Goal: Task Accomplishment & Management: Manage account settings

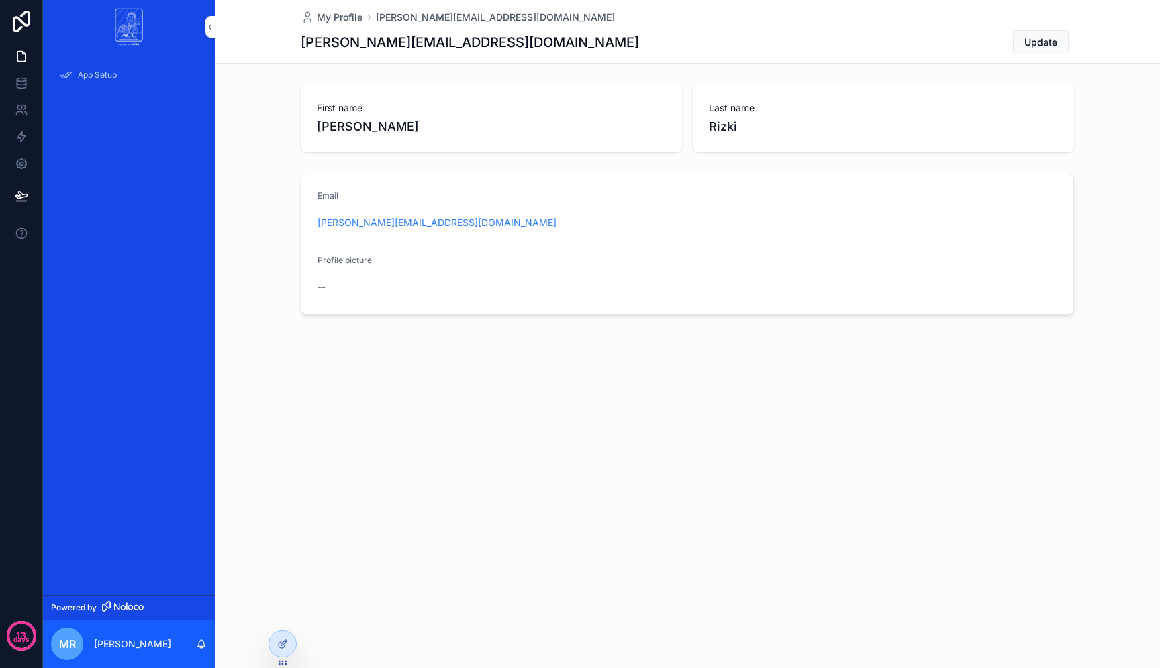
click at [0, 0] on icon at bounding box center [0, 0] width 0 height 0
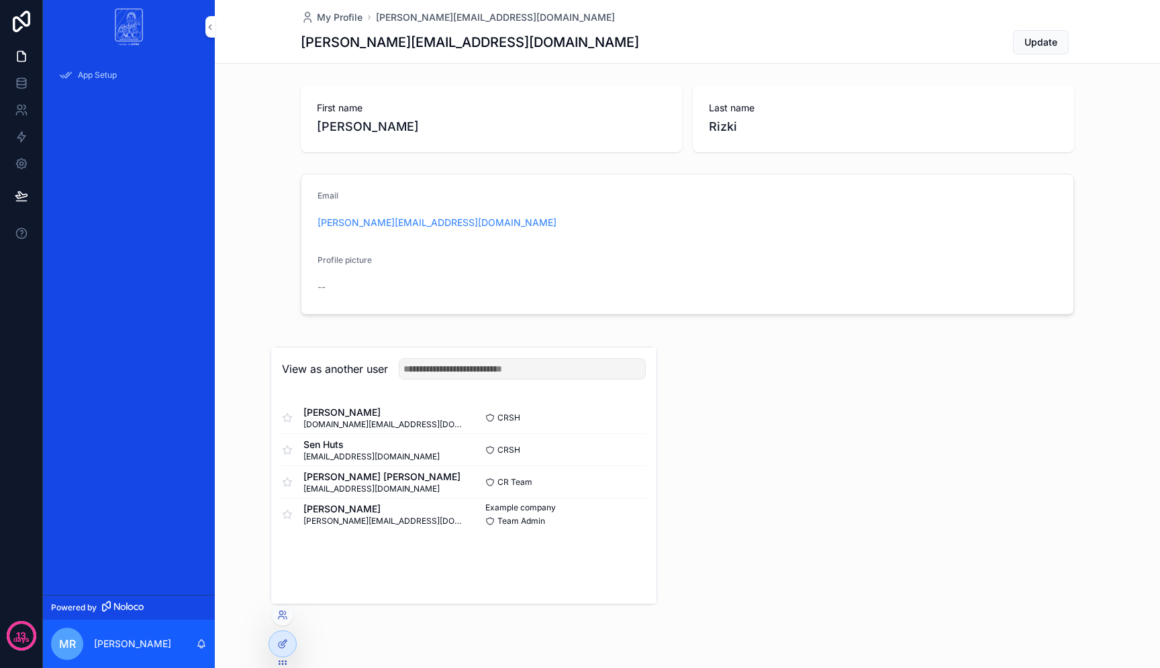
click at [0, 0] on button "Select" at bounding box center [0, 0] width 0 height 0
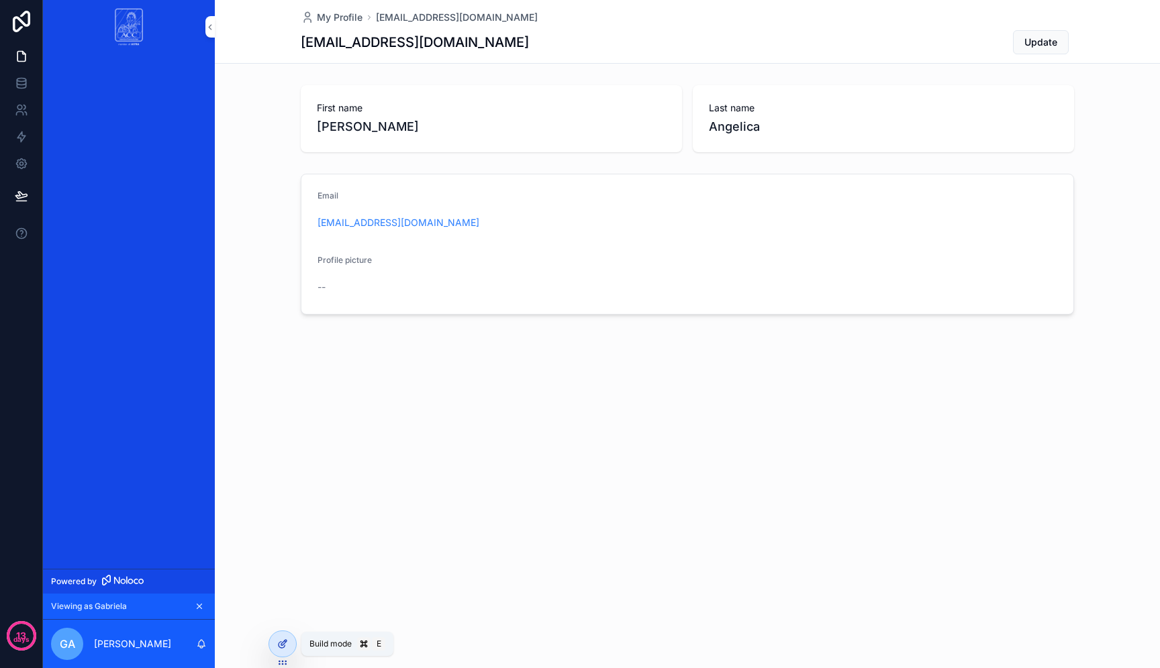
click at [281, 645] on icon at bounding box center [282, 644] width 11 height 11
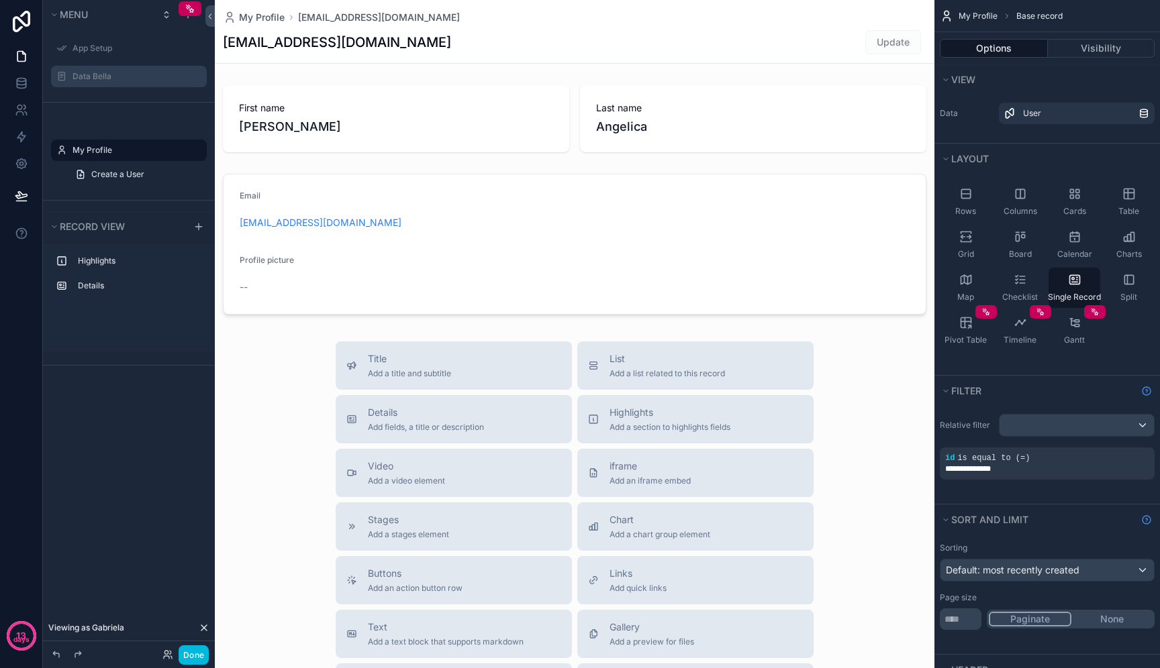
click at [127, 73] on label "Data Bella" at bounding box center [135, 76] width 126 height 11
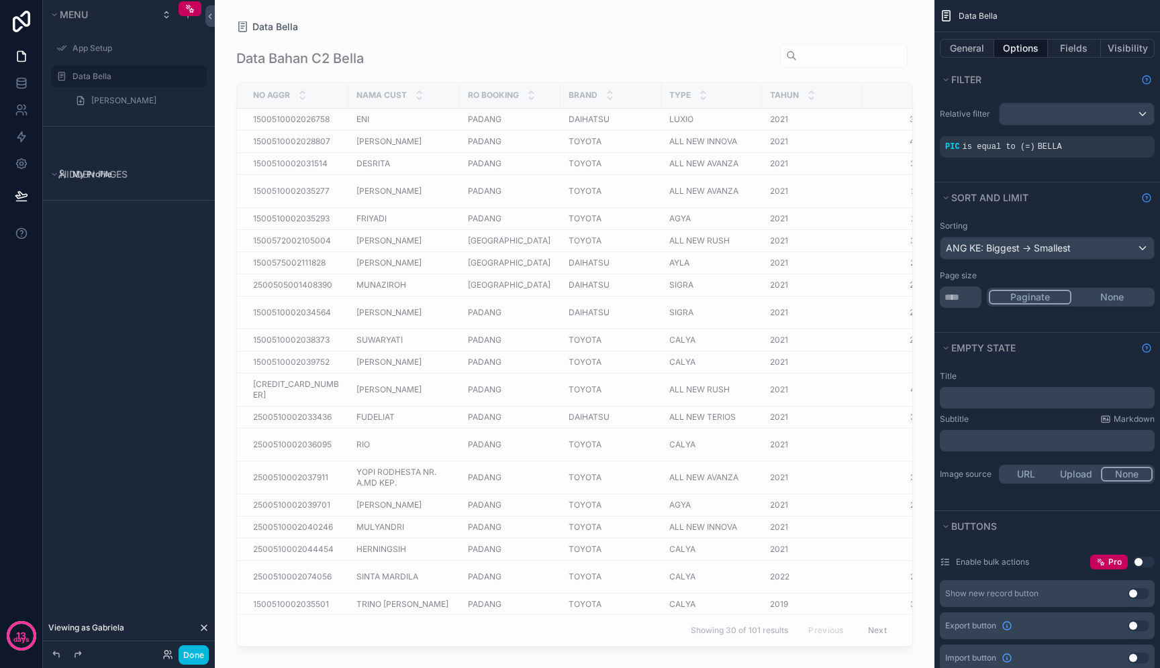
click at [735, 464] on div "scrollable content" at bounding box center [574, 326] width 719 height 652
click at [1111, 50] on button "Visibility" at bounding box center [1127, 48] width 54 height 19
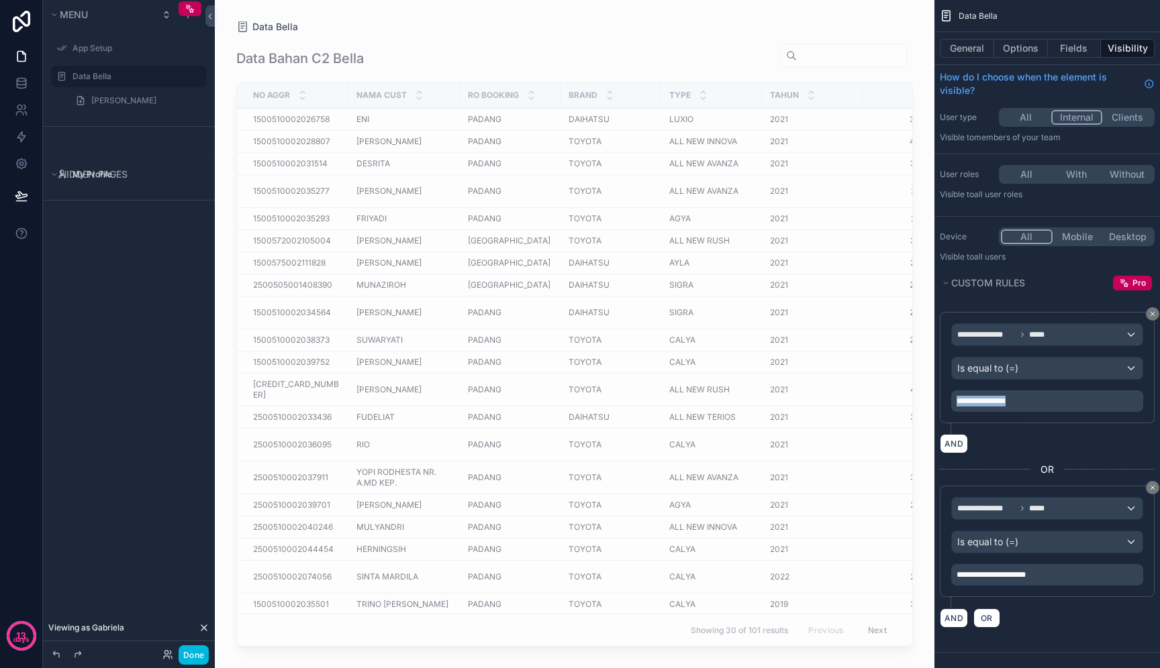
drag, startPoint x: 1043, startPoint y: 403, endPoint x: 954, endPoint y: 399, distance: 88.7
click at [954, 399] on div "**********" at bounding box center [1047, 401] width 192 height 21
click at [1064, 571] on p "**********" at bounding box center [1048, 575] width 184 height 11
click at [1079, 620] on div "AND OR" at bounding box center [1046, 618] width 215 height 20
click at [198, 652] on button "Done" at bounding box center [193, 655] width 30 height 19
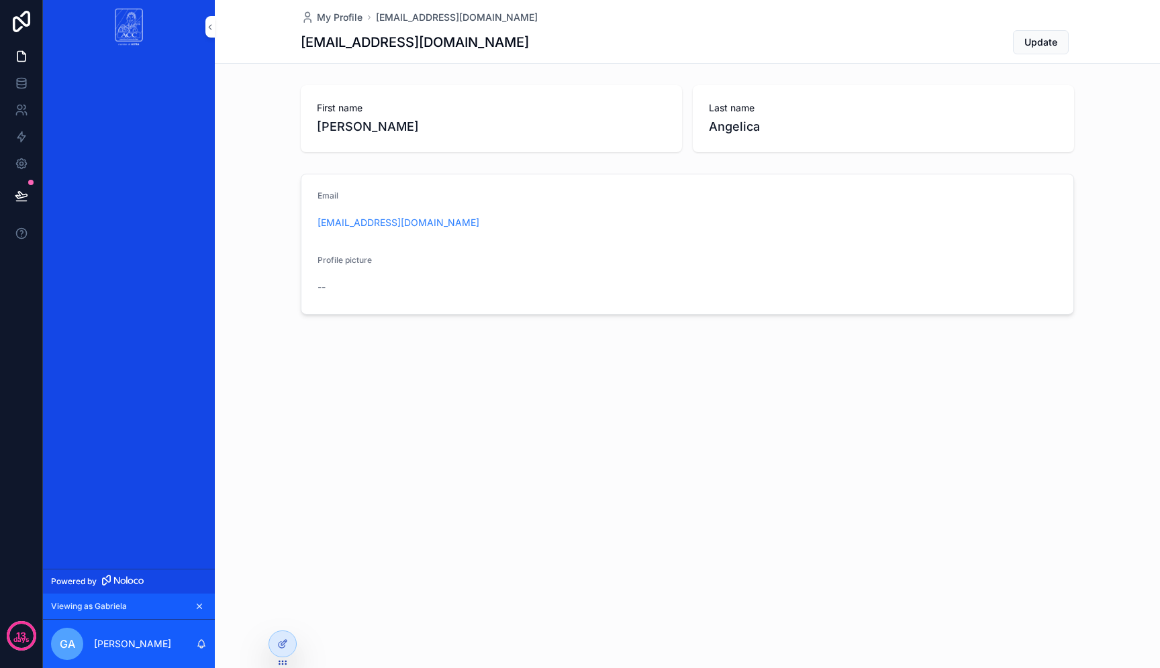
click at [389, 41] on h1 "[EMAIL_ADDRESS][DOMAIN_NAME]" at bounding box center [415, 42] width 228 height 19
copy h1 "gabrielaangelica3001"
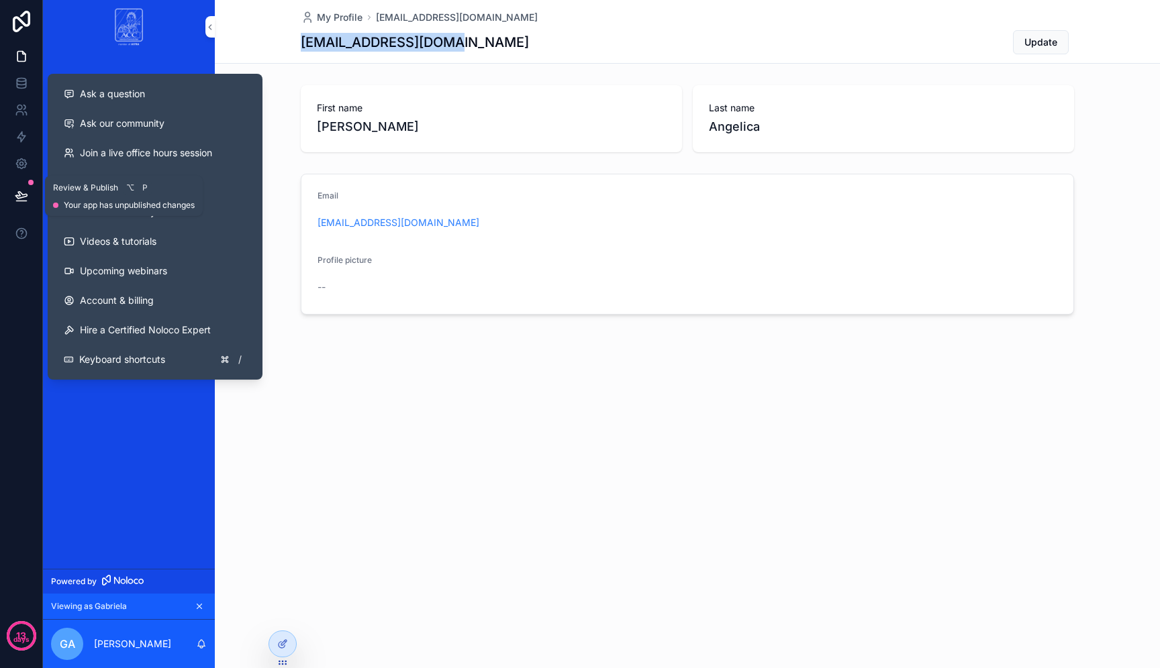
click at [16, 198] on icon at bounding box center [21, 195] width 13 height 13
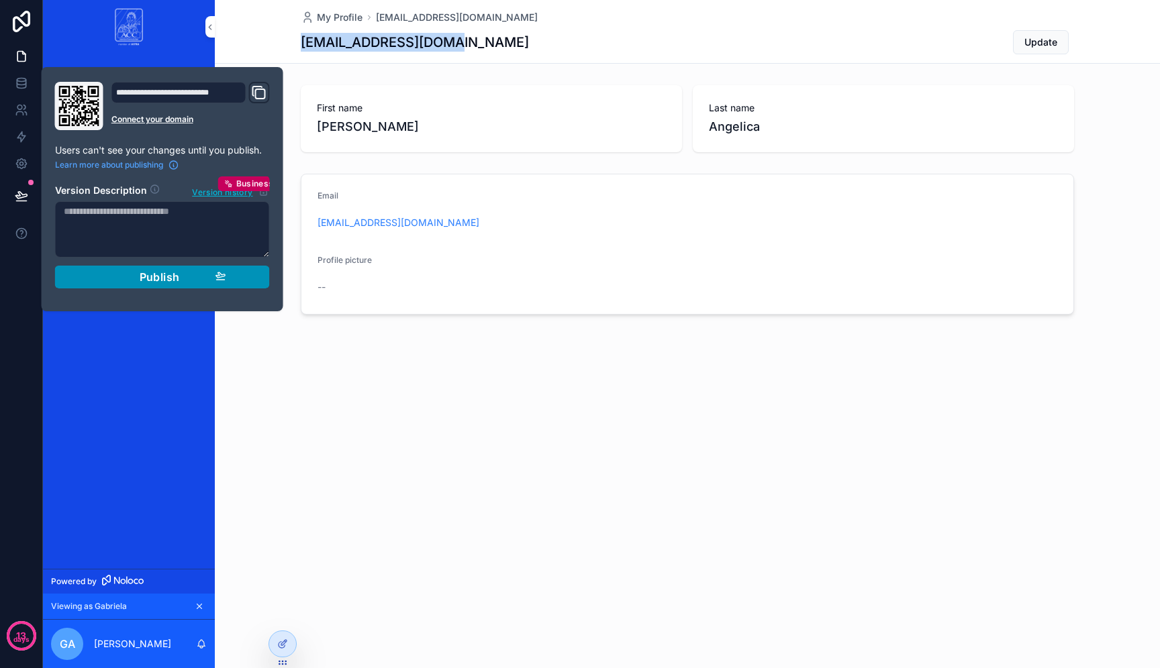
click at [112, 272] on div "Publish" at bounding box center [162, 276] width 127 height 13
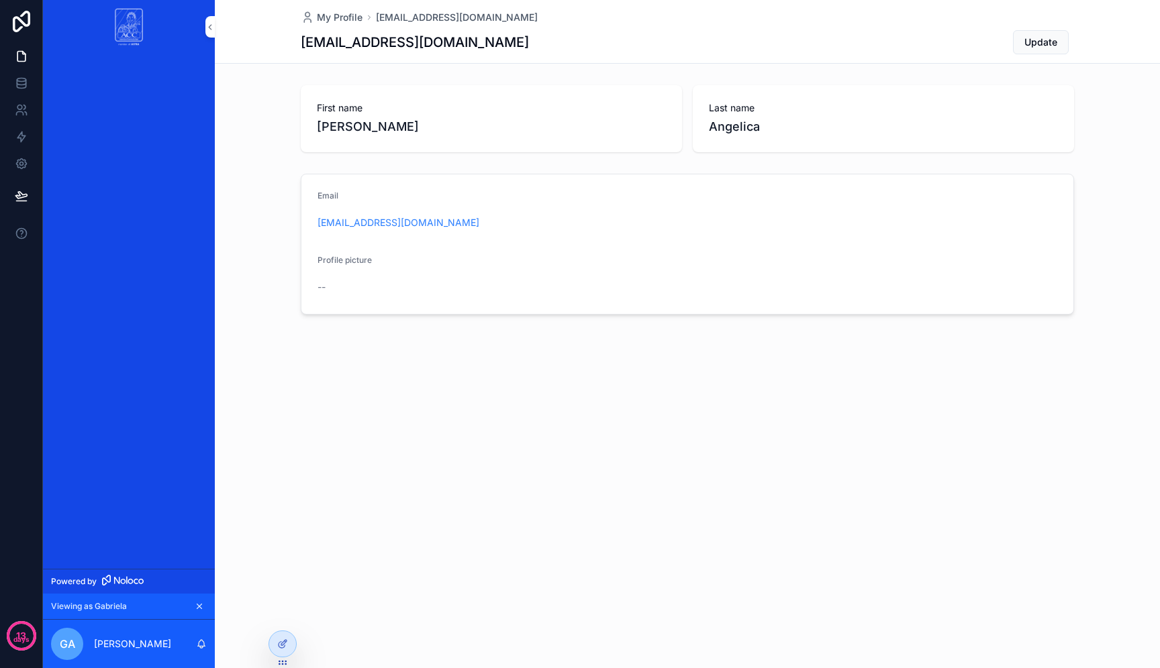
click at [158, 372] on div "scrollable content" at bounding box center [129, 311] width 172 height 515
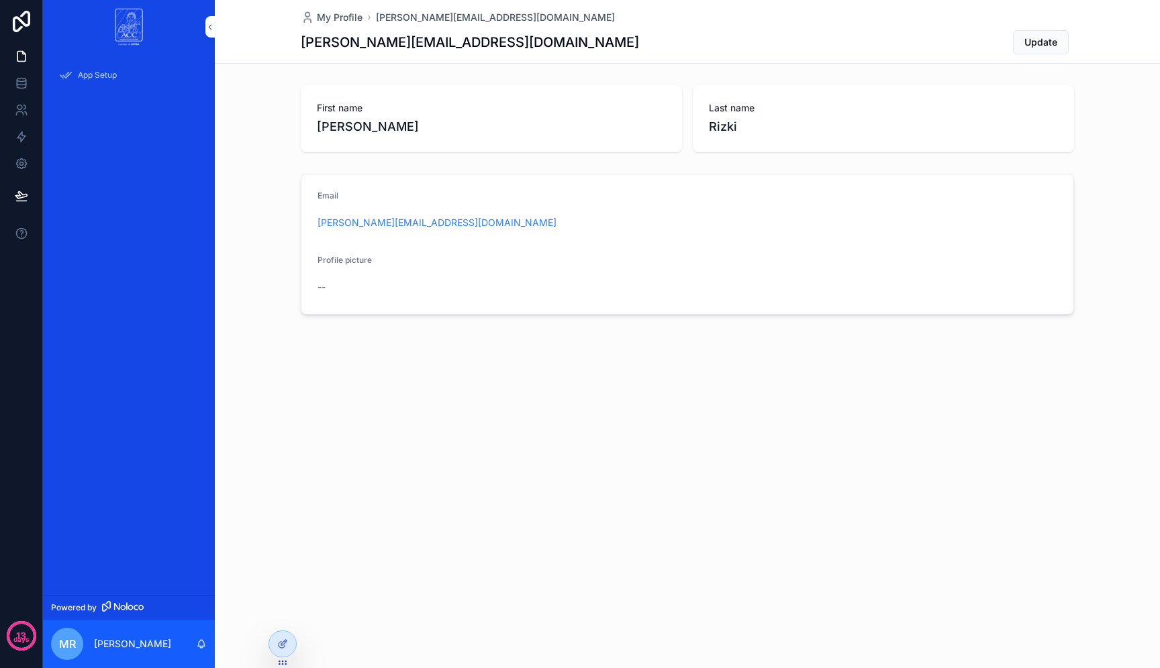
click at [434, 494] on div "My Profile mikael.rizki@ti.ukdw.ac.id mikael.rizki@ti.ukdw.ac.id Update First n…" at bounding box center [687, 334] width 945 height 668
click at [0, 0] on icon at bounding box center [0, 0] width 0 height 0
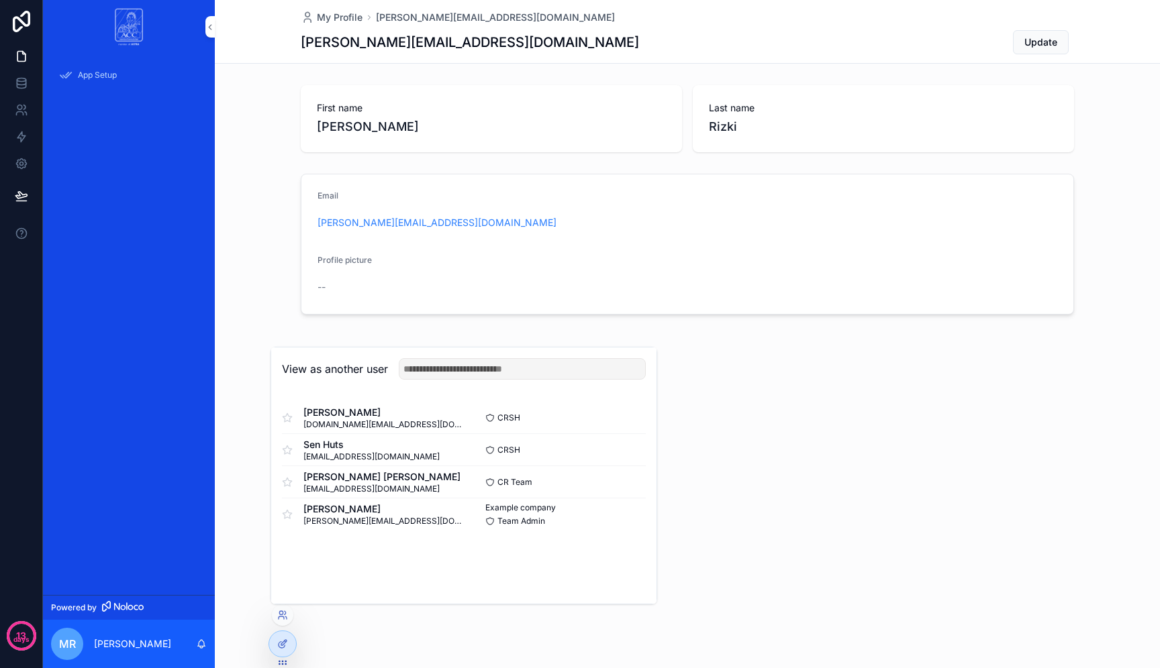
click at [0, 0] on button "Select" at bounding box center [0, 0] width 0 height 0
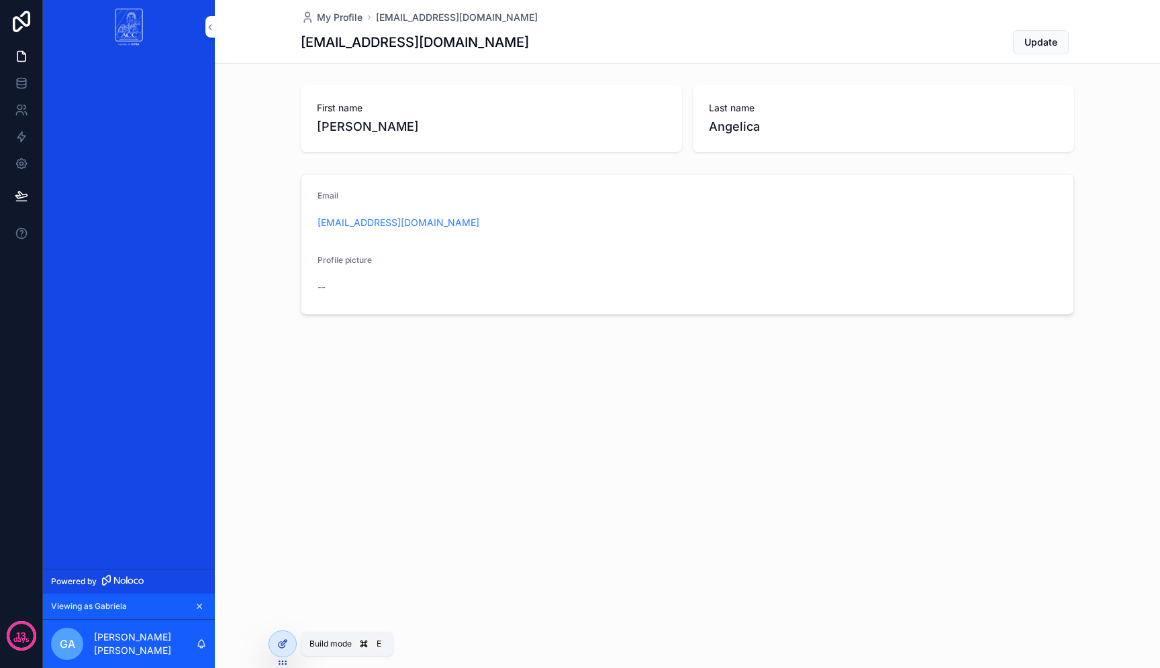
click at [284, 648] on icon at bounding box center [282, 644] width 11 height 11
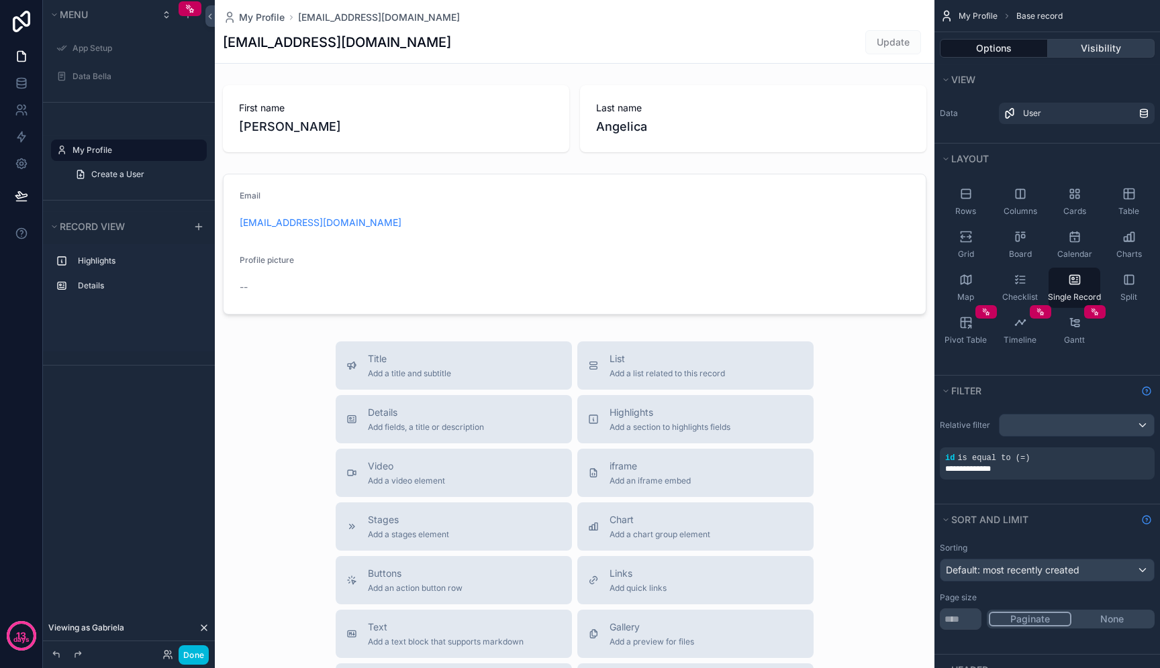
click at [1127, 56] on button "Visibility" at bounding box center [1100, 48] width 107 height 19
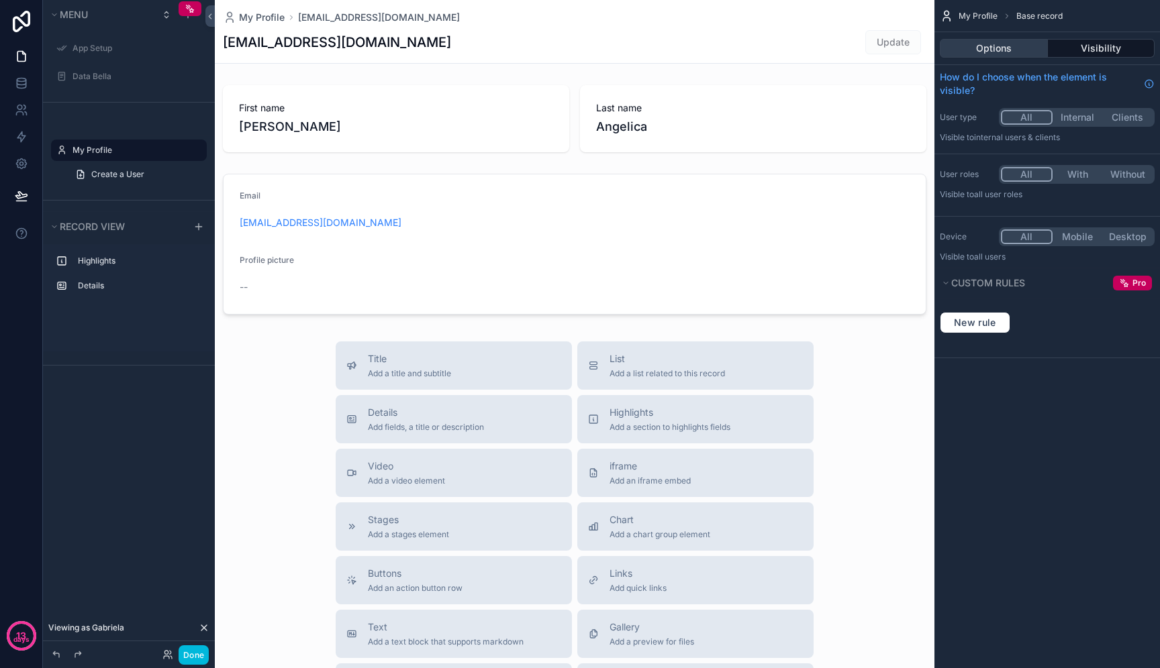
click at [1023, 56] on button "Options" at bounding box center [993, 48] width 108 height 19
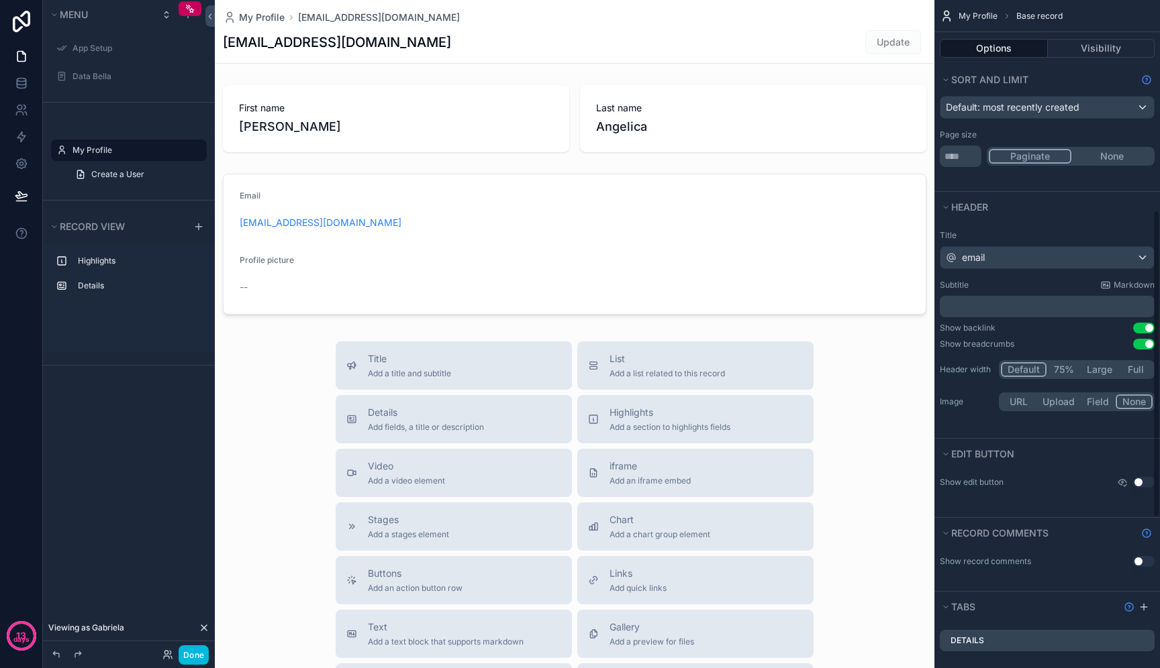
scroll to position [456, 0]
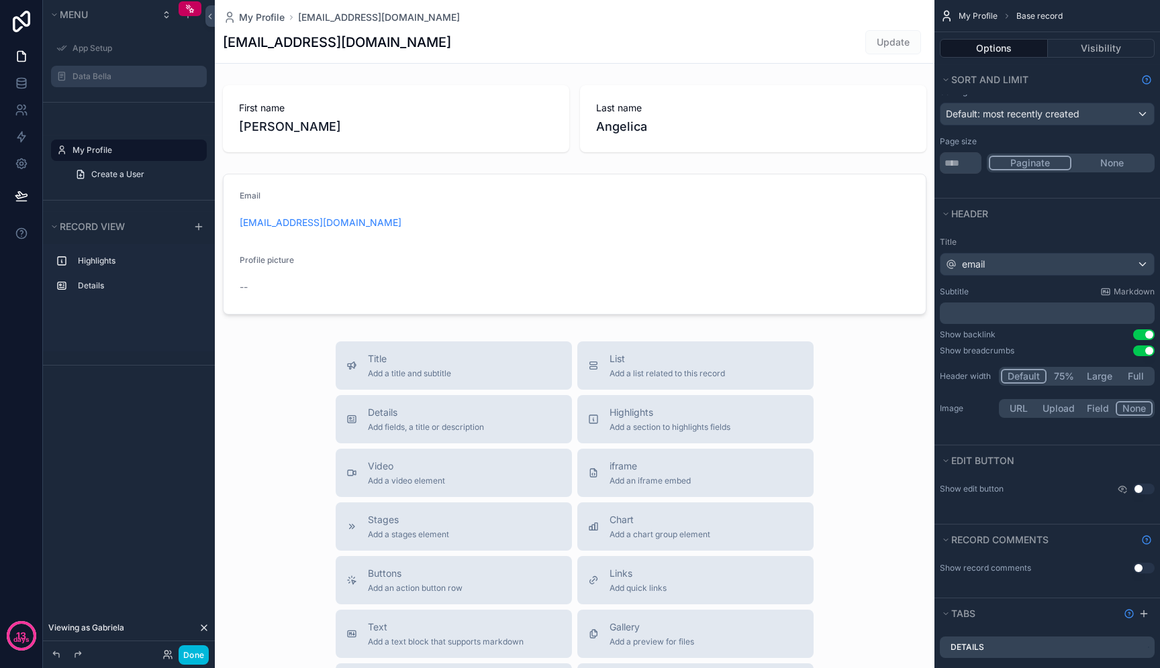
click at [132, 78] on label "Data Bella" at bounding box center [135, 76] width 126 height 11
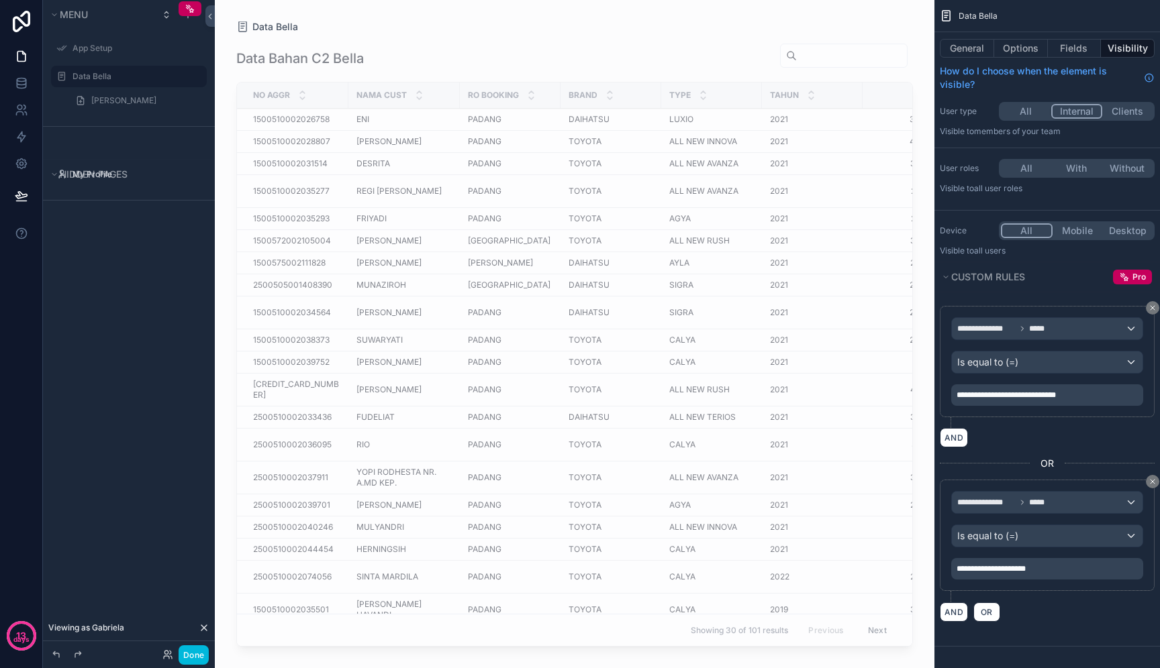
click at [1009, 393] on span "**********" at bounding box center [1005, 395] width 99 height 8
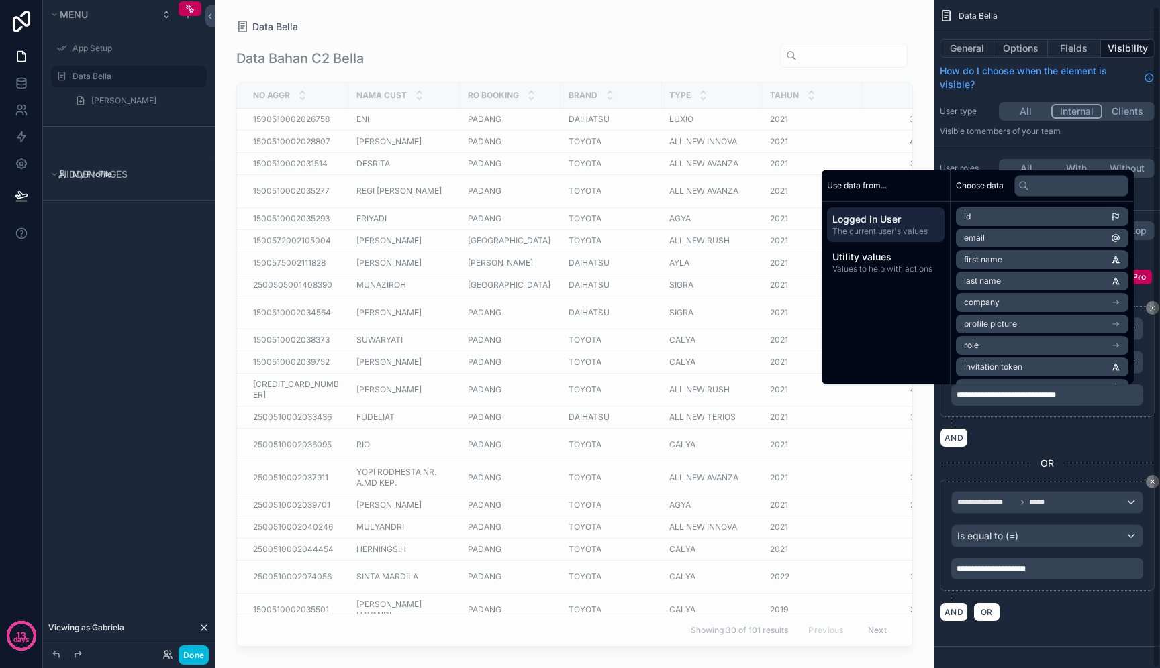
click at [1043, 433] on div "AND" at bounding box center [1046, 437] width 215 height 19
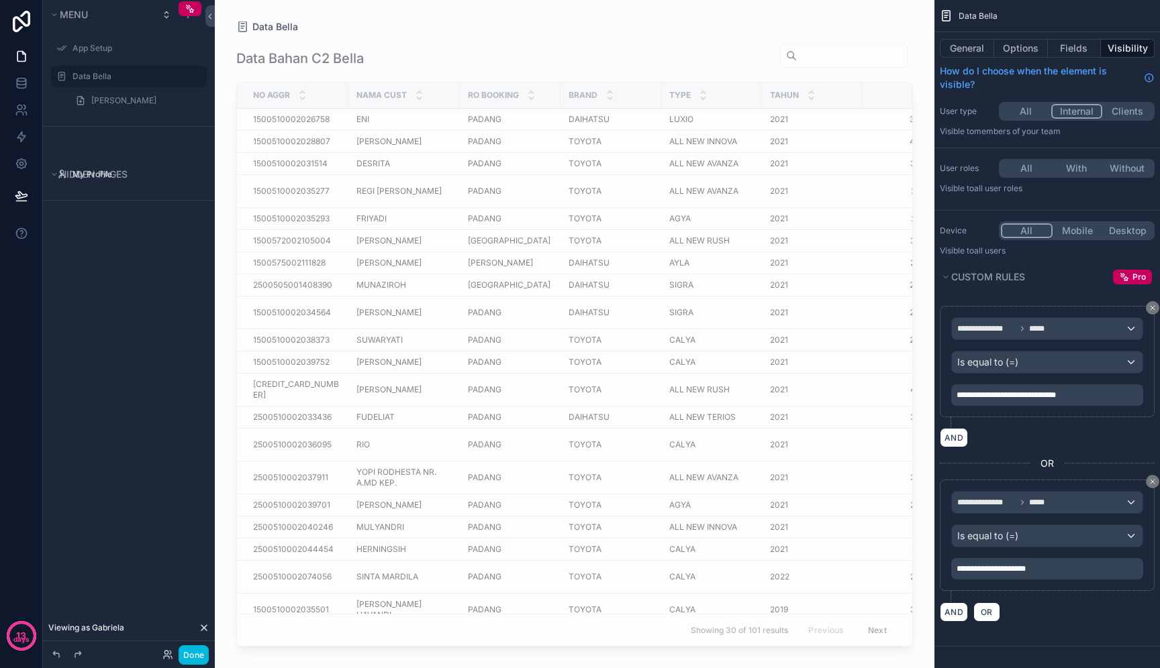
click at [1035, 169] on button "All" at bounding box center [1025, 168] width 50 height 15
click at [1031, 110] on button "All" at bounding box center [1025, 111] width 50 height 15
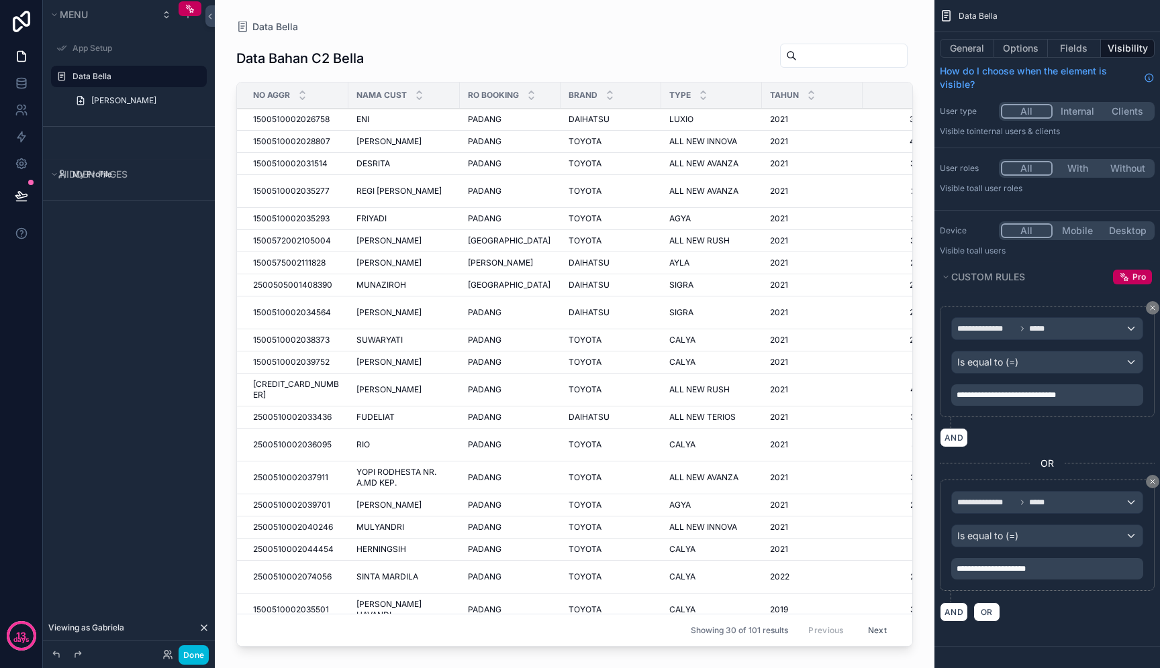
click at [1077, 112] on button "Internal" at bounding box center [1077, 111] width 50 height 15
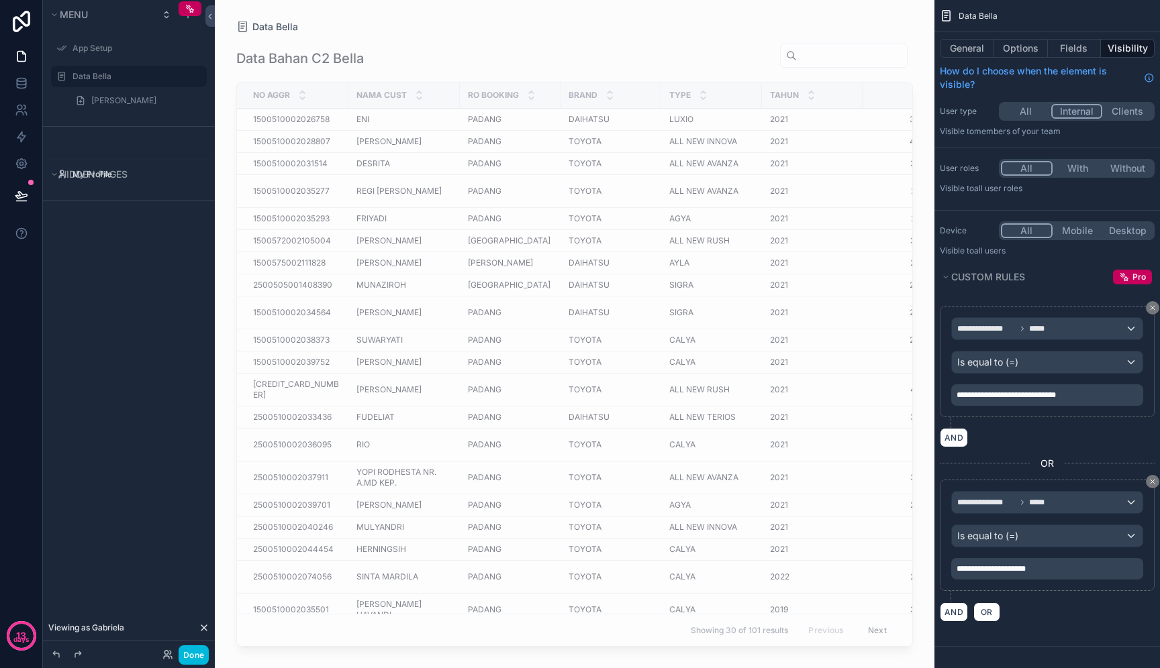
click at [1021, 111] on button "All" at bounding box center [1025, 111] width 50 height 15
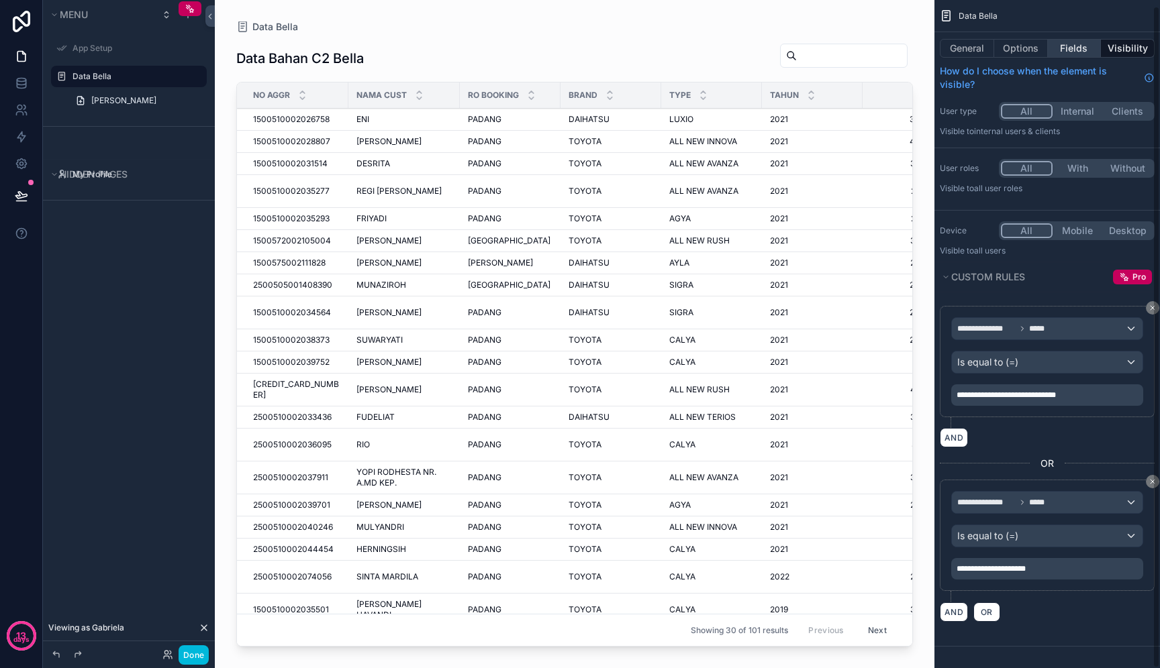
click at [1080, 46] on button "Fields" at bounding box center [1074, 48] width 54 height 19
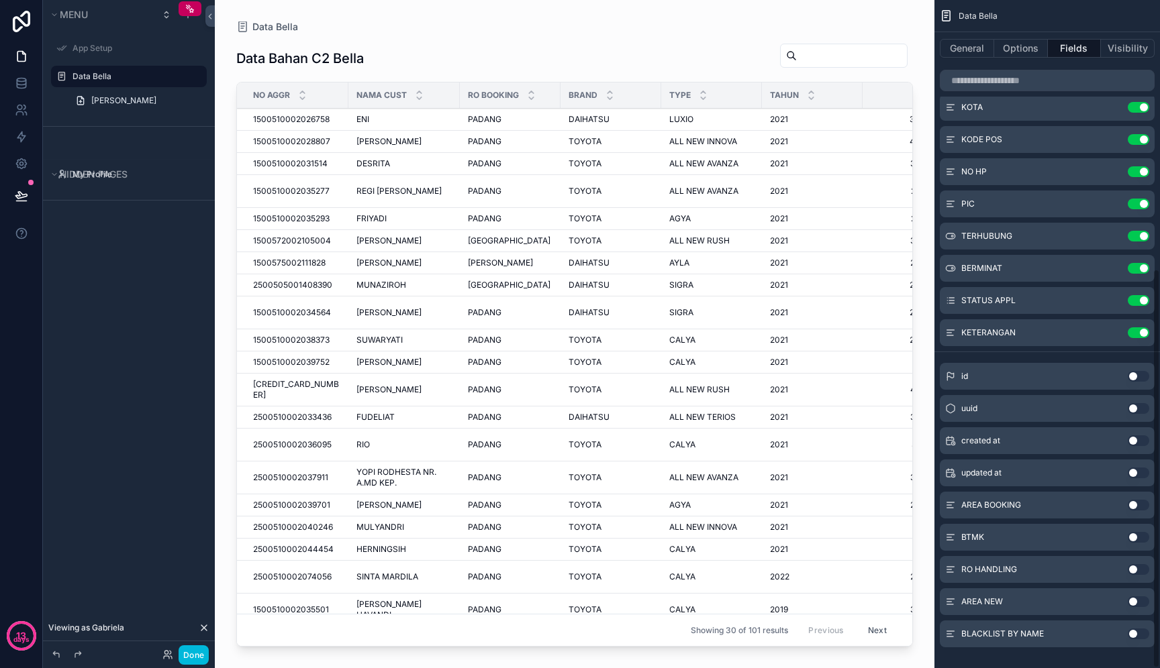
scroll to position [450, 0]
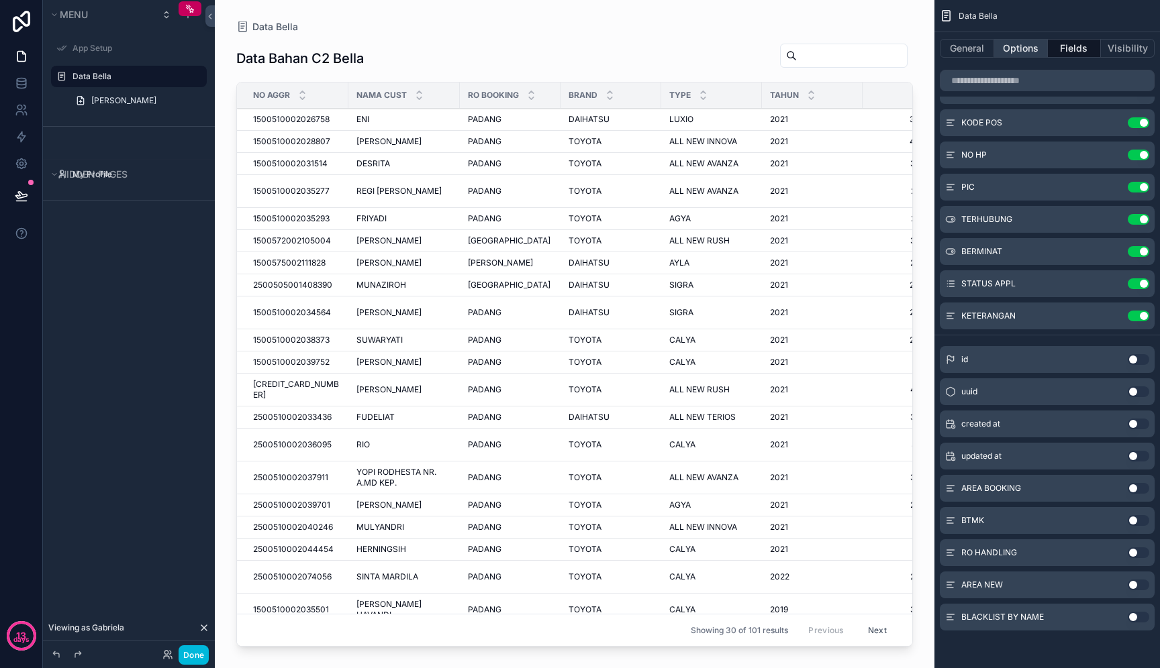
click at [1034, 49] on button "Options" at bounding box center [1021, 48] width 54 height 19
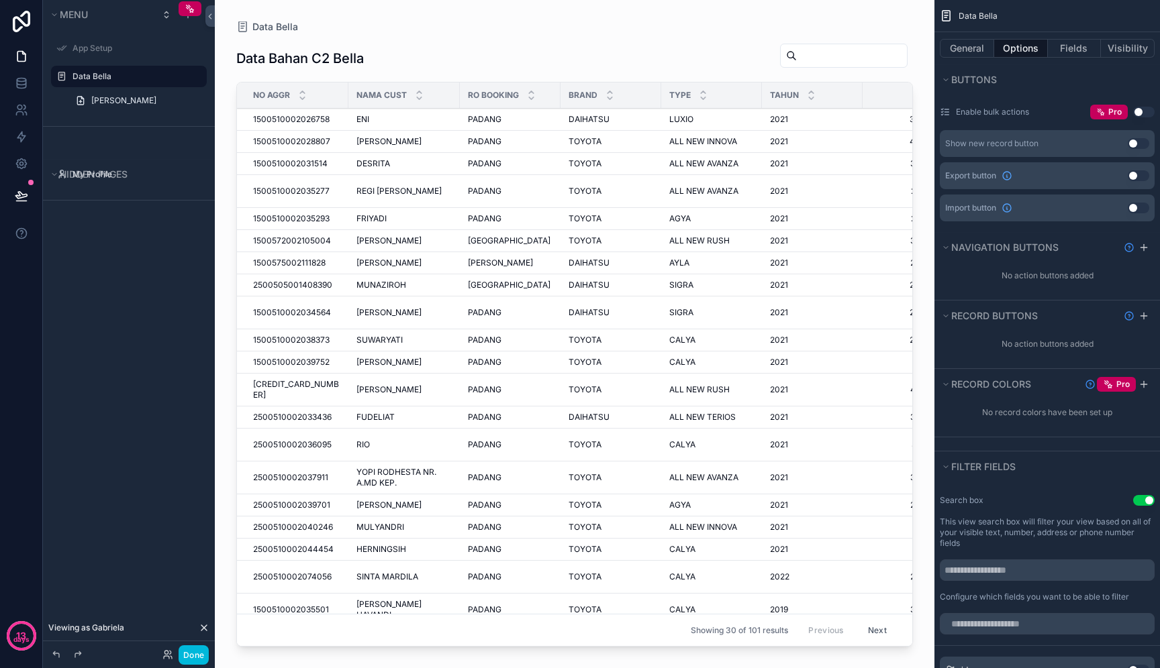
click at [656, 244] on div "scrollable content" at bounding box center [574, 326] width 719 height 652
click at [661, 244] on td "ALL NEW RUSH ALL NEW RUSH" at bounding box center [711, 241] width 101 height 22
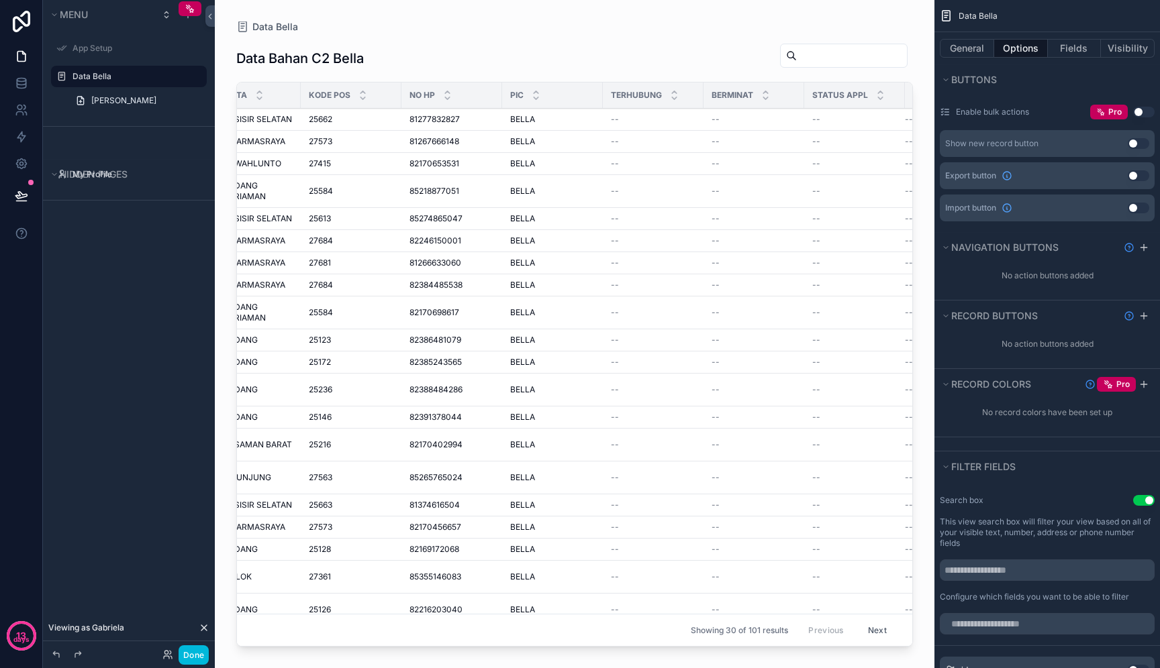
scroll to position [0, 1446]
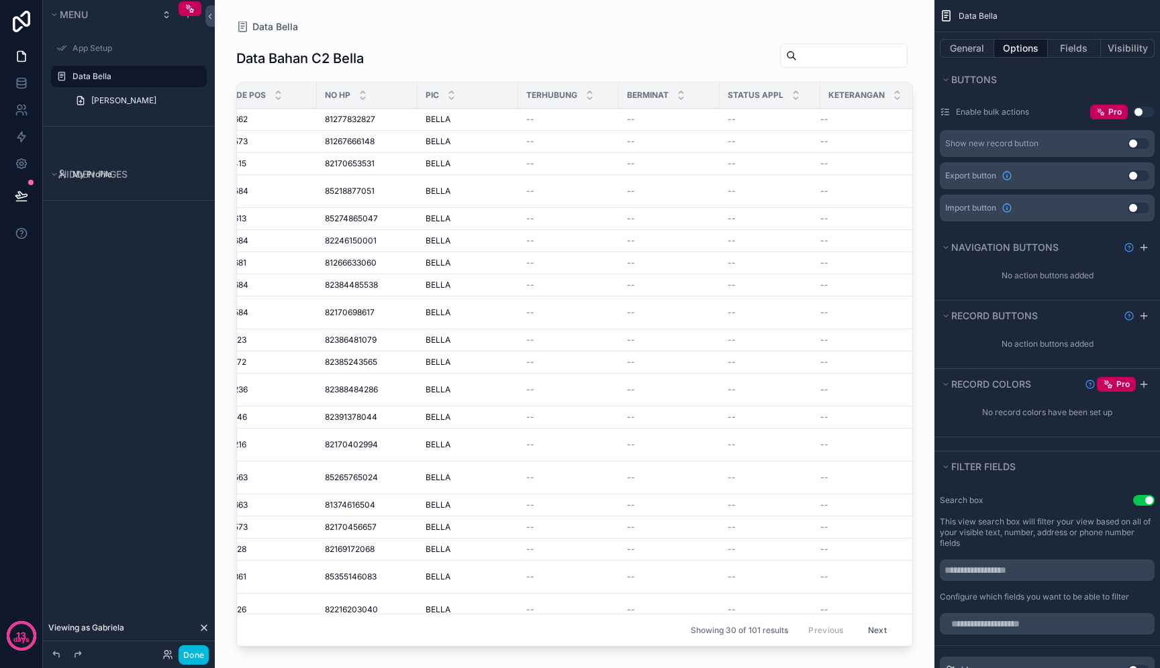
click at [668, 114] on div "--" at bounding box center [669, 119] width 85 height 11
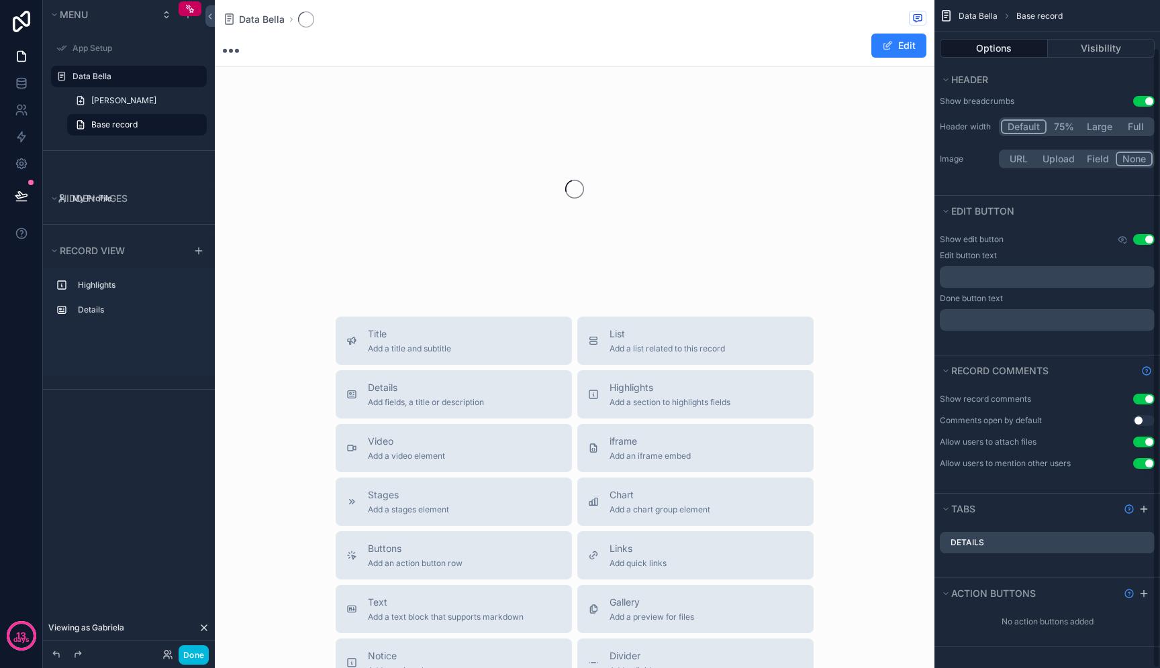
scroll to position [115, 0]
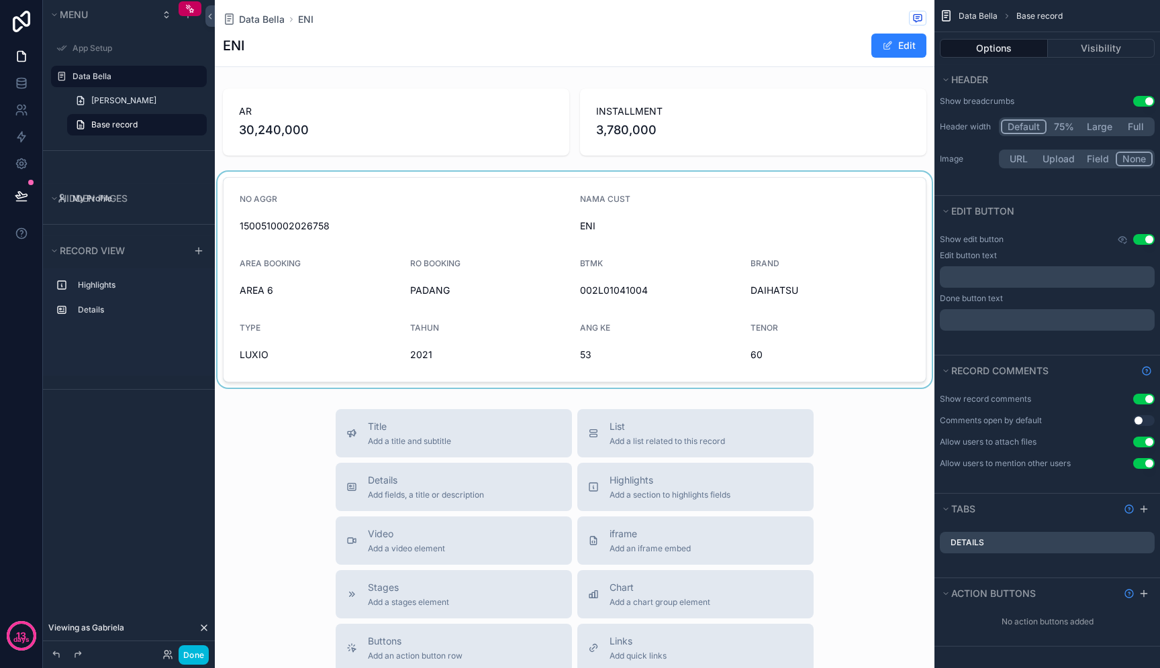
click at [784, 299] on div "scrollable content" at bounding box center [574, 280] width 719 height 216
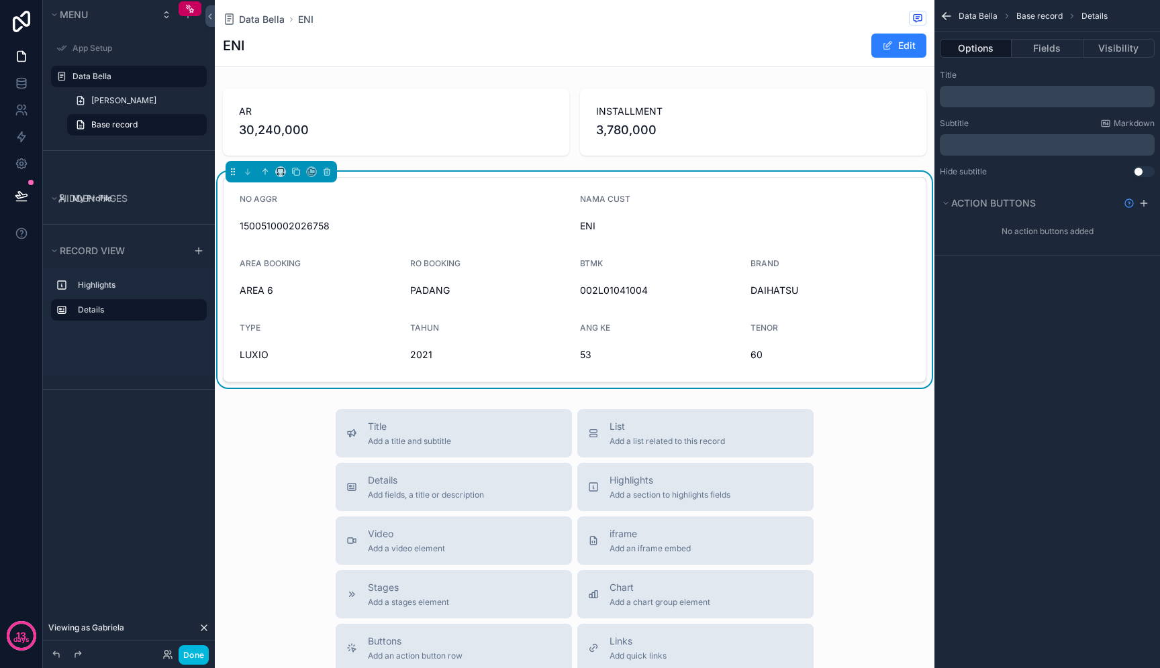
scroll to position [0, 0]
click at [1055, 52] on button "Fields" at bounding box center [1046, 48] width 71 height 19
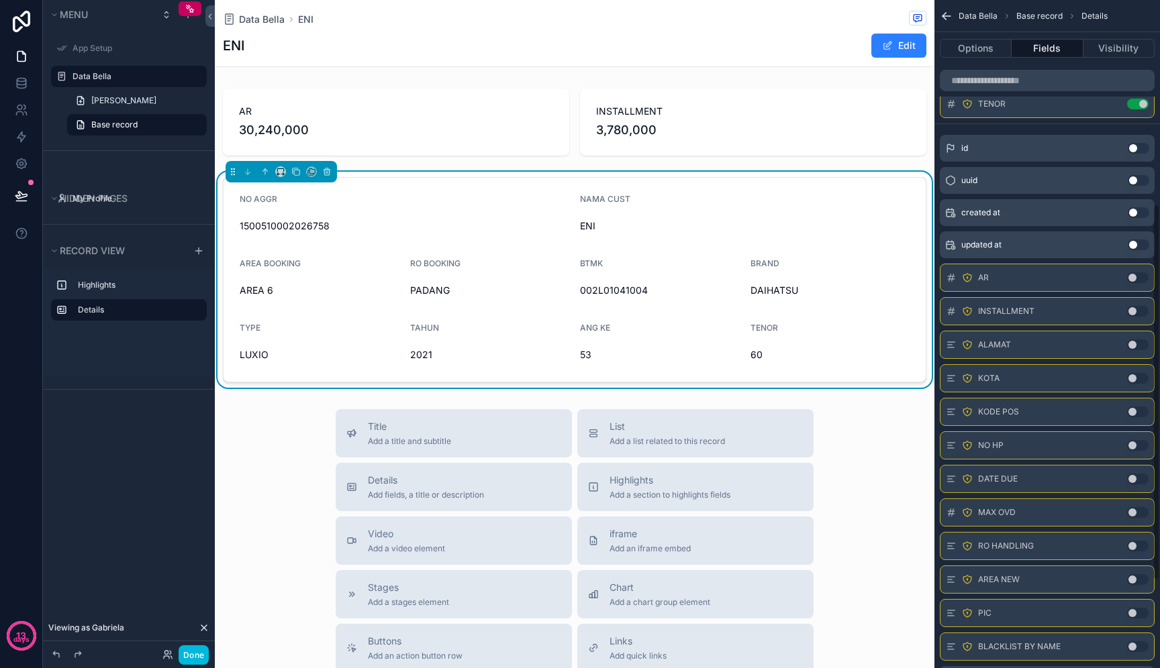
scroll to position [363, 0]
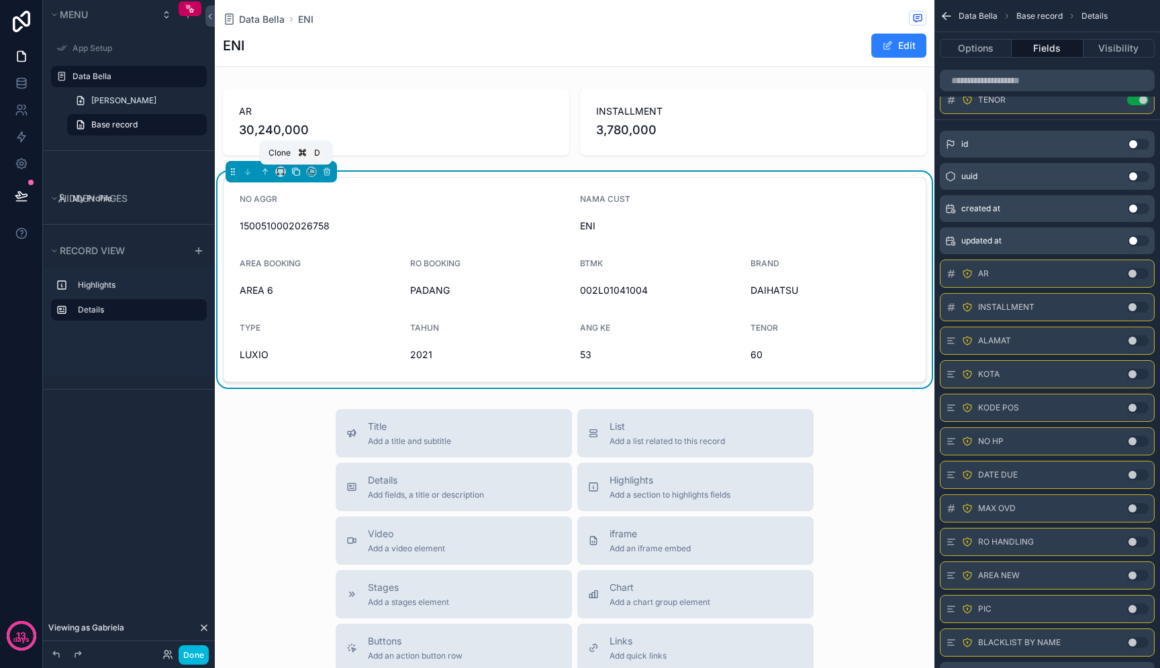
click at [295, 170] on icon "scrollable content" at bounding box center [295, 171] width 9 height 9
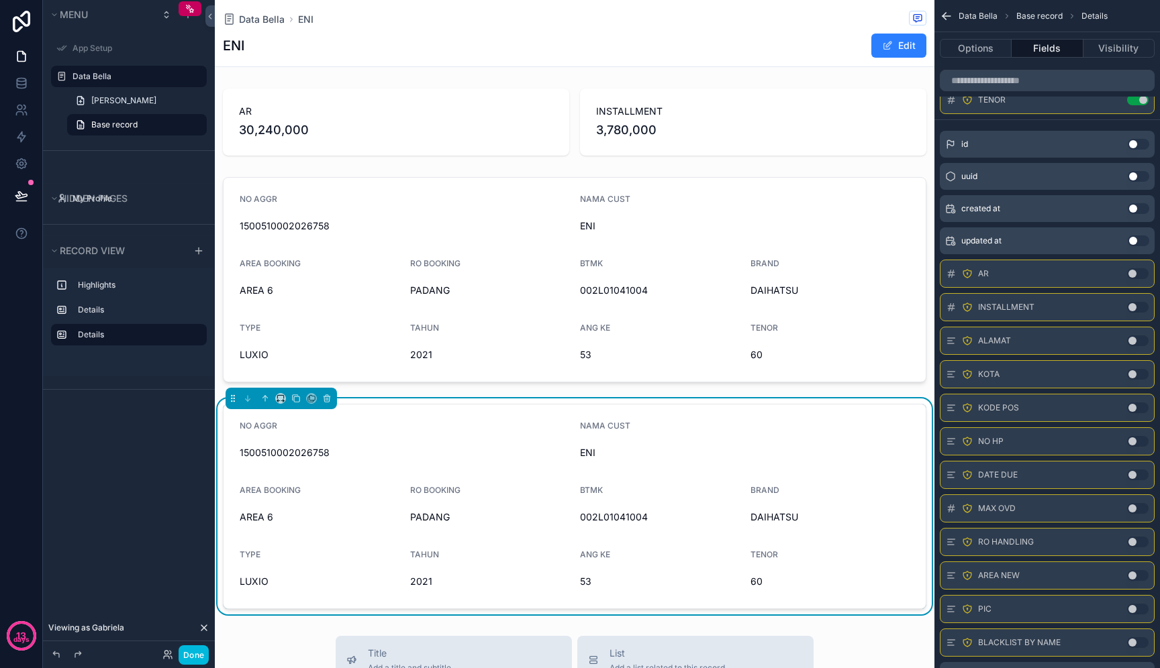
click at [509, 474] on form "NO AGGR 1500510002026758 NAMA CUST ENI AREA BOOKING AREA 6 RO BOOKING PADANG BT…" at bounding box center [574, 507] width 702 height 204
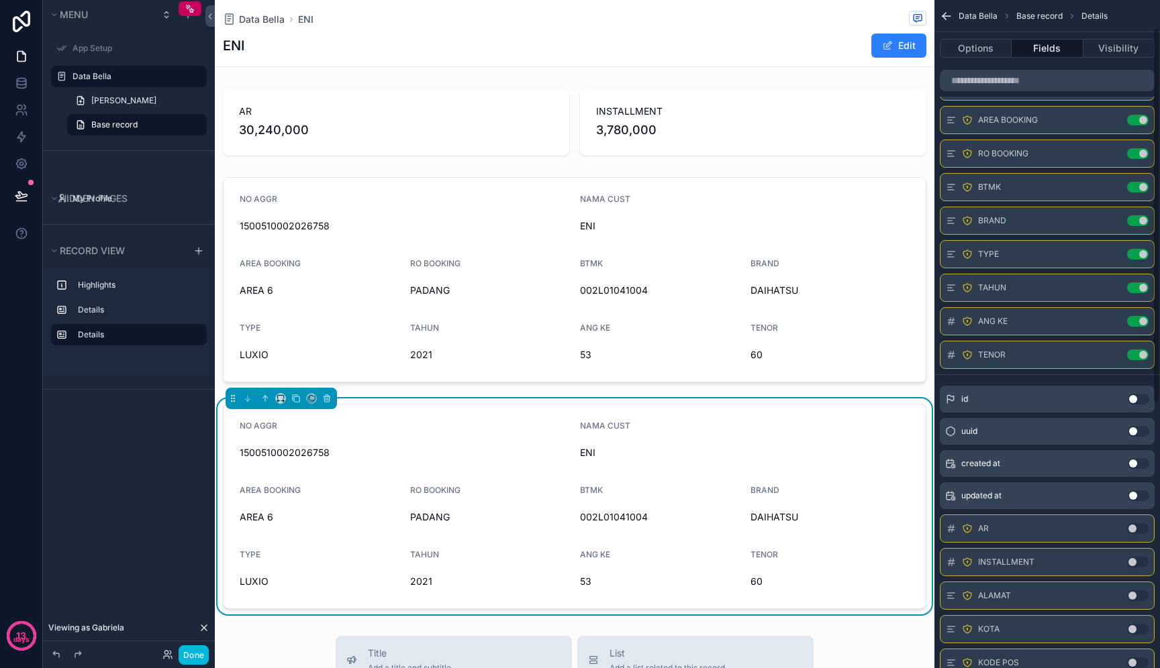
scroll to position [0, 0]
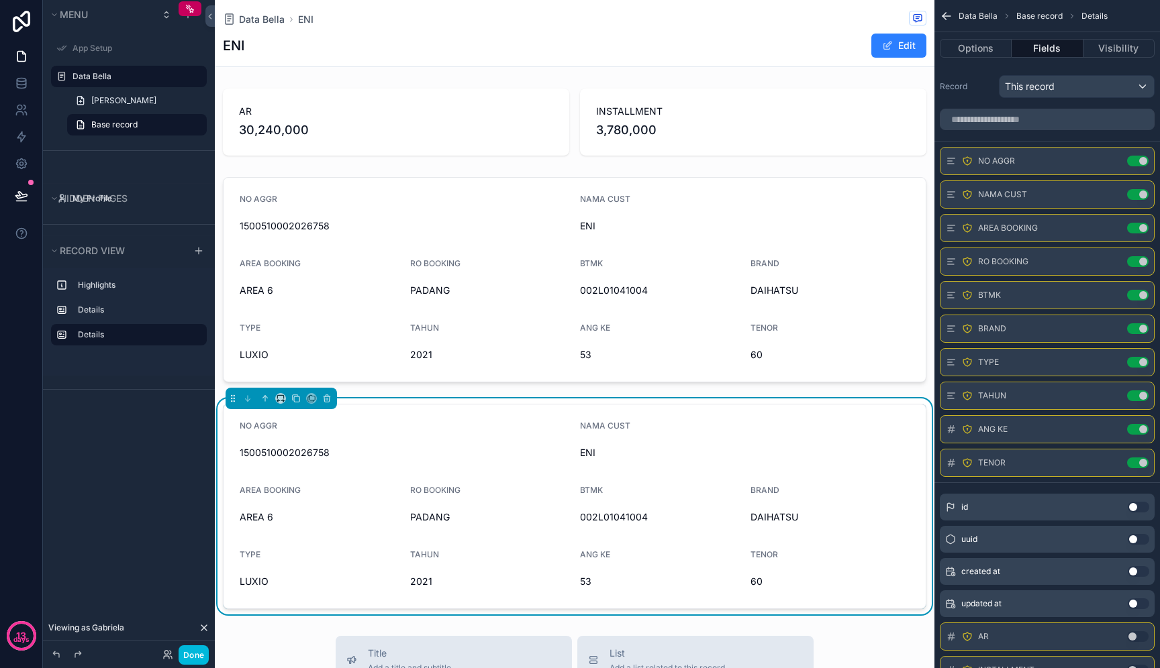
click at [1143, 162] on button "Use setting" at bounding box center [1137, 161] width 21 height 11
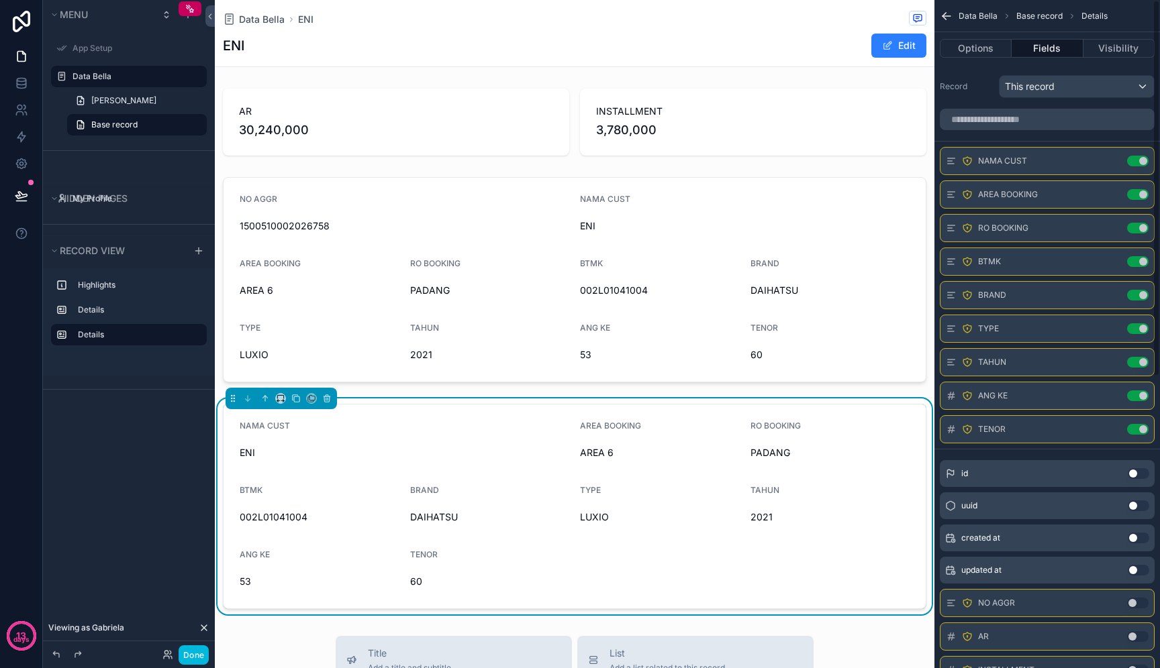
click at [1143, 162] on button "Use setting" at bounding box center [1137, 161] width 21 height 11
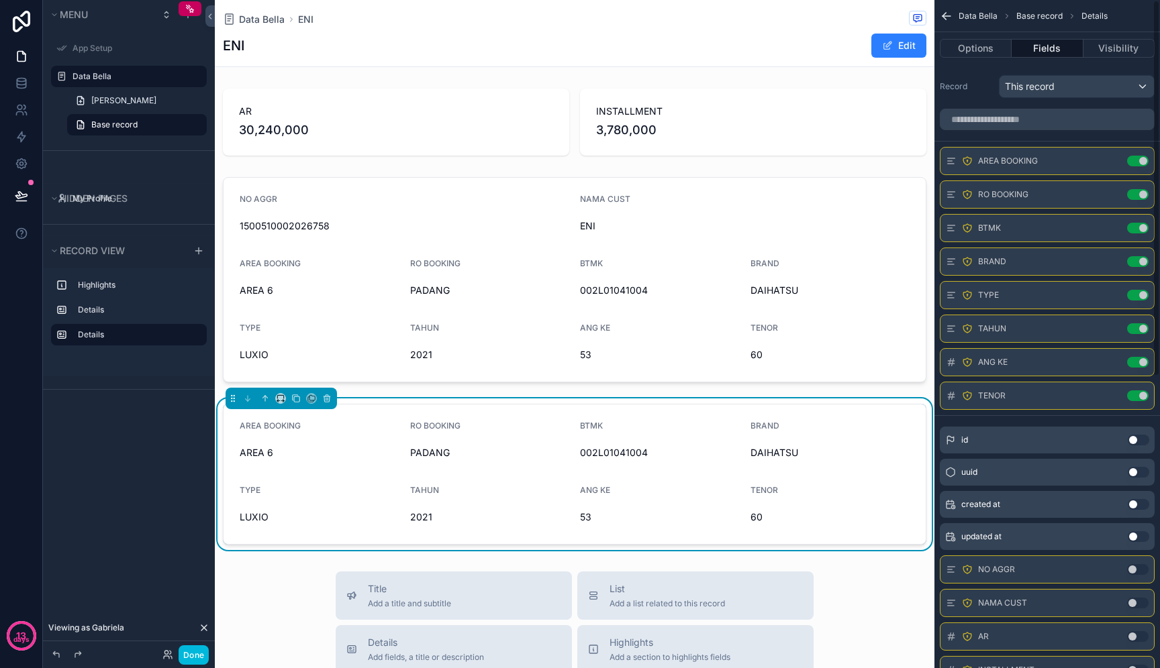
click at [1143, 162] on button "Use setting" at bounding box center [1137, 161] width 21 height 11
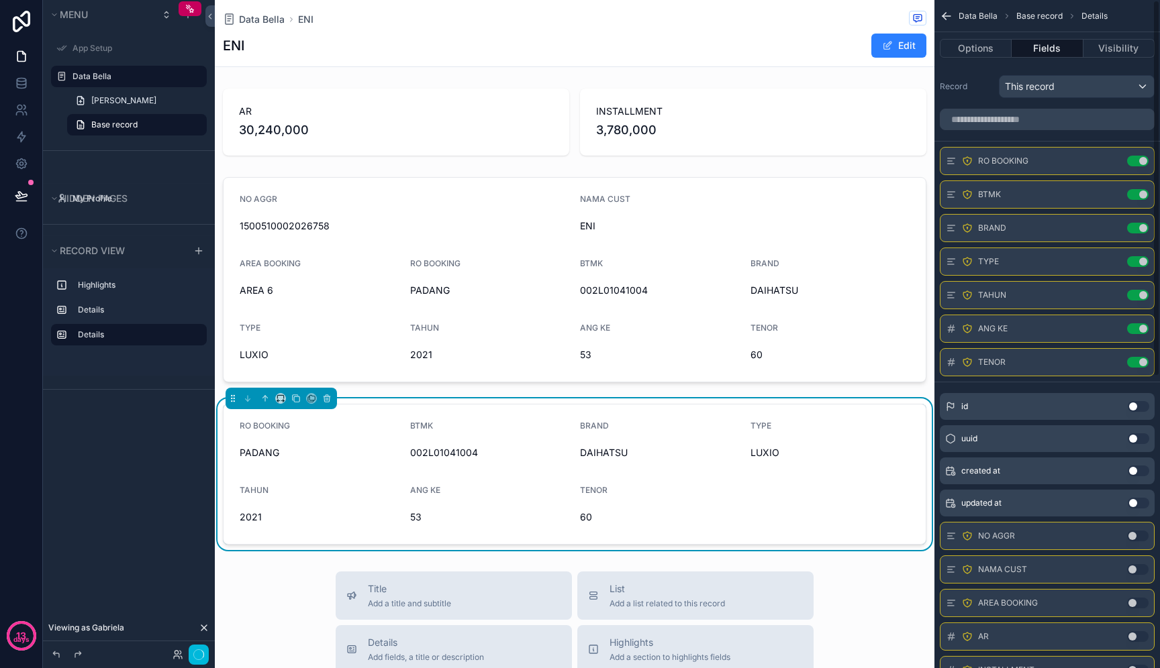
click at [1143, 162] on button "Use setting" at bounding box center [1137, 161] width 21 height 11
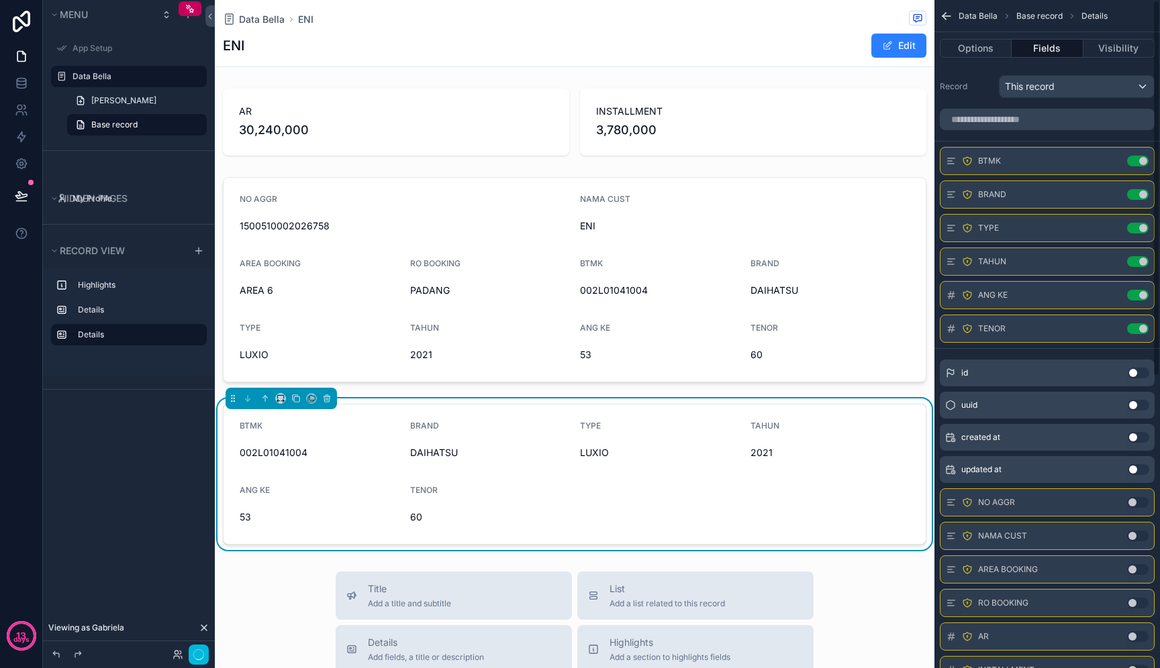
click at [1143, 162] on button "Use setting" at bounding box center [1137, 161] width 21 height 11
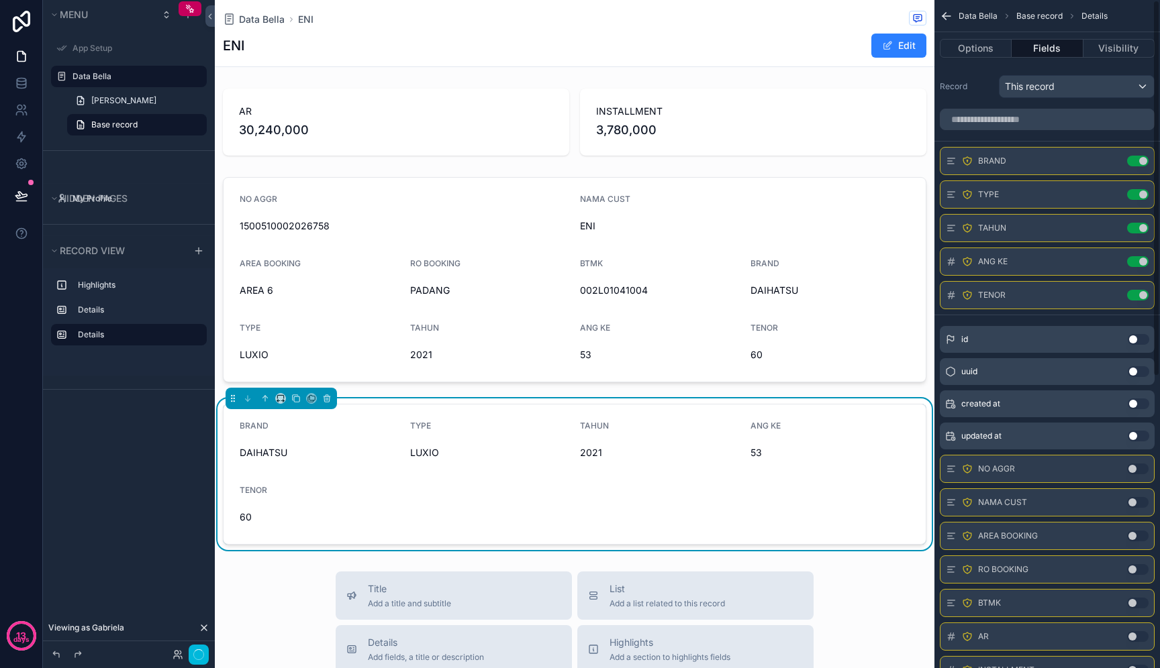
click at [1143, 162] on button "Use setting" at bounding box center [1137, 161] width 21 height 11
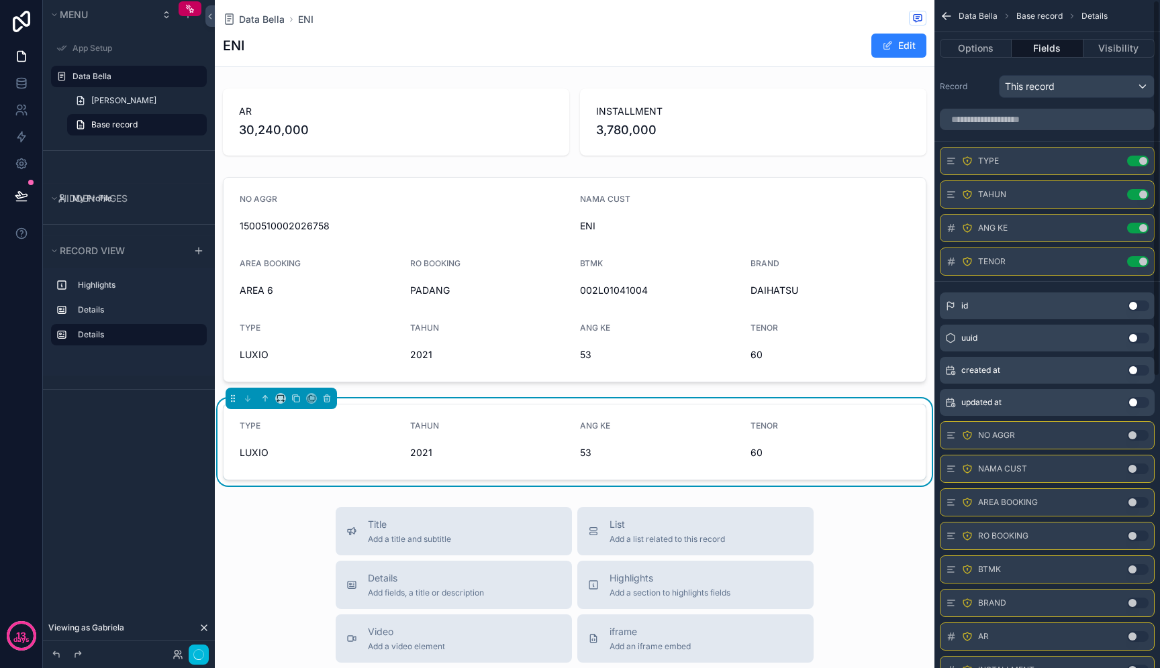
click at [1143, 162] on button "Use setting" at bounding box center [1137, 161] width 21 height 11
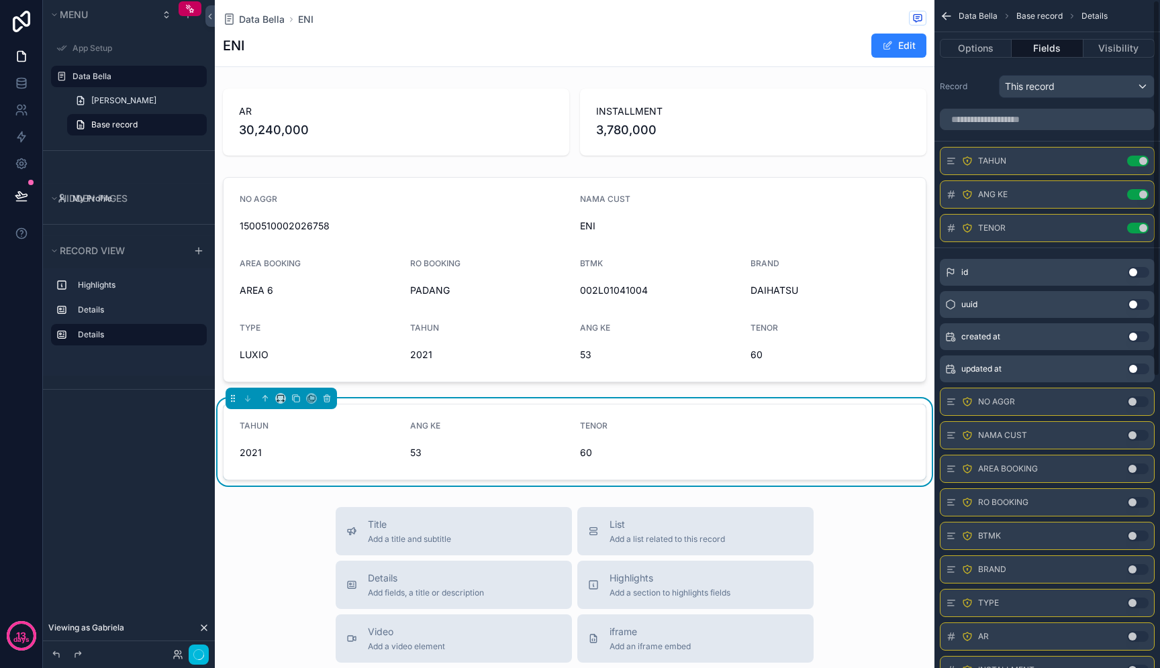
click at [1143, 162] on button "Use setting" at bounding box center [1137, 161] width 21 height 11
click at [1143, 189] on button "Use setting" at bounding box center [1137, 194] width 21 height 11
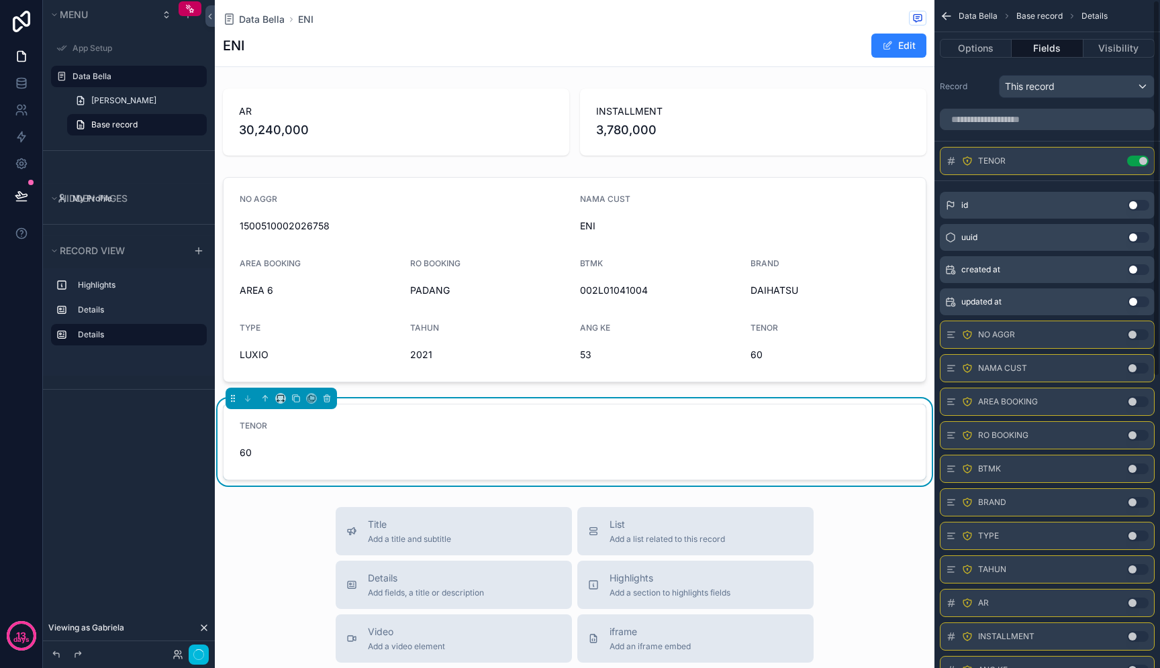
click at [1143, 162] on button "Use setting" at bounding box center [1137, 161] width 21 height 11
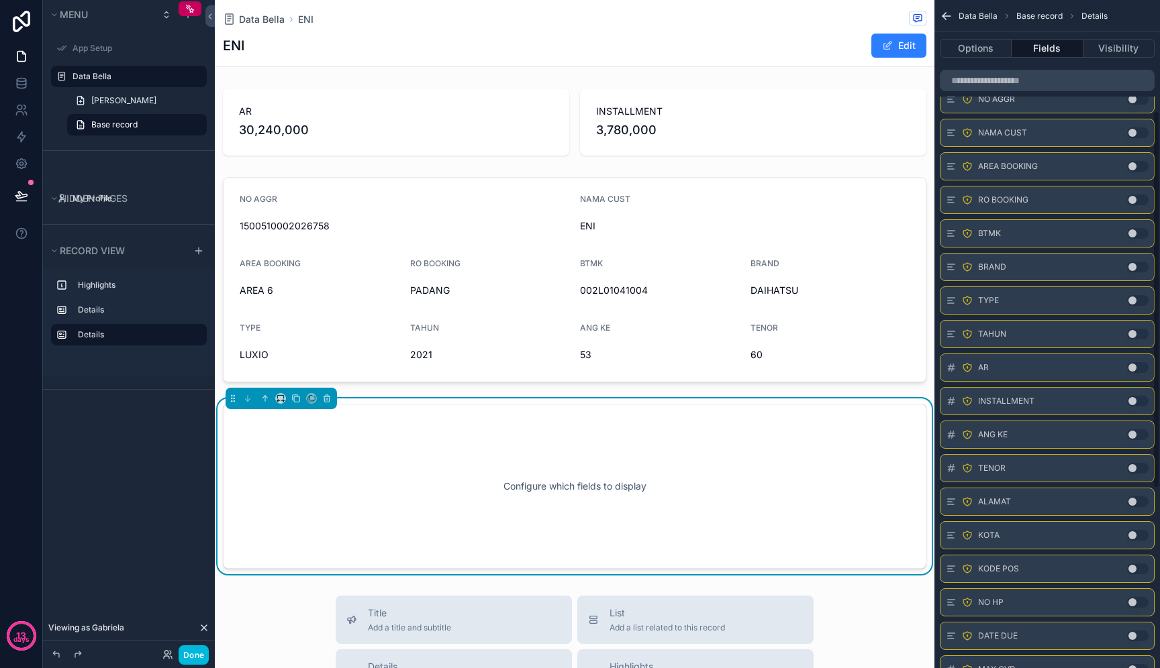
scroll to position [193, 0]
click at [839, 346] on div "scrollable content" at bounding box center [574, 280] width 719 height 216
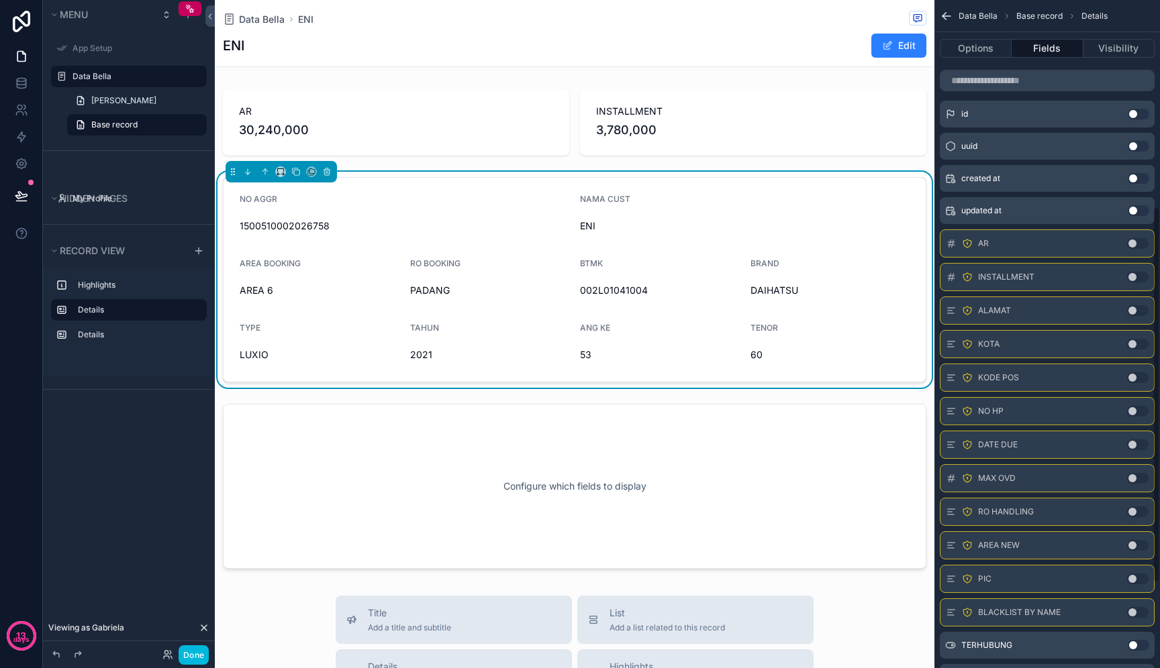
scroll to position [399, 0]
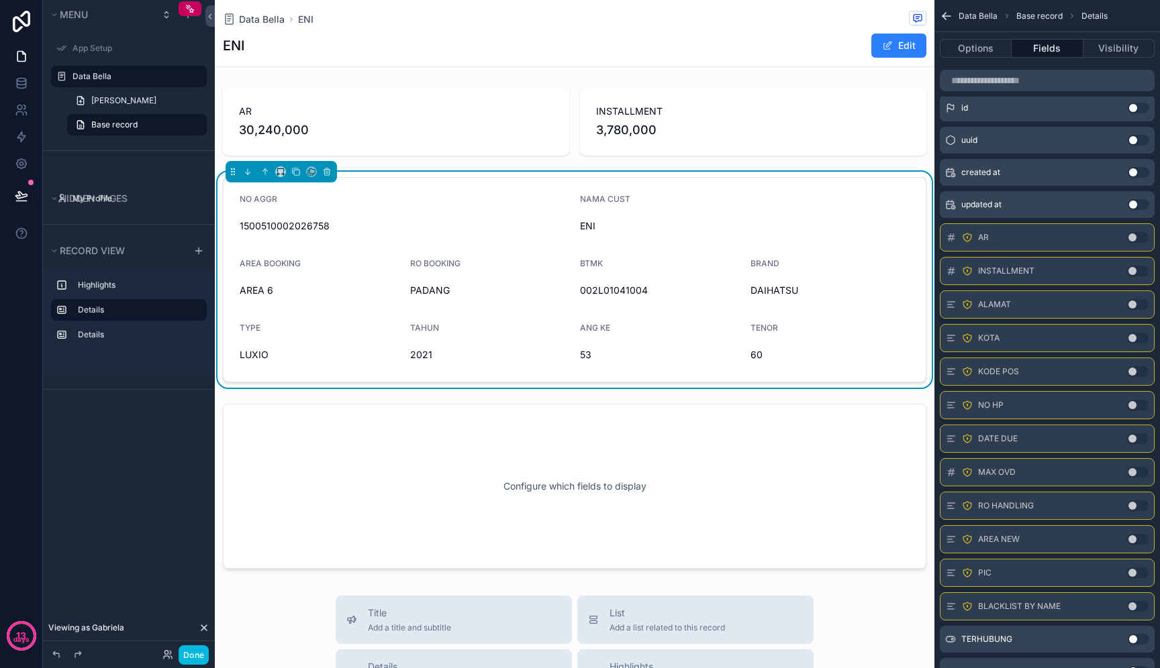
click at [1133, 438] on button "Use setting" at bounding box center [1137, 438] width 21 height 11
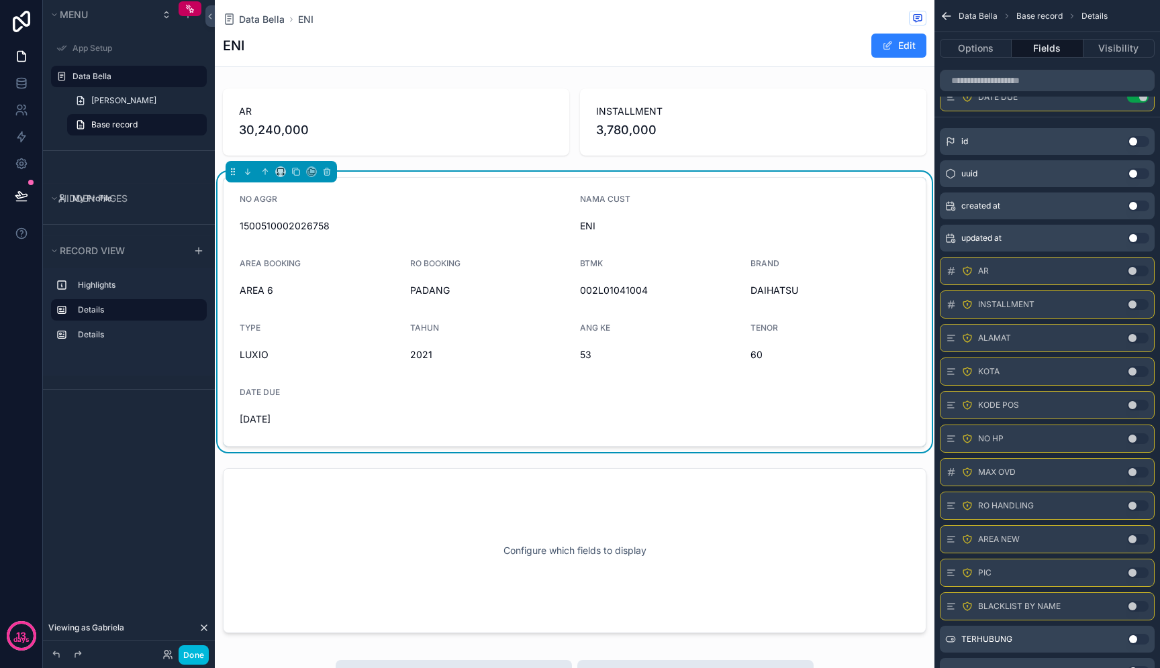
click at [1136, 474] on button "Use setting" at bounding box center [1137, 472] width 21 height 11
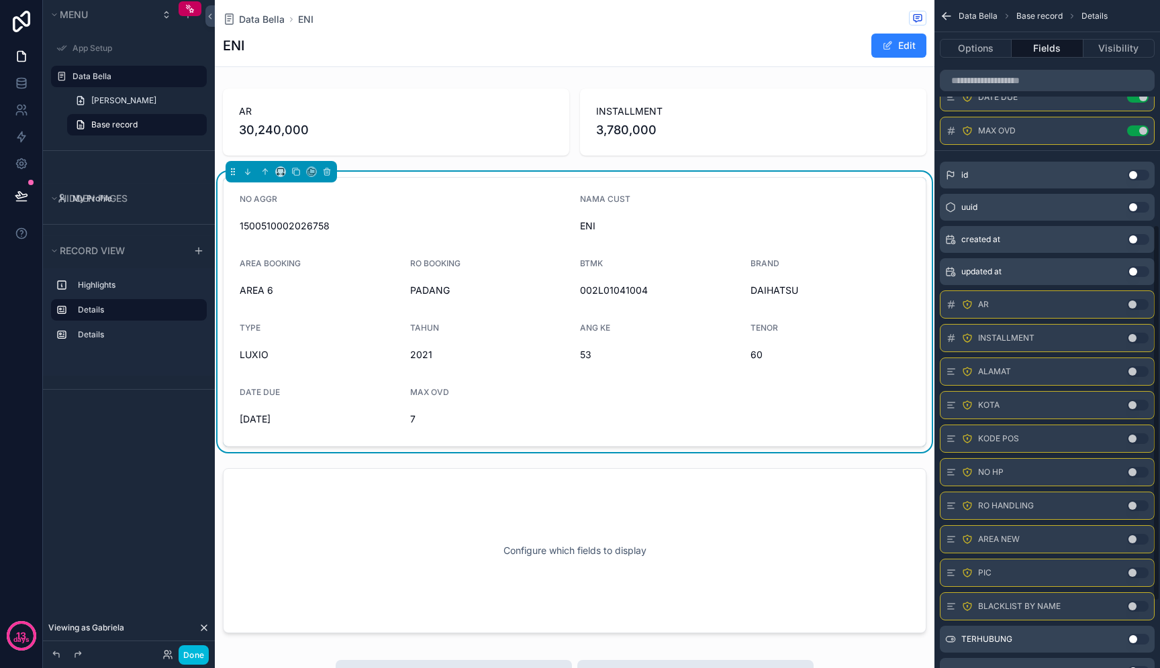
click at [1135, 505] on button "Use setting" at bounding box center [1137, 506] width 21 height 11
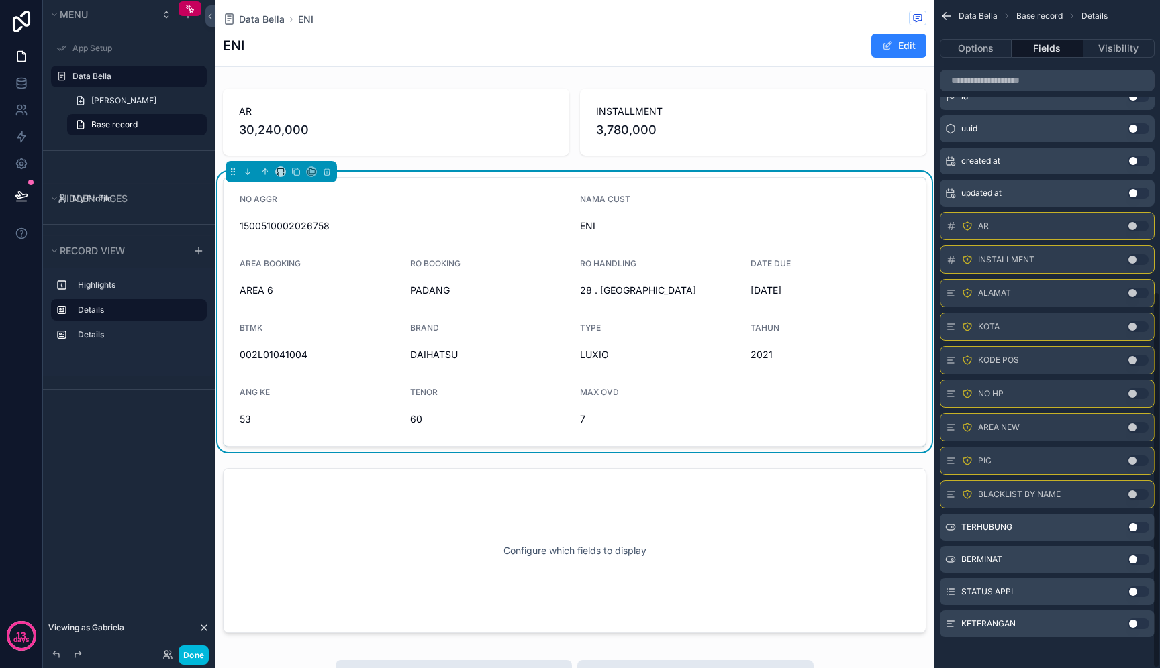
scroll to position [518, 0]
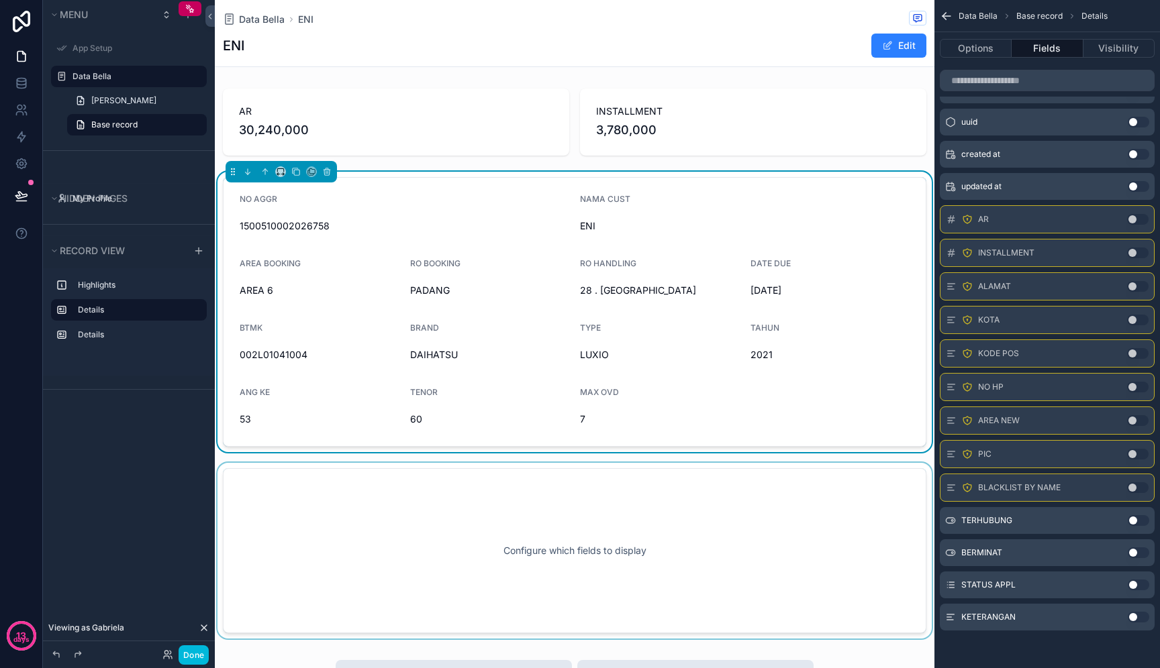
click at [721, 545] on div "scrollable content" at bounding box center [574, 551] width 719 height 176
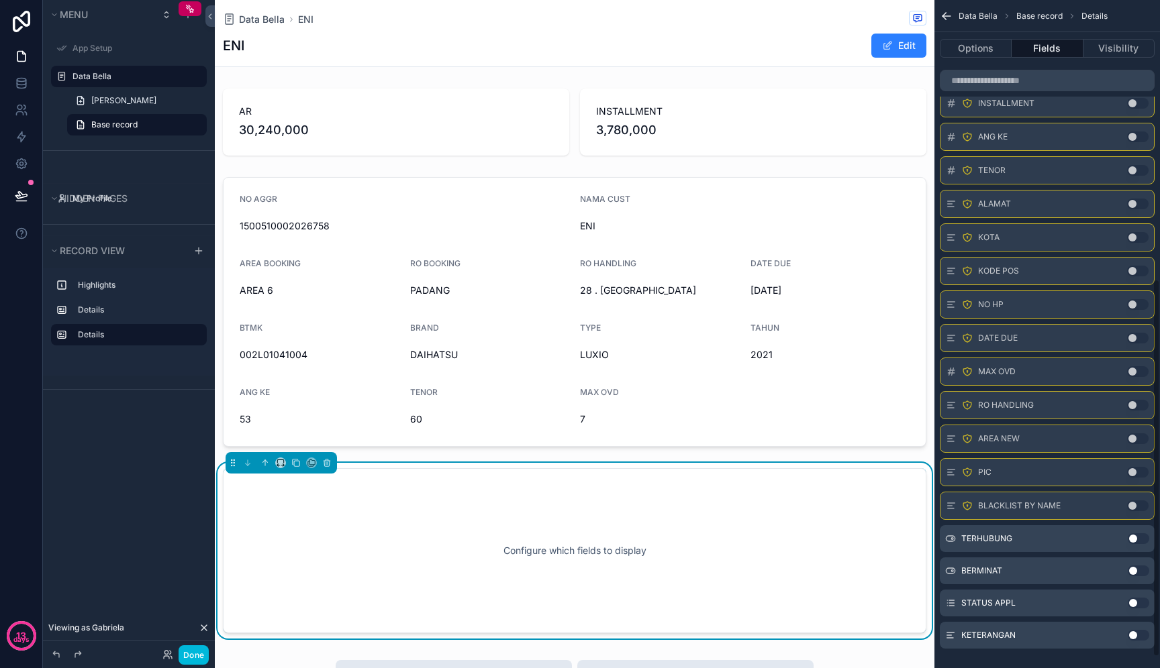
scroll to position [495, 0]
click at [1133, 206] on button "Use setting" at bounding box center [1137, 202] width 21 height 11
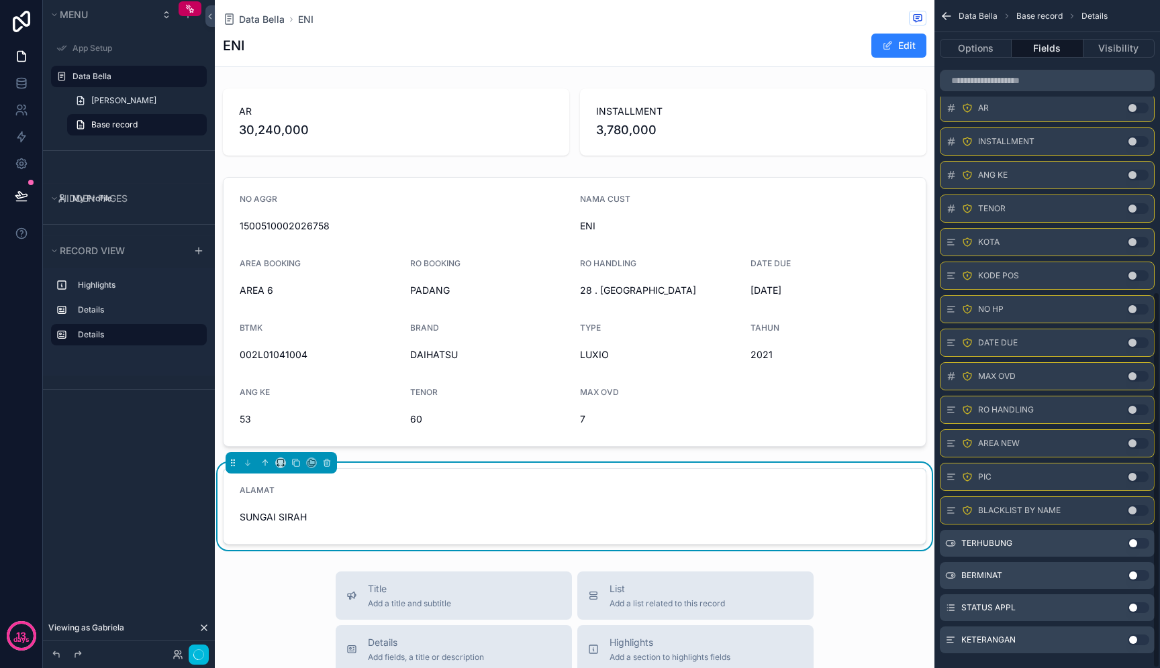
scroll to position [518, 0]
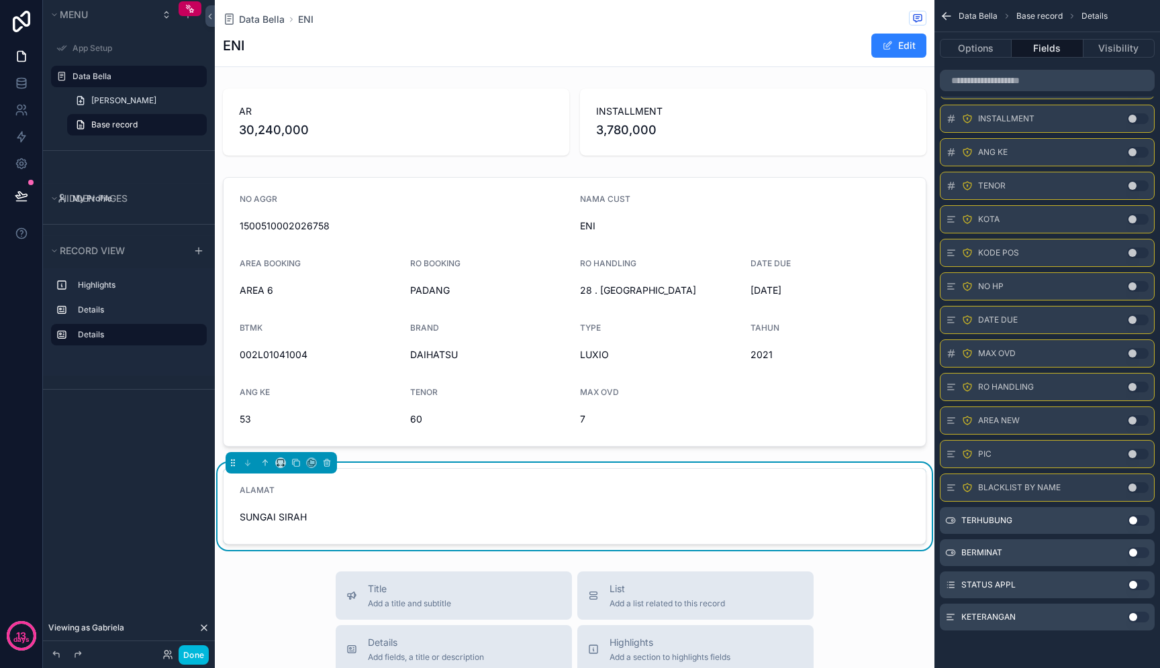
click at [1142, 222] on button "Use setting" at bounding box center [1137, 219] width 21 height 11
click at [1135, 254] on button "Use setting" at bounding box center [1137, 253] width 21 height 11
click at [1133, 286] on button "Use setting" at bounding box center [1137, 286] width 21 height 11
click at [1131, 452] on button "Use setting" at bounding box center [1137, 454] width 21 height 11
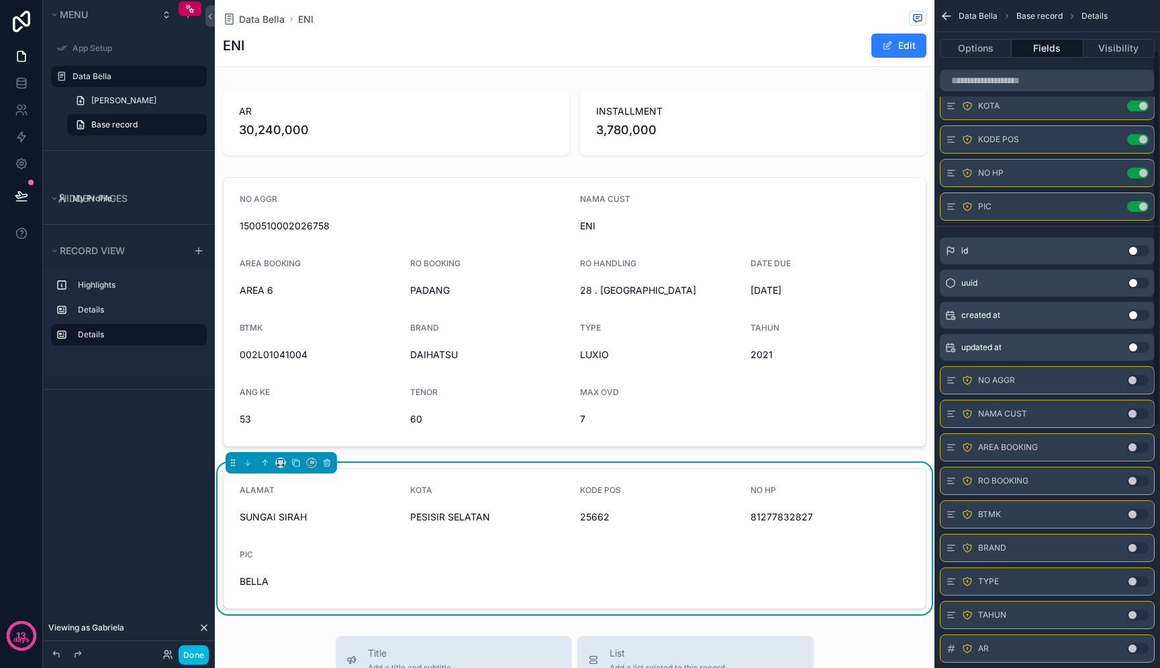
scroll to position [75, 0]
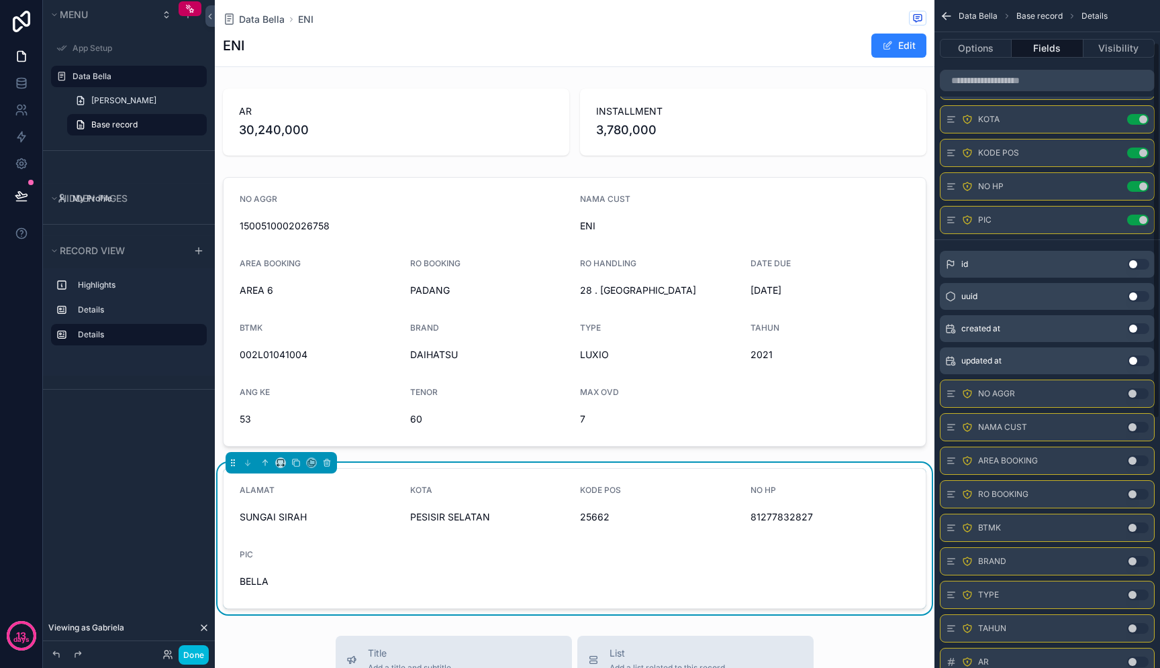
click at [1131, 217] on button "Use setting" at bounding box center [1137, 220] width 21 height 11
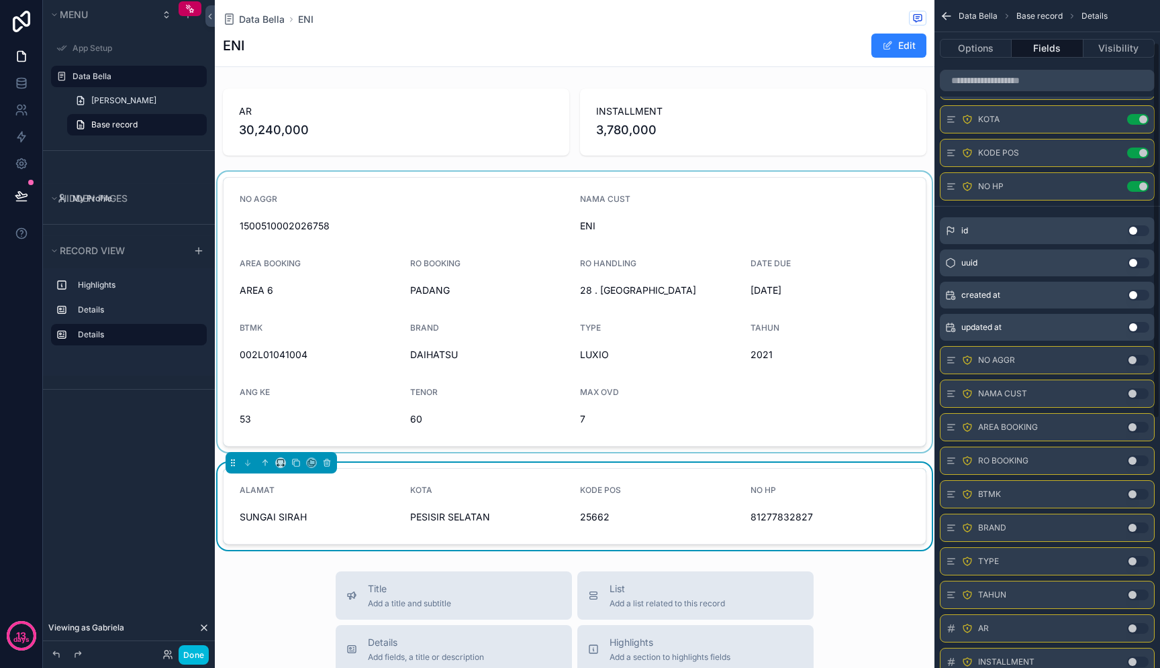
click at [783, 371] on div "scrollable content" at bounding box center [574, 312] width 719 height 280
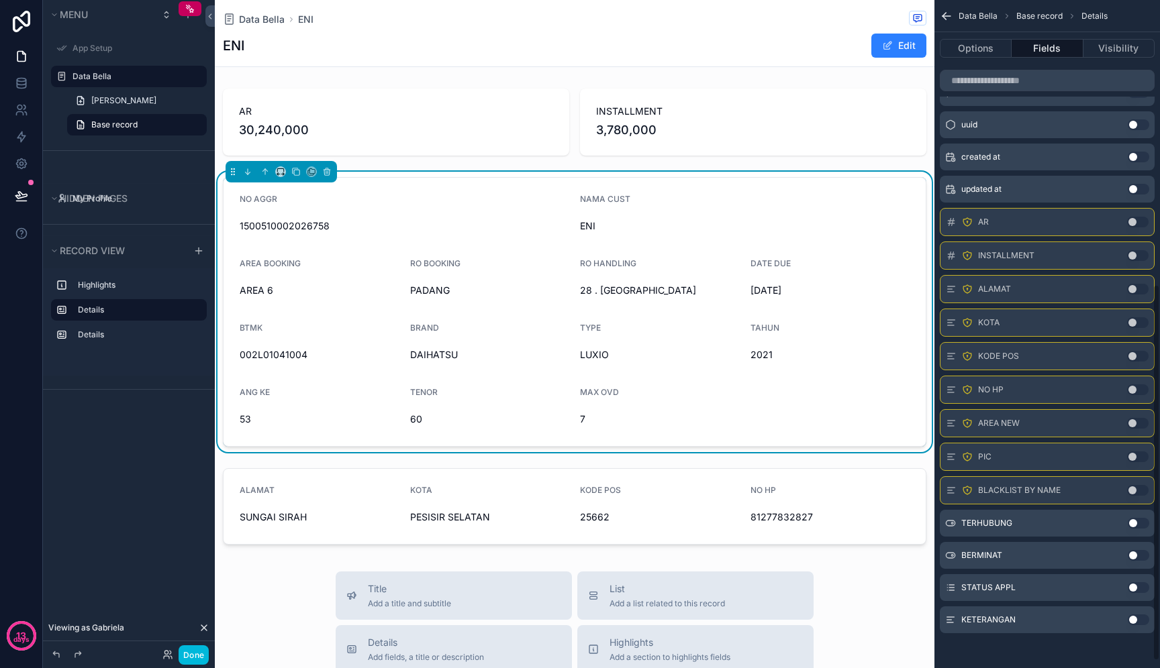
scroll to position [518, 0]
click at [1137, 456] on button "Use setting" at bounding box center [1137, 454] width 21 height 11
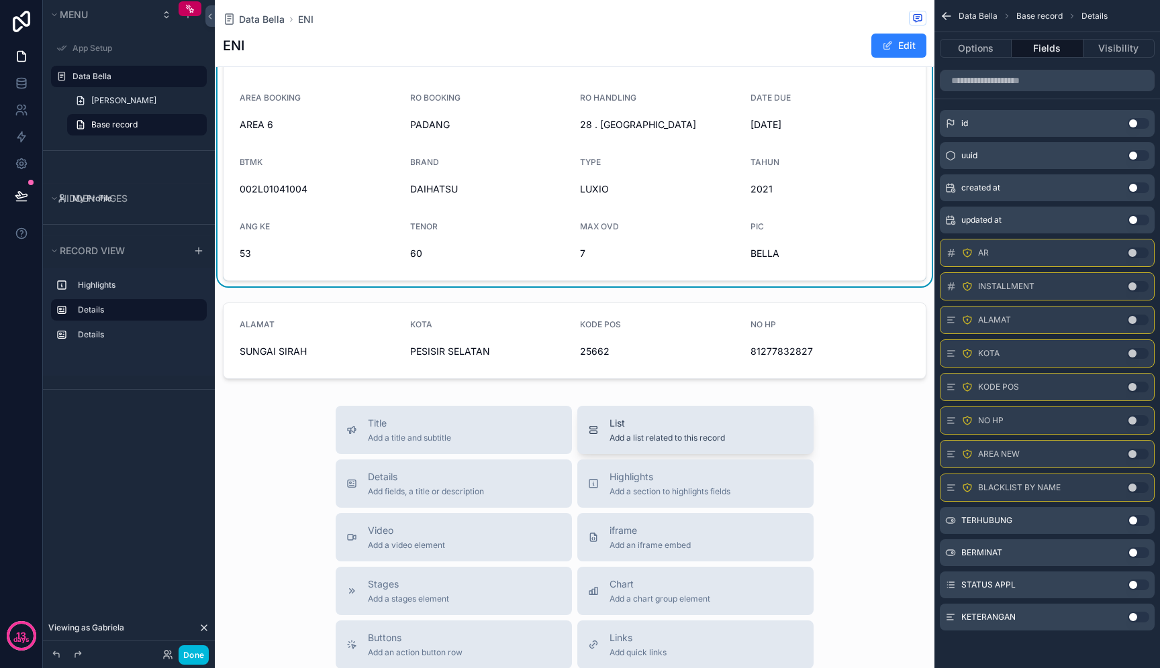
scroll to position [190, 0]
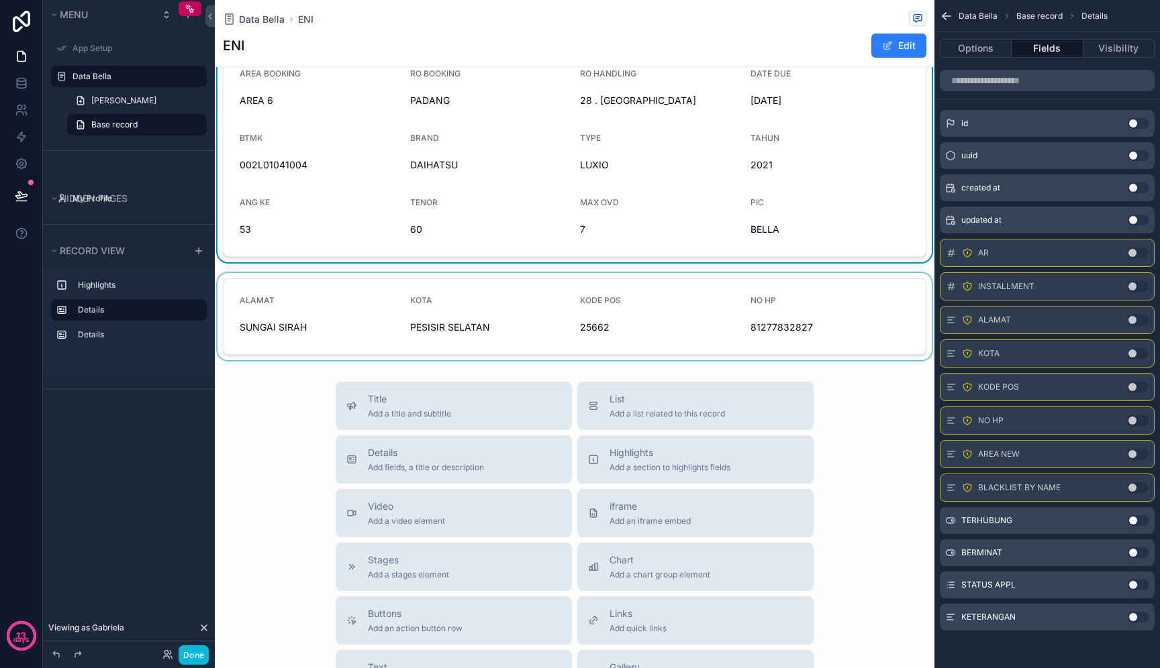
click at [384, 306] on div "scrollable content" at bounding box center [574, 316] width 719 height 87
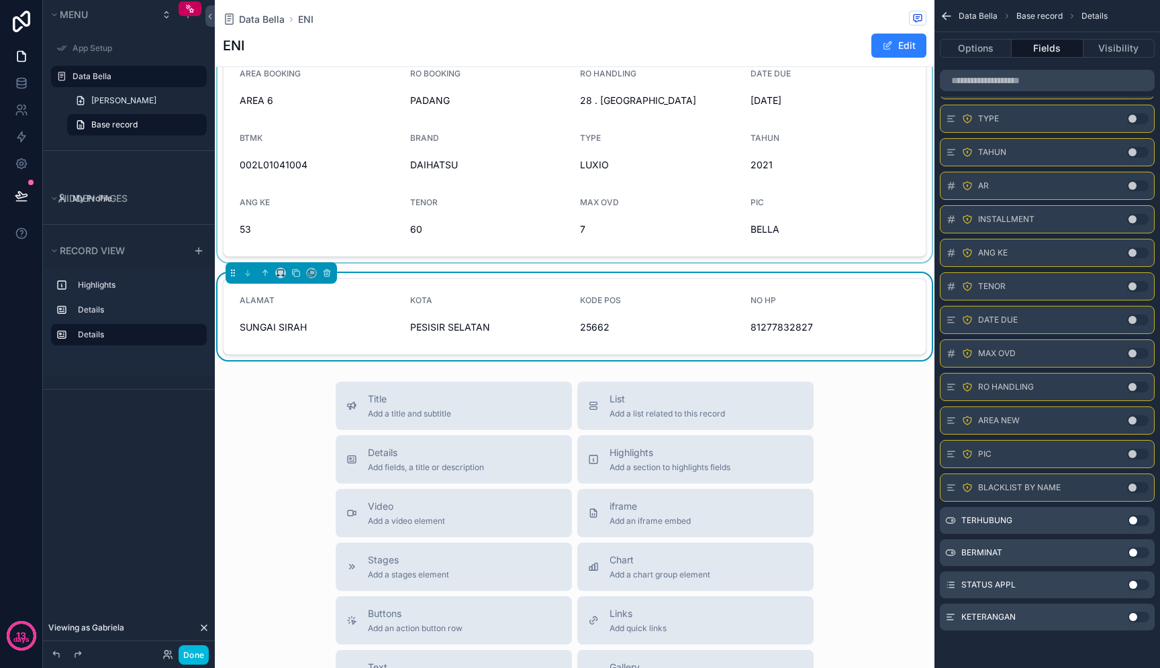
scroll to position [0, 0]
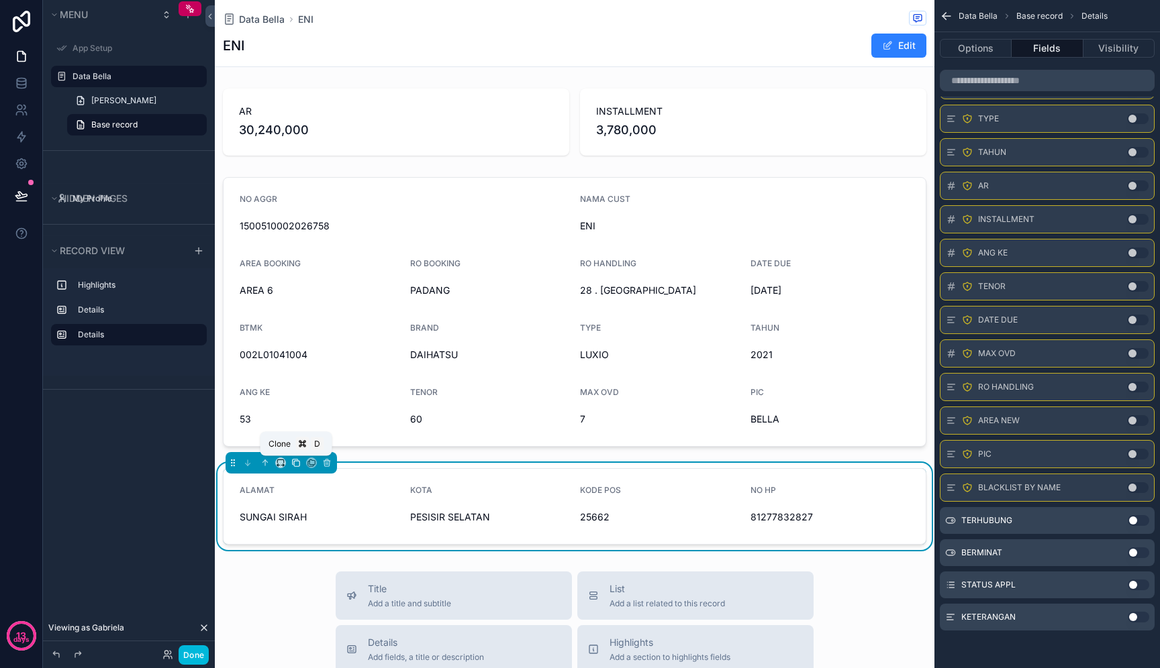
click at [293, 463] on icon "scrollable content" at bounding box center [295, 462] width 5 height 5
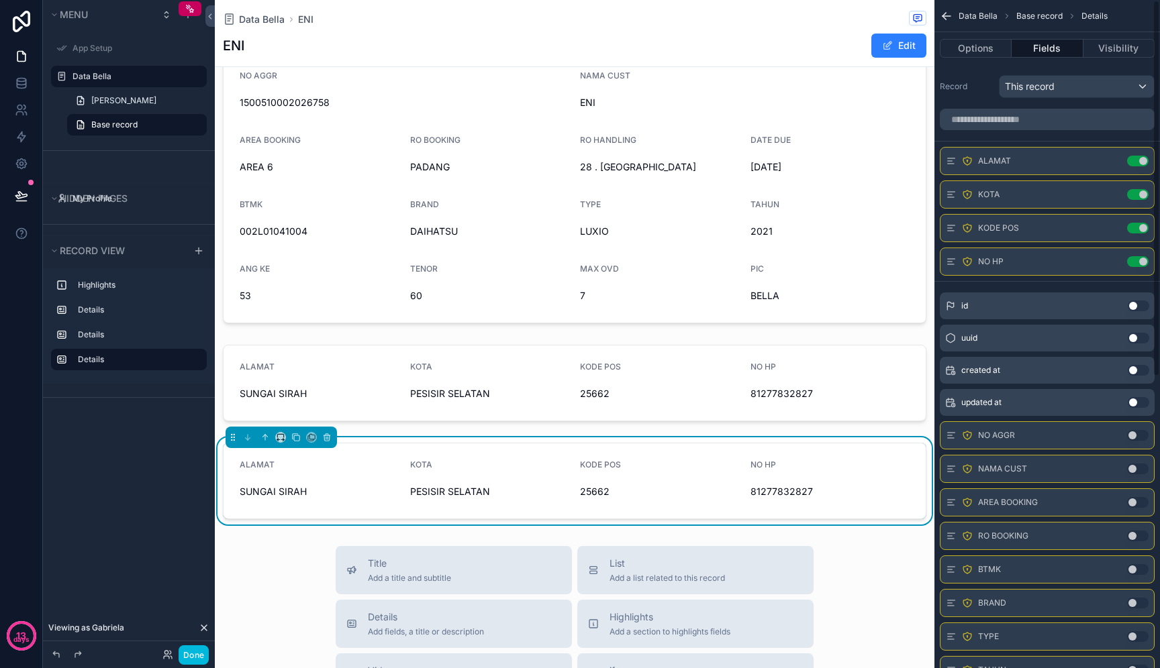
click at [1141, 162] on button "Use setting" at bounding box center [1137, 161] width 21 height 11
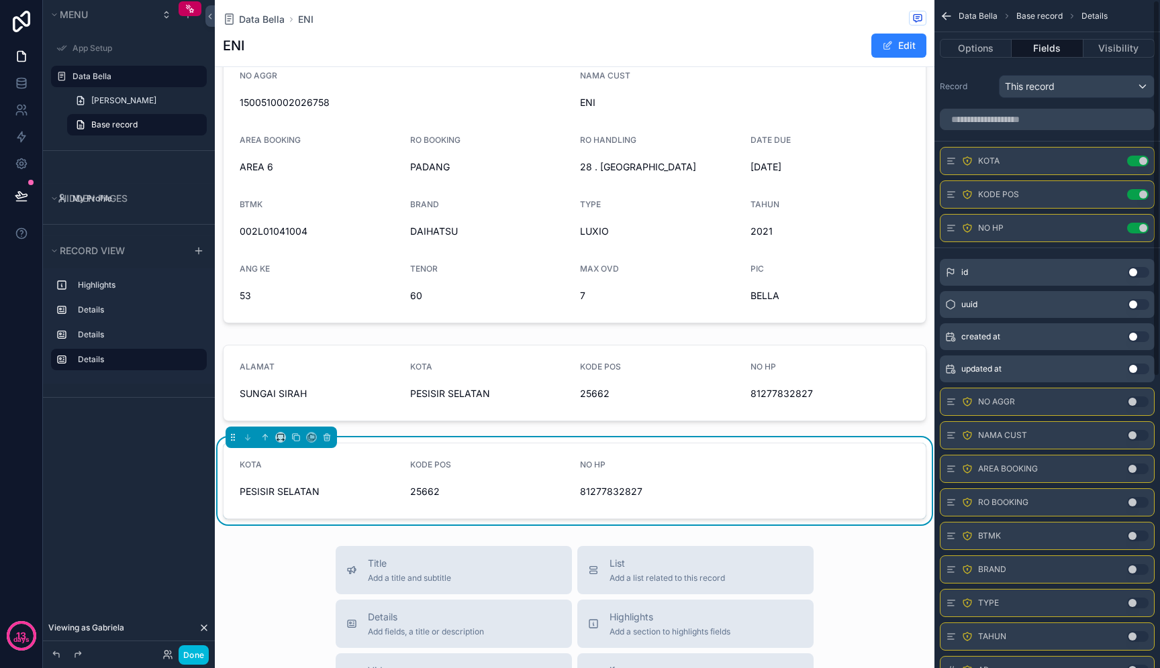
click at [1141, 162] on button "Use setting" at bounding box center [1137, 161] width 21 height 11
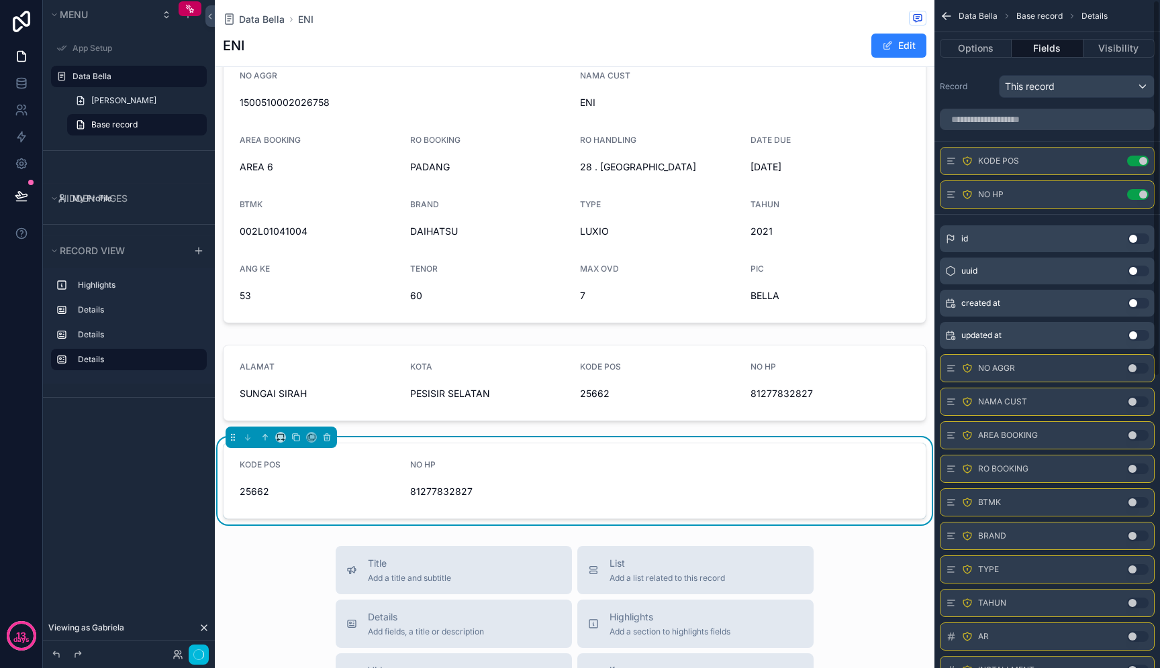
click at [1141, 162] on button "Use setting" at bounding box center [1137, 161] width 21 height 11
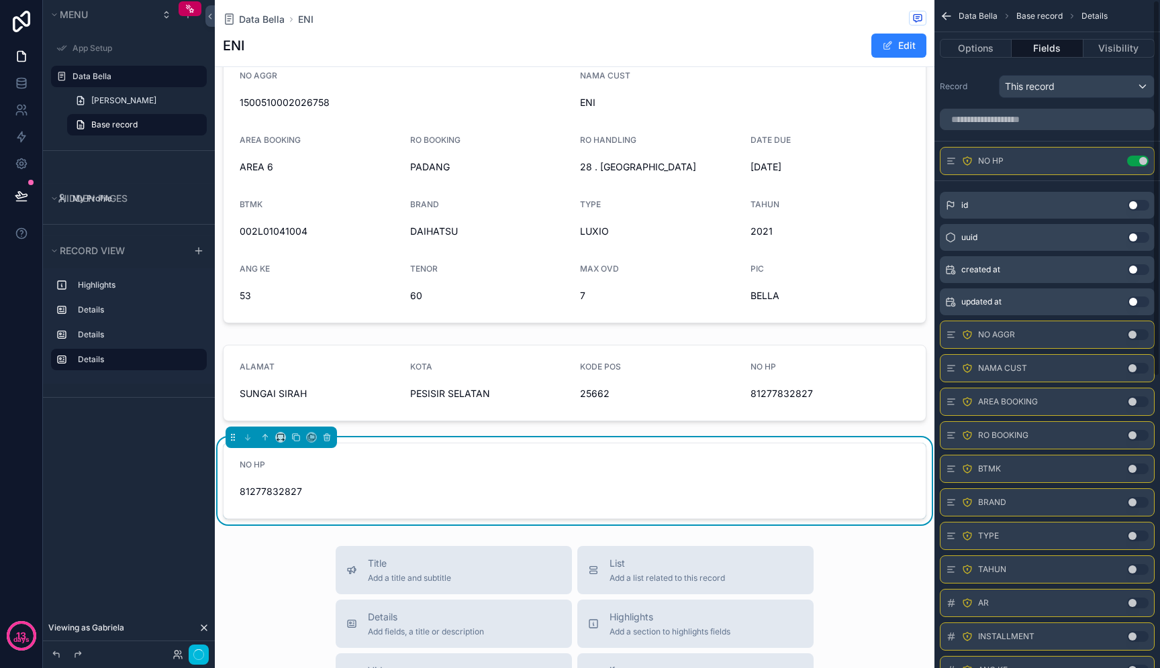
click at [1141, 162] on button "Use setting" at bounding box center [1137, 161] width 21 height 11
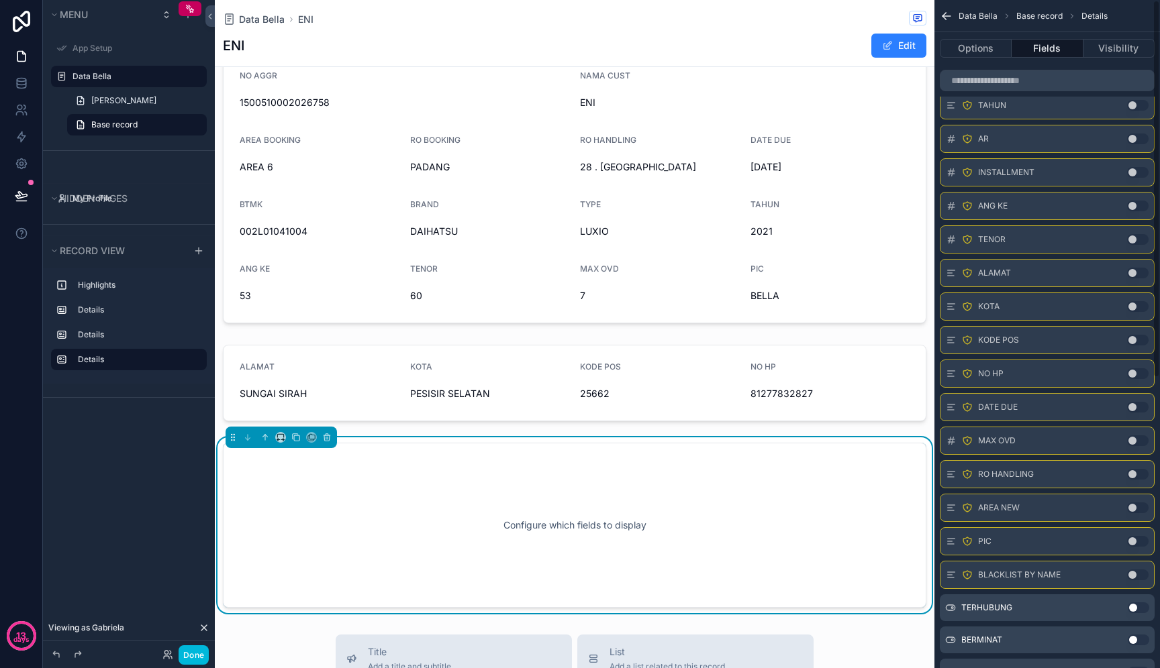
scroll to position [512, 0]
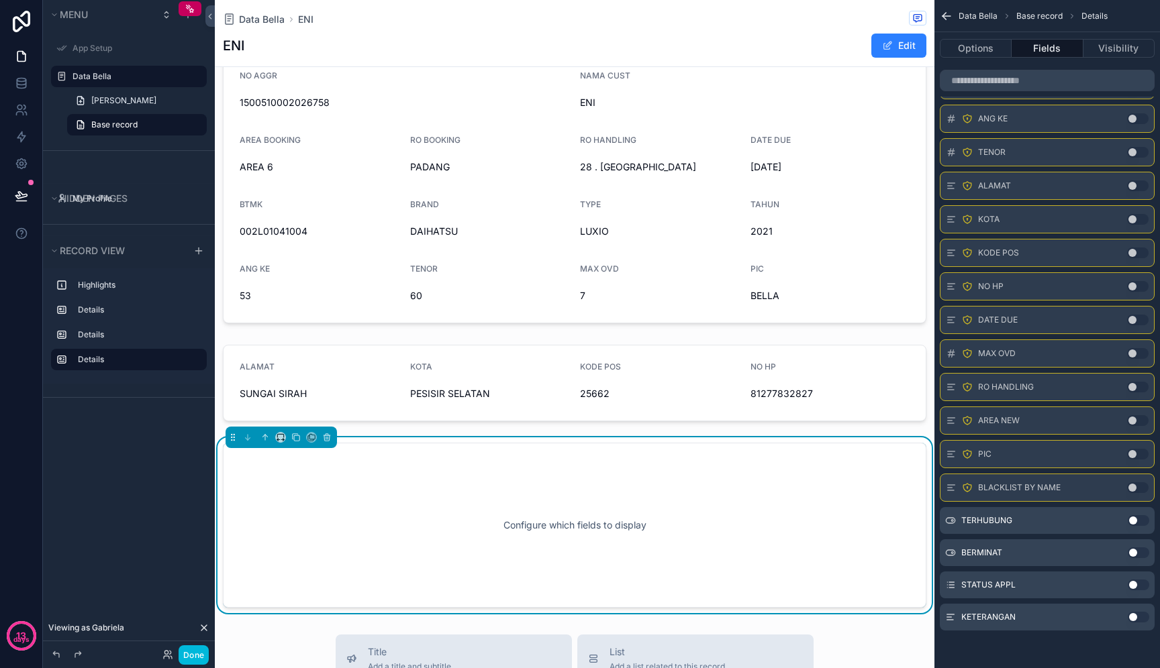
click at [1137, 521] on button "Use setting" at bounding box center [1137, 520] width 21 height 11
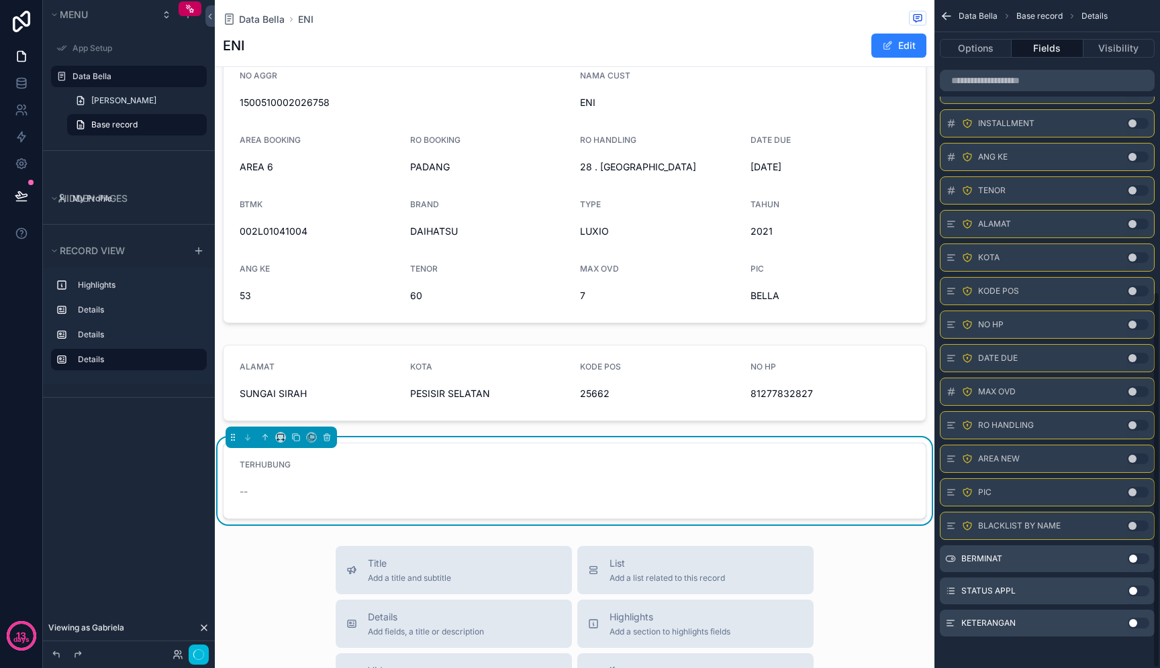
scroll to position [518, 0]
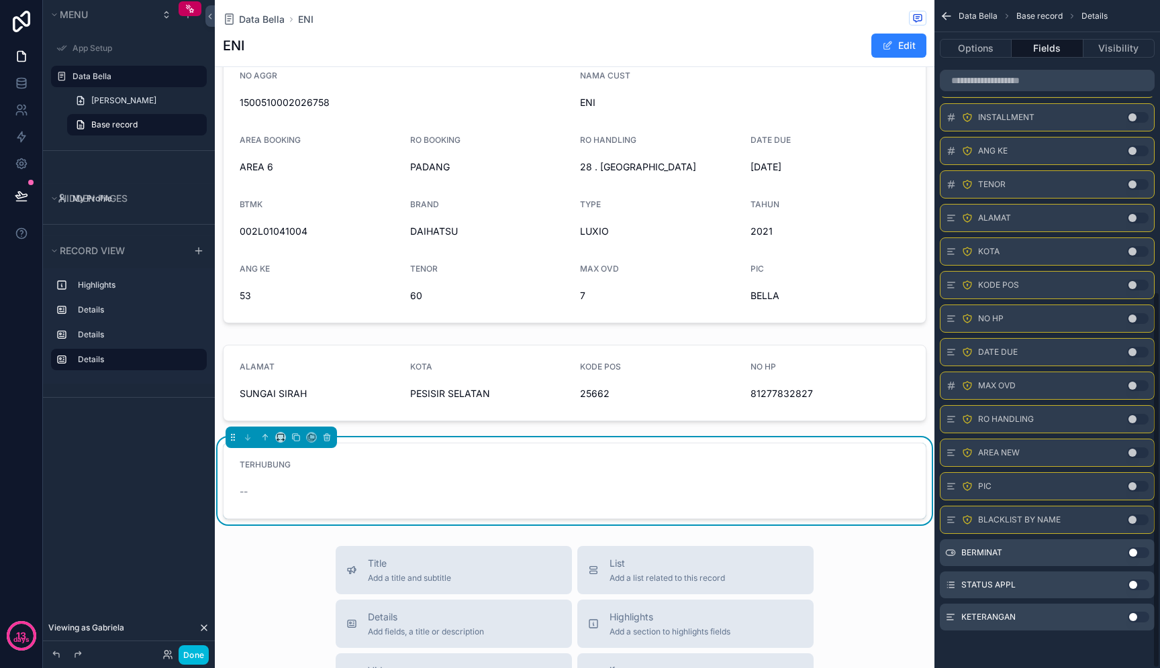
click at [1143, 553] on button "Use setting" at bounding box center [1137, 553] width 21 height 11
click at [1140, 585] on button "Use setting" at bounding box center [1137, 585] width 21 height 11
click at [1141, 621] on button "Use setting" at bounding box center [1137, 617] width 21 height 11
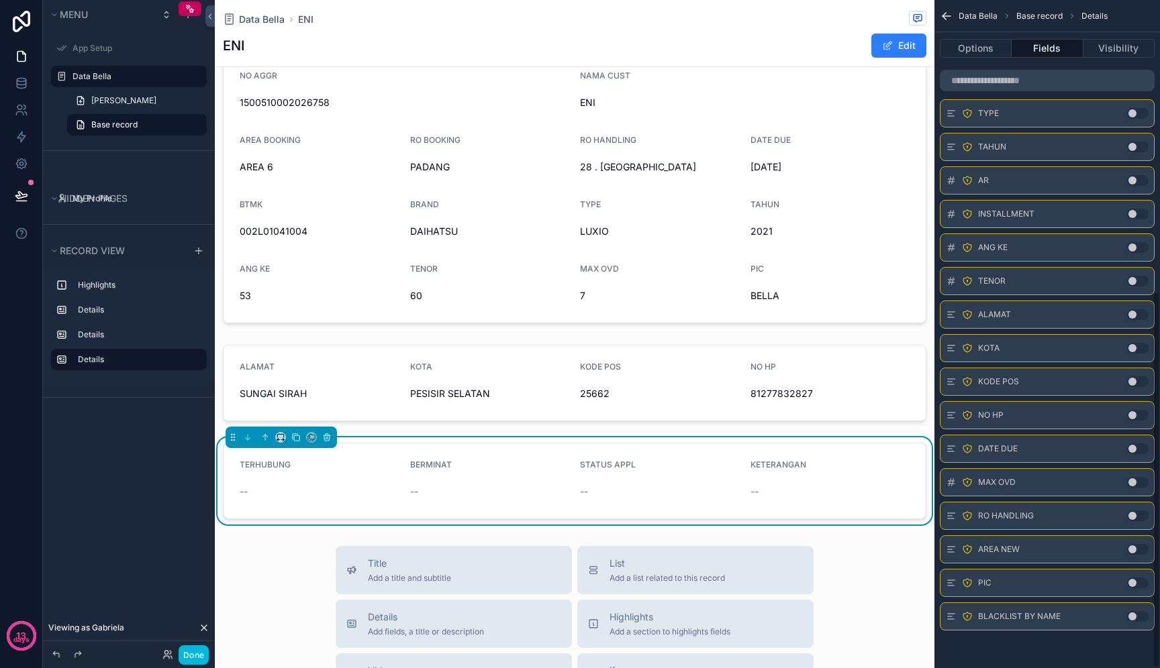
click at [974, 60] on div "Options Fields Visibility" at bounding box center [1046, 48] width 225 height 32
click at [980, 54] on button "Options" at bounding box center [975, 48] width 72 height 19
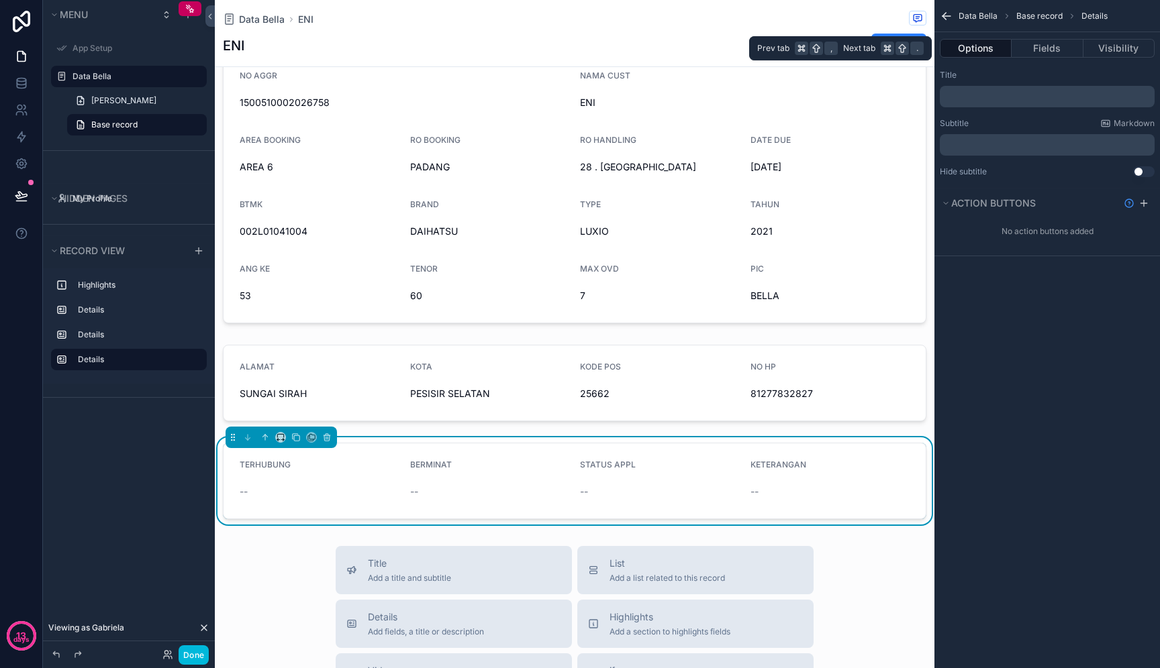
scroll to position [0, 0]
click at [1013, 90] on div "﻿" at bounding box center [1046, 96] width 215 height 21
click at [1013, 95] on p "﻿" at bounding box center [1048, 96] width 207 height 11
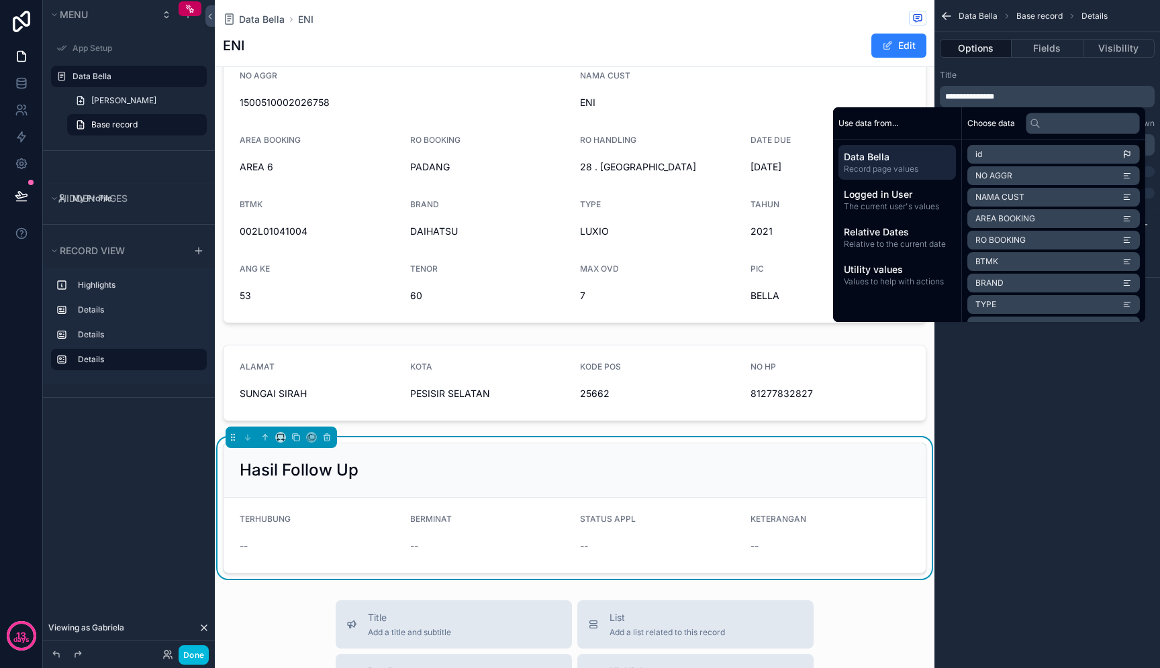
click at [1053, 437] on div "**********" at bounding box center [1046, 334] width 225 height 668
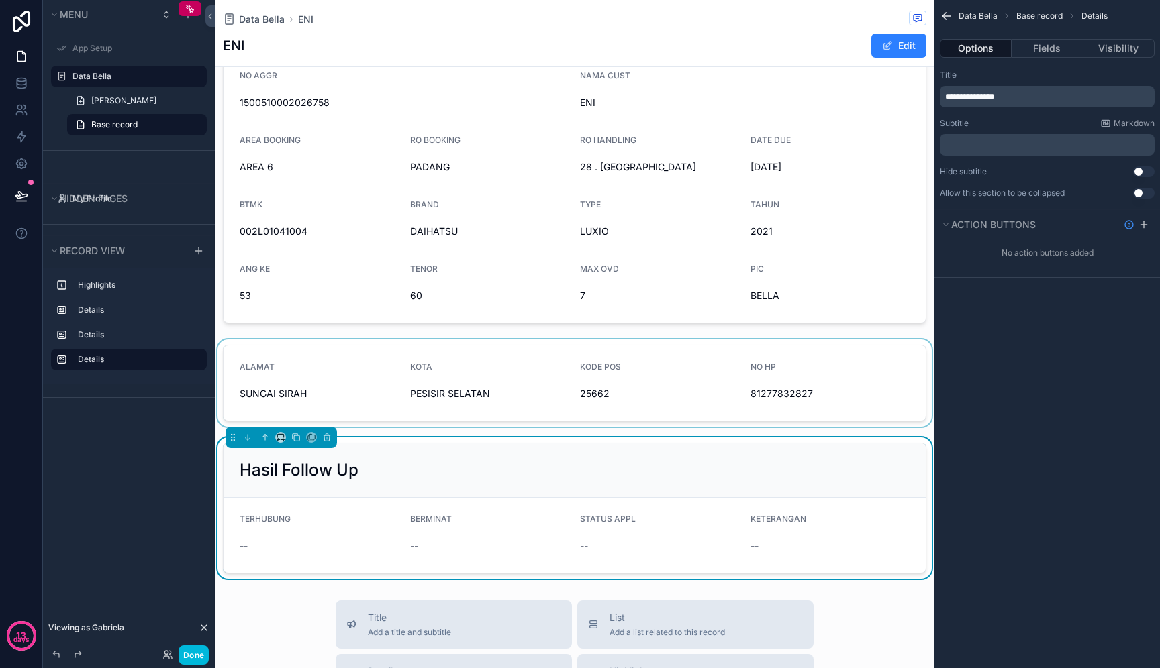
click at [738, 408] on div "scrollable content" at bounding box center [574, 383] width 719 height 87
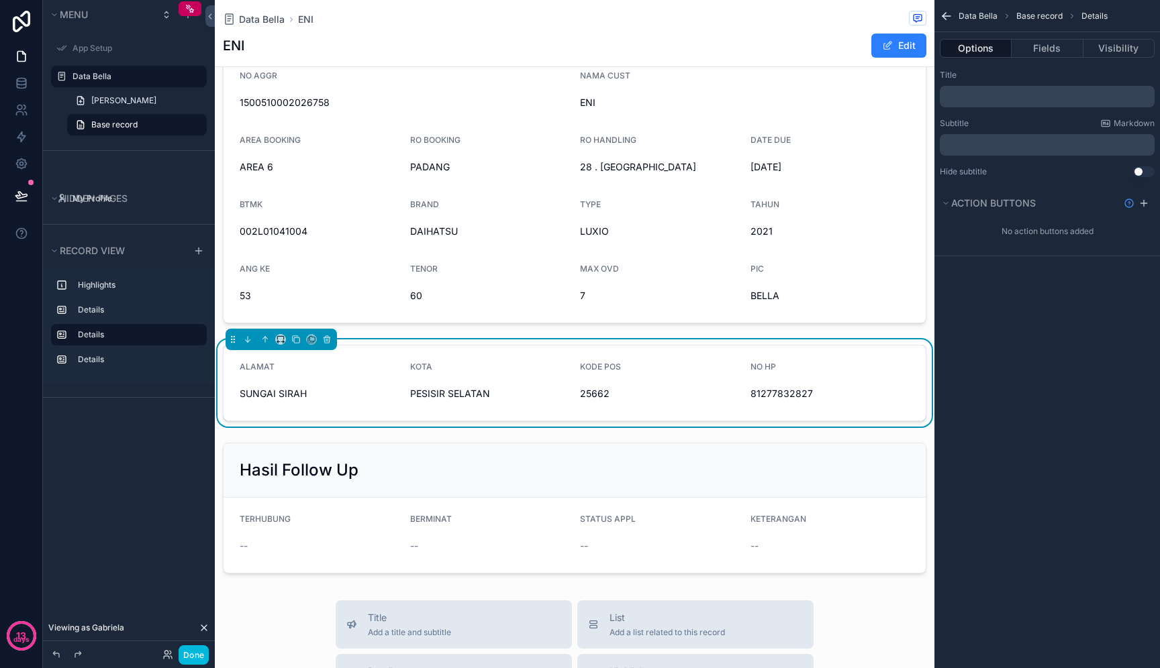
click at [1029, 95] on p "﻿" at bounding box center [1048, 96] width 207 height 11
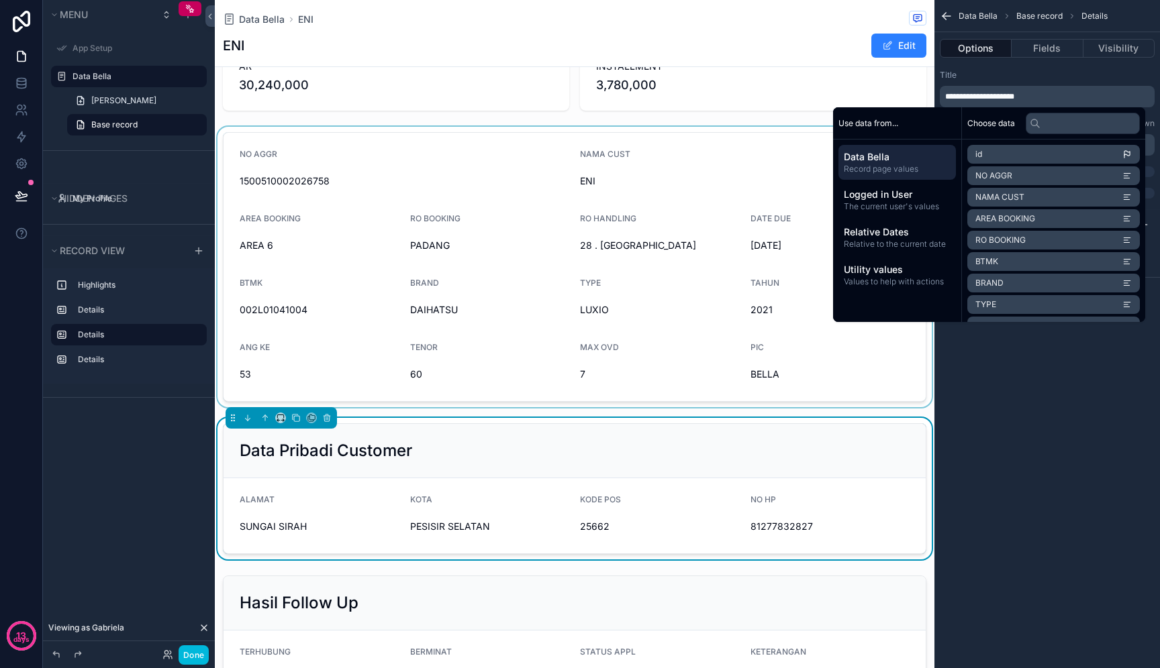
scroll to position [12, 0]
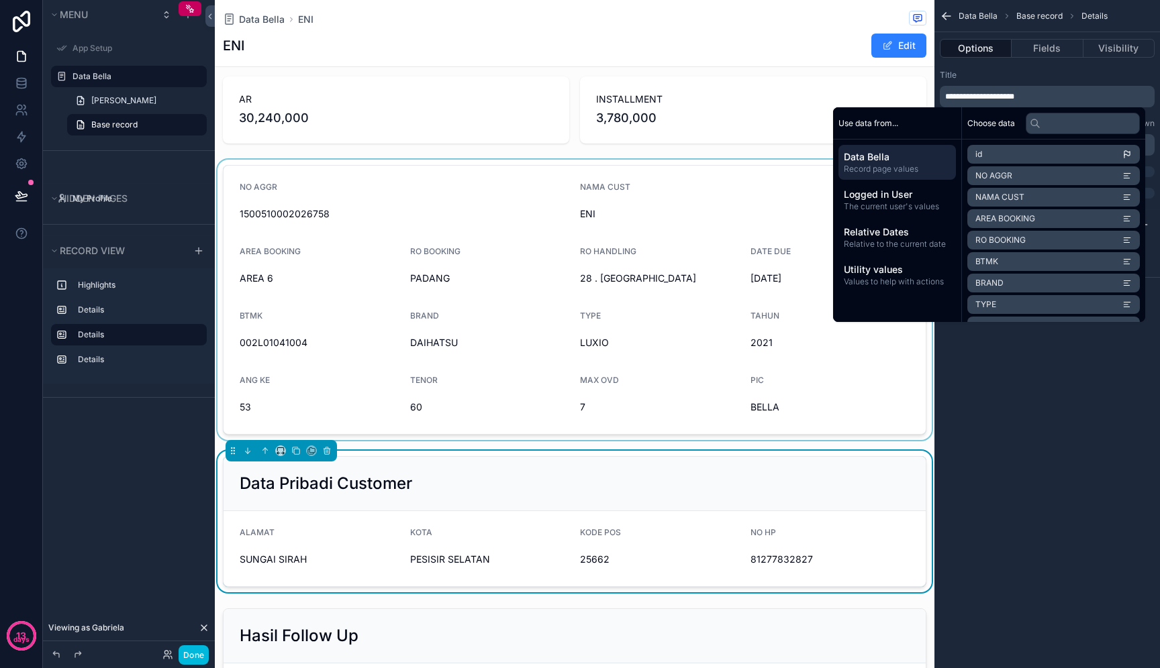
click at [663, 217] on div "scrollable content" at bounding box center [574, 300] width 719 height 280
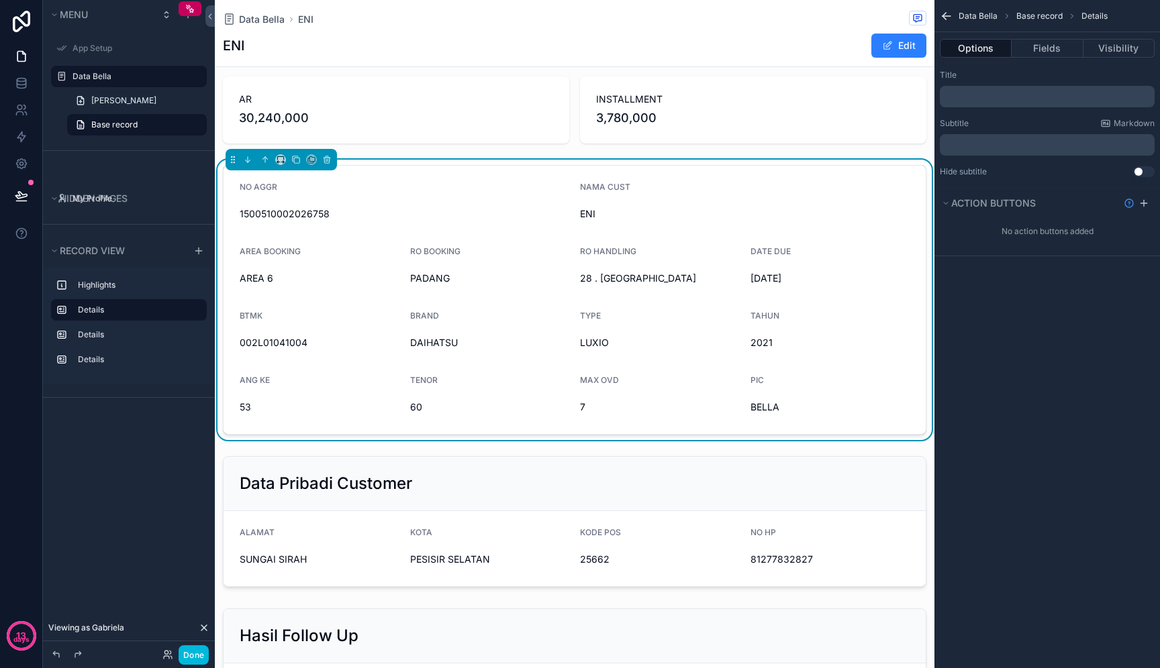
click at [1049, 98] on p "﻿" at bounding box center [1048, 96] width 207 height 11
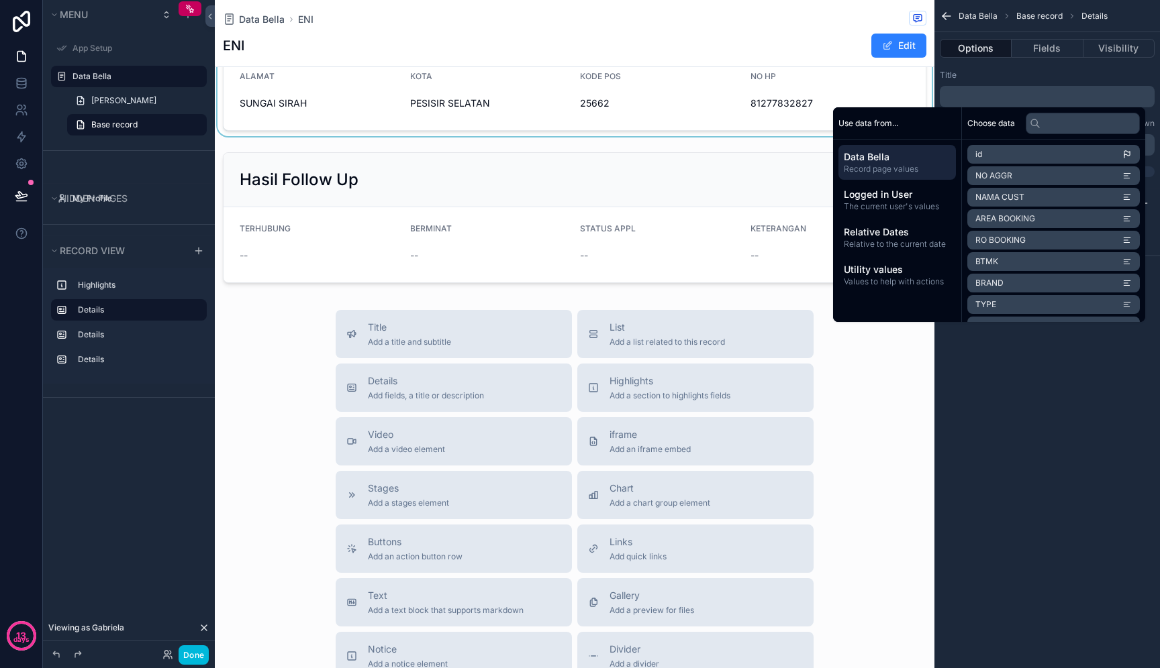
scroll to position [472, 0]
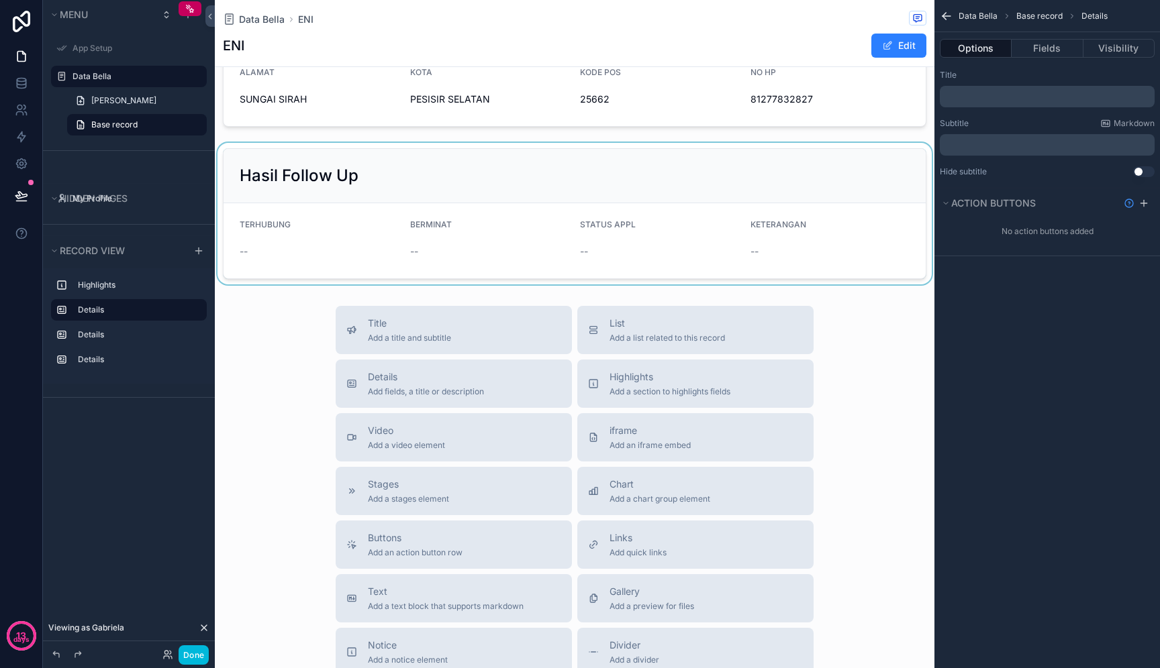
click at [640, 252] on div "scrollable content" at bounding box center [574, 214] width 719 height 142
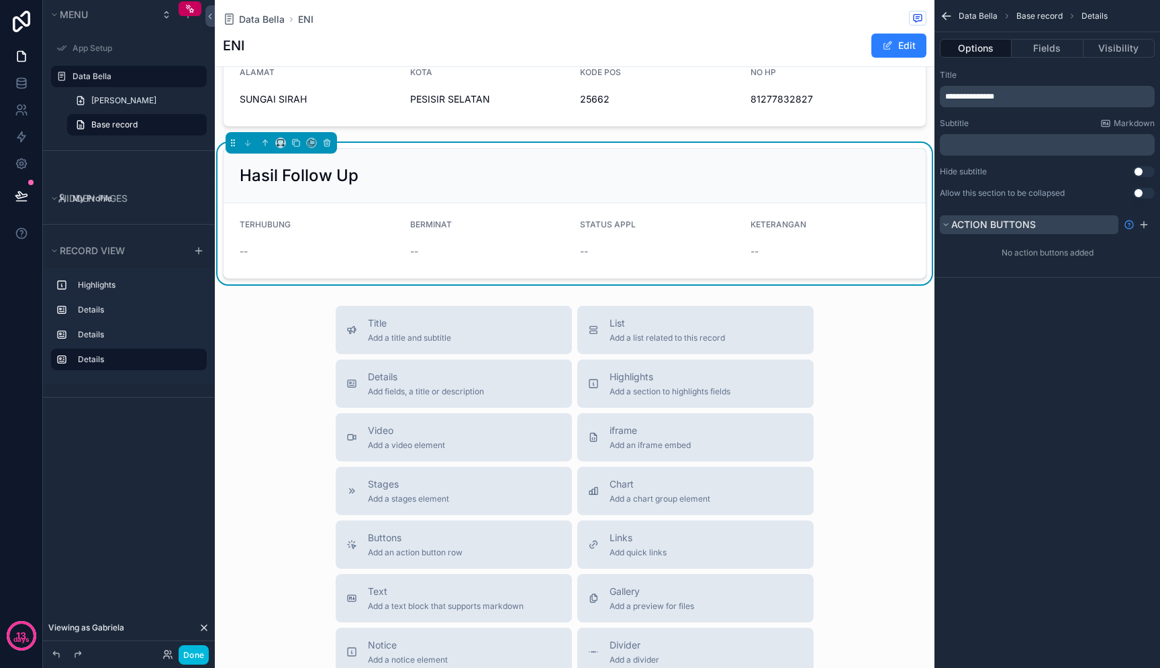
click at [996, 226] on span "Action buttons" at bounding box center [993, 224] width 85 height 11
click at [1060, 56] on button "Fields" at bounding box center [1046, 48] width 71 height 19
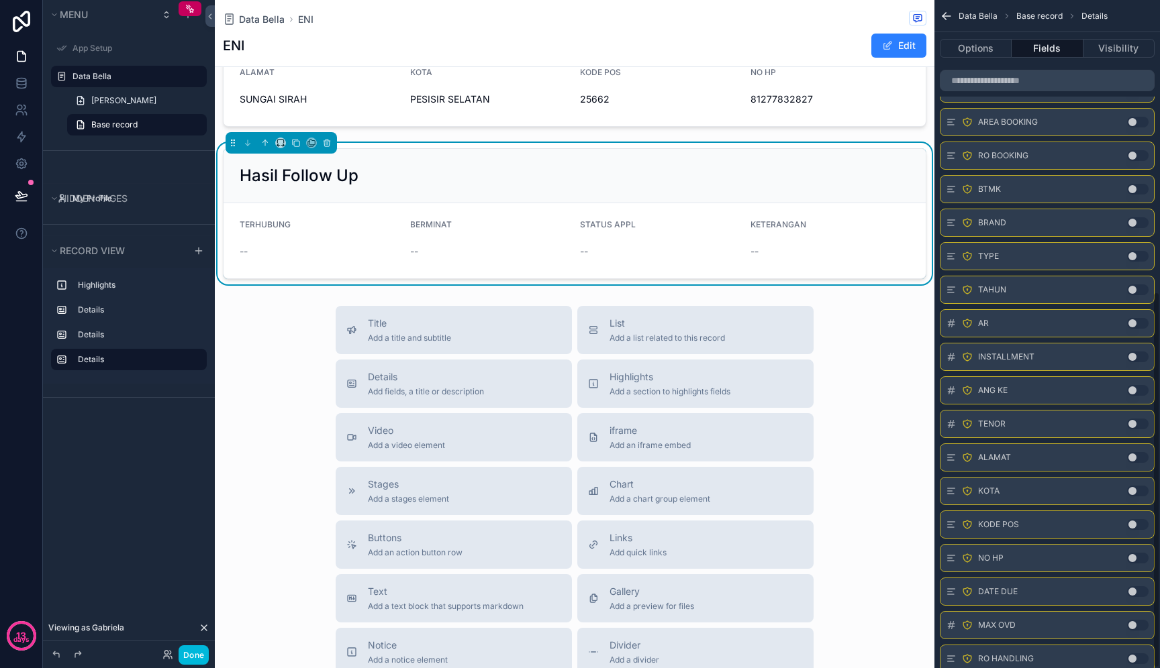
scroll to position [518, 0]
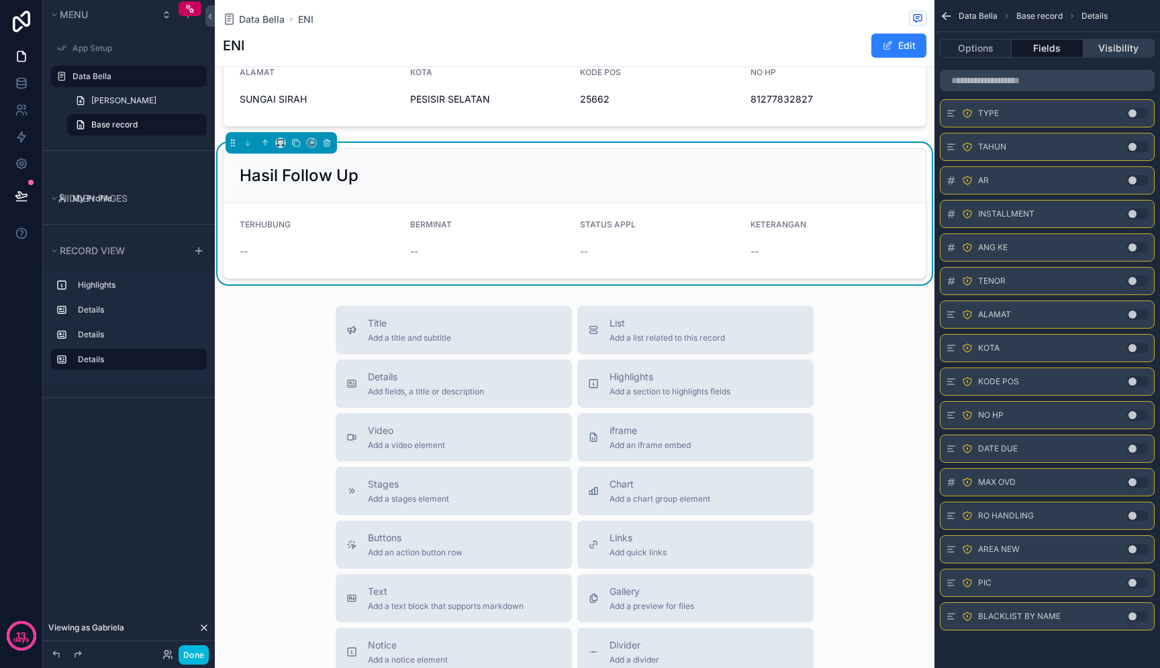
click at [1120, 49] on button "Visibility" at bounding box center [1118, 48] width 71 height 19
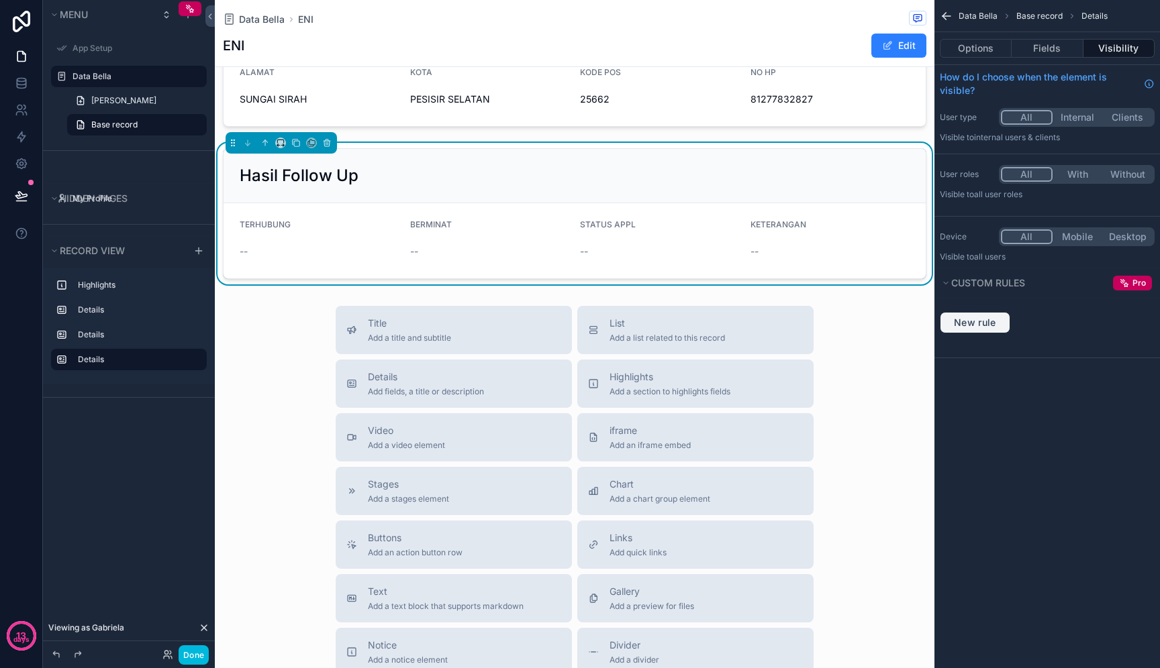
click at [972, 325] on span "New rule" at bounding box center [974, 323] width 53 height 12
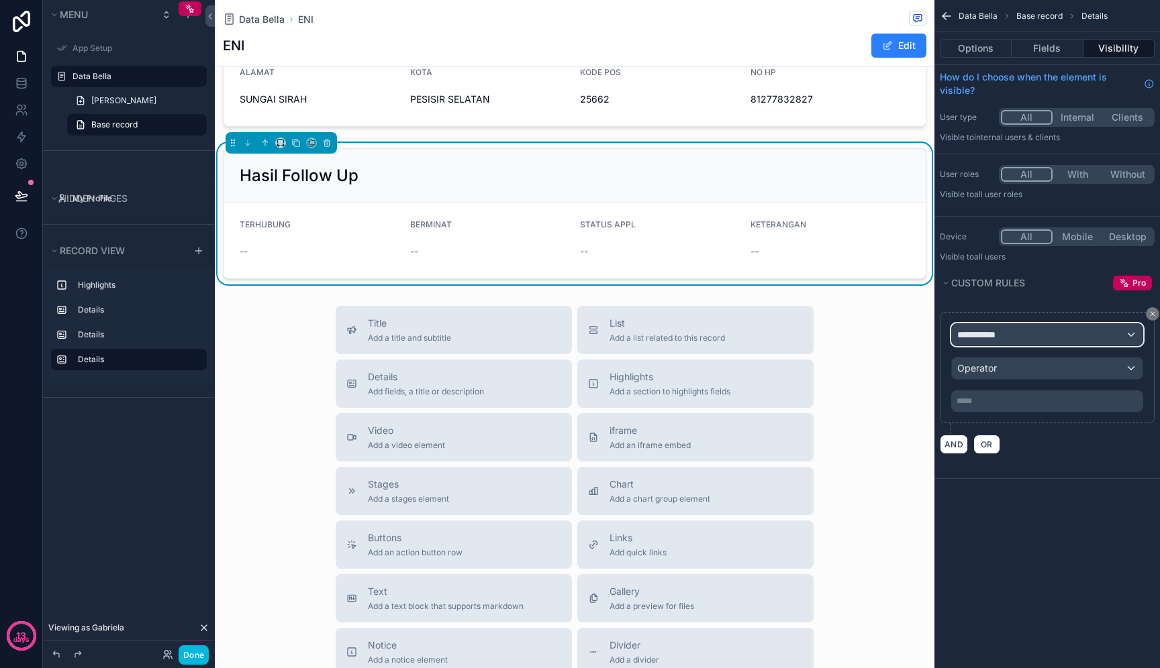
click at [995, 340] on span "**********" at bounding box center [982, 334] width 50 height 13
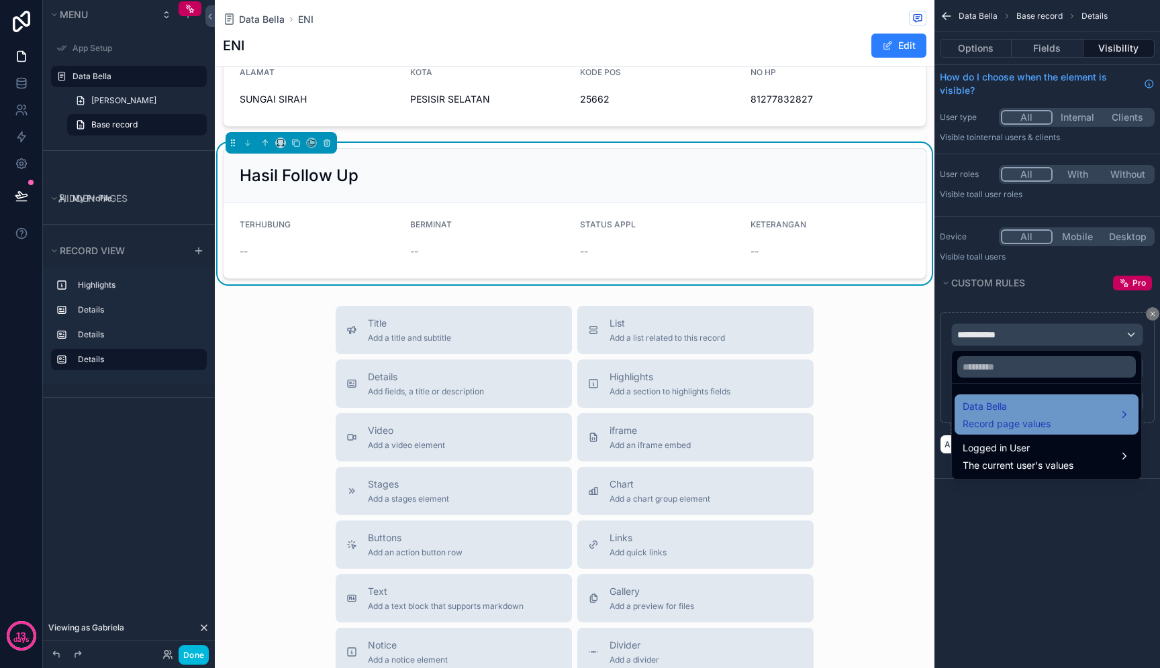
click at [1023, 431] on div "Data Bella Record page values" at bounding box center [1046, 415] width 184 height 40
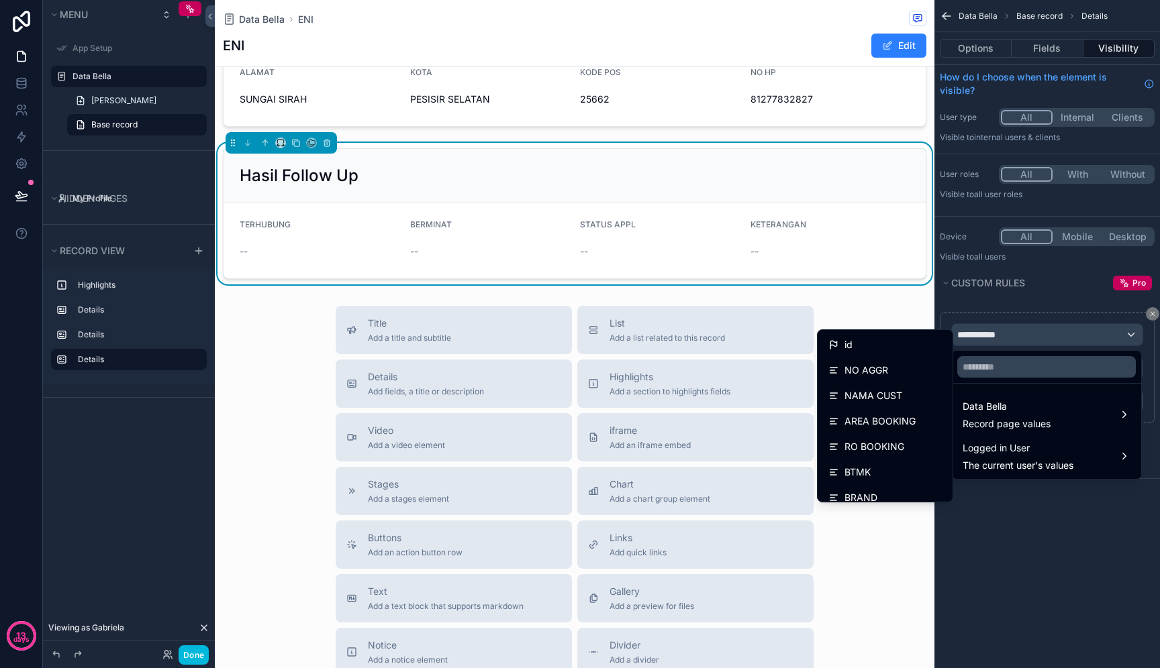
click at [1039, 505] on div "scrollable content" at bounding box center [580, 334] width 1160 height 668
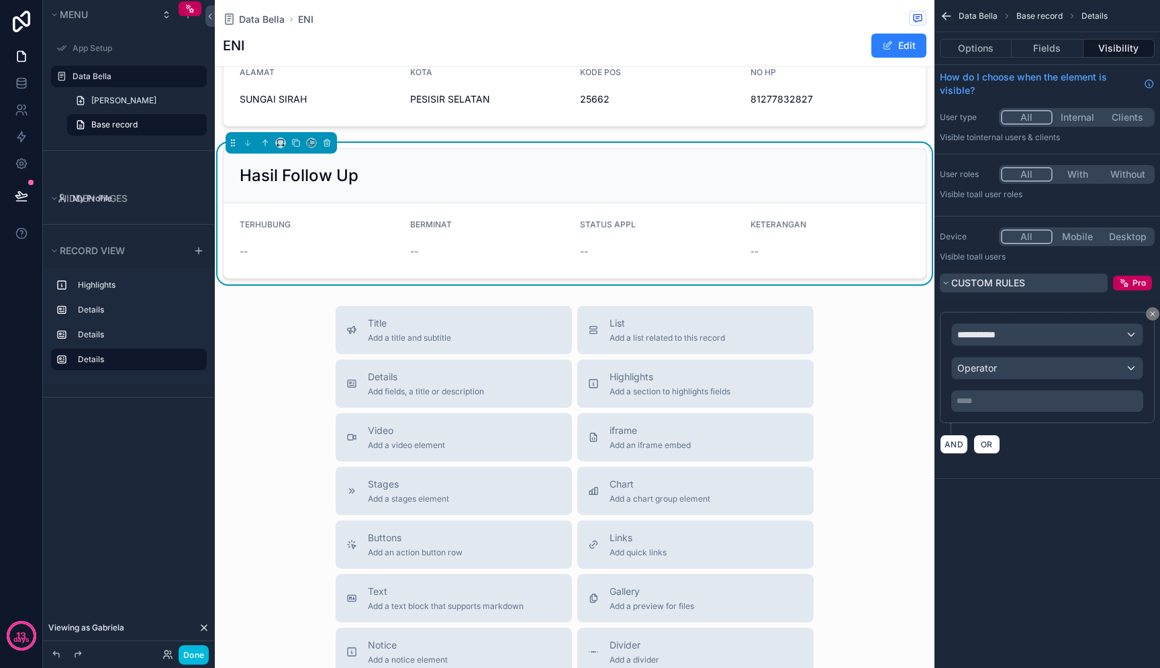
click at [1012, 277] on span "Custom rules" at bounding box center [988, 282] width 74 height 11
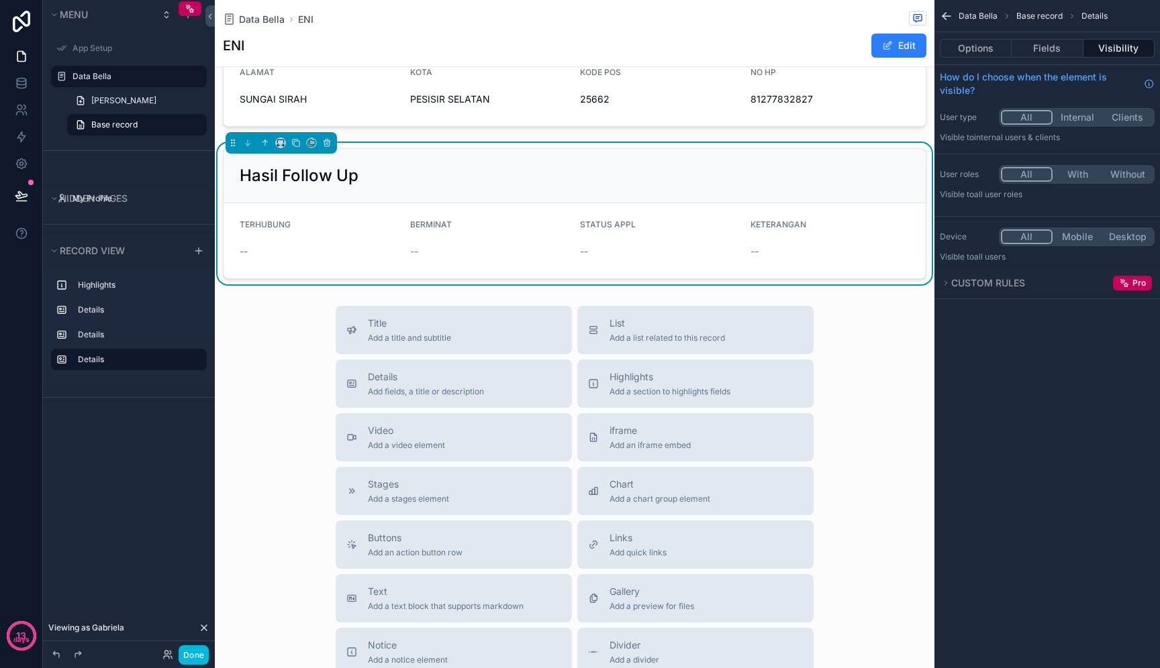
click at [888, 373] on div "Title Add a title and subtitle List Add a list related to this record Details A…" at bounding box center [574, 545] width 719 height 478
click at [191, 654] on button "Done" at bounding box center [193, 655] width 30 height 19
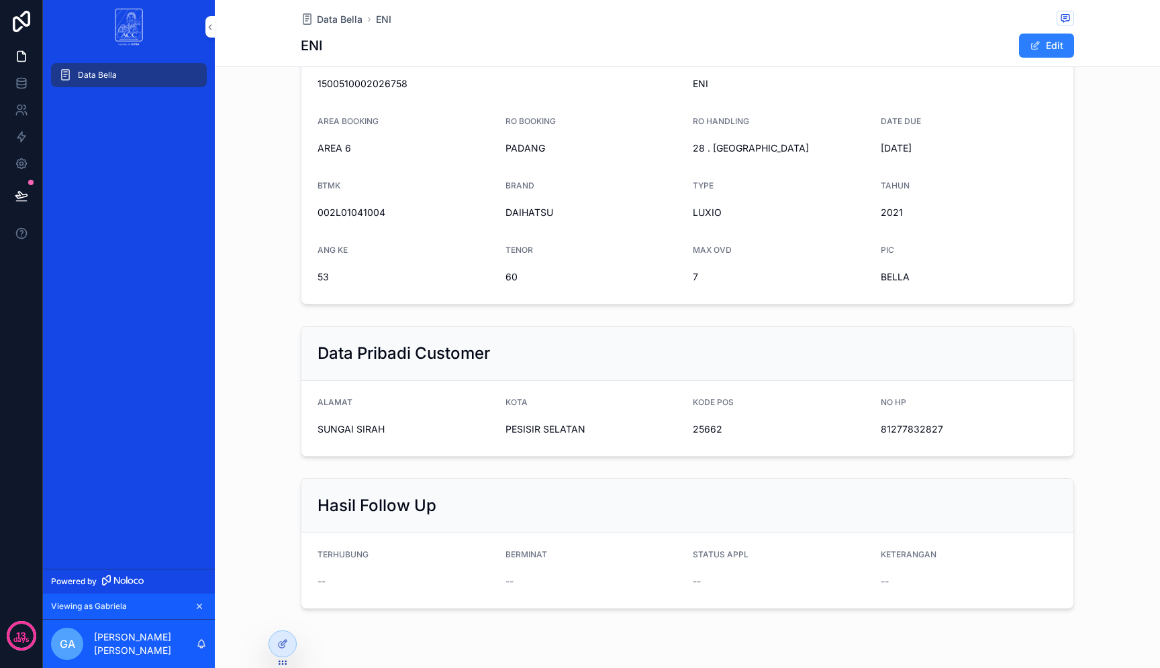
scroll to position [174, 0]
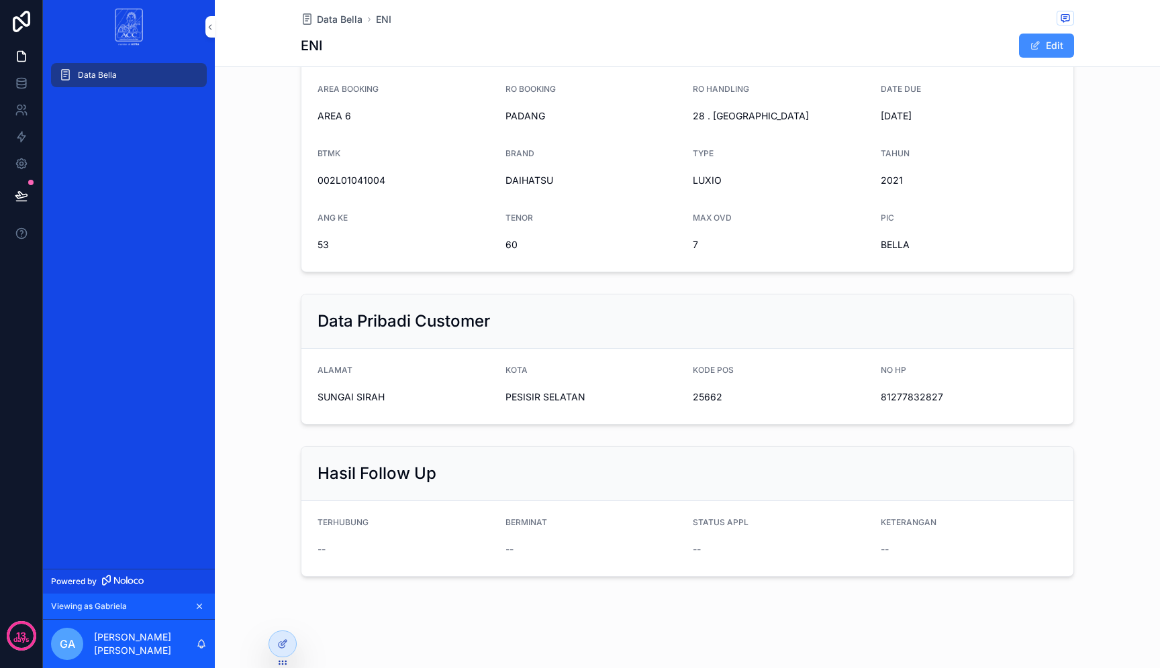
click at [1070, 36] on button "Edit" at bounding box center [1046, 46] width 55 height 24
click at [323, 548] on button "scrollable content" at bounding box center [322, 544] width 11 height 11
click at [379, 395] on span "SUNGAI SIRAH" at bounding box center [405, 397] width 177 height 13
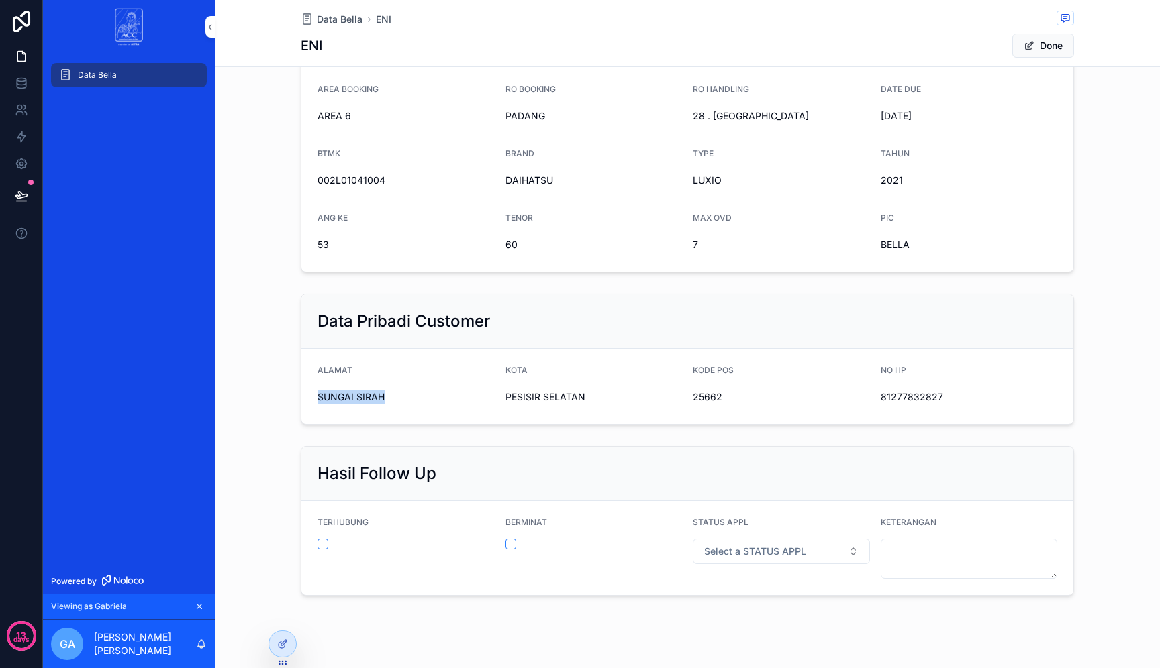
click at [379, 395] on span "SUNGAI SIRAH" at bounding box center [405, 397] width 177 height 13
click at [542, 399] on span "PESISIR SELATAN" at bounding box center [593, 397] width 177 height 13
click at [693, 392] on span "25662" at bounding box center [780, 397] width 177 height 13
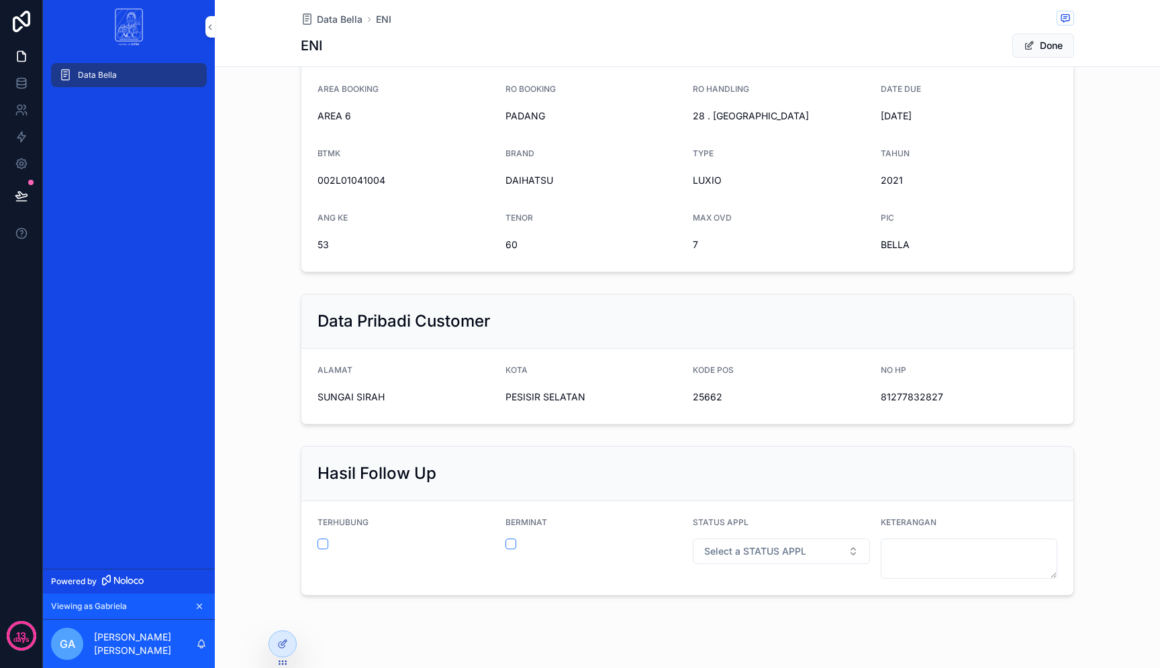
click at [915, 395] on span "81277832827" at bounding box center [968, 397] width 177 height 13
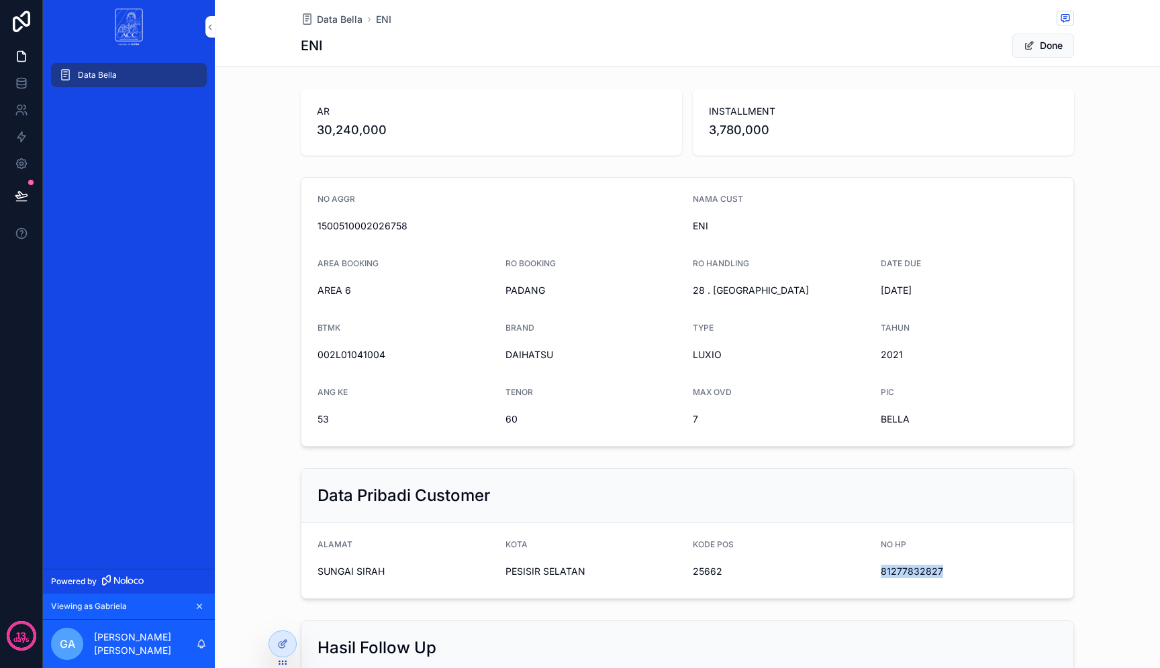
scroll to position [193, 0]
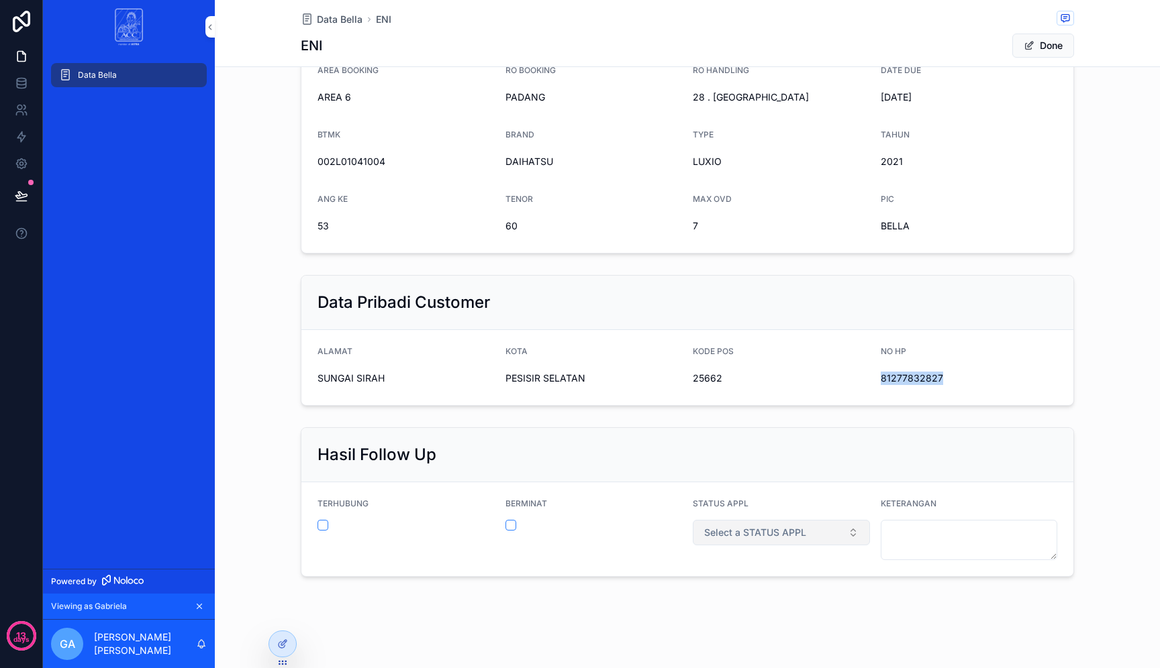
click at [820, 538] on button "Select a STATUS APPL" at bounding box center [780, 532] width 177 height 25
click at [1054, 42] on button "Done" at bounding box center [1043, 46] width 62 height 24
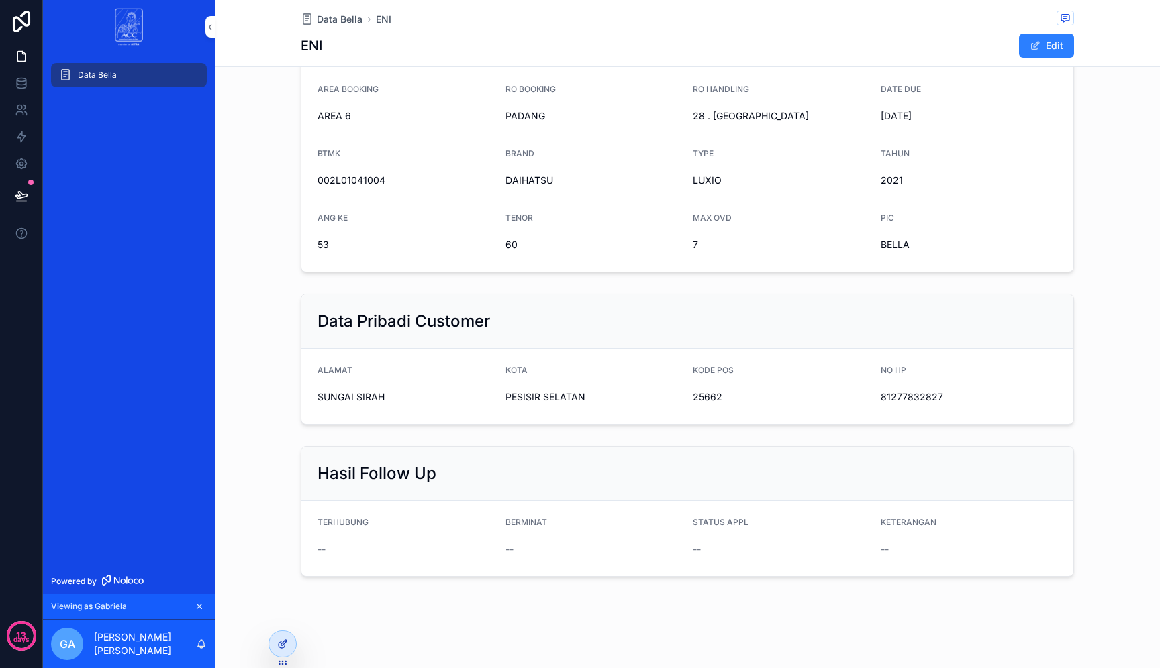
click at [278, 642] on icon at bounding box center [282, 644] width 11 height 11
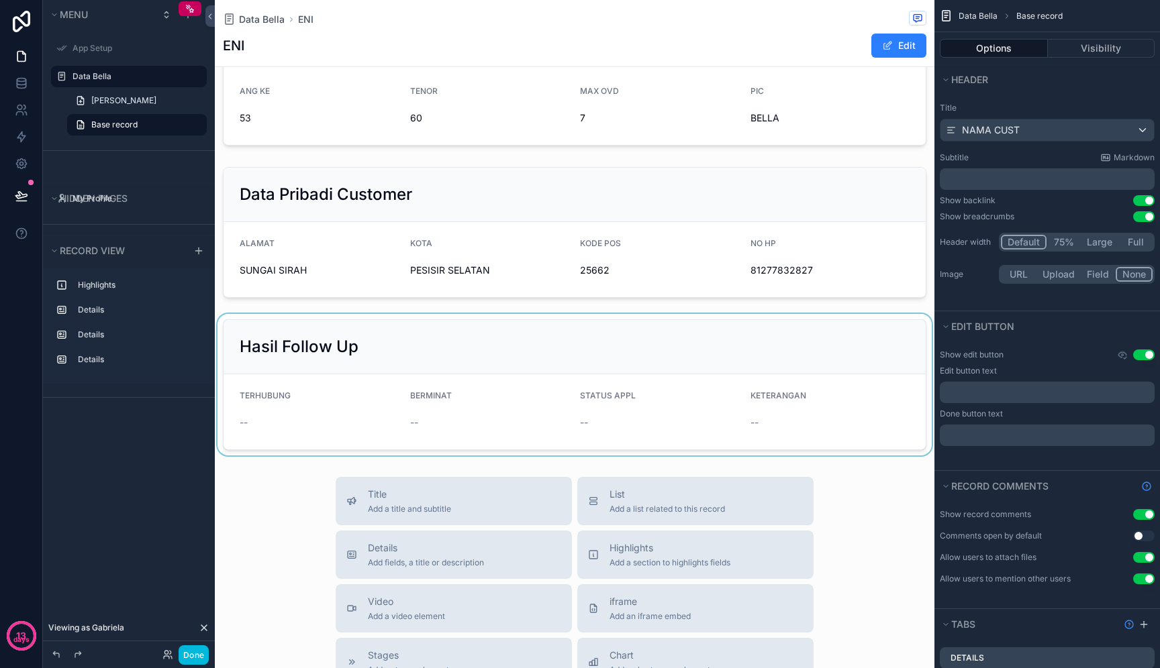
scroll to position [307, 0]
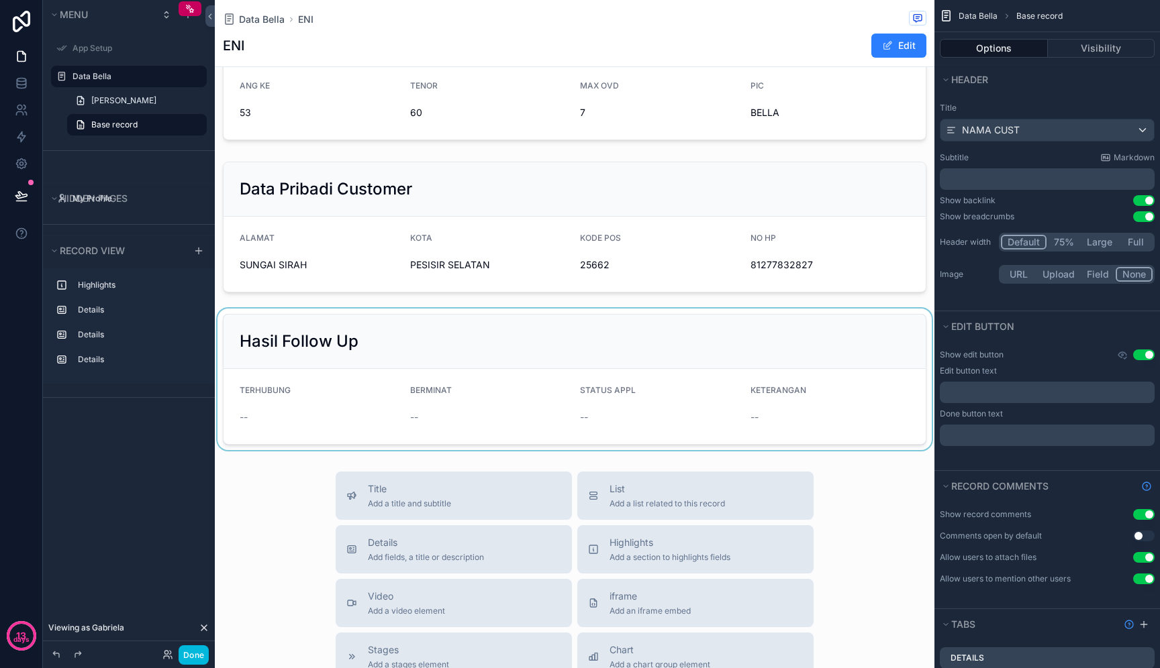
click at [645, 360] on div "scrollable content" at bounding box center [574, 380] width 719 height 142
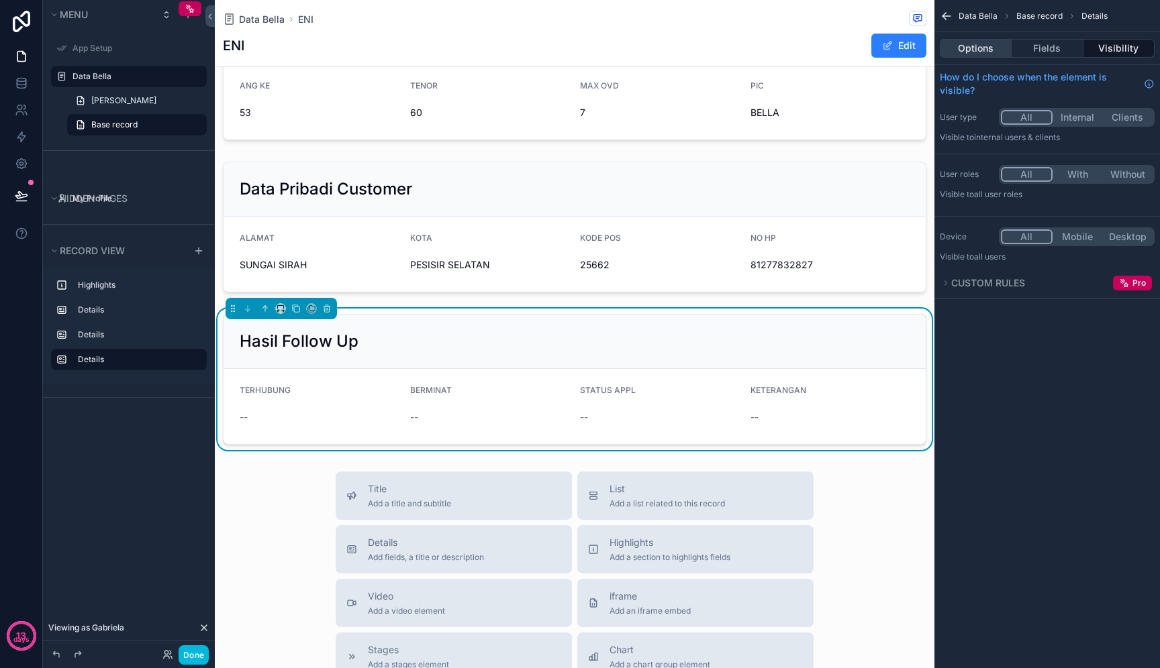
click at [991, 52] on button "Options" at bounding box center [975, 48] width 72 height 19
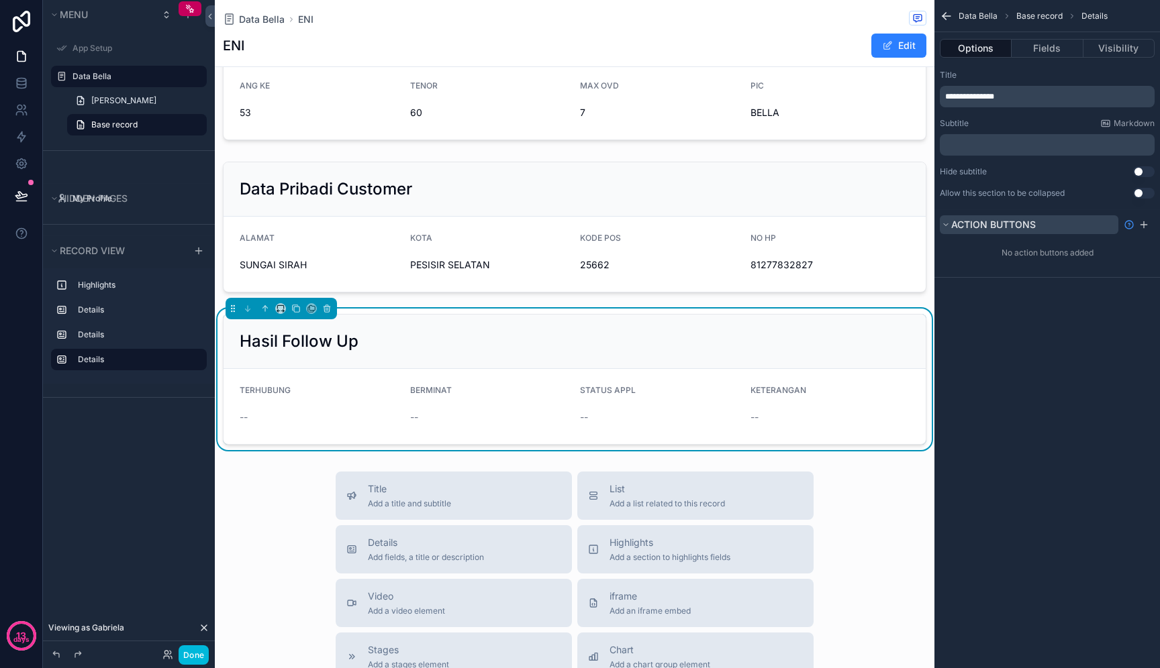
click at [1027, 218] on span "Action buttons" at bounding box center [993, 224] width 85 height 13
click at [1147, 227] on icon "scrollable content" at bounding box center [1143, 224] width 11 height 11
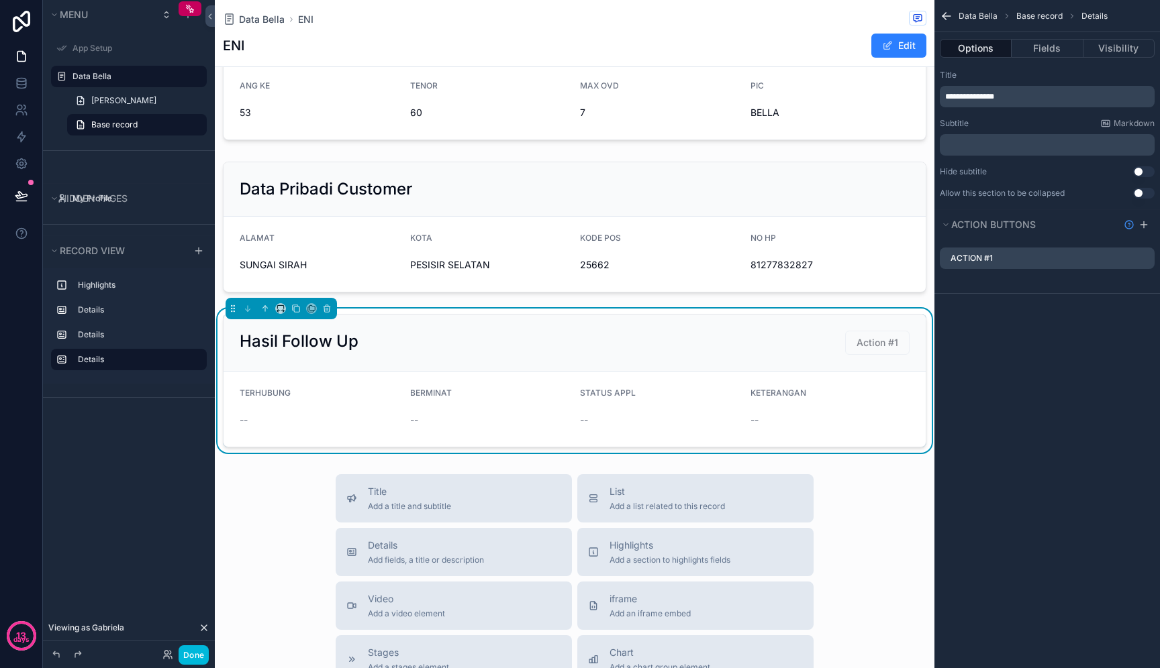
click at [0, 0] on icon "scrollable content" at bounding box center [0, 0] width 0 height 0
click at [1102, 267] on div "Action #1" at bounding box center [1046, 258] width 215 height 21
click at [1149, 264] on div "Action #1" at bounding box center [1046, 258] width 215 height 21
click at [1140, 237] on icon at bounding box center [1138, 236] width 11 height 11
click at [0, 0] on icon "scrollable content" at bounding box center [0, 0] width 0 height 0
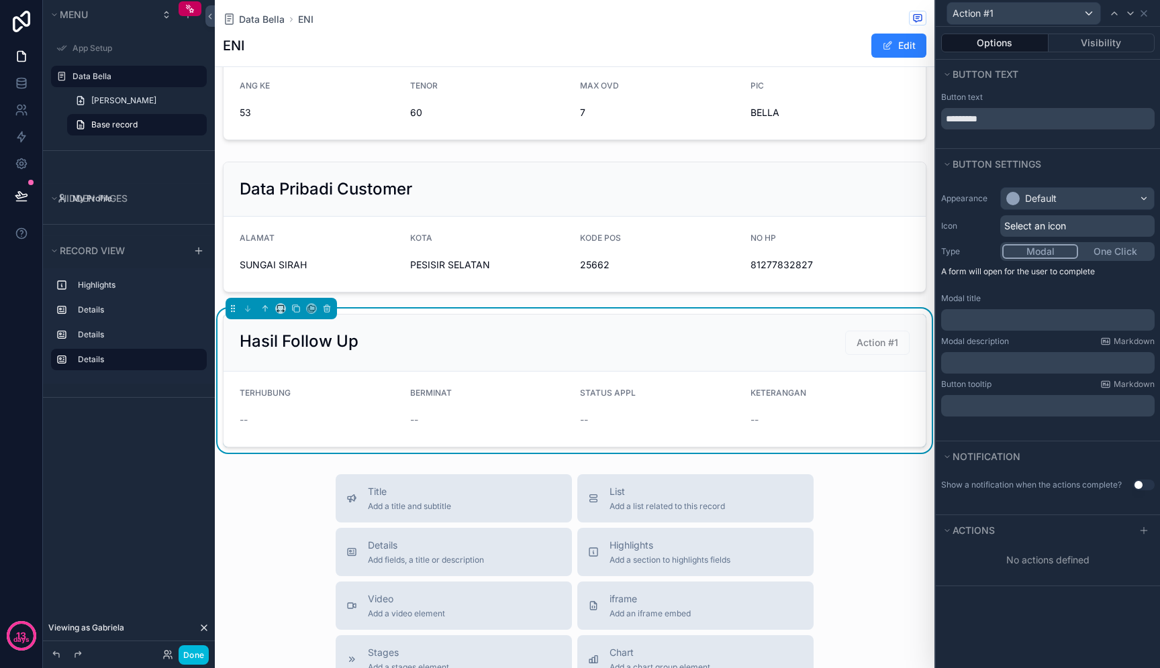
click at [1134, 535] on div at bounding box center [1143, 531] width 21 height 16
click at [1142, 533] on icon at bounding box center [1143, 530] width 11 height 11
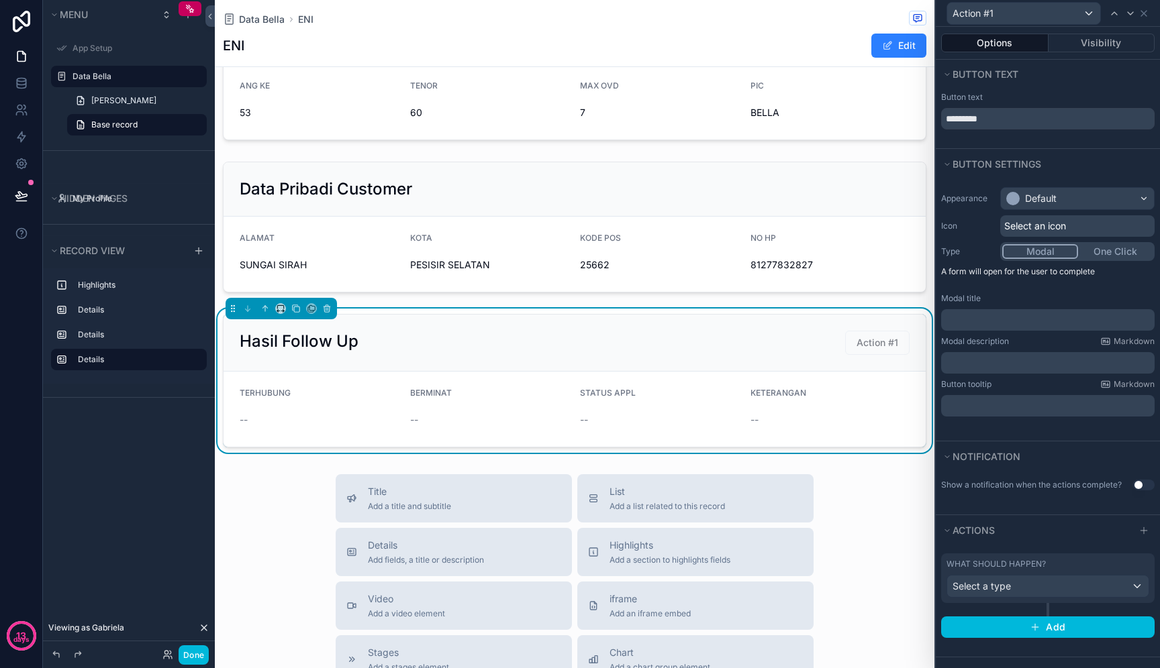
click at [1101, 602] on div "What should happen? Select a type" at bounding box center [1047, 579] width 213 height 50
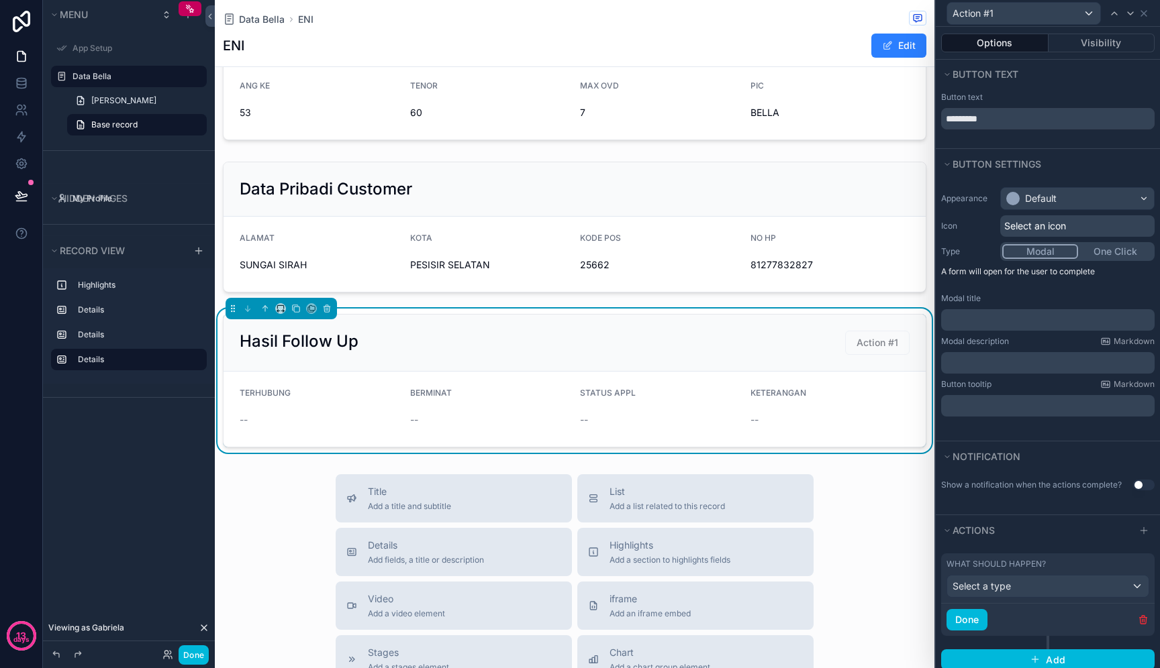
scroll to position [21, 0]
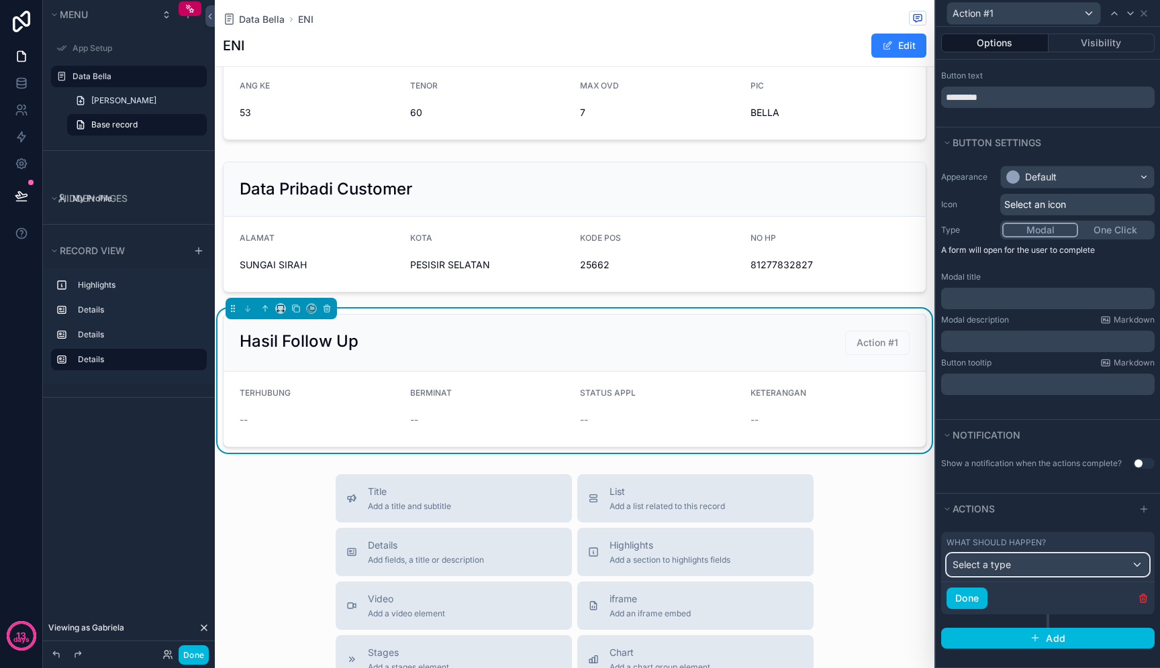
click at [1129, 567] on div "Select a type" at bounding box center [1047, 564] width 201 height 21
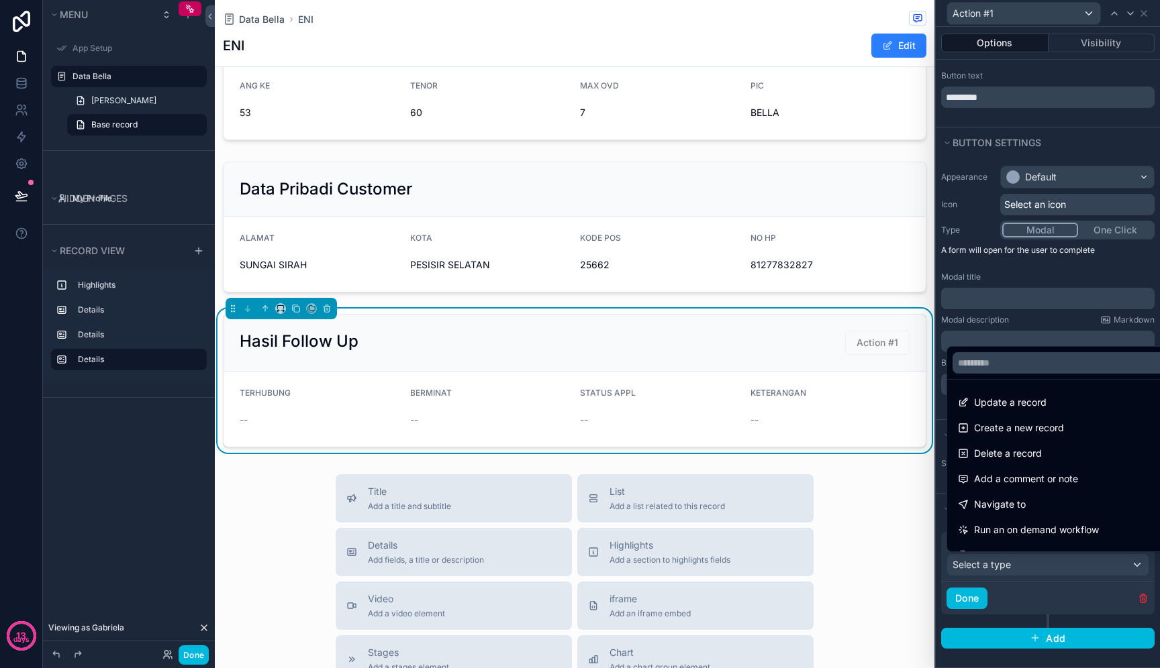
drag, startPoint x: 1127, startPoint y: 566, endPoint x: 1127, endPoint y: 553, distance: 13.4
click at [1127, 558] on div at bounding box center [1047, 334] width 224 height 668
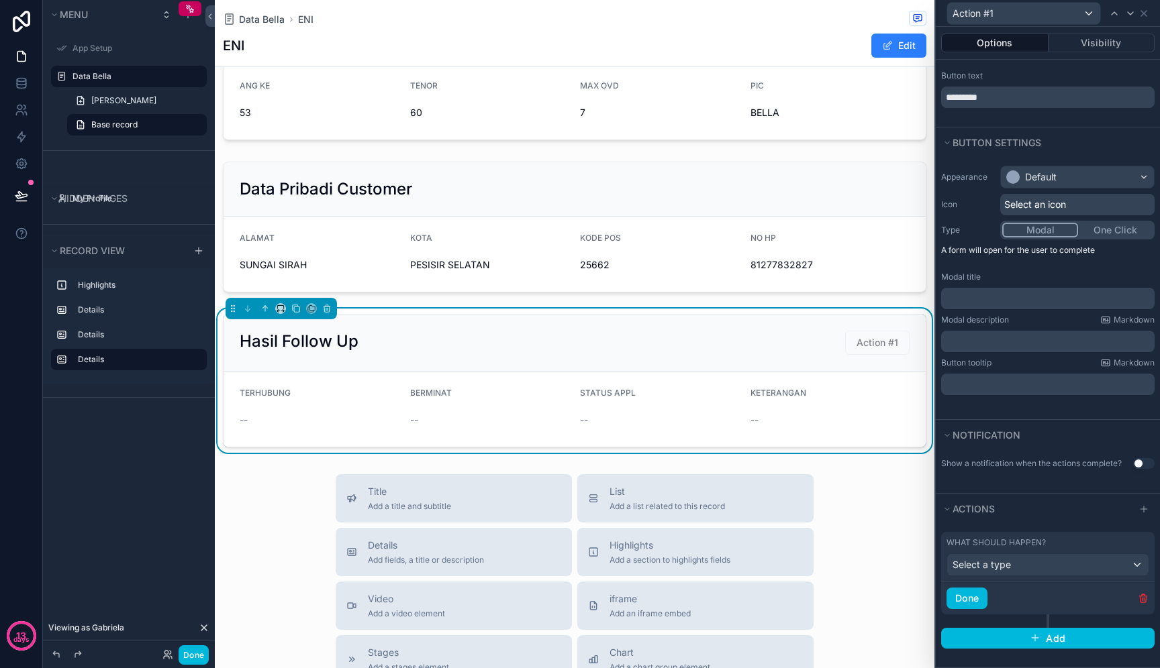
click at [1113, 583] on div "Done" at bounding box center [1047, 598] width 213 height 33
click at [1123, 570] on div "Select a type" at bounding box center [1047, 564] width 201 height 21
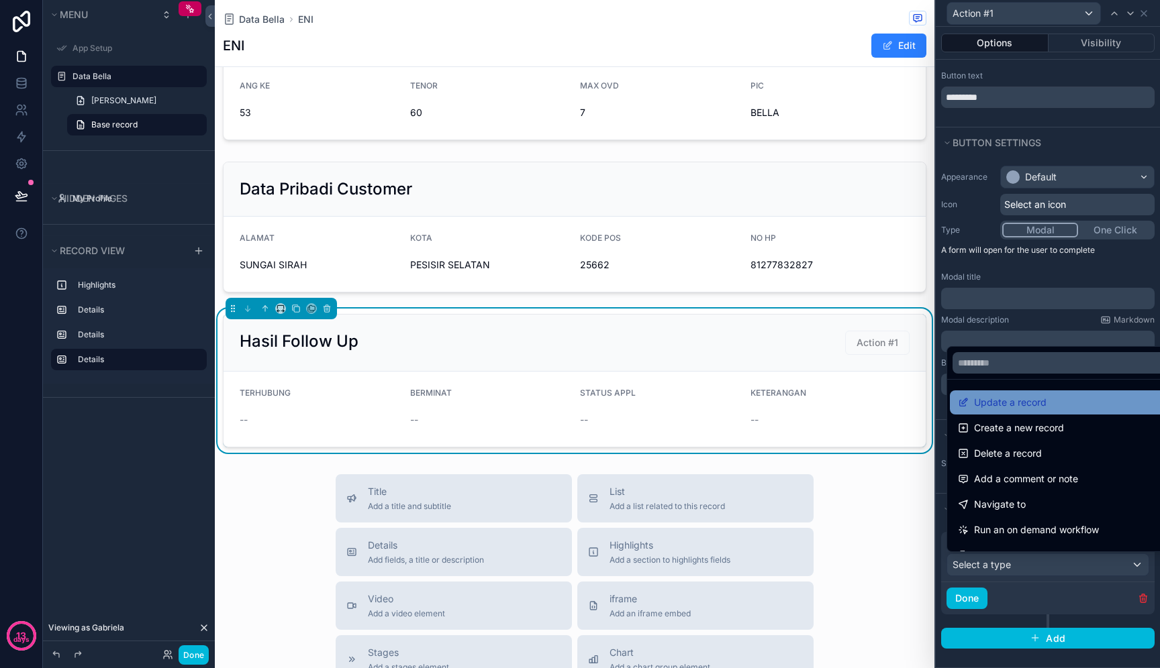
click at [1086, 407] on div "Update a record" at bounding box center [1063, 403] width 211 height 16
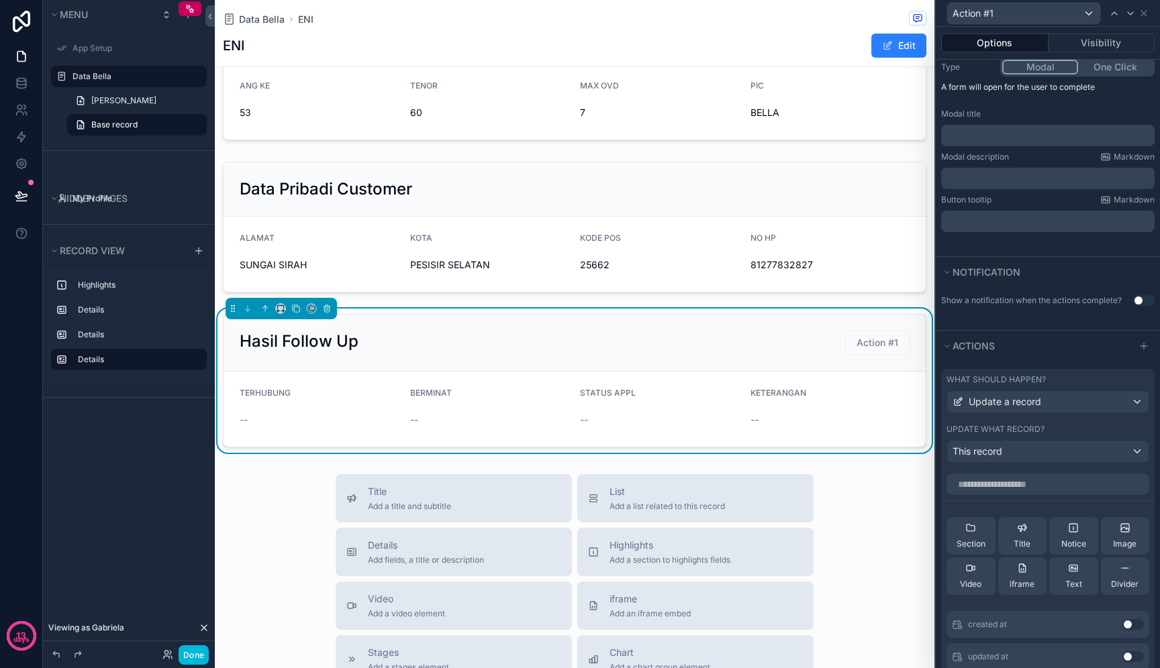
scroll to position [0, 0]
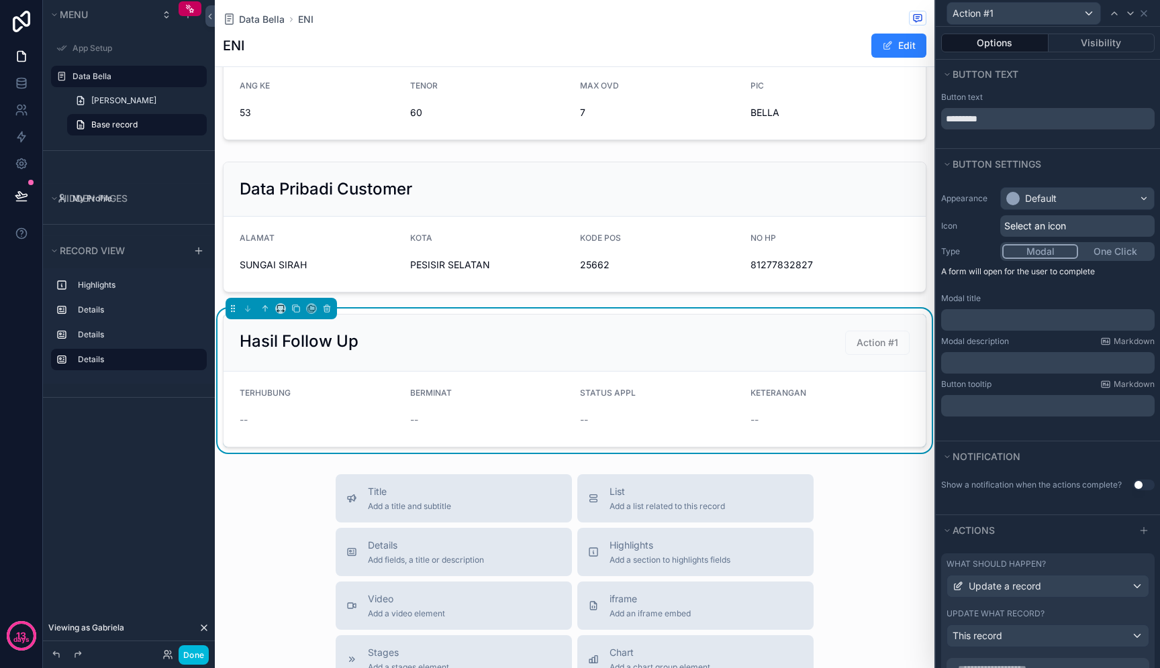
click at [870, 360] on div "Hasil Follow Up Action #1" at bounding box center [574, 343] width 702 height 57
click at [1141, 13] on icon at bounding box center [1143, 13] width 11 height 11
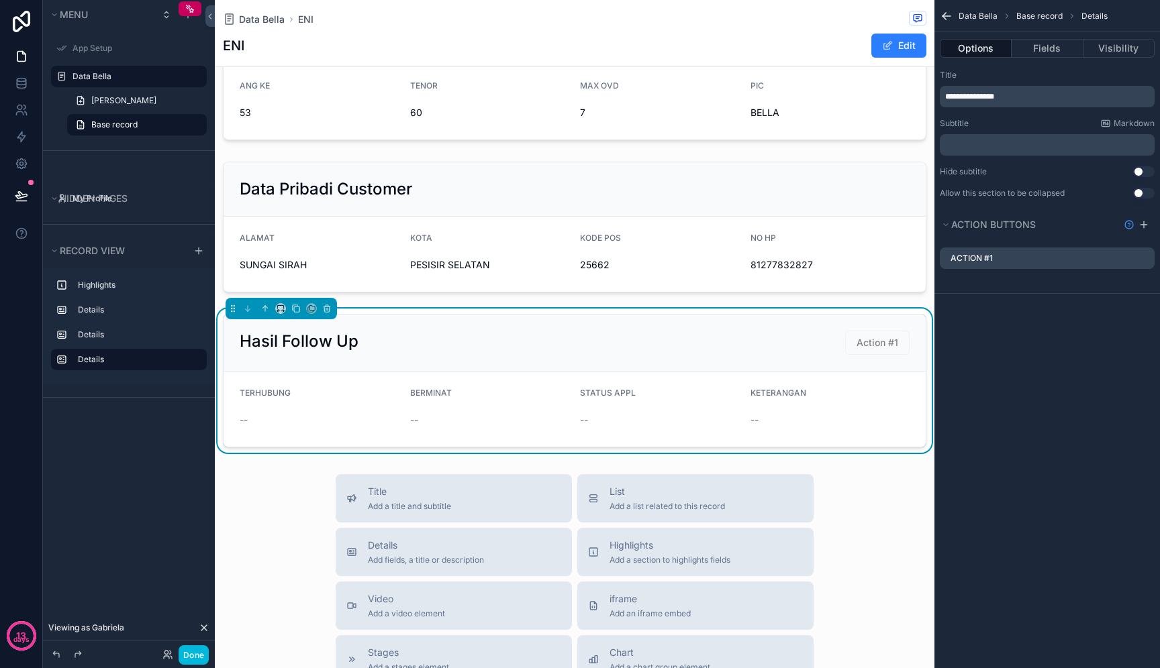
click at [0, 0] on icon "scrollable content" at bounding box center [0, 0] width 0 height 0
click at [1126, 236] on icon at bounding box center [1122, 236] width 11 height 11
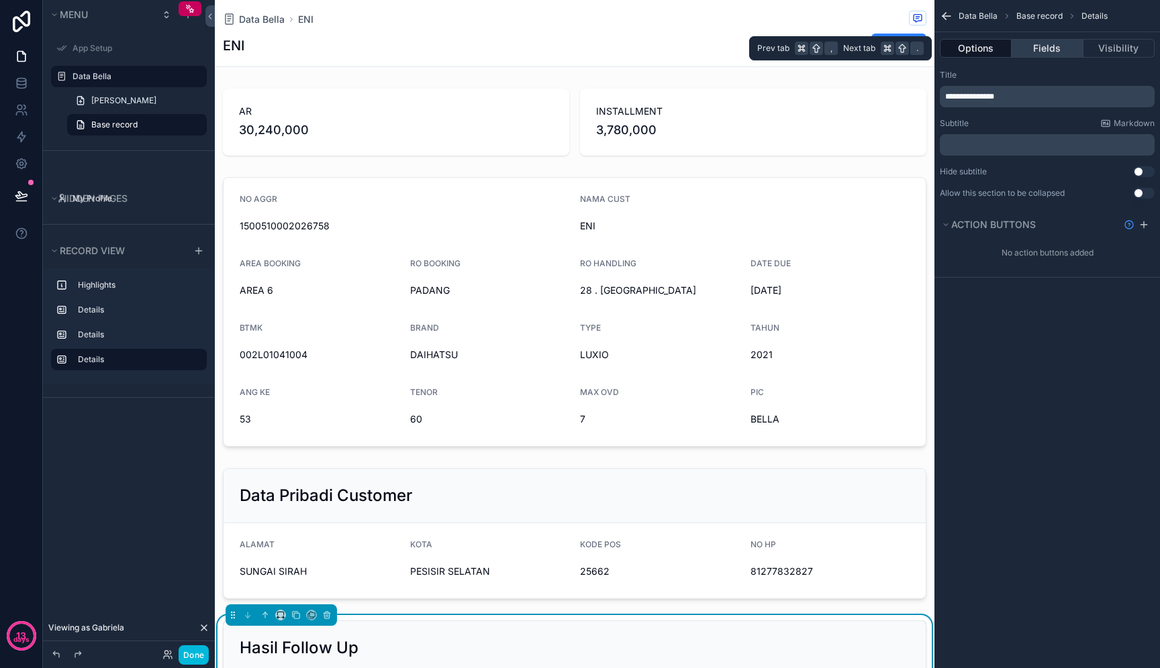
click at [1045, 52] on button "Fields" at bounding box center [1046, 48] width 71 height 19
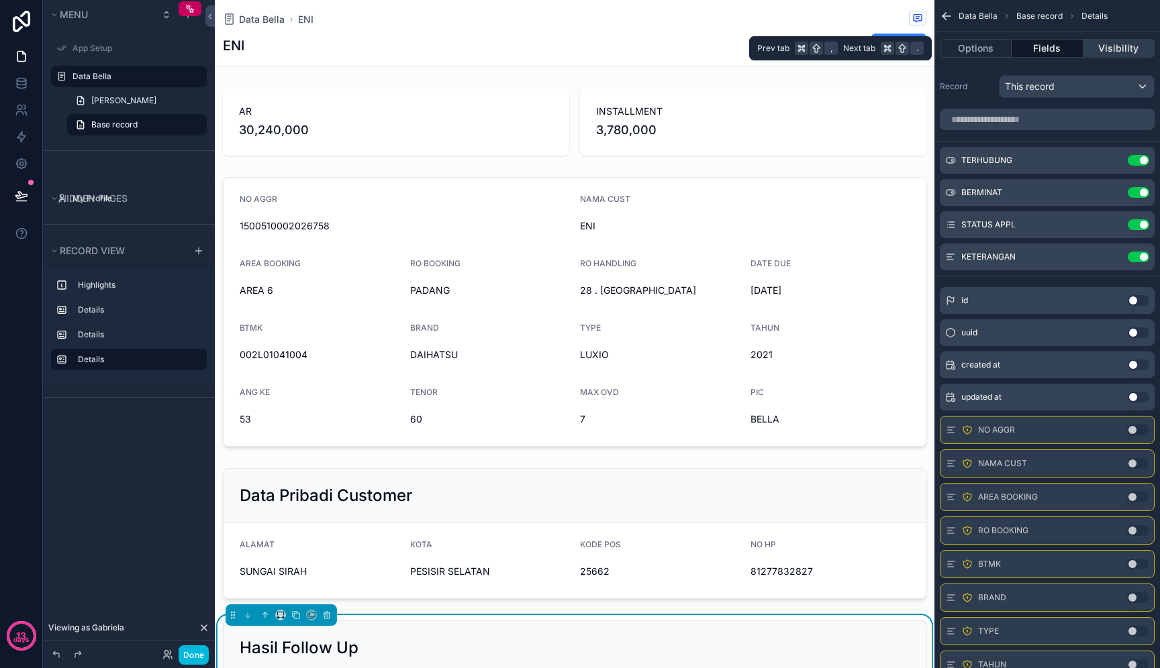
click at [1122, 48] on button "Visibility" at bounding box center [1118, 48] width 71 height 19
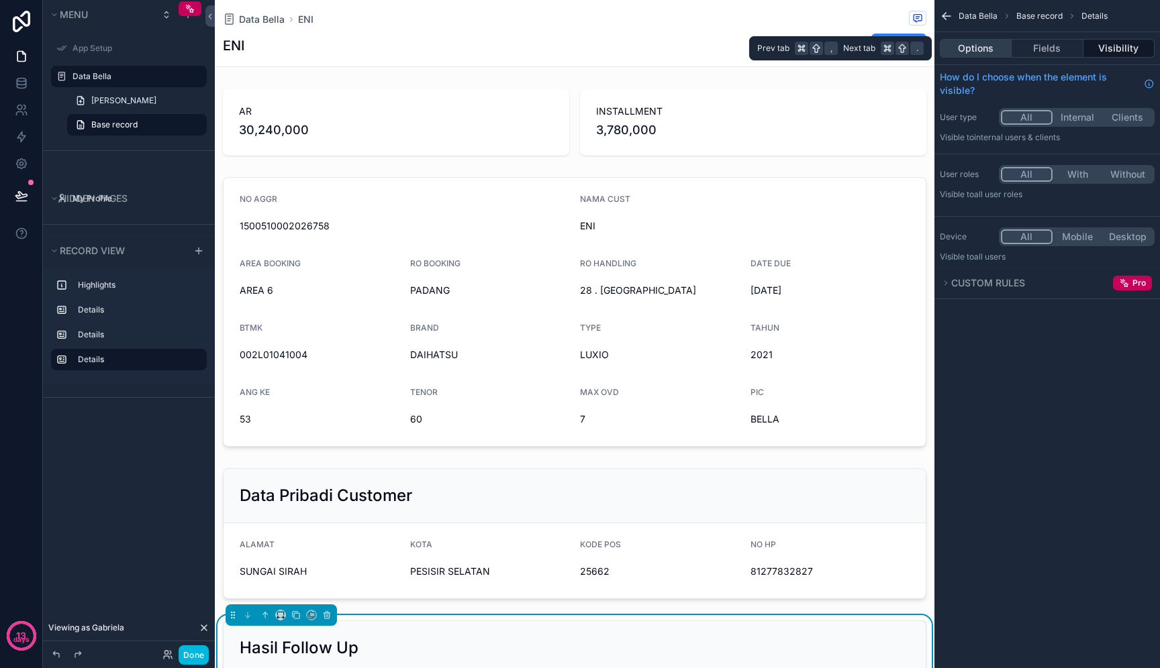
click at [991, 44] on button "Options" at bounding box center [975, 48] width 72 height 19
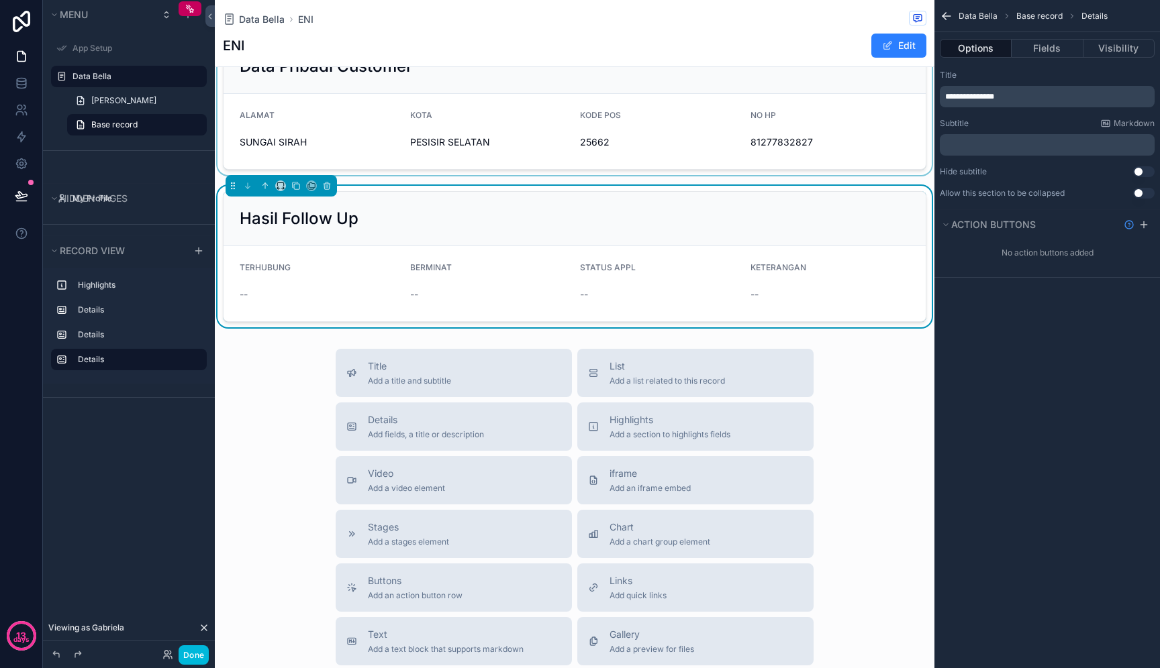
scroll to position [453, 0]
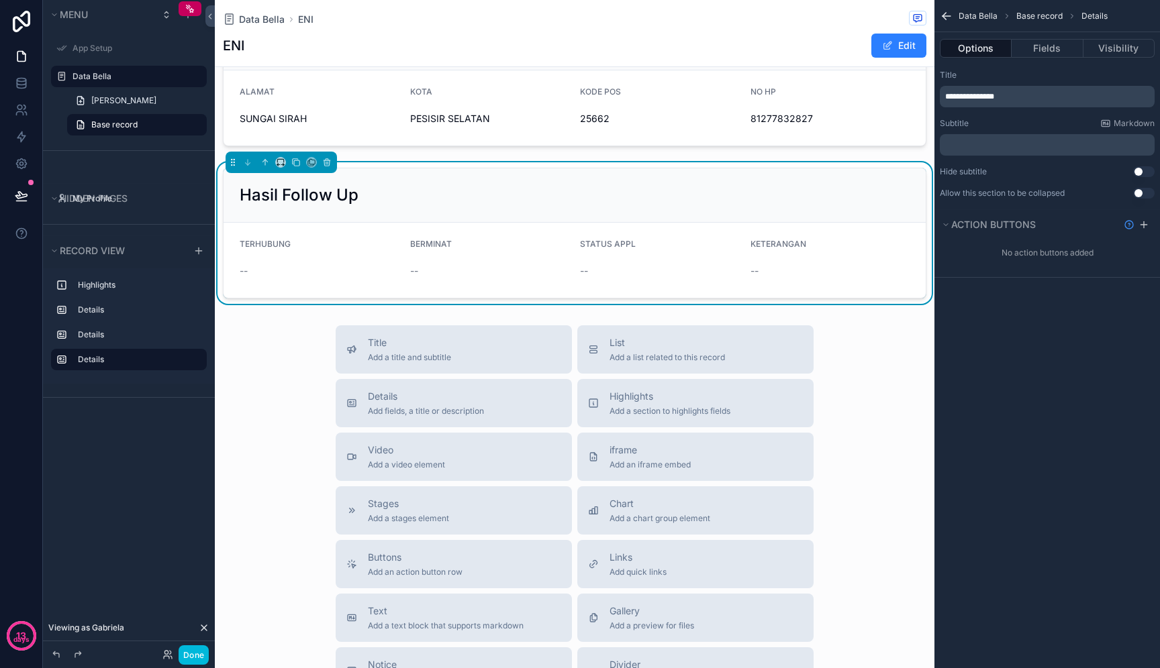
click at [255, 446] on div "Title Add a title and subtitle List Add a list related to this record Details A…" at bounding box center [574, 564] width 719 height 478
click at [947, 14] on icon "scrollable content" at bounding box center [945, 15] width 13 height 13
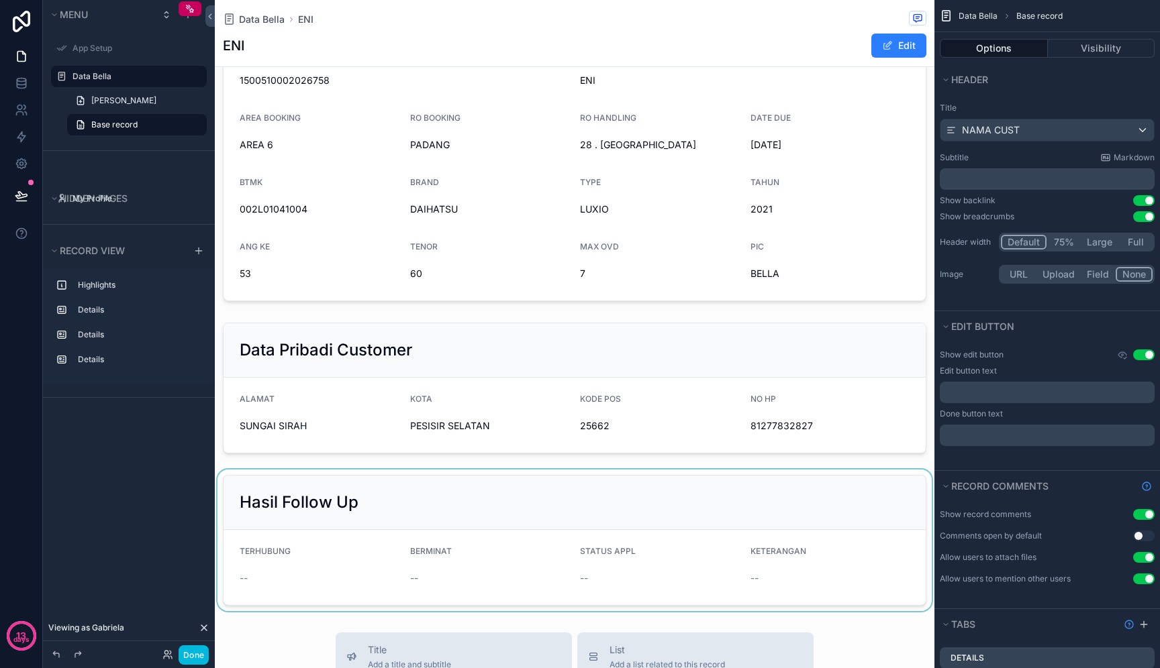
scroll to position [0, 0]
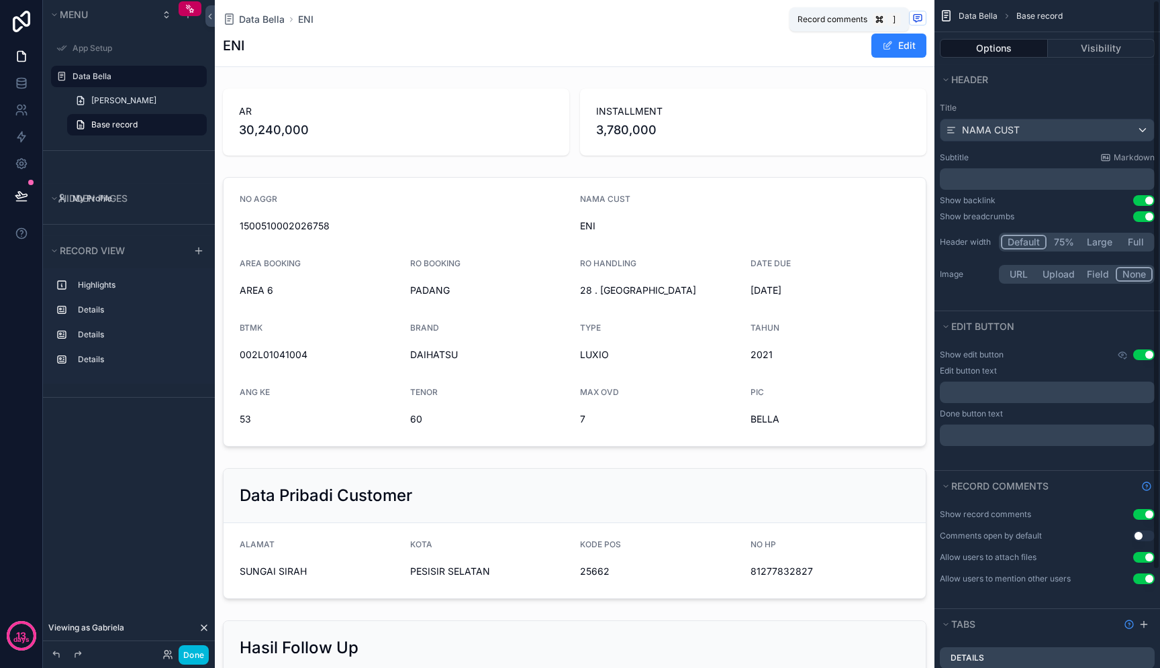
click at [786, 45] on div "ENI Edit" at bounding box center [574, 45] width 703 height 25
click at [198, 656] on button "Done" at bounding box center [193, 655] width 30 height 19
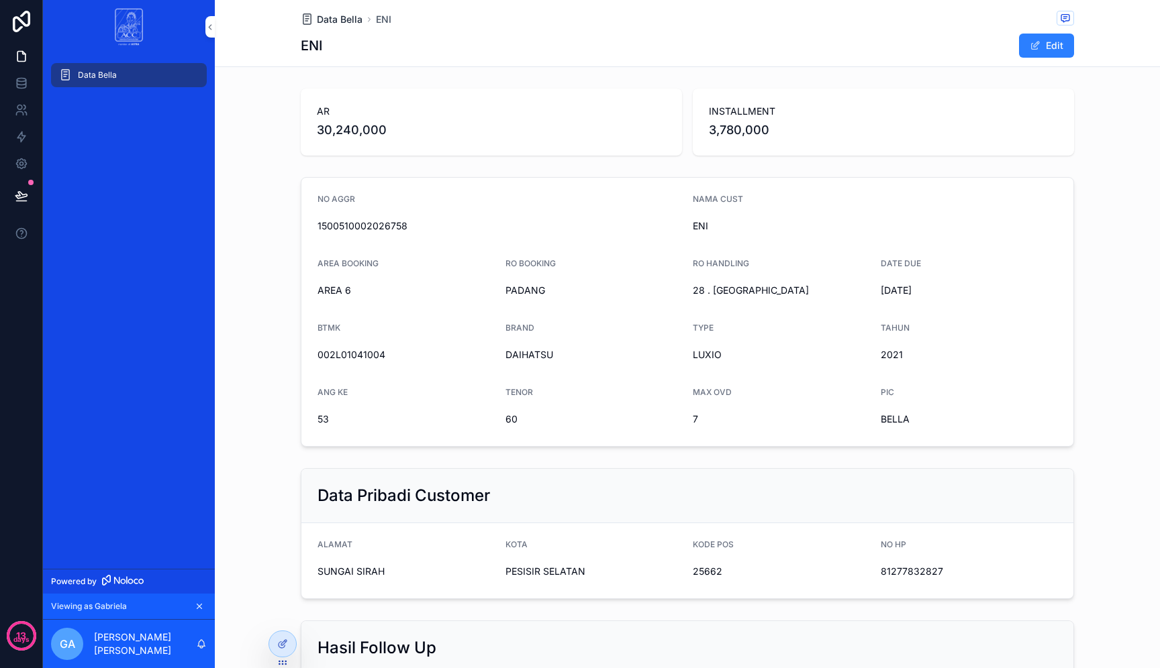
click at [329, 23] on span "Data Bella" at bounding box center [340, 19] width 46 height 13
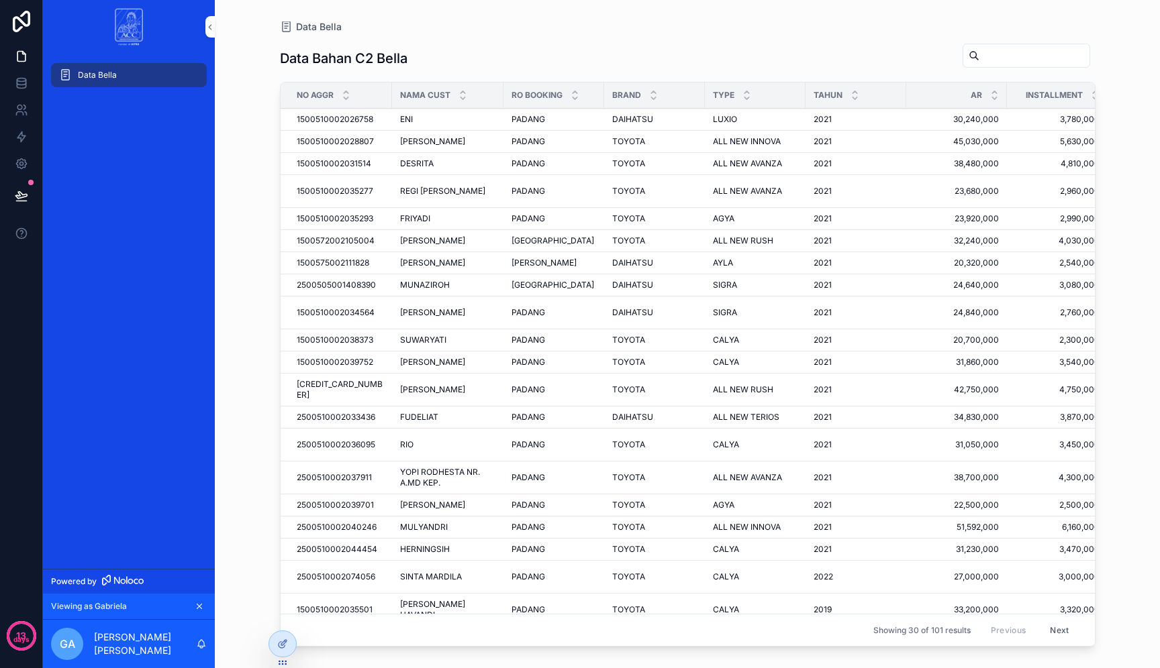
click at [452, 478] on span "YOPI RODHESTA NR. A.MD KEP." at bounding box center [447, 477] width 95 height 21
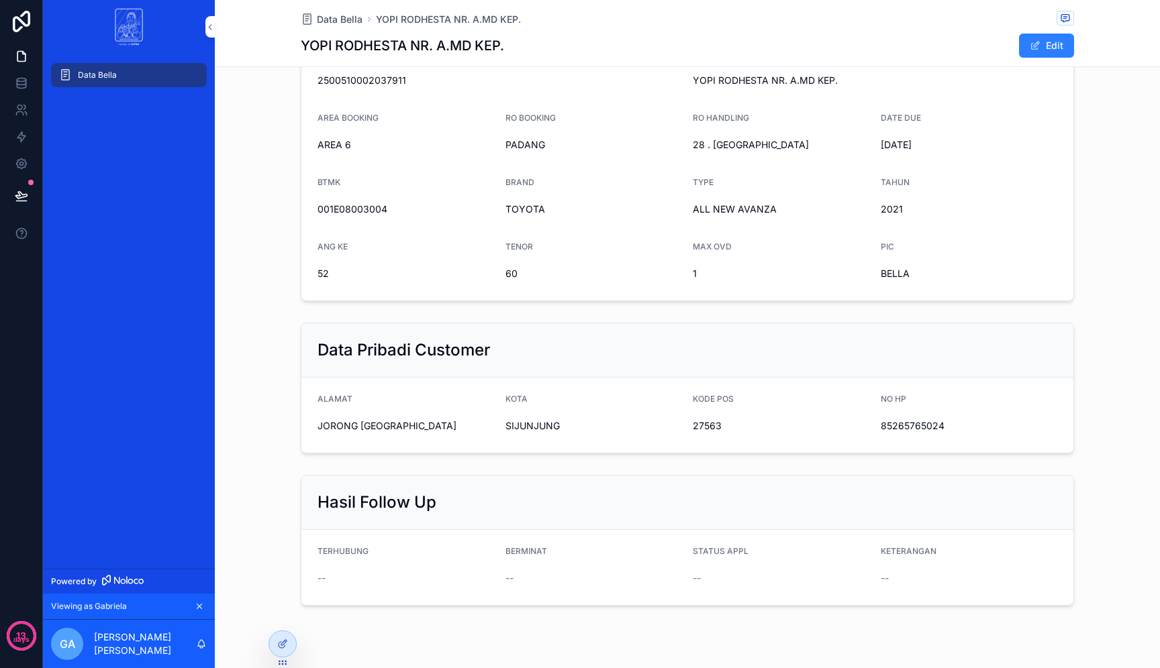
scroll to position [165, 0]
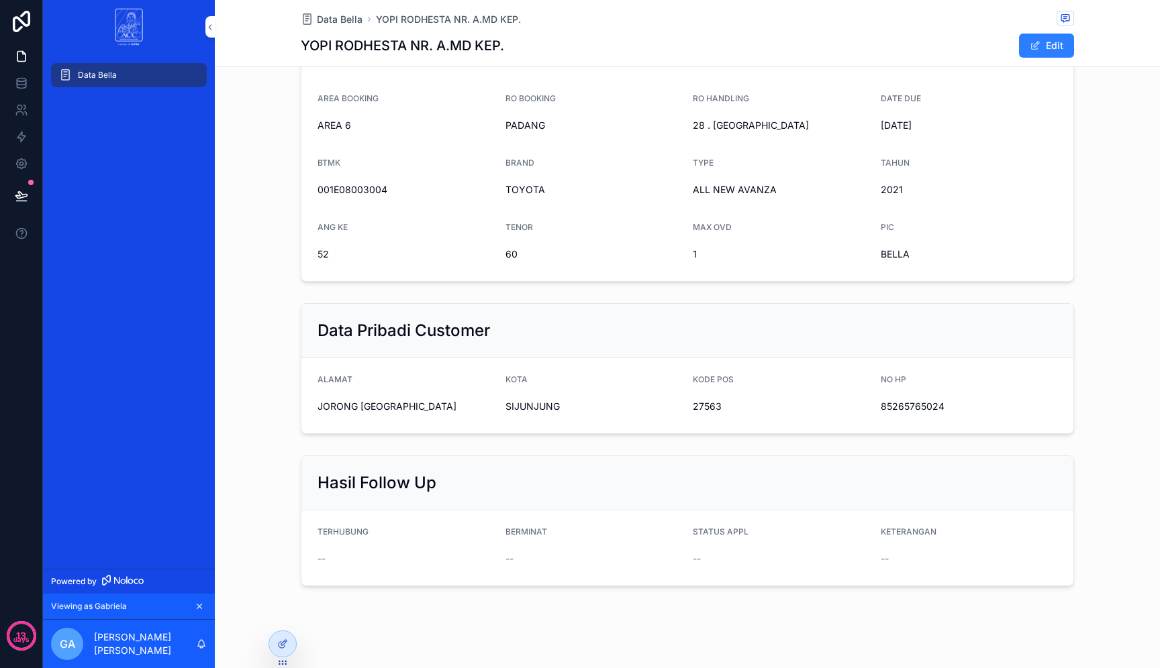
click at [421, 407] on span "JORONG KAMPUNG RAJO" at bounding box center [405, 406] width 177 height 13
click at [586, 413] on span "SIJUNJUNG" at bounding box center [593, 406] width 177 height 13
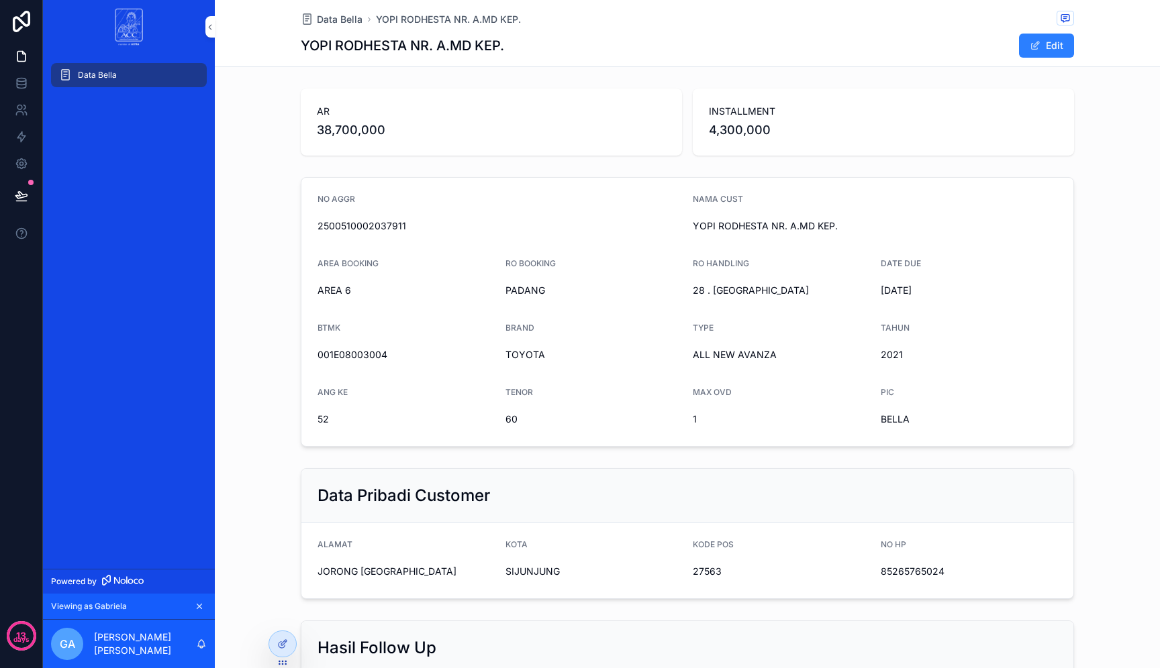
scroll to position [174, 0]
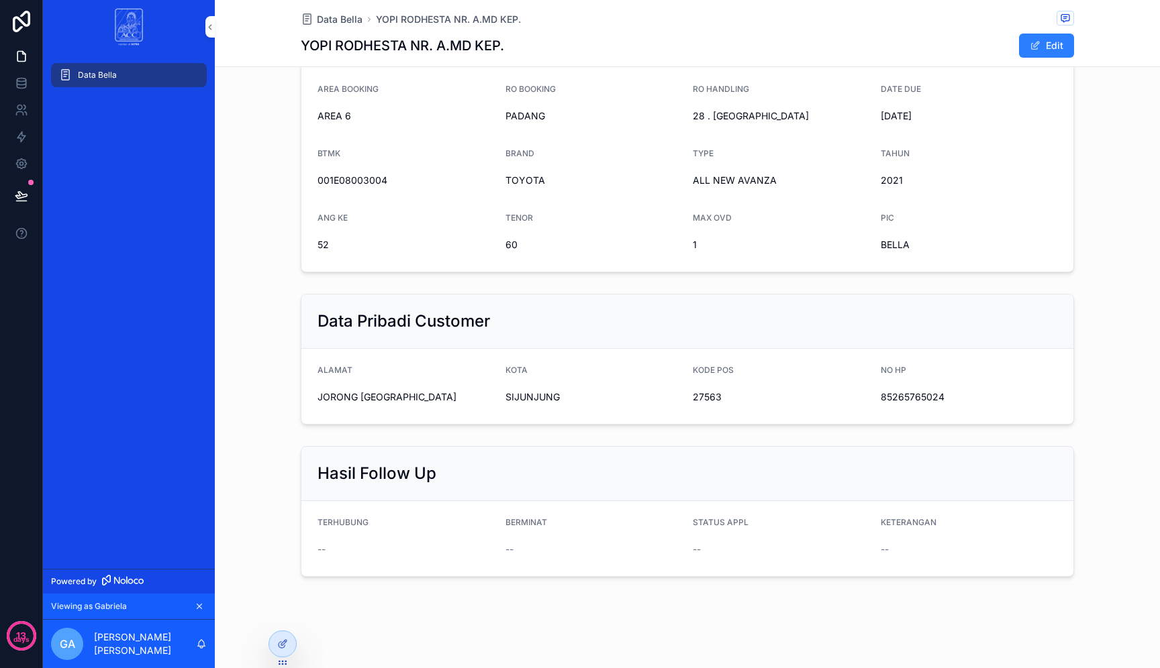
click at [931, 401] on span "85265765024" at bounding box center [968, 397] width 177 height 13
click at [966, 382] on div "NO HP 85265765024" at bounding box center [968, 386] width 177 height 43
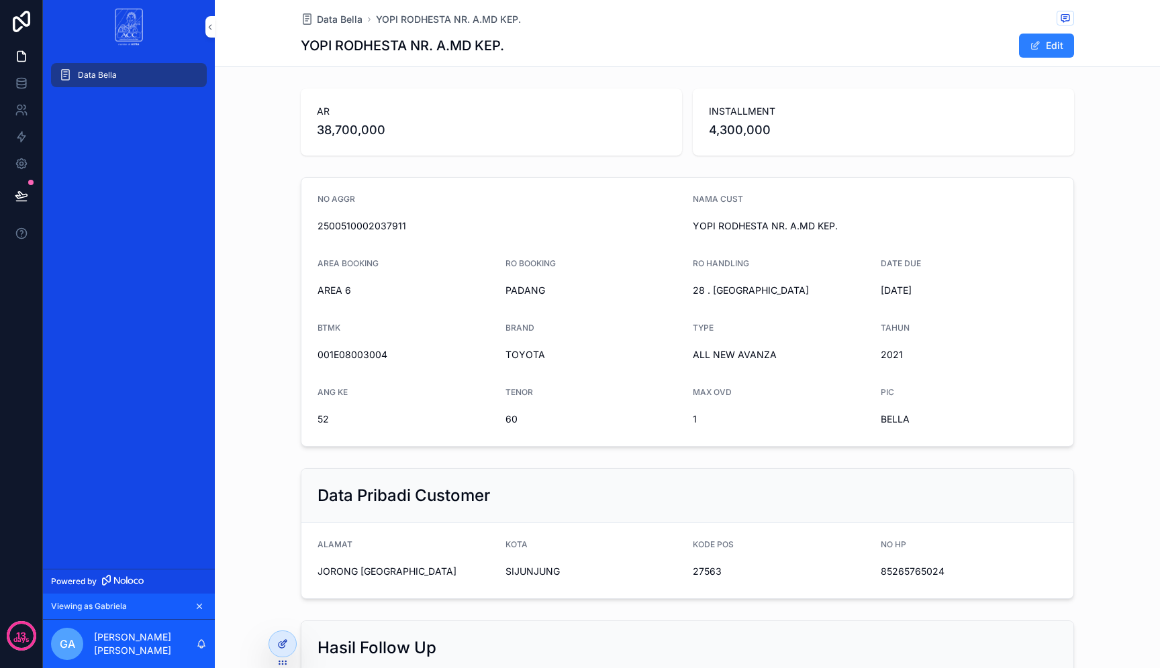
click at [287, 639] on icon at bounding box center [282, 644] width 11 height 11
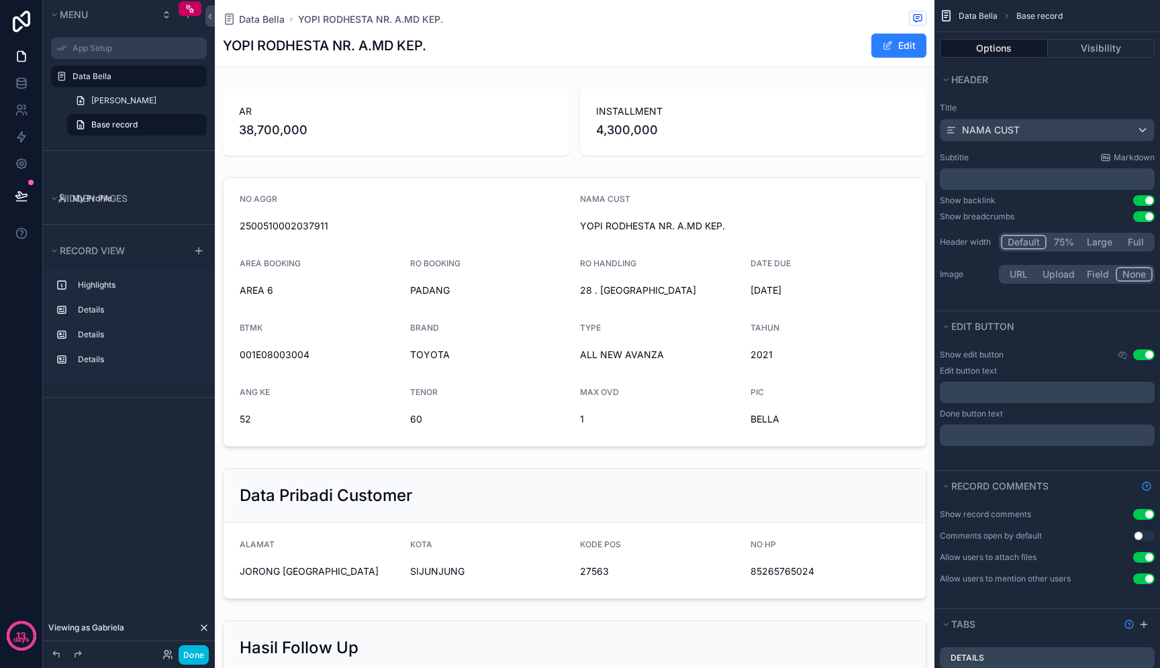
click at [126, 44] on label "App Setup" at bounding box center [135, 48] width 126 height 11
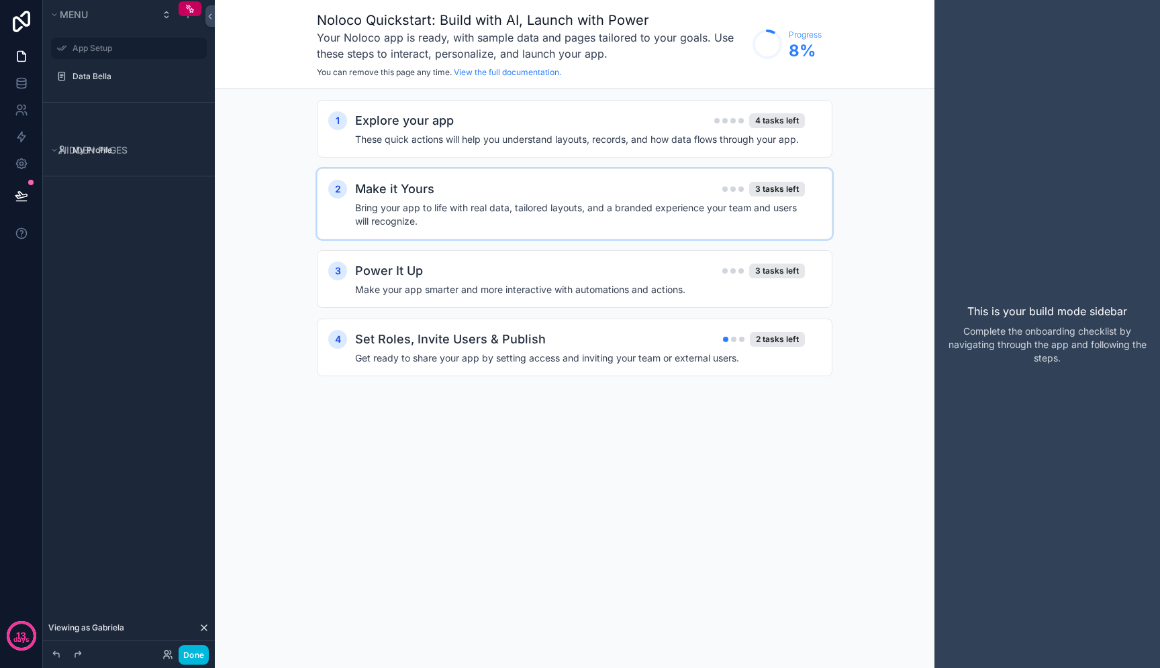
click at [469, 198] on div "Make it Yours 3 tasks left" at bounding box center [580, 189] width 450 height 19
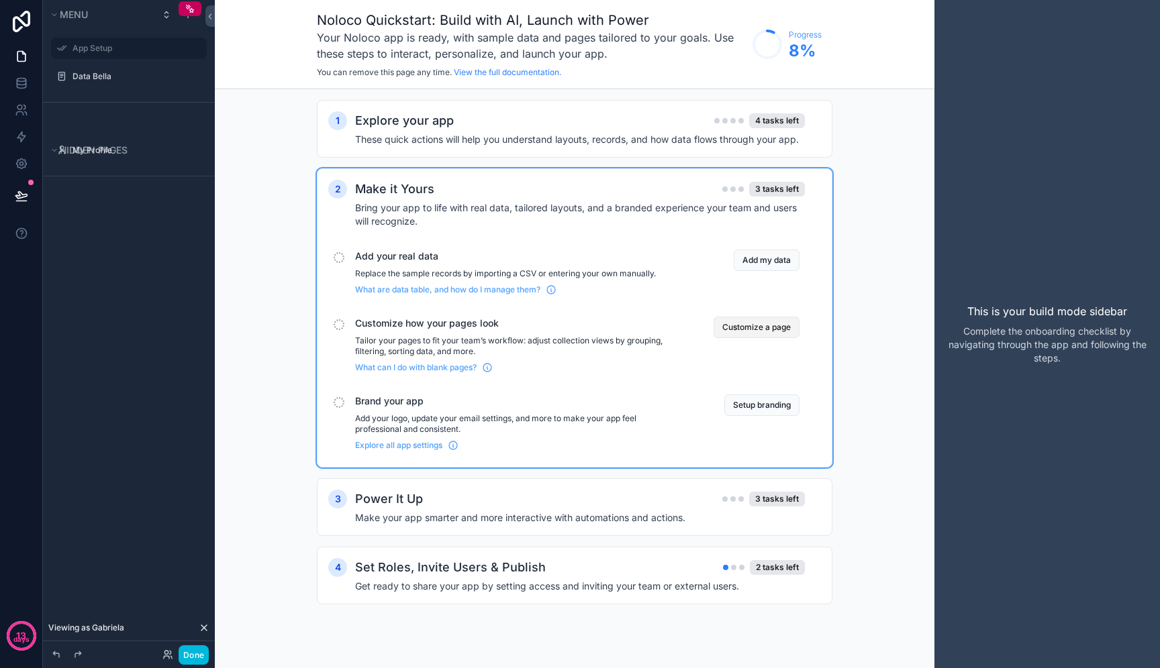
click at [740, 328] on button "Customize a page" at bounding box center [756, 327] width 86 height 21
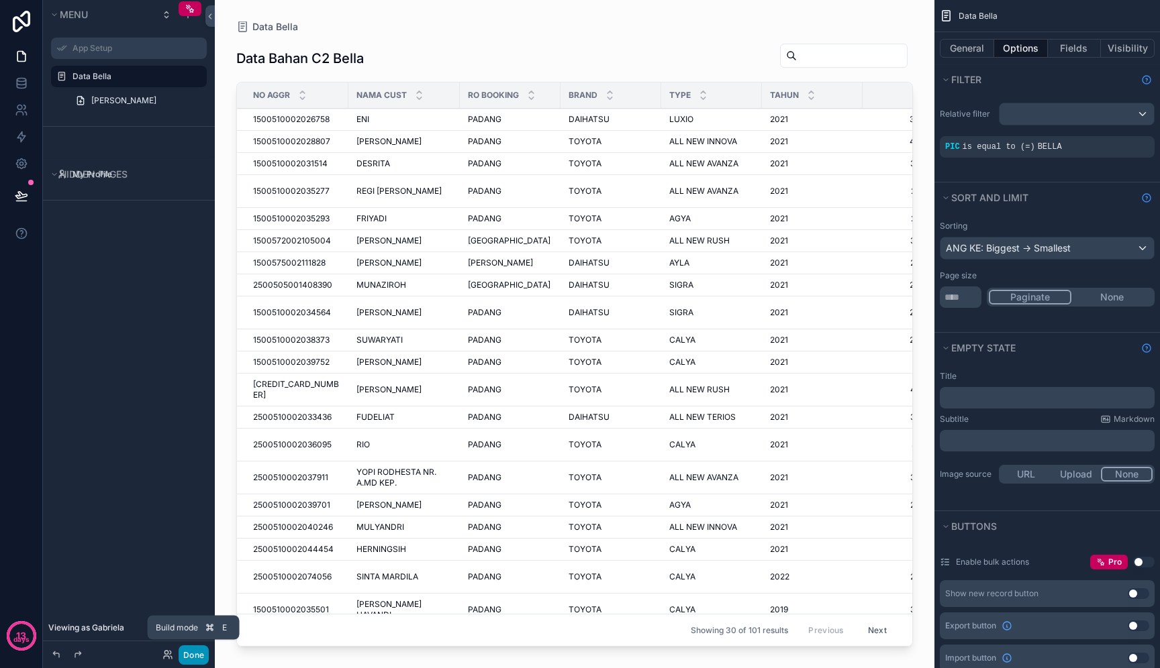
click at [197, 648] on button "Done" at bounding box center [193, 655] width 30 height 19
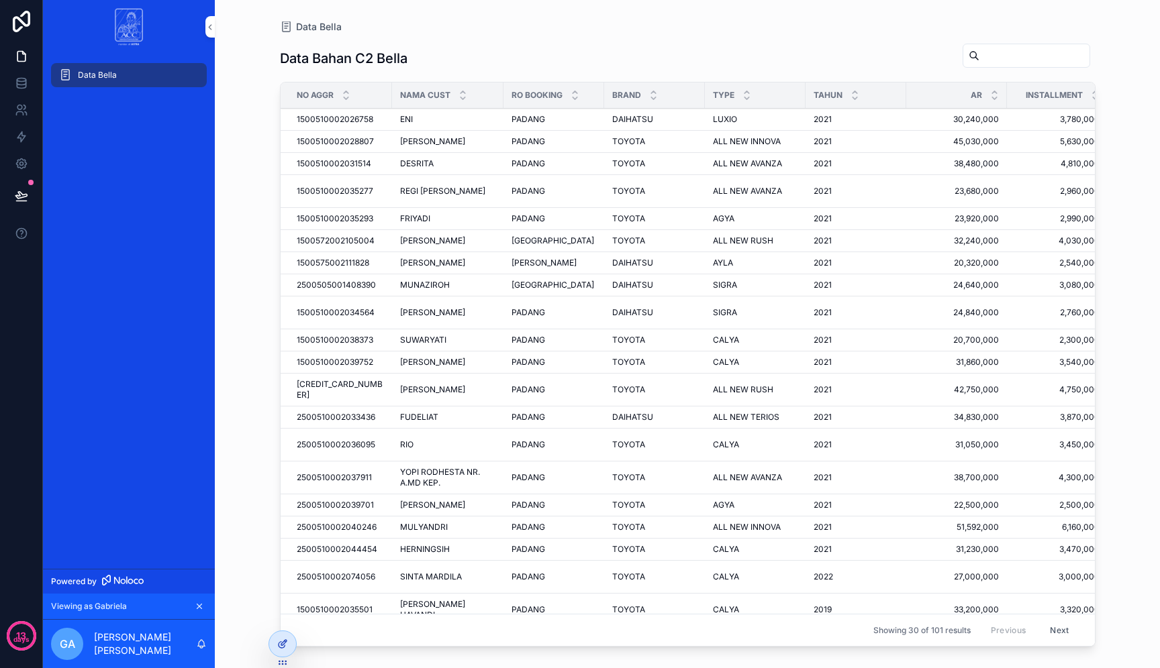
click at [280, 642] on icon at bounding box center [281, 645] width 6 height 6
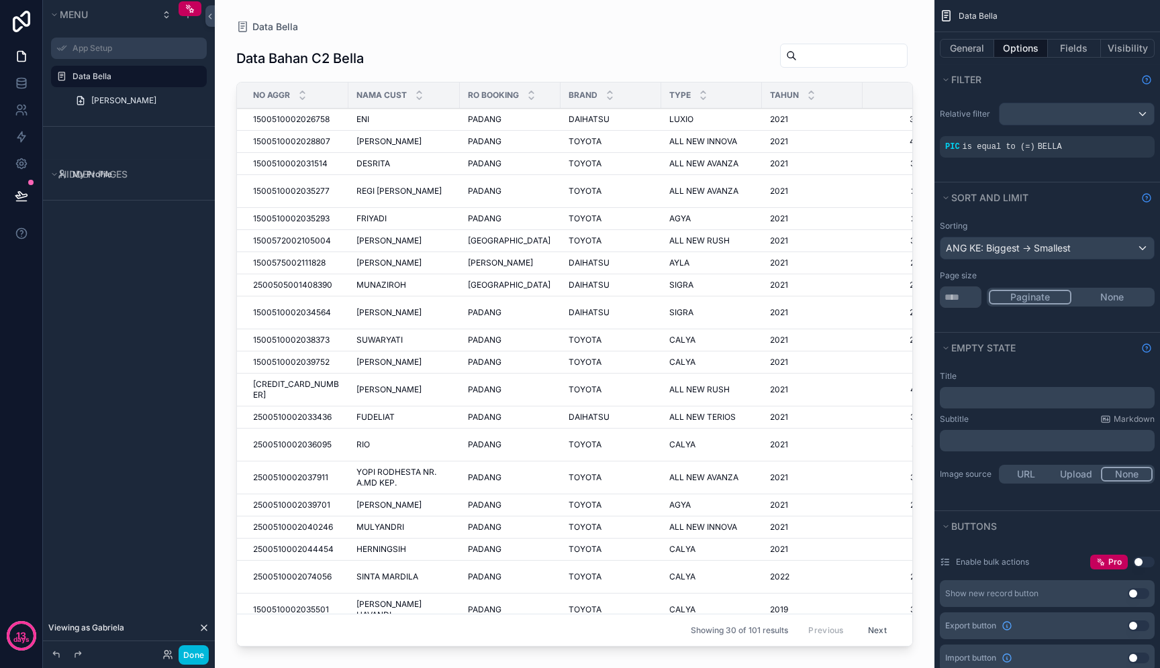
click at [148, 38] on div "App Setup" at bounding box center [129, 48] width 150 height 21
click at [145, 47] on label "App Setup" at bounding box center [135, 48] width 126 height 11
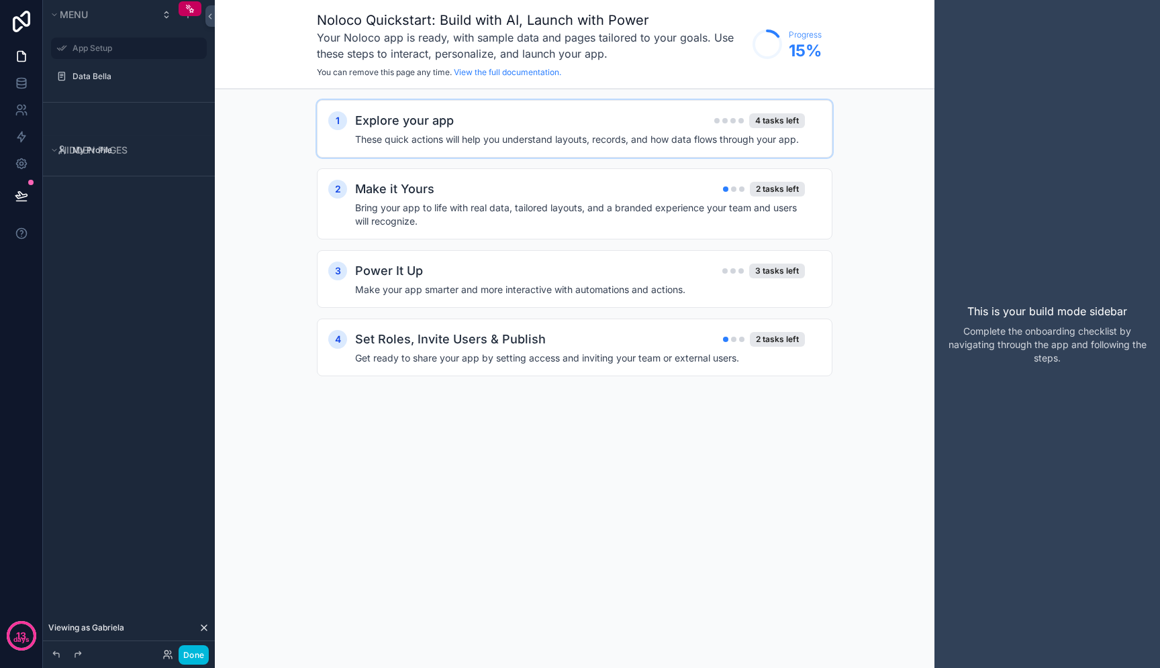
click at [646, 123] on div "Explore your app 4 tasks left" at bounding box center [580, 120] width 450 height 19
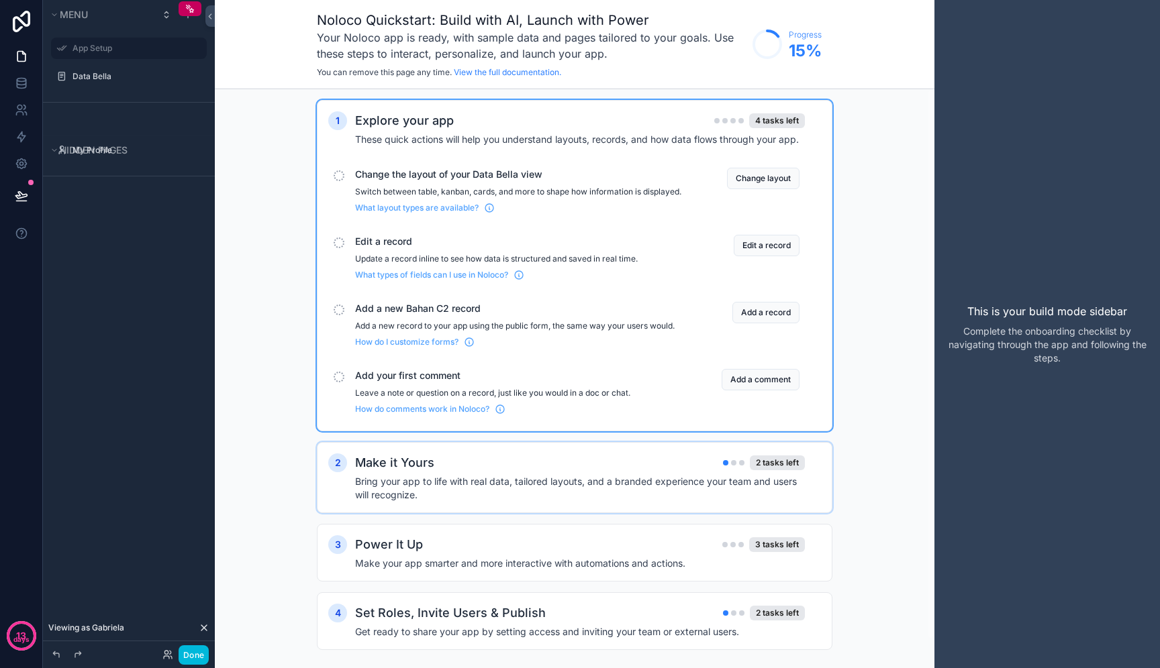
click at [631, 486] on h4 "Bring your app to life with real data, tailored layouts, and a branded experien…" at bounding box center [580, 488] width 450 height 27
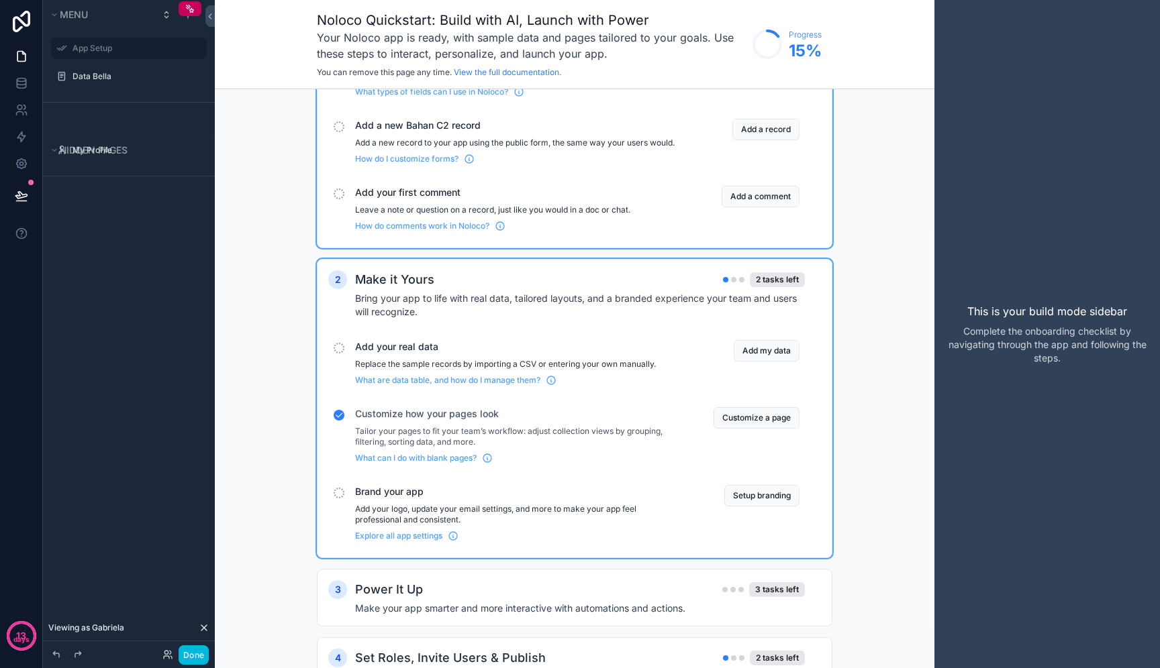
scroll to position [258, 0]
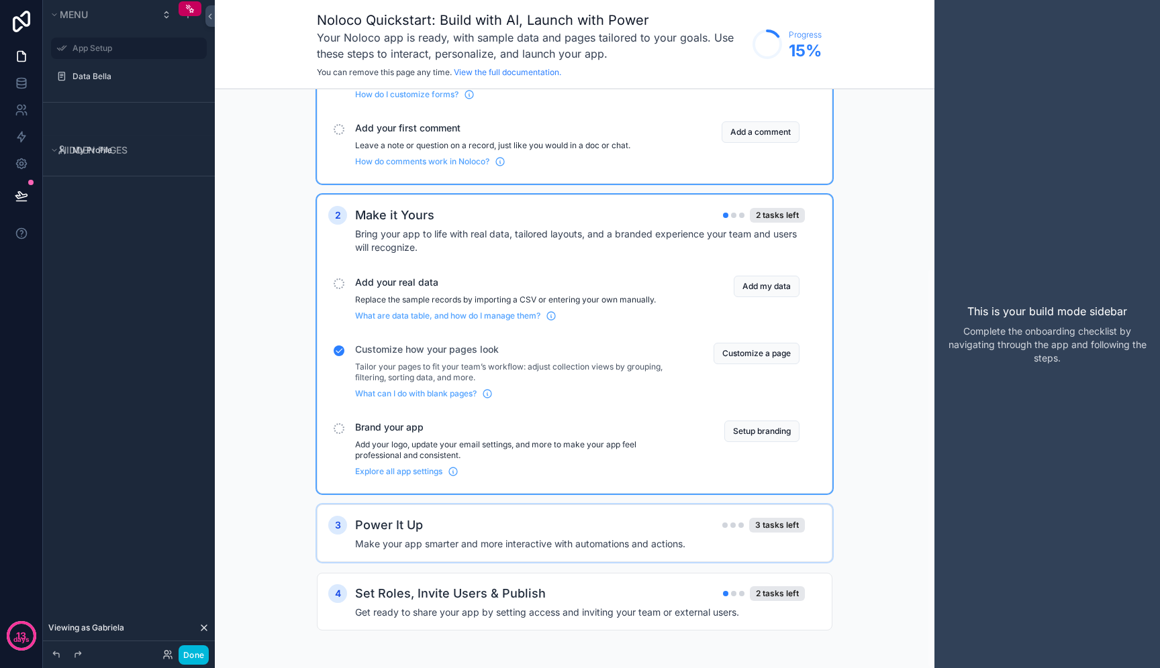
click at [612, 541] on h4 "Make your app smarter and more interactive with automations and actions." at bounding box center [580, 543] width 450 height 13
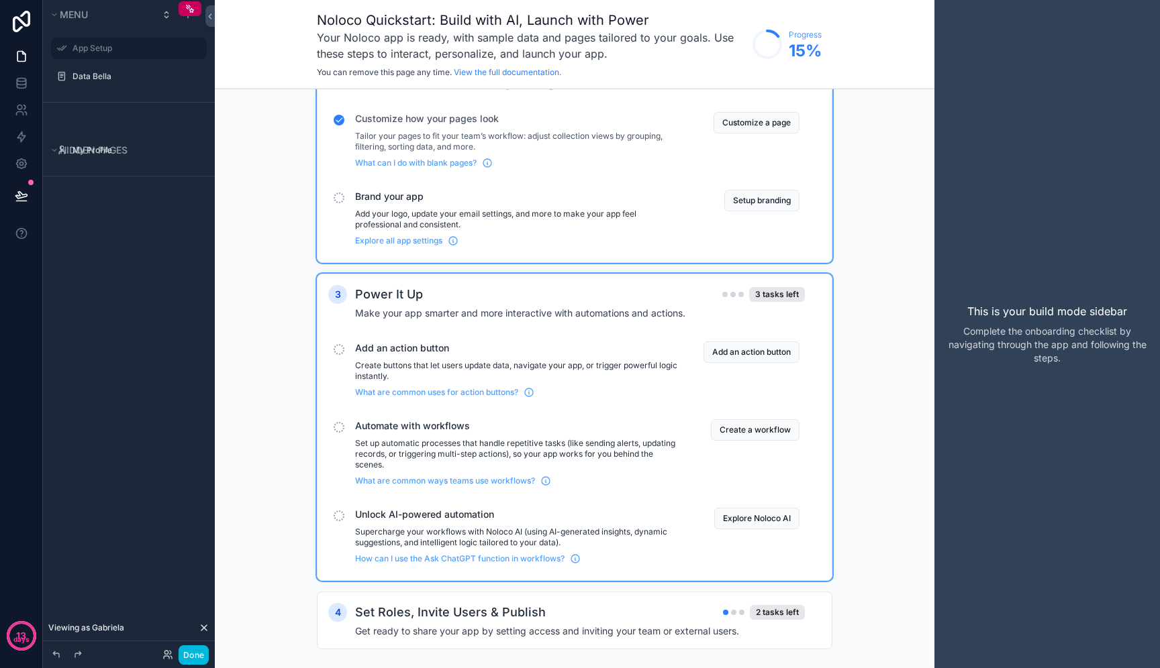
scroll to position [508, 0]
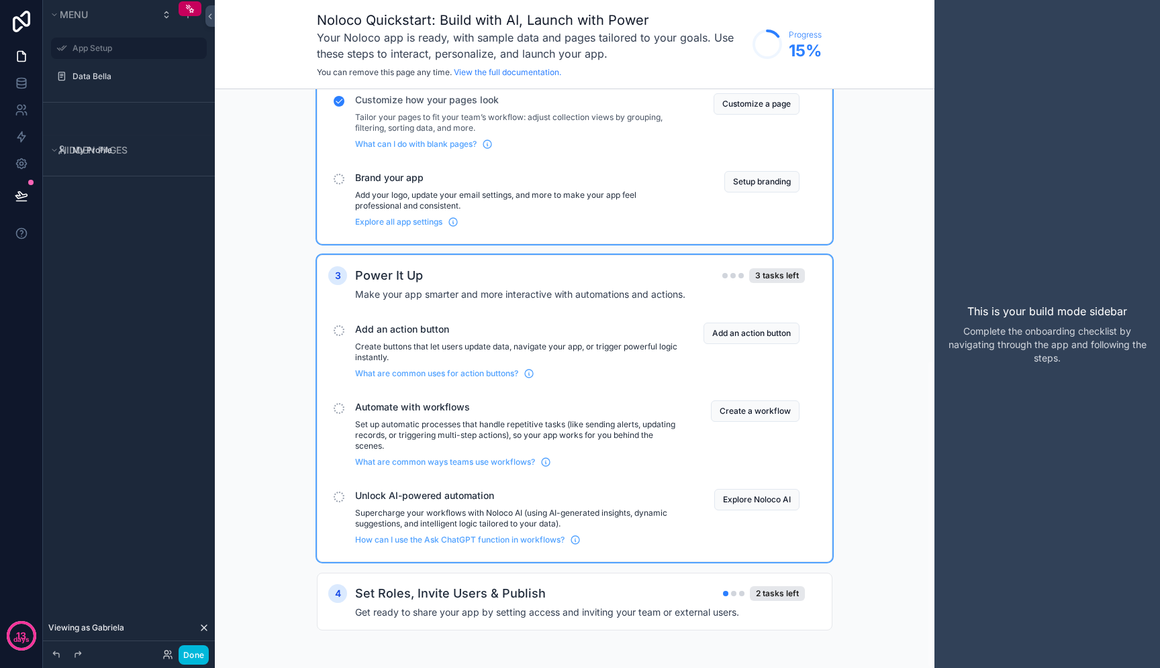
click at [601, 199] on p "Add your logo, update your email settings, and more to make your app feel profe…" at bounding box center [518, 200] width 326 height 21
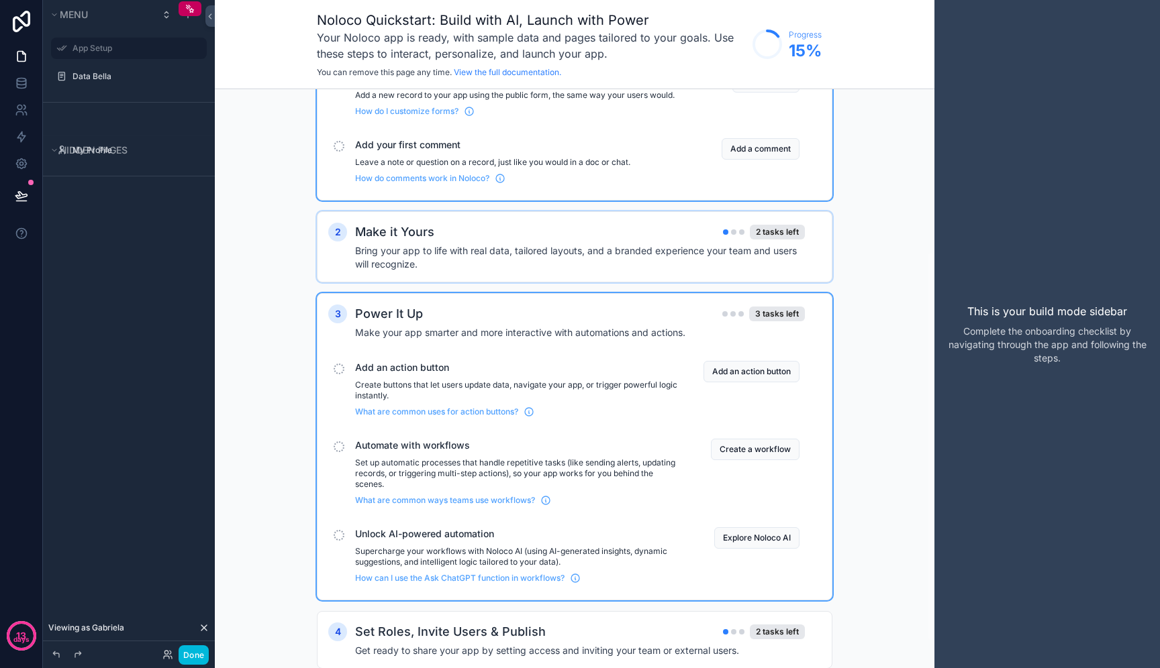
scroll to position [226, 0]
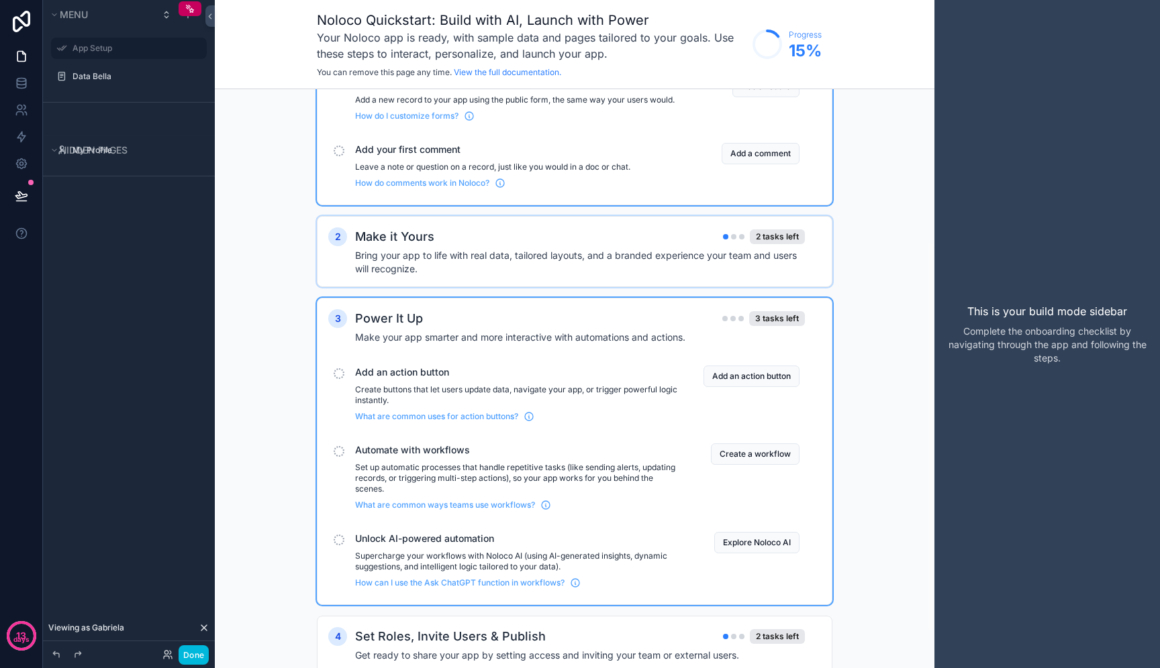
click at [574, 276] on h4 "Bring your app to life with real data, tailored layouts, and a branded experien…" at bounding box center [580, 262] width 450 height 27
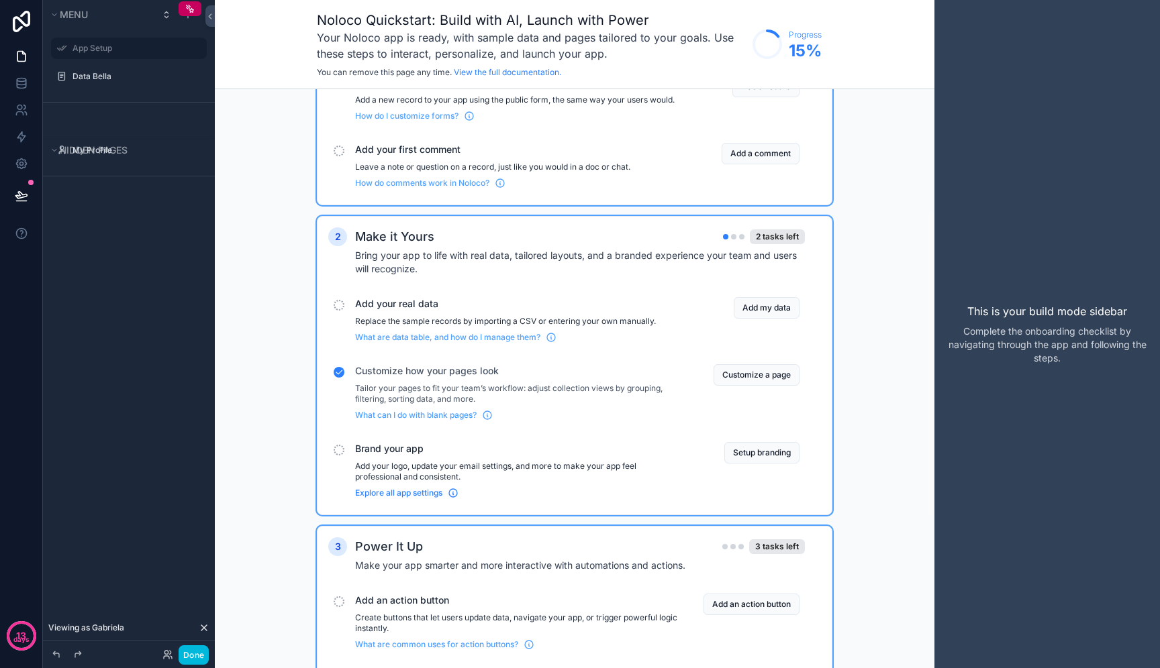
click at [409, 499] on span "Explore all app settings" at bounding box center [398, 493] width 87 height 11
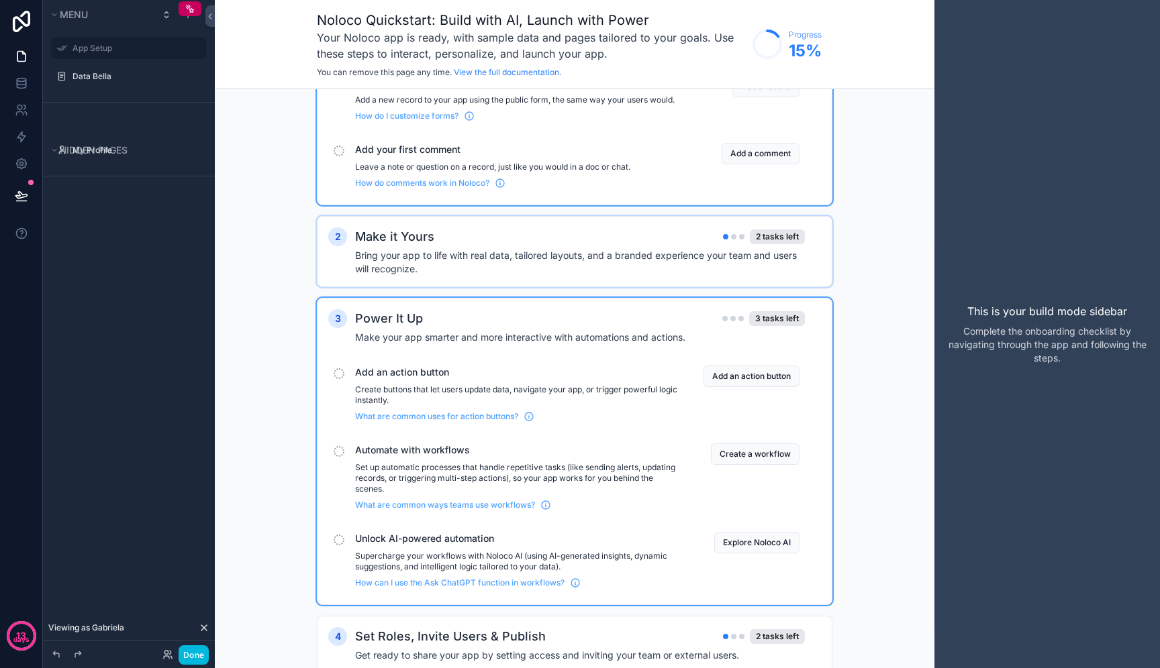
click at [717, 257] on div "Make it Yours 2 tasks left Bring your app to life with real data, tailored layo…" at bounding box center [588, 251] width 466 height 48
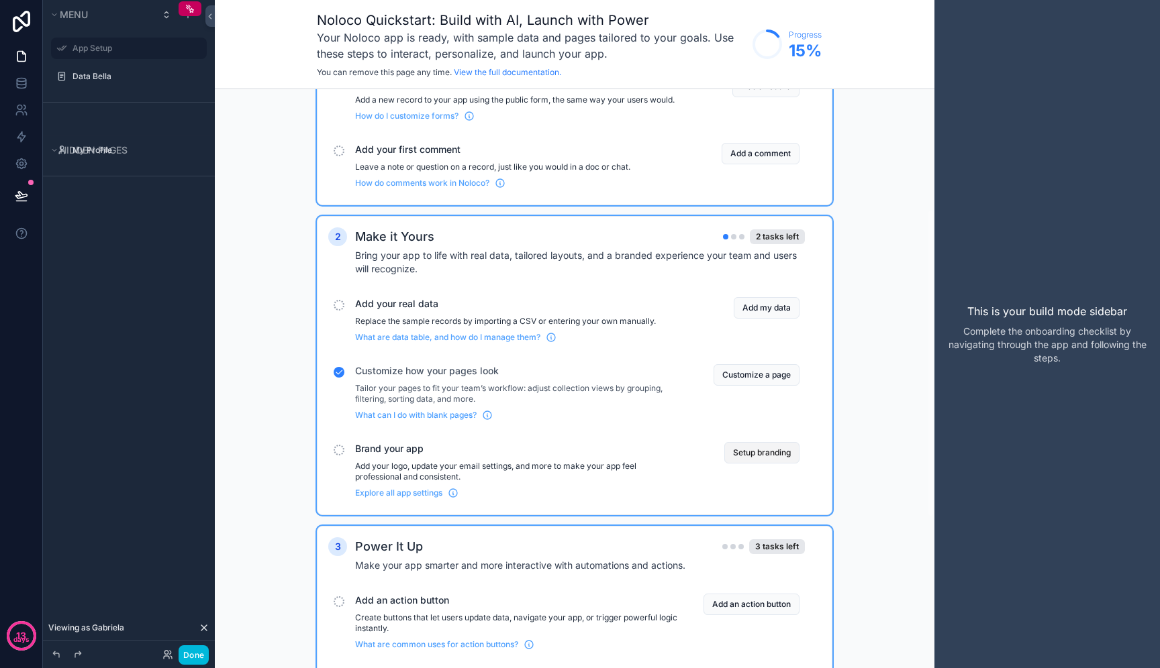
click at [748, 464] on button "Setup branding" at bounding box center [761, 452] width 75 height 21
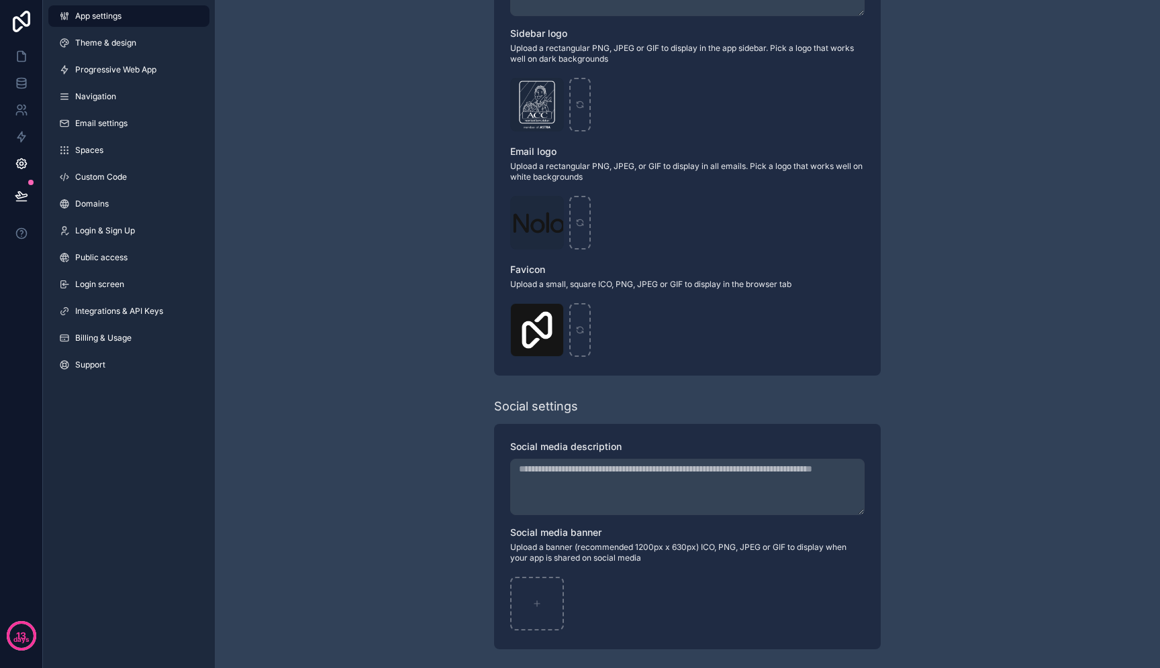
scroll to position [384, 0]
click at [0, 0] on span "Logo" at bounding box center [0, 0] width 0 height 0
click at [0, 0] on icon "scrollable content" at bounding box center [0, 0] width 0 height 0
click at [575, 182] on icon "button" at bounding box center [580, 180] width 11 height 11
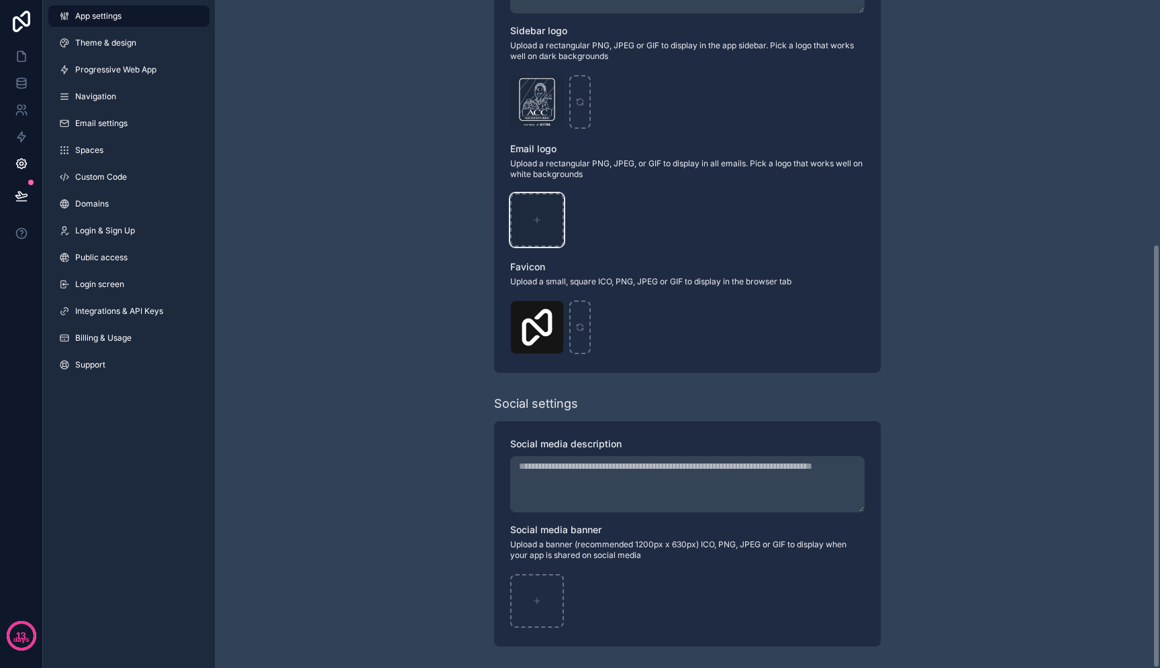
click at [552, 206] on div "scrollable content" at bounding box center [537, 220] width 54 height 54
type input "**********"
click at [0, 0] on icon "scrollable content" at bounding box center [0, 0] width 0 height 0
click at [576, 181] on icon "button" at bounding box center [580, 180] width 11 height 11
click at [551, 216] on div "scrollable content" at bounding box center [537, 220] width 54 height 54
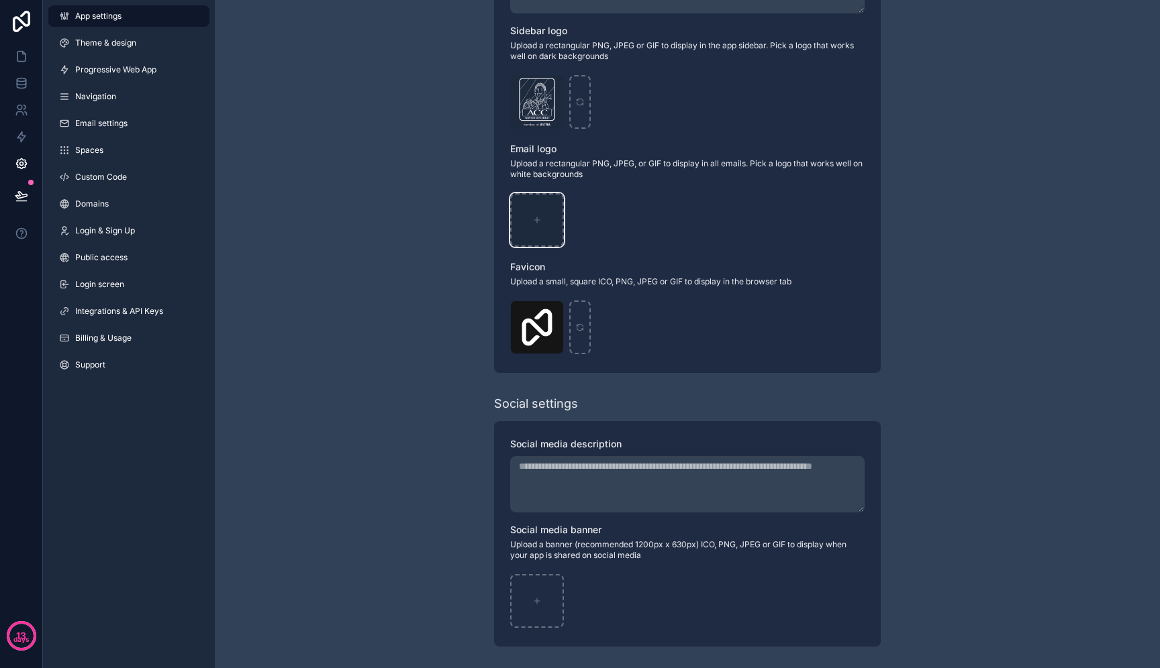
type input "**********"
click at [0, 0] on icon "scrollable content" at bounding box center [0, 0] width 0 height 0
click at [585, 319] on div "scrollable content" at bounding box center [579, 328] width 21 height 54
type input "**********"
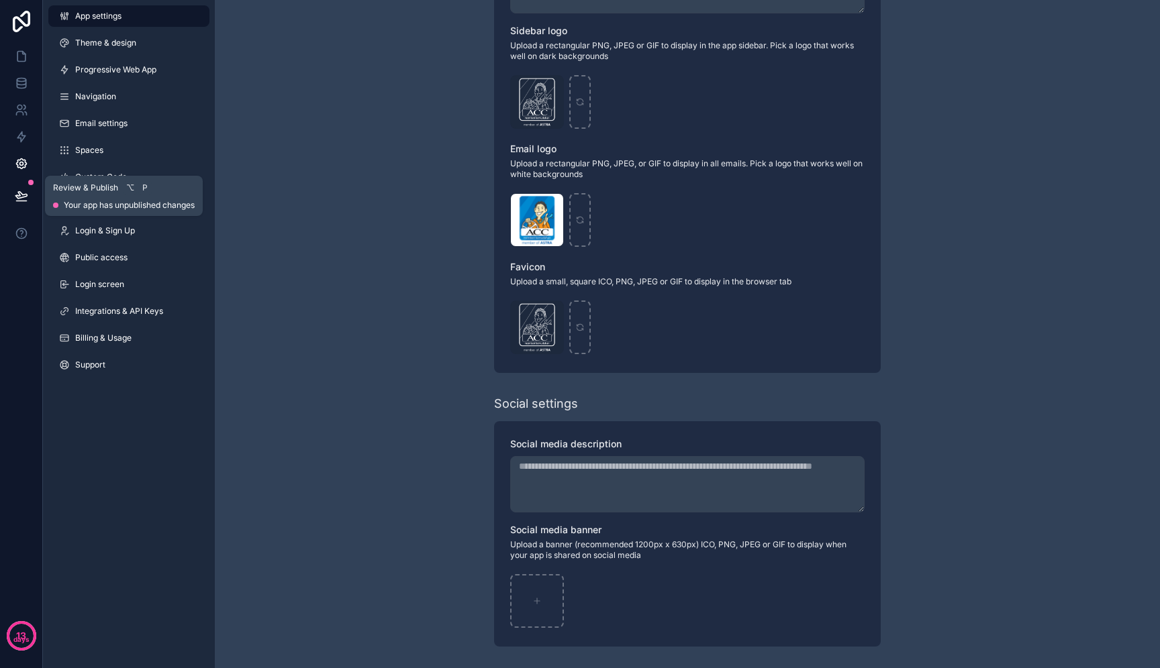
click at [21, 199] on icon at bounding box center [21, 195] width 13 height 13
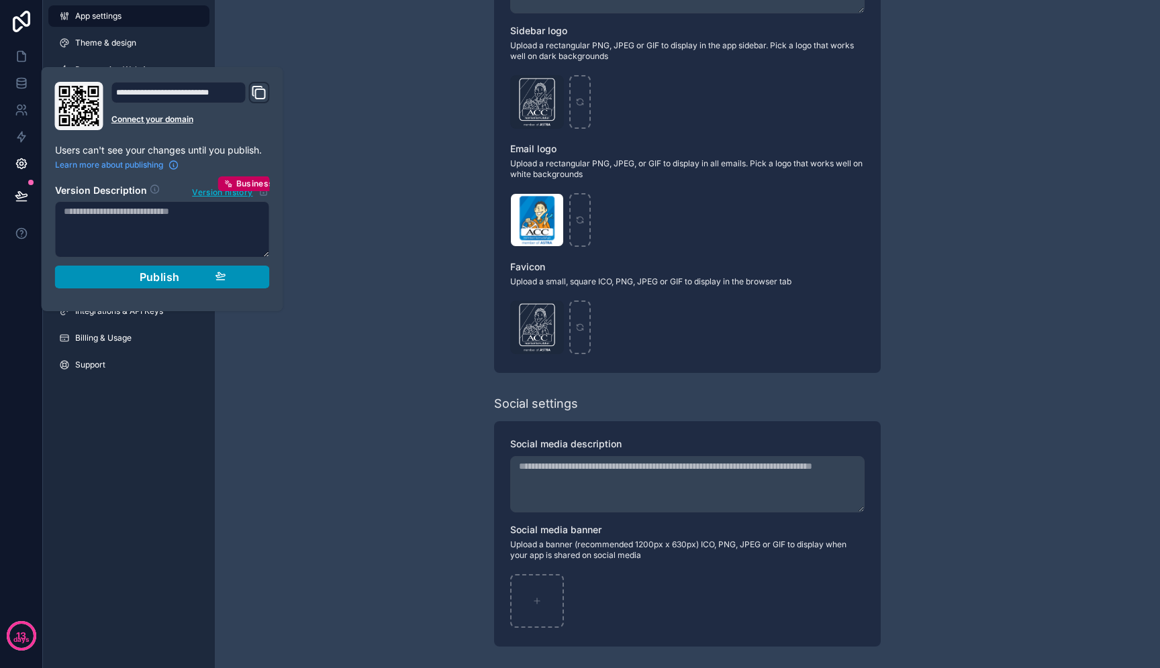
click at [149, 268] on button "Publish" at bounding box center [162, 277] width 215 height 23
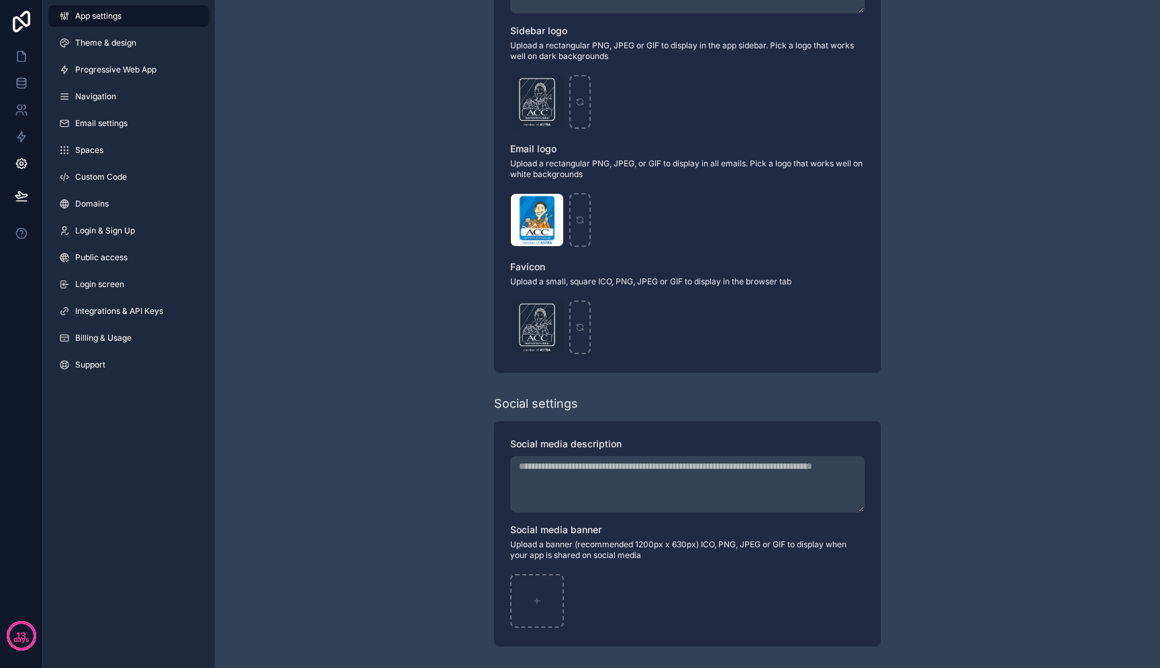
click at [382, 231] on div "**********" at bounding box center [687, 142] width 945 height 1052
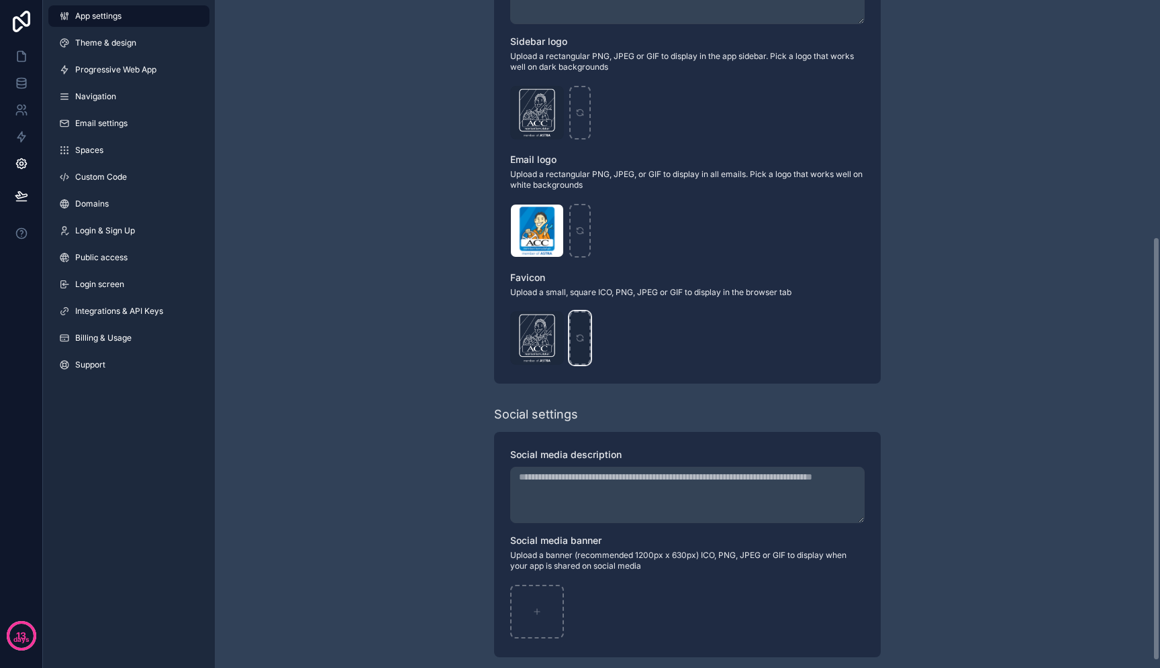
click at [574, 339] on div "scrollable content" at bounding box center [579, 338] width 21 height 54
type input "**********"
click at [447, 362] on div "**********" at bounding box center [687, 153] width 945 height 1052
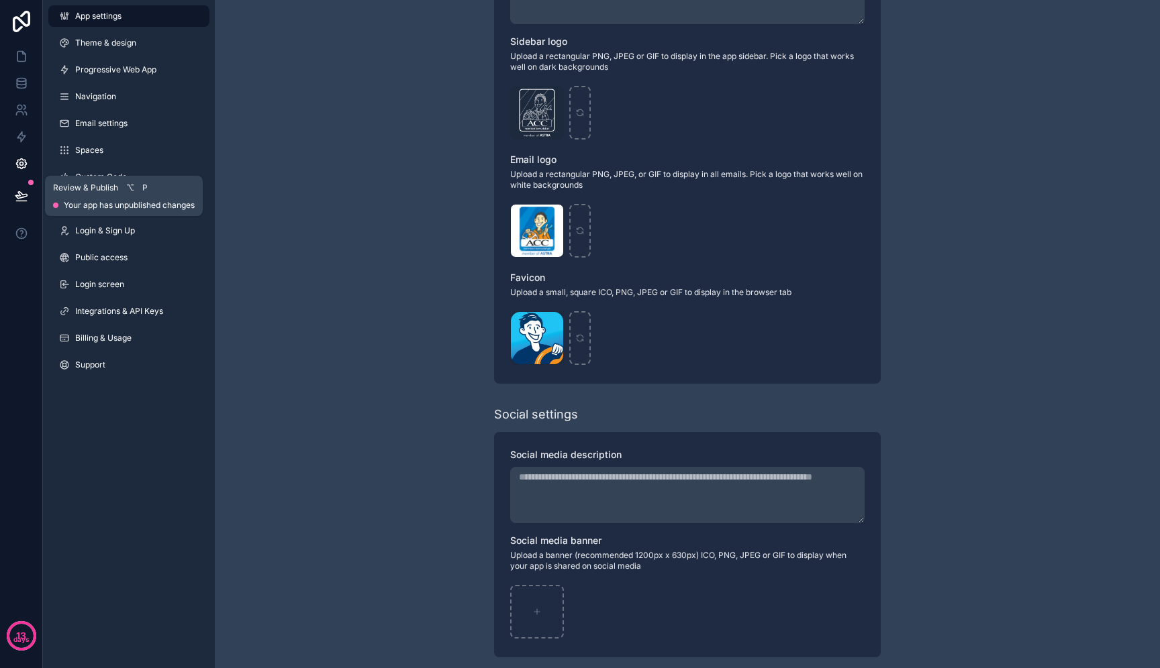
click at [32, 196] on button at bounding box center [22, 196] width 30 height 38
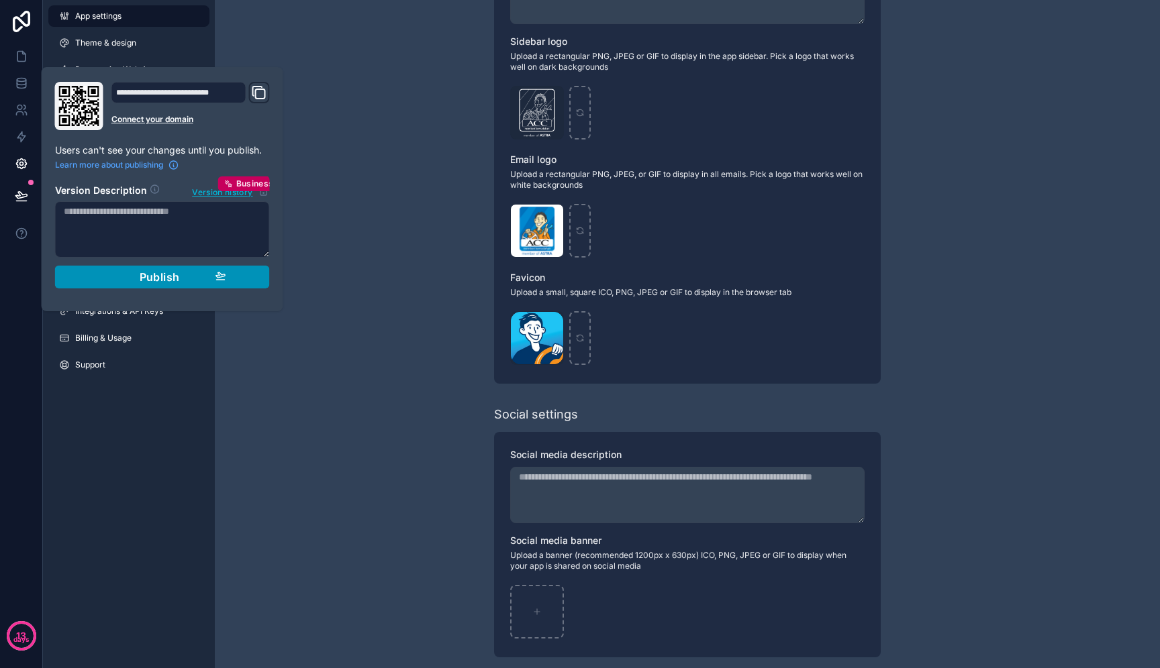
click at [106, 280] on div "Publish" at bounding box center [162, 276] width 127 height 13
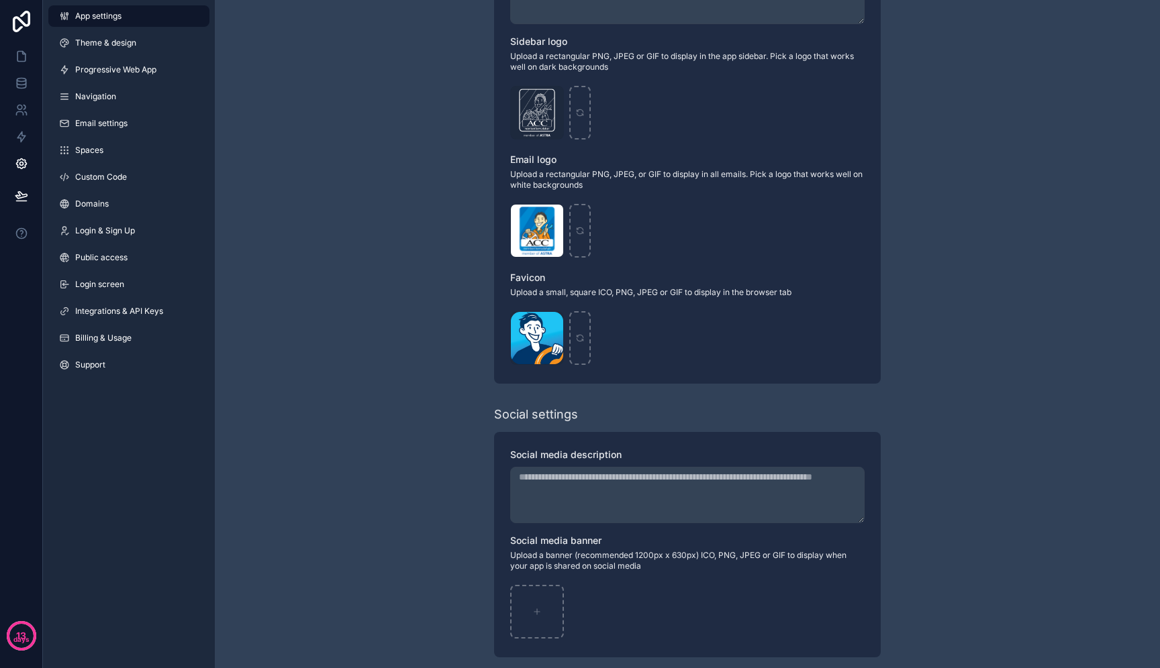
click at [471, 382] on div "**********" at bounding box center [687, 153] width 945 height 1052
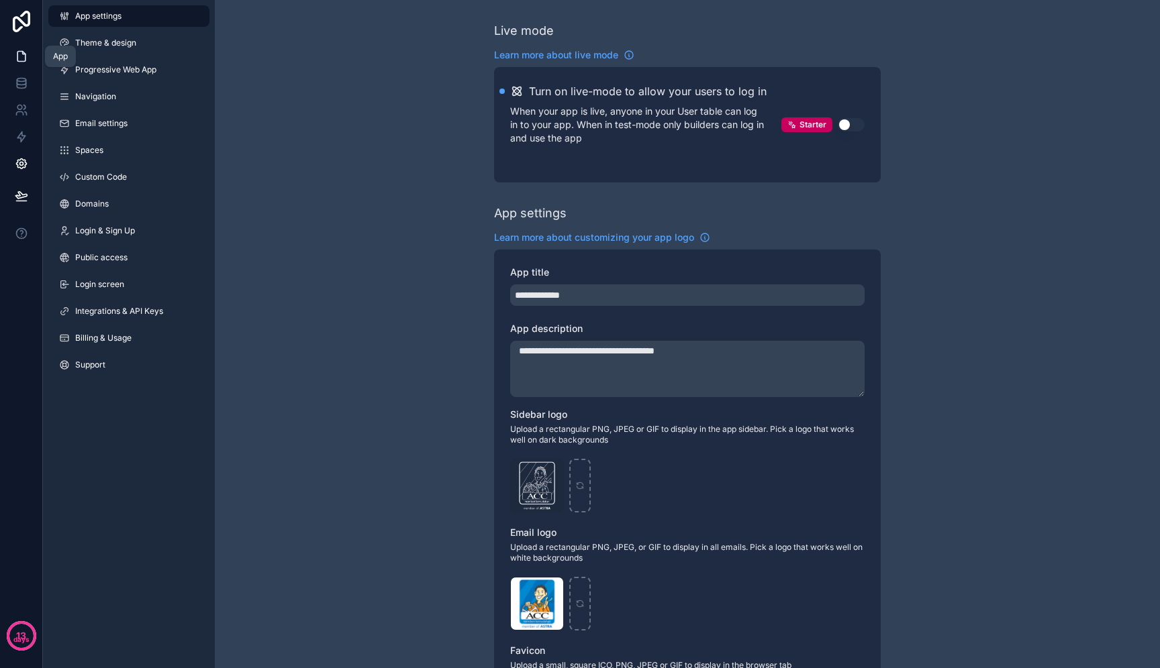
click at [23, 56] on icon at bounding box center [21, 56] width 13 height 13
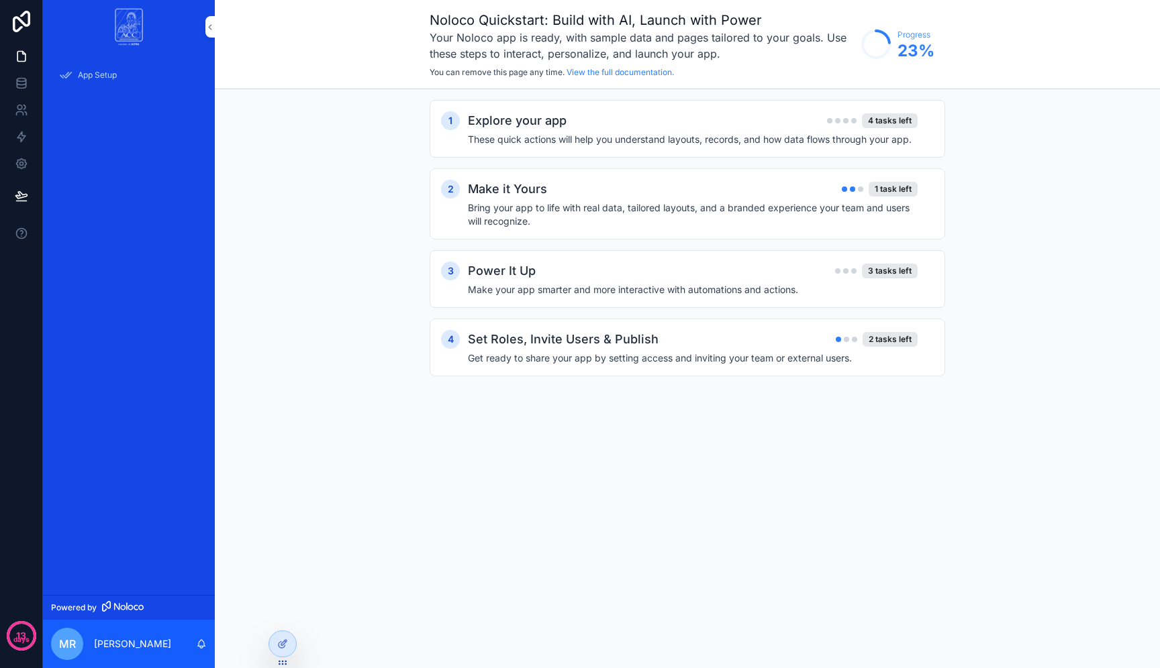
click at [0, 0] on div at bounding box center [0, 0] width 0 height 0
click at [282, 644] on icon at bounding box center [282, 644] width 11 height 11
click at [285, 644] on icon at bounding box center [282, 644] width 11 height 11
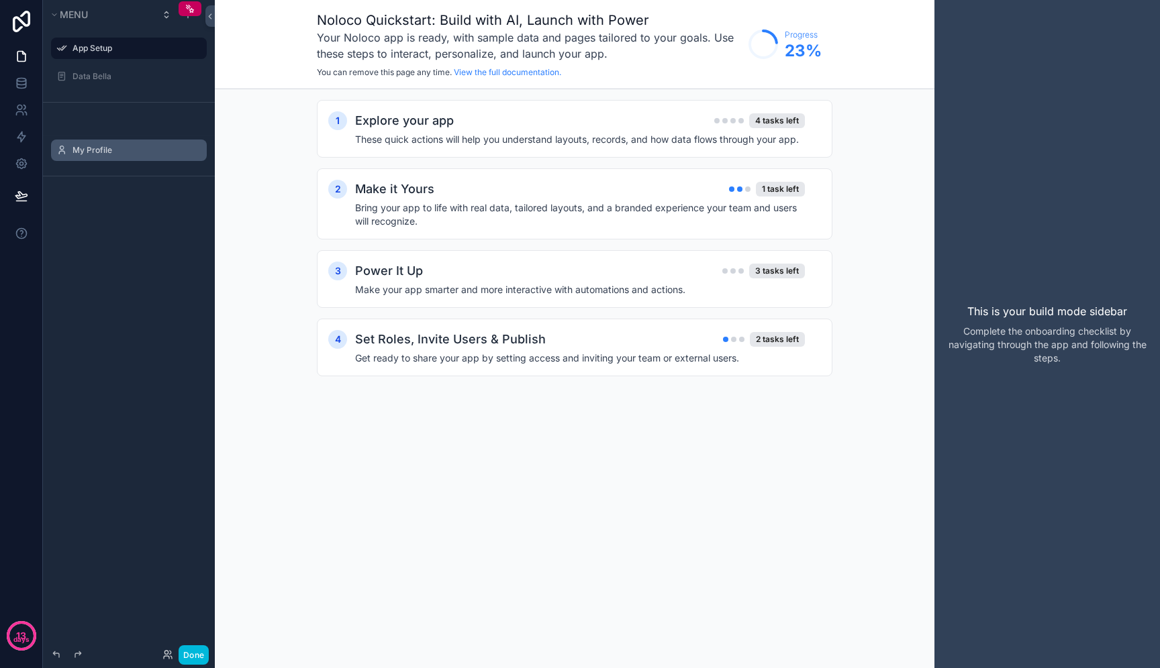
click at [108, 150] on label "My Profile" at bounding box center [135, 150] width 126 height 11
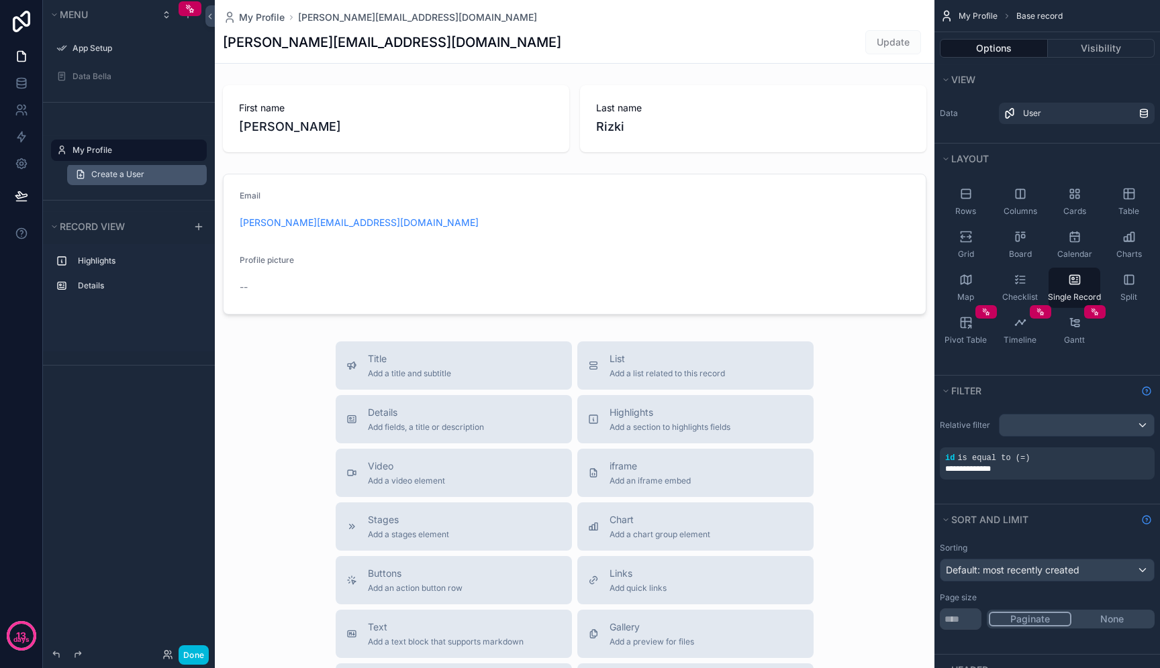
click at [115, 178] on span "Create a User" at bounding box center [117, 174] width 53 height 11
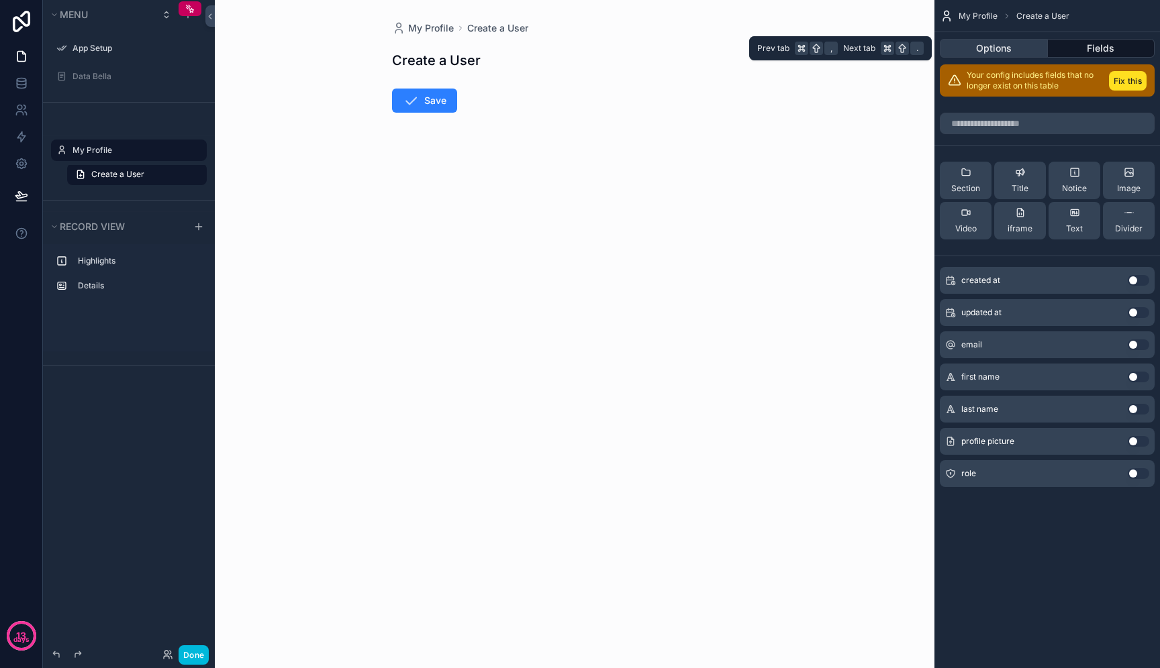
click at [1011, 48] on button "Options" at bounding box center [993, 48] width 108 height 19
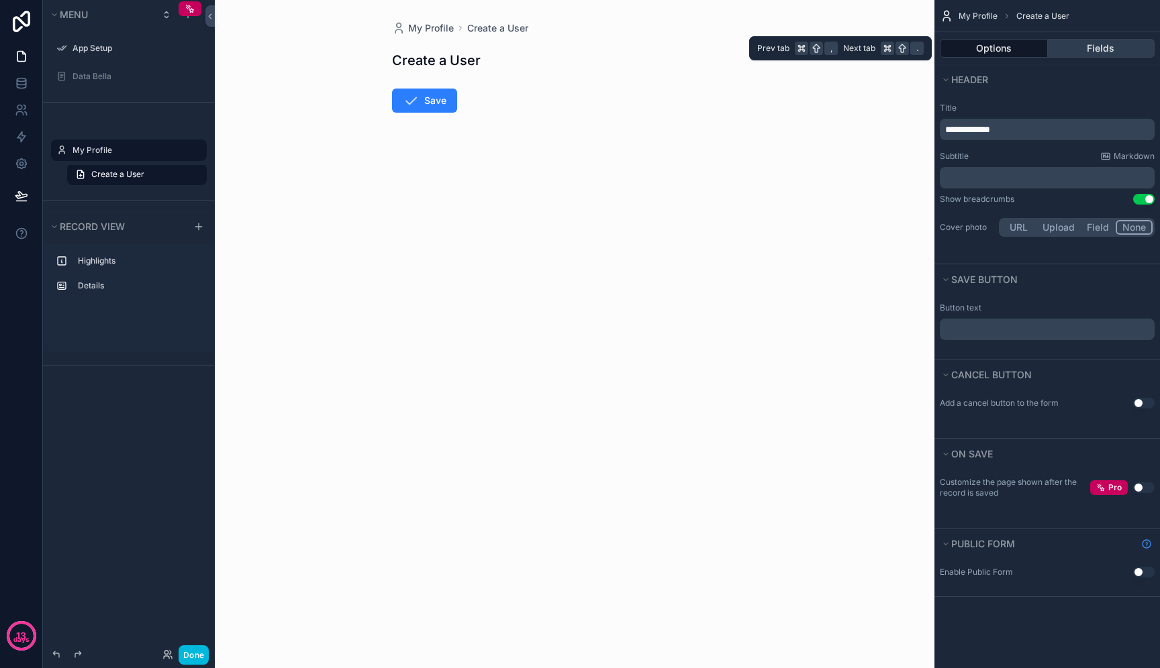
click at [1063, 48] on button "Fields" at bounding box center [1100, 48] width 107 height 19
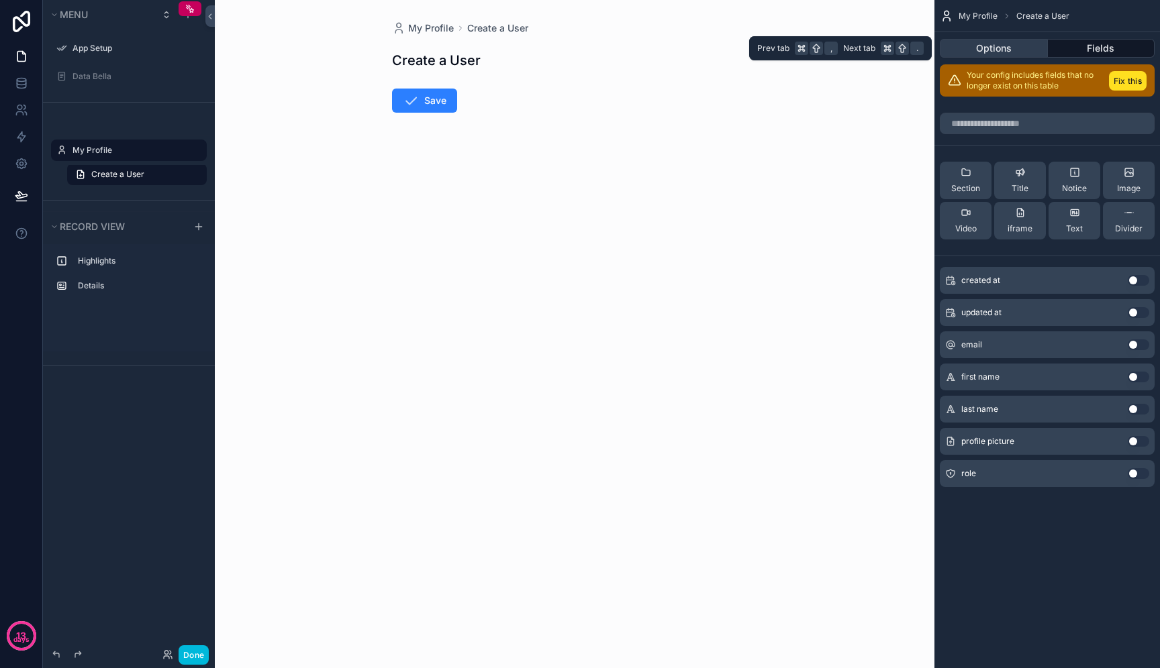
click at [1024, 49] on button "Options" at bounding box center [993, 48] width 108 height 19
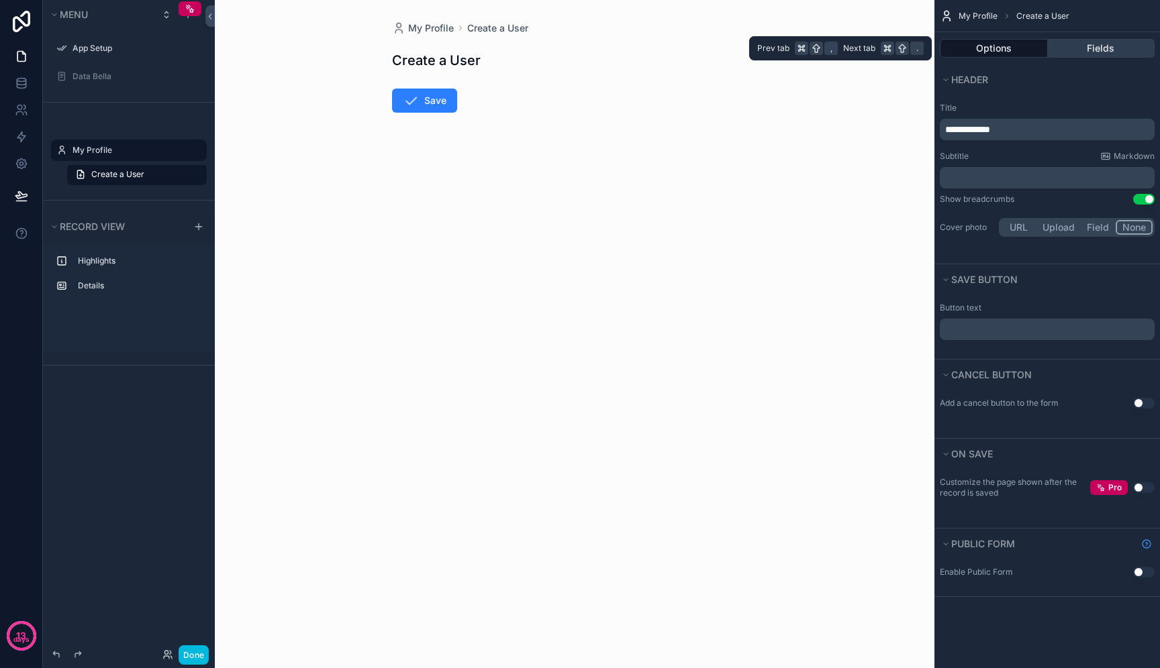
click at [1069, 52] on button "Fields" at bounding box center [1100, 48] width 107 height 19
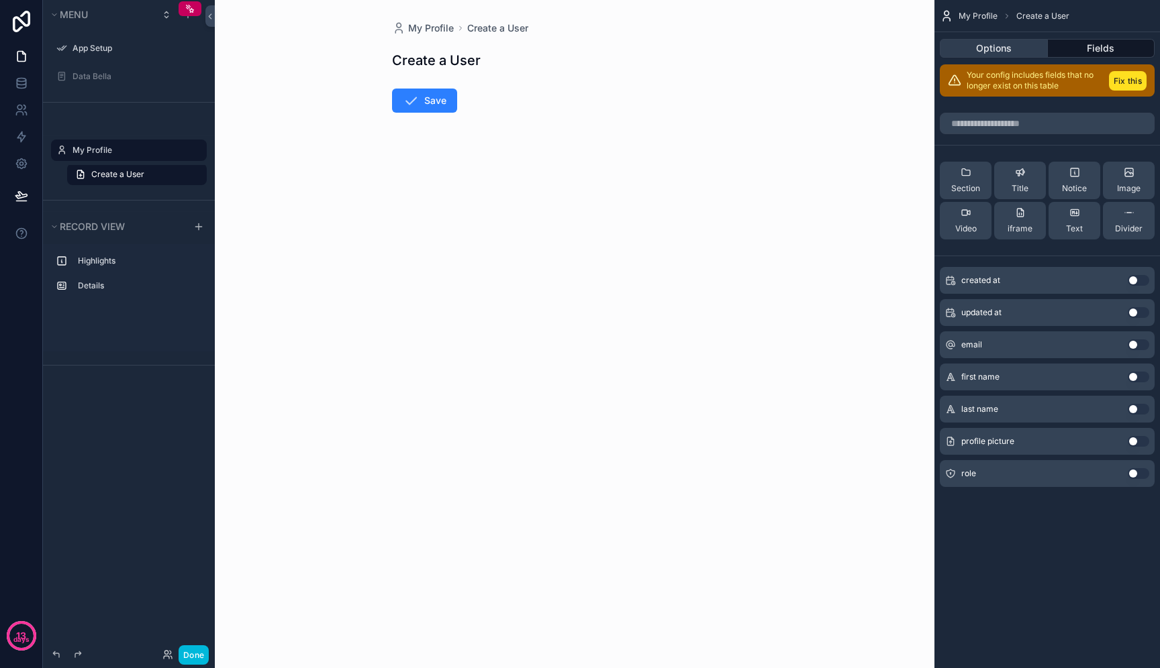
click at [1021, 46] on button "Options" at bounding box center [993, 48] width 108 height 19
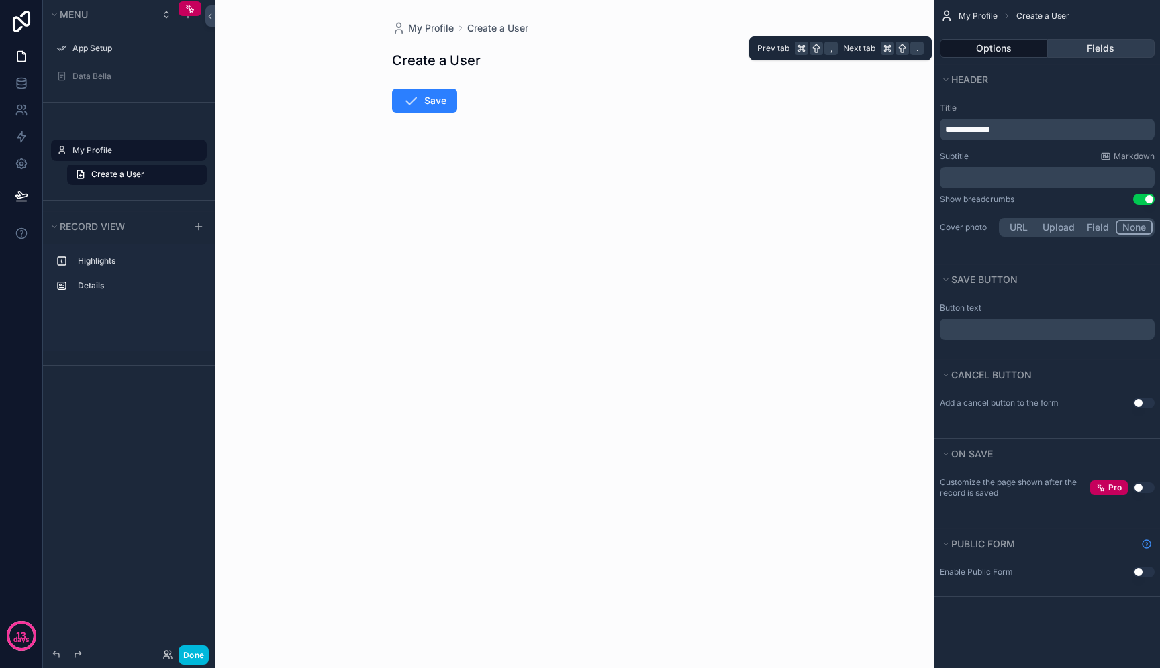
click at [1103, 51] on button "Fields" at bounding box center [1100, 48] width 107 height 19
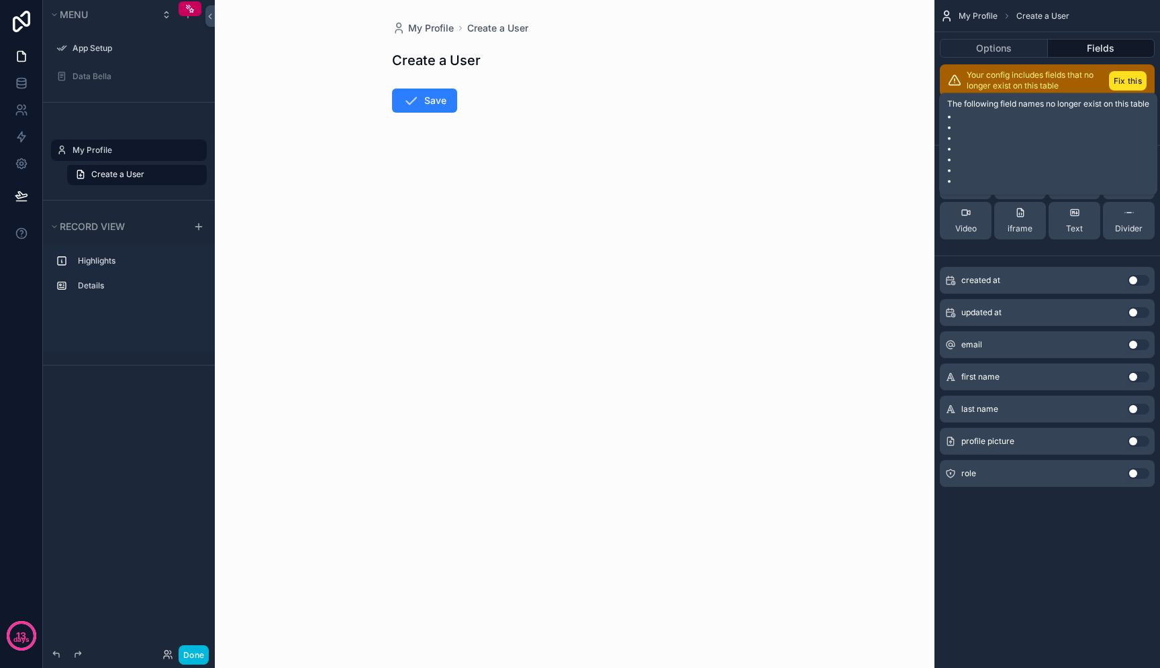
click at [1127, 83] on button "Fix this" at bounding box center [1128, 80] width 38 height 19
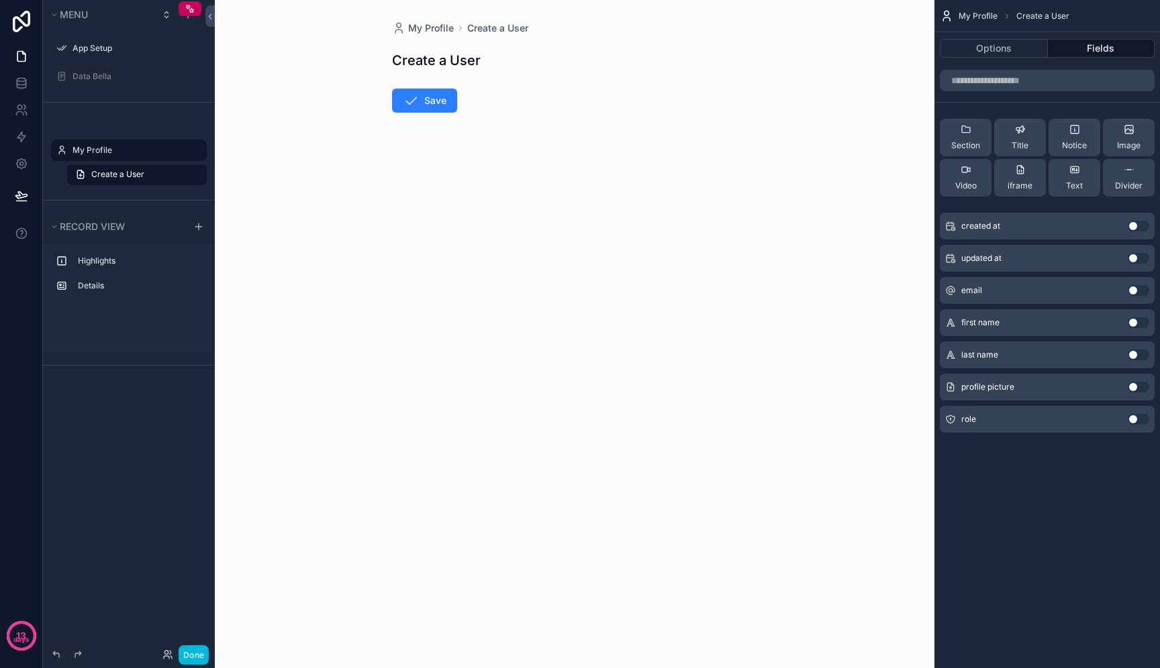
click at [1143, 231] on div "created at Use setting" at bounding box center [1046, 226] width 215 height 27
click at [1141, 229] on button "Use setting" at bounding box center [1137, 226] width 21 height 11
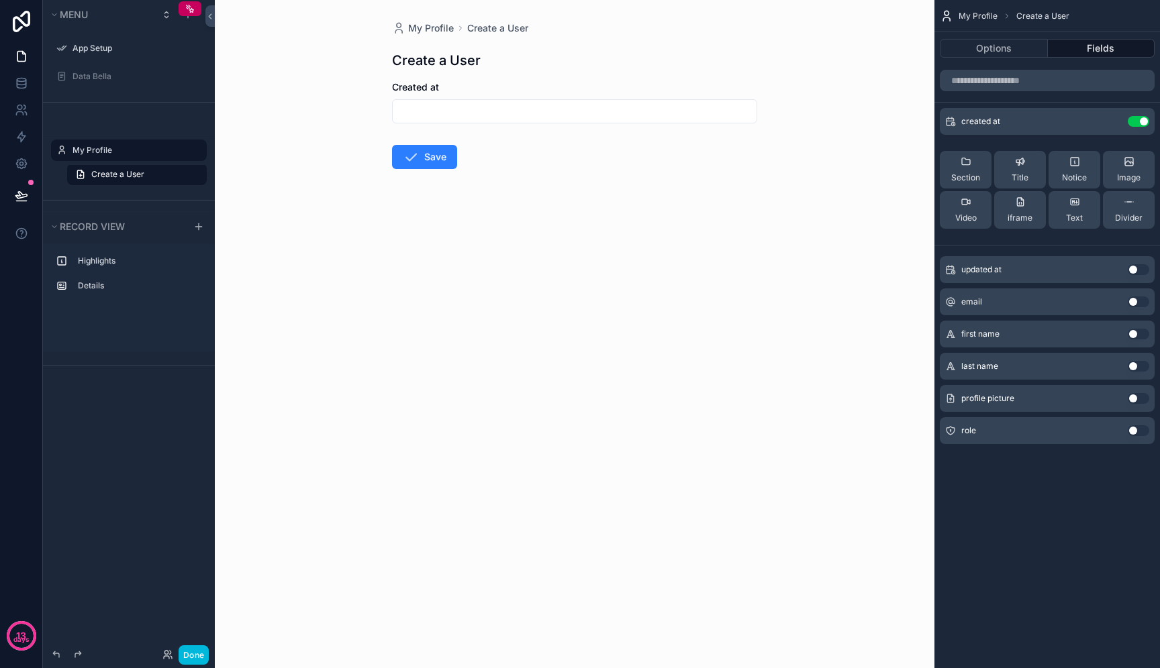
click at [1143, 119] on button "Use setting" at bounding box center [1137, 121] width 21 height 11
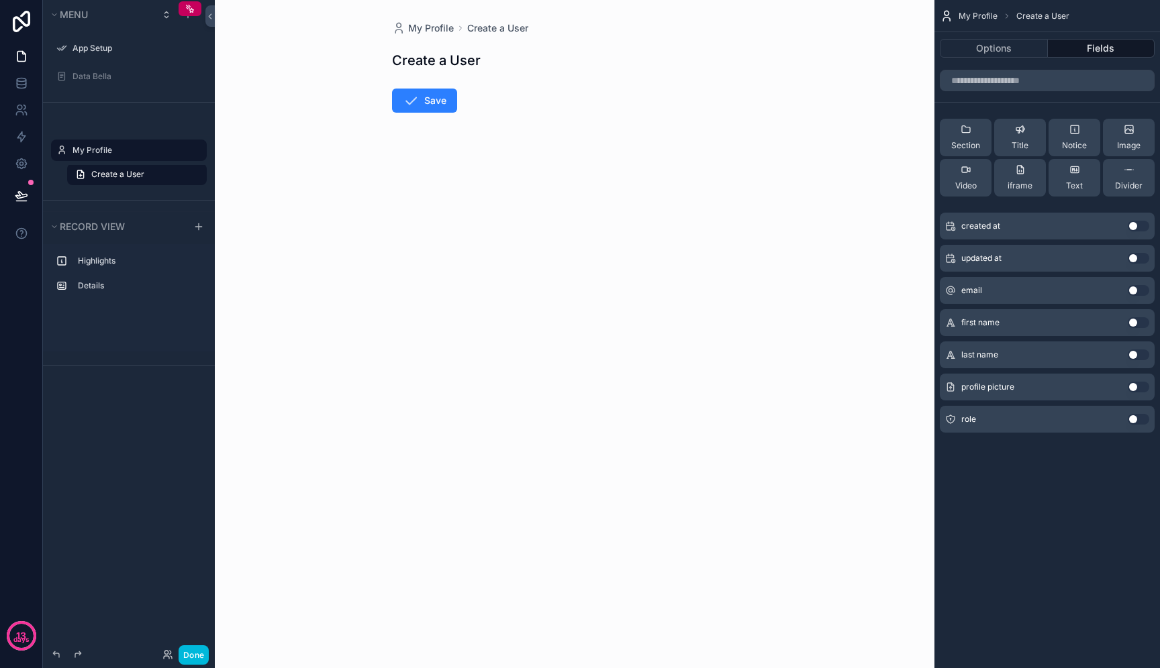
click at [1137, 290] on button "Use setting" at bounding box center [1137, 290] width 21 height 11
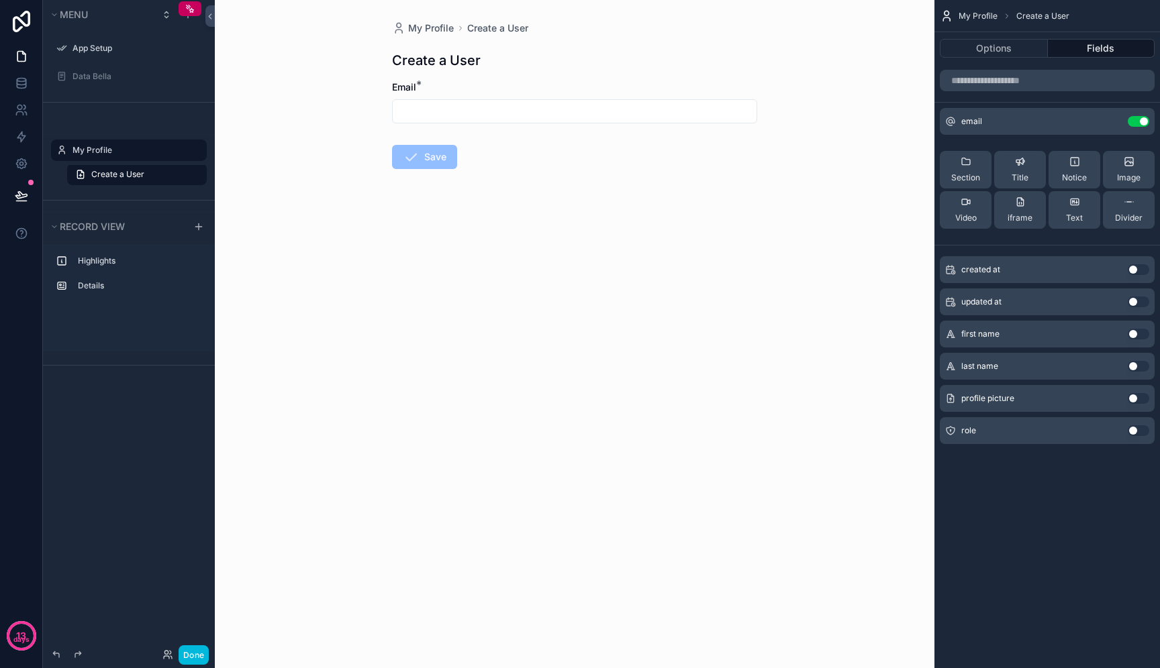
click at [1139, 399] on button "Use setting" at bounding box center [1137, 398] width 21 height 11
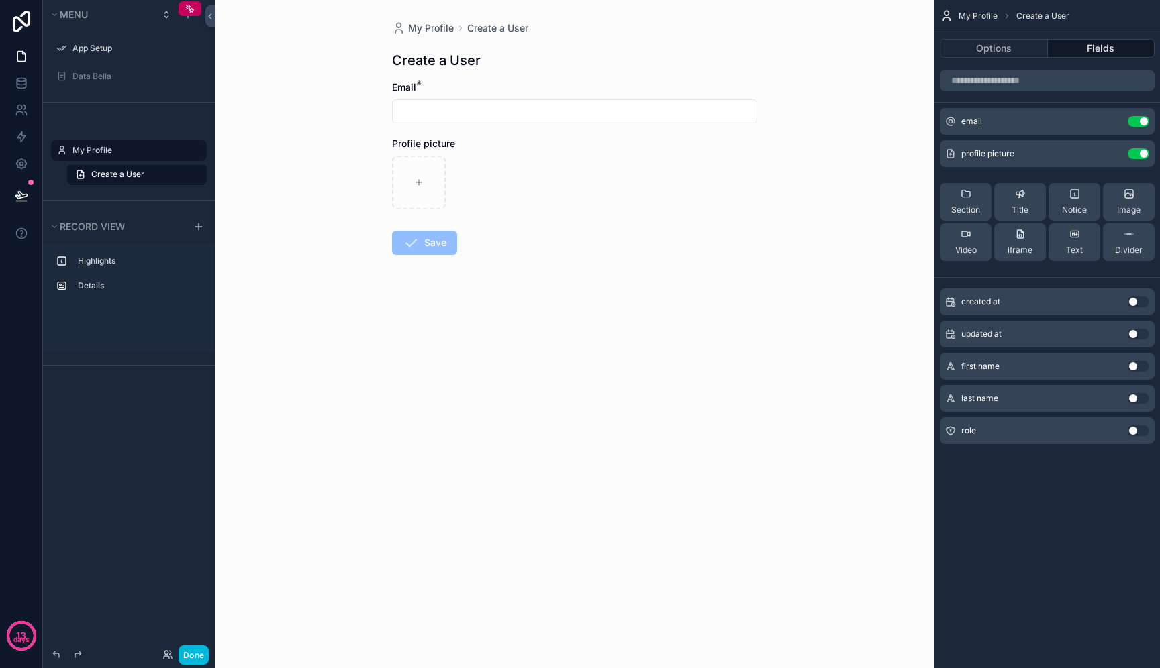
click at [1141, 430] on button "Use setting" at bounding box center [1137, 430] width 21 height 11
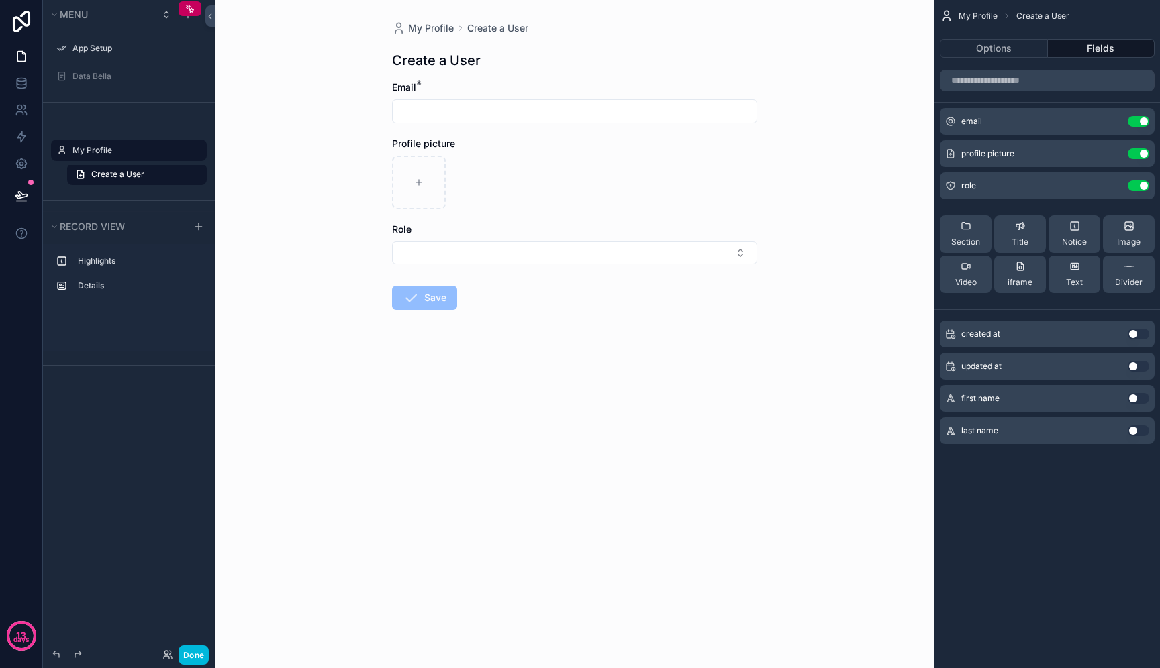
click at [1139, 434] on button "Use setting" at bounding box center [1137, 430] width 21 height 11
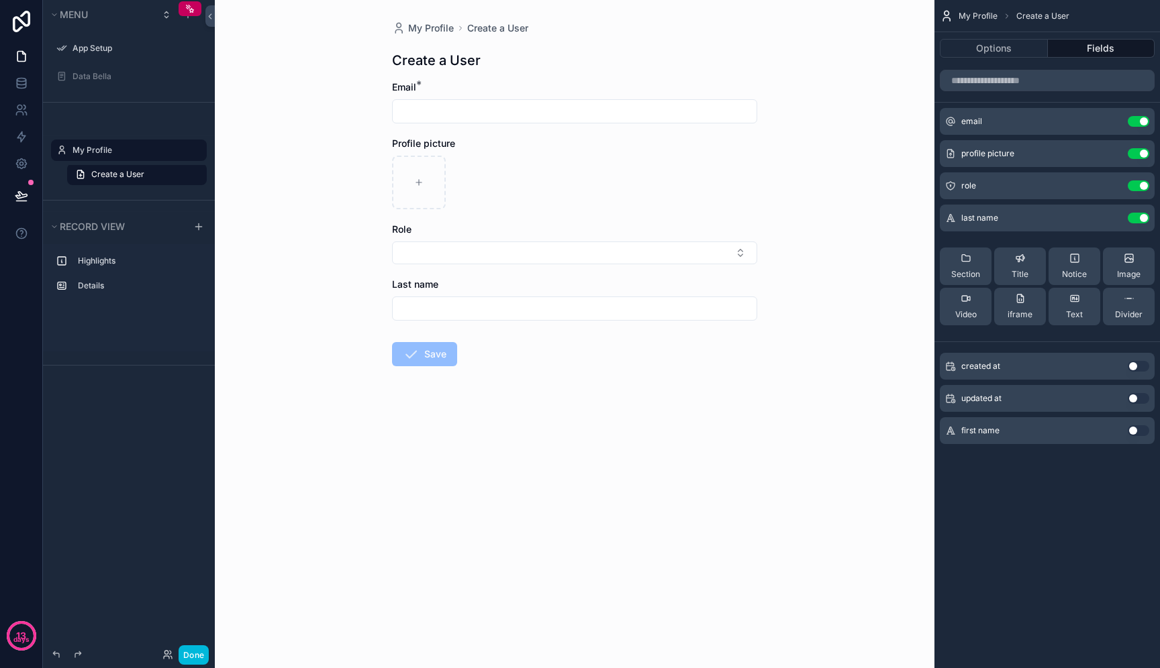
click at [1139, 403] on button "Use setting" at bounding box center [1137, 398] width 21 height 11
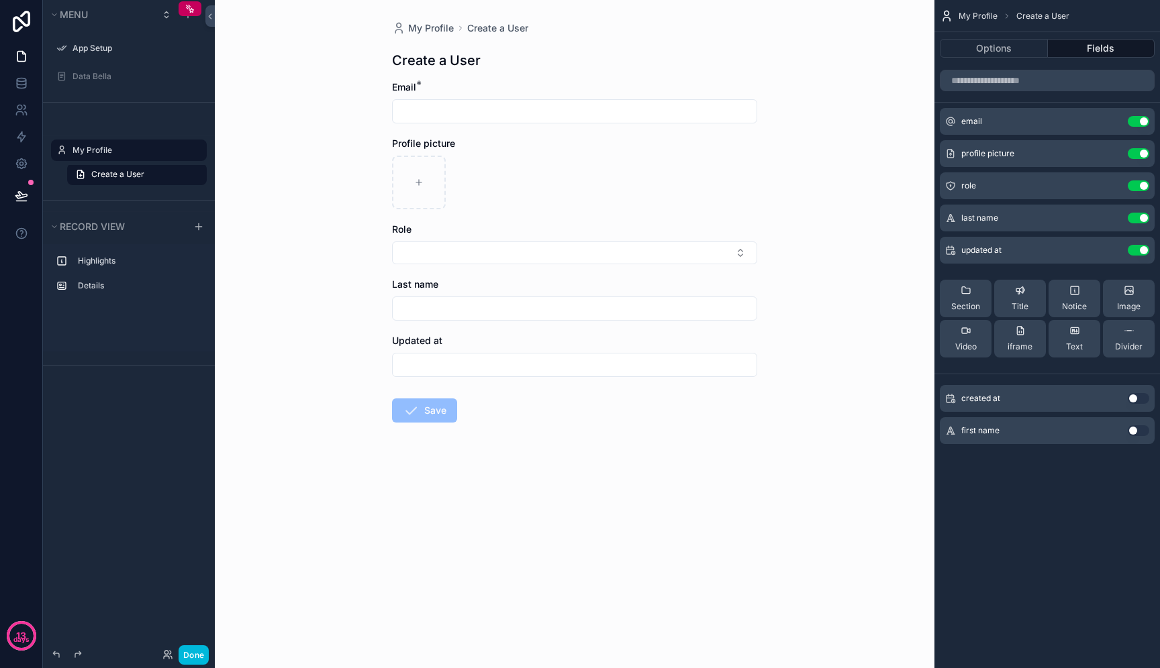
click at [460, 313] on input "scrollable content" at bounding box center [575, 308] width 364 height 19
click at [405, 355] on div "scrollable content" at bounding box center [574, 365] width 365 height 24
click at [1140, 250] on button "Use setting" at bounding box center [1137, 250] width 21 height 11
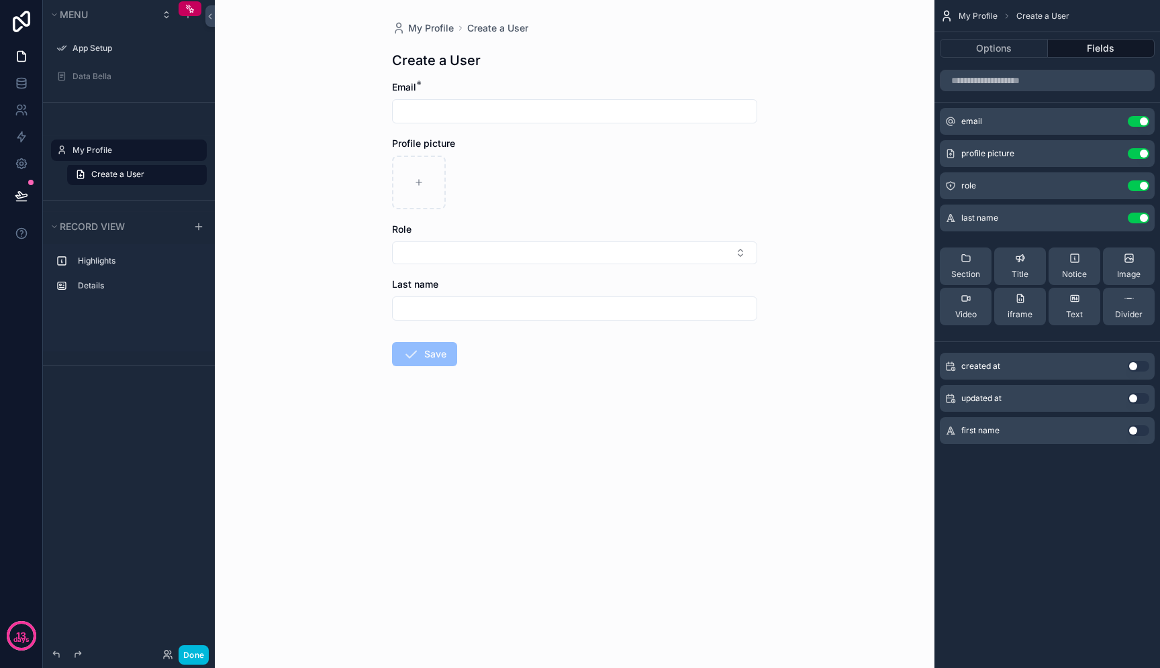
click at [1141, 433] on button "Use setting" at bounding box center [1137, 430] width 21 height 11
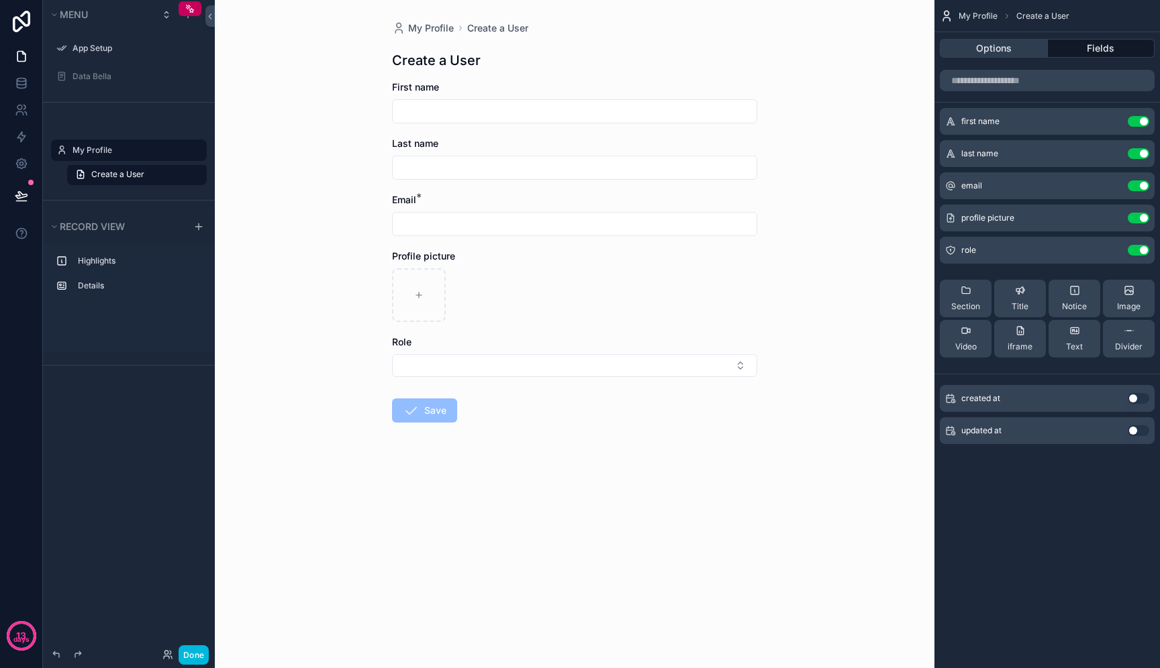
click at [1005, 50] on button "Options" at bounding box center [993, 48] width 108 height 19
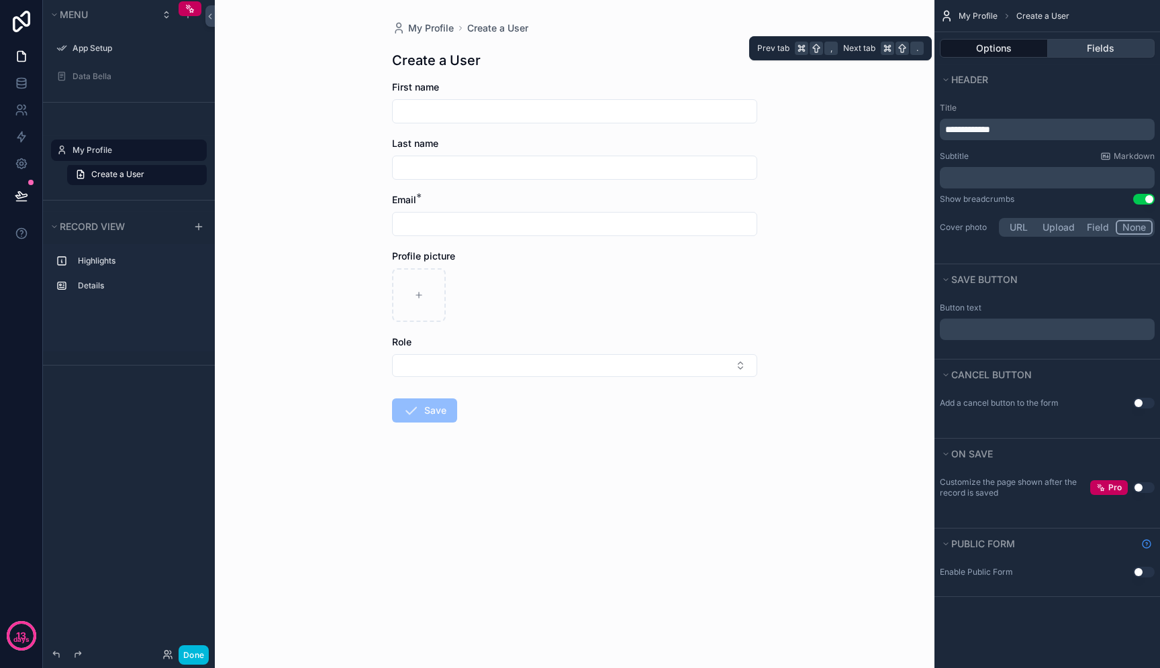
click at [1110, 50] on button "Fields" at bounding box center [1100, 48] width 107 height 19
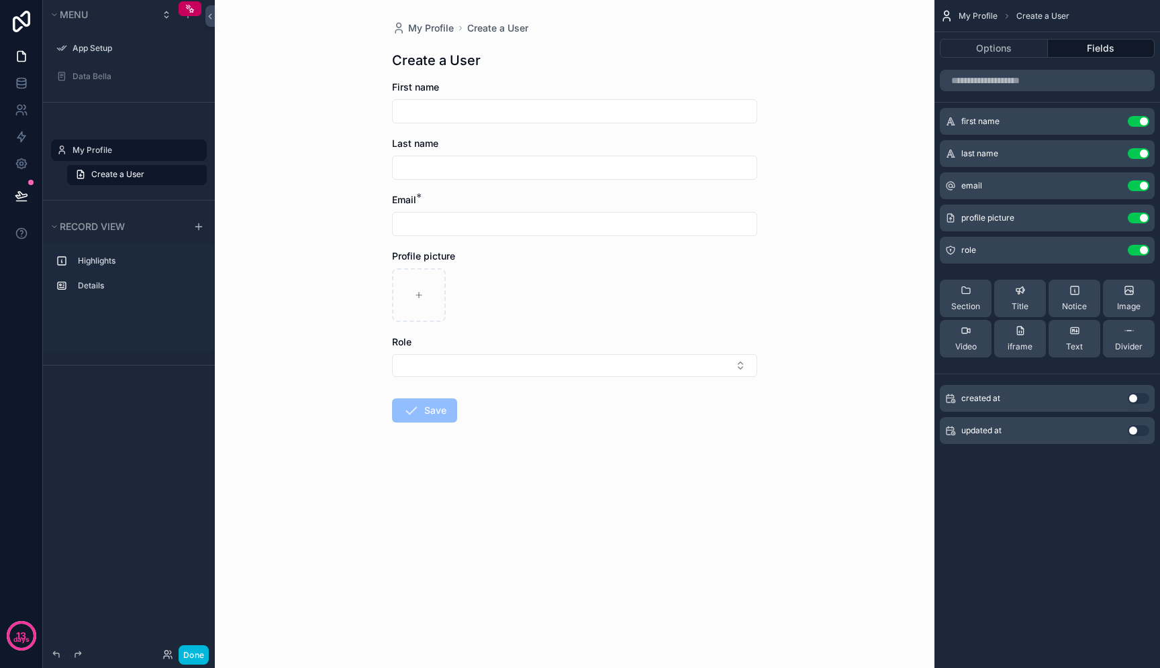
click at [87, 146] on label "My Profile" at bounding box center [135, 150] width 126 height 11
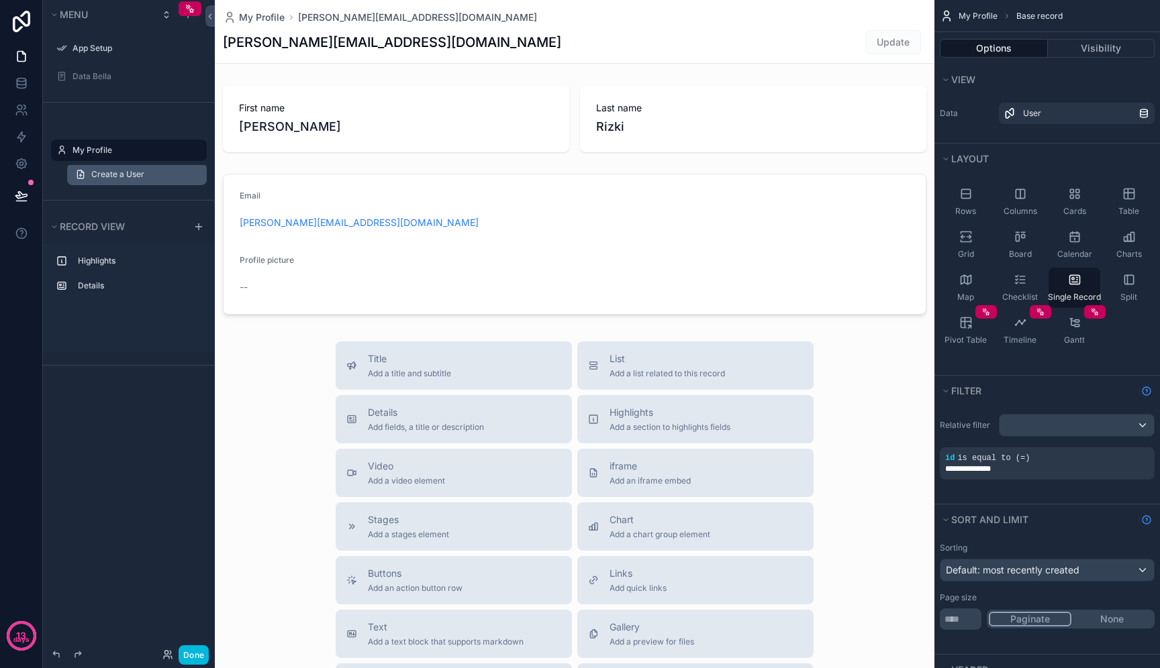
click at [136, 174] on span "Create a User" at bounding box center [117, 174] width 53 height 11
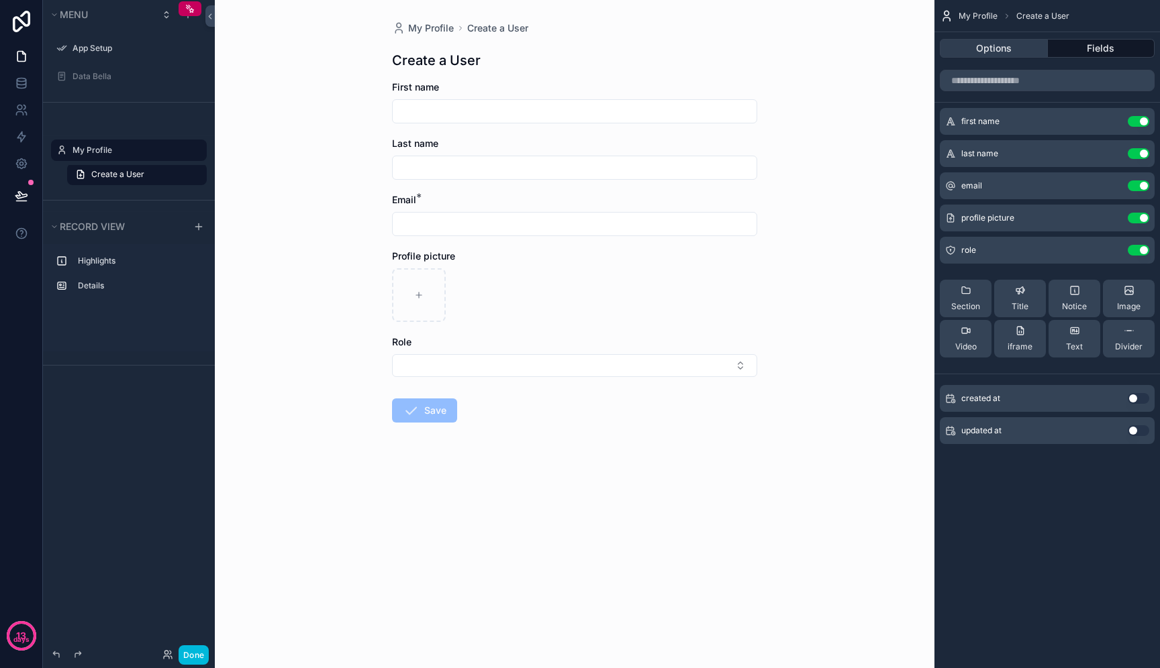
click at [967, 43] on button "Options" at bounding box center [993, 48] width 108 height 19
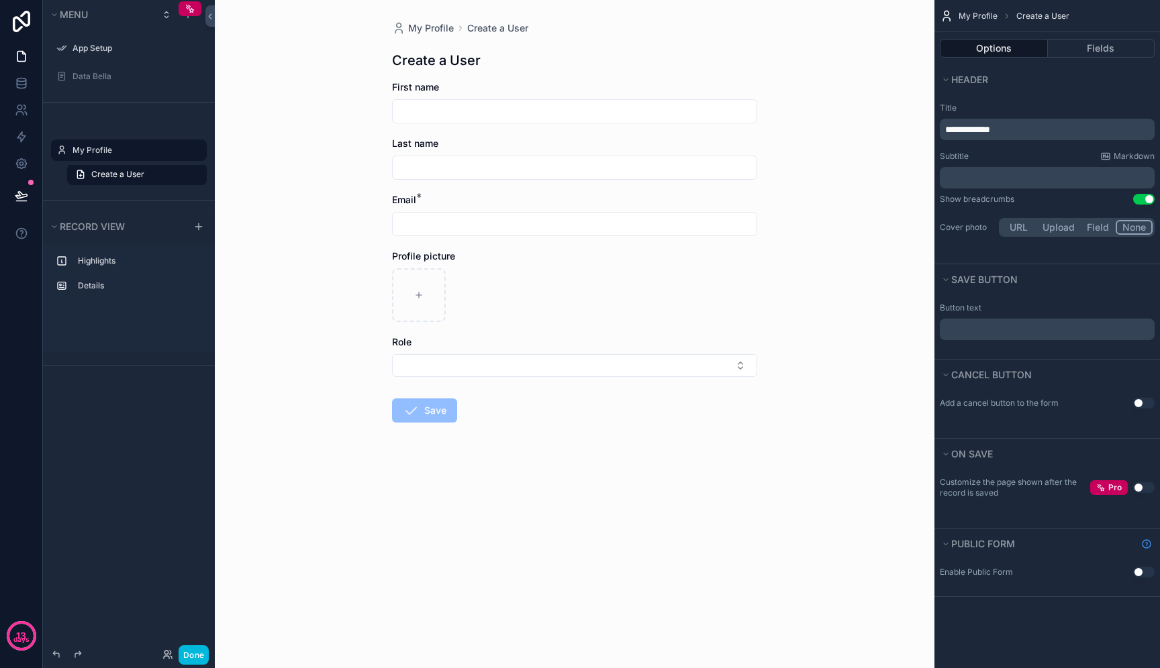
click at [0, 0] on icon "scrollable content" at bounding box center [0, 0] width 0 height 0
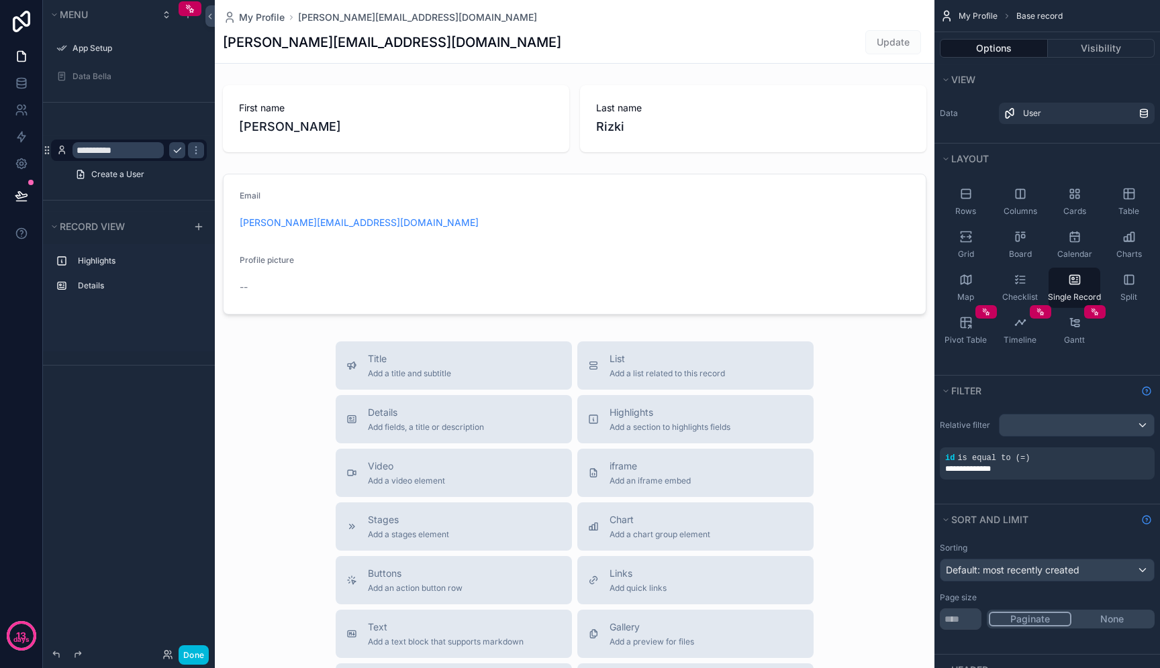
click at [181, 156] on button "scrollable content" at bounding box center [177, 150] width 16 height 16
click at [132, 156] on div "My Profile" at bounding box center [138, 150] width 132 height 16
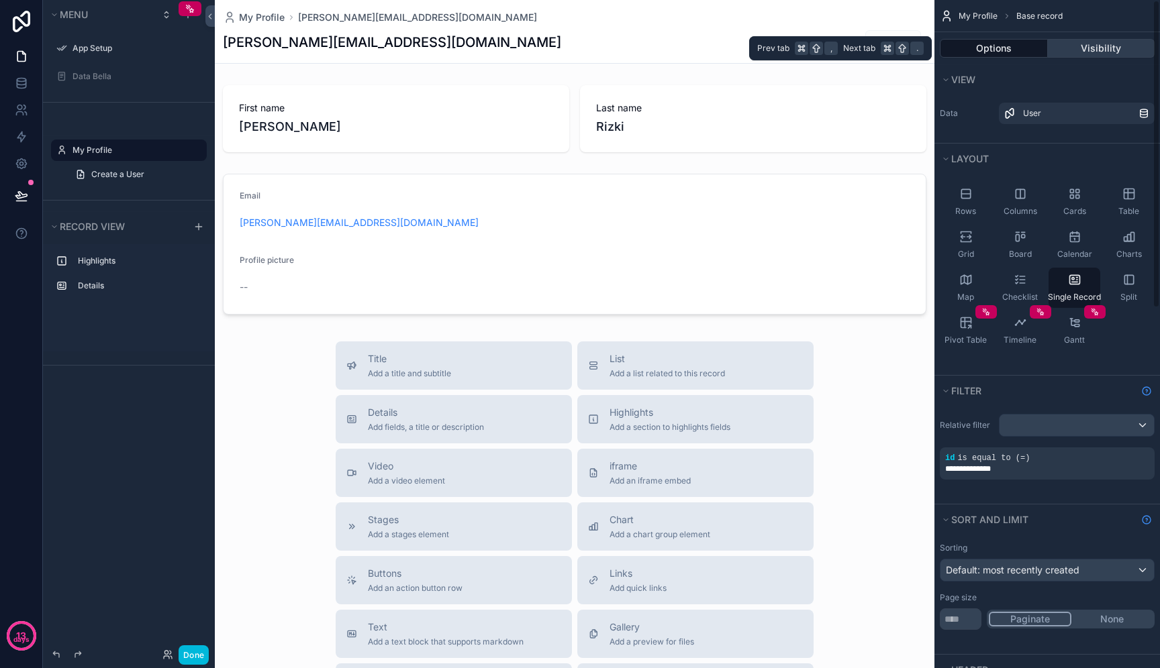
click at [1081, 54] on button "Visibility" at bounding box center [1100, 48] width 107 height 19
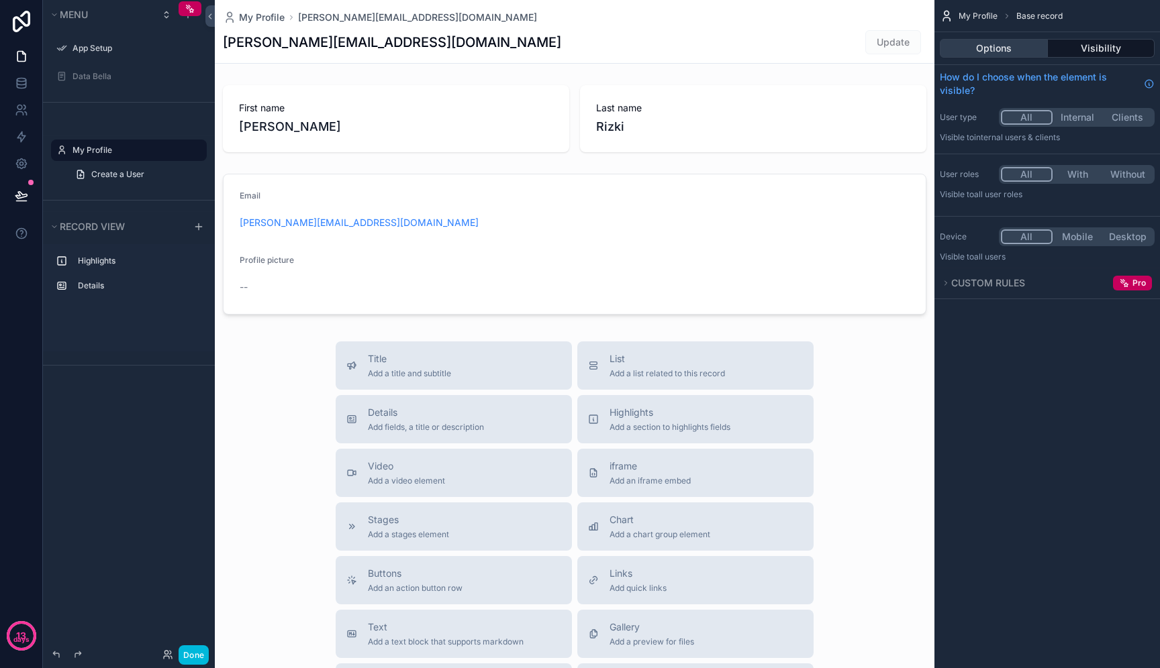
click at [1023, 55] on button "Options" at bounding box center [993, 48] width 108 height 19
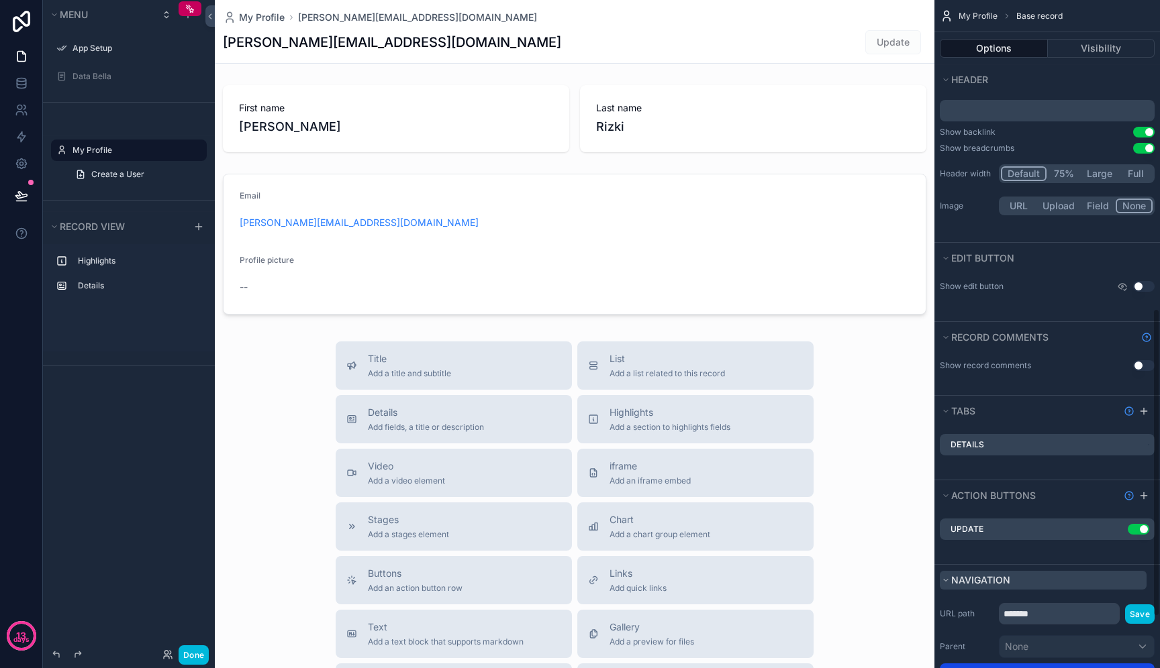
scroll to position [653, 0]
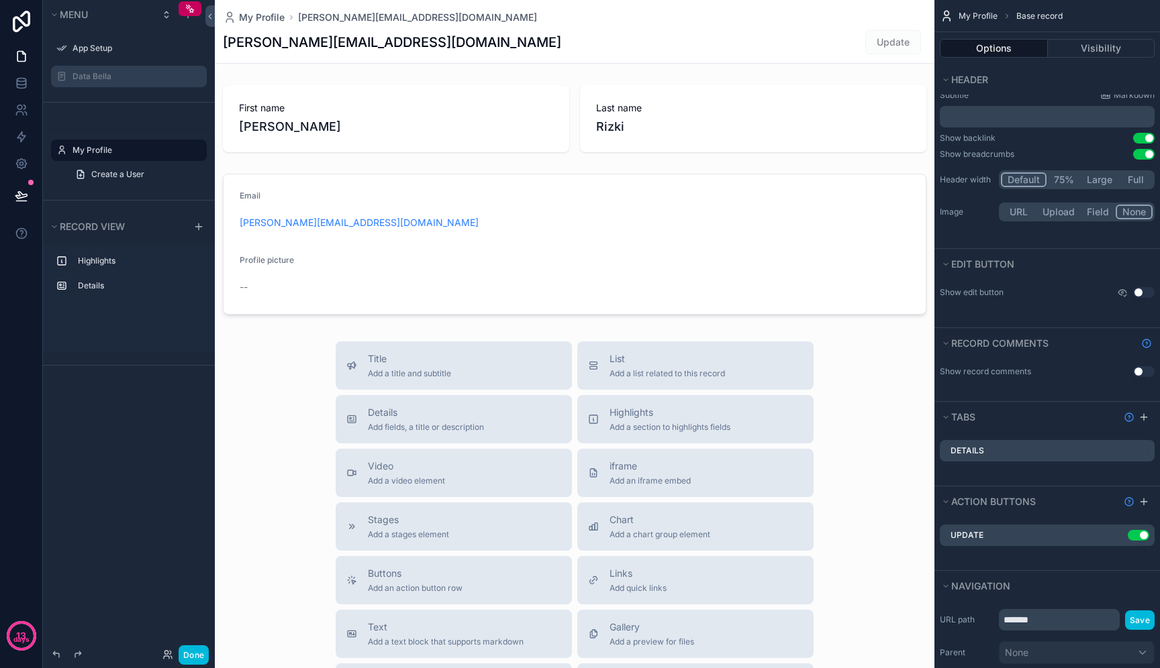
click at [137, 72] on label "Data Bella" at bounding box center [135, 76] width 126 height 11
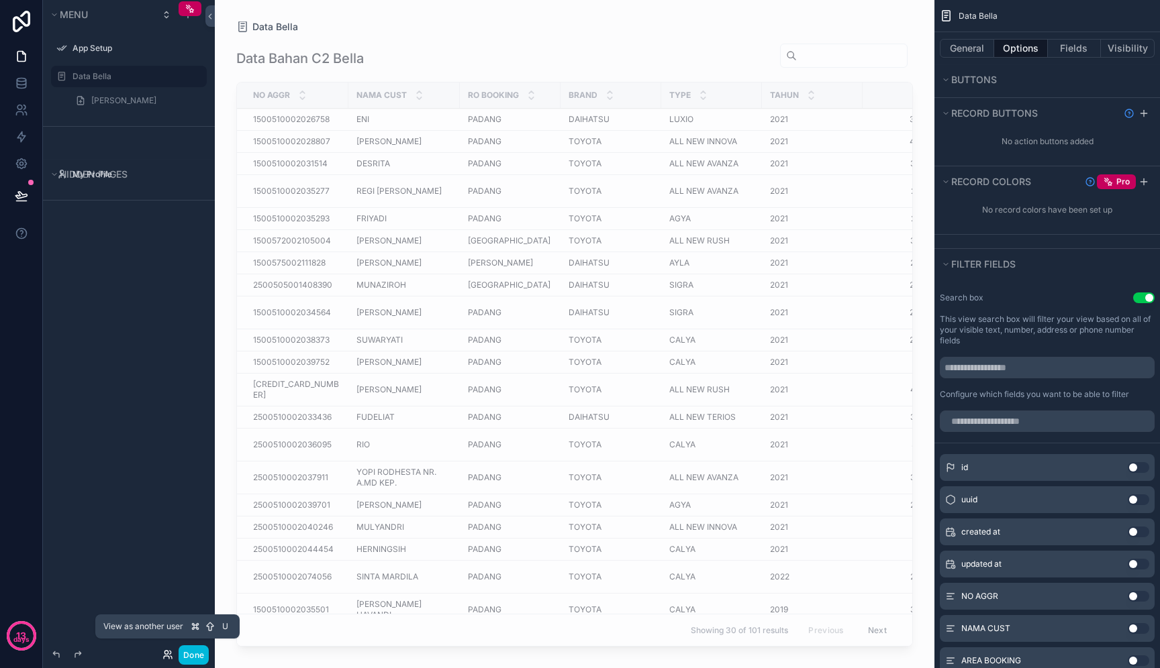
click at [168, 651] on icon at bounding box center [167, 655] width 11 height 11
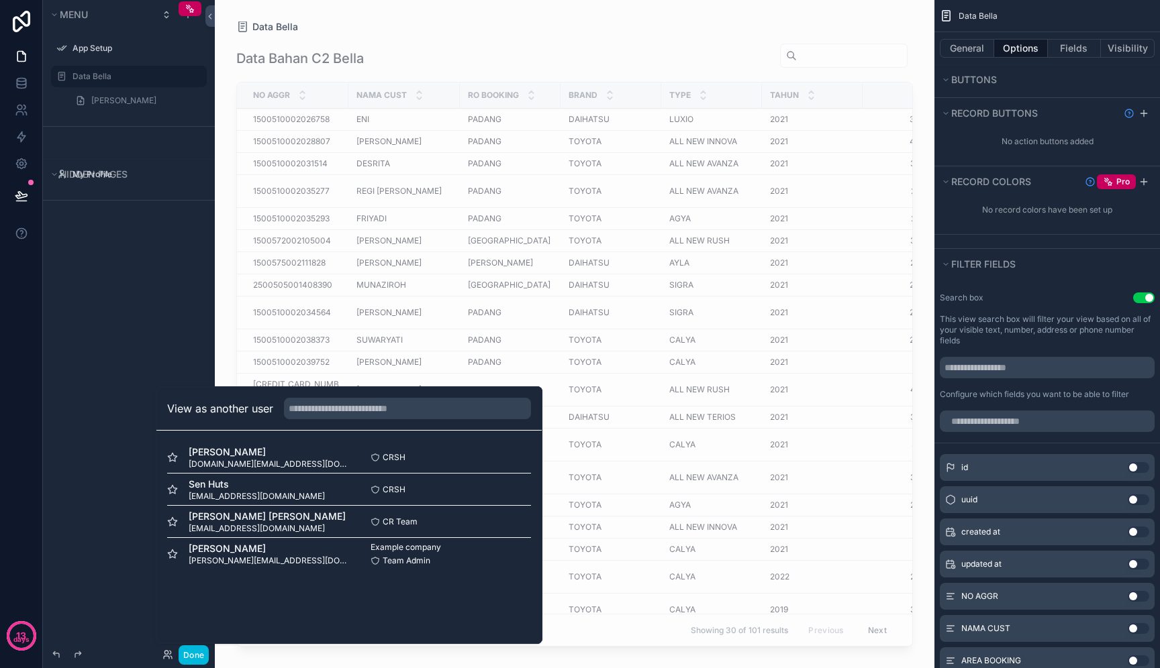
click at [0, 0] on button "Select" at bounding box center [0, 0] width 0 height 0
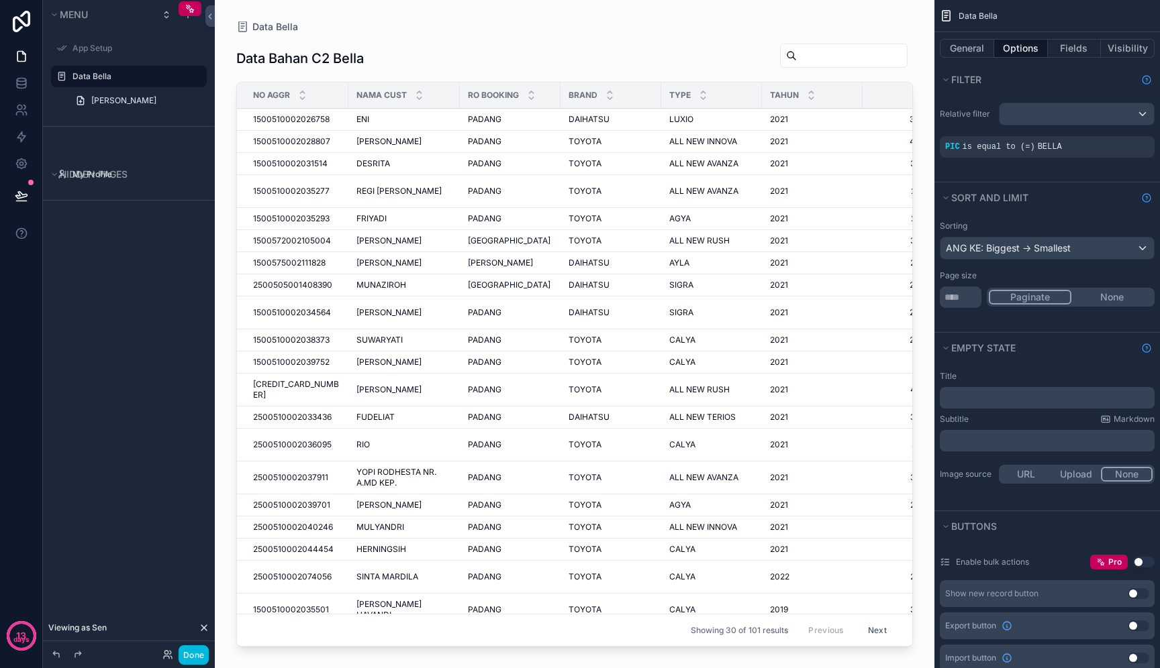
click at [0, 0] on icon "scrollable content" at bounding box center [0, 0] width 0 height 0
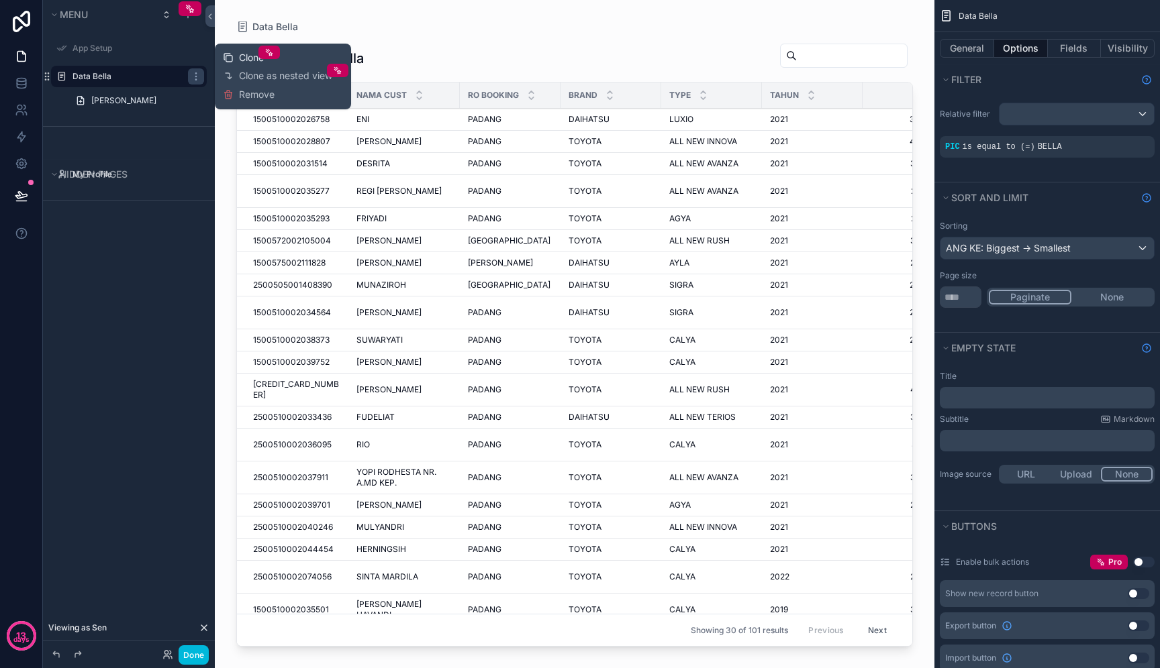
click at [241, 58] on span "Clone" at bounding box center [251, 57] width 25 height 13
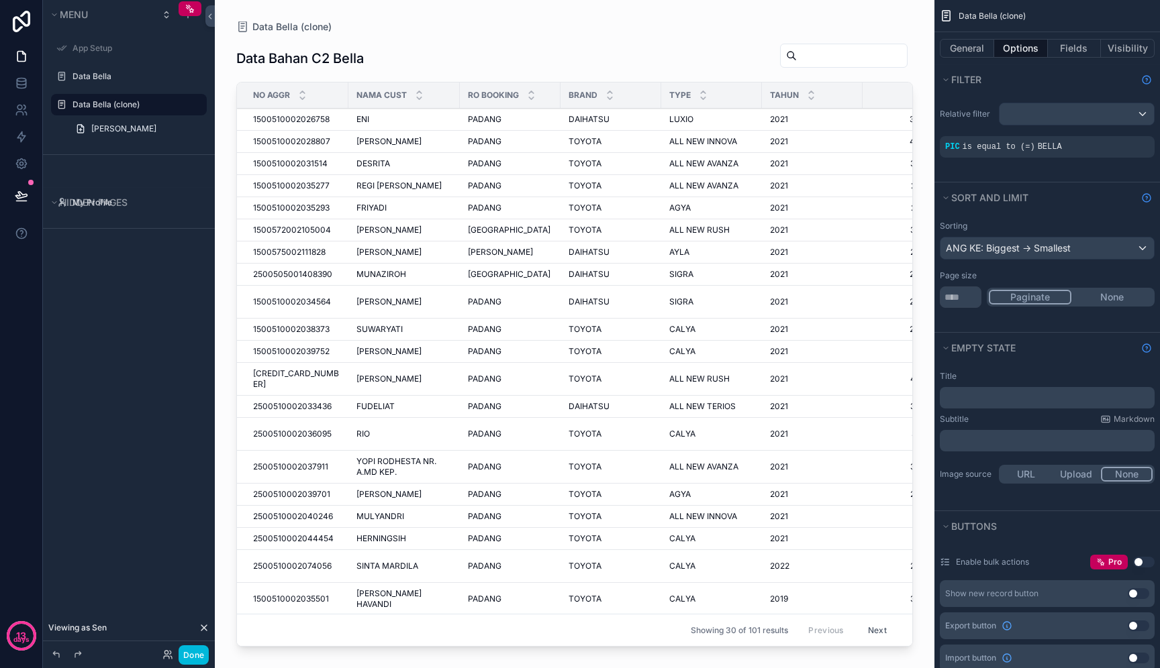
click at [0, 0] on button "scrollable content" at bounding box center [0, 0] width 0 height 0
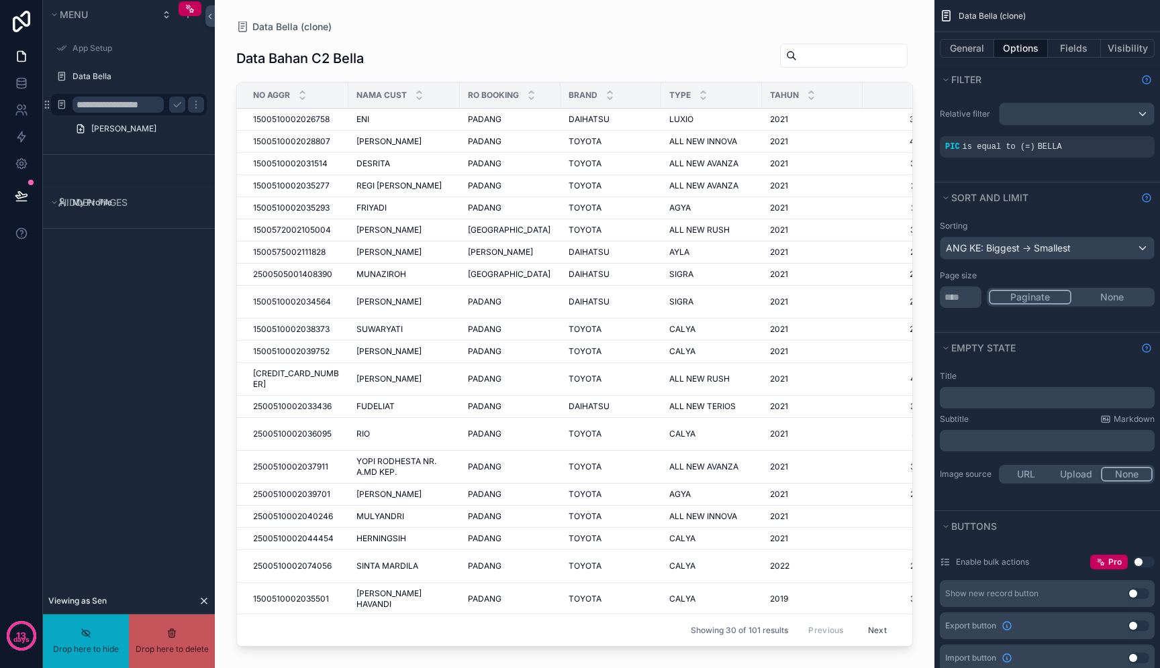
drag, startPoint x: 158, startPoint y: 103, endPoint x: 110, endPoint y: 107, distance: 48.5
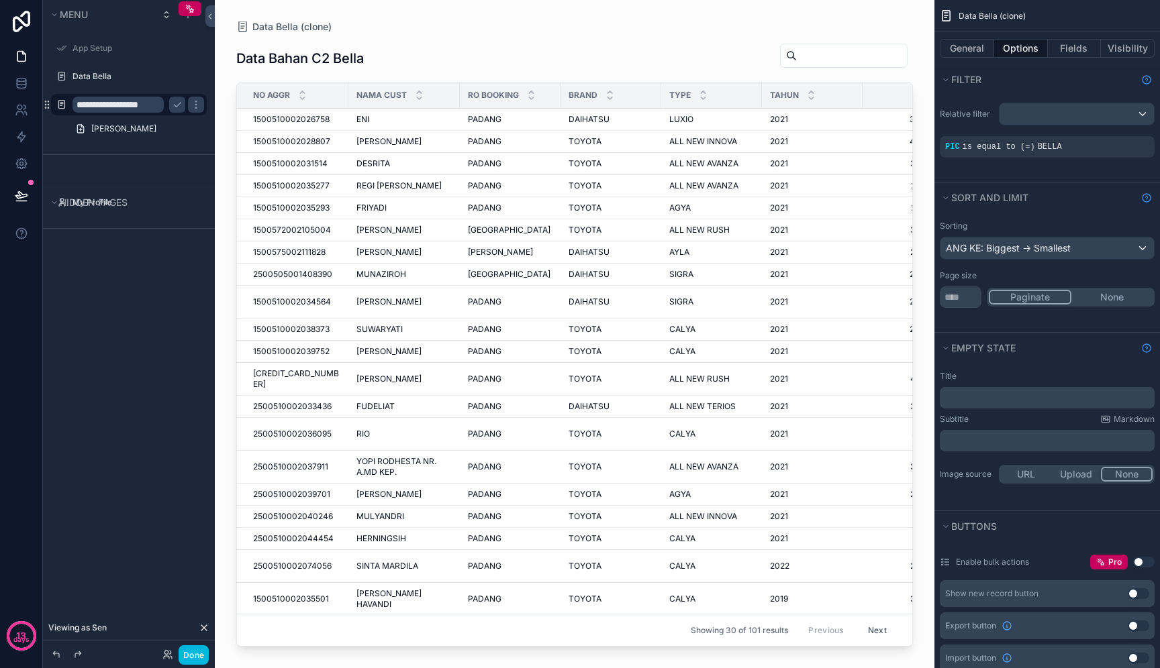
click at [101, 106] on input "**********" at bounding box center [117, 105] width 91 height 16
type input "*********"
click at [176, 103] on icon "scrollable content" at bounding box center [177, 104] width 11 height 11
click at [961, 52] on button "General" at bounding box center [966, 48] width 54 height 19
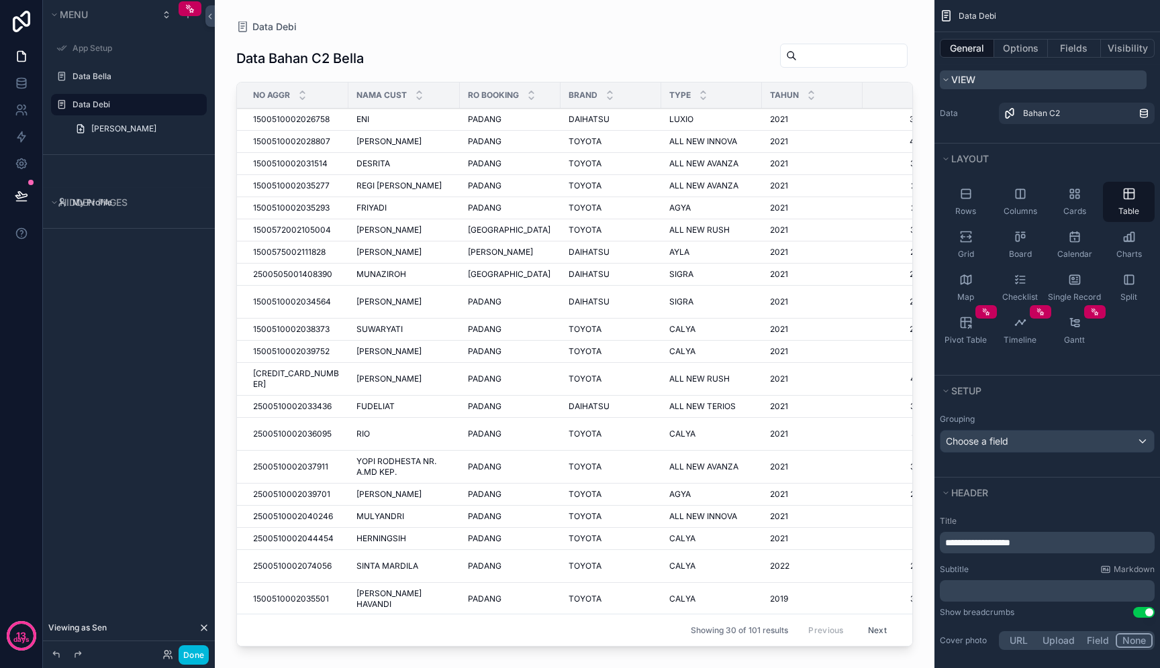
click at [973, 79] on span "View" at bounding box center [963, 79] width 24 height 11
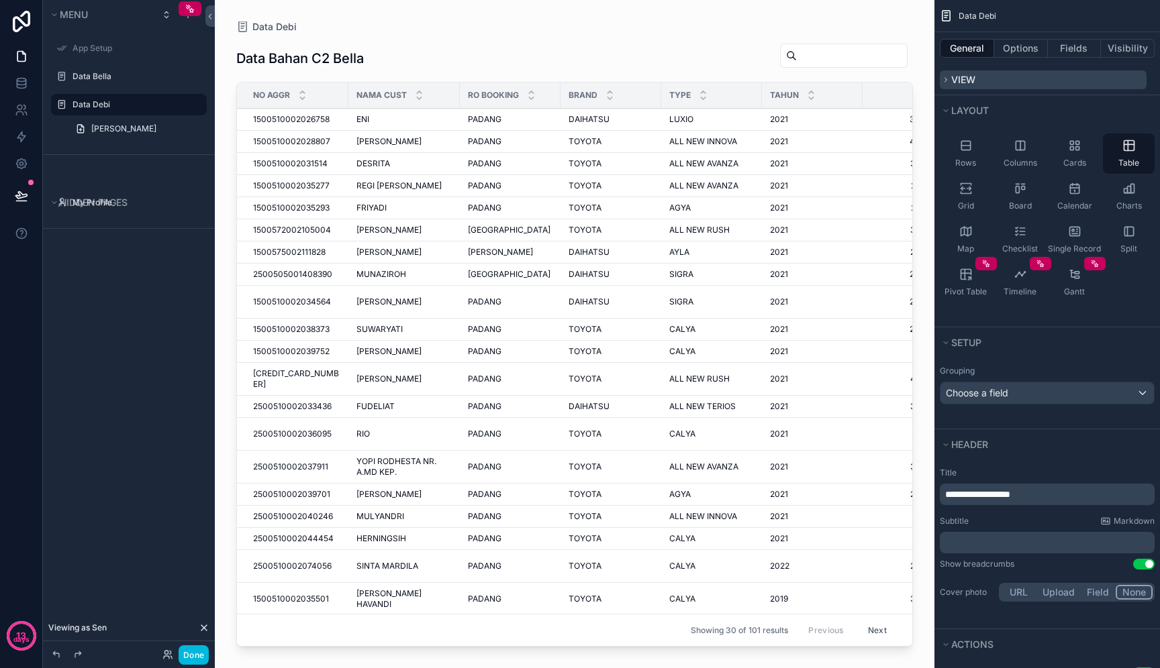
click at [973, 79] on span "View" at bounding box center [963, 79] width 24 height 11
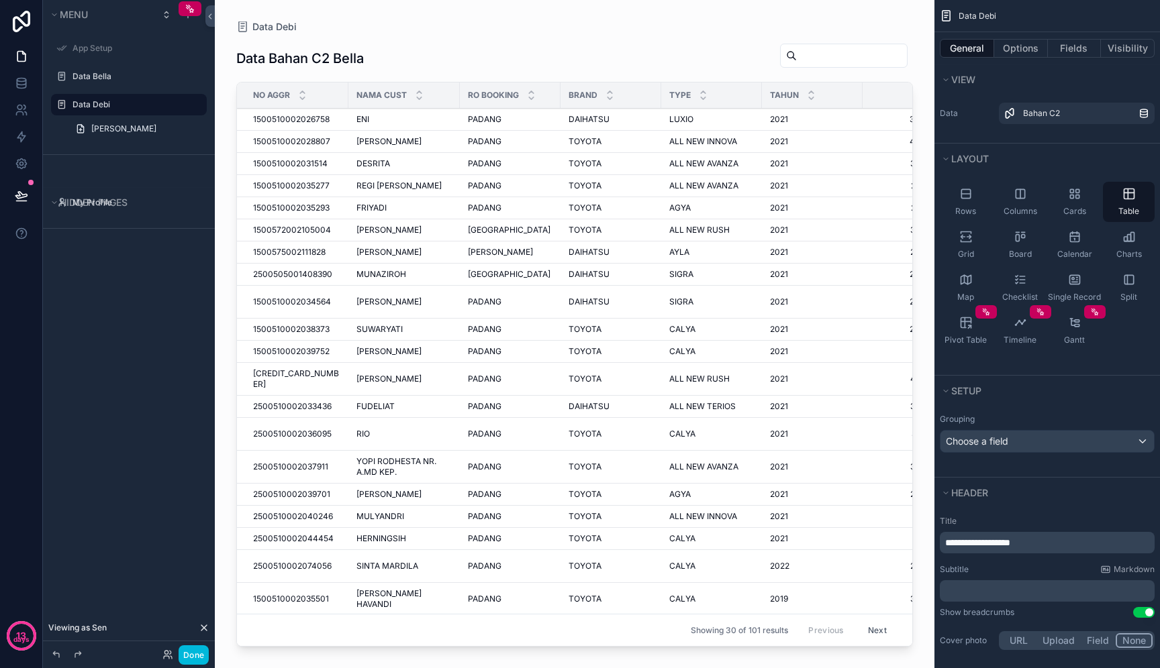
click at [1010, 548] on span "**********" at bounding box center [977, 542] width 65 height 9
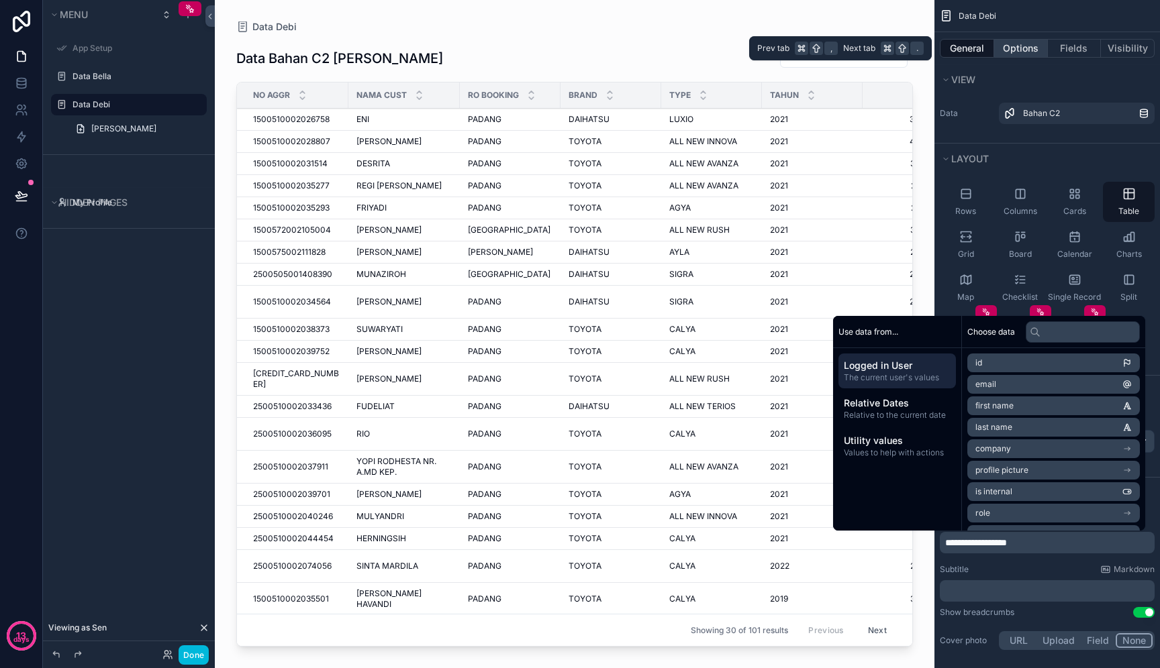
click at [1018, 46] on button "Options" at bounding box center [1021, 48] width 54 height 19
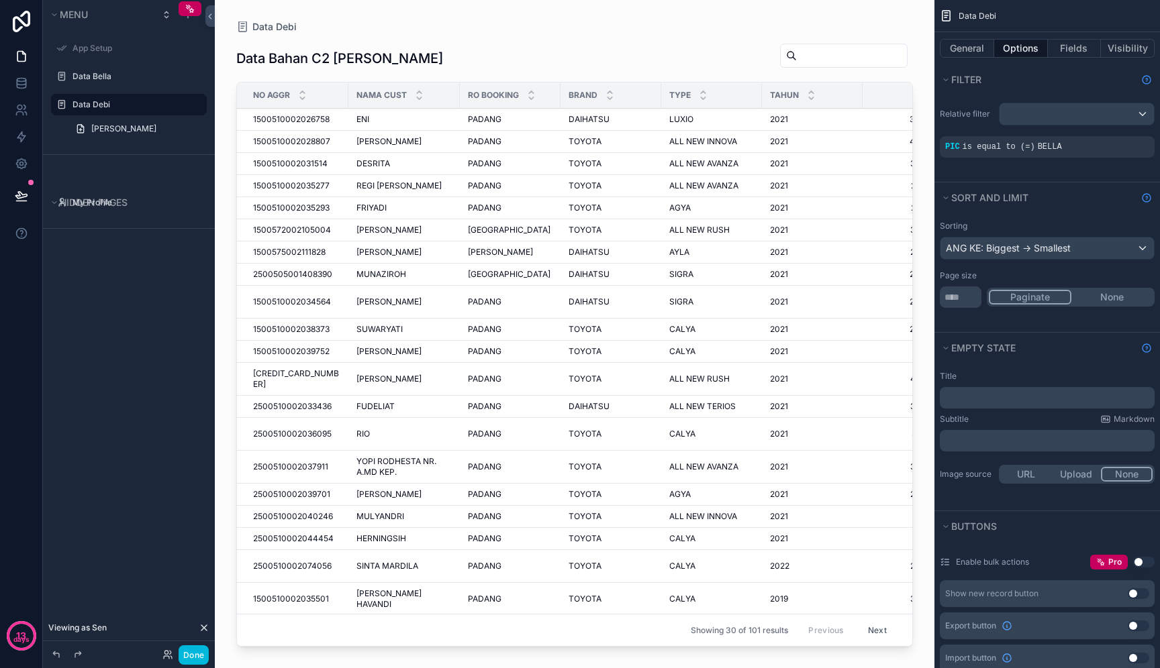
click at [1063, 146] on div "PIC is equal to (=) BELLA" at bounding box center [1047, 147] width 204 height 11
click at [0, 0] on icon "scrollable content" at bounding box center [0, 0] width 0 height 0
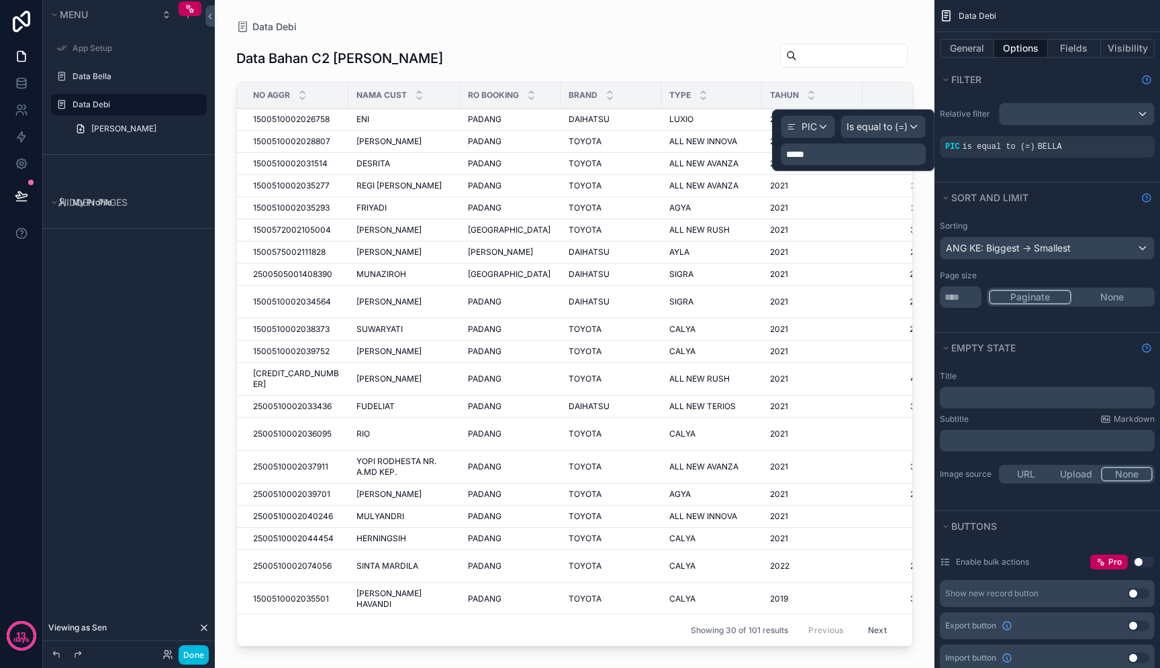
click at [858, 146] on div "*****" at bounding box center [852, 154] width 145 height 21
click at [845, 151] on p "*****" at bounding box center [854, 154] width 137 height 13
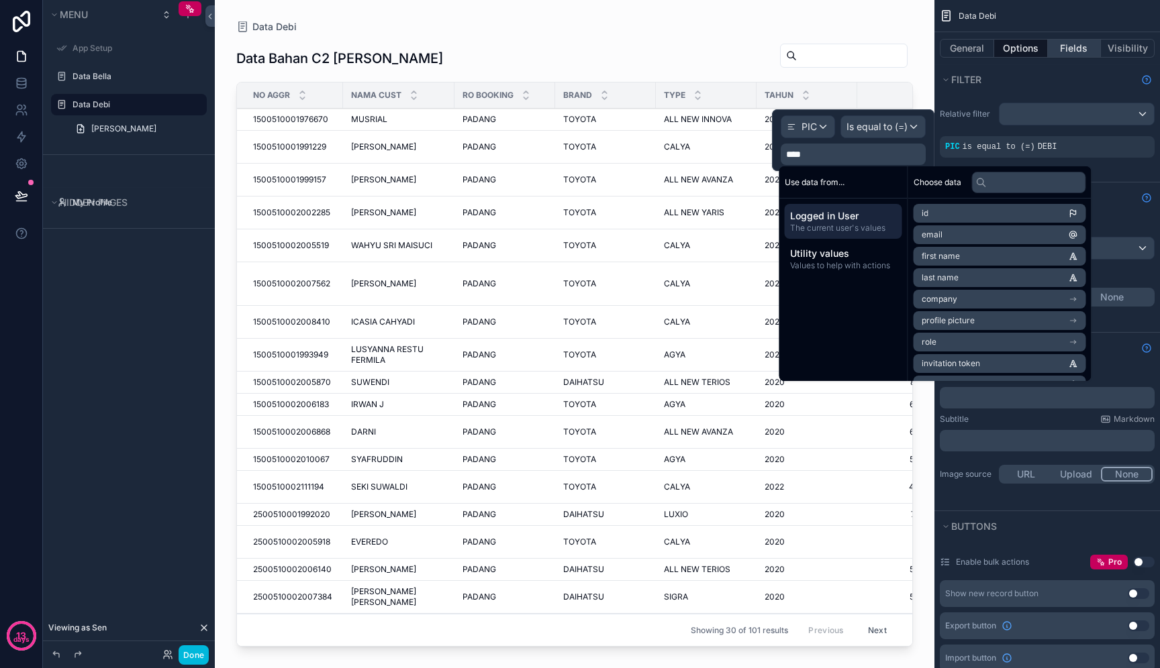
click at [1085, 55] on button "Fields" at bounding box center [1074, 48] width 54 height 19
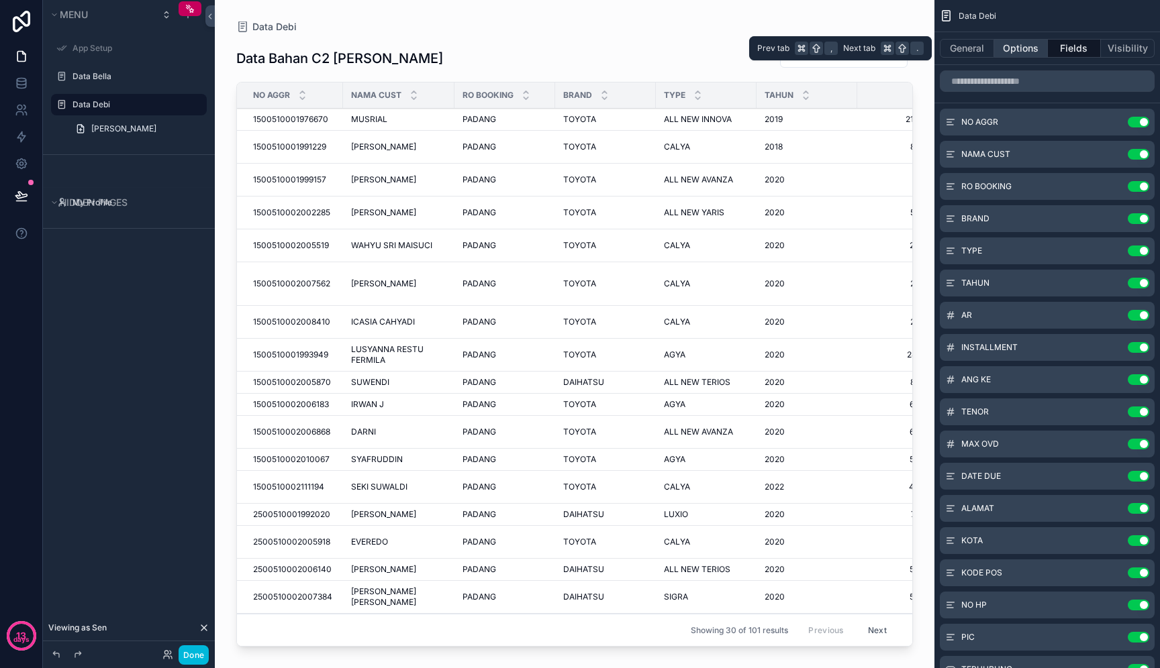
click at [1041, 49] on button "Options" at bounding box center [1021, 48] width 54 height 19
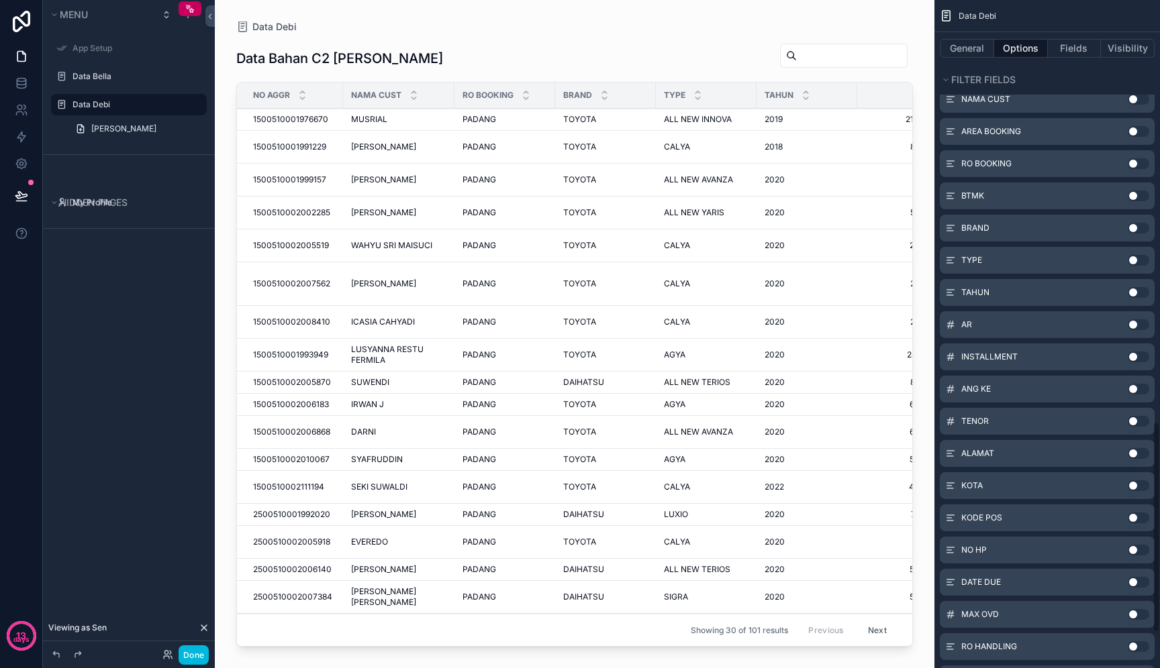
scroll to position [1451, 0]
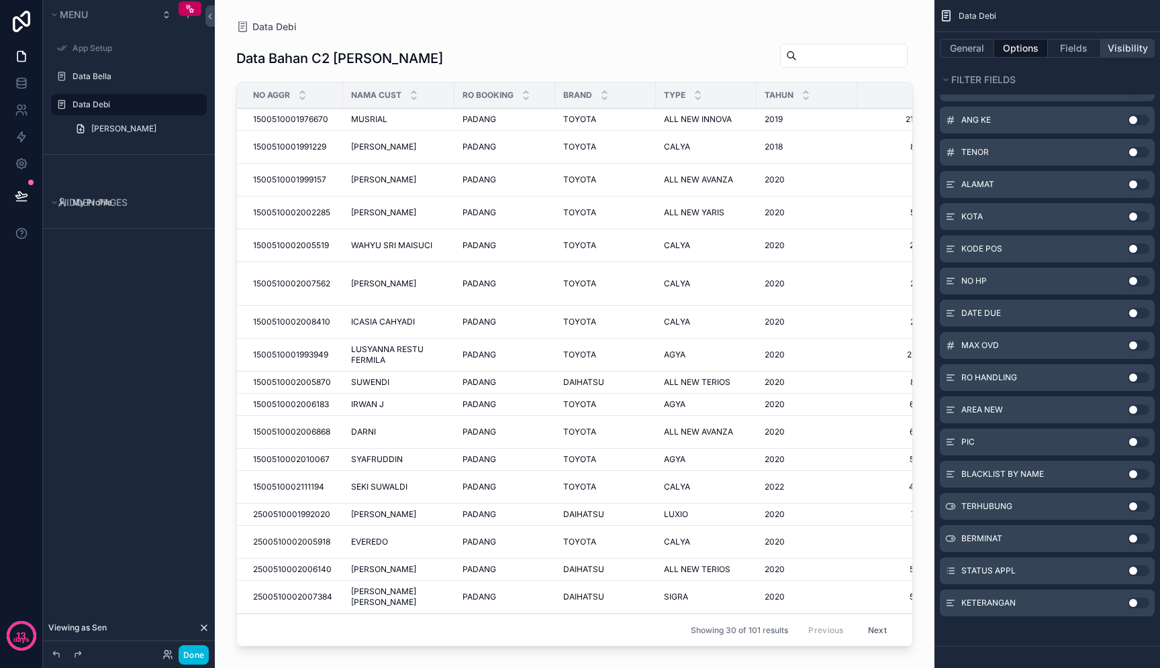
click at [1147, 54] on button "Visibility" at bounding box center [1127, 48] width 54 height 19
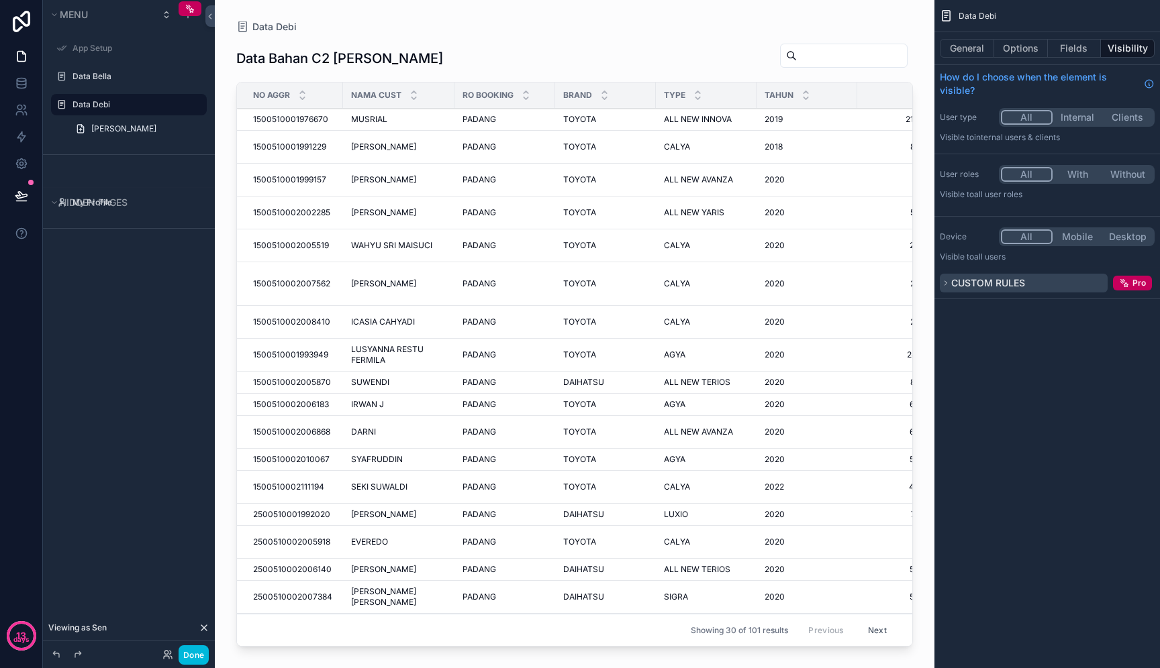
click at [1023, 287] on span "Custom rules" at bounding box center [988, 282] width 74 height 11
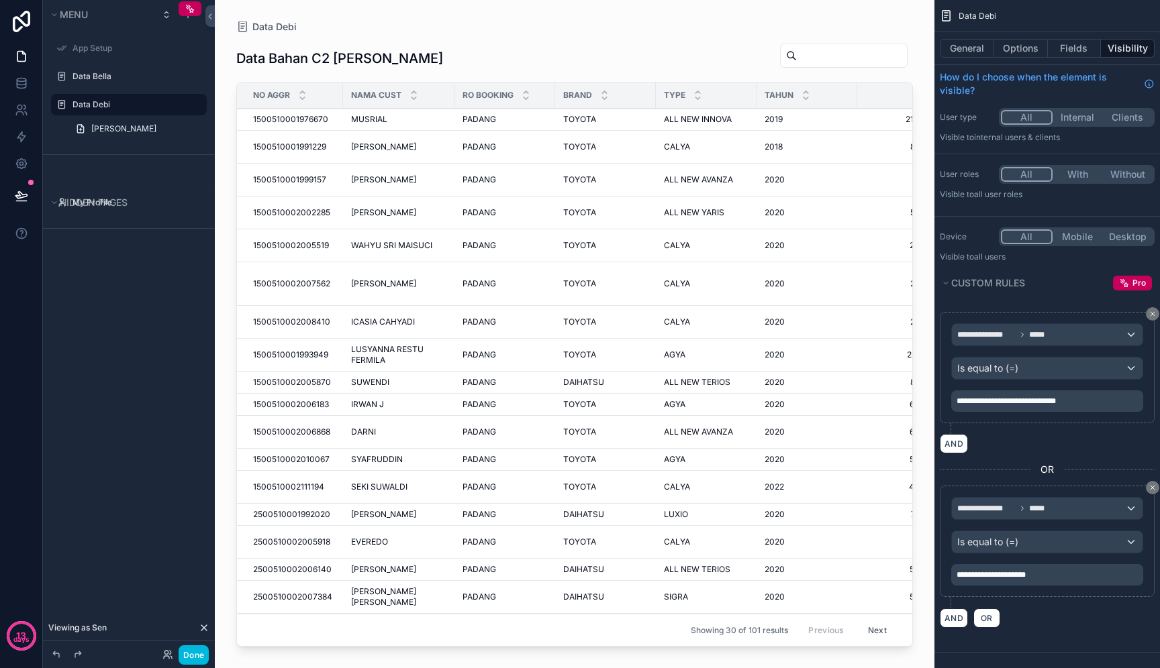
click at [1101, 404] on p "**********" at bounding box center [1048, 401] width 184 height 11
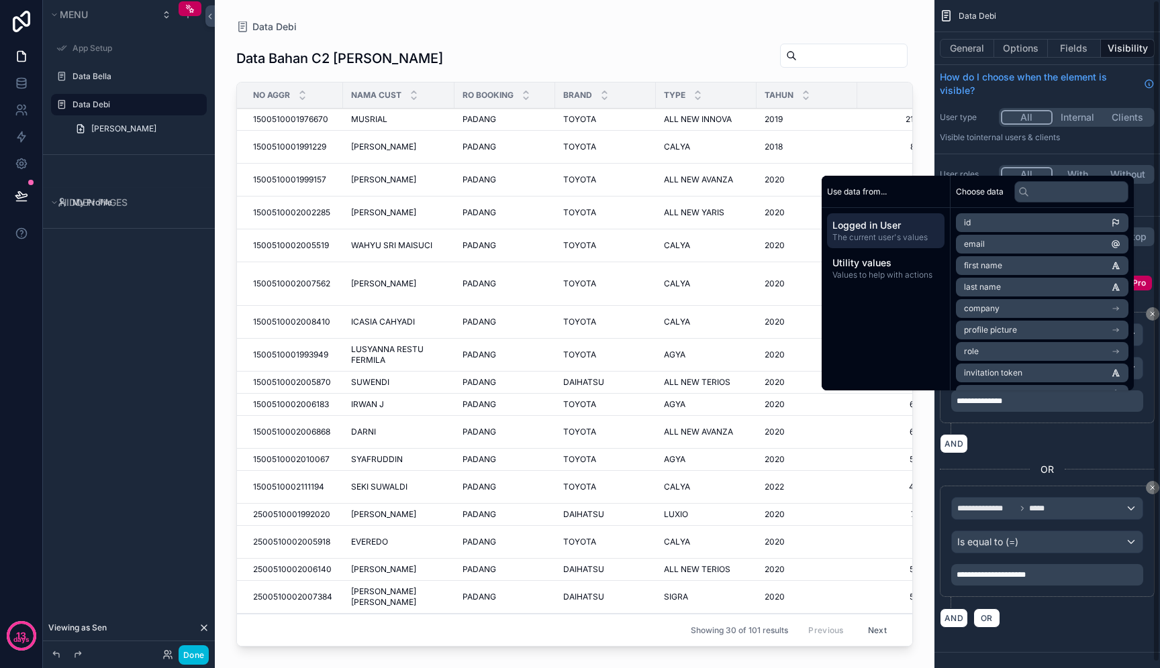
click at [1124, 434] on div "AND" at bounding box center [1046, 443] width 215 height 19
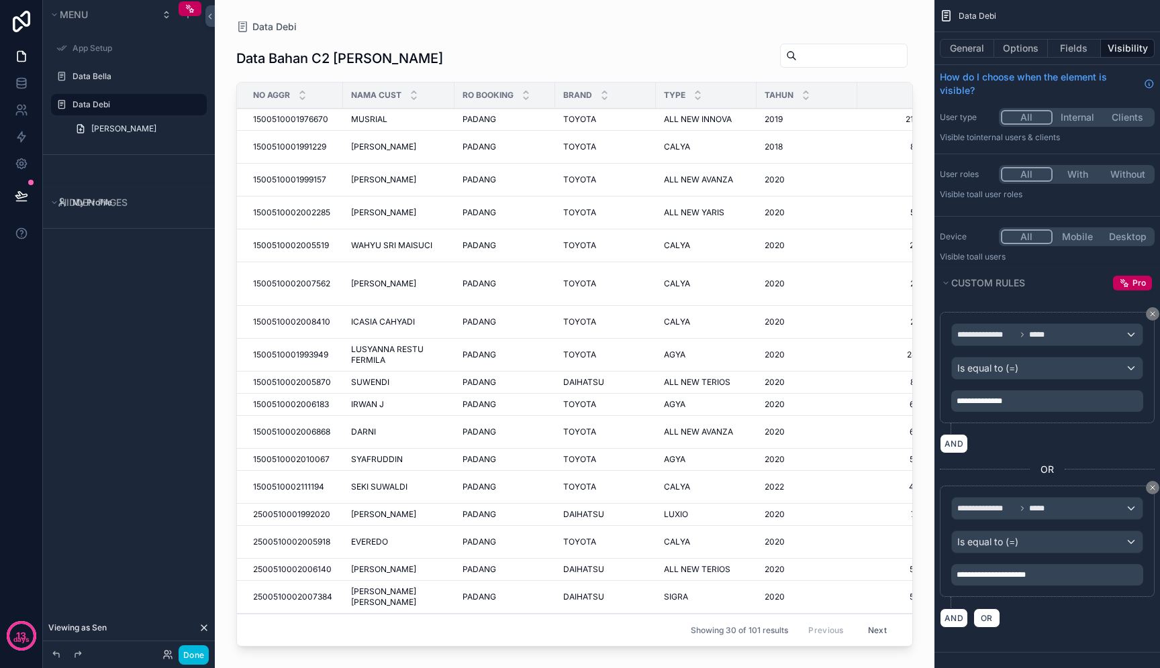
click at [476, 117] on div "scrollable content" at bounding box center [574, 326] width 719 height 652
click at [454, 119] on td "PADANG PADANG" at bounding box center [504, 120] width 101 height 22
click at [474, 121] on span "PADANG" at bounding box center [479, 119] width 34 height 11
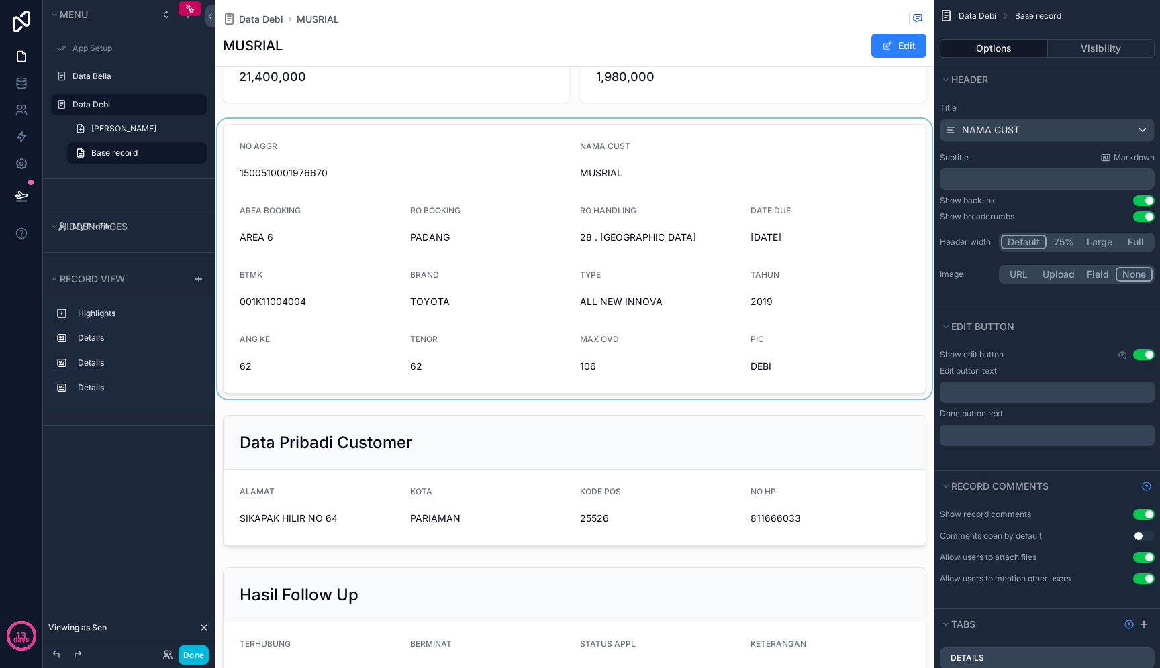
scroll to position [56, 0]
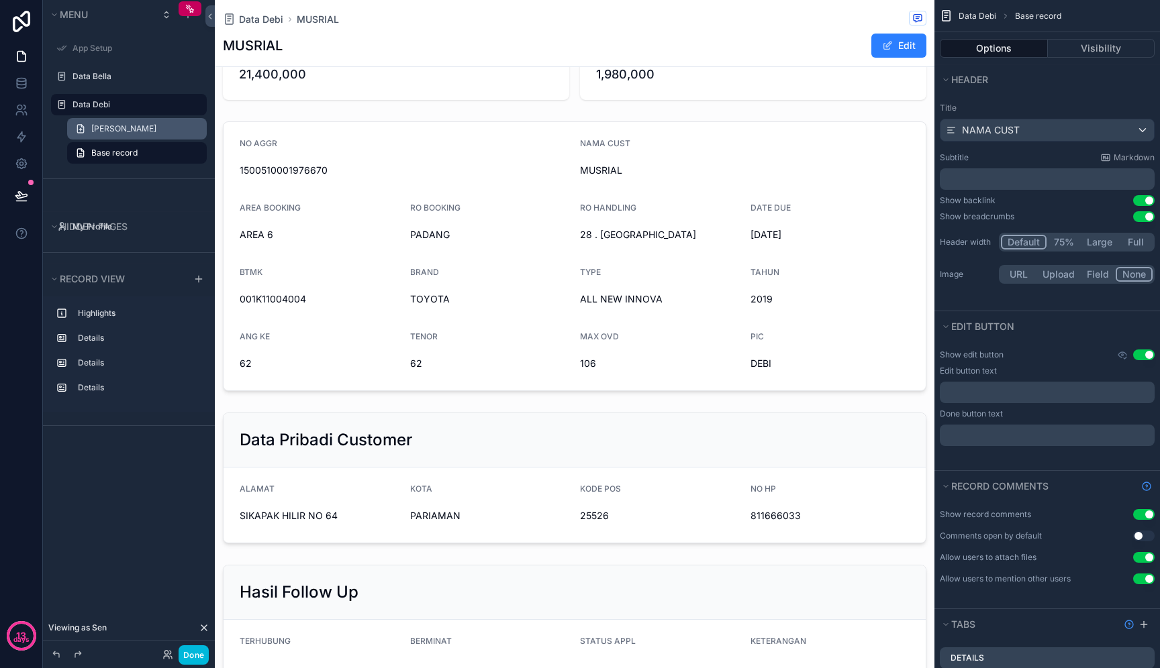
click at [146, 127] on span "[PERSON_NAME]" at bounding box center [123, 128] width 65 height 11
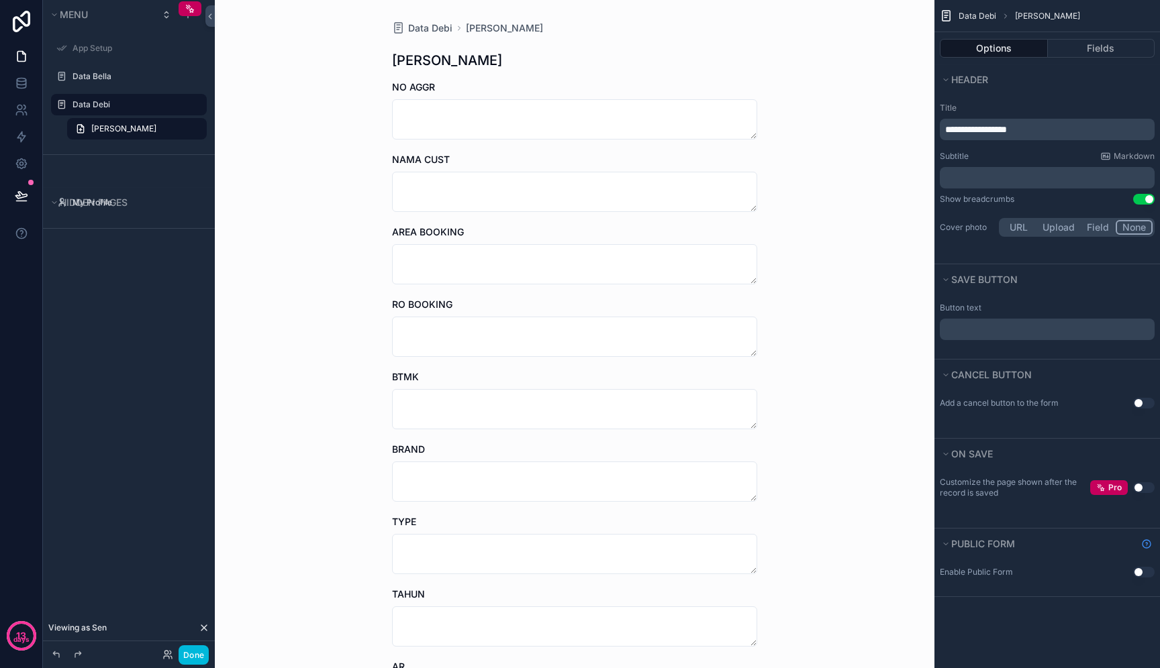
click at [1053, 127] on p "**********" at bounding box center [1048, 129] width 207 height 13
click at [374, 326] on div "Data Debi Tambah Bahan Debi Tambah Bahan Debi NO AGGR NAMA CUST AREA BOOKING RO…" at bounding box center [574, 334] width 719 height 668
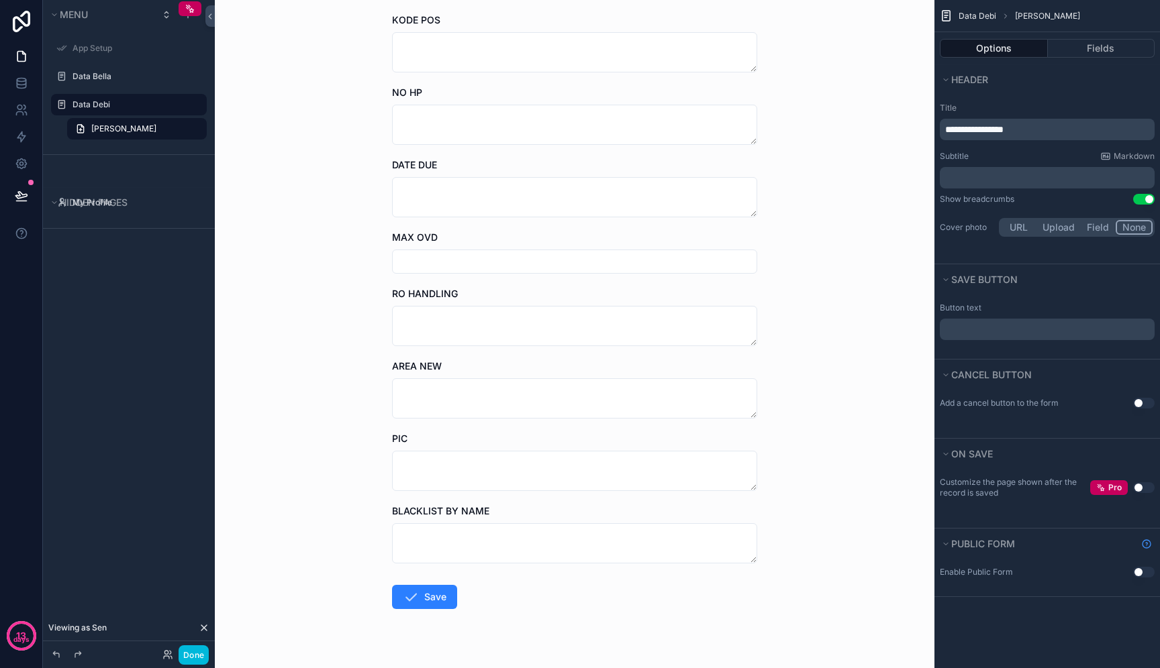
scroll to position [1024, 0]
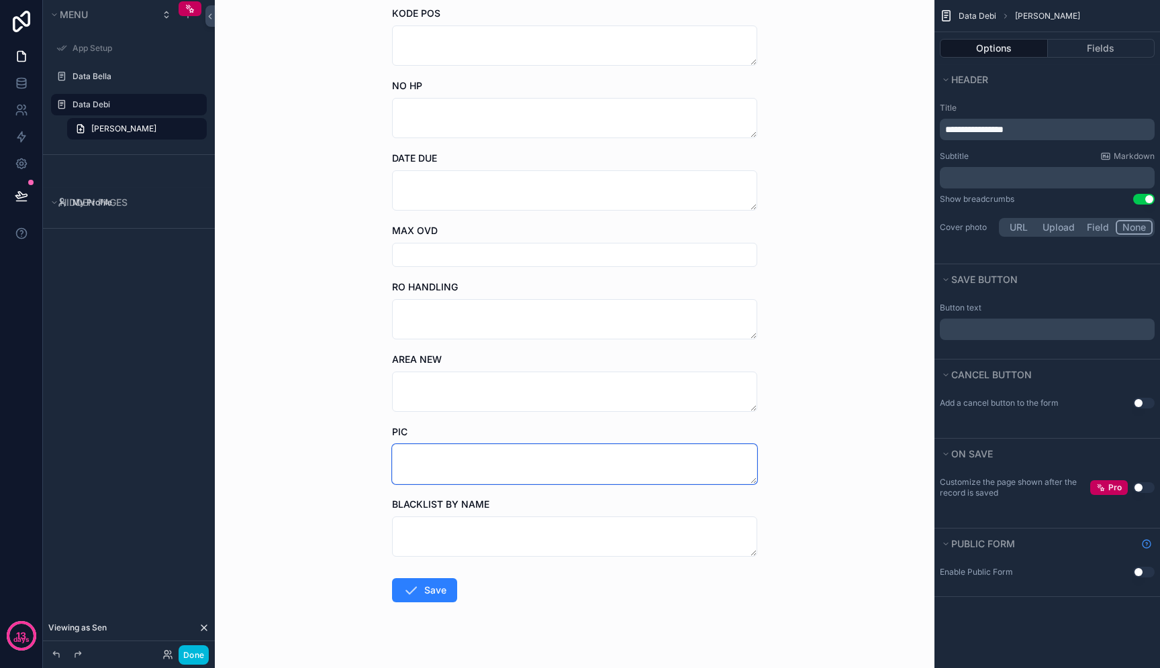
click at [563, 460] on textarea "scrollable content" at bounding box center [574, 464] width 365 height 40
click at [1121, 48] on button "Fields" at bounding box center [1100, 48] width 107 height 19
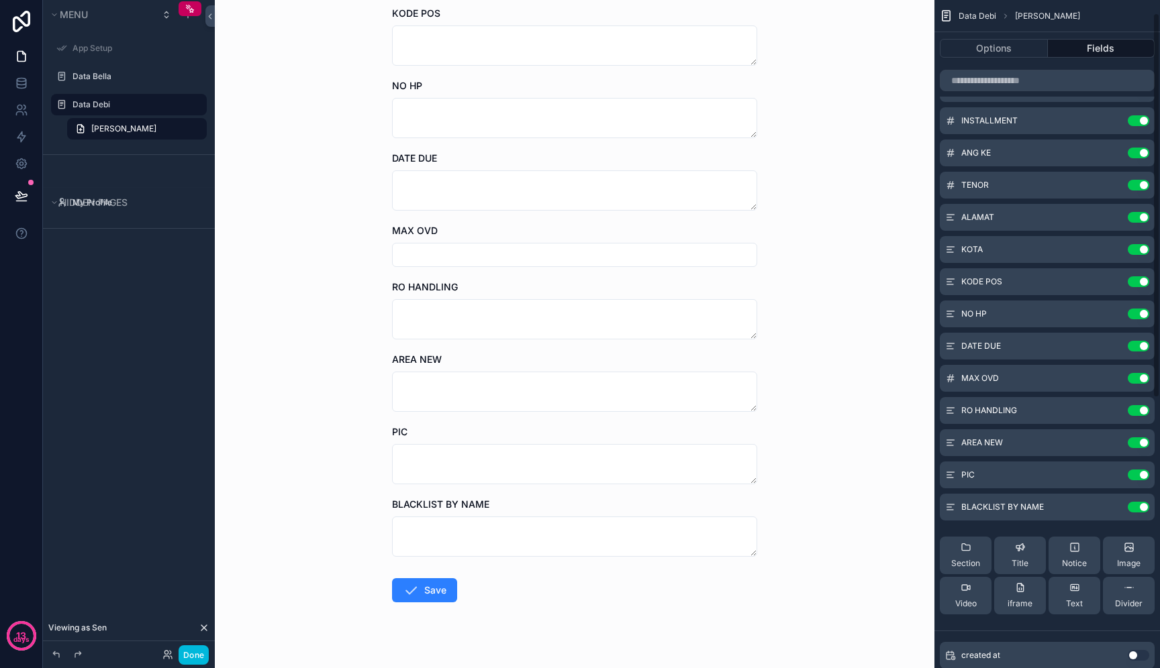
scroll to position [490, 0]
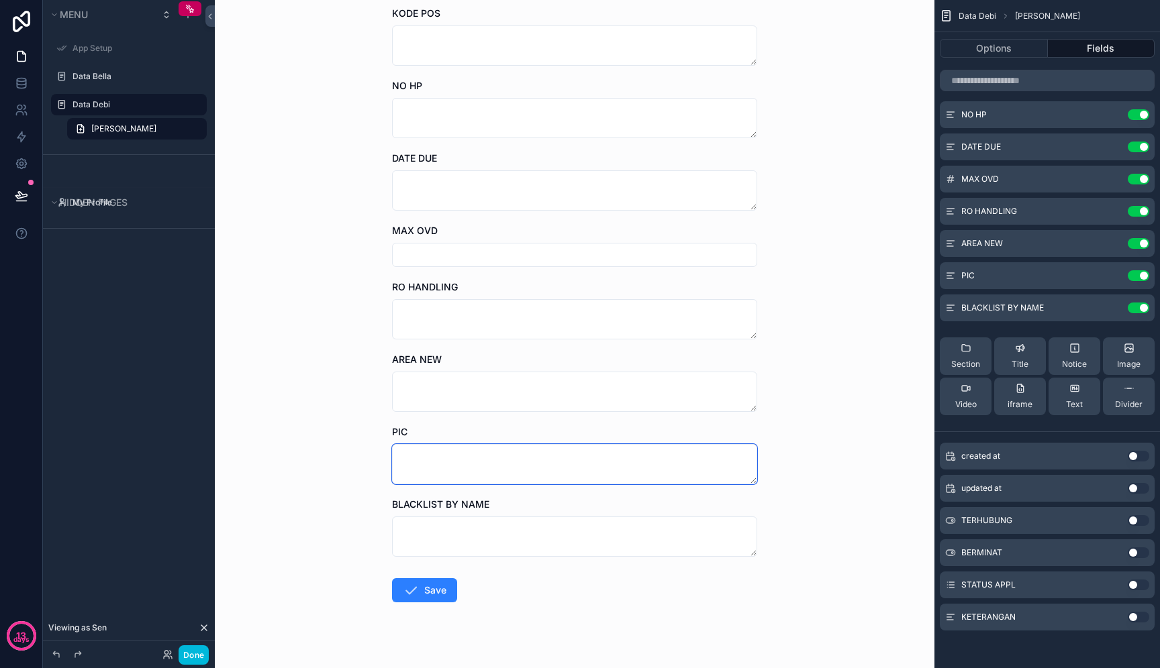
click at [624, 460] on textarea "scrollable content" at bounding box center [574, 464] width 365 height 40
click at [651, 525] on textarea "scrollable content" at bounding box center [574, 537] width 365 height 40
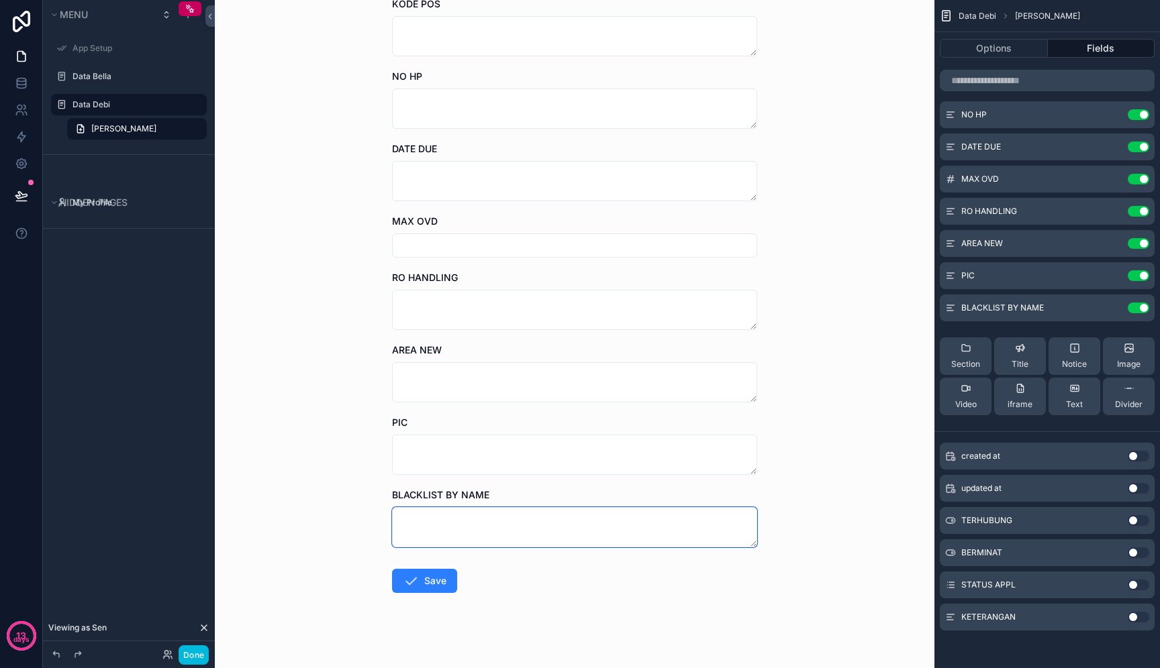
scroll to position [1044, 0]
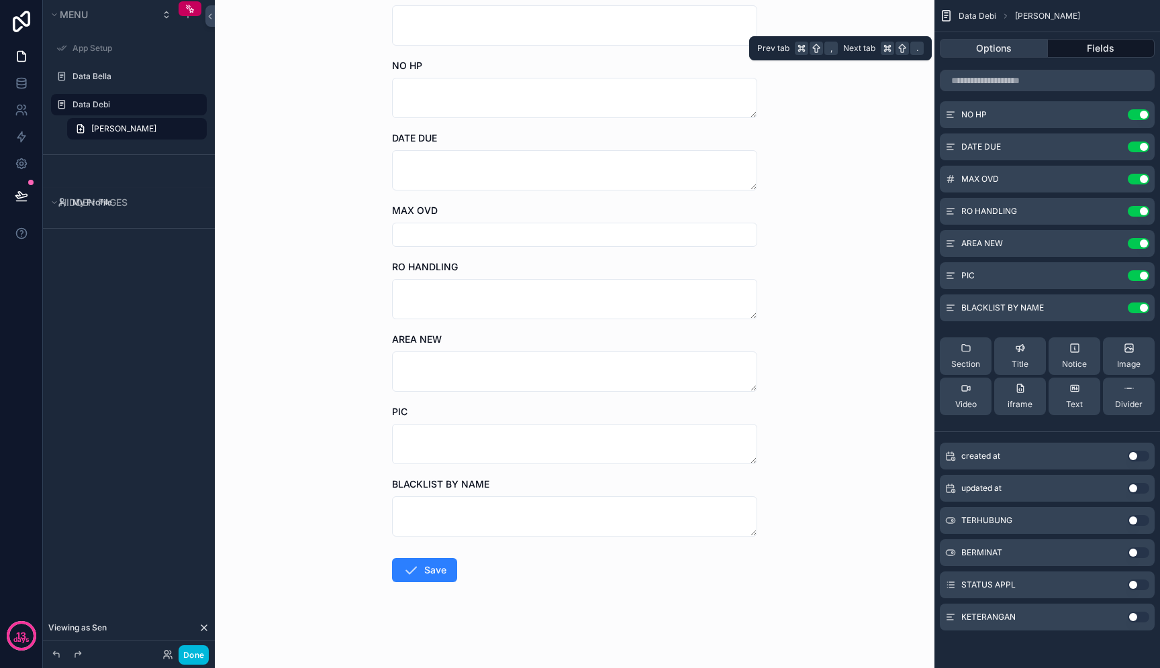
click at [995, 51] on button "Options" at bounding box center [993, 48] width 108 height 19
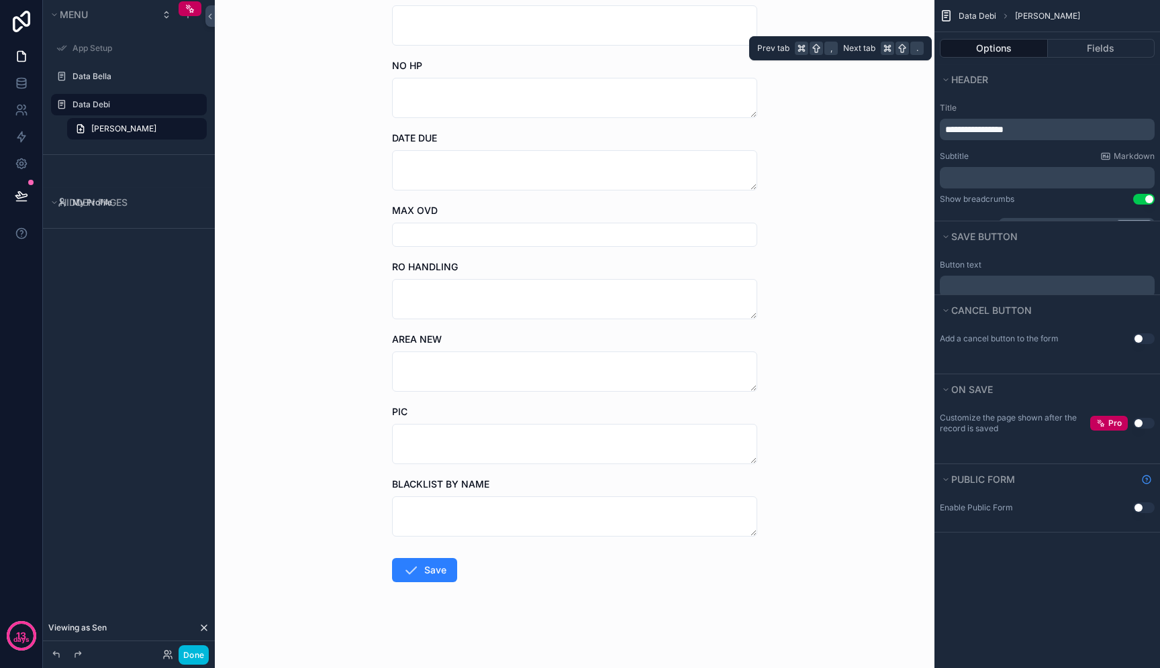
scroll to position [0, 0]
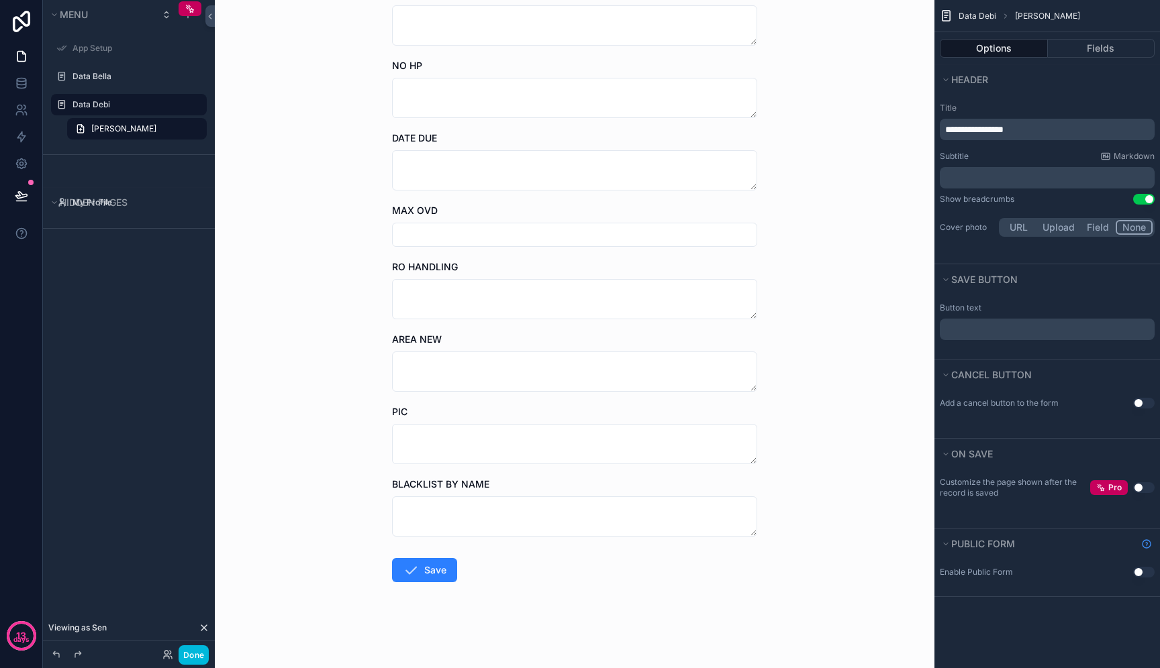
click at [152, 109] on label "Data Debi" at bounding box center [135, 104] width 126 height 11
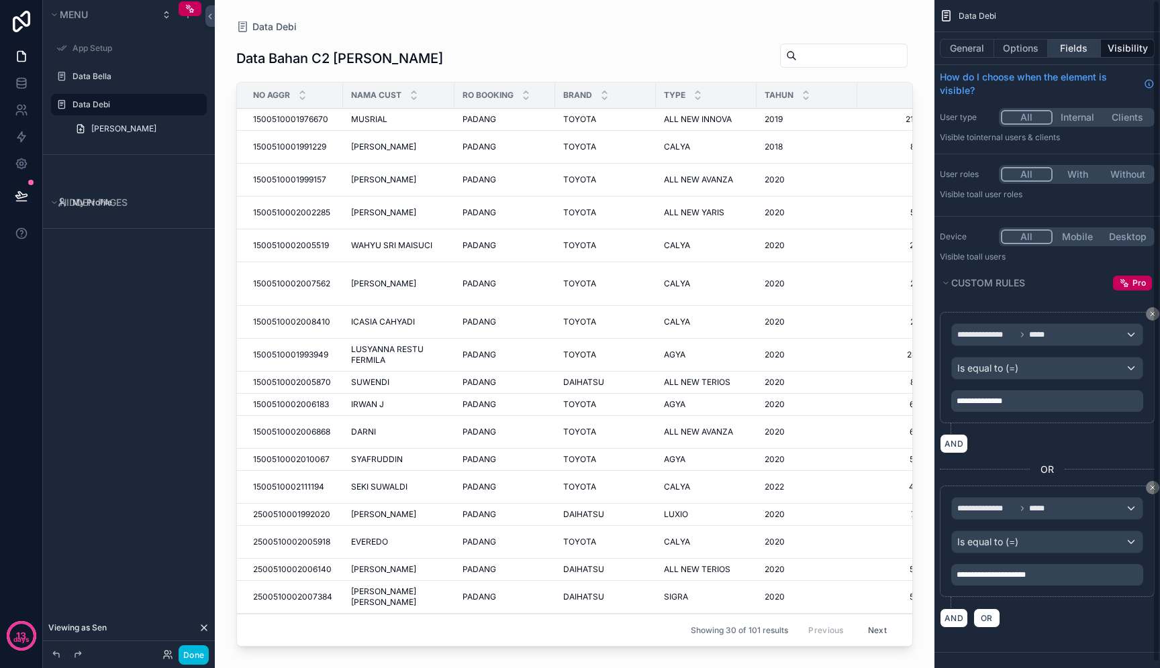
click at [1065, 48] on button "Fields" at bounding box center [1074, 48] width 54 height 19
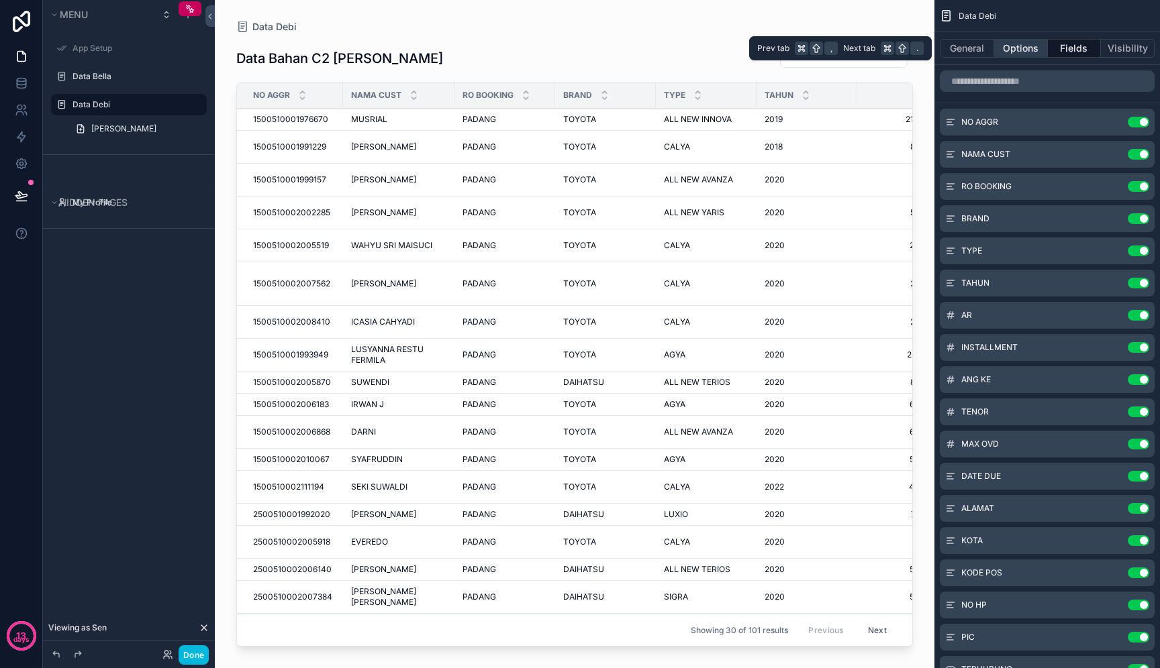
click at [1017, 56] on button "Options" at bounding box center [1021, 48] width 54 height 19
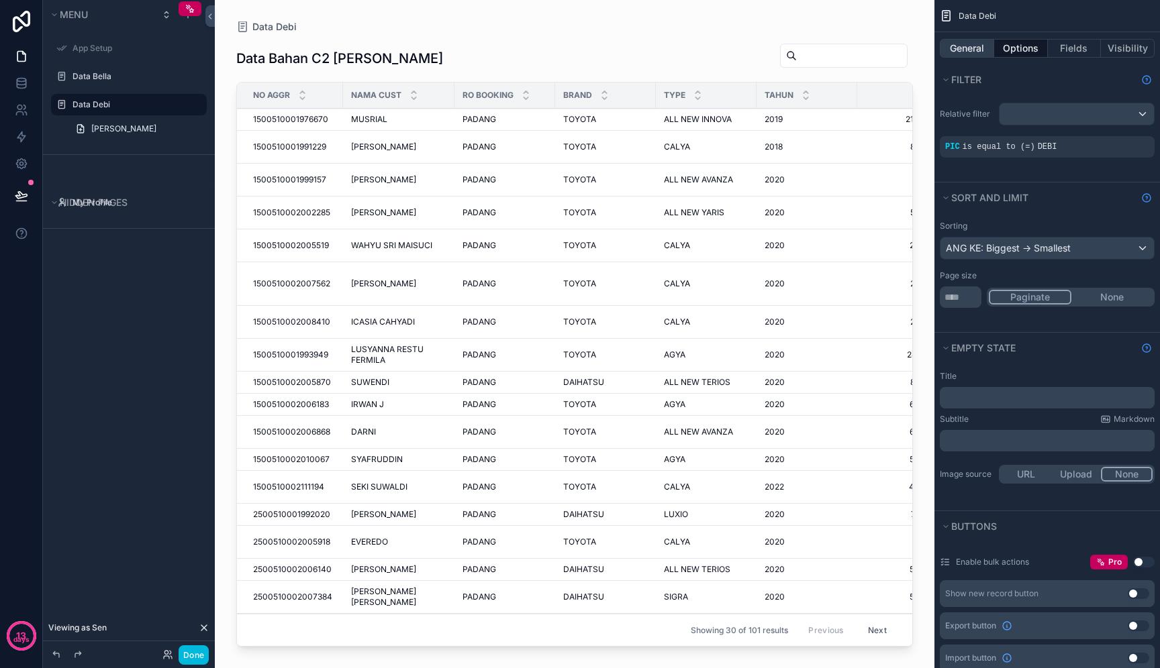
click at [978, 40] on button "General" at bounding box center [966, 48] width 54 height 19
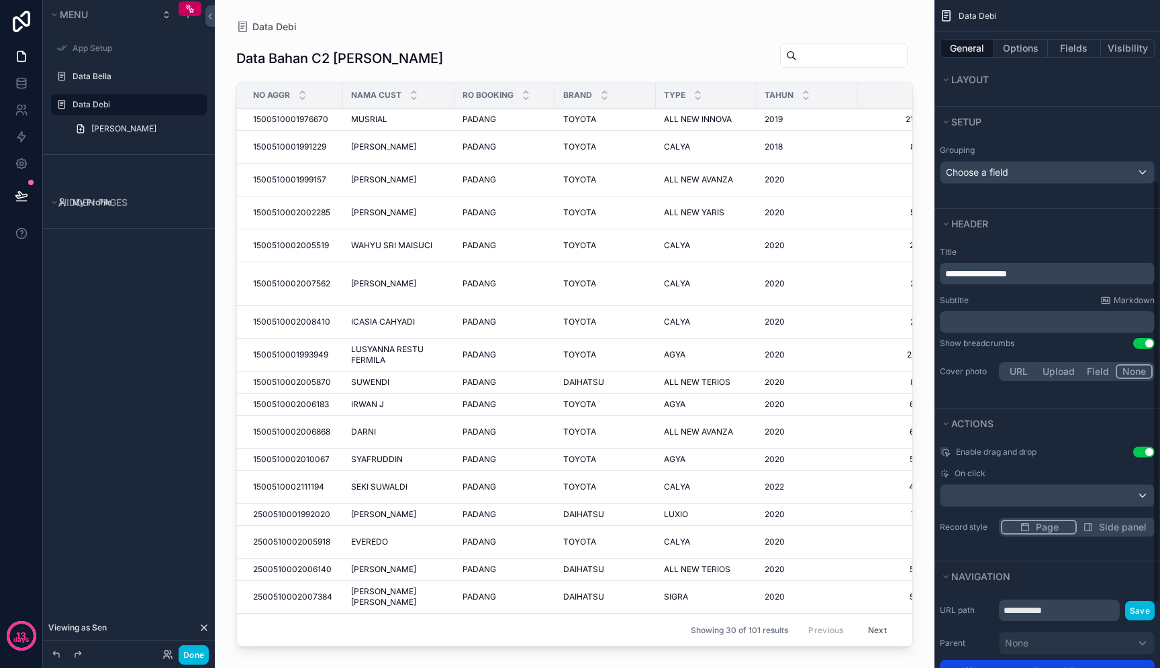
scroll to position [388, 0]
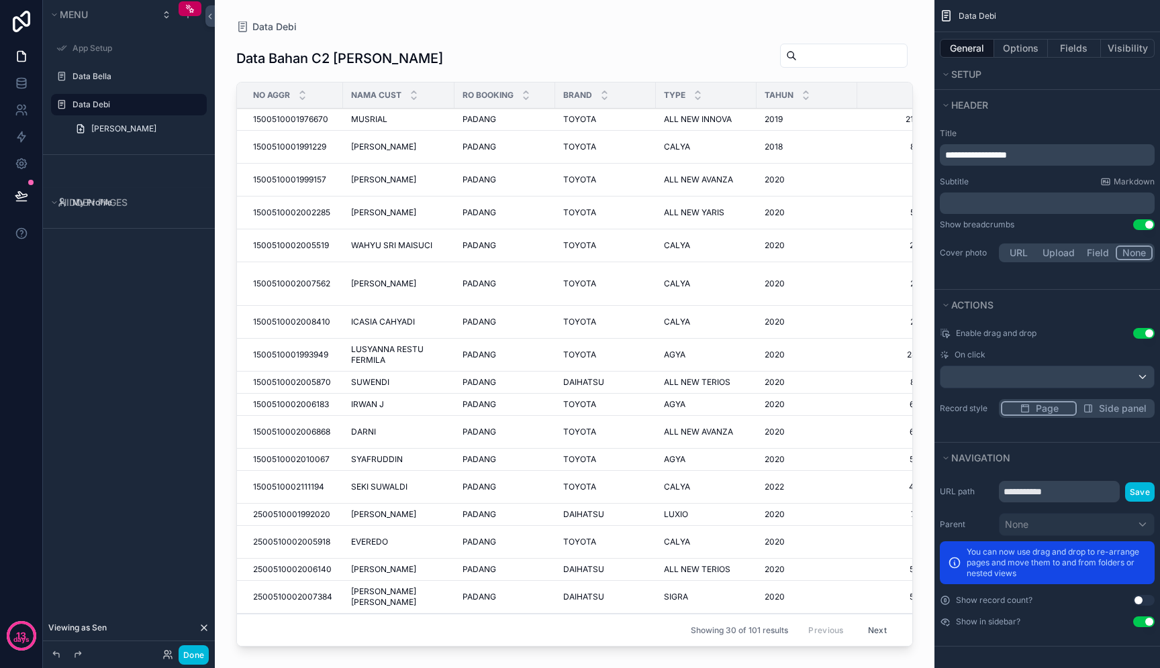
drag, startPoint x: 387, startPoint y: 119, endPoint x: 378, endPoint y: 117, distance: 9.0
click at [1143, 331] on button "Use setting" at bounding box center [1143, 333] width 21 height 11
drag, startPoint x: 682, startPoint y: 120, endPoint x: 649, endPoint y: 132, distance: 35.7
click at [1145, 338] on button "Use setting" at bounding box center [1143, 333] width 21 height 11
click at [1074, 504] on div "**********" at bounding box center [1046, 554] width 225 height 157
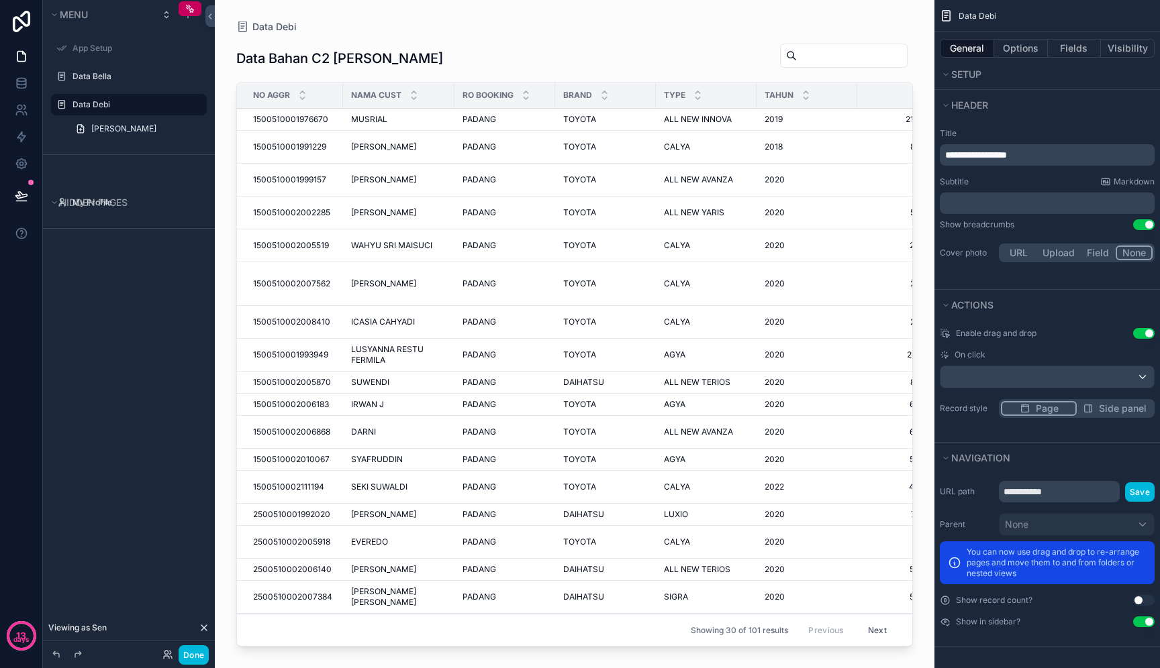
click at [1074, 503] on div "**********" at bounding box center [1046, 554] width 225 height 157
click at [1076, 498] on input "**********" at bounding box center [1058, 491] width 121 height 21
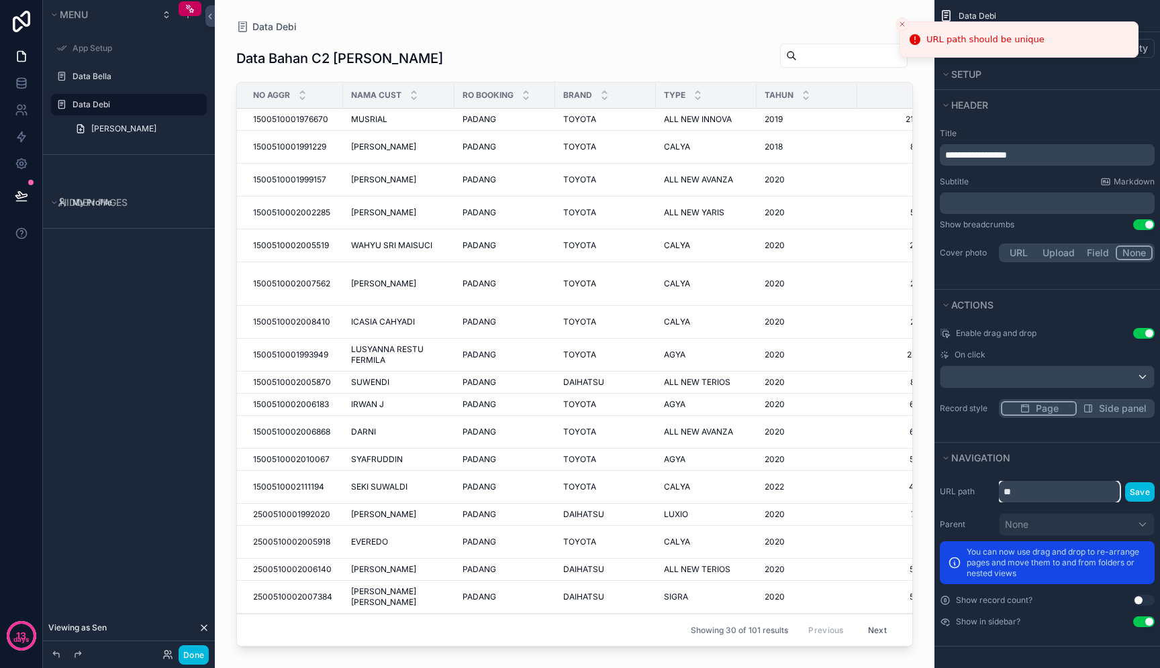
type input "*"
type input "****"
click at [1143, 497] on button "Save" at bounding box center [1140, 491] width 30 height 19
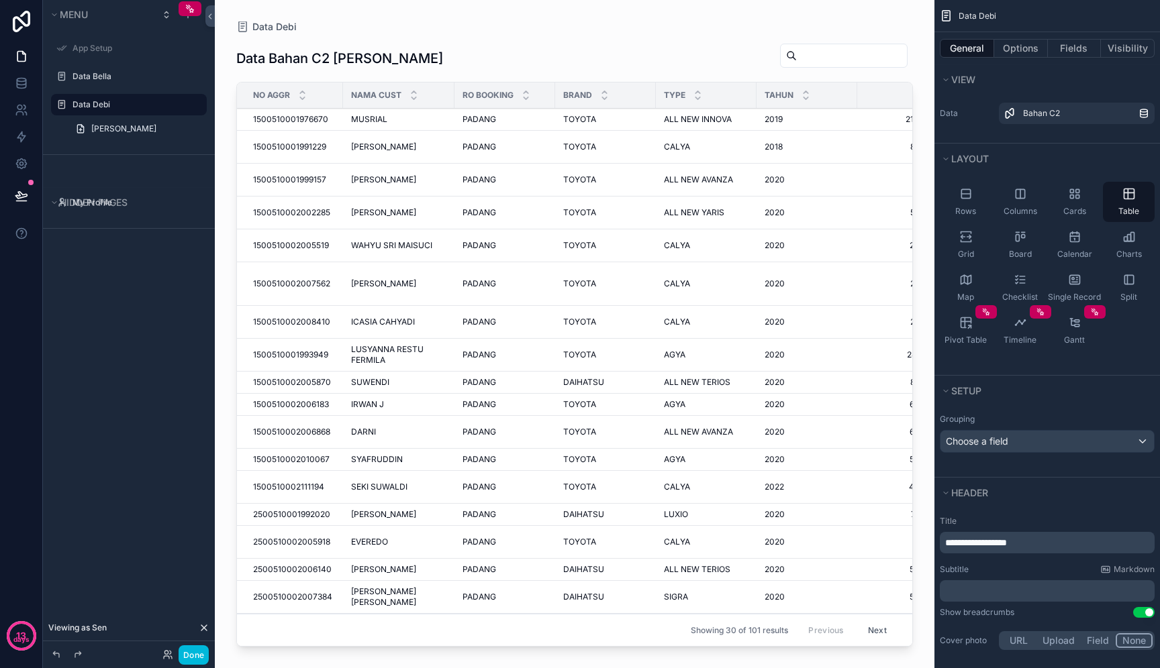
click at [668, 35] on div "Data Bahan C2 Debi NO AGGR NAMA CUST RO BOOKING BRAND TYPE TAHUN AR INSTALLMENT…" at bounding box center [574, 342] width 676 height 620
click at [187, 18] on icon "scrollable content" at bounding box center [188, 14] width 11 height 11
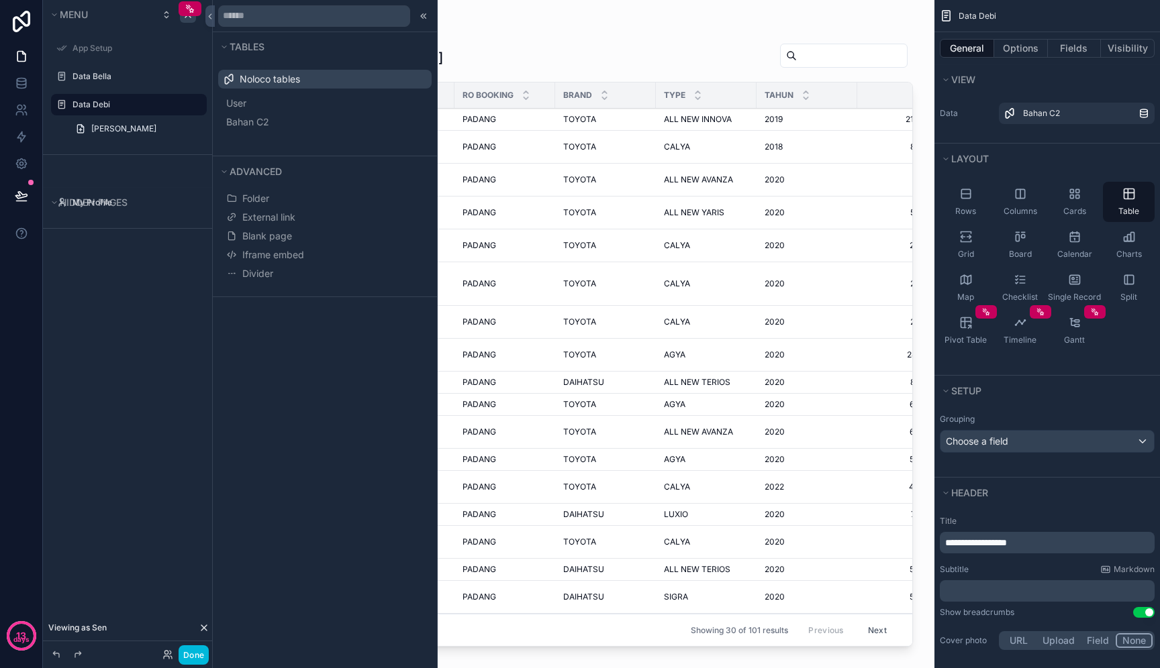
click at [496, 33] on div "Data Bahan C2 Debi NO AGGR NAMA CUST RO BOOKING BRAND TYPE TAHUN AR INSTALLMENT…" at bounding box center [574, 342] width 676 height 620
click at [423, 15] on icon at bounding box center [423, 16] width 11 height 11
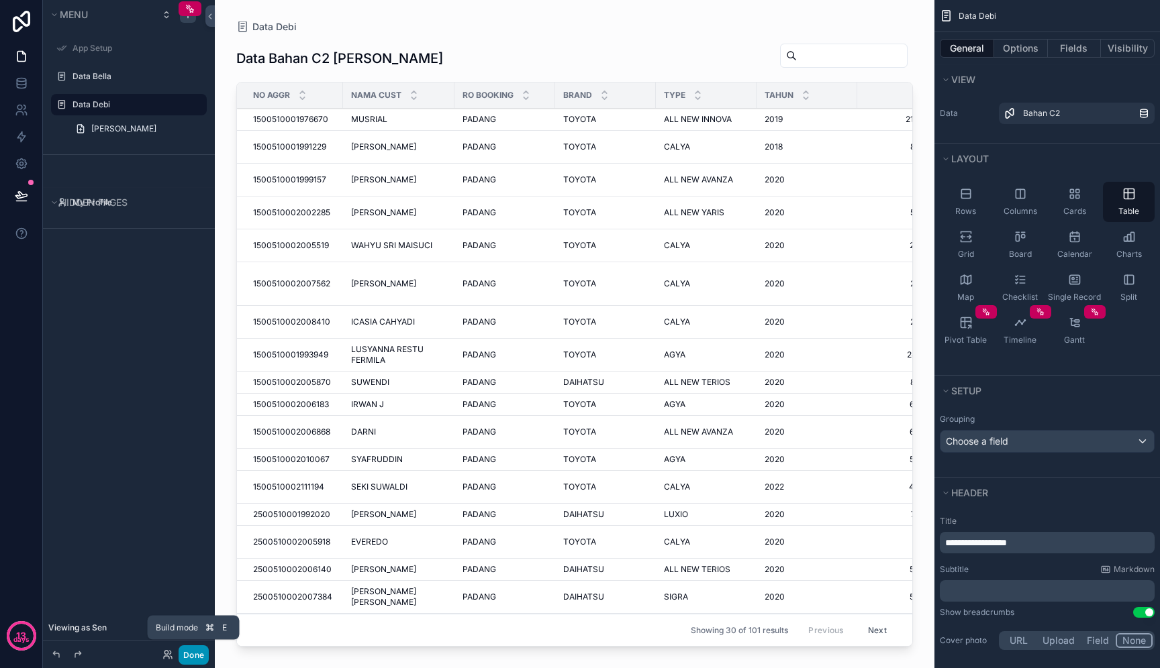
click at [198, 652] on button "Done" at bounding box center [193, 655] width 30 height 19
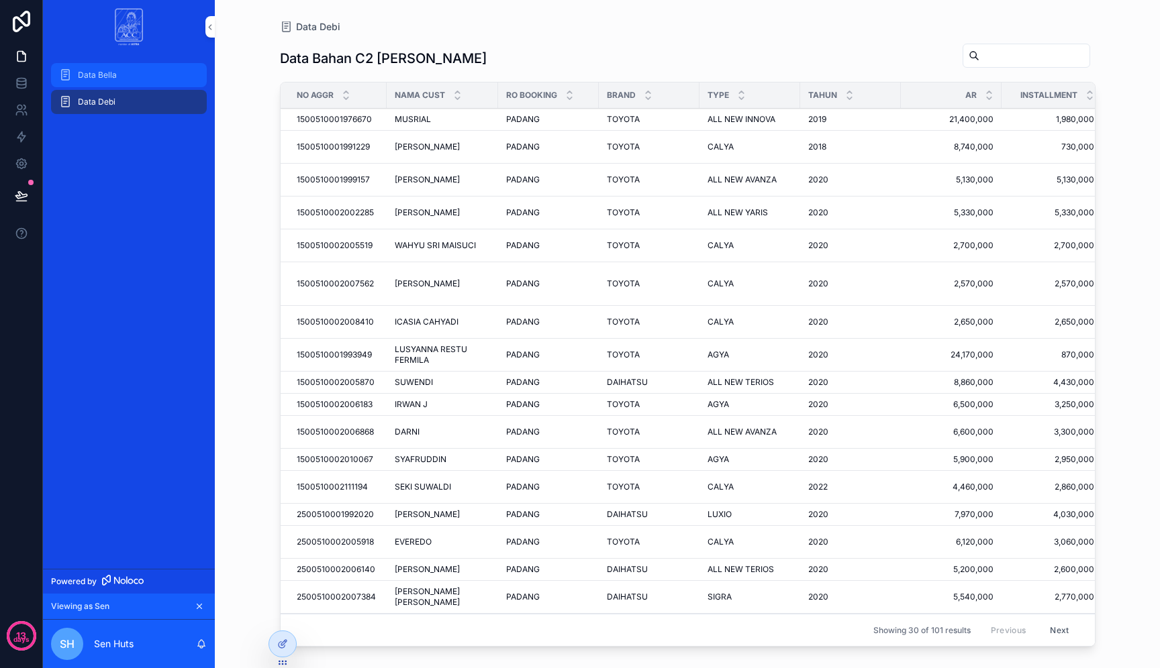
click at [140, 76] on div "Data Bella" at bounding box center [129, 74] width 140 height 21
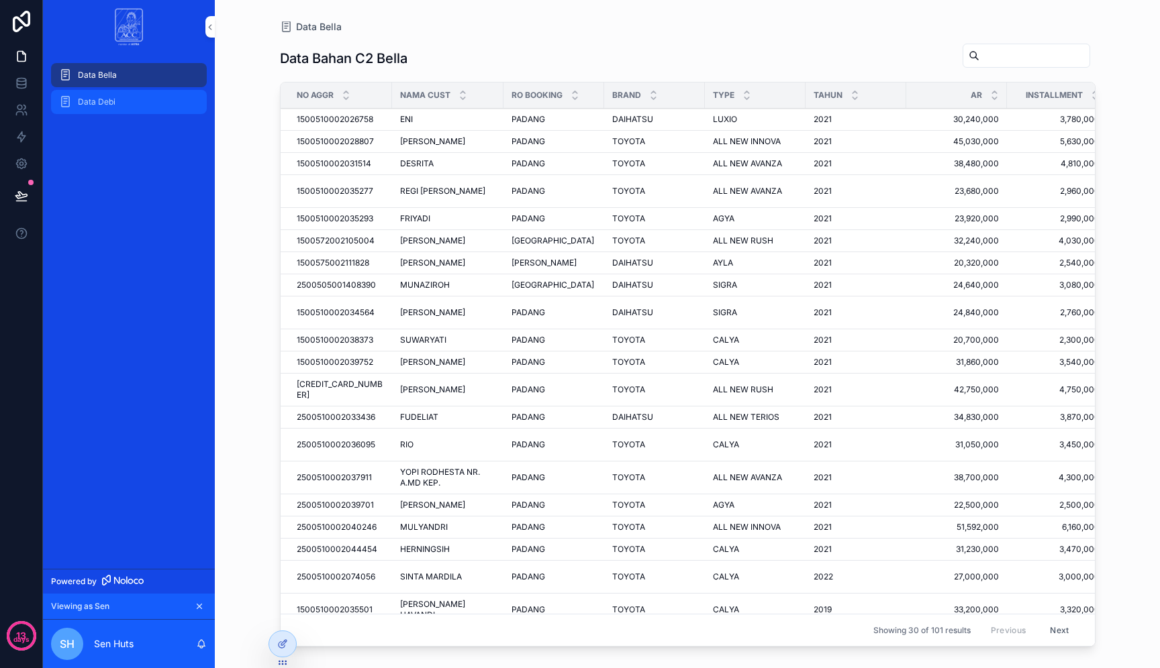
click at [132, 92] on div "Data Debi" at bounding box center [129, 101] width 140 height 21
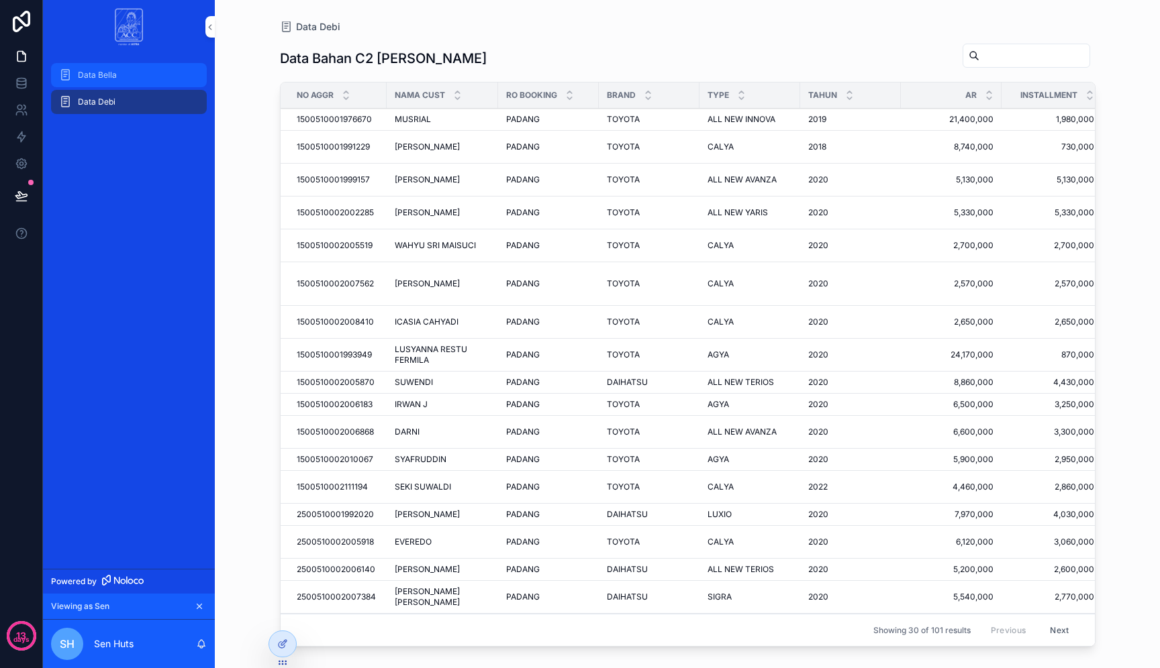
click at [144, 76] on div "Data Bella" at bounding box center [129, 74] width 140 height 21
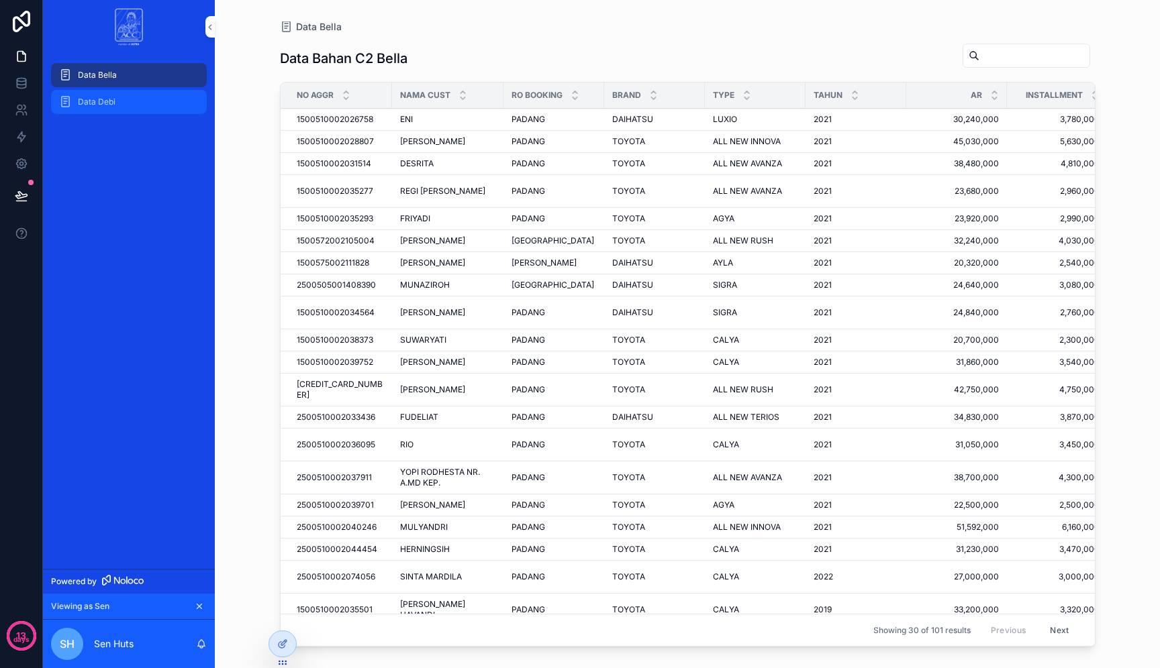
click at [144, 94] on div "Data Debi" at bounding box center [129, 101] width 140 height 21
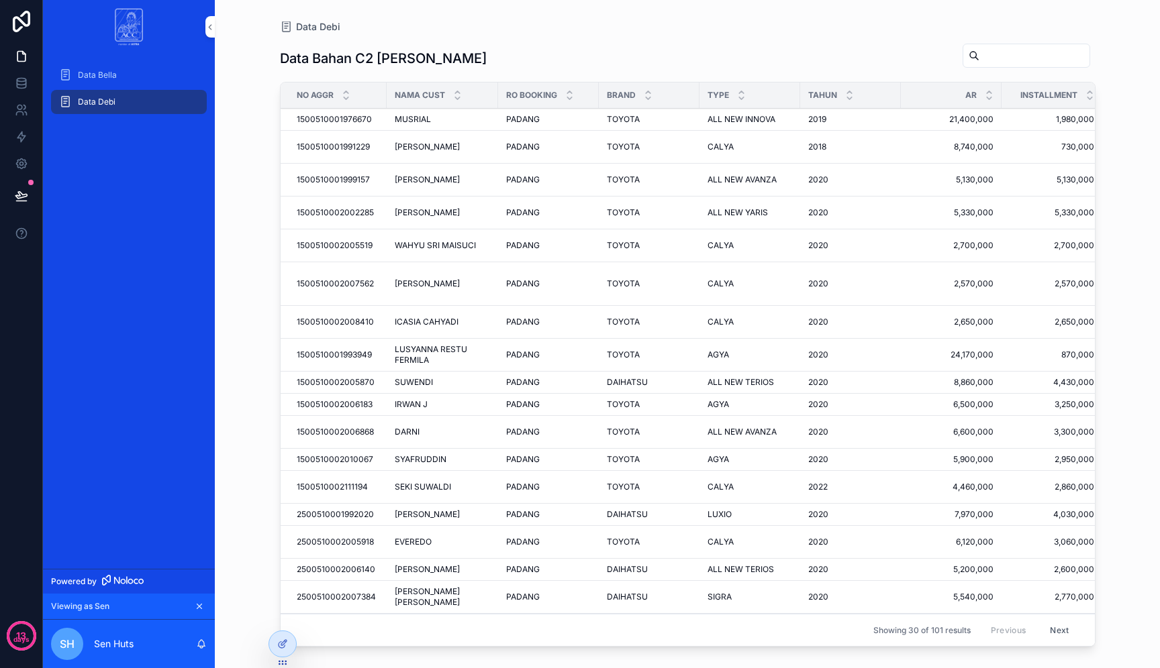
click at [1007, 44] on div "scrollable content" at bounding box center [1025, 56] width 127 height 24
click at [1005, 55] on input "scrollable content" at bounding box center [1034, 55] width 110 height 19
type input "*****"
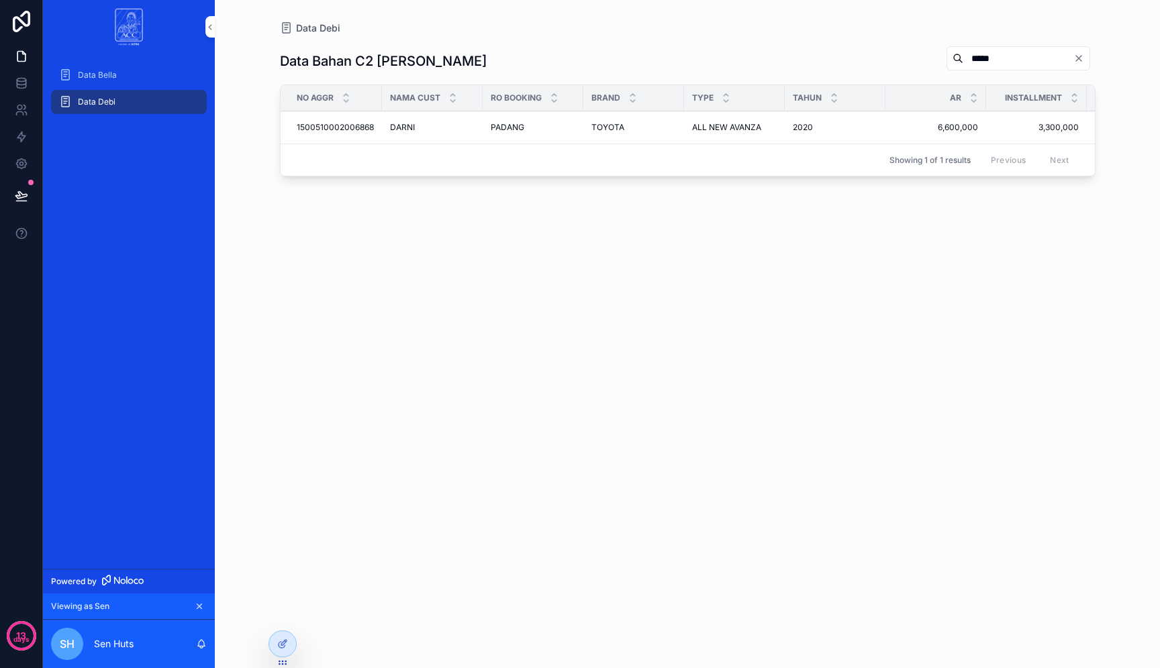
click at [1079, 58] on icon "Clear" at bounding box center [1078, 58] width 11 height 11
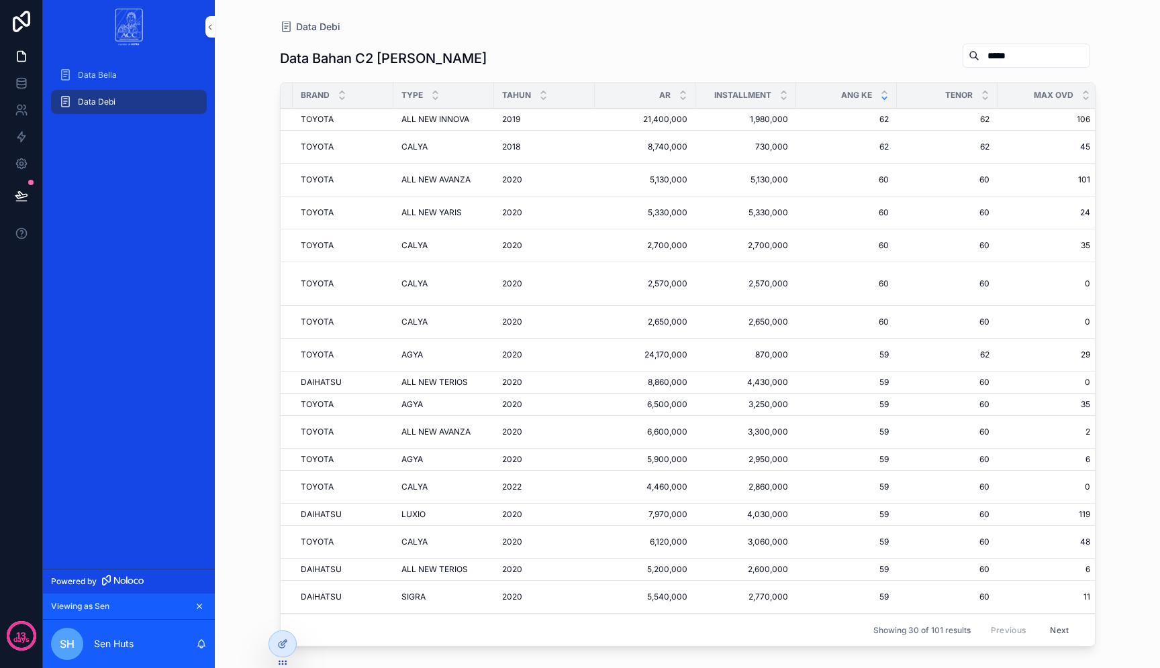
scroll to position [0, 299]
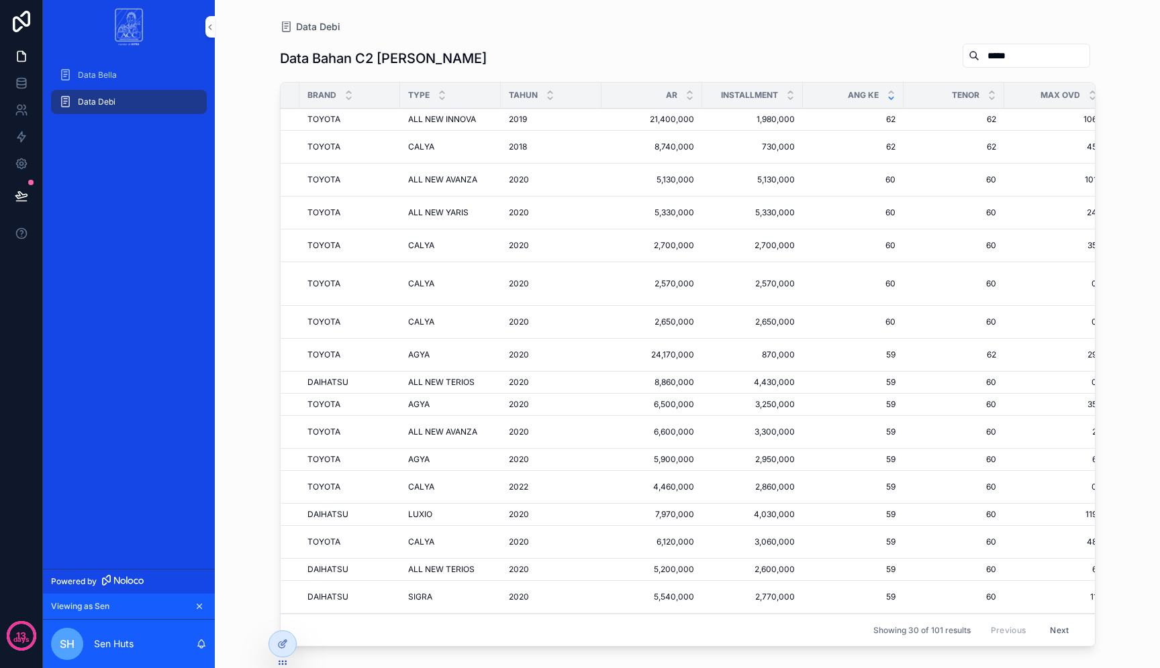
click at [530, 119] on div "2019 2019" at bounding box center [551, 119] width 85 height 11
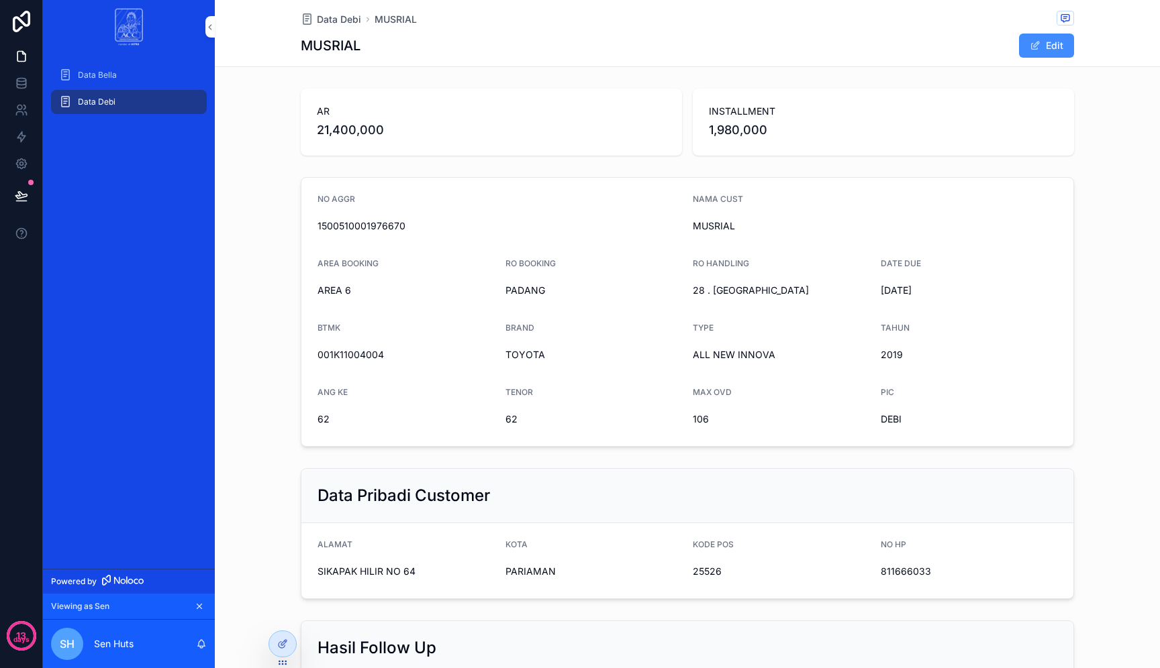
click at [1046, 52] on button "Edit" at bounding box center [1046, 46] width 55 height 24
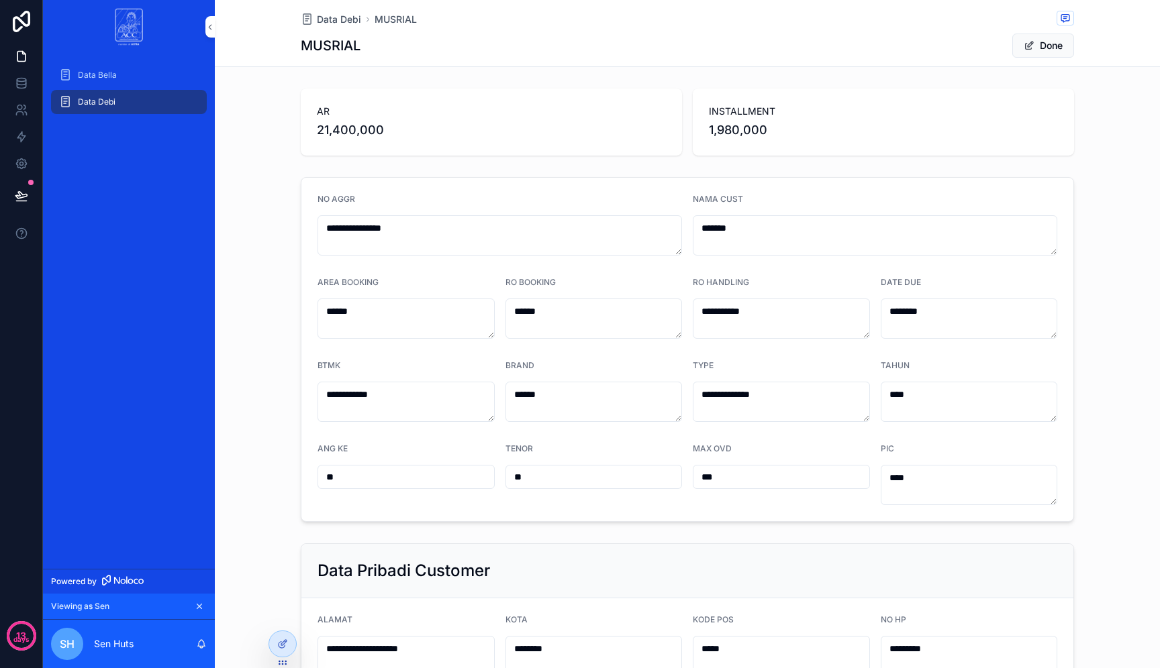
click at [803, 123] on span "1,980,000" at bounding box center [883, 130] width 349 height 19
click at [723, 129] on span "1,980,000" at bounding box center [883, 130] width 349 height 19
drag, startPoint x: 723, startPoint y: 129, endPoint x: 787, endPoint y: 129, distance: 63.7
click at [787, 129] on span "1,980,000" at bounding box center [883, 130] width 349 height 19
click at [1044, 46] on button "Done" at bounding box center [1043, 46] width 62 height 24
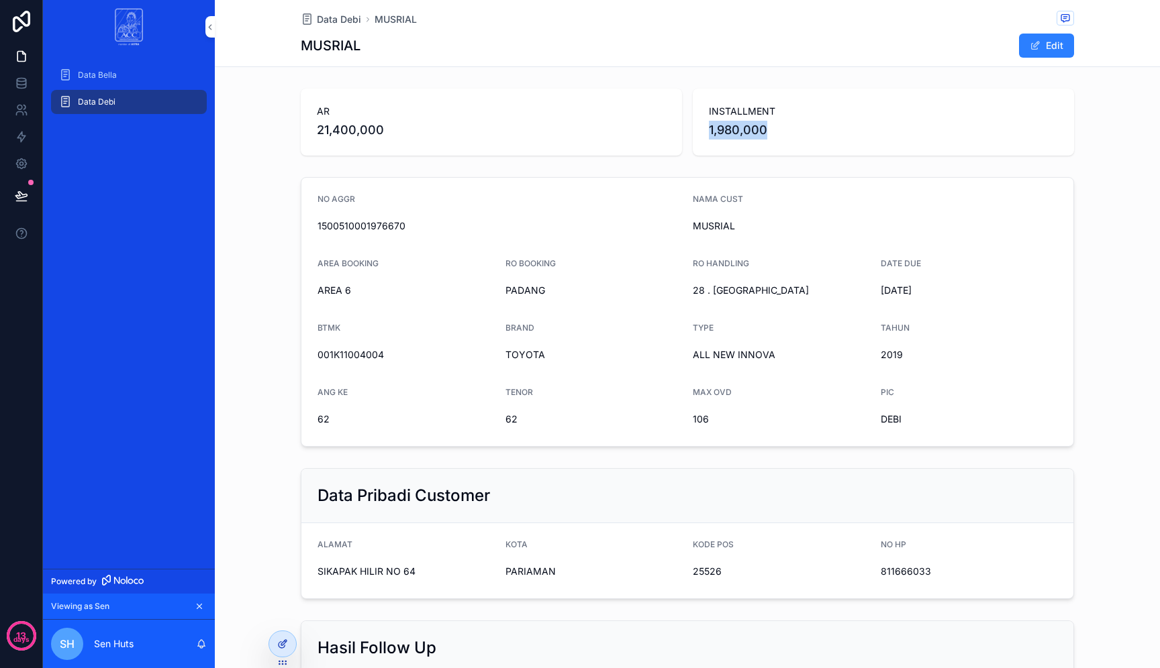
click at [284, 639] on icon at bounding box center [282, 644] width 11 height 11
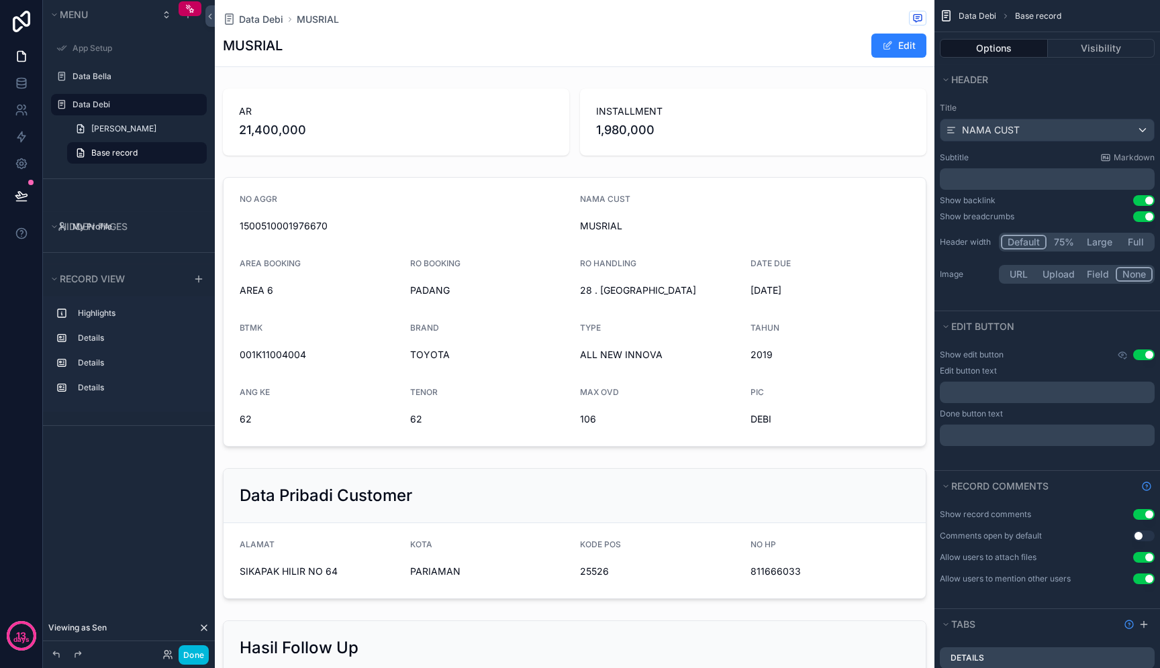
scroll to position [115, 0]
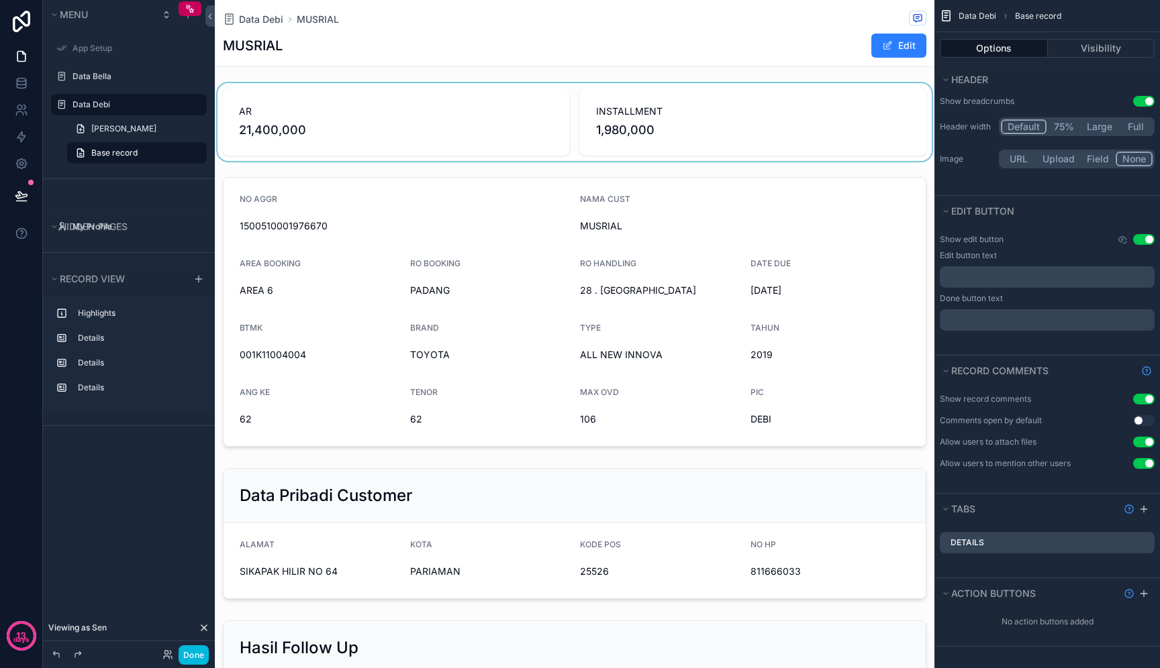
click at [660, 147] on div "scrollable content" at bounding box center [574, 122] width 719 height 78
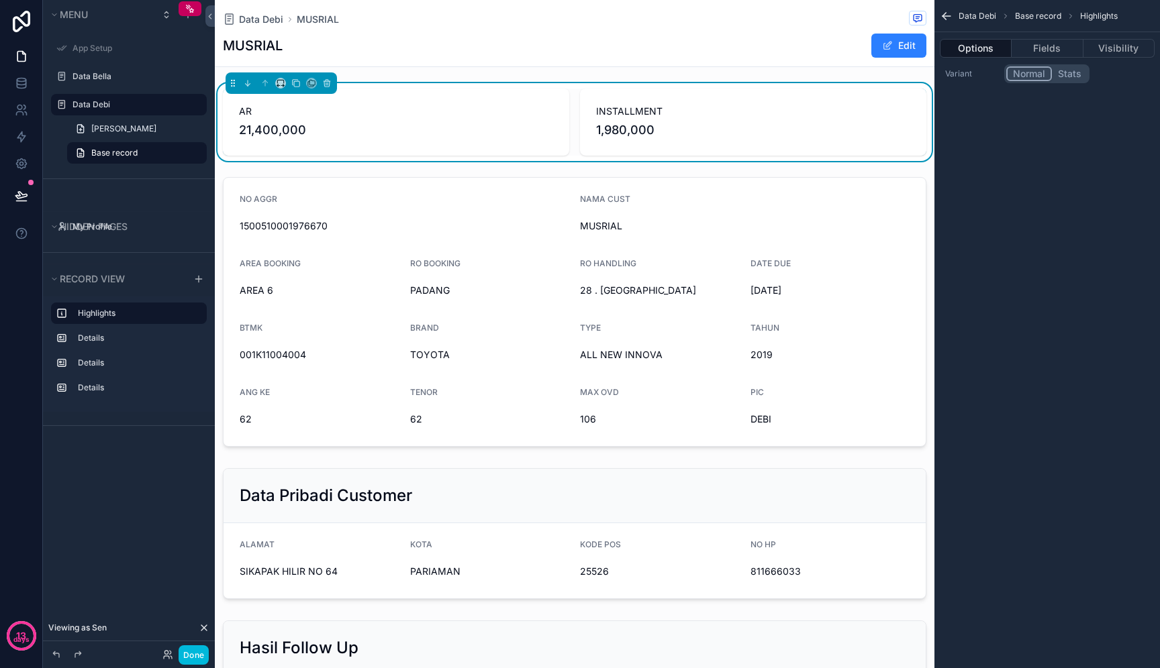
scroll to position [0, 0]
click at [1049, 54] on button "Fields" at bounding box center [1046, 48] width 71 height 19
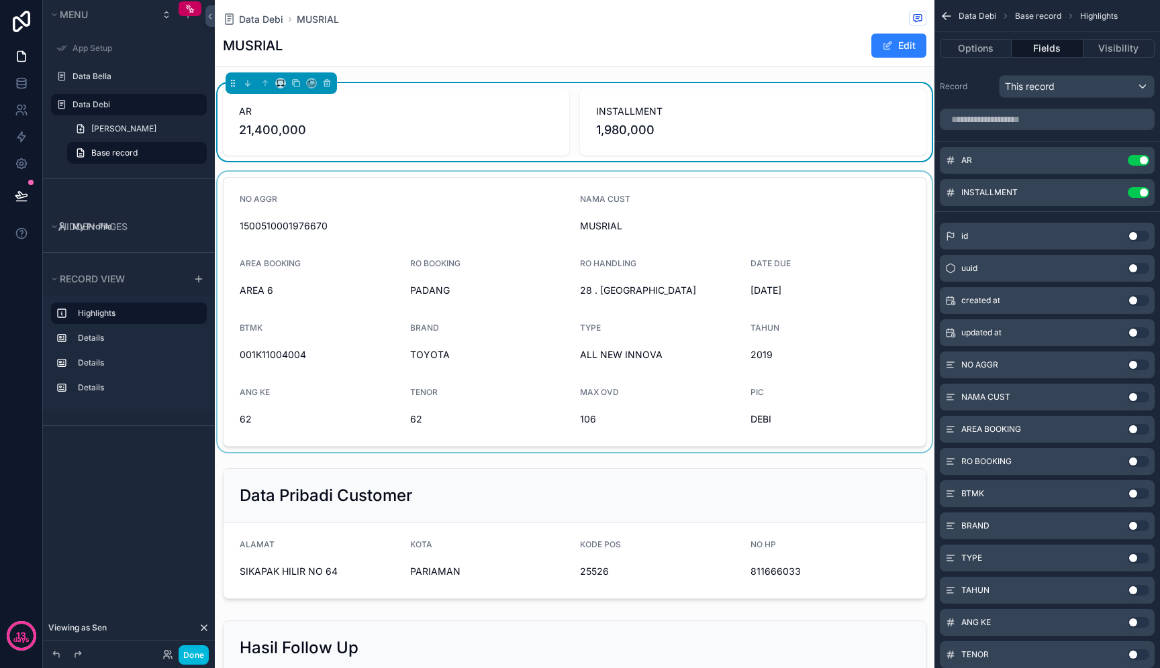
click at [831, 260] on div "scrollable content" at bounding box center [574, 312] width 719 height 280
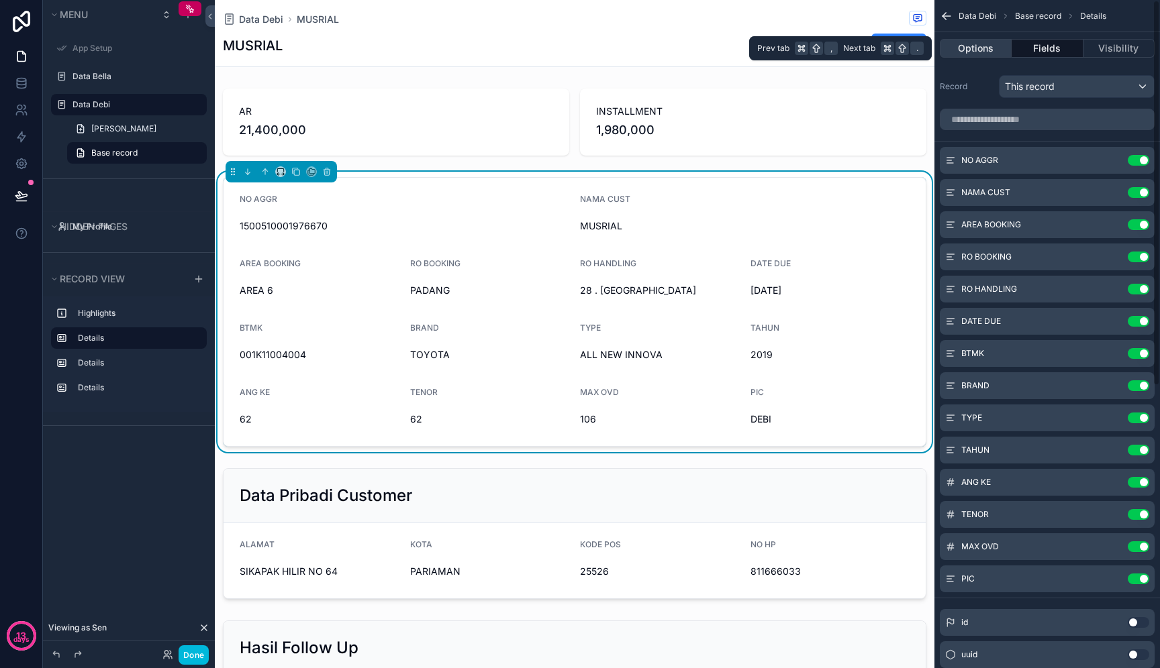
click at [977, 40] on button "Options" at bounding box center [975, 48] width 72 height 19
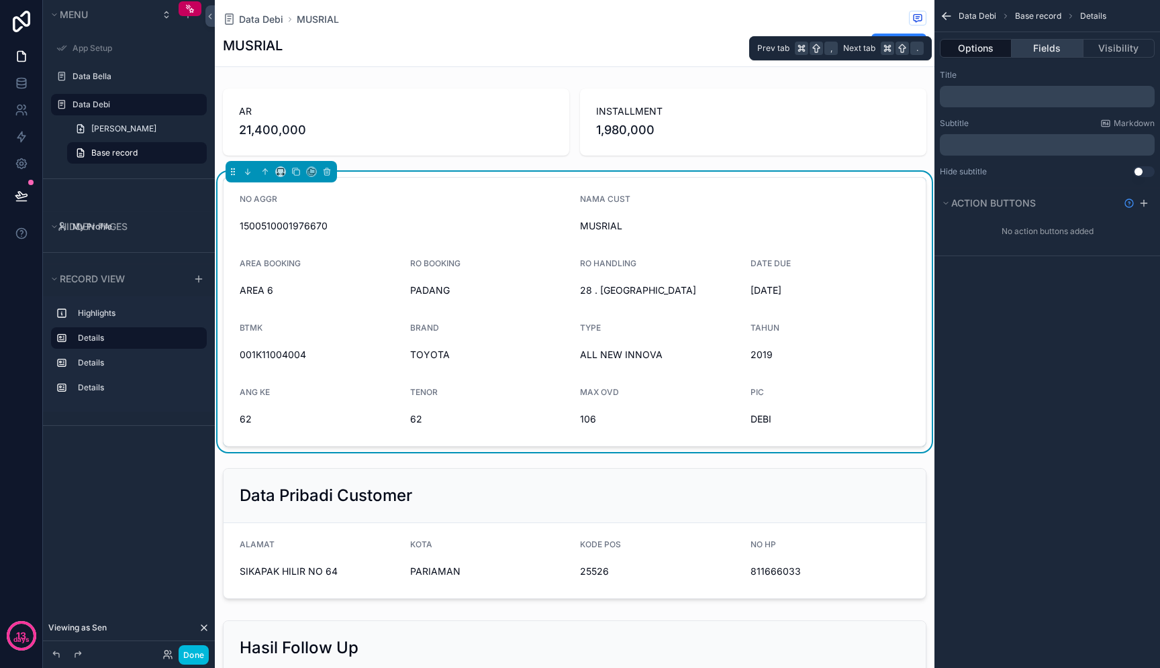
click at [1043, 55] on button "Fields" at bounding box center [1046, 48] width 71 height 19
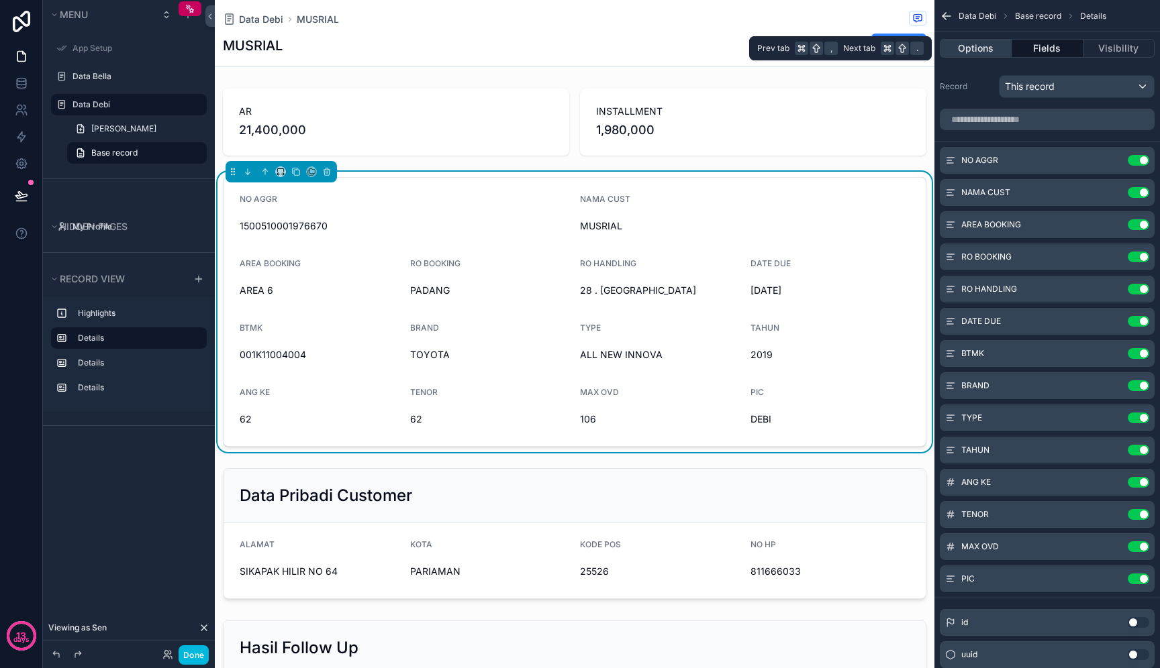
click at [983, 49] on button "Options" at bounding box center [975, 48] width 72 height 19
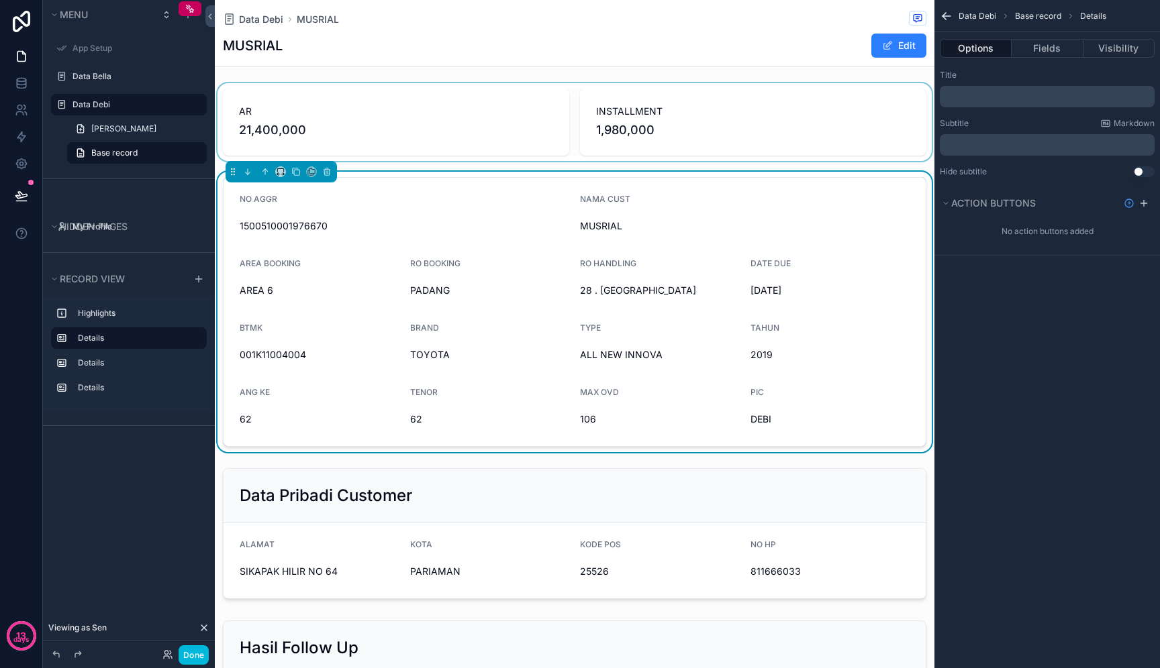
click at [872, 112] on div "scrollable content" at bounding box center [574, 122] width 719 height 78
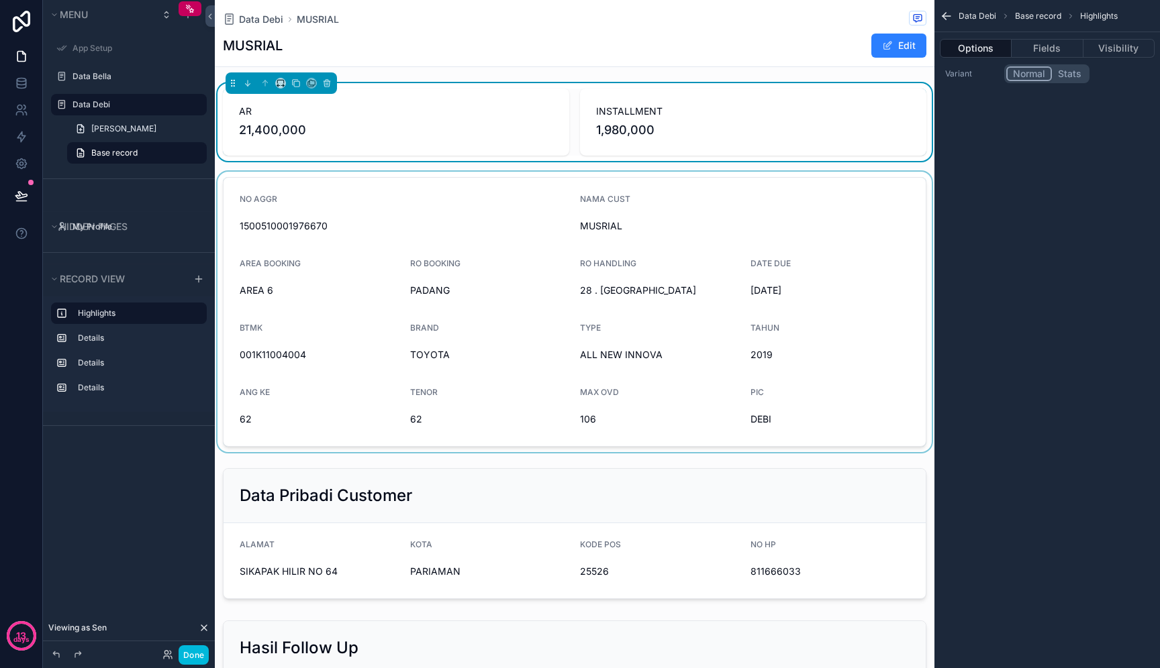
click at [1074, 78] on button "Stats" at bounding box center [1069, 73] width 36 height 15
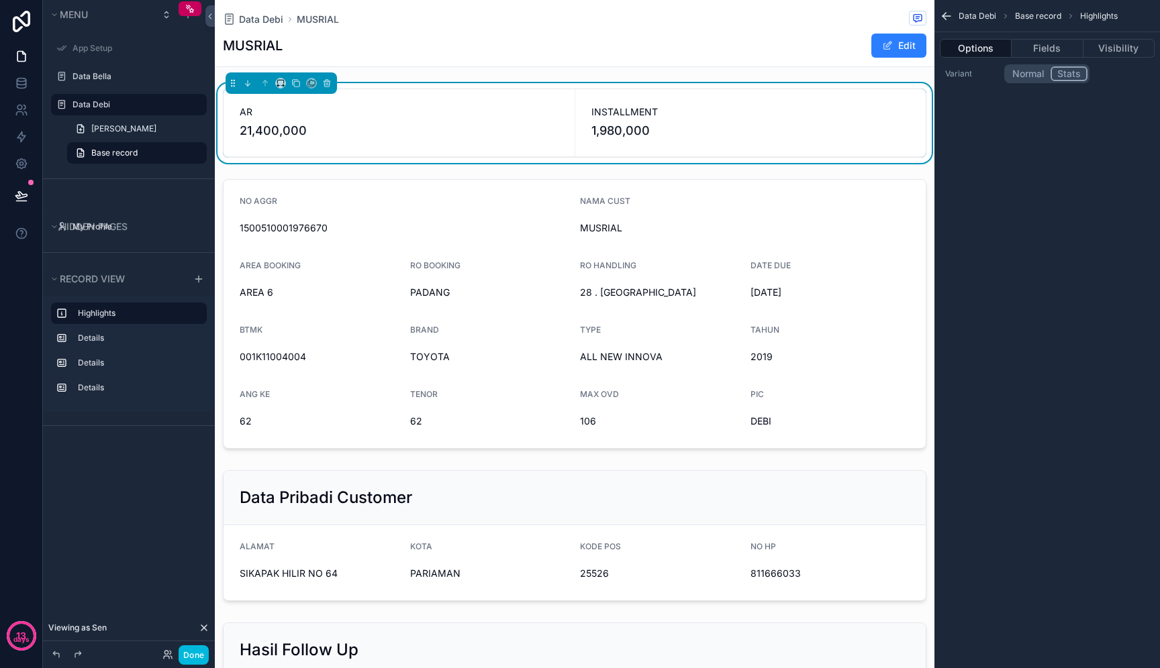
click at [1035, 77] on button "Normal" at bounding box center [1028, 73] width 44 height 15
click at [1065, 79] on button "Stats" at bounding box center [1068, 73] width 37 height 15
click at [1013, 73] on button "Normal" at bounding box center [1028, 73] width 44 height 15
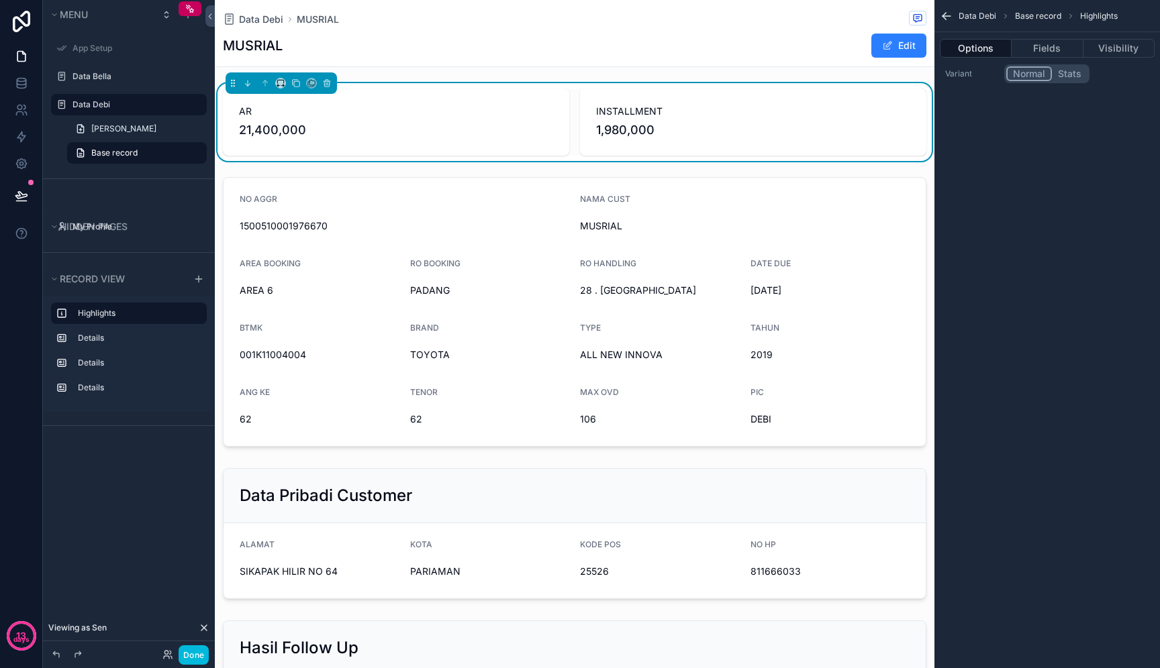
click at [154, 492] on div "Menu App Setup Data Bella Data Debi Tambah Bahan Debi Base record Hidden pages …" at bounding box center [129, 326] width 172 height 652
click at [259, 13] on span "Data Debi" at bounding box center [261, 19] width 44 height 13
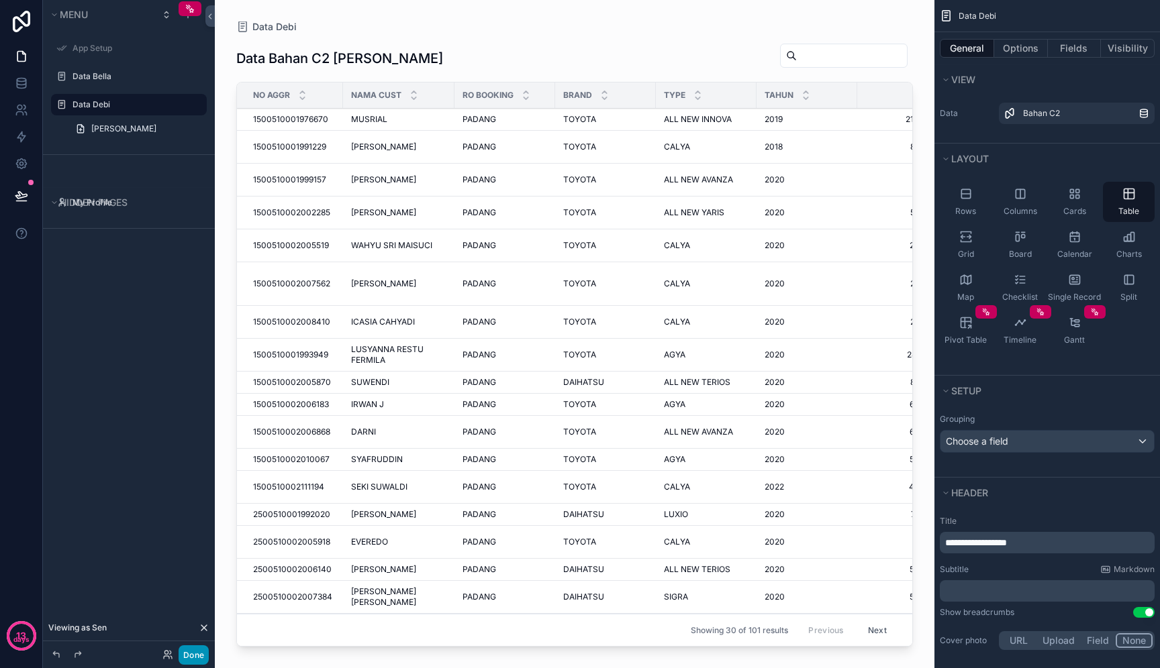
click at [193, 658] on button "Done" at bounding box center [193, 655] width 30 height 19
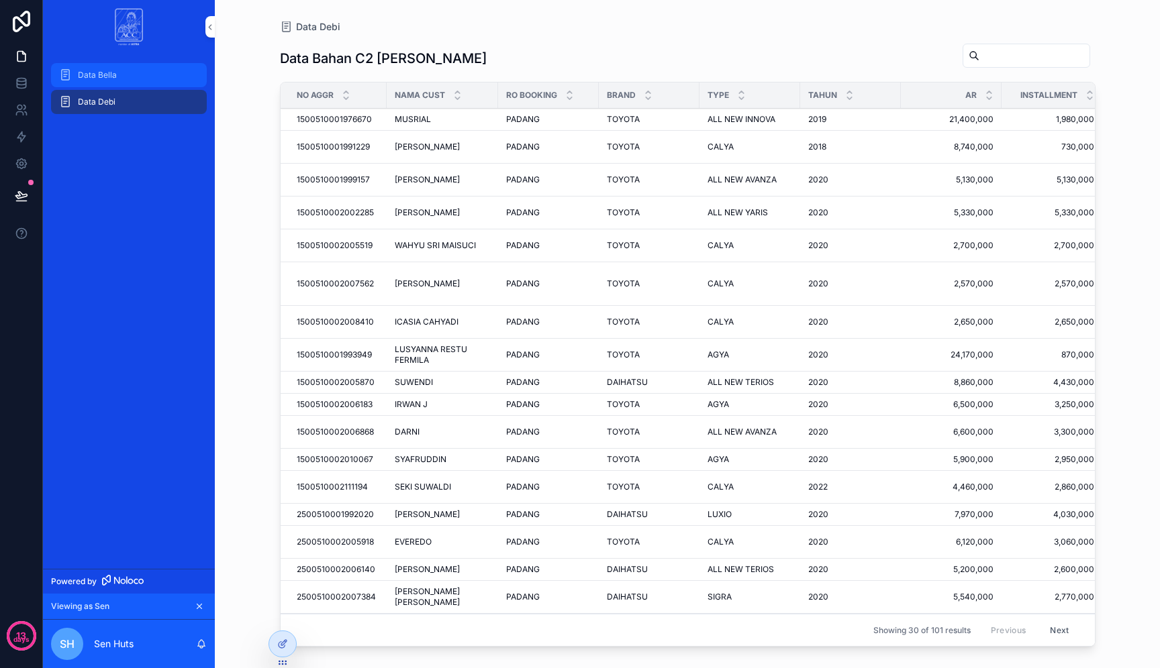
click at [139, 70] on div "Data Bella" at bounding box center [129, 74] width 140 height 21
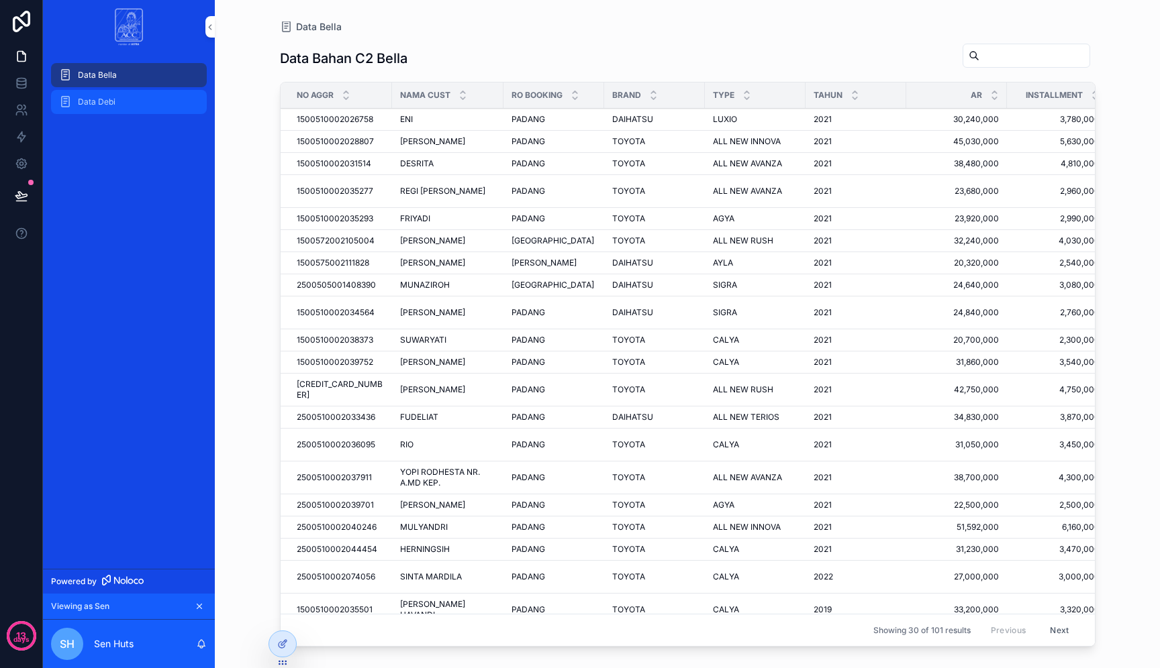
click at [134, 99] on div "Data Debi" at bounding box center [129, 101] width 140 height 21
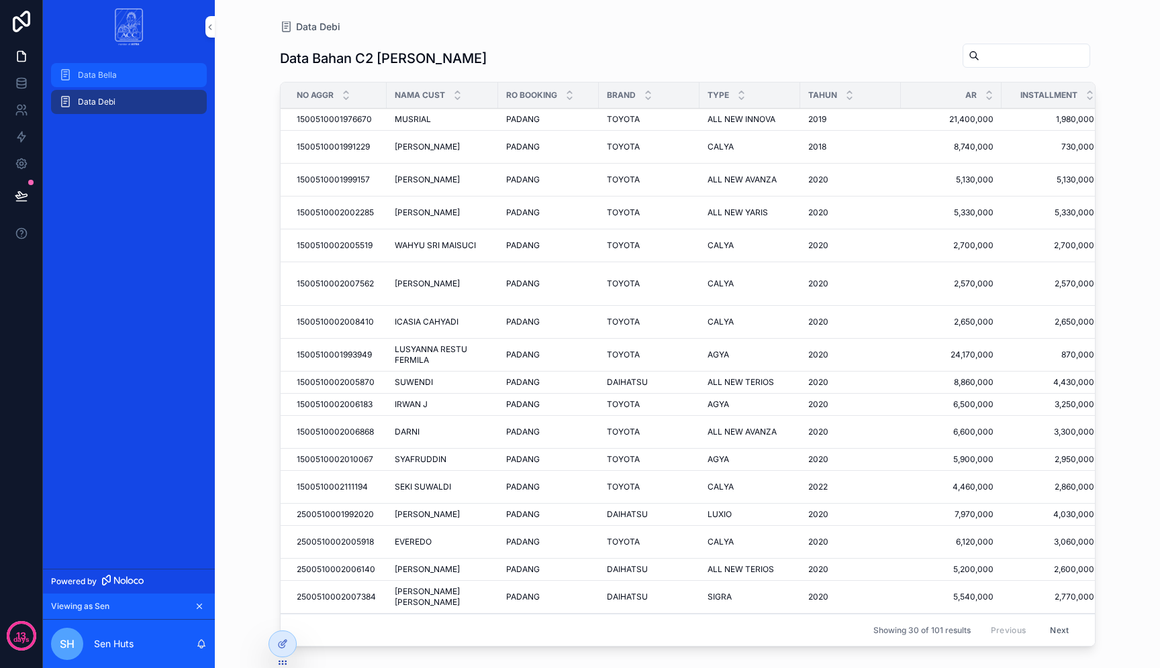
click at [143, 77] on div "Data Bella" at bounding box center [129, 74] width 140 height 21
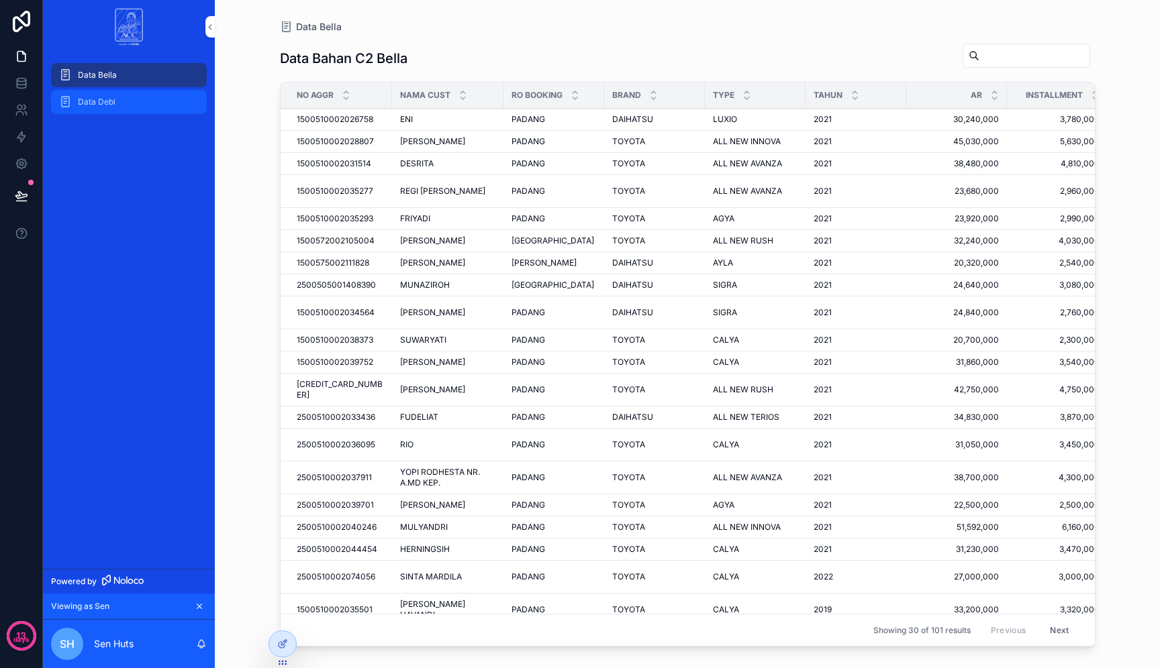
click at [140, 99] on div "Data Debi" at bounding box center [129, 101] width 140 height 21
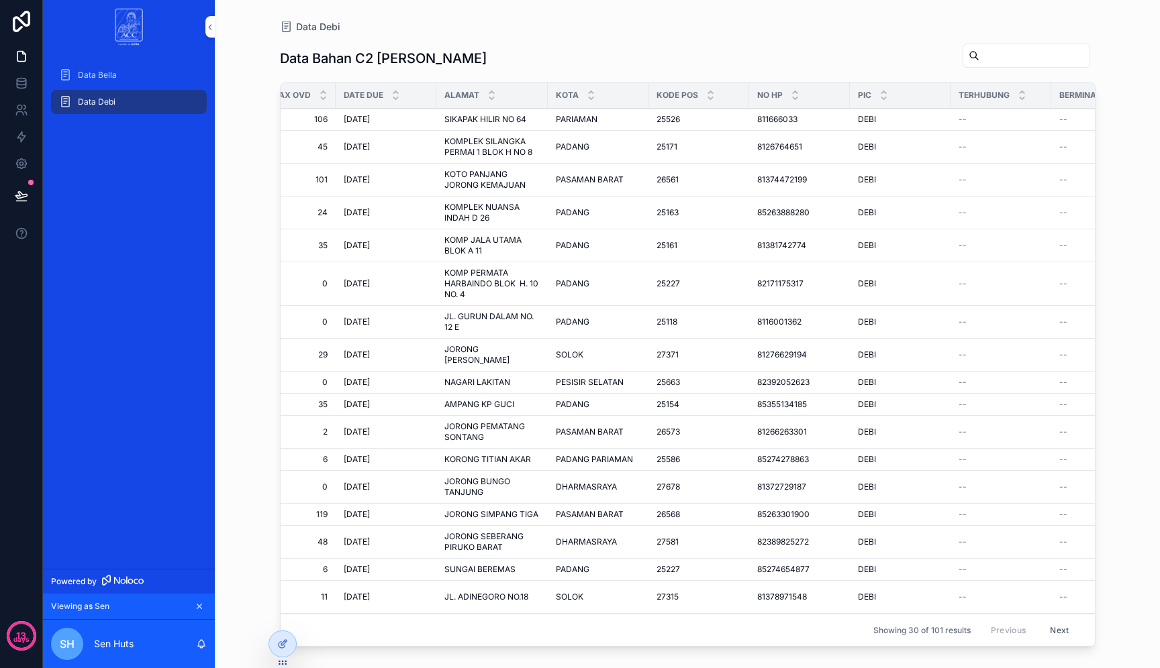
scroll to position [0, 1084]
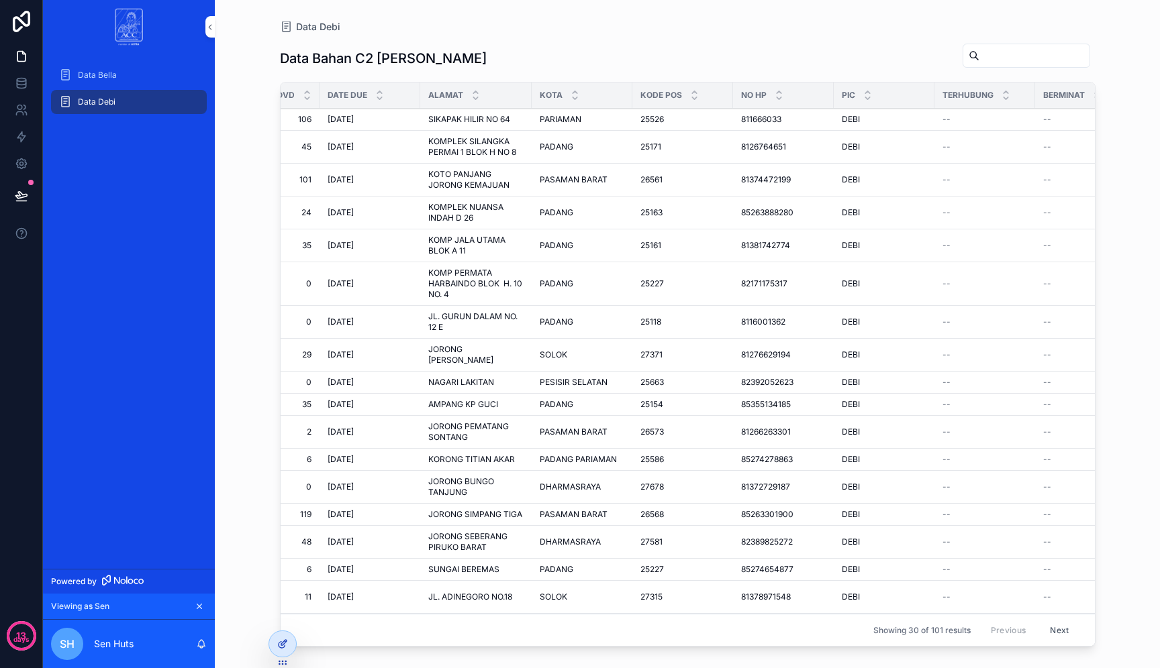
click at [287, 639] on icon at bounding box center [282, 644] width 11 height 11
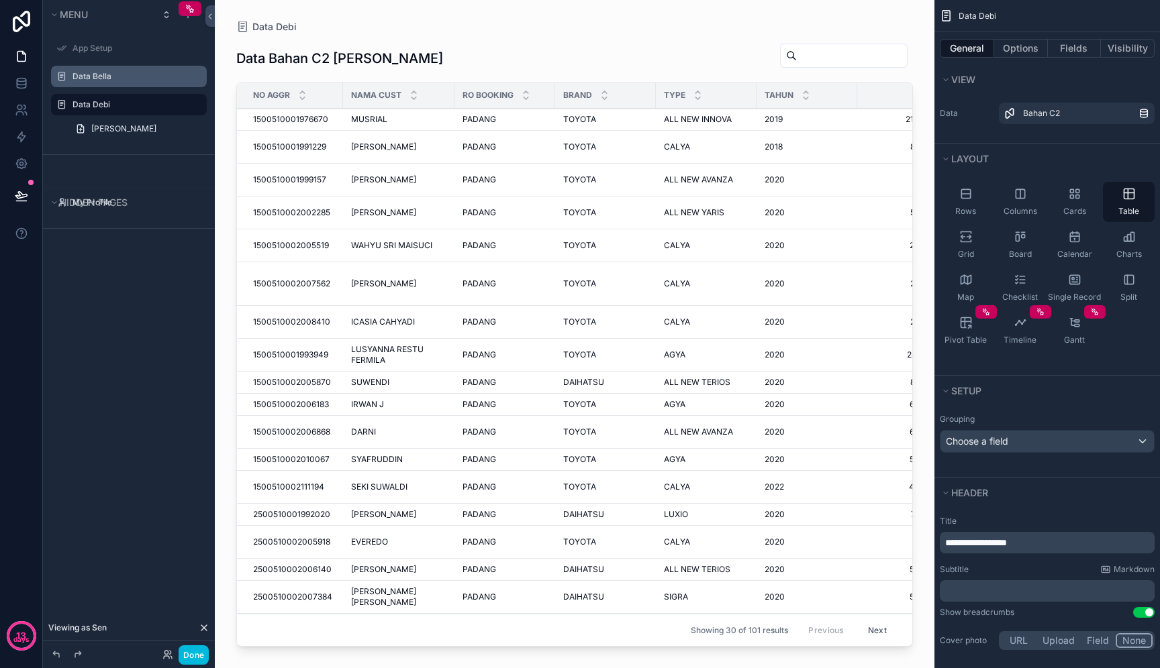
click at [0, 0] on icon "scrollable content" at bounding box center [0, 0] width 0 height 0
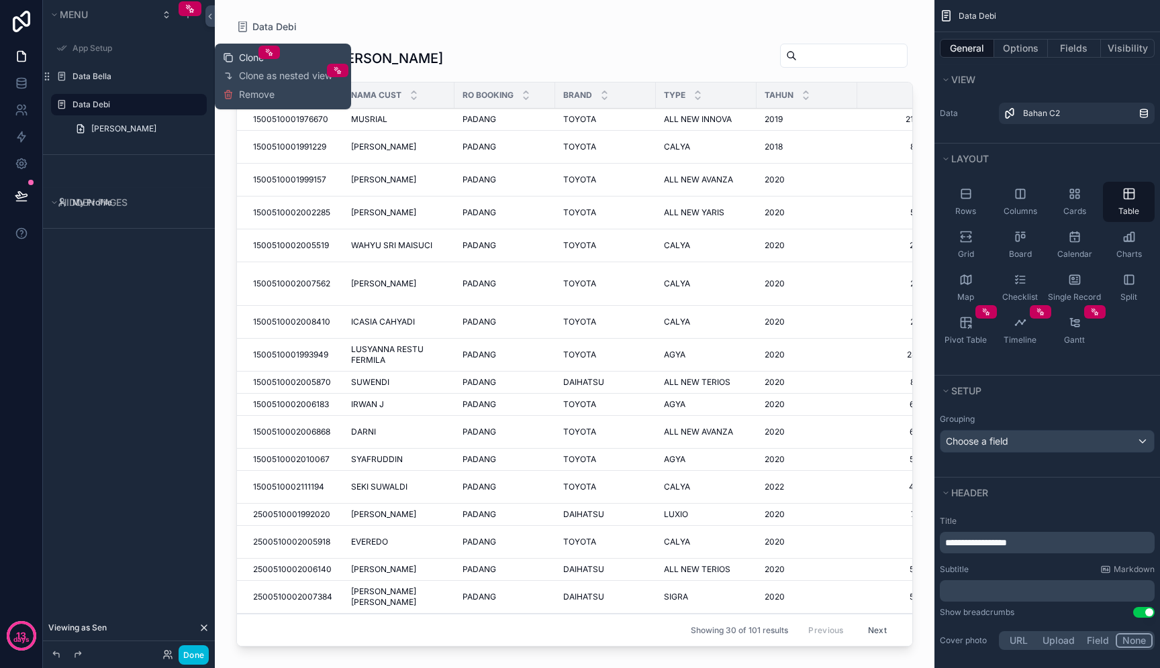
click at [240, 56] on span "Clone" at bounding box center [251, 57] width 25 height 13
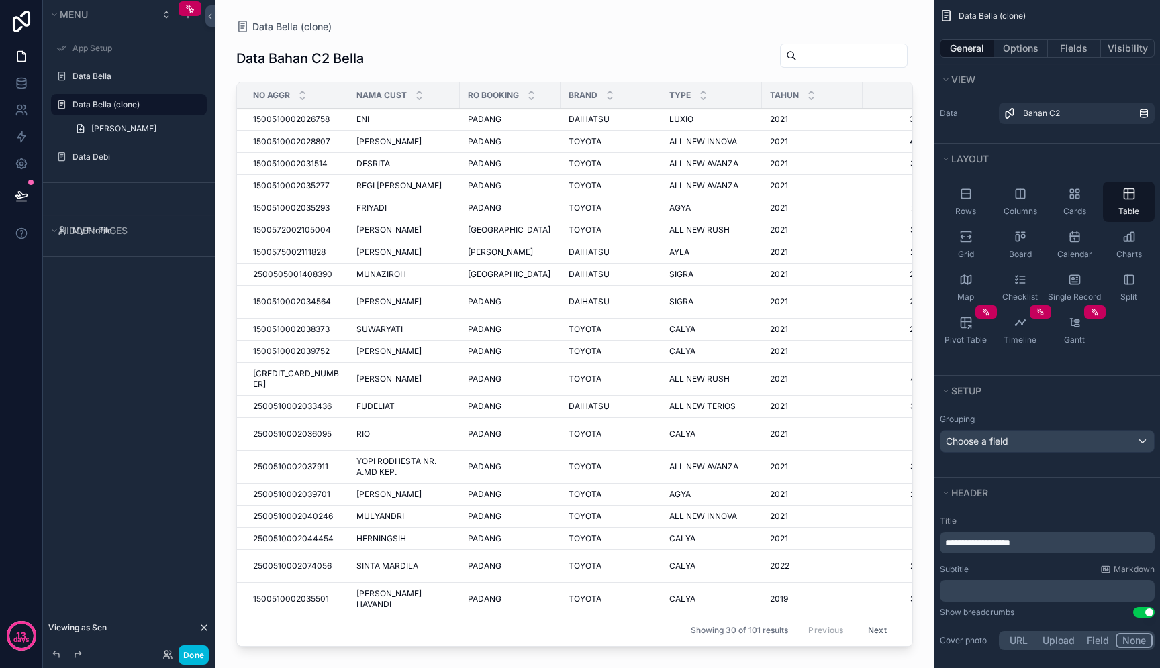
click at [0, 0] on icon "scrollable content" at bounding box center [0, 0] width 0 height 0
click at [145, 106] on input "**********" at bounding box center [117, 105] width 91 height 16
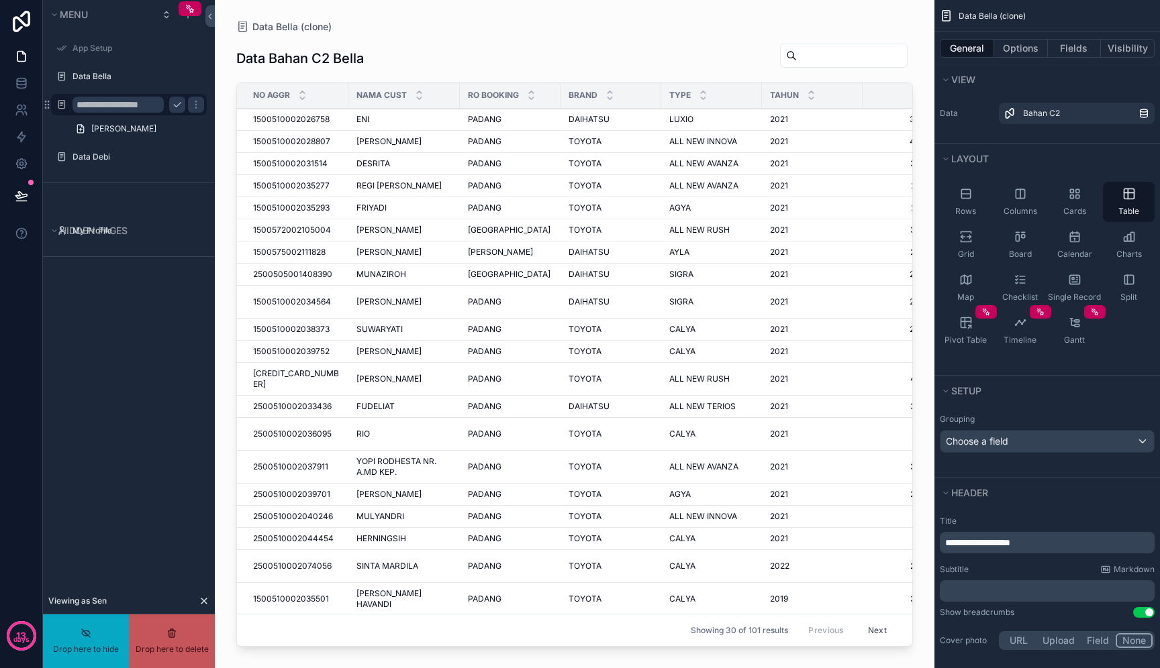
drag, startPoint x: 156, startPoint y: 106, endPoint x: 99, endPoint y: 107, distance: 56.4
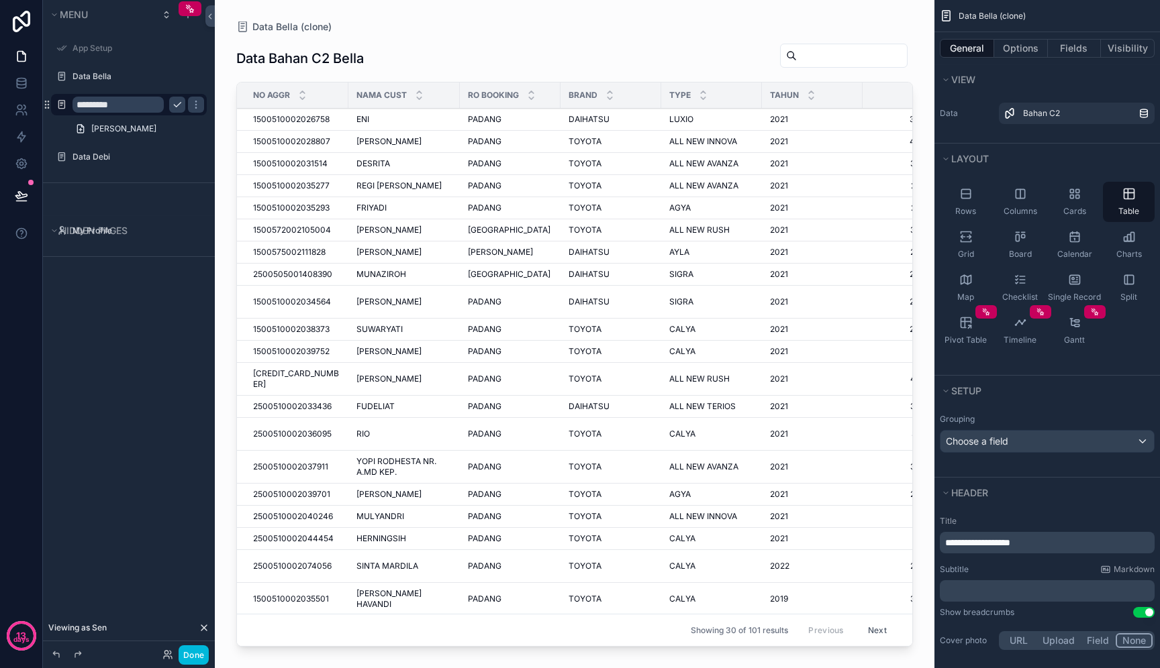
type input "*********"
click at [178, 103] on icon "scrollable content" at bounding box center [177, 104] width 11 height 11
click at [1067, 544] on p "**********" at bounding box center [1048, 542] width 207 height 13
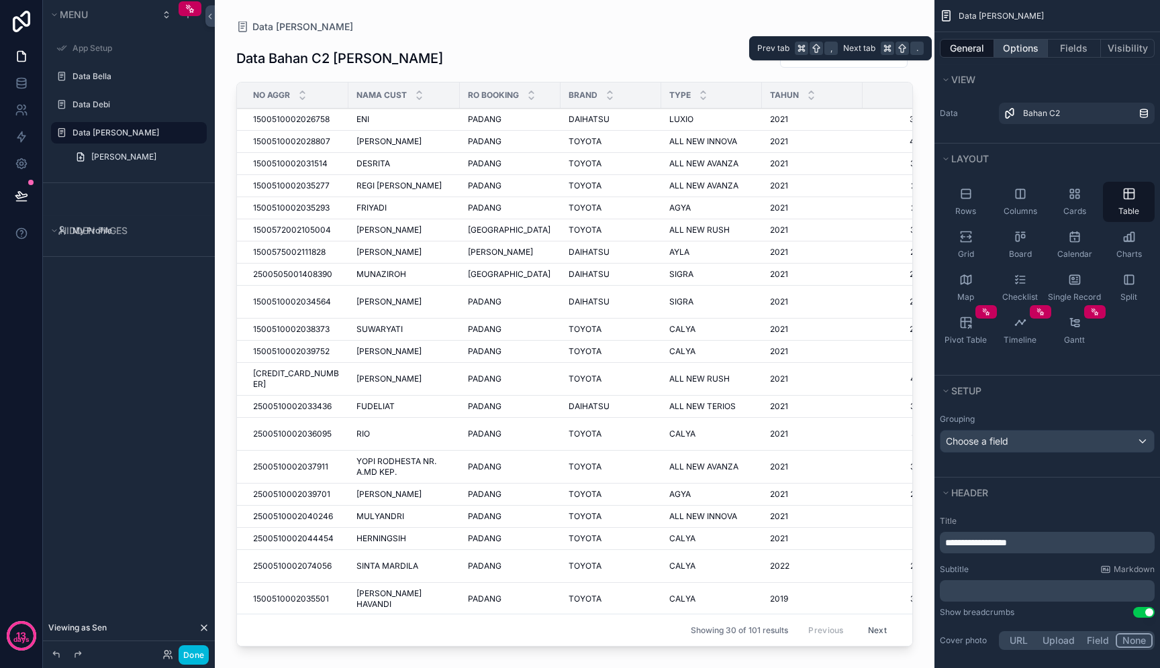
click at [1023, 44] on button "Options" at bounding box center [1021, 48] width 54 height 19
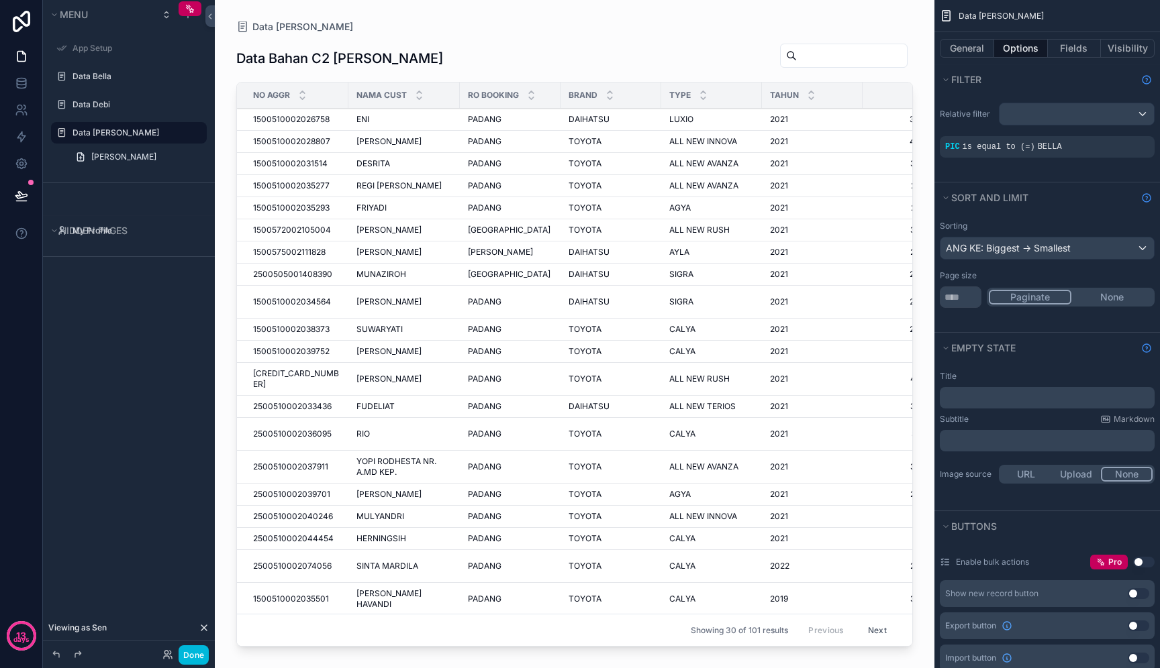
click at [1077, 150] on div "PIC is equal to (=) BELLA" at bounding box center [1047, 147] width 204 height 11
click at [0, 0] on div "scrollable content" at bounding box center [0, 0] width 0 height 0
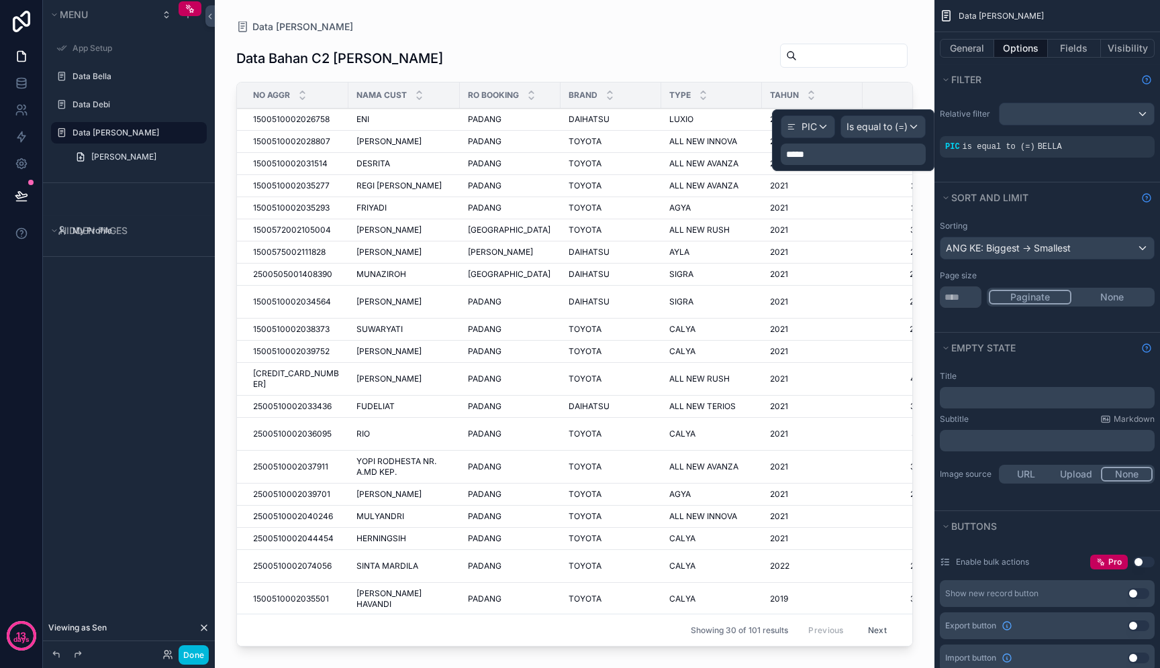
click at [894, 145] on div "*****" at bounding box center [852, 154] width 145 height 21
click at [882, 150] on p "*****" at bounding box center [854, 154] width 137 height 13
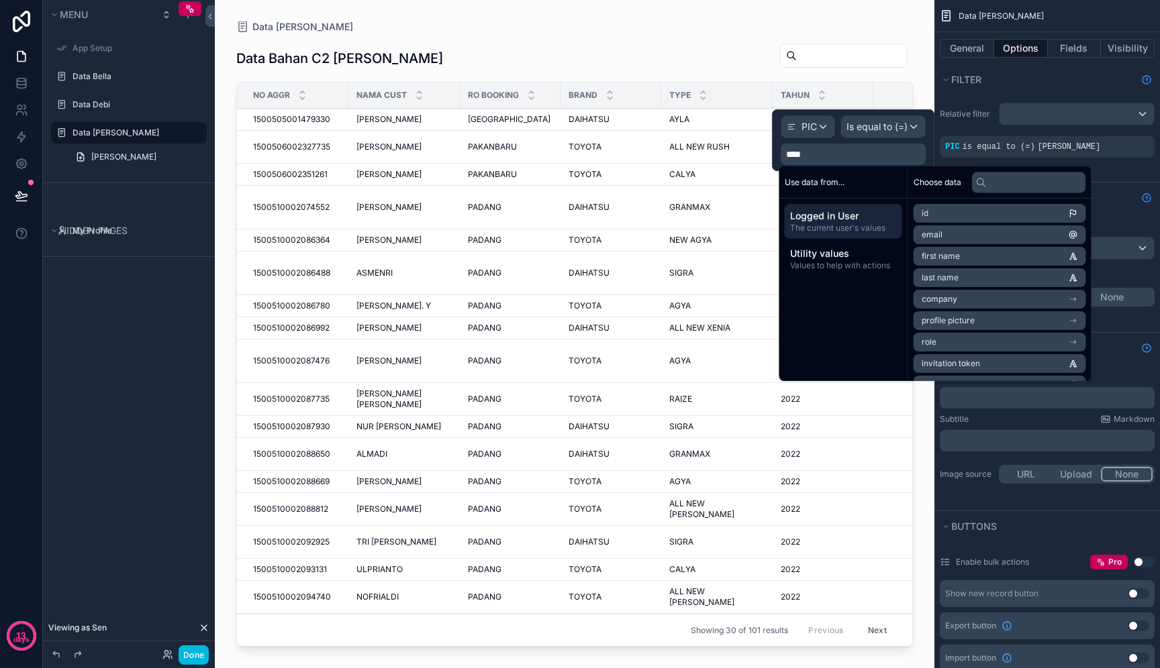
click at [1000, 101] on div "Relative filter PIC is equal to (=) DONA" at bounding box center [1046, 130] width 225 height 66
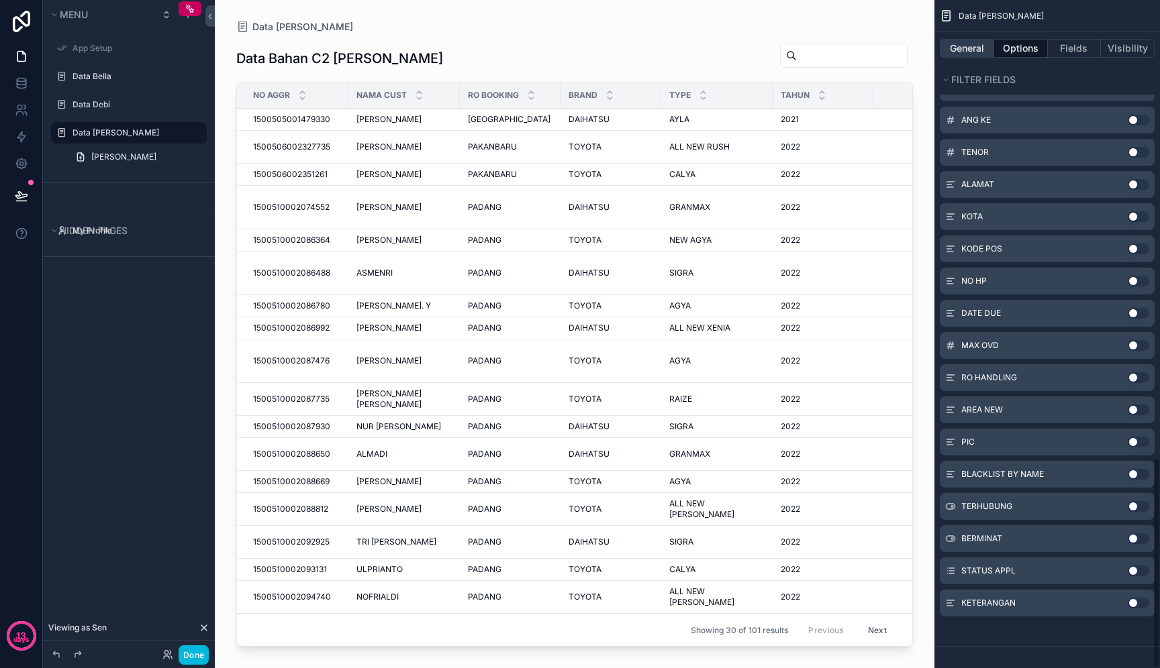
click at [980, 44] on button "General" at bounding box center [966, 48] width 54 height 19
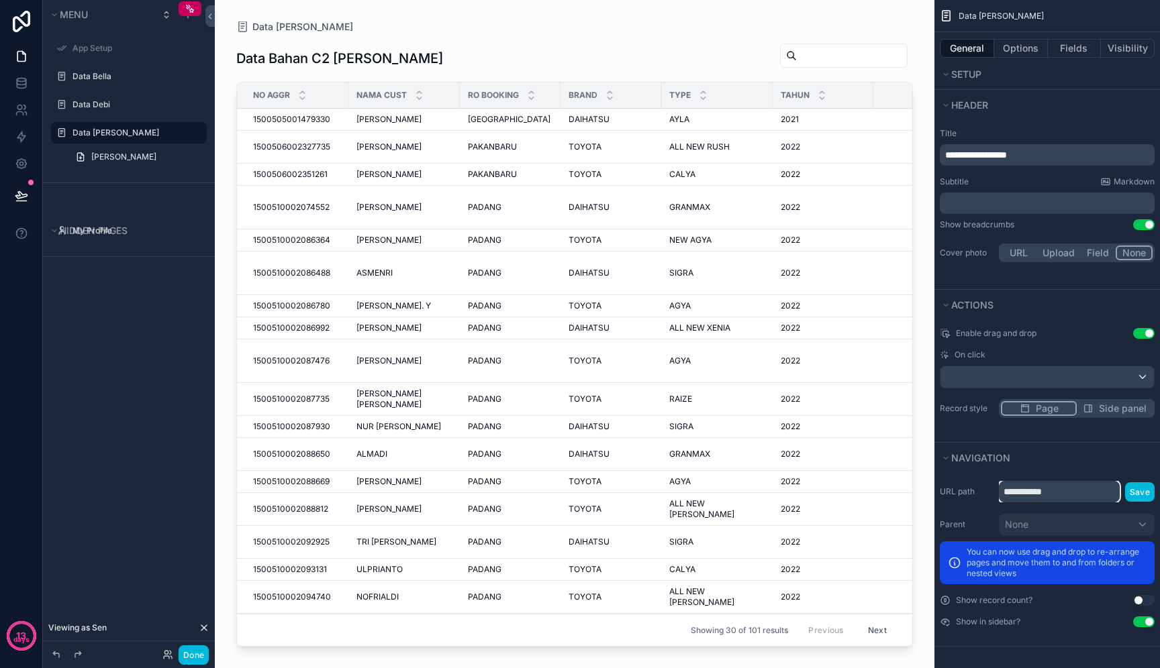
drag, startPoint x: 1061, startPoint y: 493, endPoint x: 1004, endPoint y: 491, distance: 57.1
click at [1004, 491] on input "**********" at bounding box center [1058, 491] width 121 height 21
type input "****"
click at [1141, 494] on button "Save" at bounding box center [1140, 491] width 30 height 19
click at [1027, 45] on button "Options" at bounding box center [1021, 48] width 54 height 19
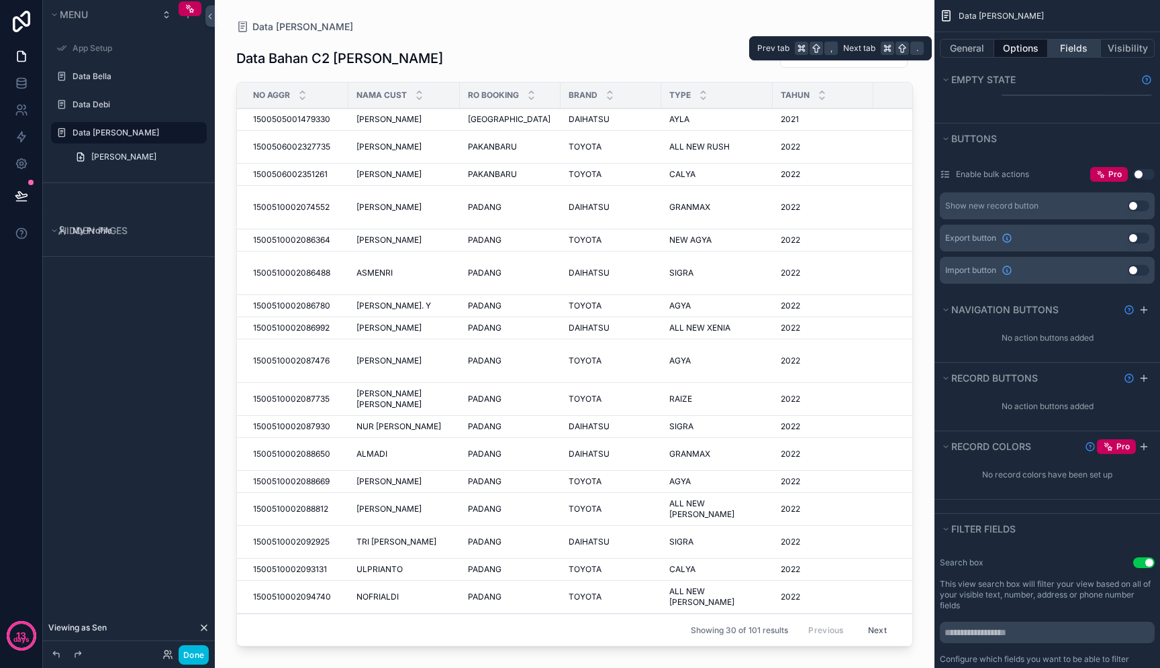
click at [1067, 47] on button "Fields" at bounding box center [1074, 48] width 54 height 19
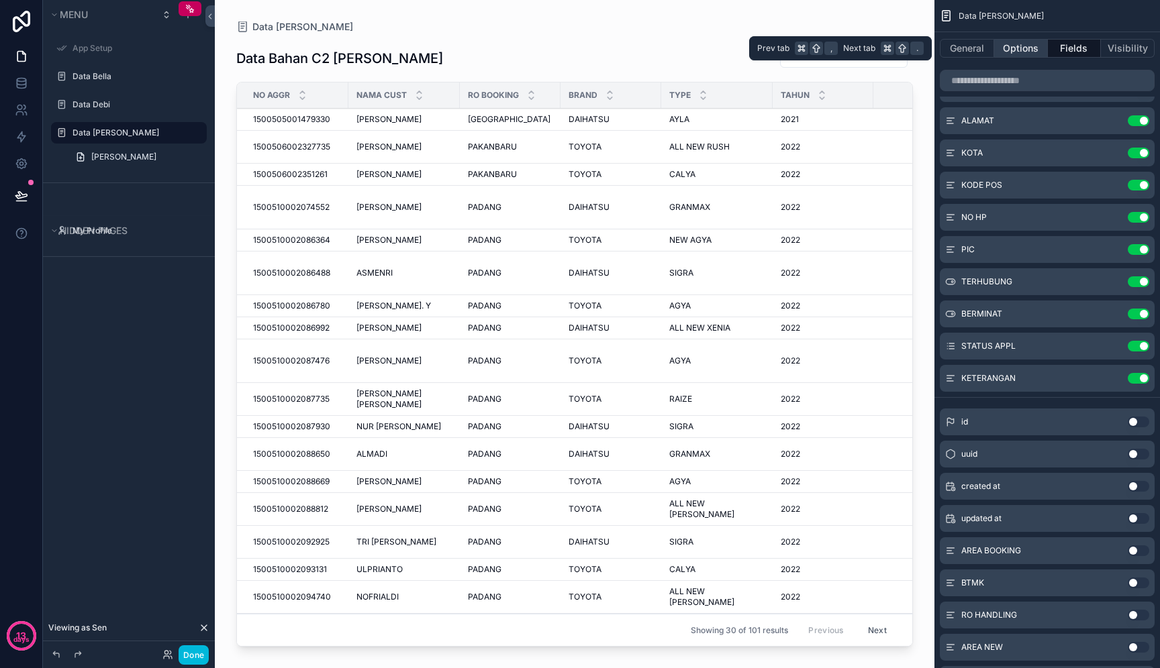
click at [1035, 42] on button "Options" at bounding box center [1021, 48] width 54 height 19
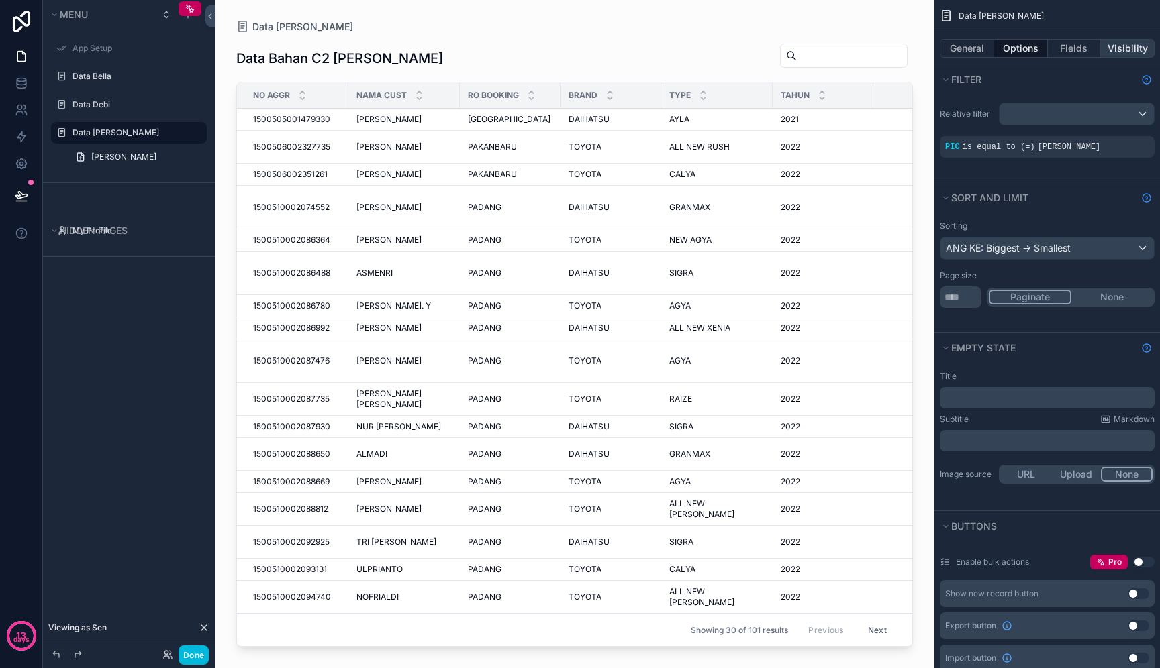
click at [1123, 44] on button "Visibility" at bounding box center [1127, 48] width 54 height 19
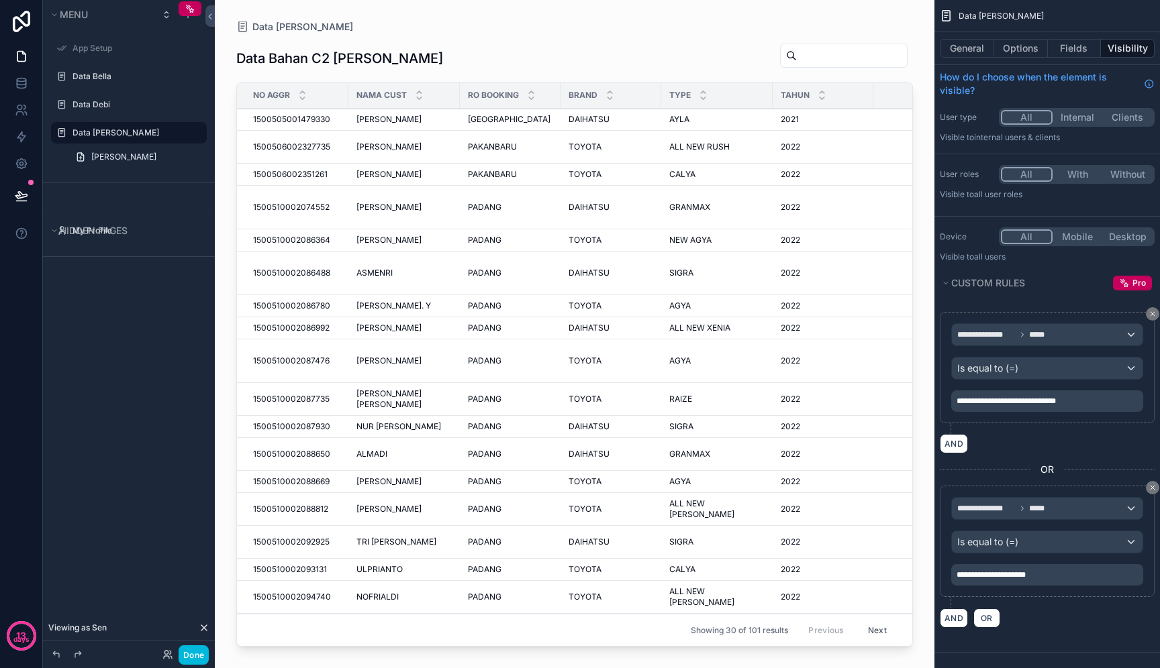
click at [1007, 403] on span "**********" at bounding box center [1005, 401] width 99 height 8
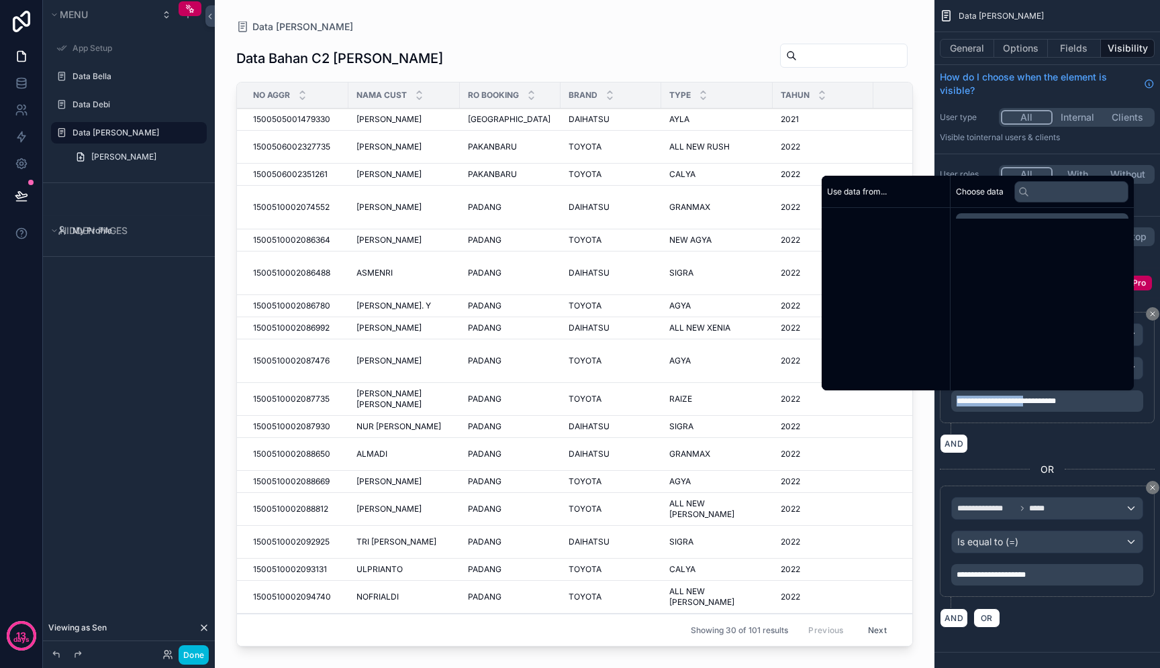
click at [1007, 403] on span "**********" at bounding box center [1005, 401] width 99 height 8
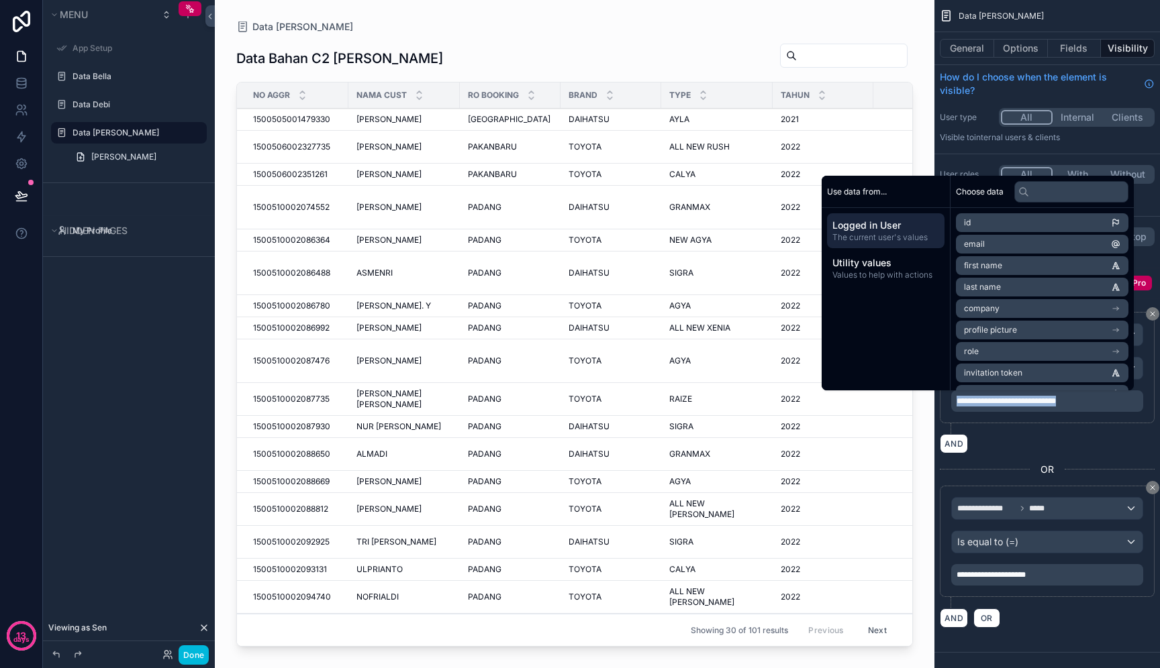
click at [1084, 399] on p "**********" at bounding box center [1048, 401] width 184 height 11
click at [1113, 456] on div "**********" at bounding box center [1046, 470] width 215 height 316
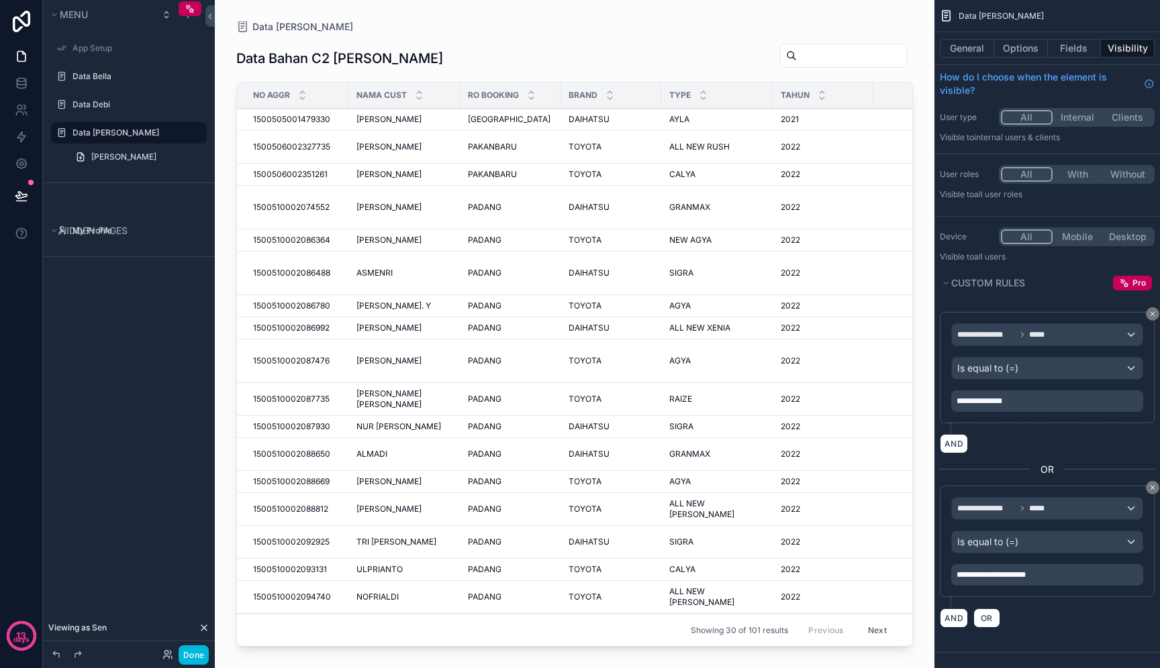
click at [372, 122] on div "scrollable content" at bounding box center [574, 326] width 719 height 652
click at [372, 122] on span "RONI YOSDINATA" at bounding box center [388, 119] width 65 height 11
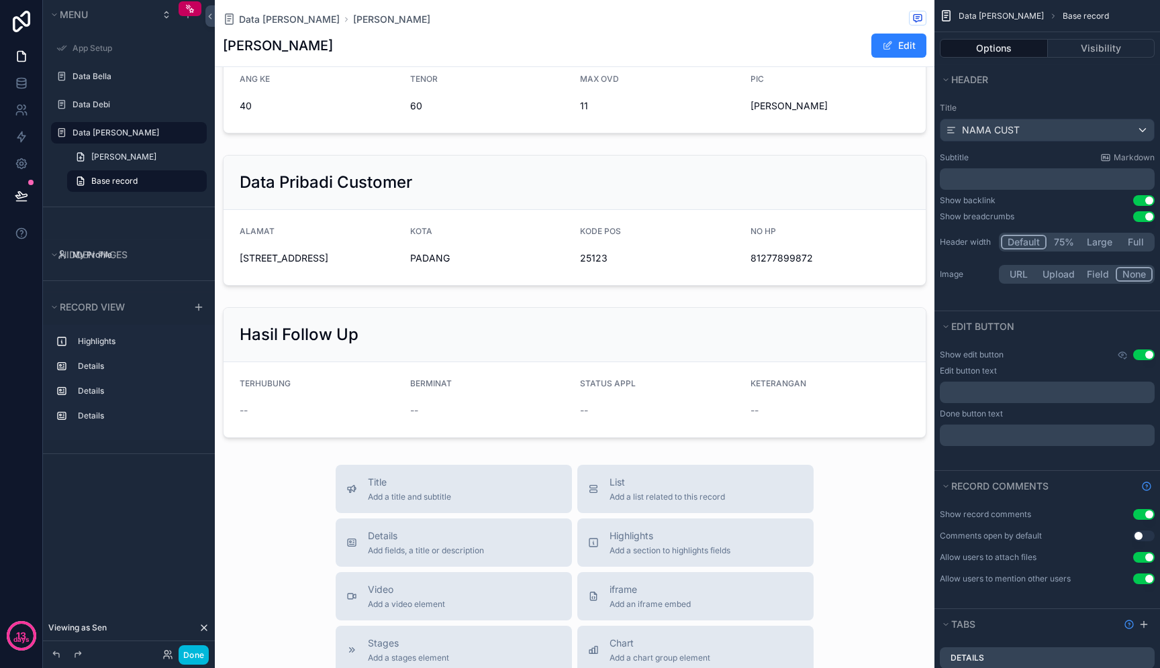
scroll to position [312, 0]
click at [905, 48] on button "Edit" at bounding box center [898, 46] width 55 height 24
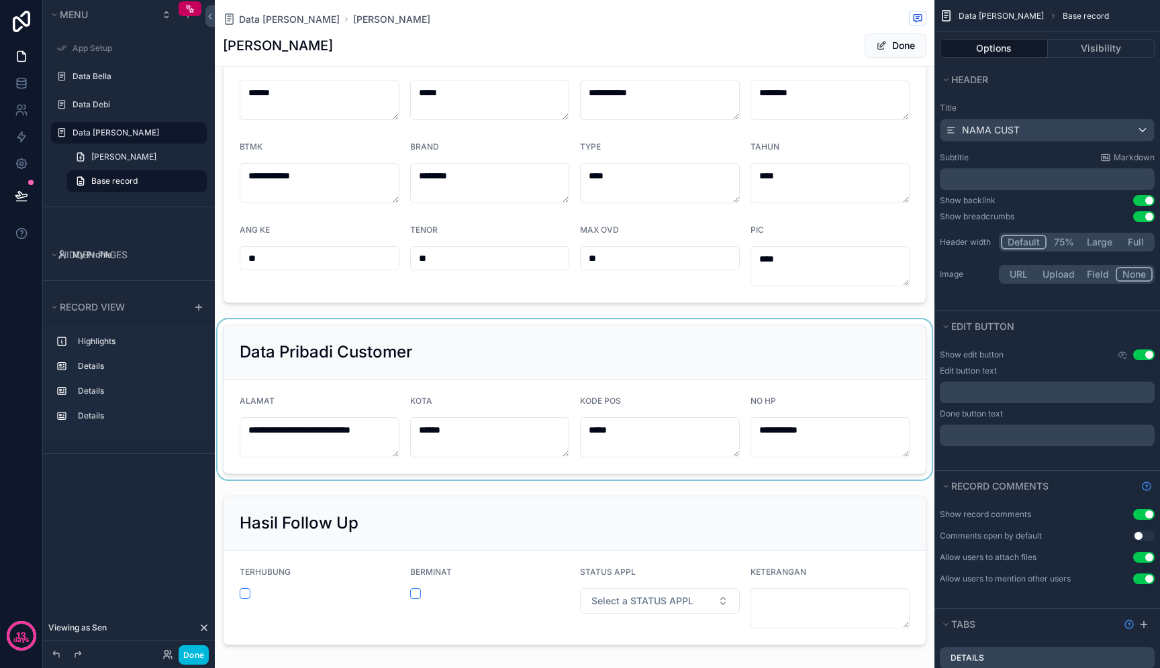
scroll to position [0, 0]
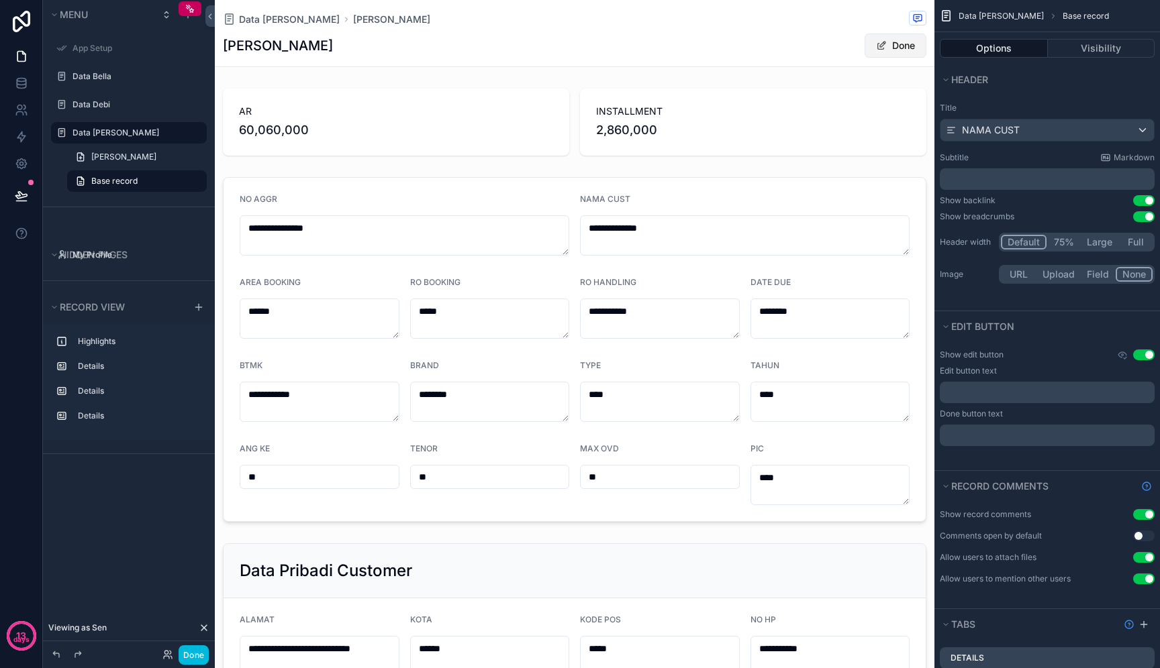
click at [884, 48] on span "scrollable content" at bounding box center [881, 45] width 11 height 11
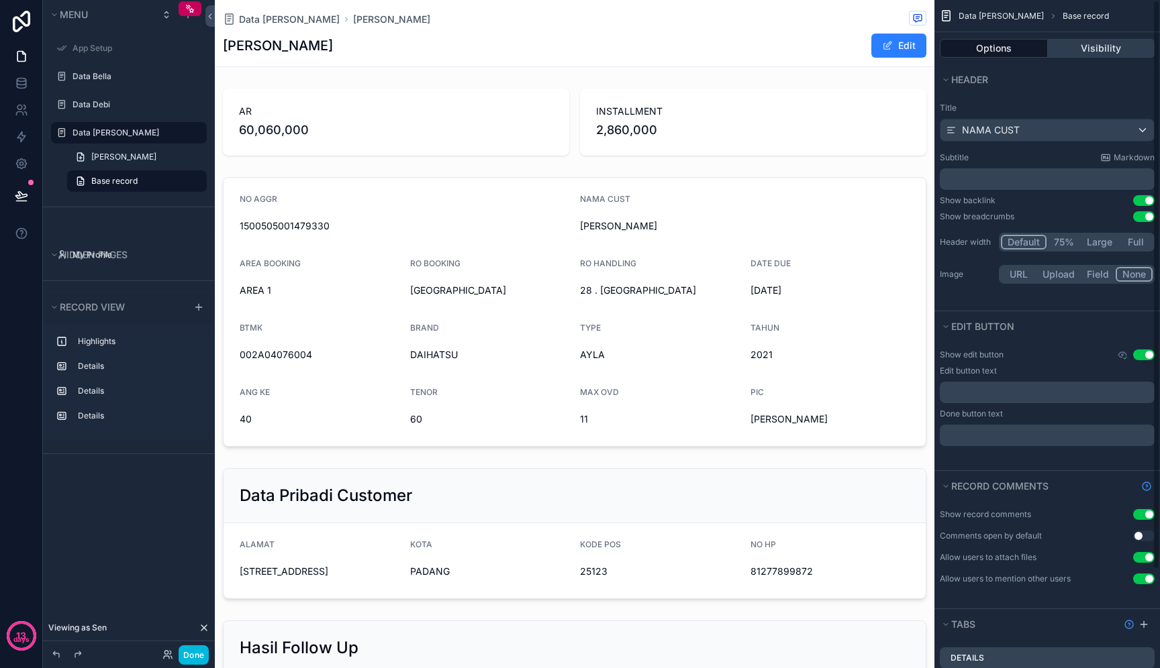
click at [1095, 50] on button "Visibility" at bounding box center [1100, 48] width 107 height 19
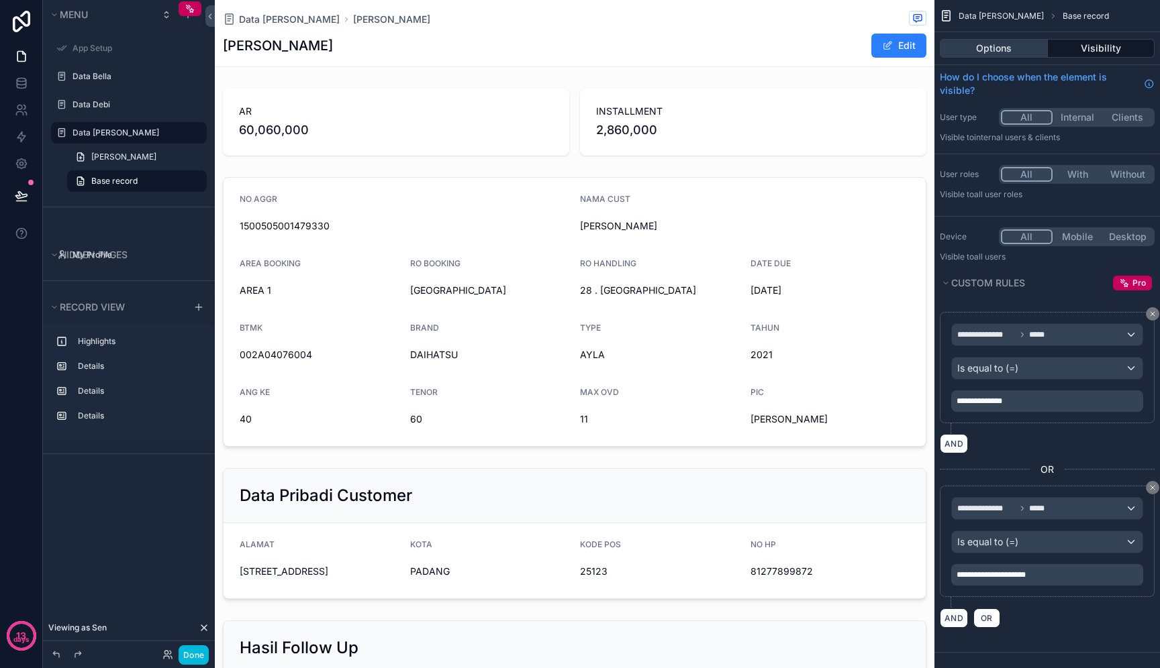
click at [1020, 44] on button "Options" at bounding box center [993, 48] width 108 height 19
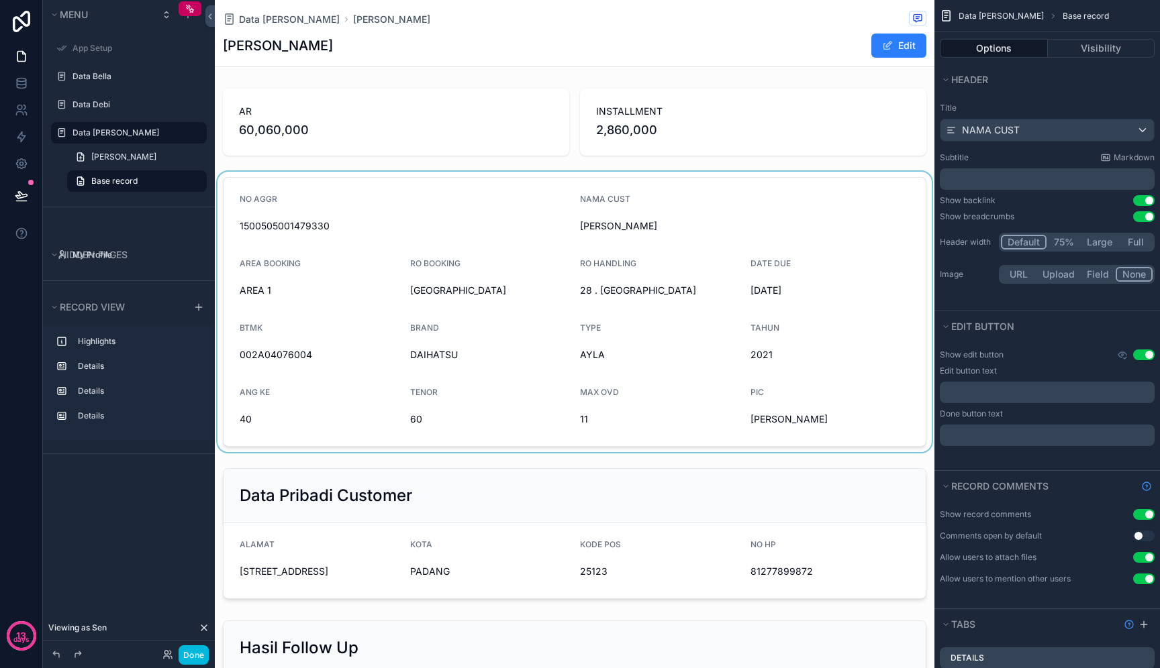
click at [833, 180] on div "scrollable content" at bounding box center [574, 312] width 719 height 280
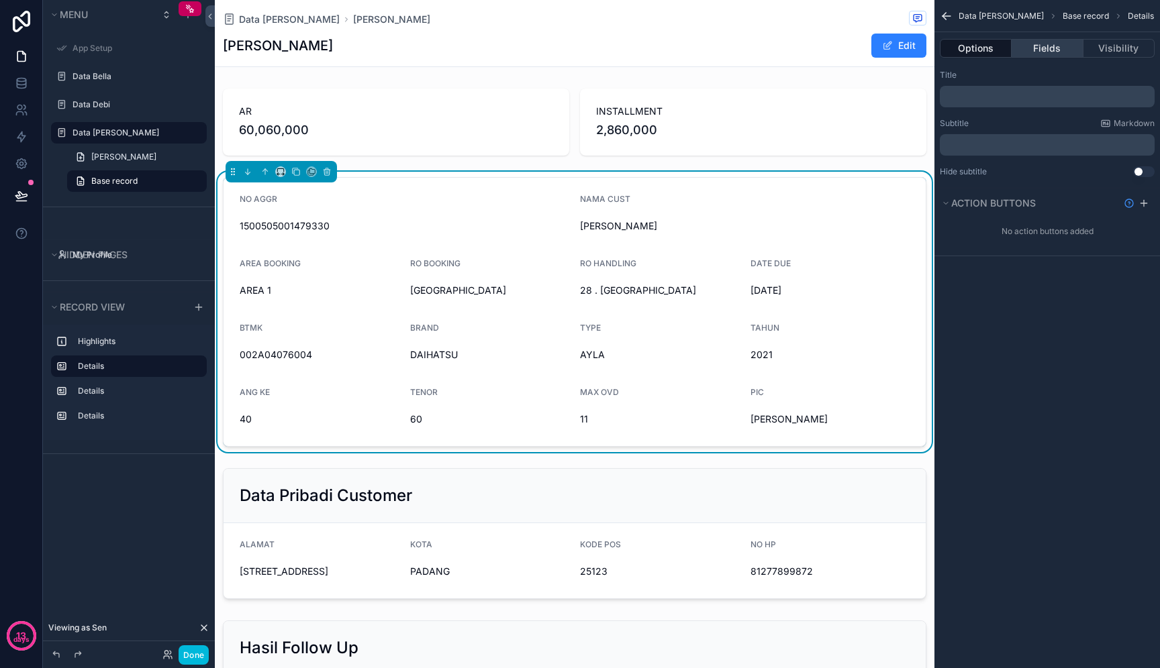
click at [1041, 52] on button "Fields" at bounding box center [1046, 48] width 71 height 19
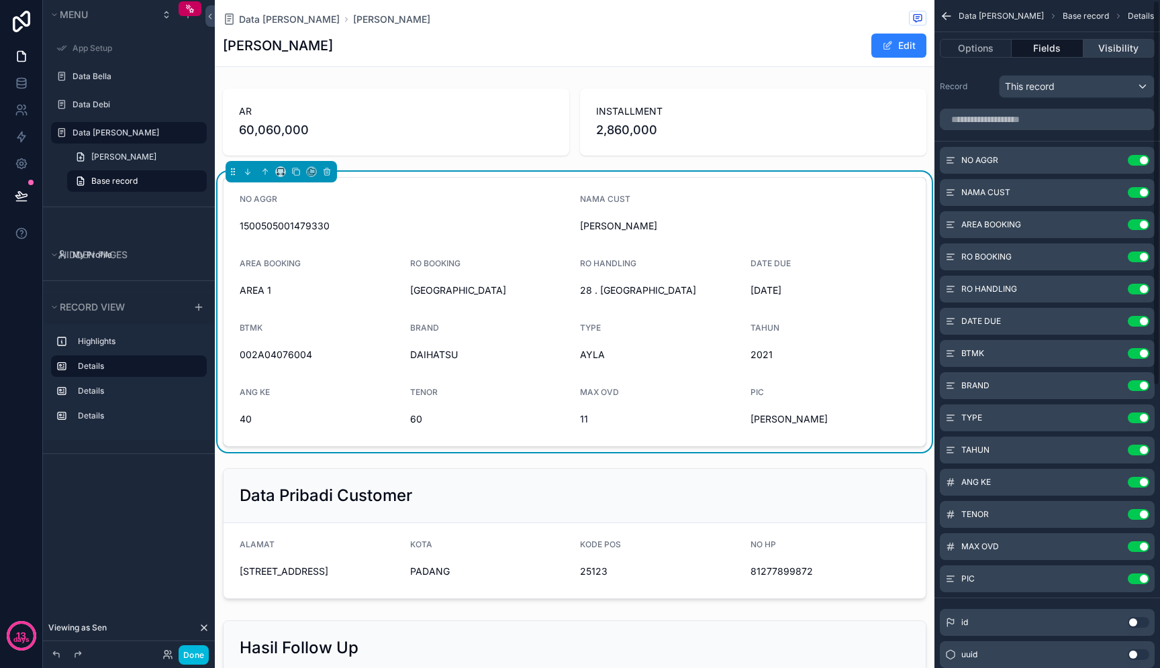
click at [1123, 53] on button "Visibility" at bounding box center [1118, 48] width 71 height 19
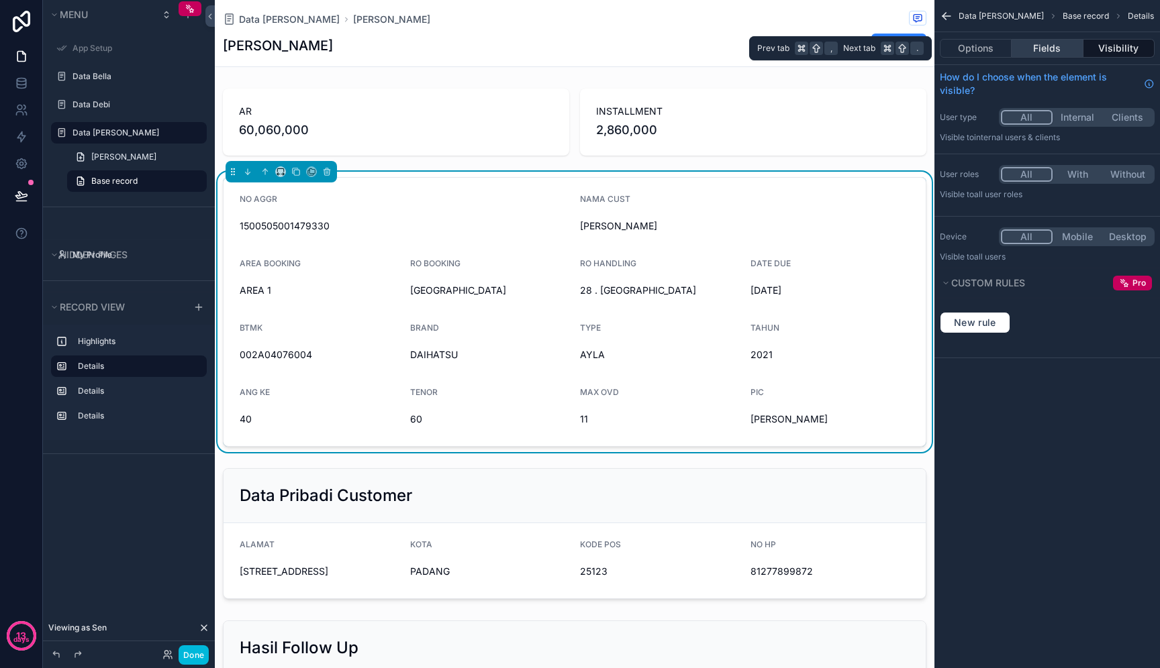
click at [1071, 44] on button "Fields" at bounding box center [1046, 48] width 71 height 19
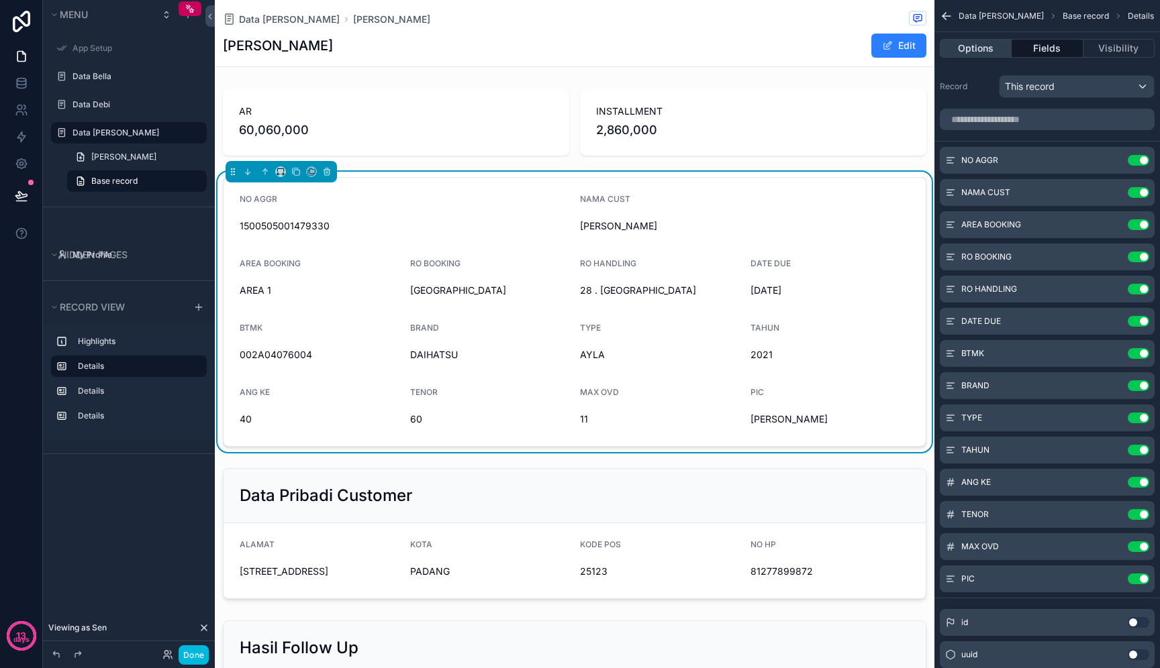
click at [994, 53] on button "Options" at bounding box center [975, 48] width 72 height 19
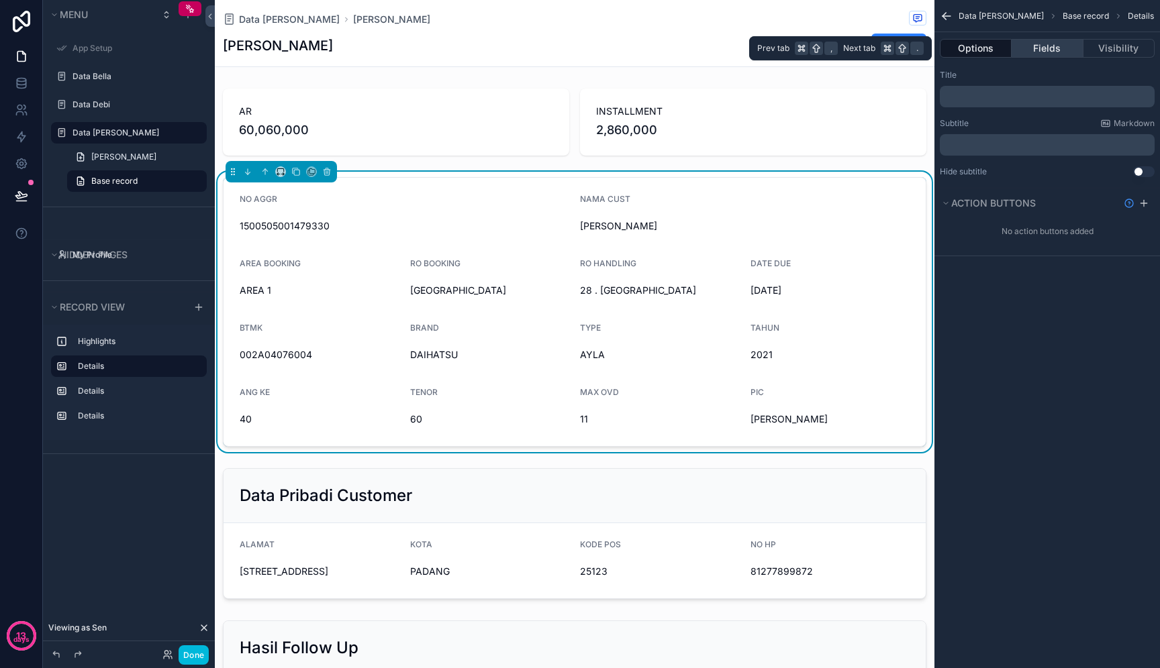
click at [1065, 53] on button "Fields" at bounding box center [1046, 48] width 71 height 19
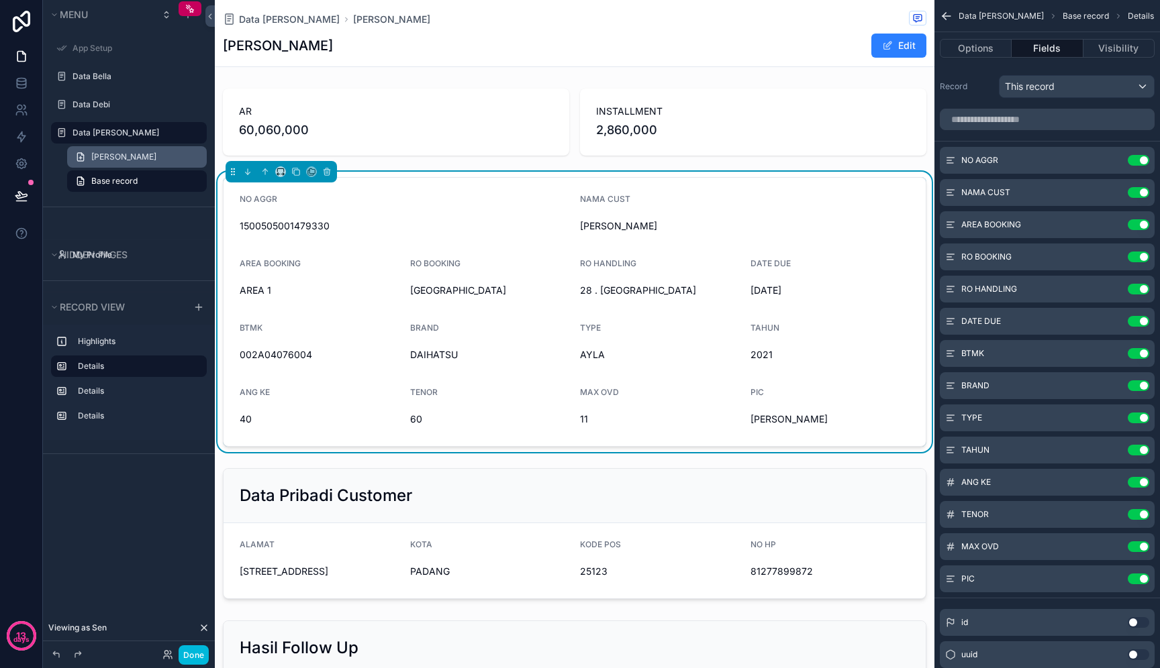
click at [154, 164] on link "Tambah Bahan Bella" at bounding box center [137, 156] width 140 height 21
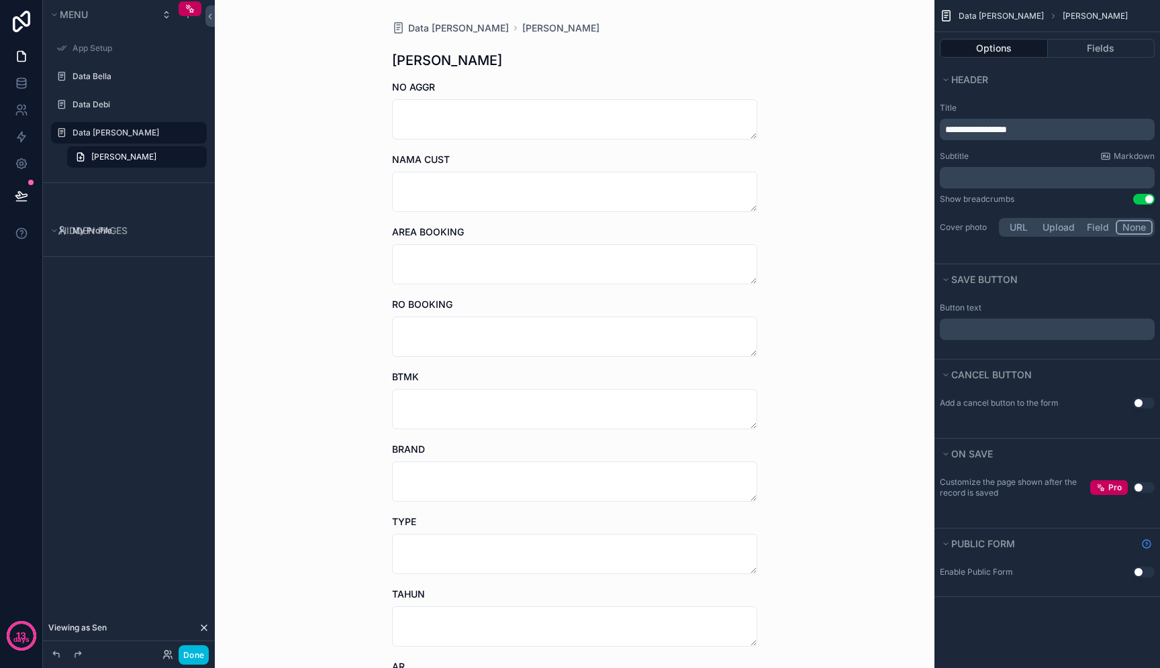
click at [1041, 123] on p "**********" at bounding box center [1048, 129] width 207 height 13
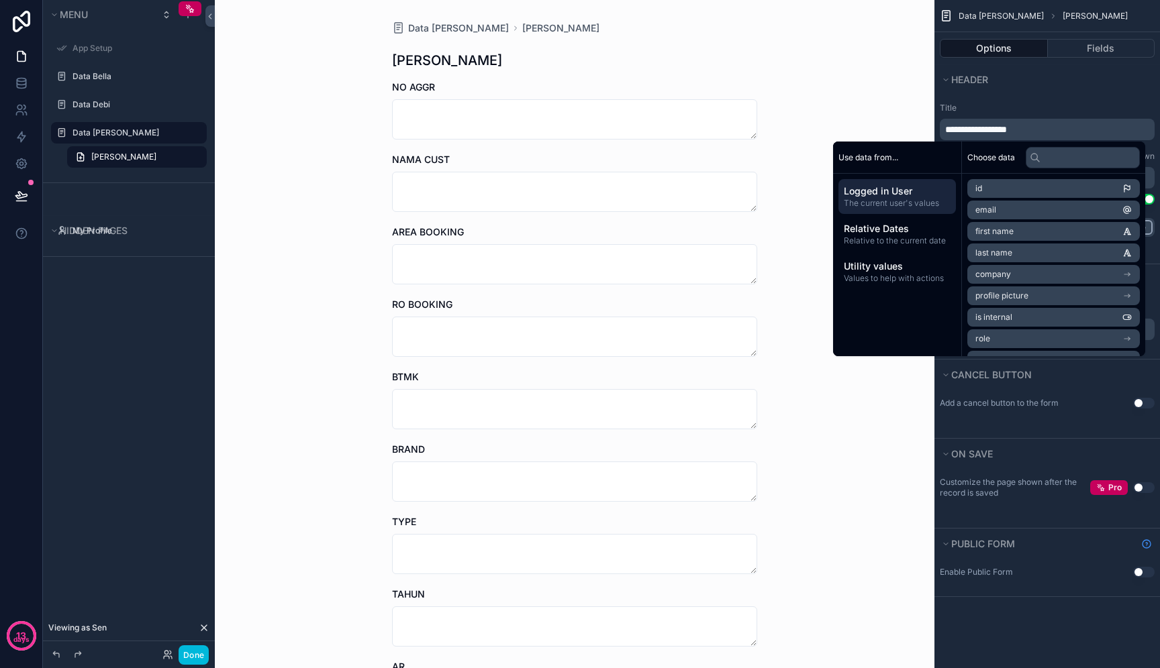
click at [1007, 127] on span "**********" at bounding box center [976, 129] width 62 height 9
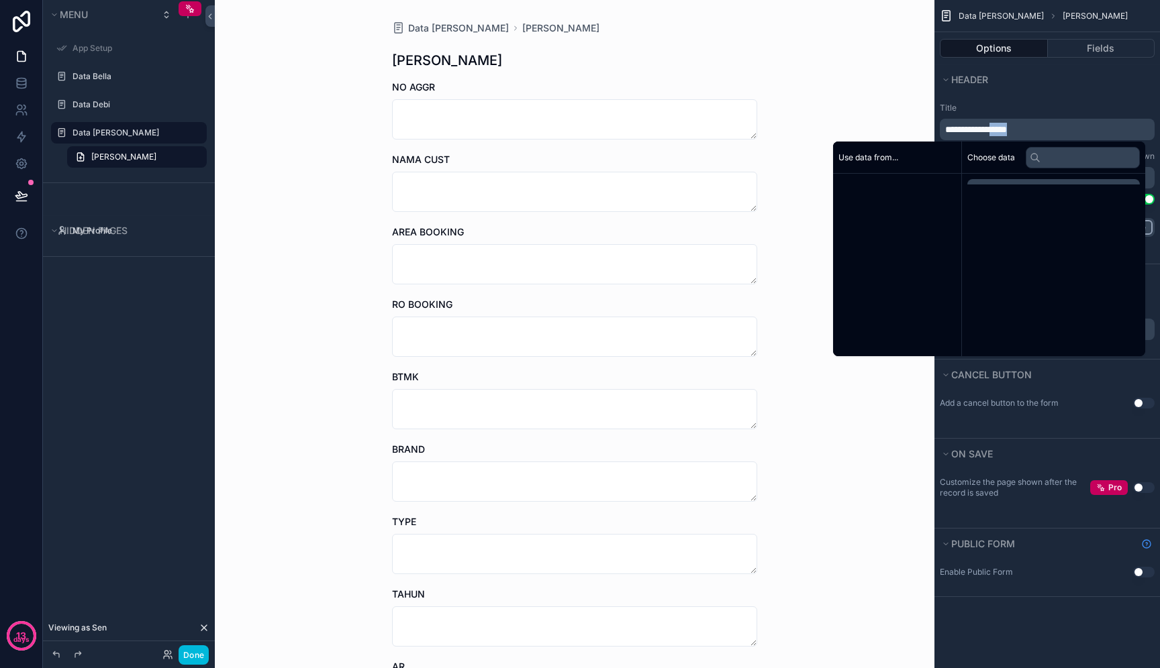
click at [1007, 127] on span "**********" at bounding box center [976, 129] width 62 height 9
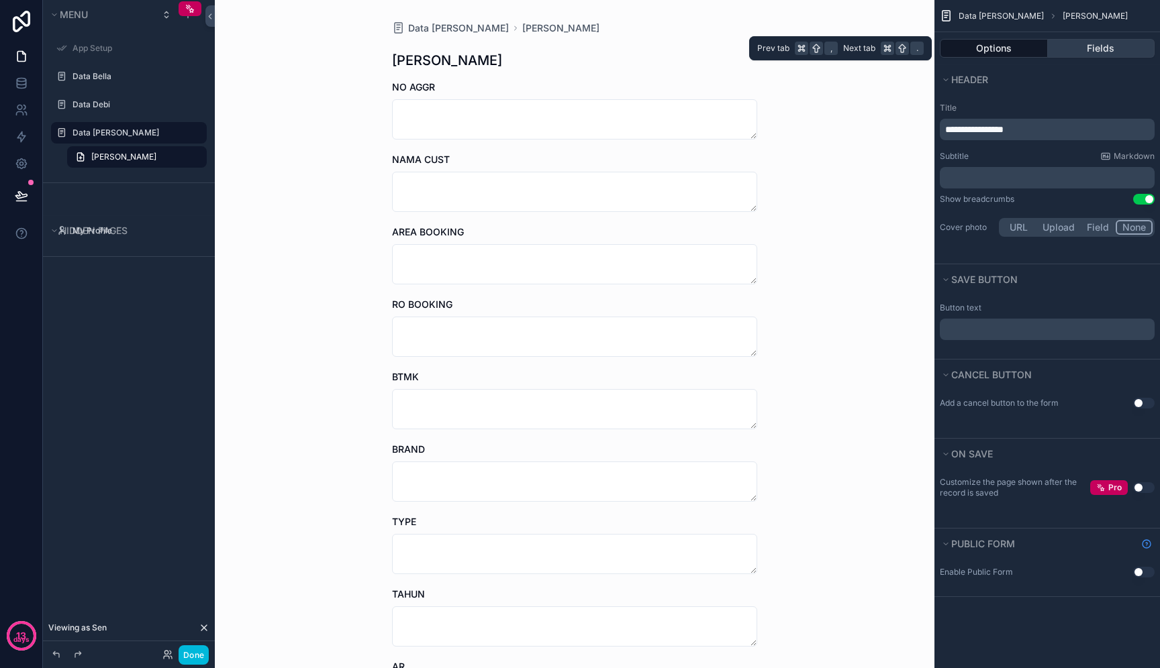
click at [1104, 46] on button "Fields" at bounding box center [1100, 48] width 107 height 19
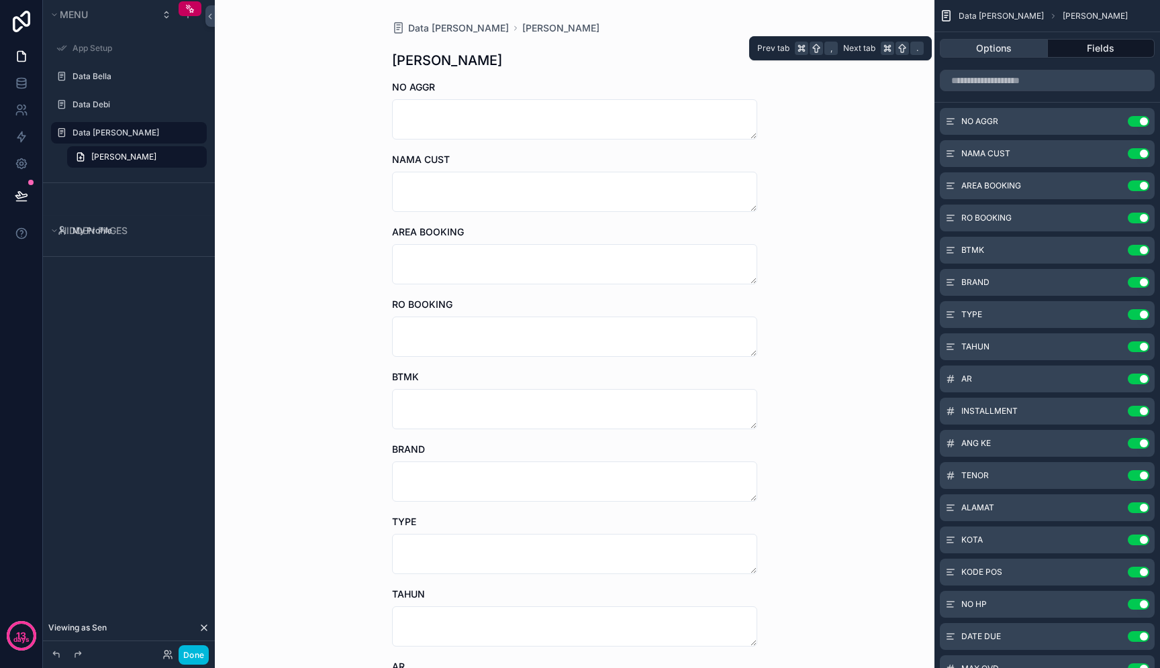
click at [1030, 55] on button "Options" at bounding box center [993, 48] width 108 height 19
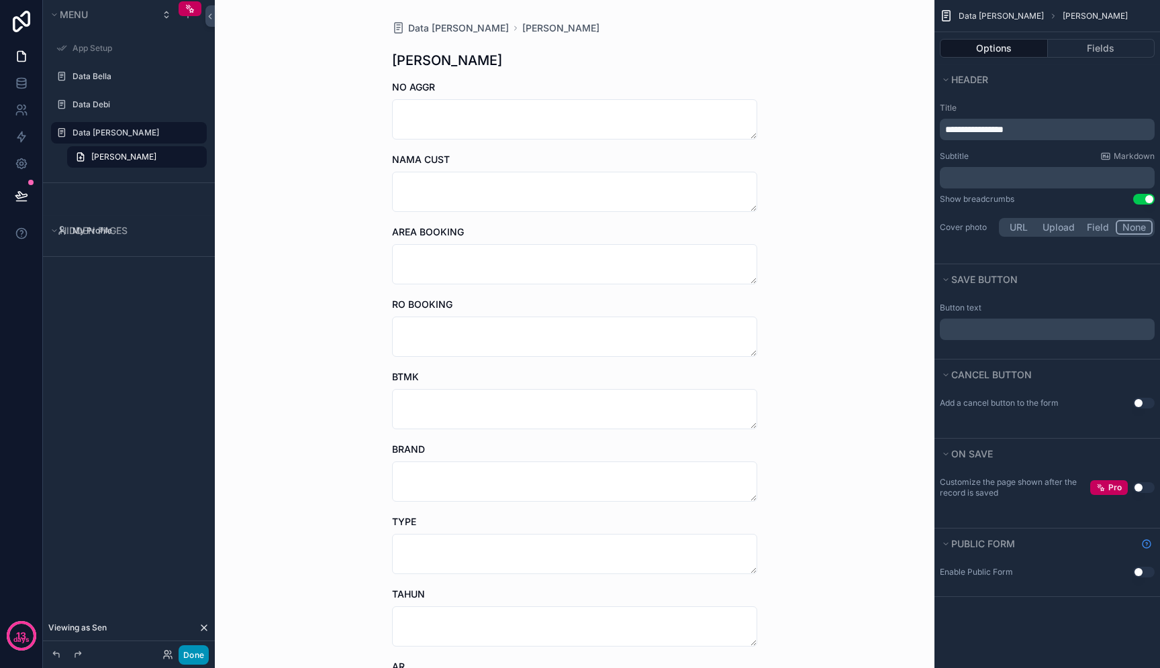
click at [194, 657] on button "Done" at bounding box center [193, 655] width 30 height 19
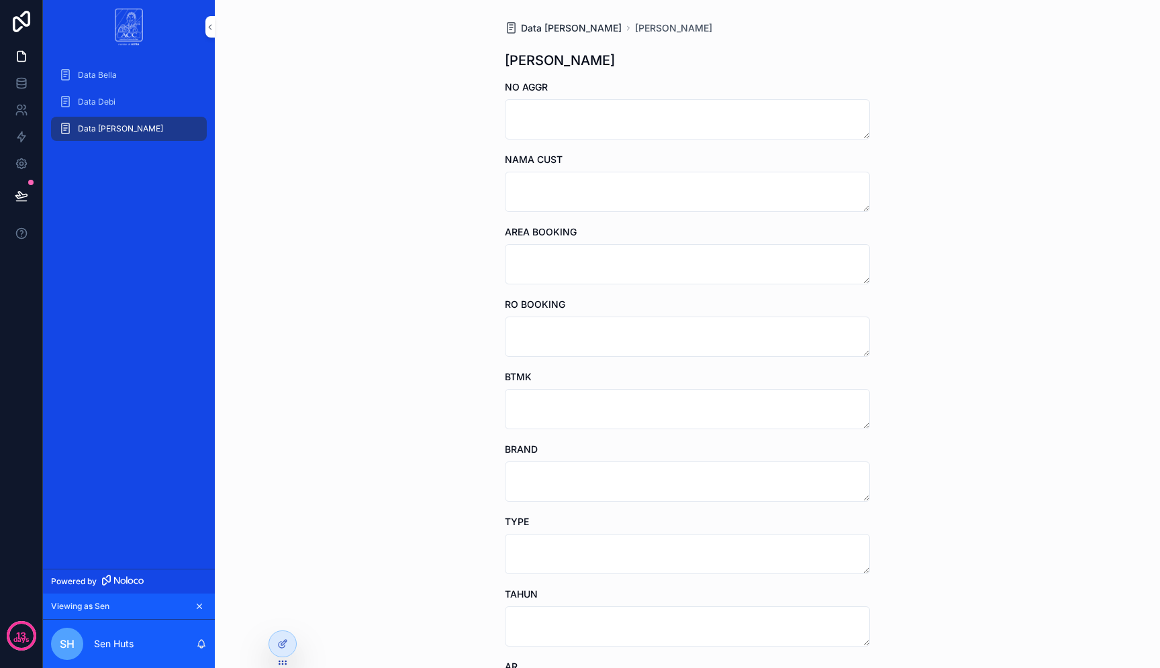
click at [546, 32] on span "Data Dona" at bounding box center [571, 27] width 101 height 13
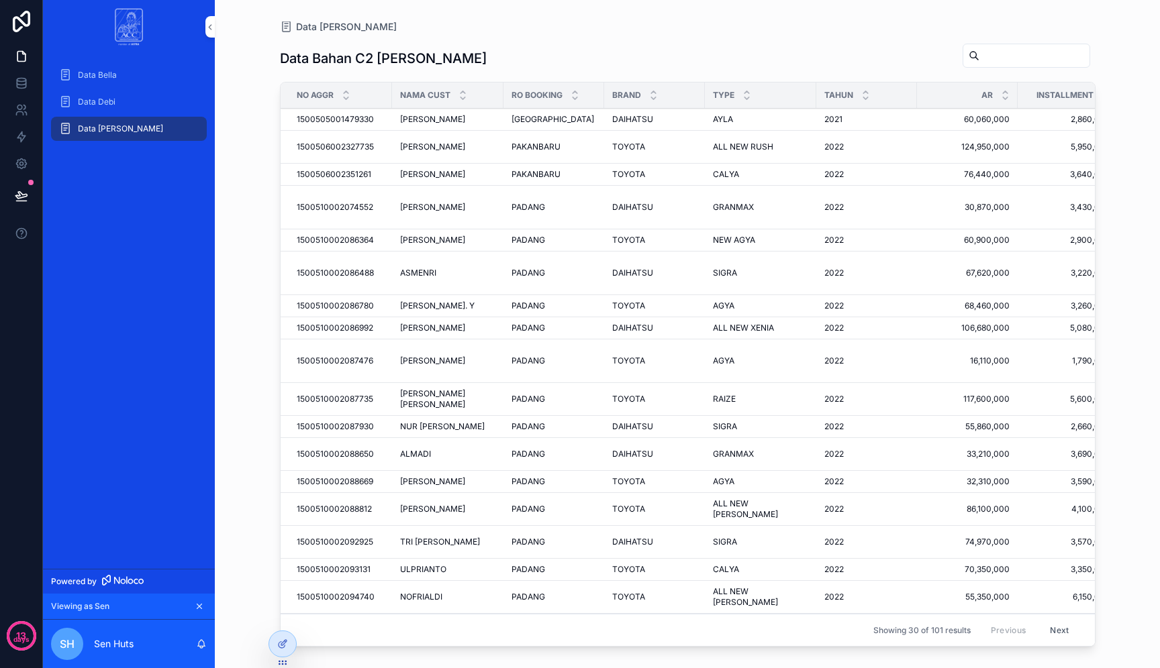
click at [670, 125] on div "DAIHATSU DAIHATSU" at bounding box center [654, 119] width 85 height 11
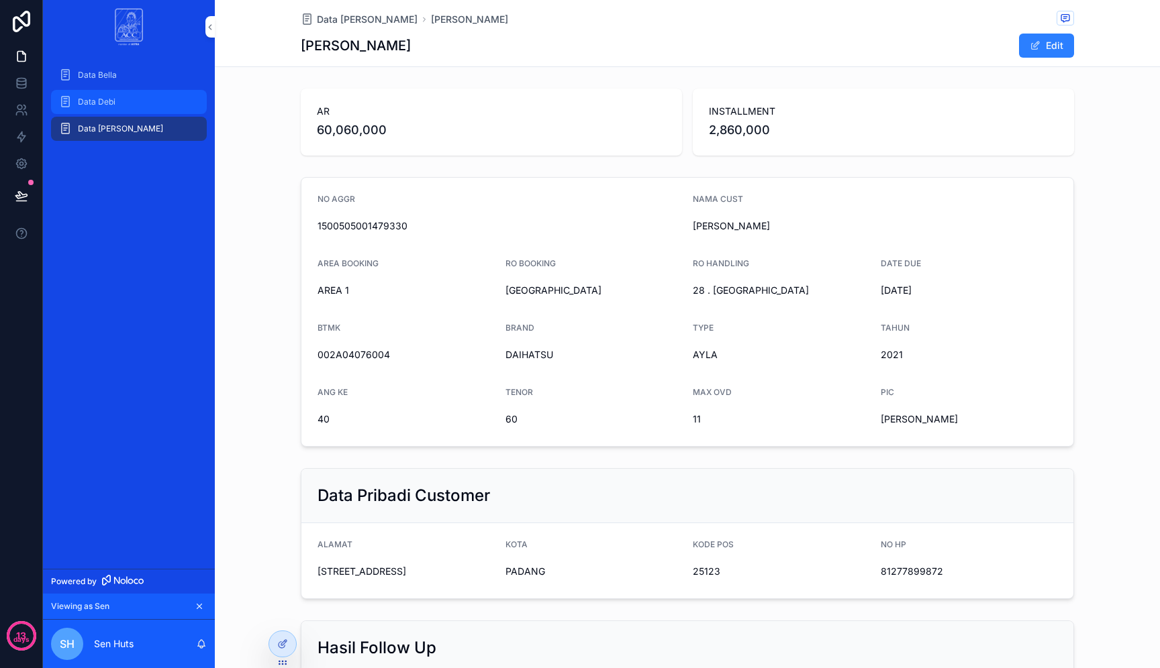
click at [123, 99] on div "Data Debi" at bounding box center [129, 101] width 140 height 21
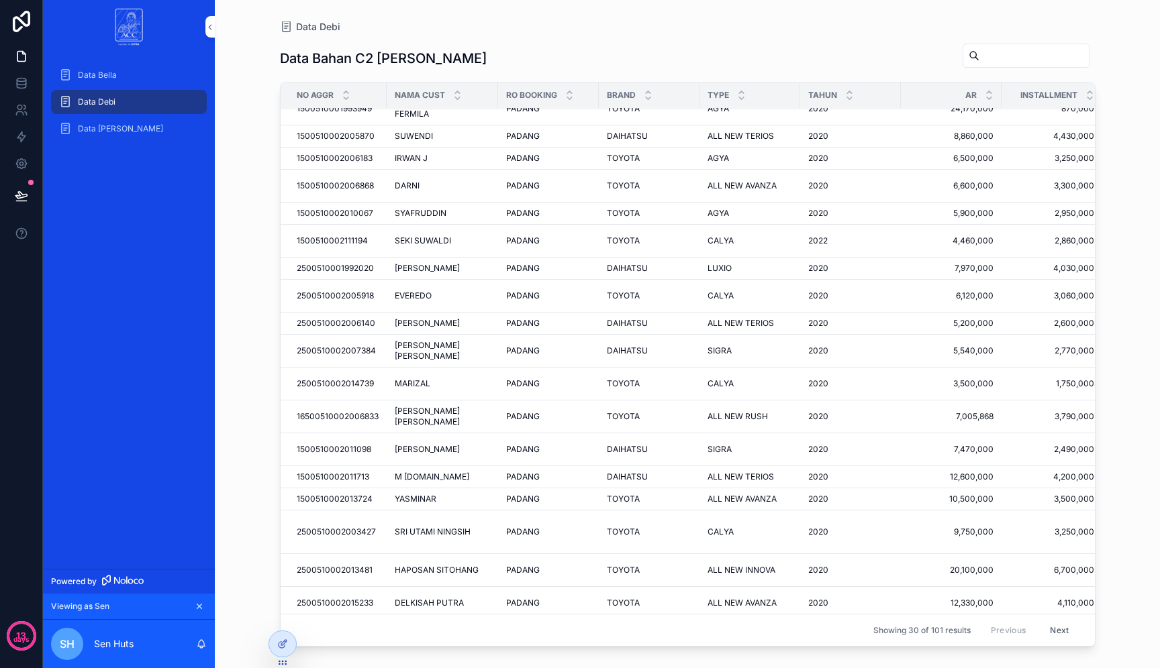
scroll to position [362, 0]
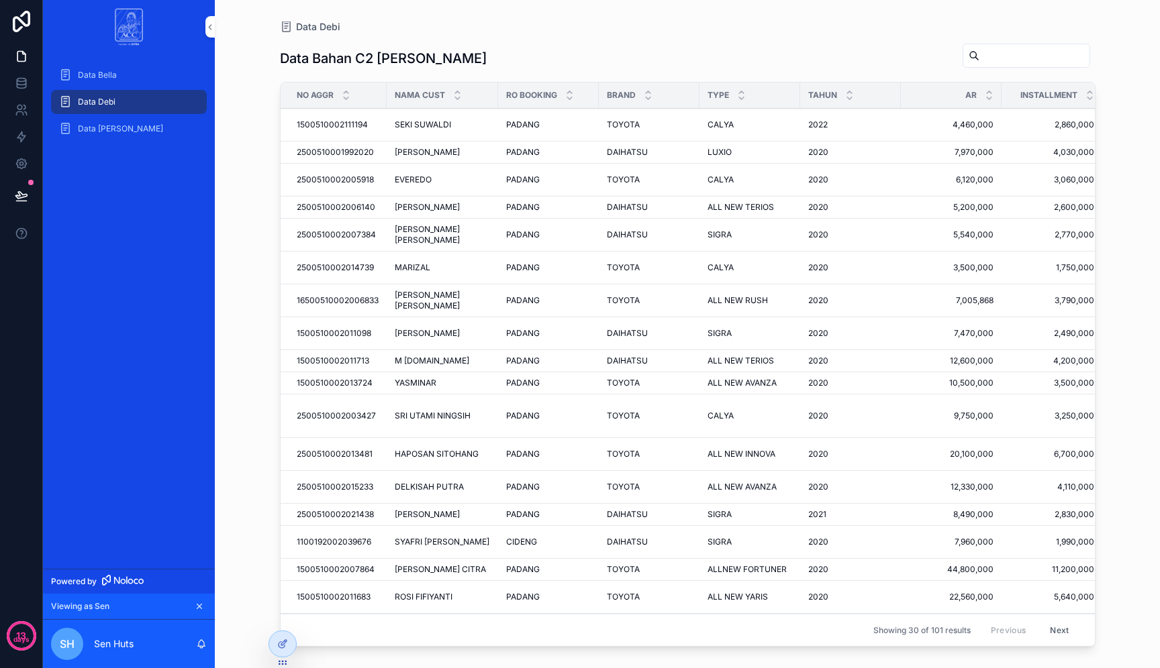
click at [519, 262] on span "PADANG" at bounding box center [523, 267] width 34 height 11
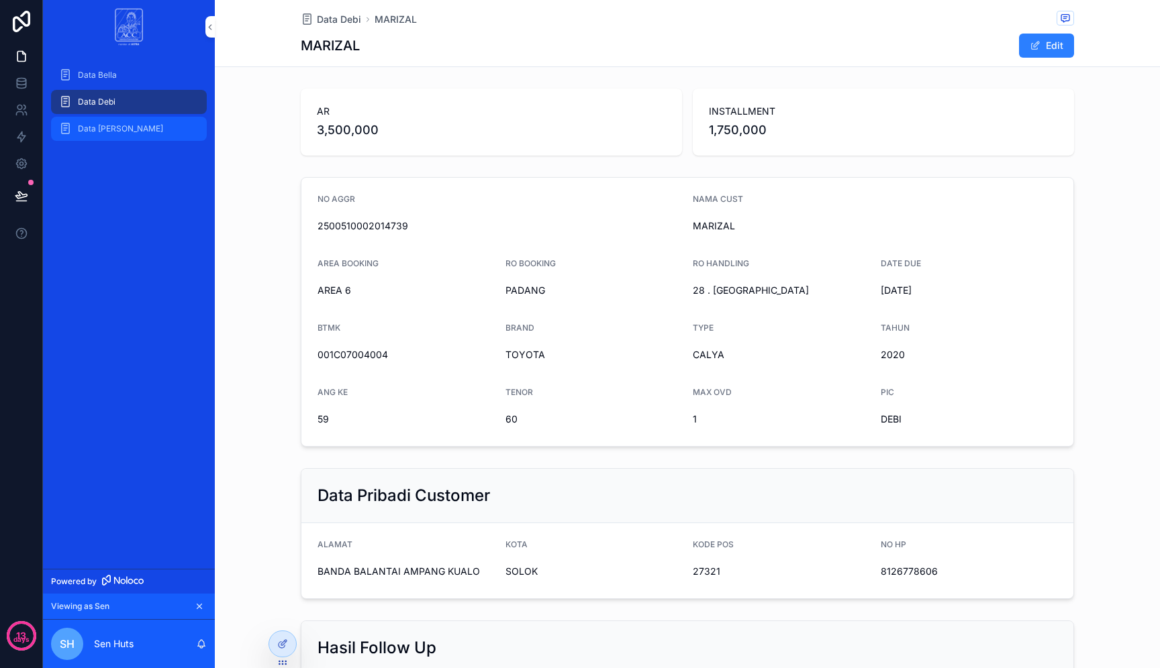
click at [112, 130] on span "Data Dona" at bounding box center [120, 128] width 85 height 11
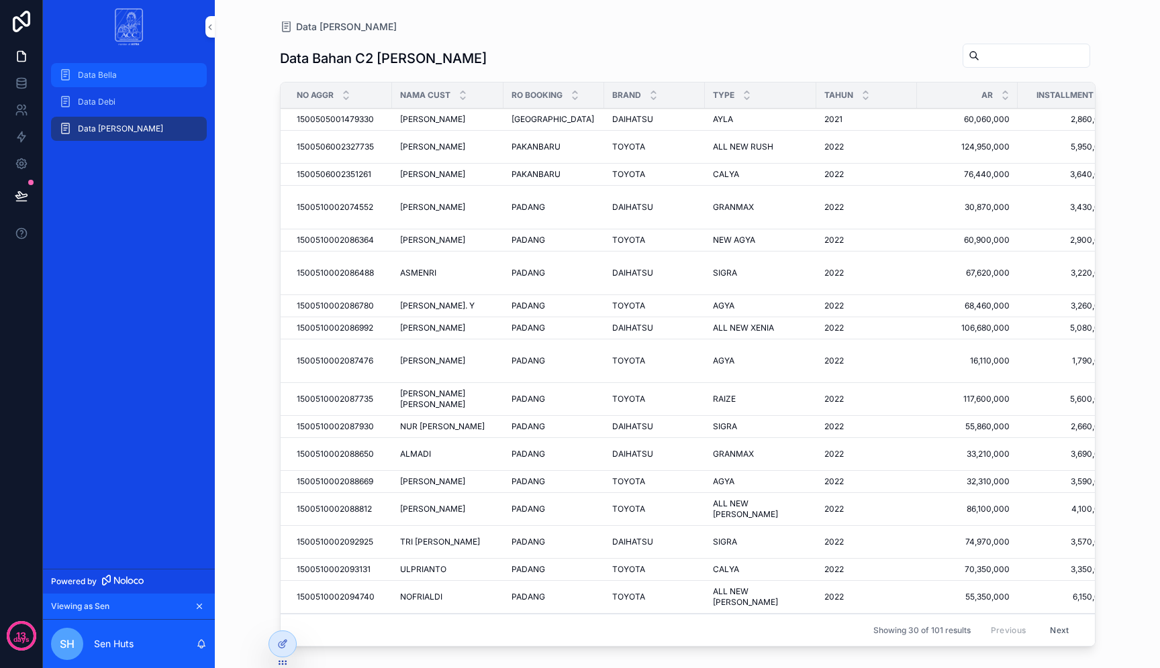
click at [133, 78] on div "Data Bella" at bounding box center [129, 74] width 140 height 21
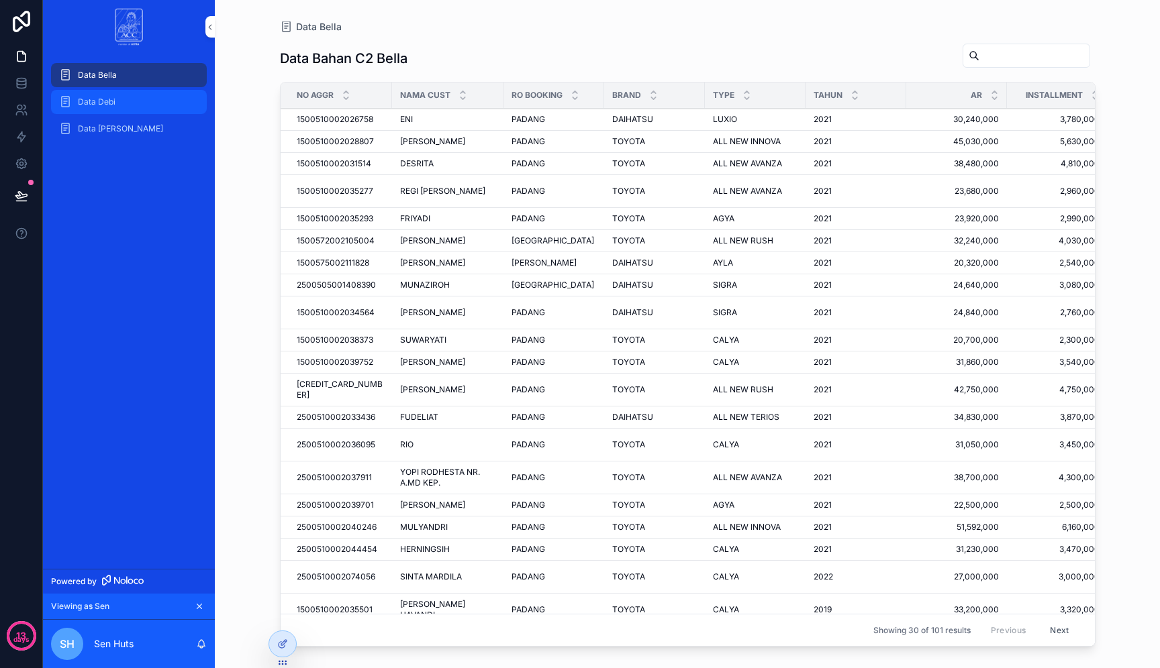
click at [138, 99] on div "Data Debi" at bounding box center [129, 101] width 140 height 21
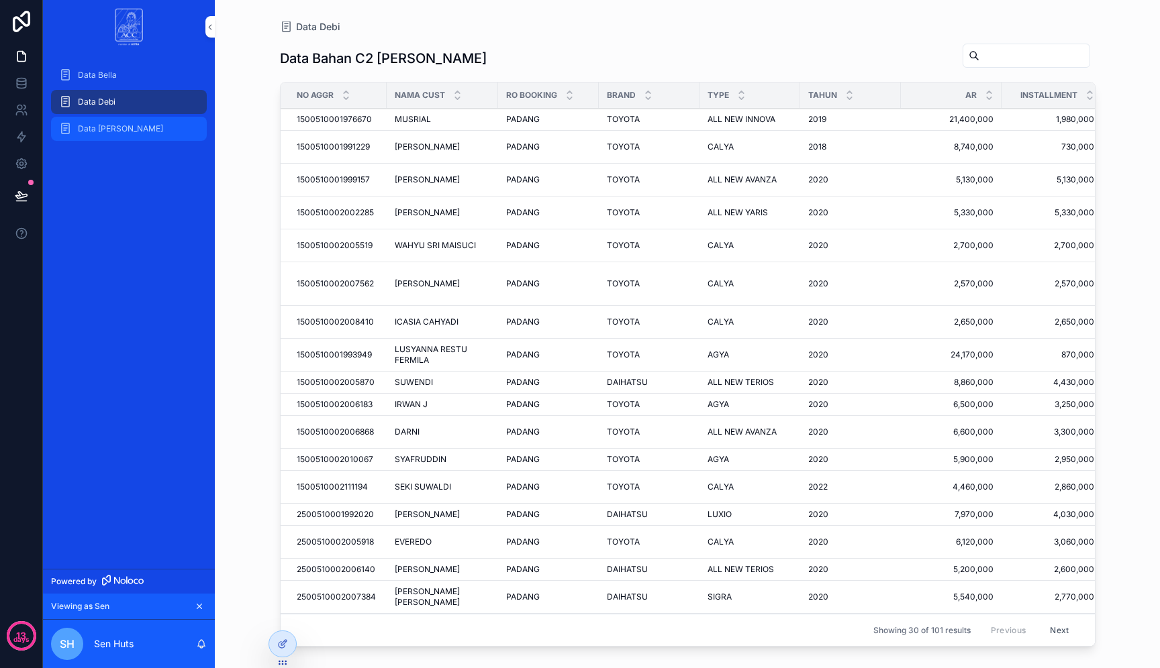
click at [140, 126] on div "Data Dona" at bounding box center [129, 128] width 140 height 21
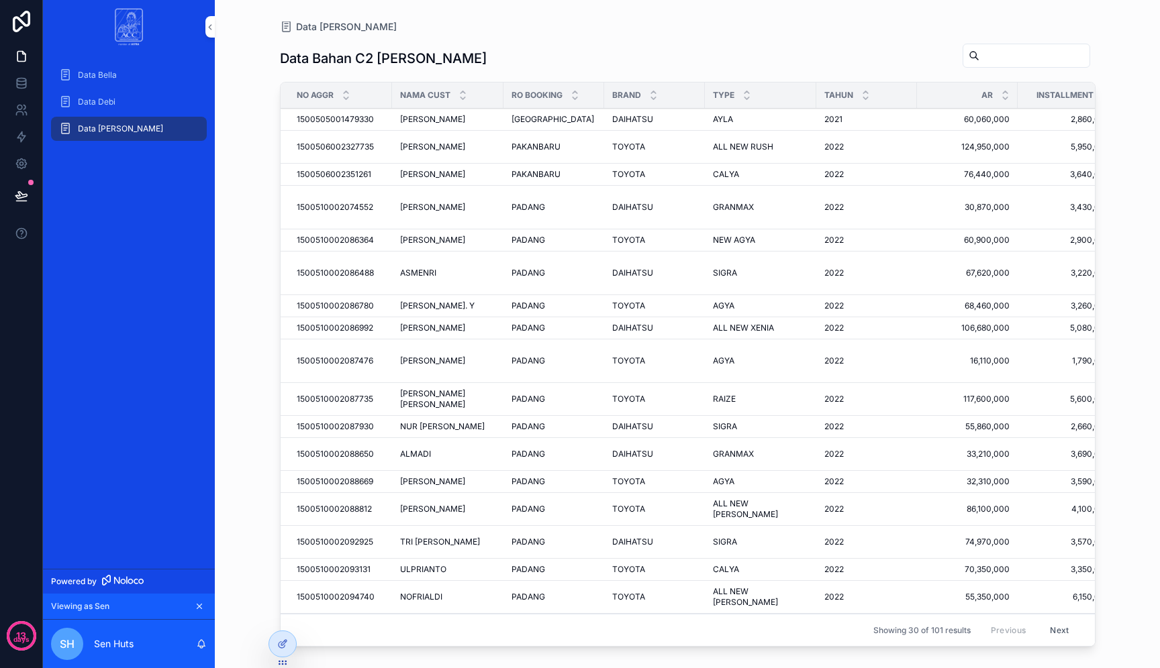
click at [1034, 50] on input "scrollable content" at bounding box center [1034, 55] width 110 height 19
type input "****"
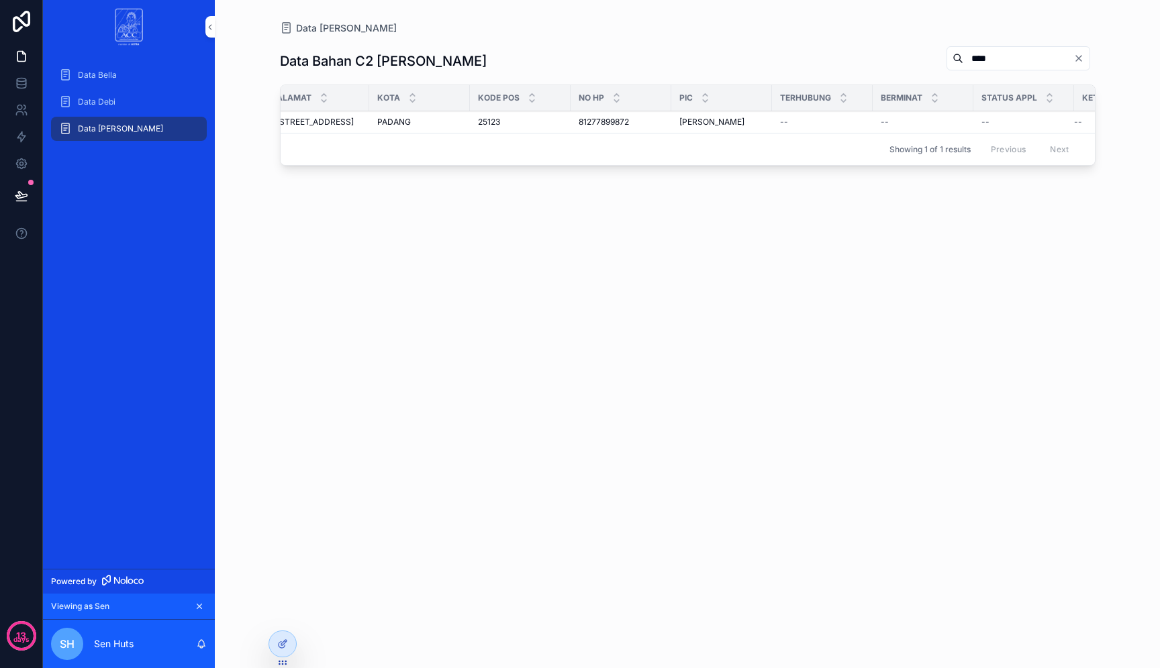
scroll to position [0, 1223]
click at [280, 643] on icon at bounding box center [282, 644] width 11 height 11
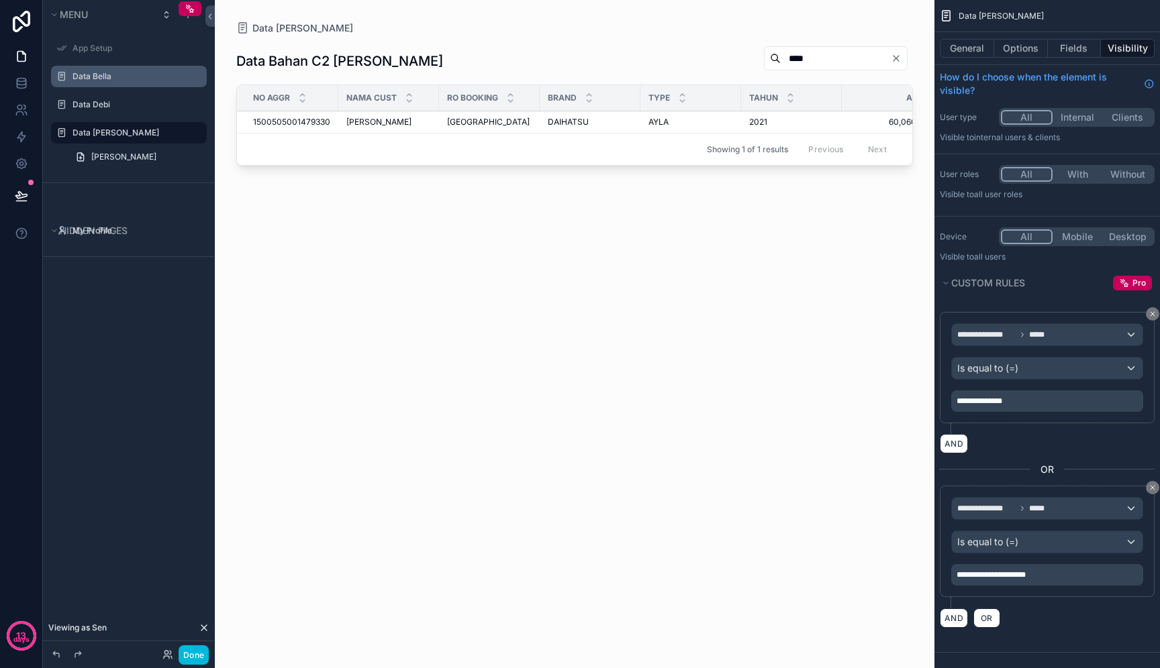
click at [0, 0] on icon "scrollable content" at bounding box center [0, 0] width 0 height 0
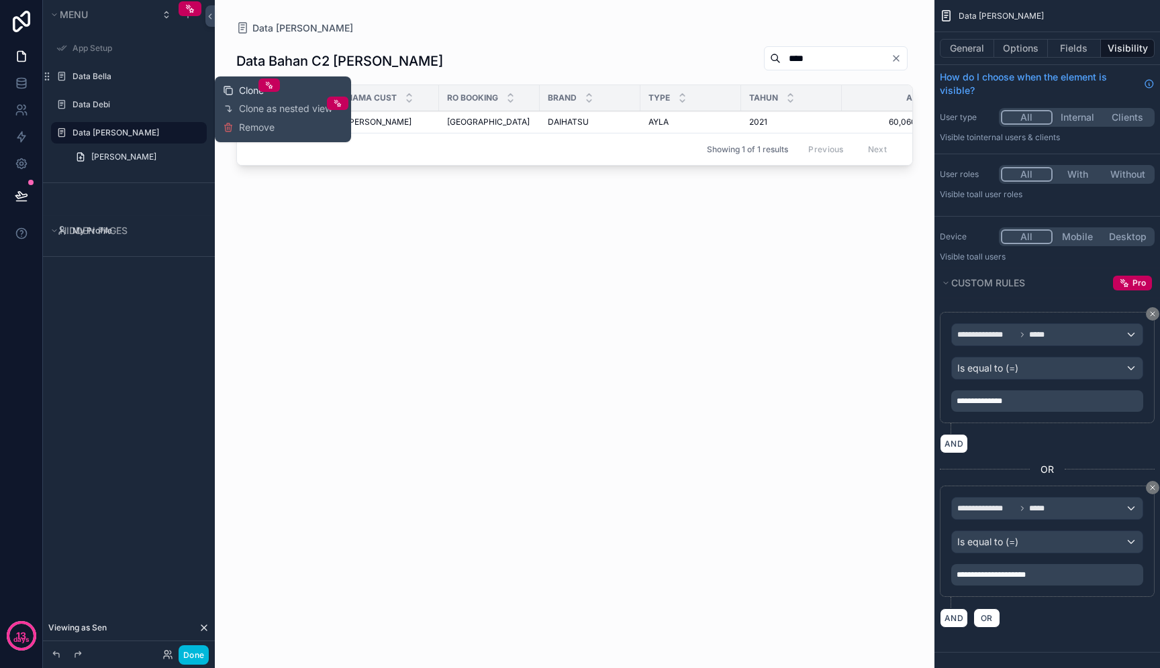
click at [236, 92] on div "Clone" at bounding box center [243, 90] width 41 height 13
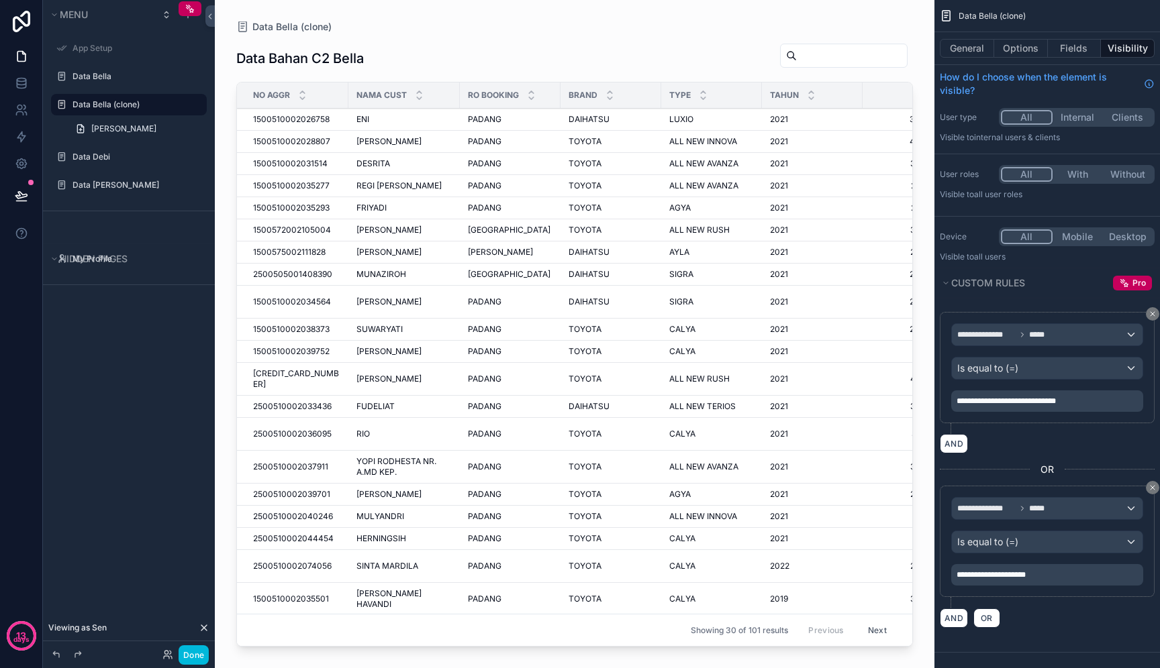
click at [0, 0] on icon "scrollable content" at bounding box center [0, 0] width 0 height 0
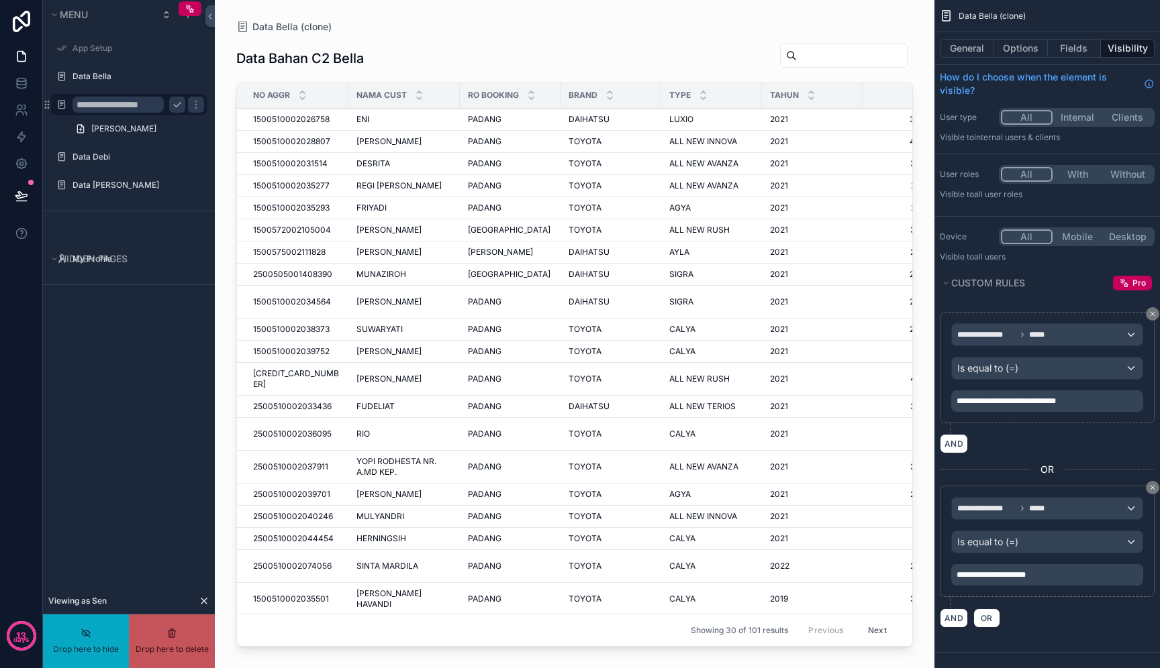
drag, startPoint x: 157, startPoint y: 105, endPoint x: 103, endPoint y: 105, distance: 54.4
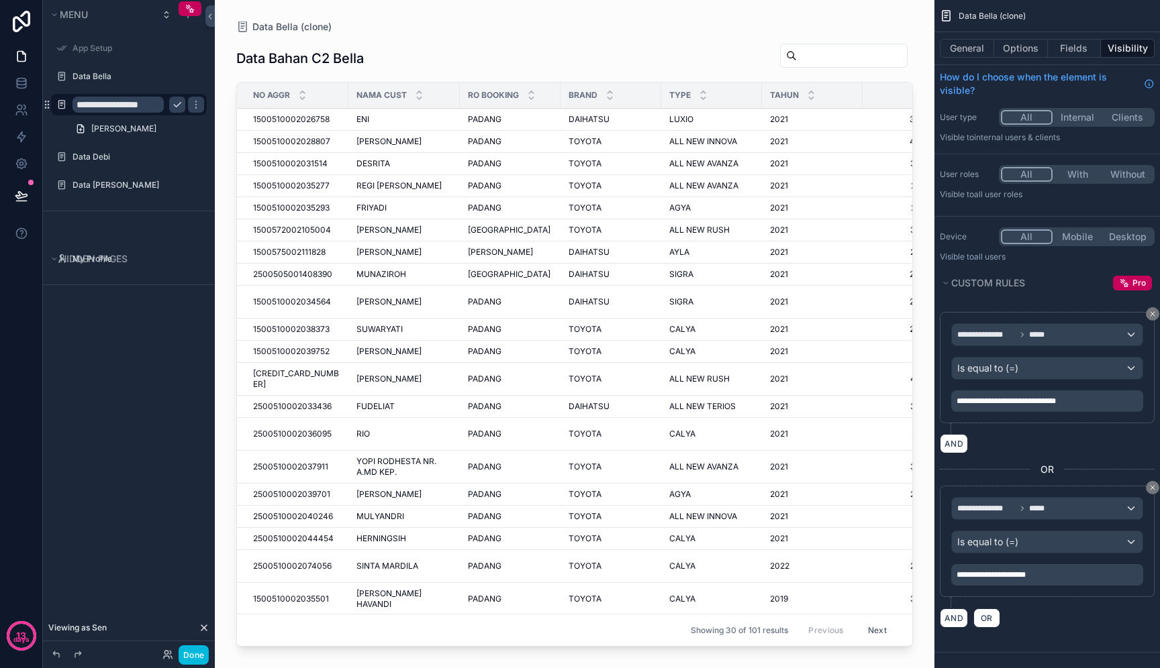
click at [103, 105] on input "**********" at bounding box center [117, 105] width 91 height 16
type input "**********"
click at [172, 100] on icon "scrollable content" at bounding box center [177, 104] width 11 height 11
click at [976, 45] on button "General" at bounding box center [966, 48] width 54 height 19
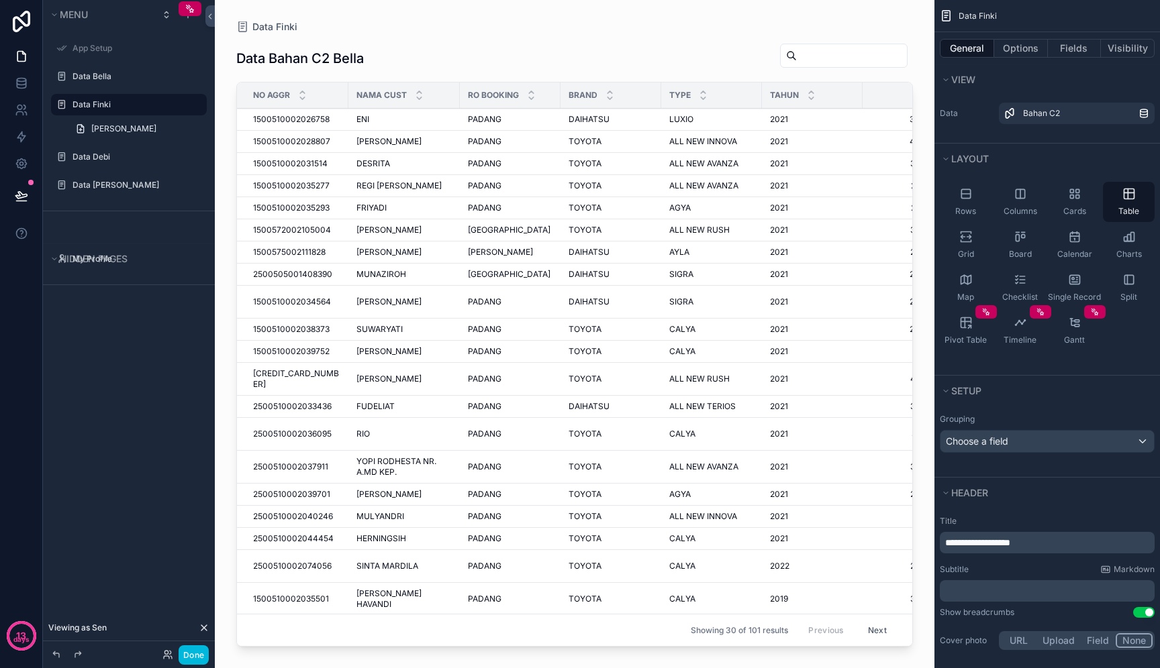
click at [1010, 546] on span "**********" at bounding box center [977, 542] width 65 height 9
click at [1033, 575] on div "Subtitle Markdown ﻿" at bounding box center [1046, 583] width 215 height 38
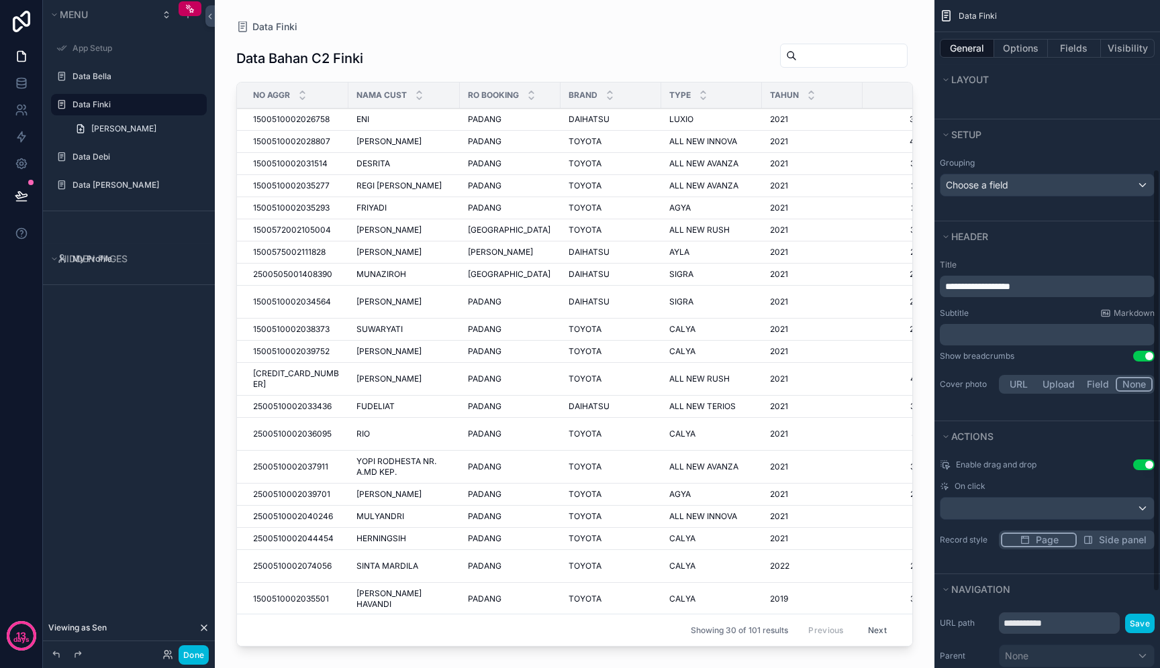
scroll to position [388, 0]
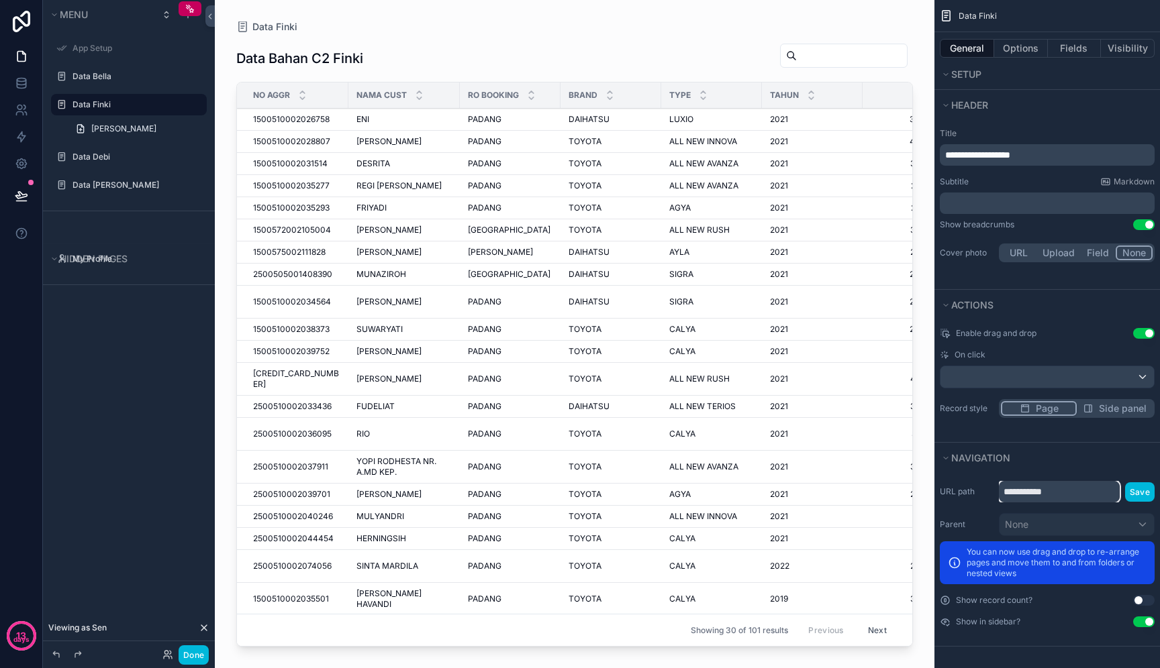
click at [1062, 492] on input "**********" at bounding box center [1058, 491] width 121 height 21
type input "*****"
click at [1146, 485] on button "Save" at bounding box center [1140, 491] width 30 height 19
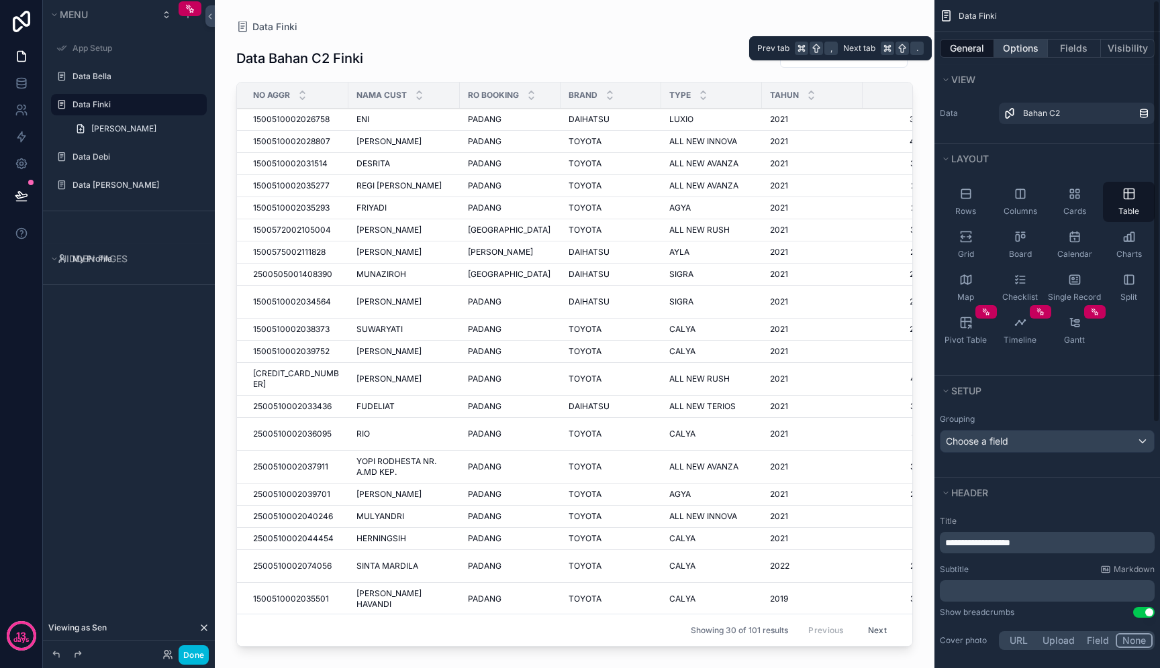
click at [1039, 50] on button "Options" at bounding box center [1021, 48] width 54 height 19
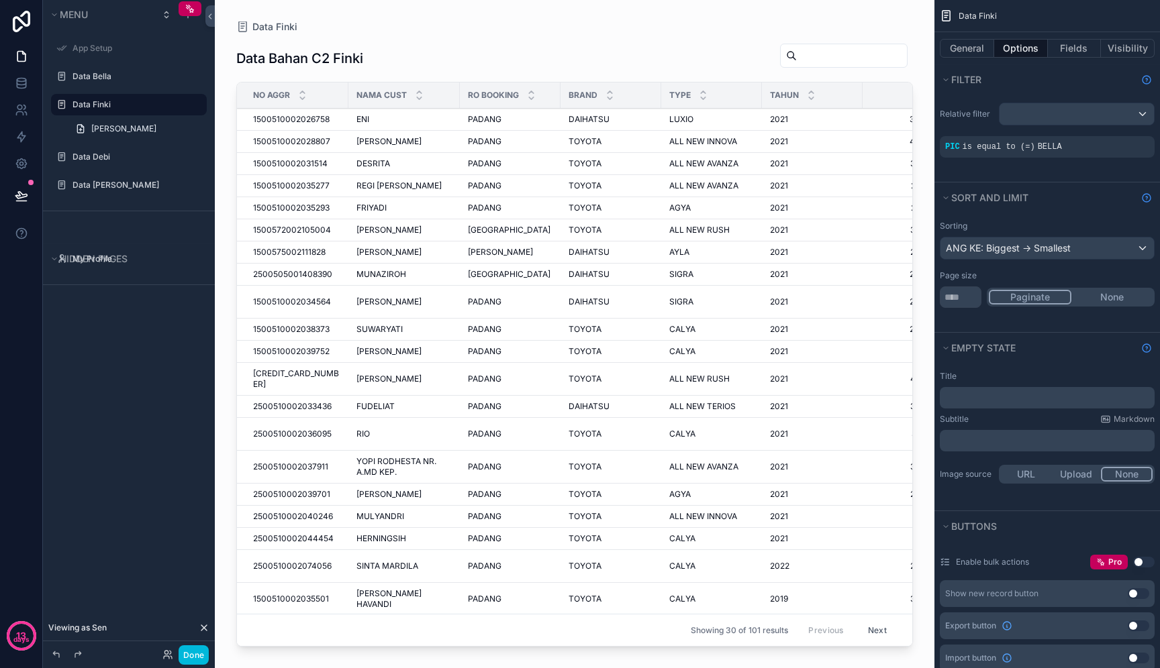
click at [0, 0] on icon "scrollable content" at bounding box center [0, 0] width 0 height 0
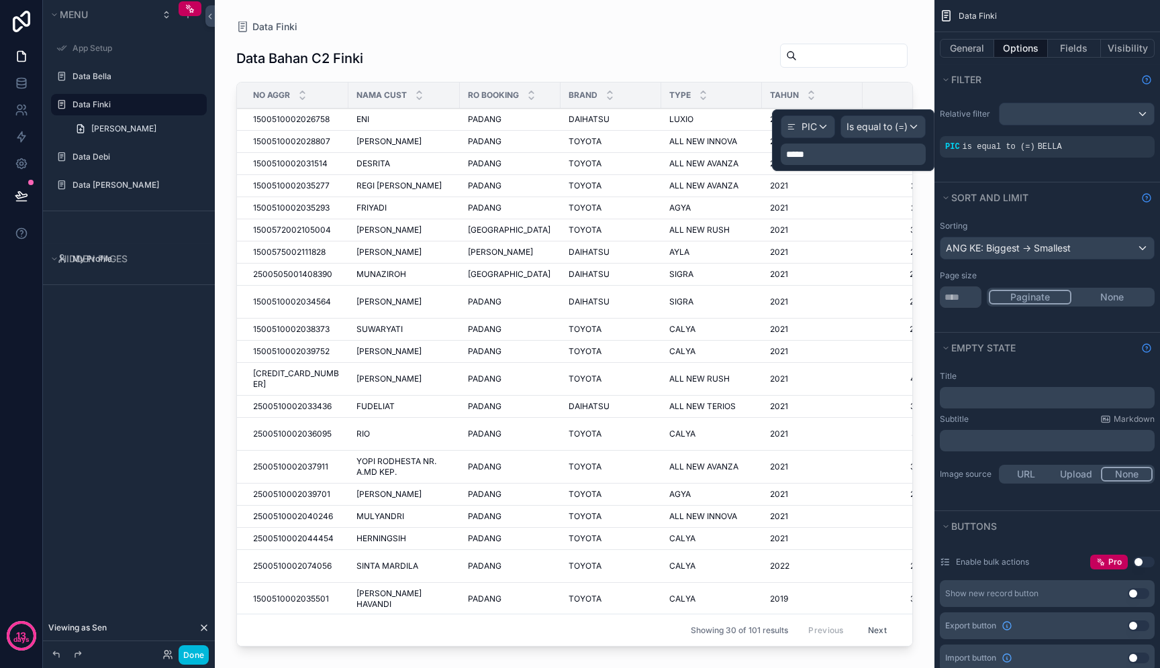
click at [883, 150] on p "*****" at bounding box center [854, 154] width 137 height 13
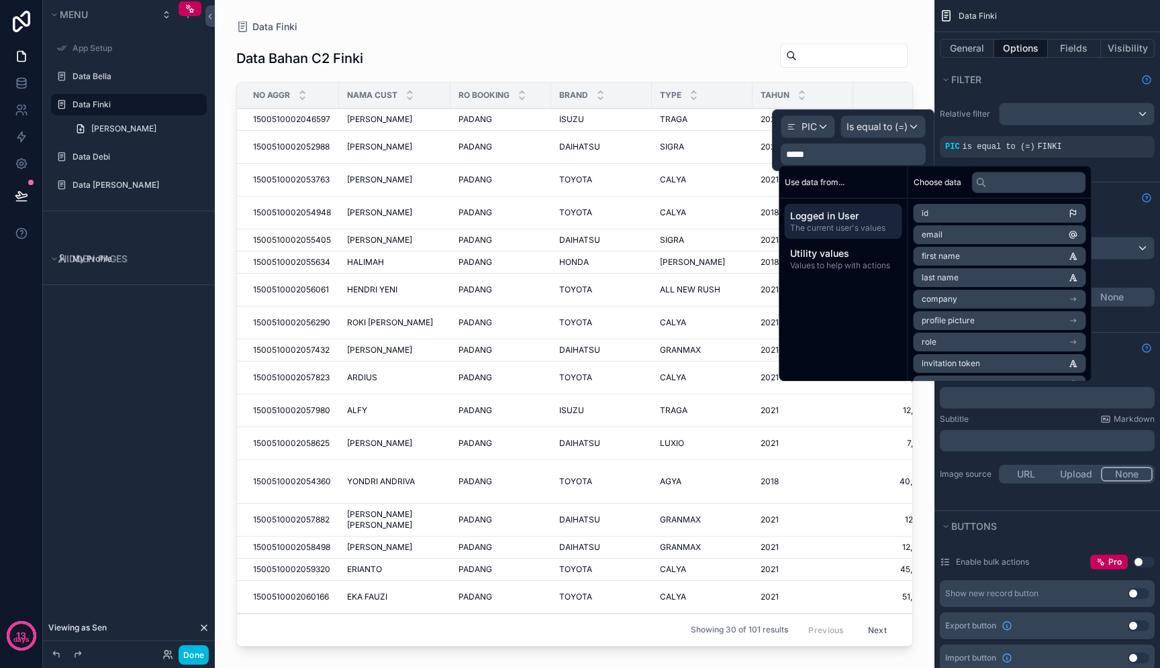
click at [655, 219] on div "scrollable content" at bounding box center [574, 326] width 719 height 652
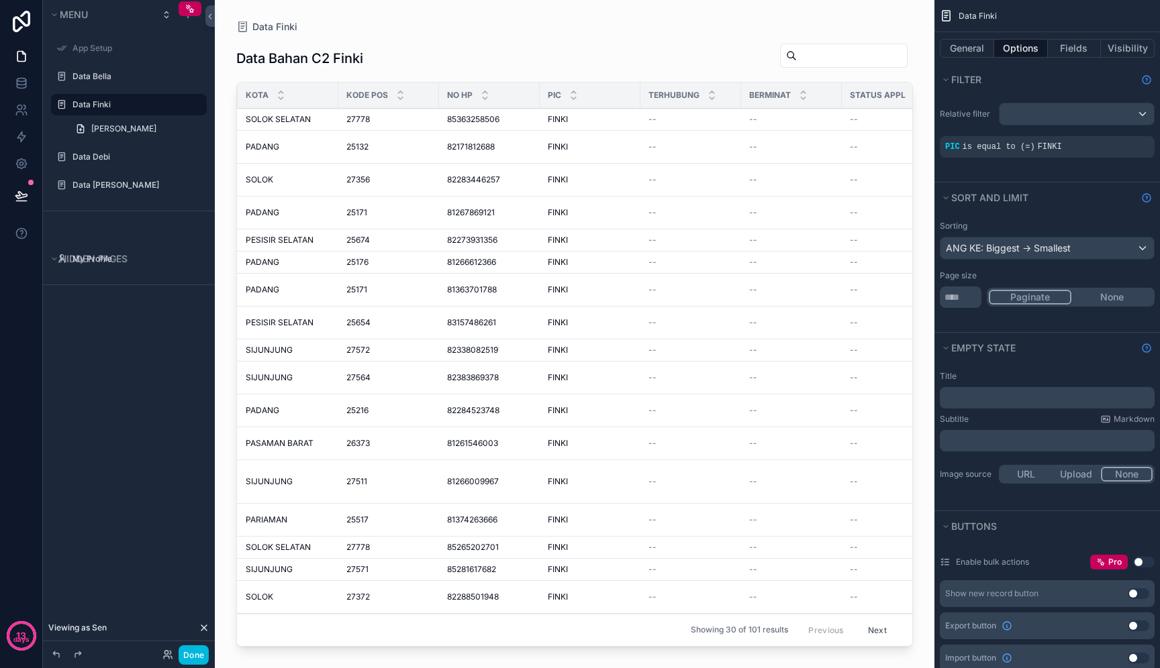
scroll to position [0, 1460]
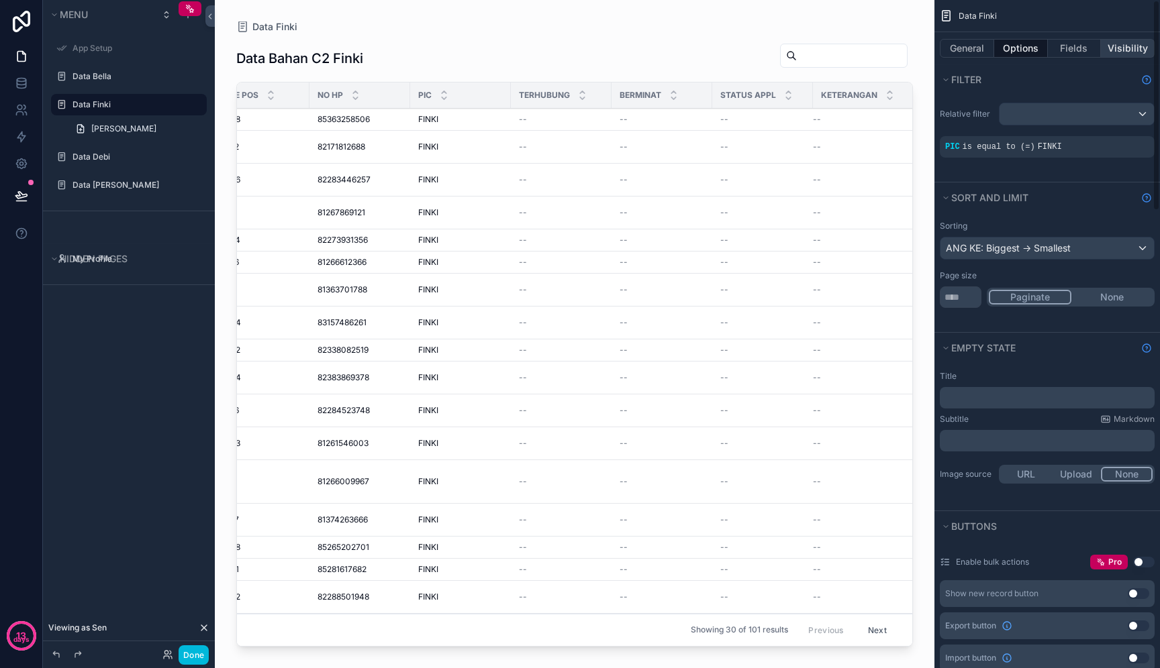
click at [1141, 48] on button "Visibility" at bounding box center [1127, 48] width 54 height 19
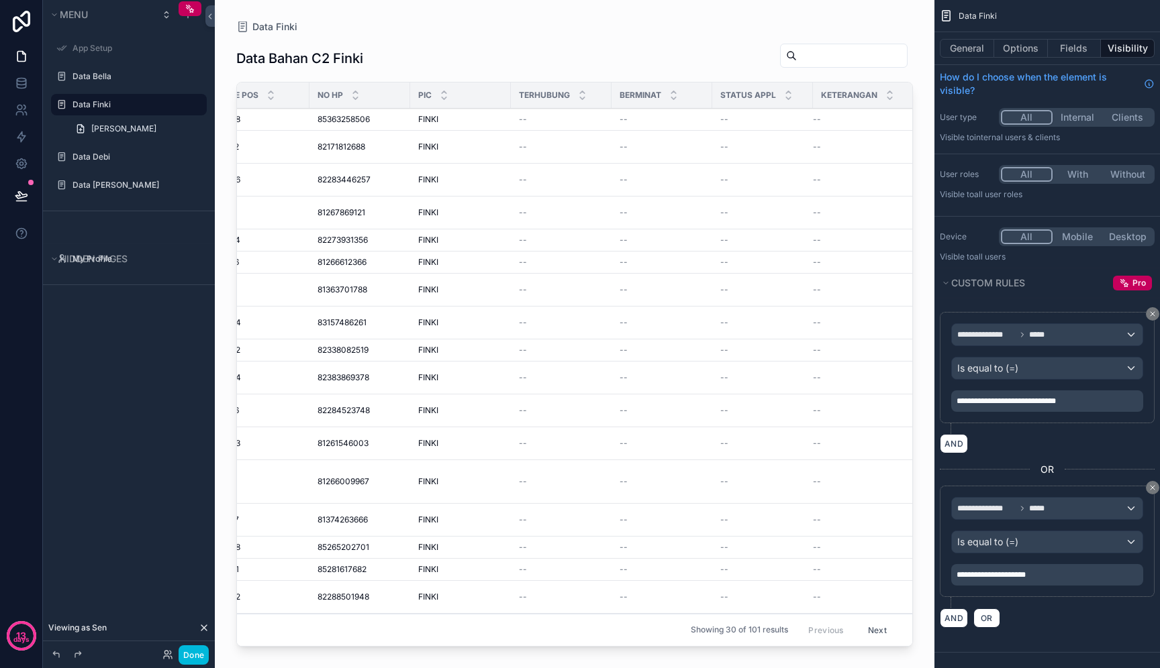
click at [1028, 397] on span "**********" at bounding box center [1005, 401] width 99 height 8
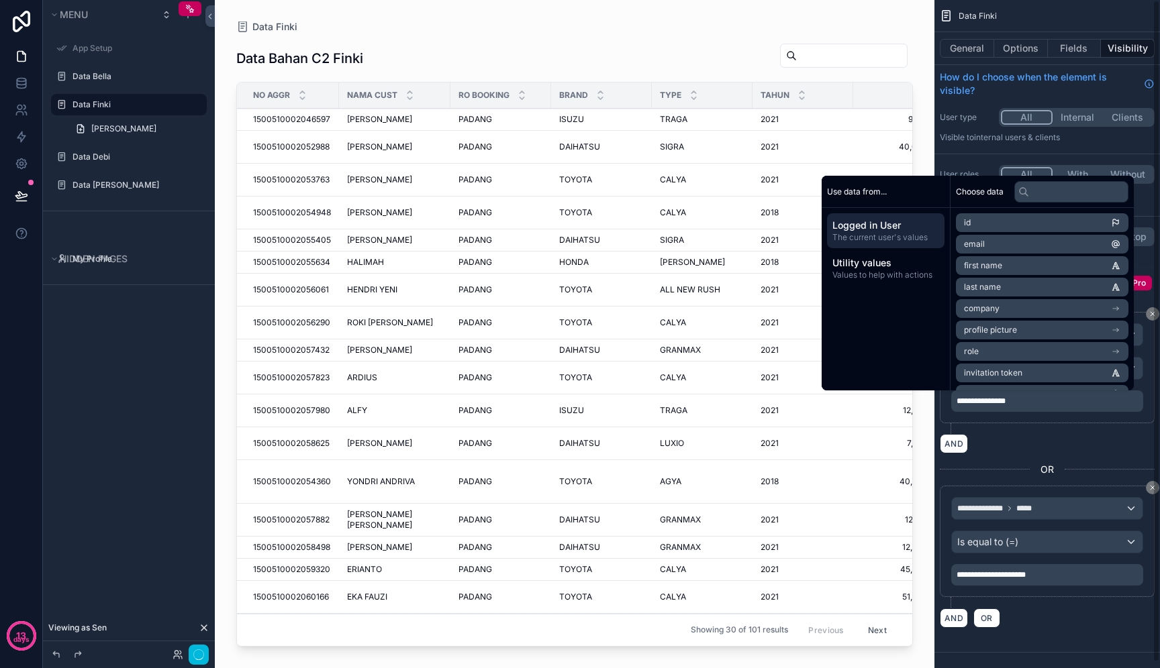
click at [1009, 468] on div "scrollable content" at bounding box center [984, 464] width 90 height 11
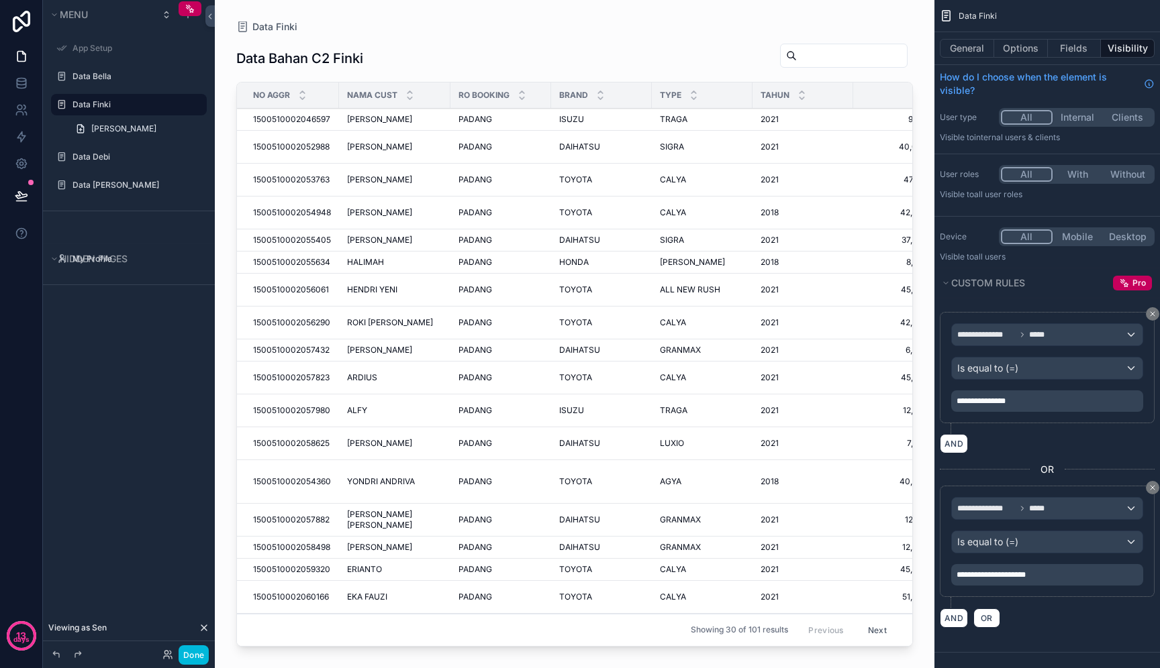
click at [356, 152] on span "TITA ANDARI" at bounding box center [379, 147] width 65 height 11
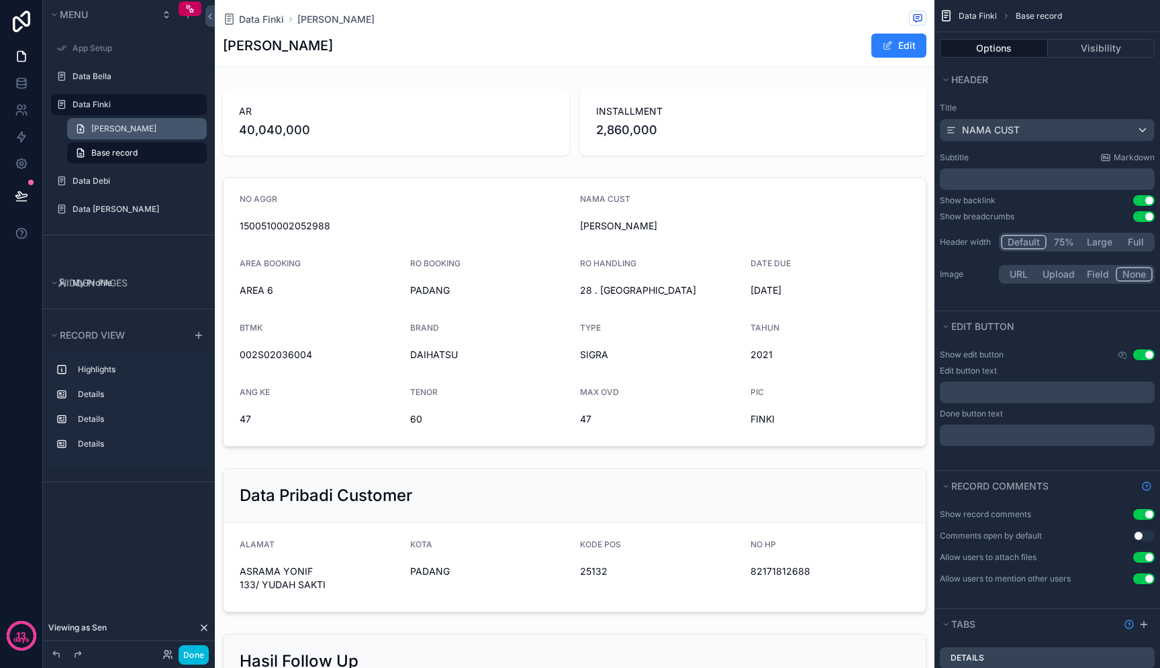
click at [140, 130] on span "Tambah Bahan Bella" at bounding box center [123, 128] width 65 height 11
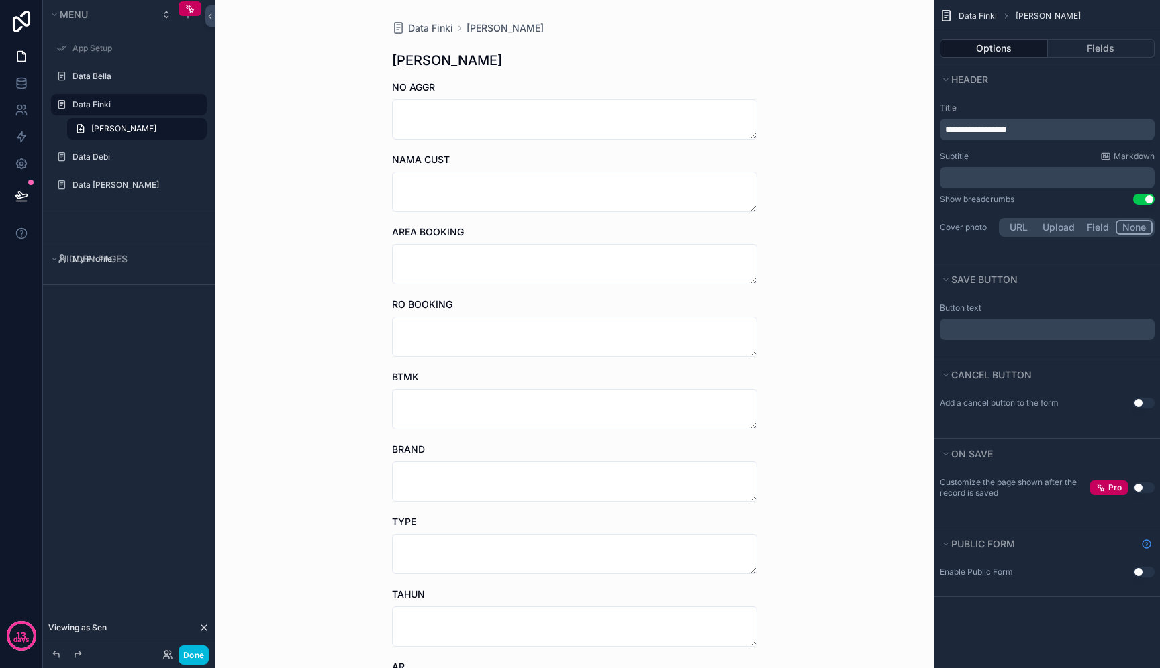
click at [1007, 134] on span "**********" at bounding box center [976, 129] width 62 height 9
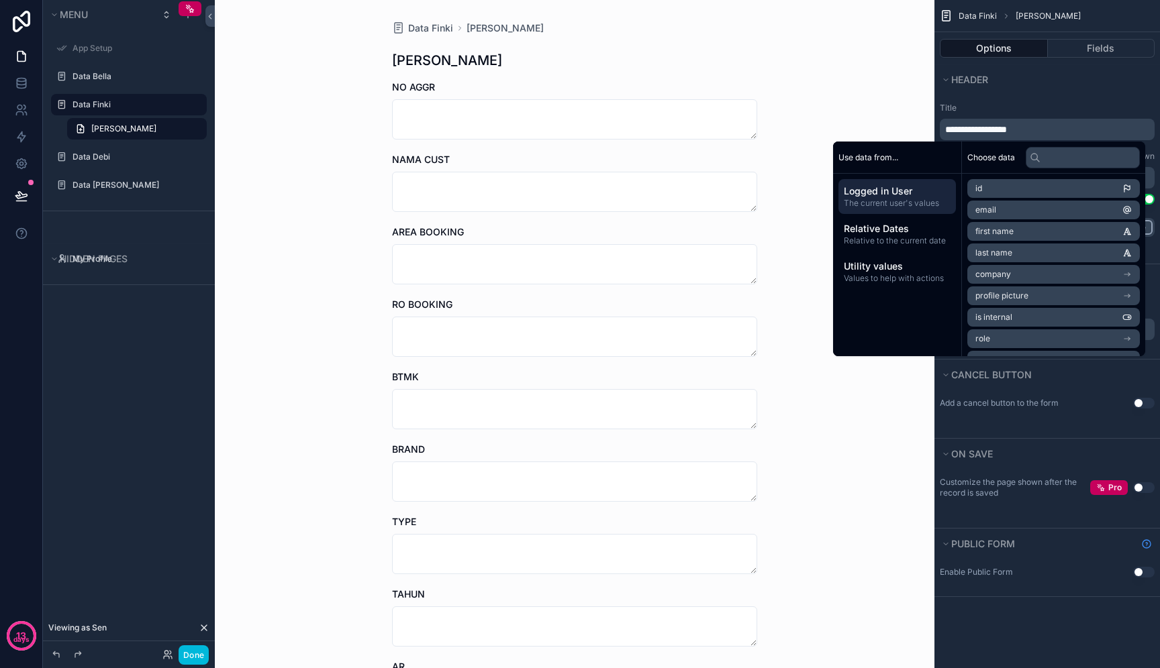
click at [868, 42] on div "Data Finki Tambah Bahan Finki Tambah Bahan Finki NO AGGR NAMA CUST AREA BOOKING…" at bounding box center [574, 334] width 719 height 668
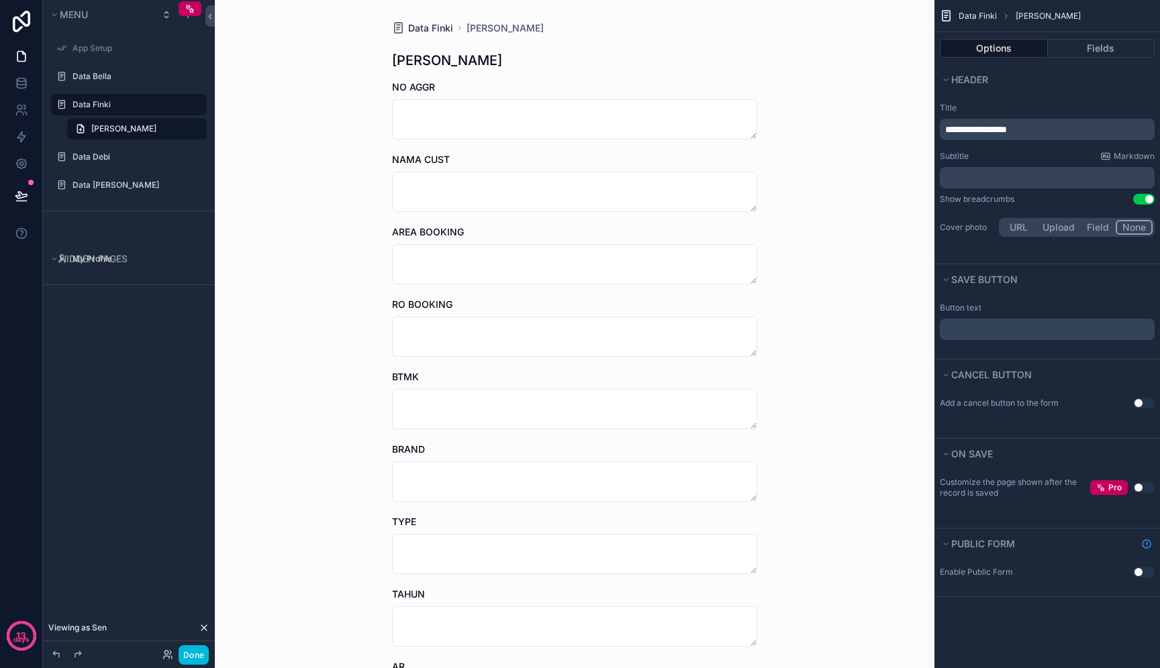
click at [440, 26] on span "Data Finki" at bounding box center [430, 27] width 45 height 13
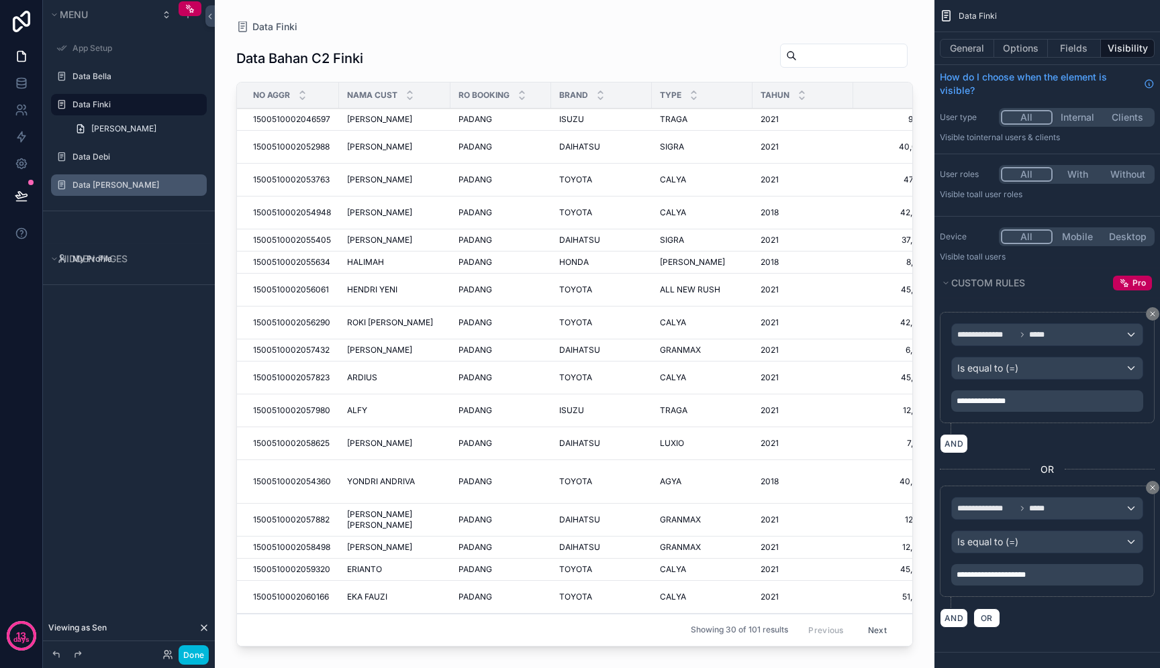
drag, startPoint x: 101, startPoint y: 105, endPoint x: 115, endPoint y: 186, distance: 82.5
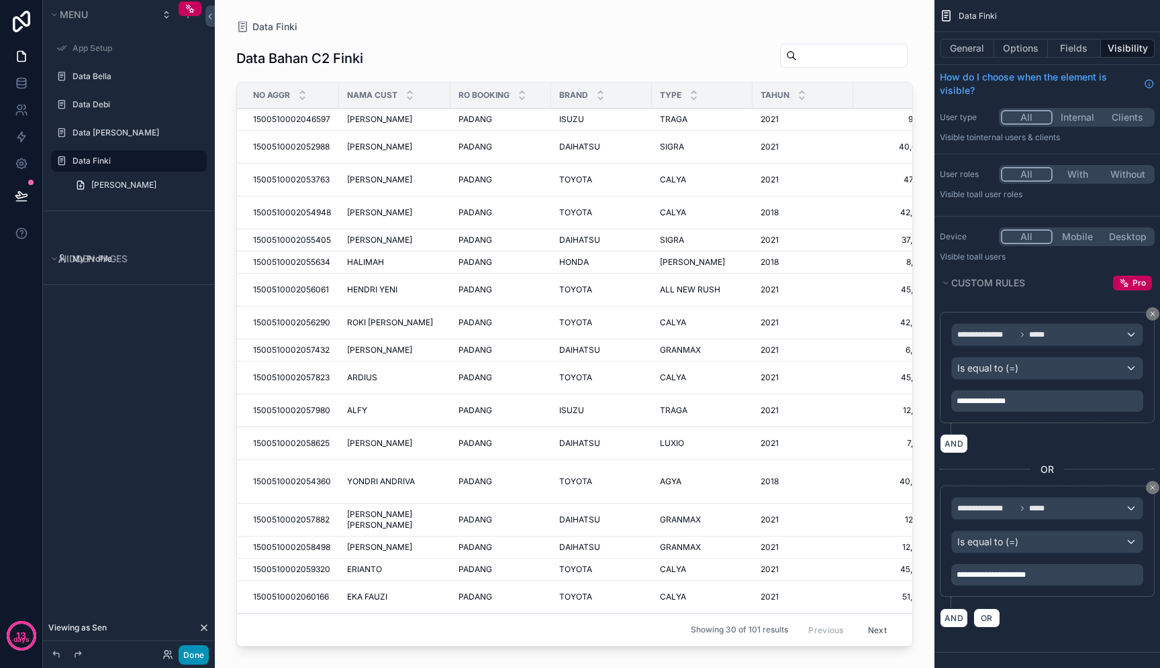
click at [198, 652] on button "Done" at bounding box center [193, 655] width 30 height 19
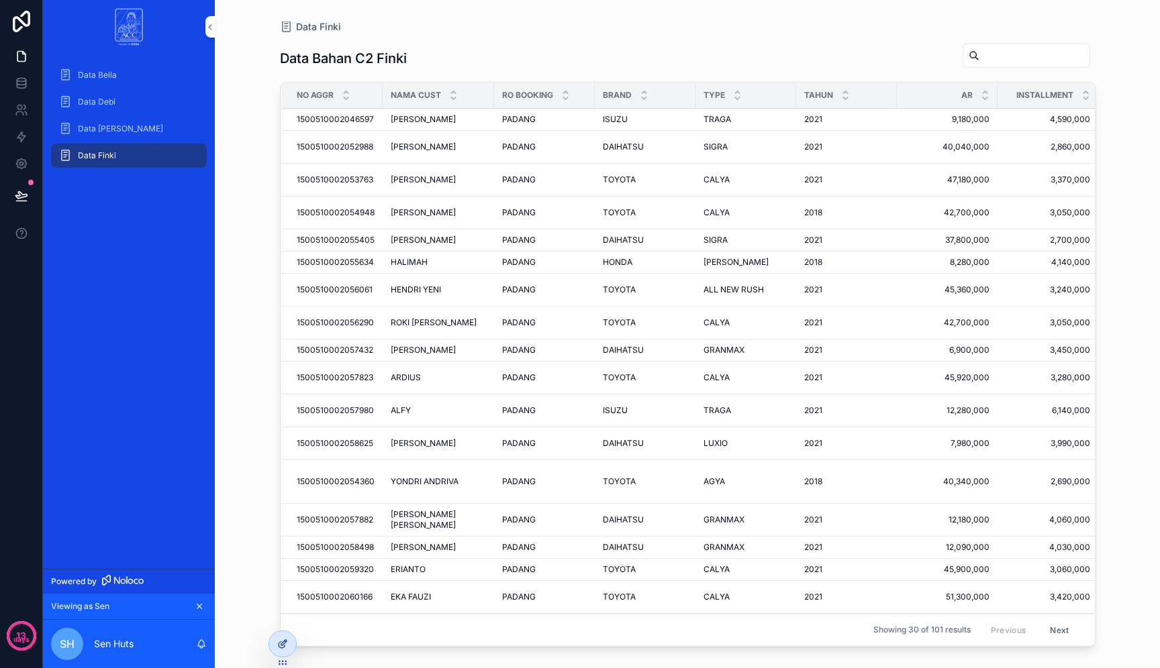
click at [280, 646] on icon at bounding box center [282, 644] width 11 height 11
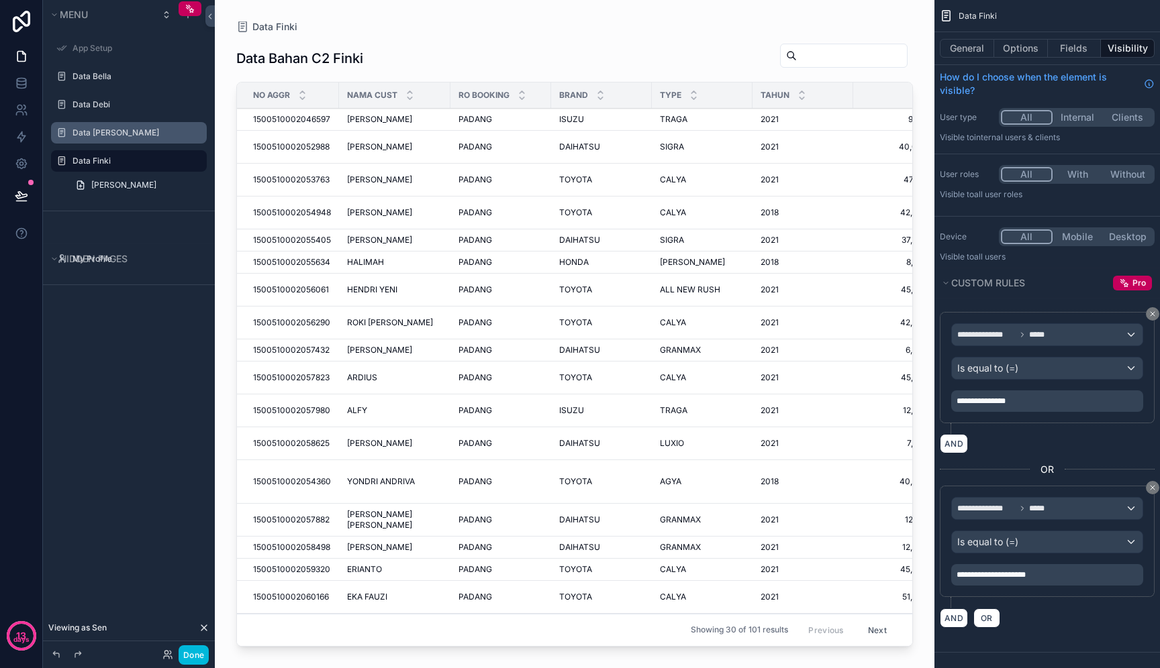
click at [115, 134] on label "Data Dona" at bounding box center [135, 132] width 126 height 11
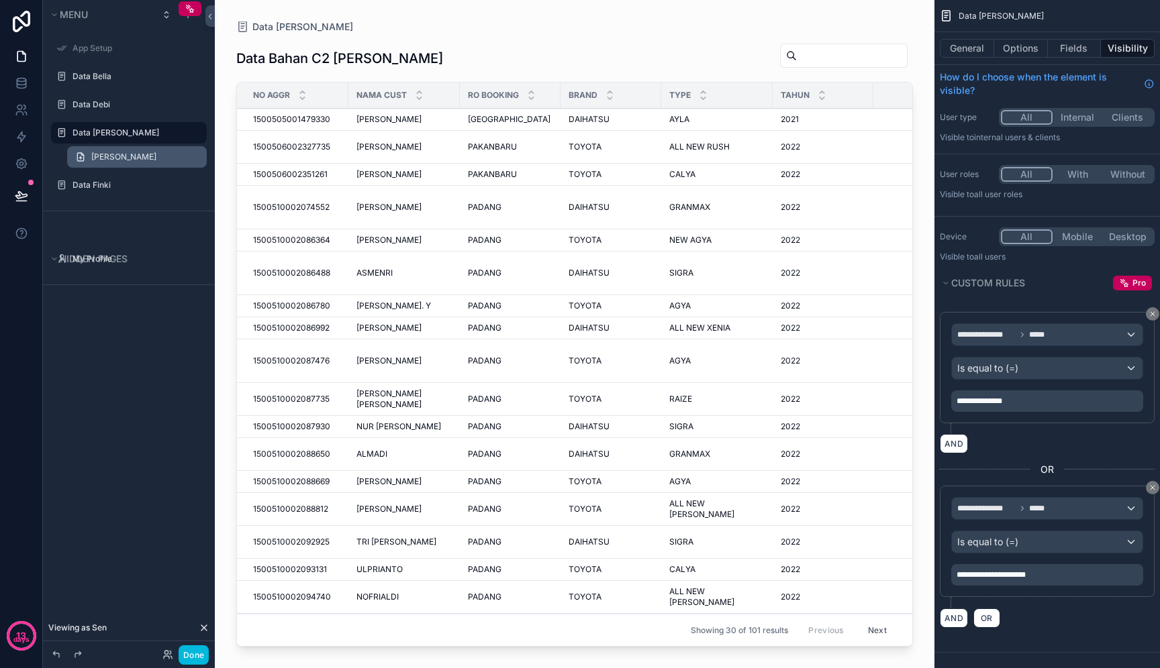
click at [134, 157] on span "Tambah Bahan Dona" at bounding box center [123, 157] width 65 height 11
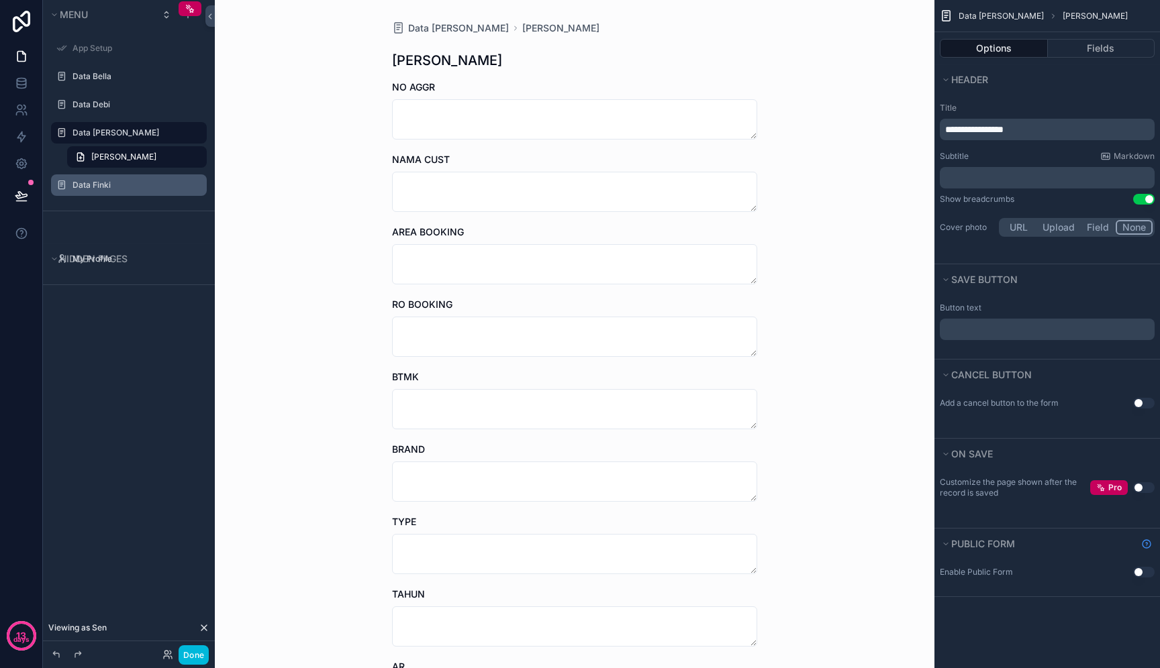
click at [123, 191] on div "Data Finki" at bounding box center [138, 185] width 132 height 11
click at [87, 187] on label "Data Finki" at bounding box center [135, 185] width 126 height 11
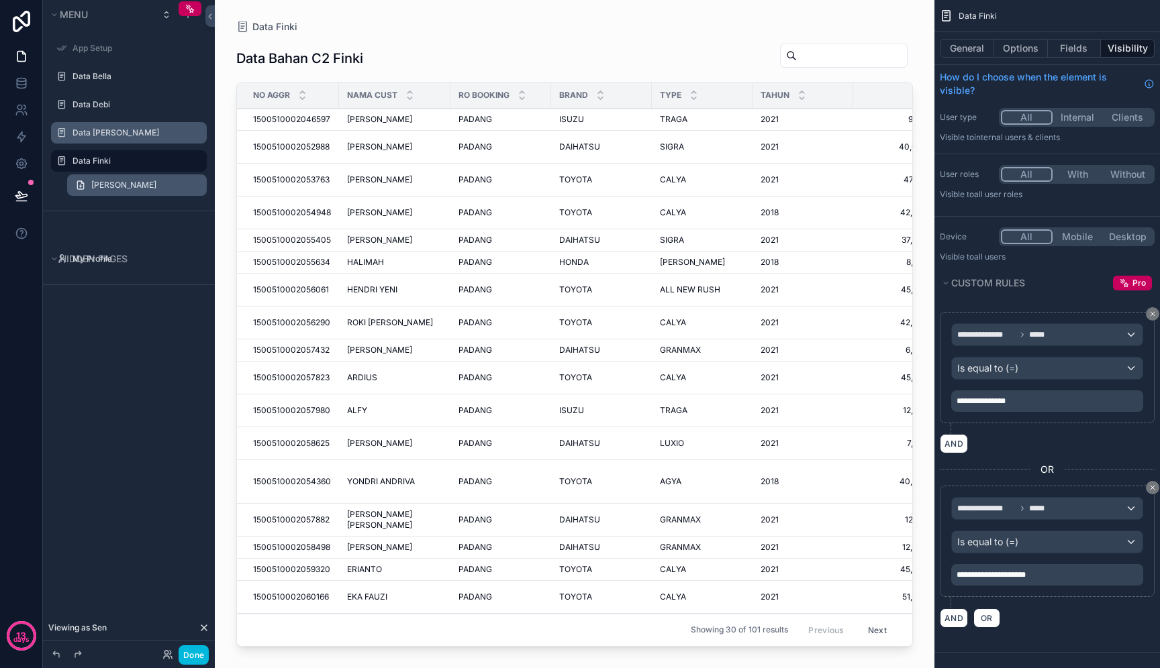
click at [127, 189] on span "Tambah Bahan Finki" at bounding box center [123, 185] width 65 height 11
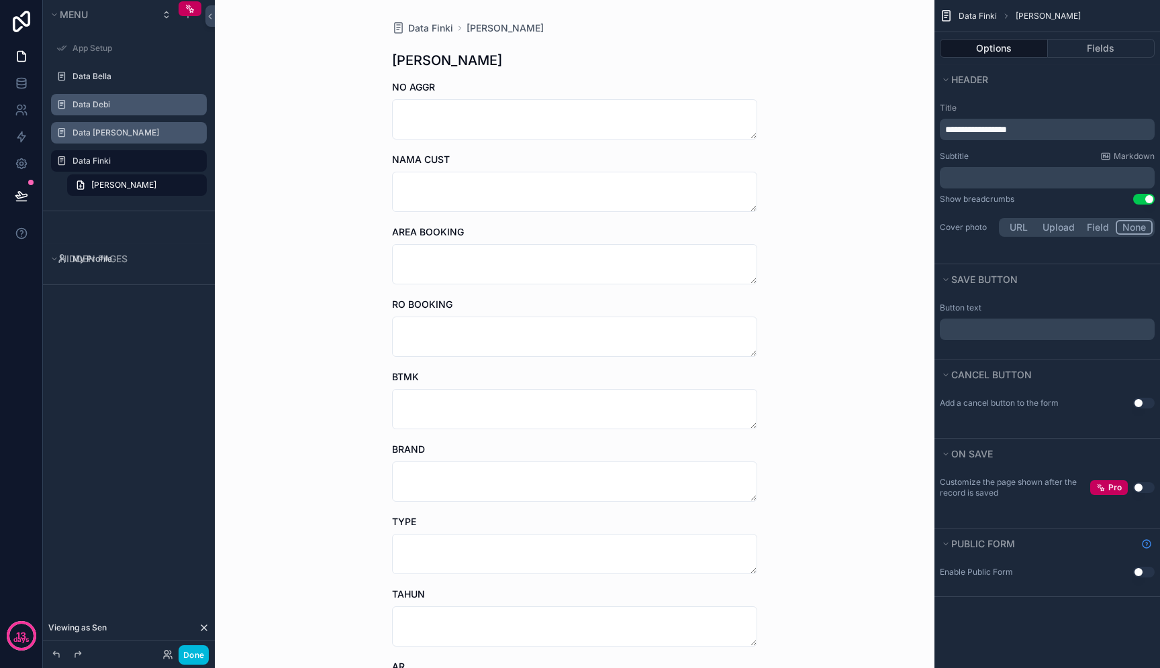
click at [106, 108] on label "Data Debi" at bounding box center [135, 104] width 126 height 11
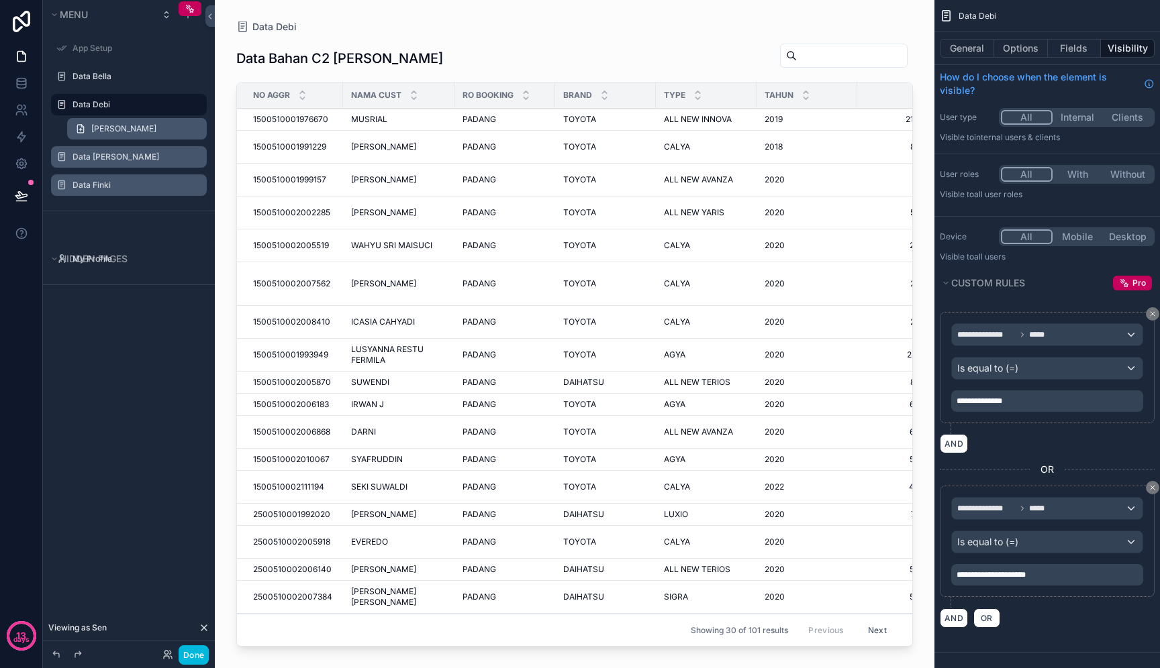
click at [118, 125] on span "Tambah Bahan Debi" at bounding box center [123, 128] width 65 height 11
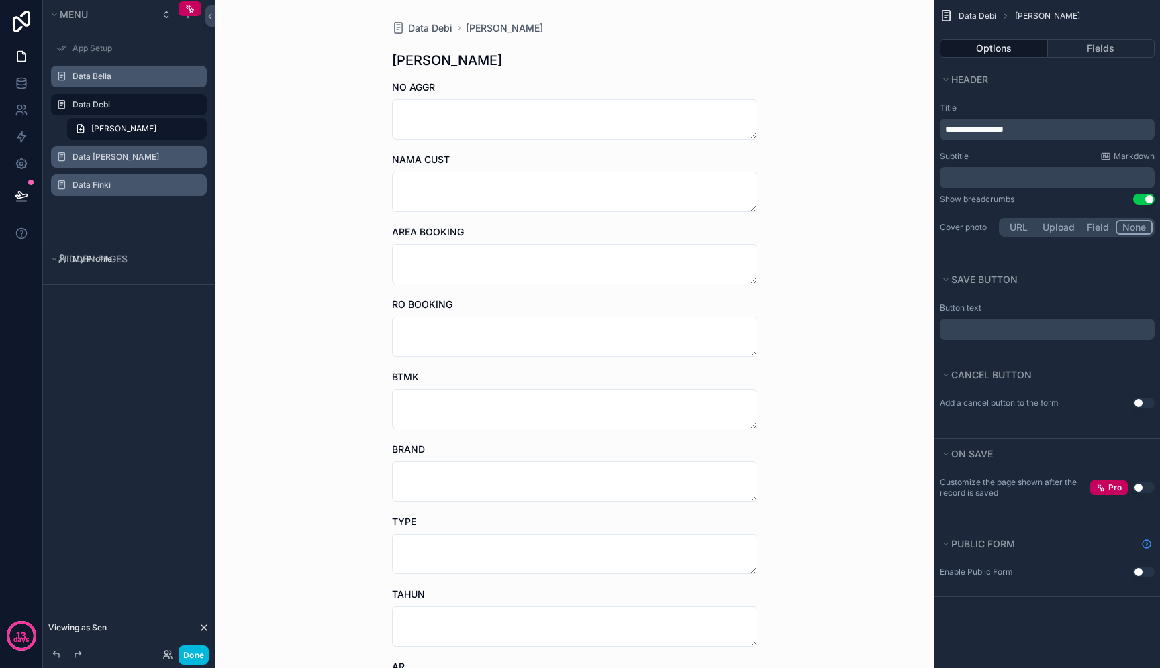
click at [109, 77] on label "Data Bella" at bounding box center [135, 76] width 126 height 11
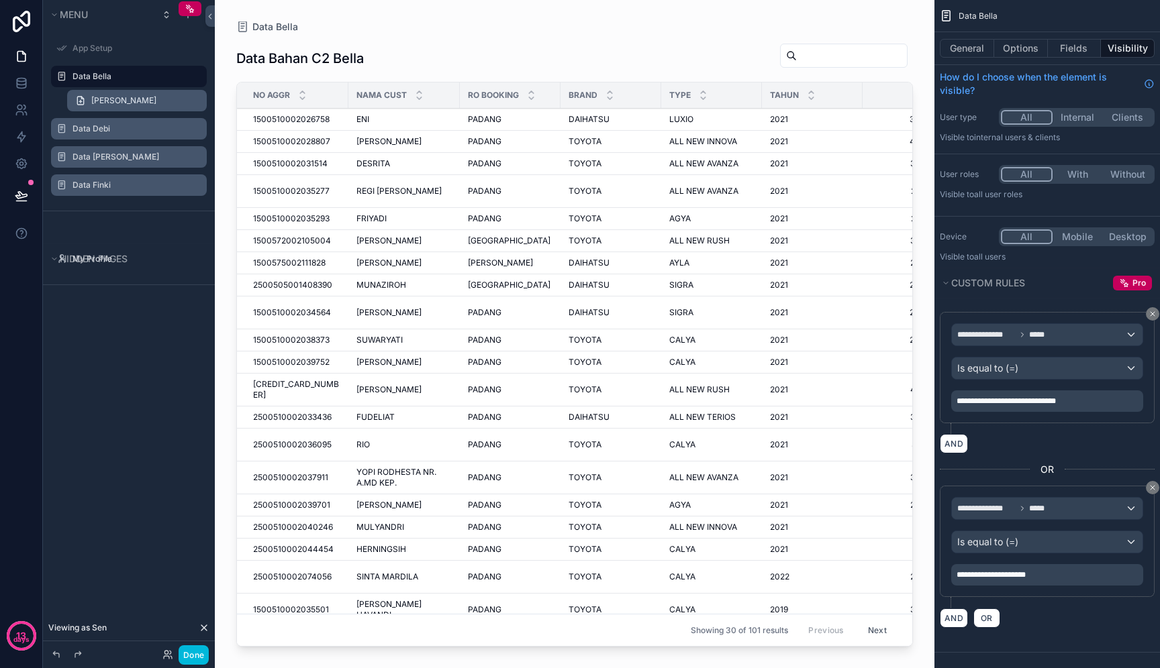
click at [116, 97] on span "Tambah Bahan Bella" at bounding box center [123, 100] width 65 height 11
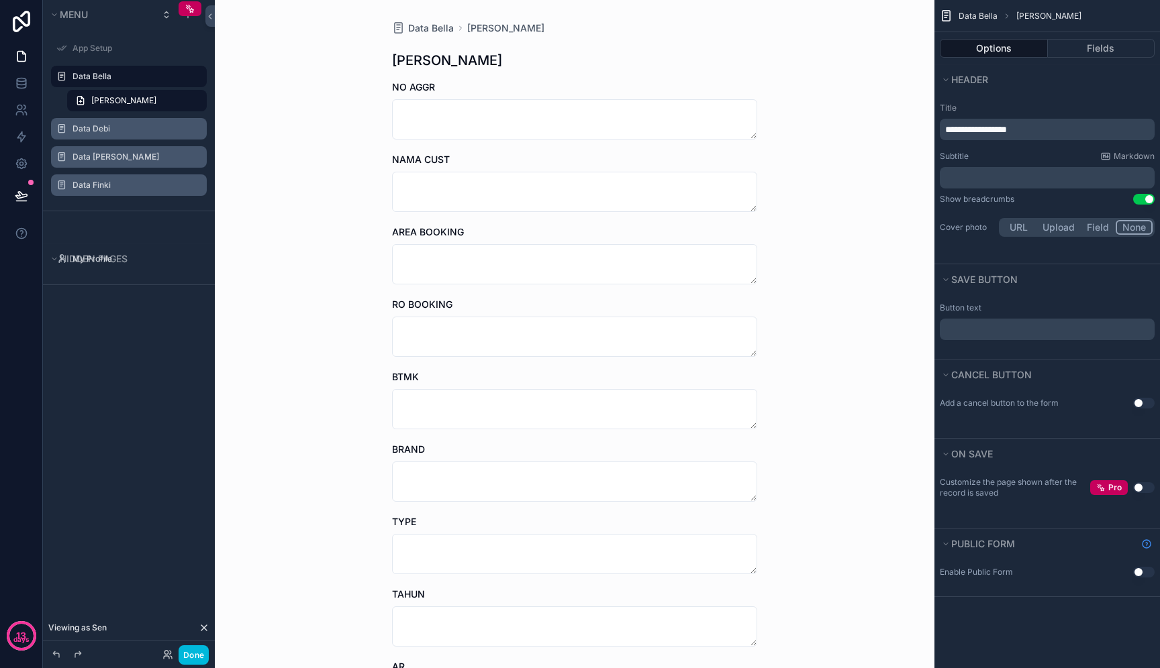
click at [113, 186] on label "Data Finki" at bounding box center [135, 185] width 126 height 11
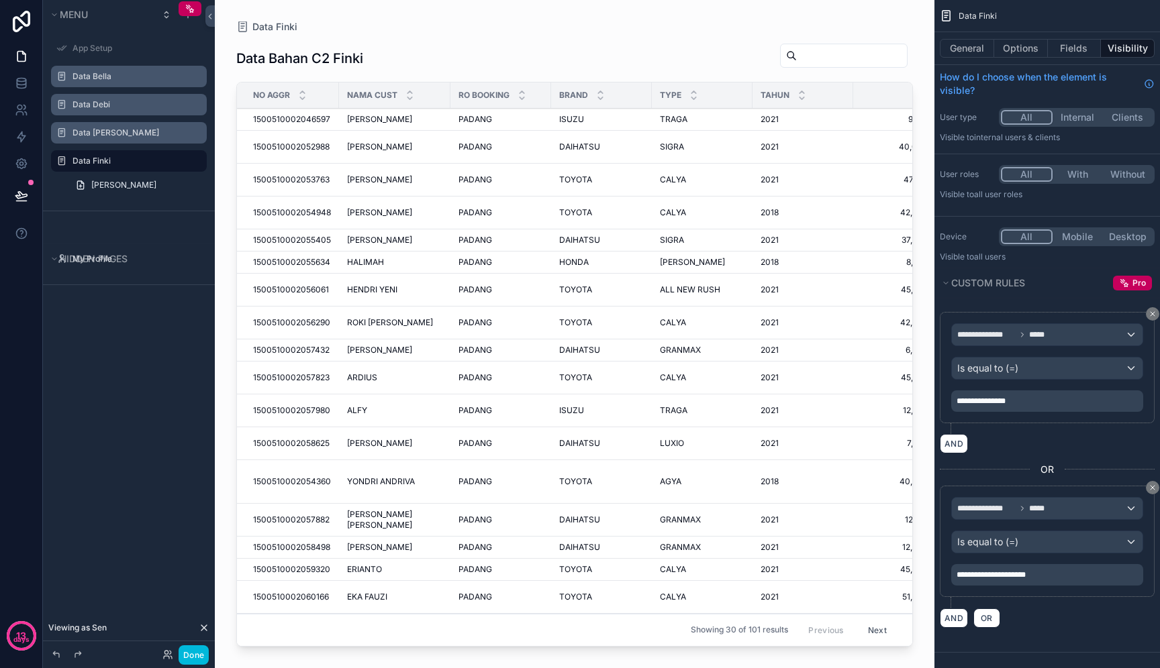
click at [0, 0] on icon "scrollable content" at bounding box center [0, 0] width 0 height 0
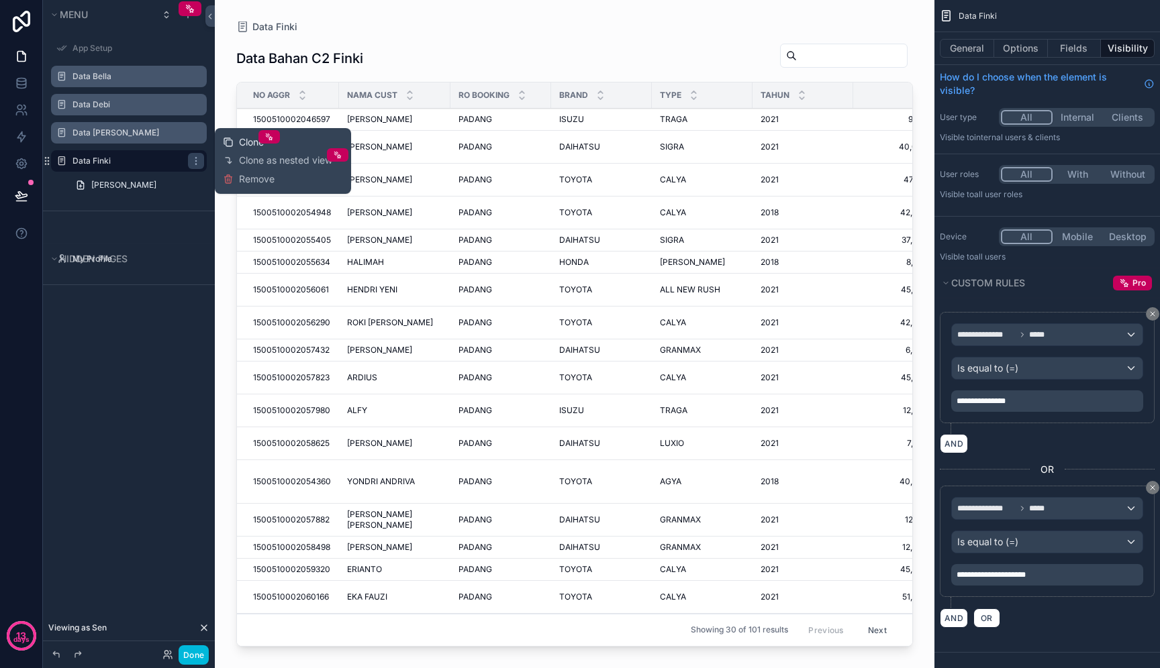
click at [246, 140] on span "Clone" at bounding box center [251, 142] width 25 height 13
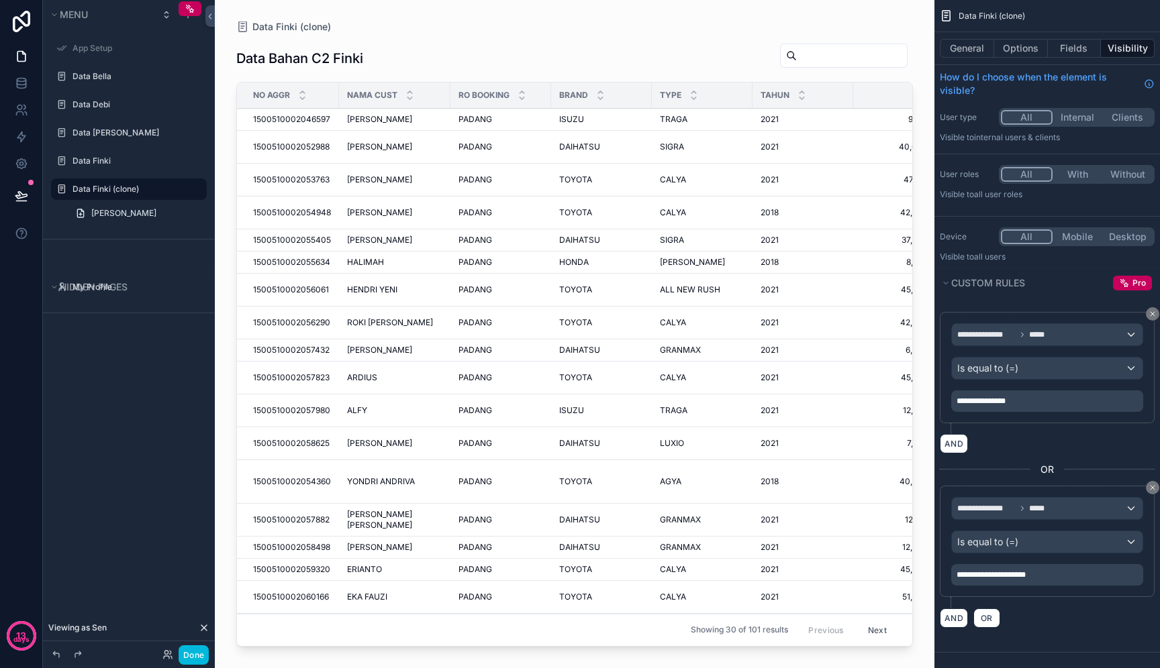
click at [0, 0] on icon "scrollable content" at bounding box center [0, 0] width 0 height 0
click at [157, 189] on input "**********" at bounding box center [117, 189] width 91 height 16
type input "*******"
click at [177, 195] on button "scrollable content" at bounding box center [177, 189] width 16 height 16
click at [968, 401] on span "**********" at bounding box center [980, 401] width 49 height 8
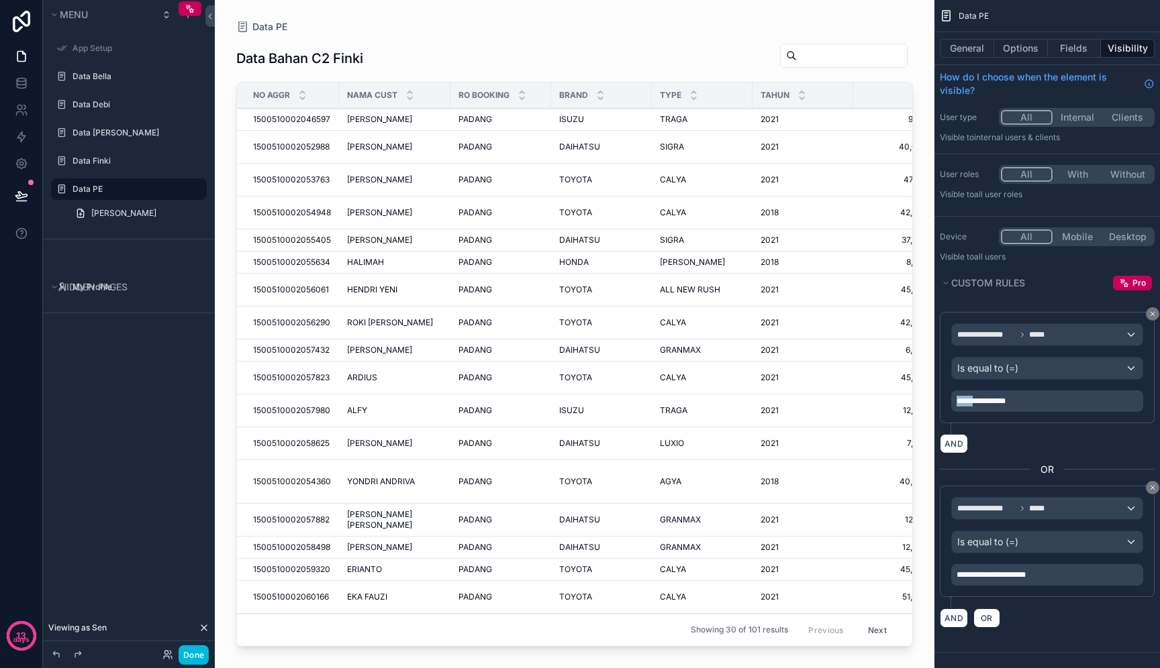
click at [968, 401] on span "**********" at bounding box center [980, 401] width 49 height 8
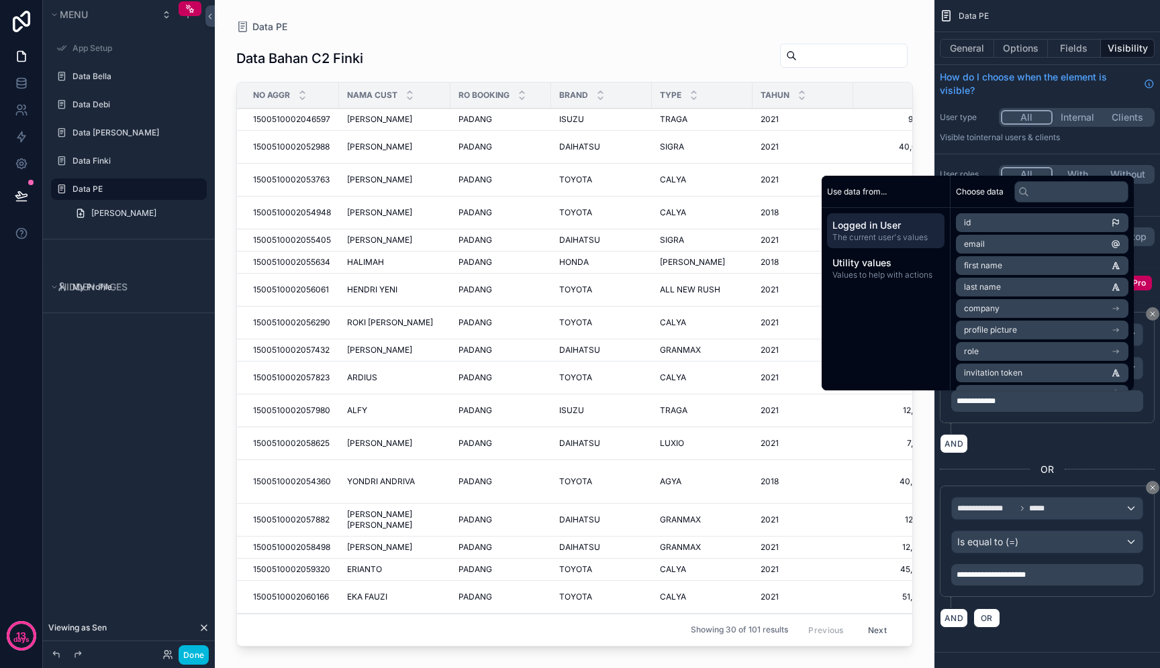
click at [1035, 409] on div "**********" at bounding box center [1047, 401] width 192 height 21
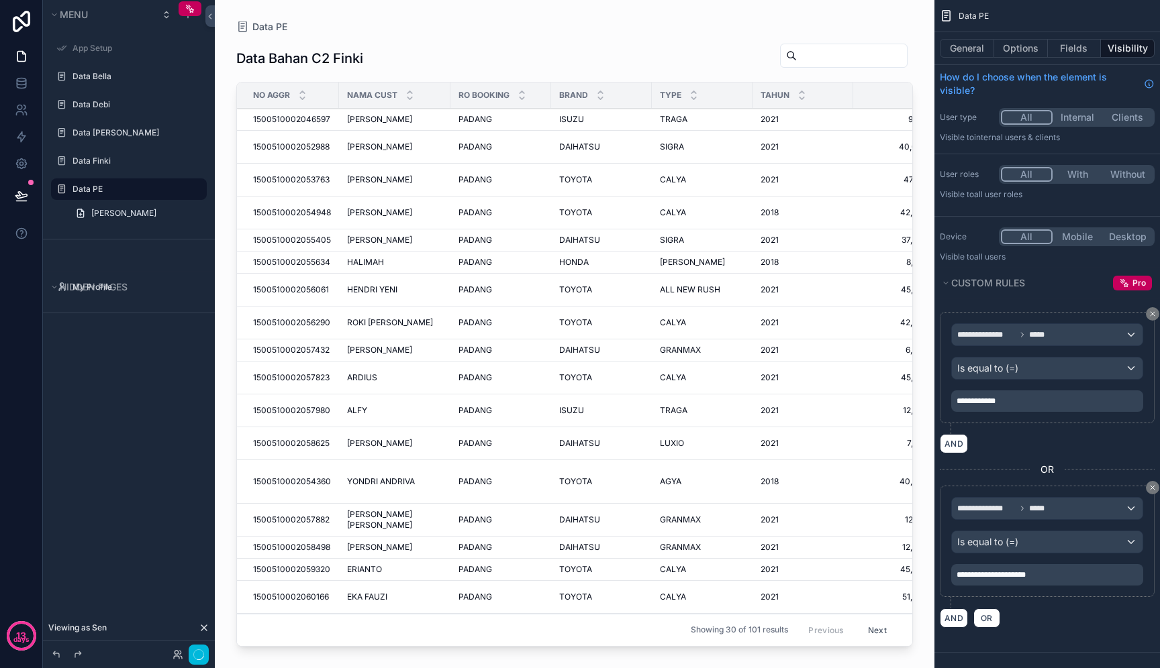
click at [1027, 446] on div "AND" at bounding box center [1046, 443] width 215 height 19
click at [1071, 51] on button "Fields" at bounding box center [1074, 48] width 54 height 19
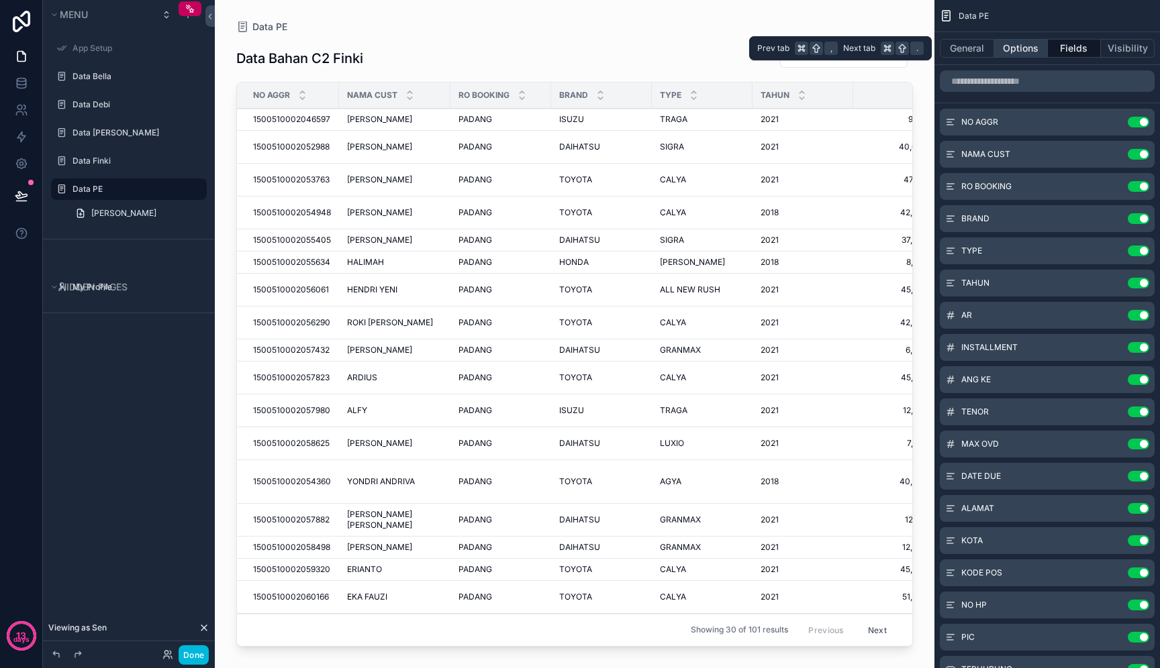
click at [1028, 50] on button "Options" at bounding box center [1021, 48] width 54 height 19
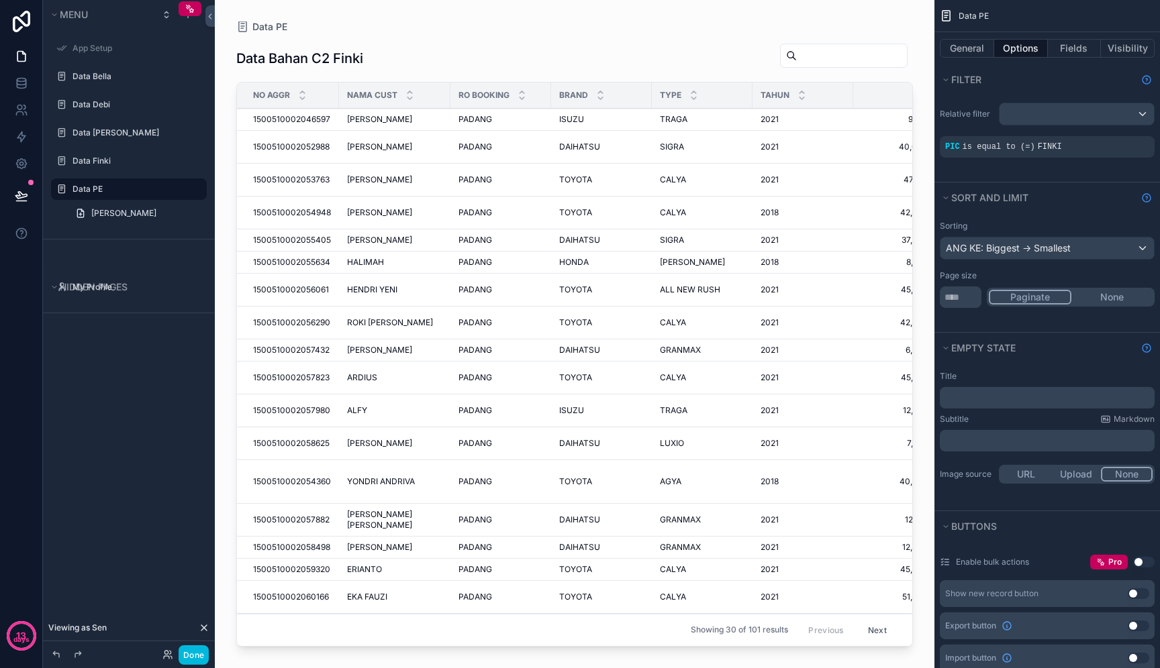
click at [1044, 146] on span "FINKI" at bounding box center [1049, 146] width 24 height 9
click at [0, 0] on icon "scrollable content" at bounding box center [0, 0] width 0 height 0
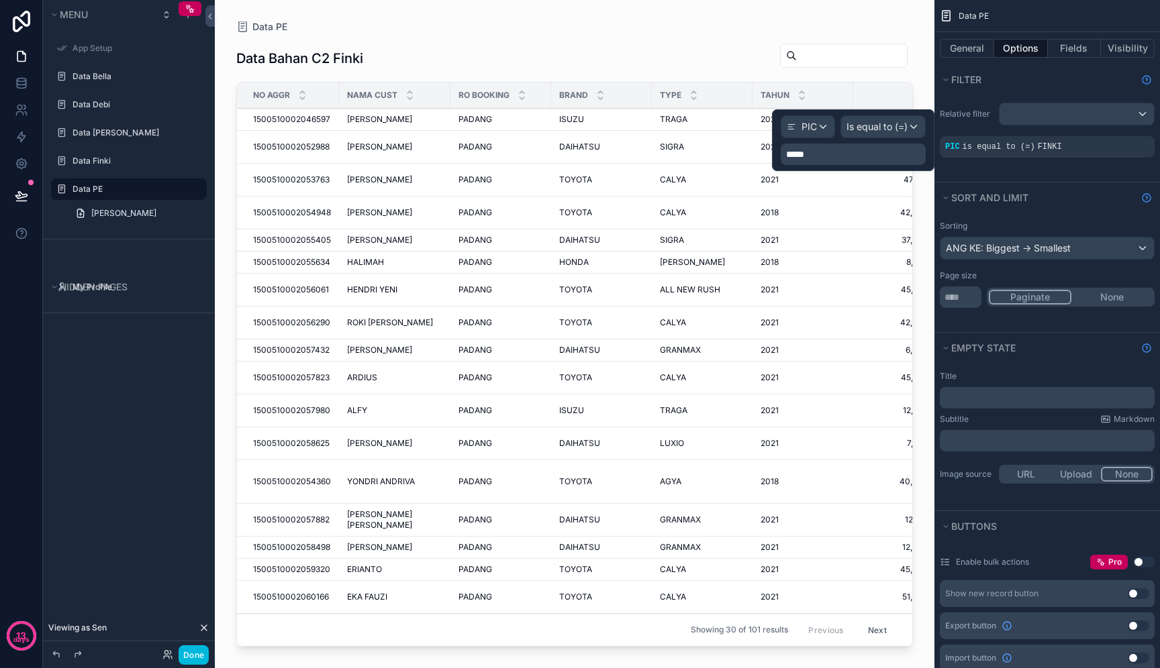
click at [873, 149] on p "*****" at bounding box center [854, 154] width 137 height 13
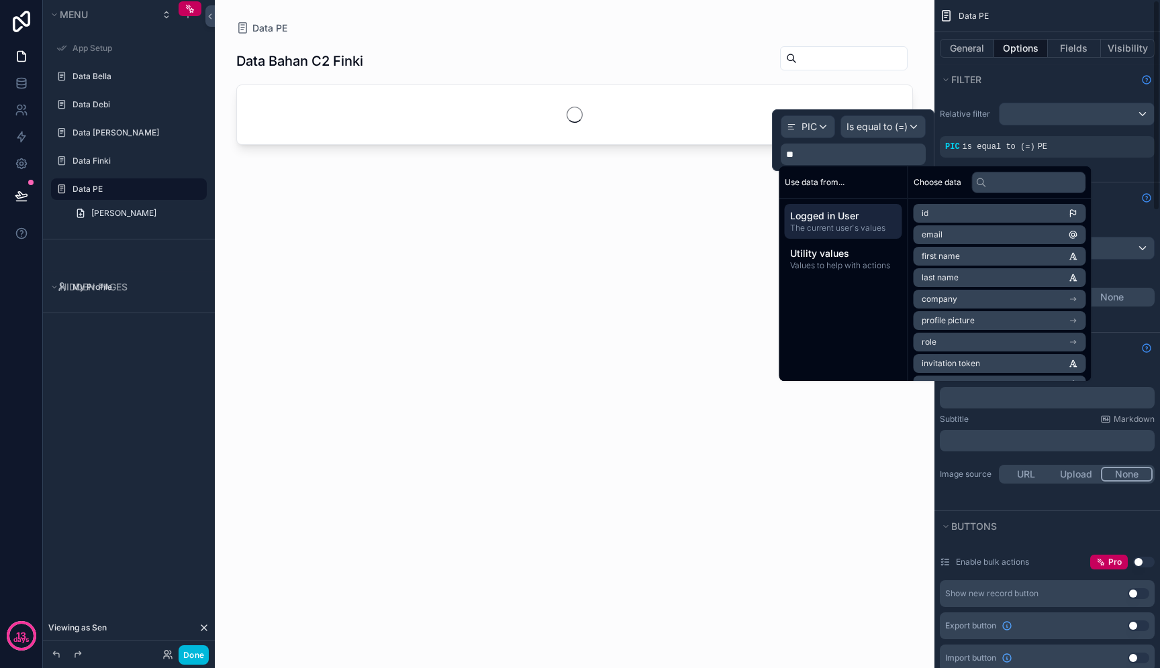
click at [1111, 168] on div "Relative filter PIC is equal to (=) PE" at bounding box center [1046, 138] width 225 height 87
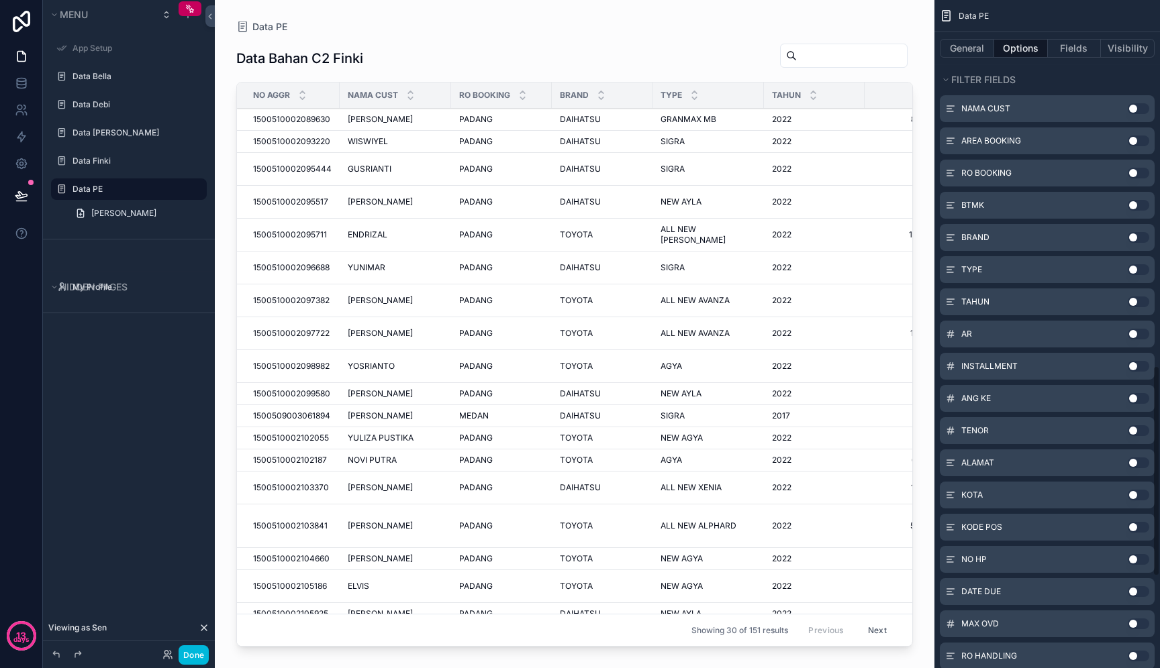
scroll to position [1244, 0]
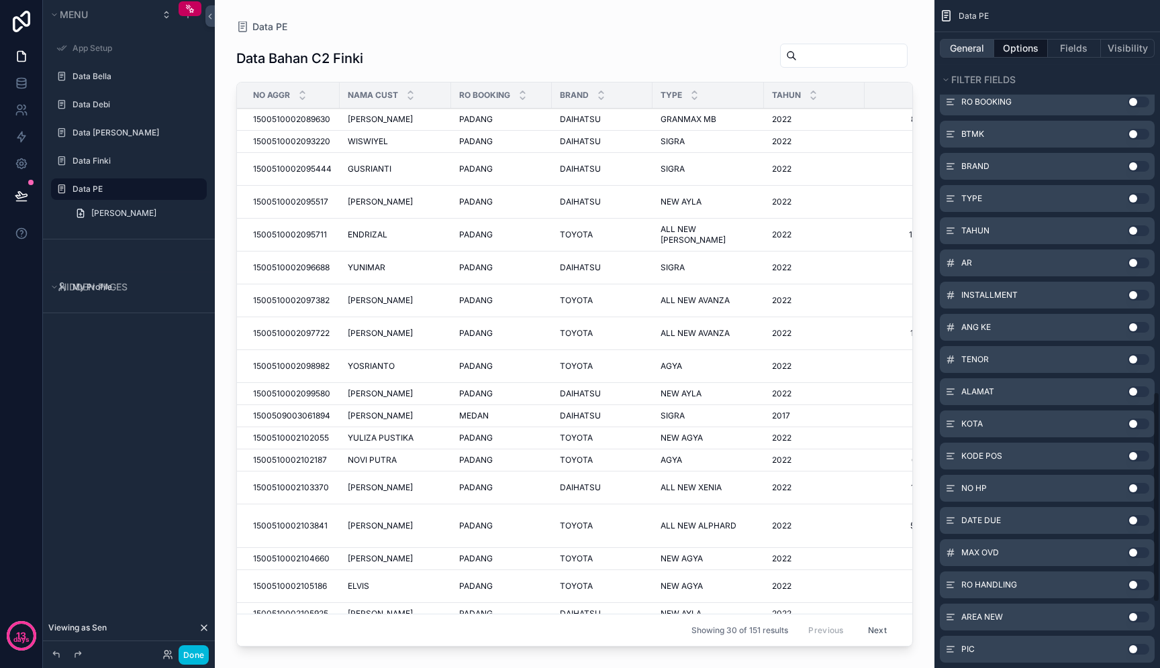
click at [968, 46] on button "General" at bounding box center [966, 48] width 54 height 19
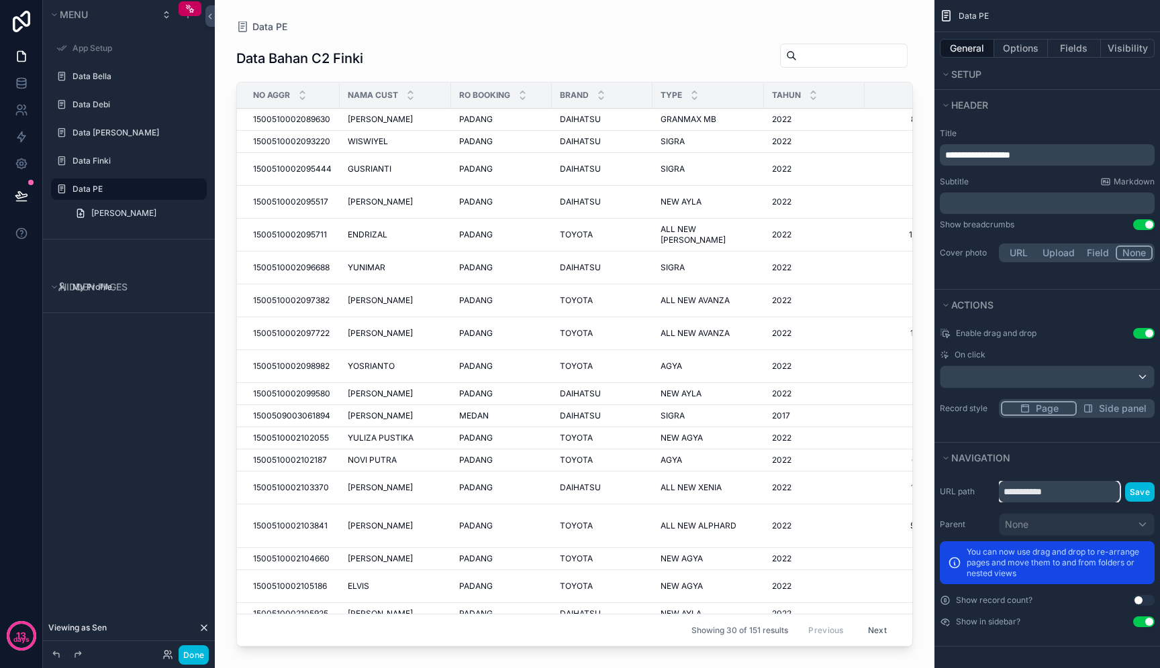
click at [1066, 499] on input "**********" at bounding box center [1058, 491] width 121 height 21
type input "**"
click at [1133, 495] on button "Save" at bounding box center [1140, 491] width 30 height 19
click at [1010, 158] on span "**********" at bounding box center [977, 154] width 65 height 9
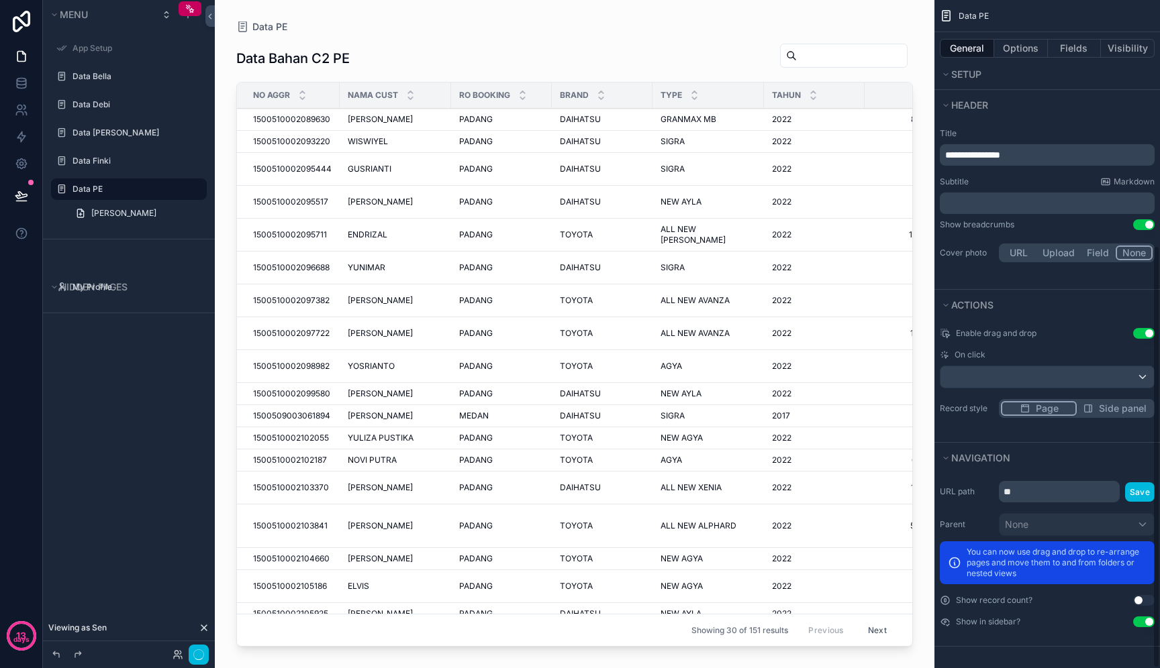
click at [1047, 119] on div "Header" at bounding box center [1046, 105] width 225 height 30
click at [576, 133] on div "scrollable content" at bounding box center [574, 326] width 719 height 652
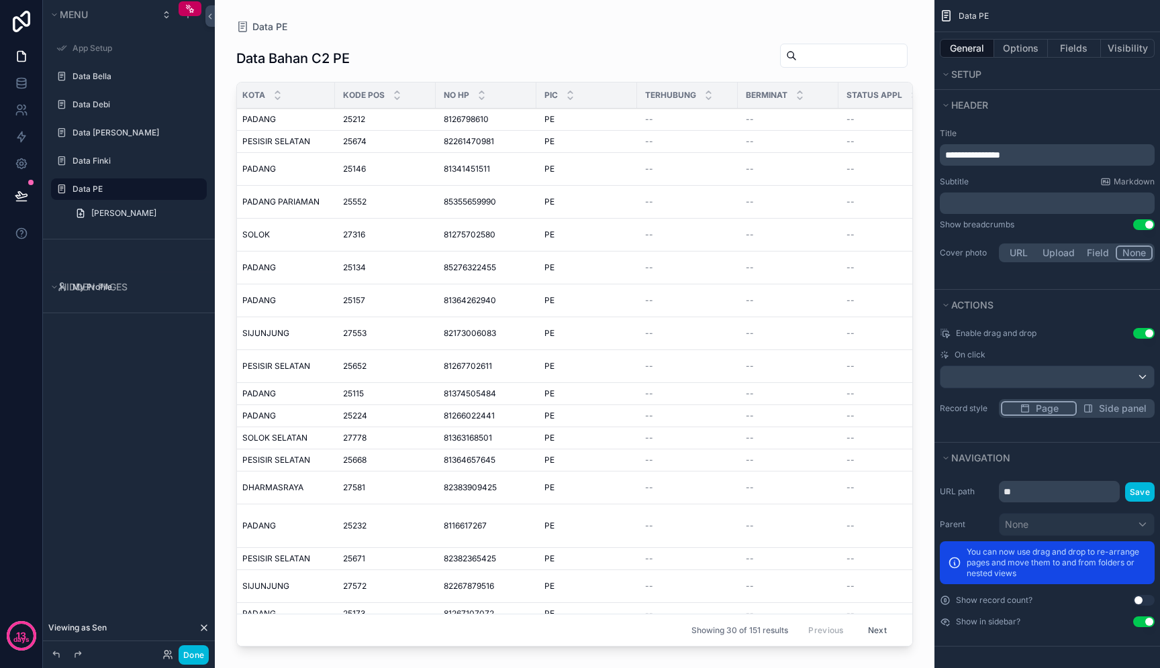
scroll to position [0, 1460]
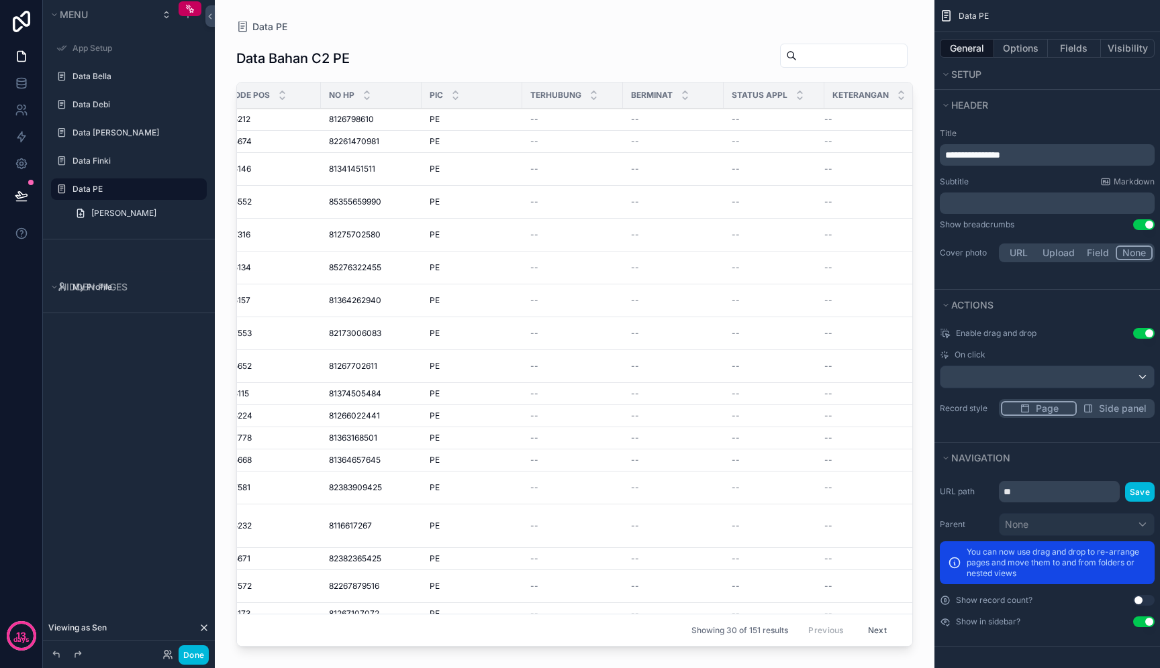
click at [456, 125] on td "PE PE" at bounding box center [471, 120] width 101 height 22
click at [421, 114] on td "PE PE" at bounding box center [471, 120] width 101 height 22
click at [340, 114] on span "8126798610" at bounding box center [351, 119] width 45 height 11
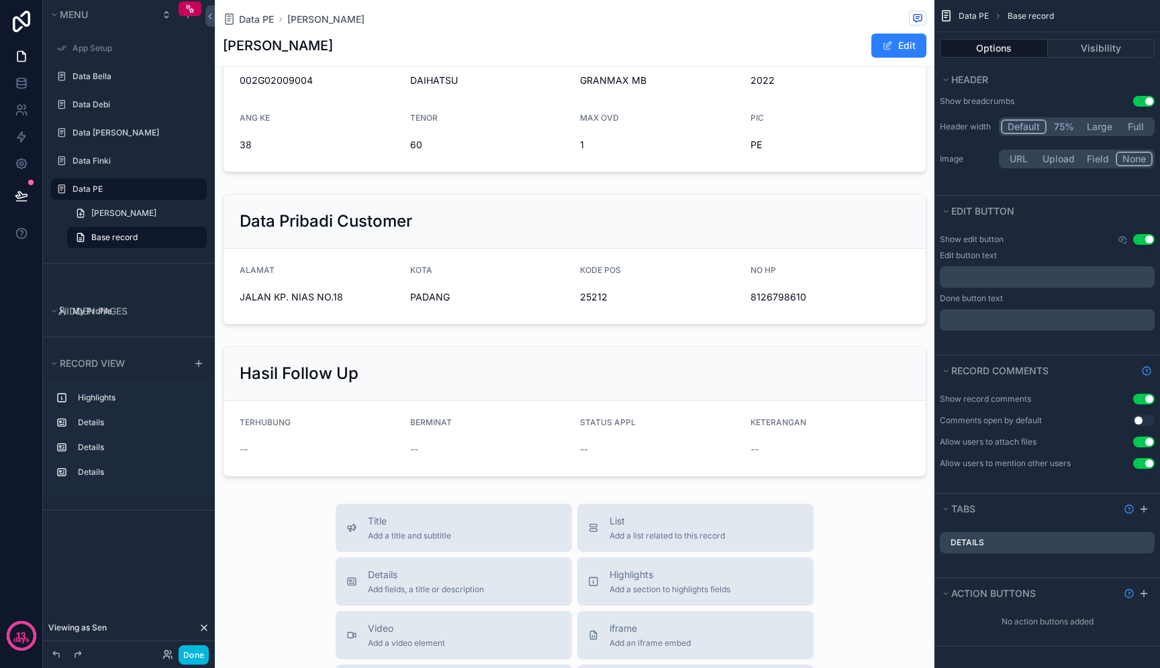
scroll to position [270, 0]
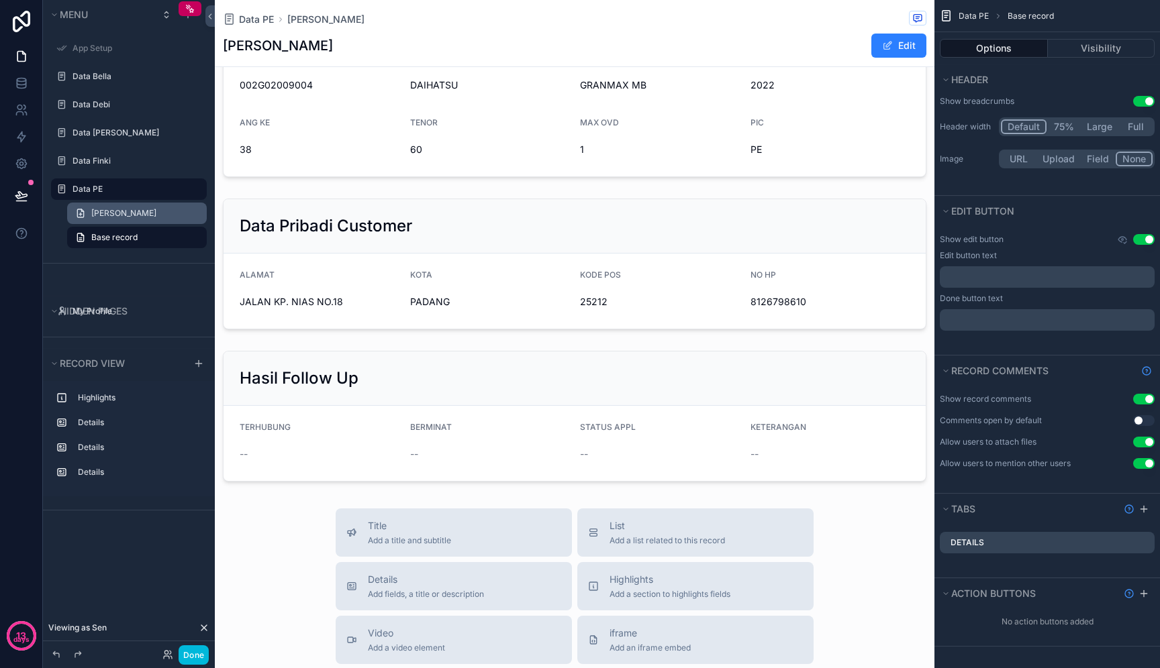
click at [125, 218] on span "Tambah Bahan Finki" at bounding box center [123, 213] width 65 height 11
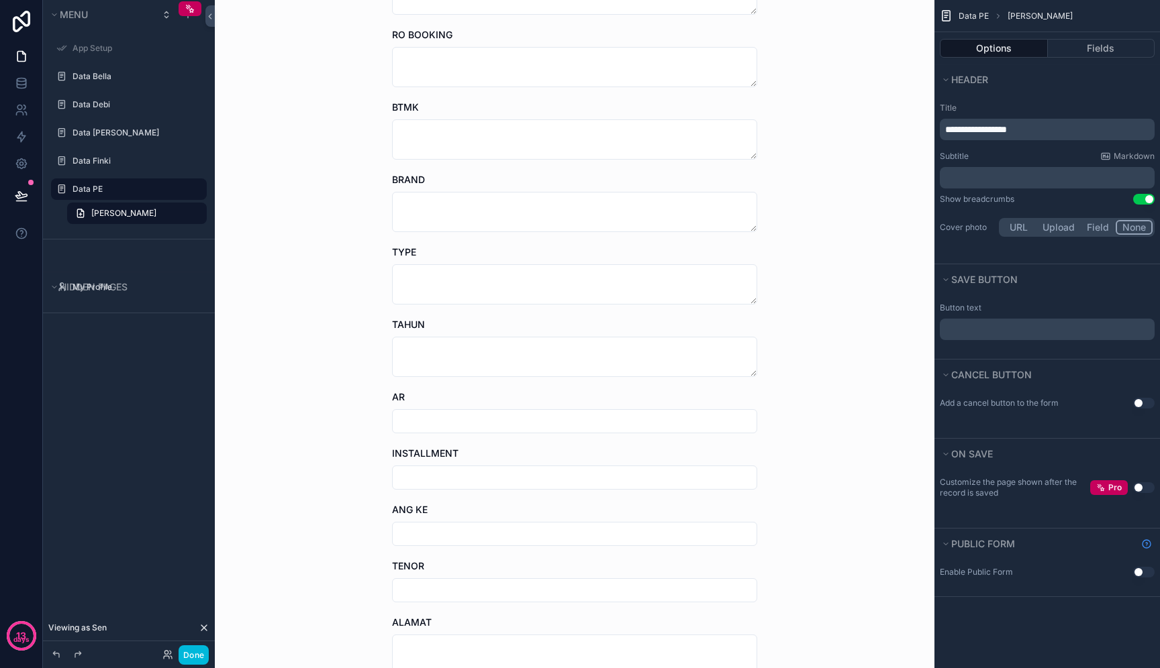
click at [1028, 136] on p "**********" at bounding box center [1048, 129] width 207 height 13
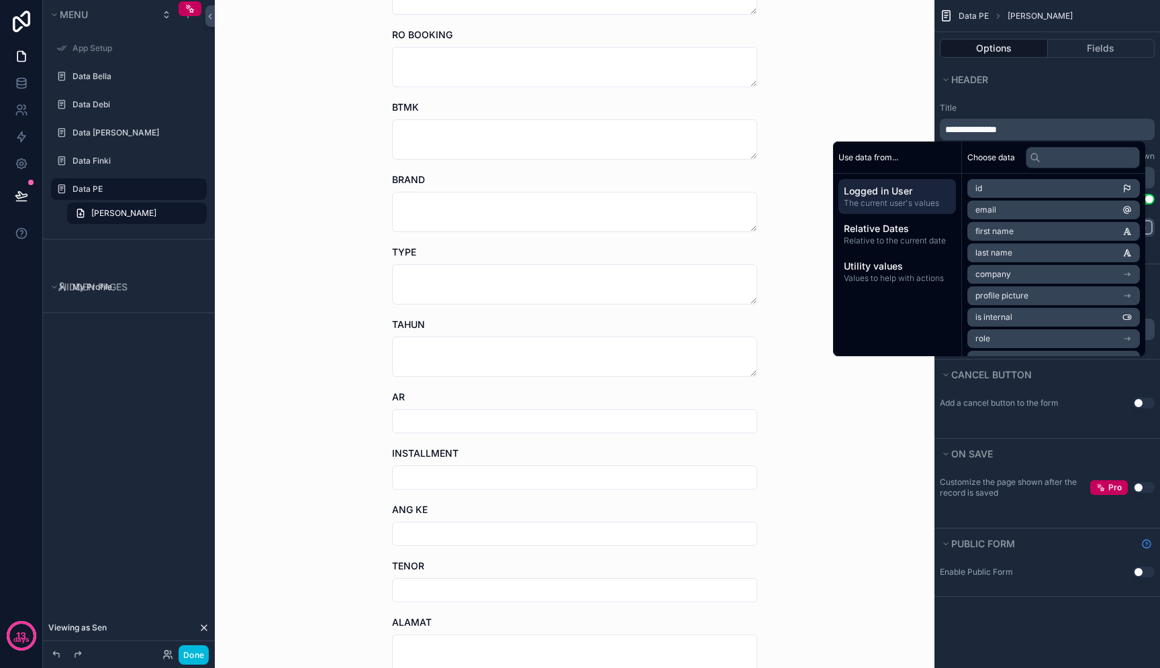
click at [866, 111] on div "Data PE Tambah Bahan PE Tambah Bahan PE NO AGGR NAMA CUST AREA BOOKING RO BOOKI…" at bounding box center [574, 64] width 719 height 668
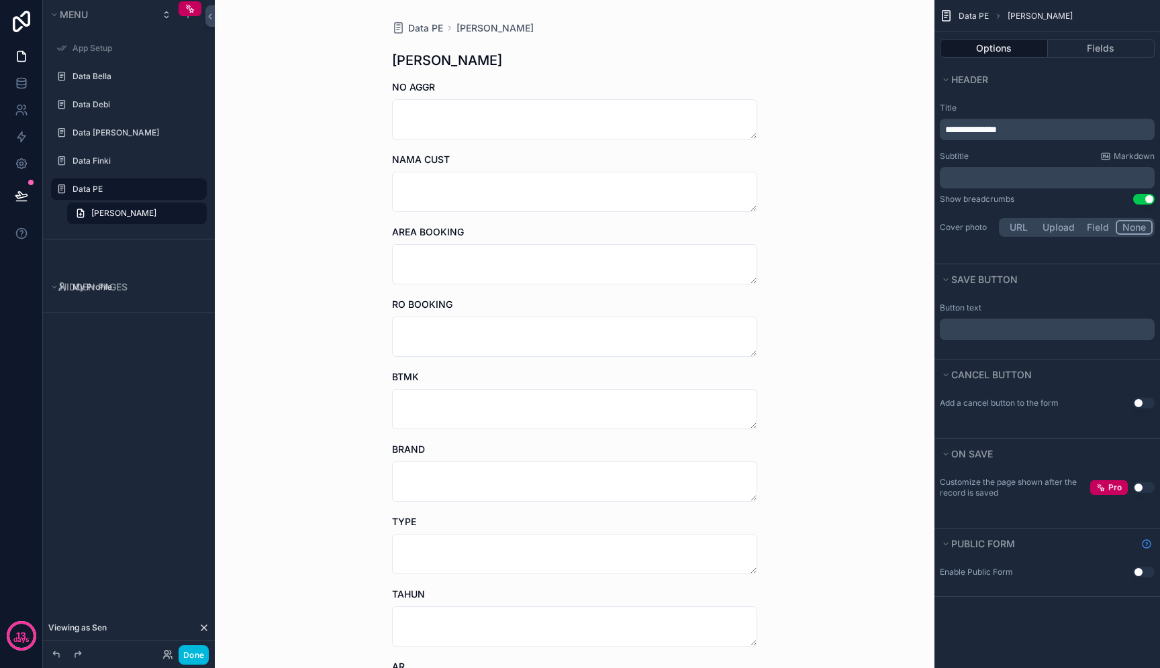
click at [244, 160] on div "Data PE Tambah Bahan PE Tambah Bahan PE NO AGGR NAMA CUST AREA BOOKING RO BOOKI…" at bounding box center [574, 334] width 719 height 668
click at [432, 30] on span "Data PE" at bounding box center [425, 27] width 35 height 13
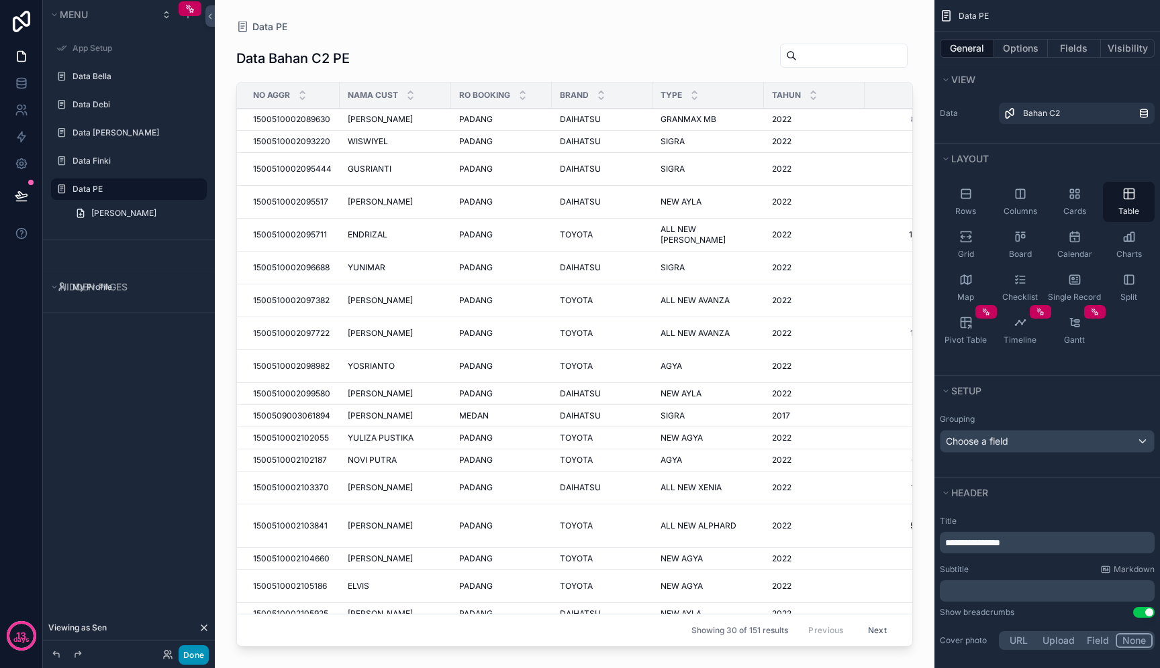
click at [191, 654] on button "Done" at bounding box center [193, 655] width 30 height 19
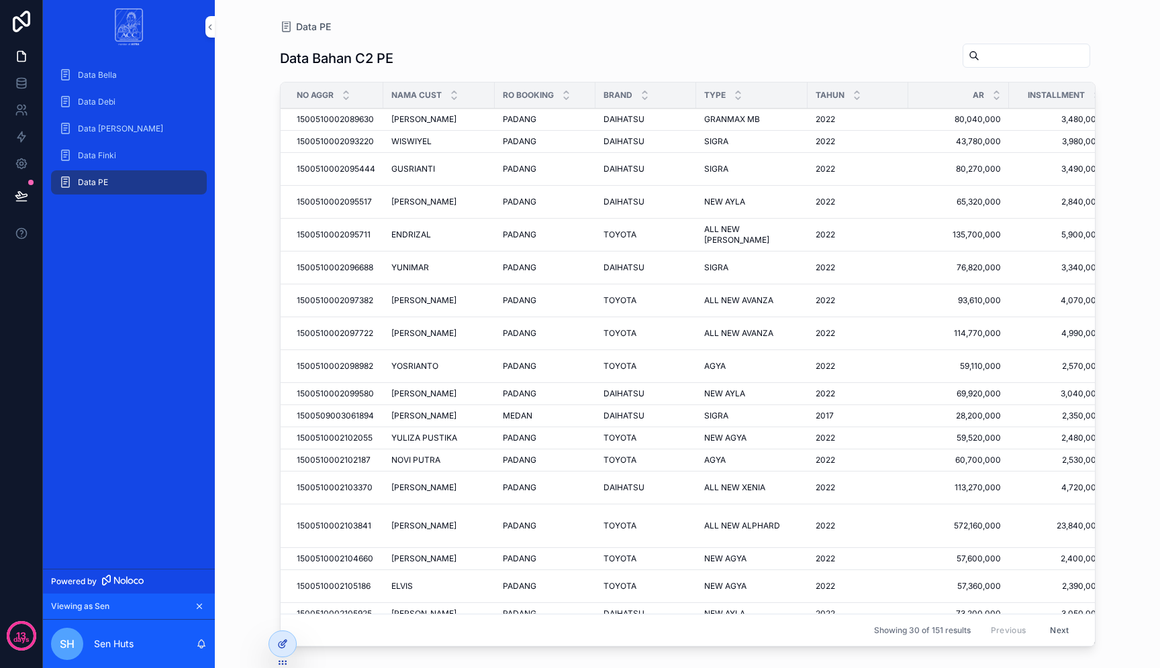
click at [276, 645] on div at bounding box center [282, 643] width 27 height 25
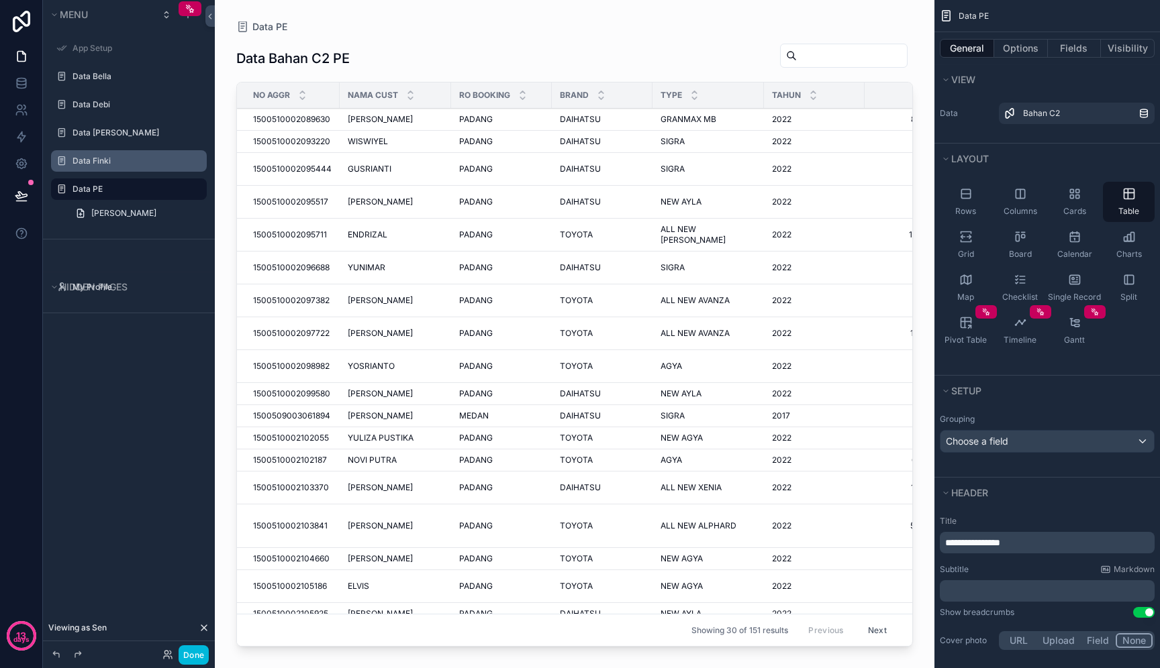
click at [0, 0] on icon "scrollable content" at bounding box center [0, 0] width 0 height 0
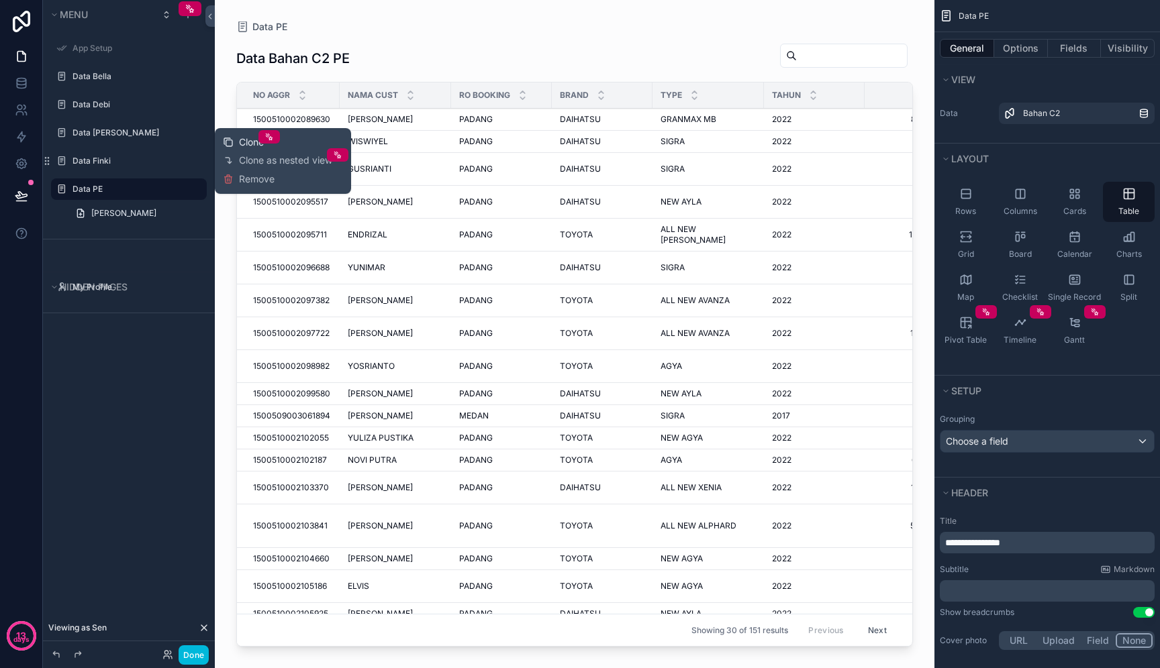
click at [242, 142] on span "Clone" at bounding box center [251, 142] width 25 height 13
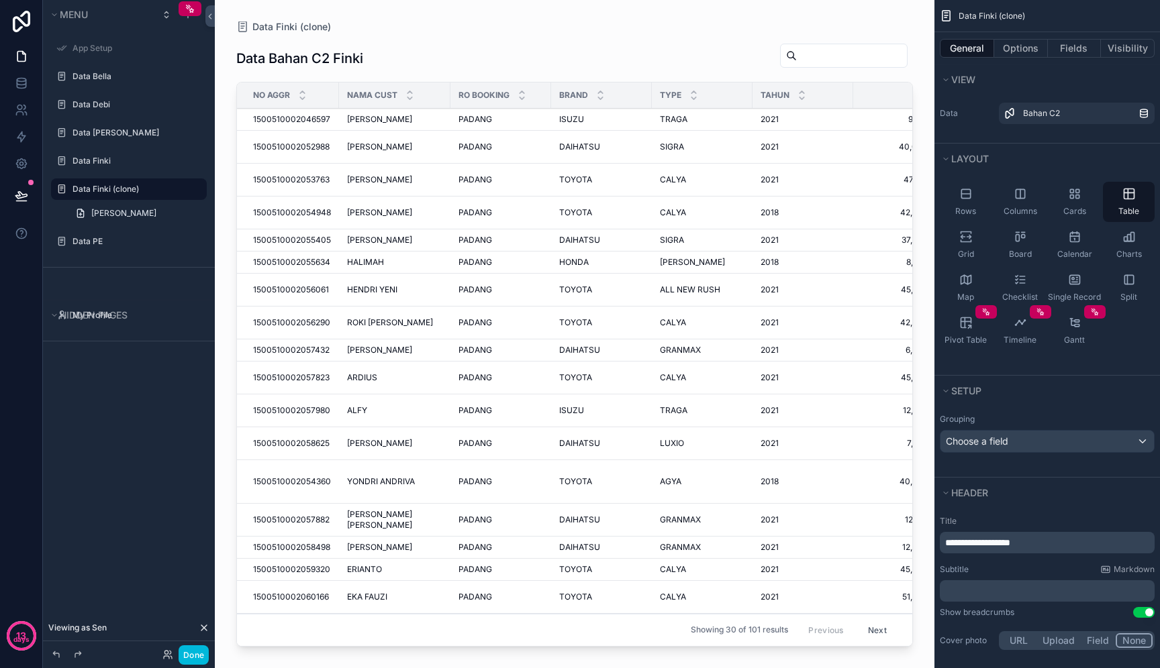
click at [0, 0] on icon "scrollable content" at bounding box center [0, 0] width 0 height 0
click at [146, 191] on input "**********" at bounding box center [117, 189] width 91 height 16
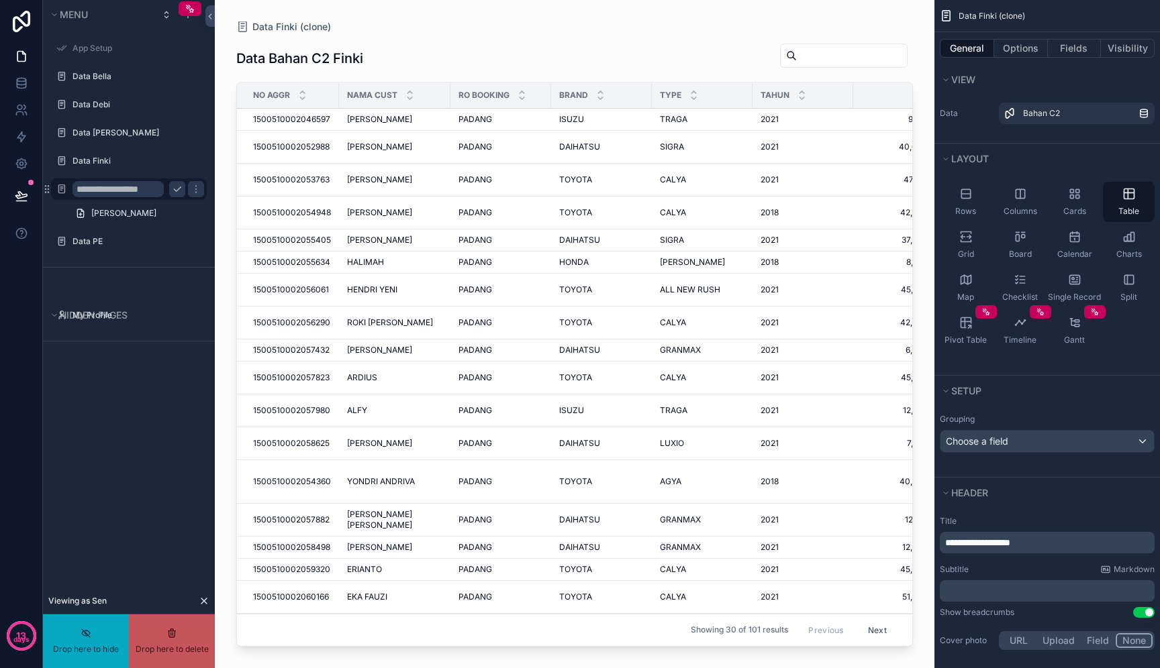
drag, startPoint x: 156, startPoint y: 191, endPoint x: 110, endPoint y: 191, distance: 46.3
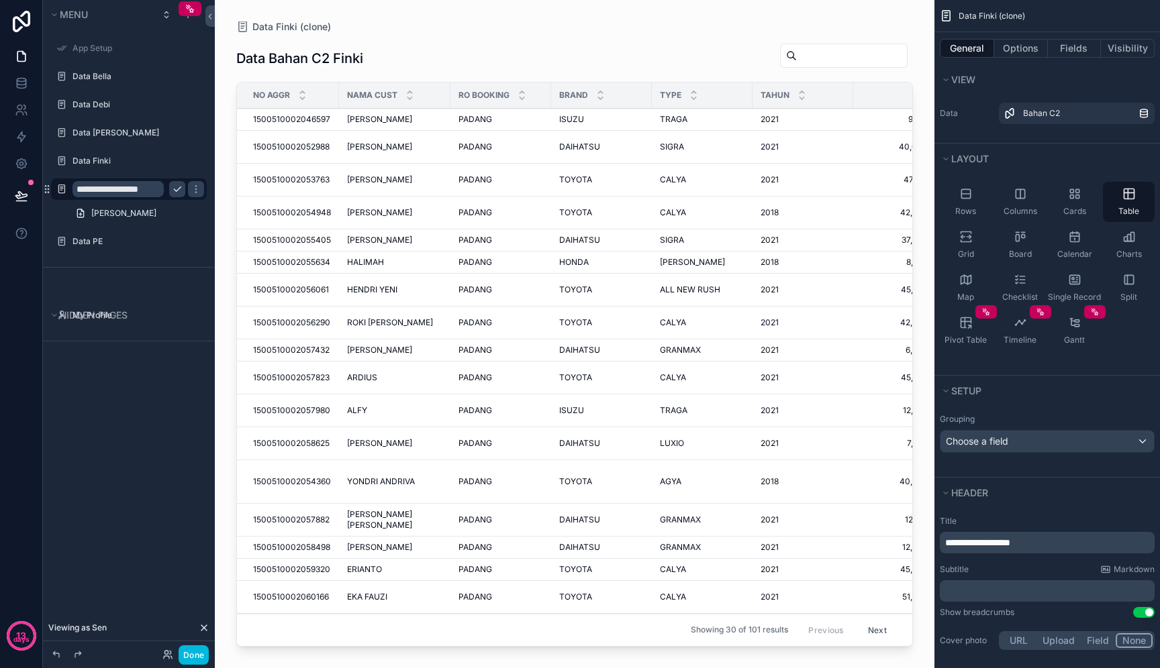
click at [101, 189] on input "**********" at bounding box center [117, 189] width 91 height 16
type input "*********"
click at [174, 193] on icon "scrollable content" at bounding box center [177, 189] width 11 height 11
click at [1010, 545] on span "**********" at bounding box center [977, 542] width 65 height 9
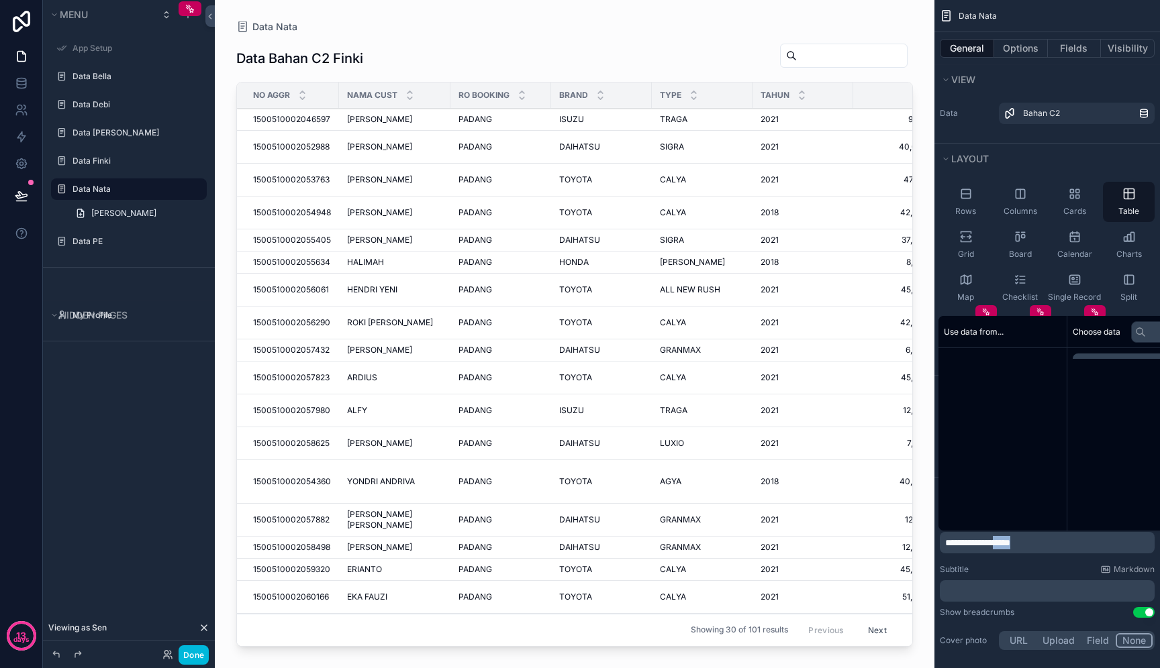
click at [1010, 545] on span "**********" at bounding box center [977, 542] width 65 height 9
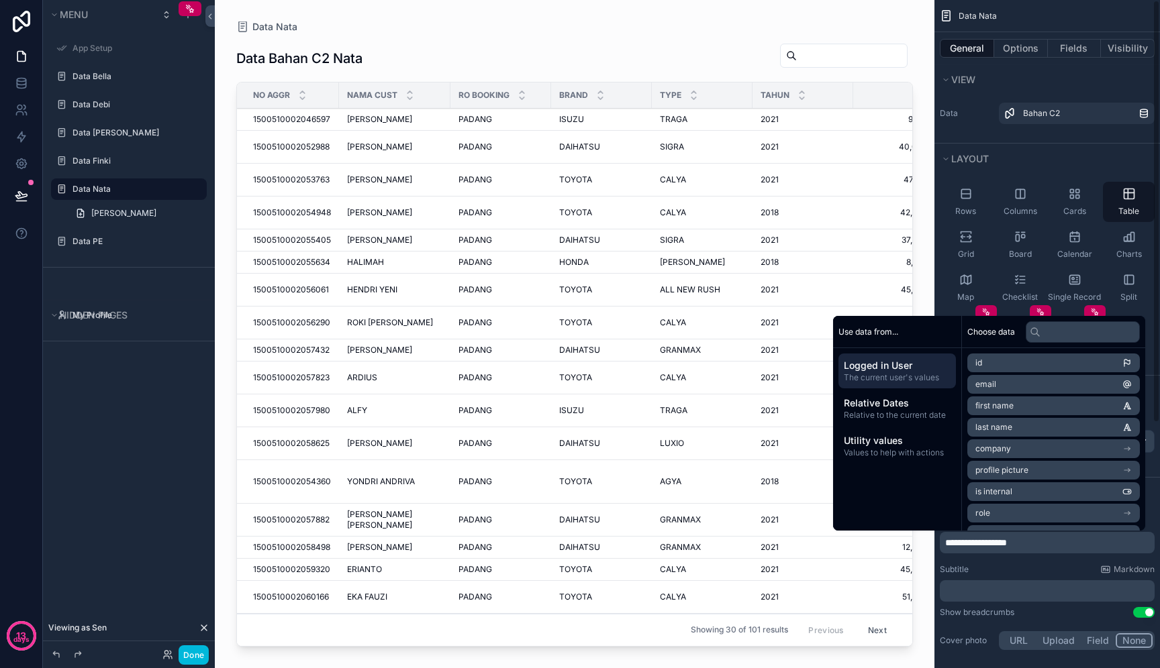
click at [1064, 565] on div "Subtitle Markdown" at bounding box center [1046, 569] width 215 height 11
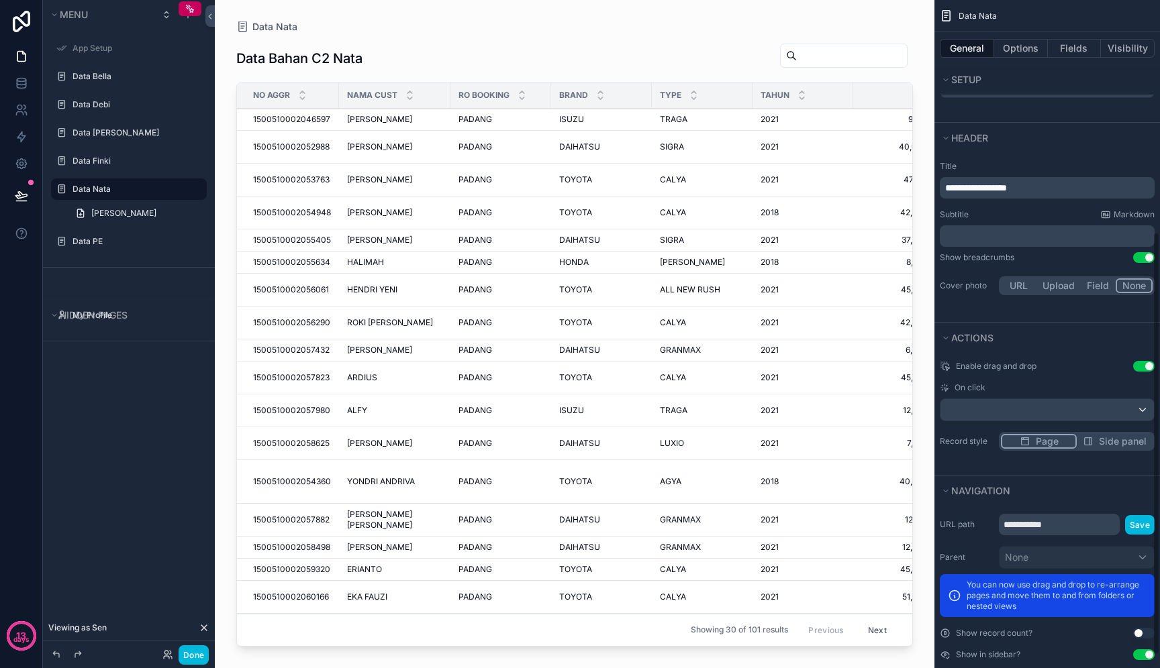
scroll to position [388, 0]
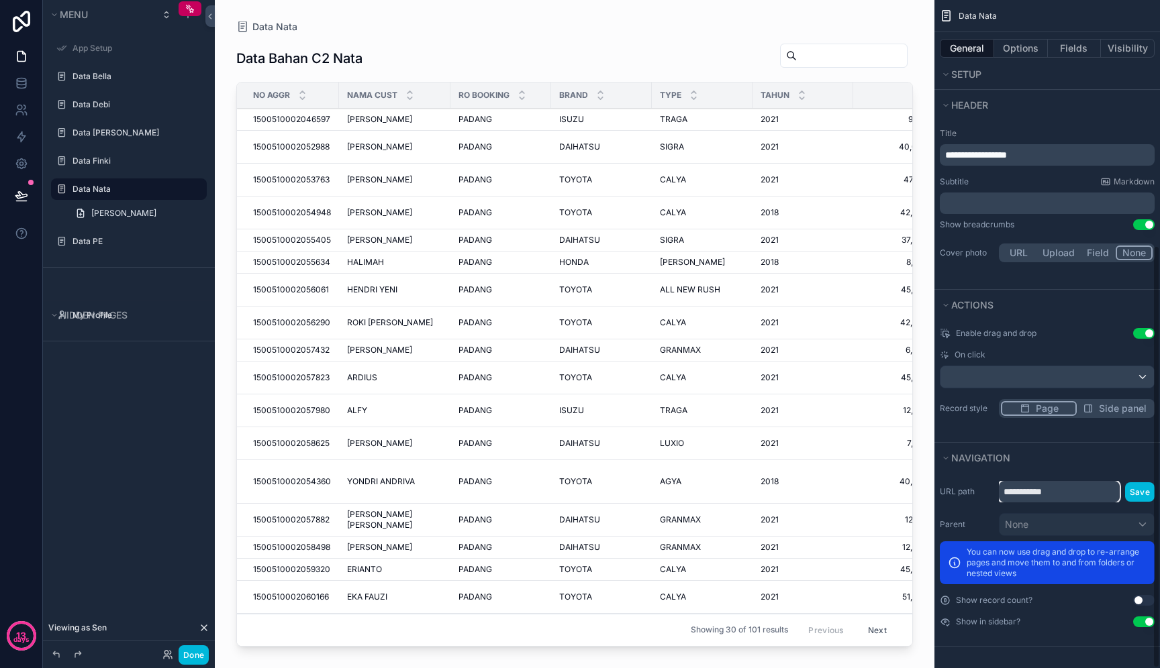
click at [1081, 493] on input "**********" at bounding box center [1058, 491] width 121 height 21
type input "****"
click at [1141, 493] on button "Save" at bounding box center [1140, 491] width 30 height 19
click at [1031, 51] on button "Options" at bounding box center [1021, 48] width 54 height 19
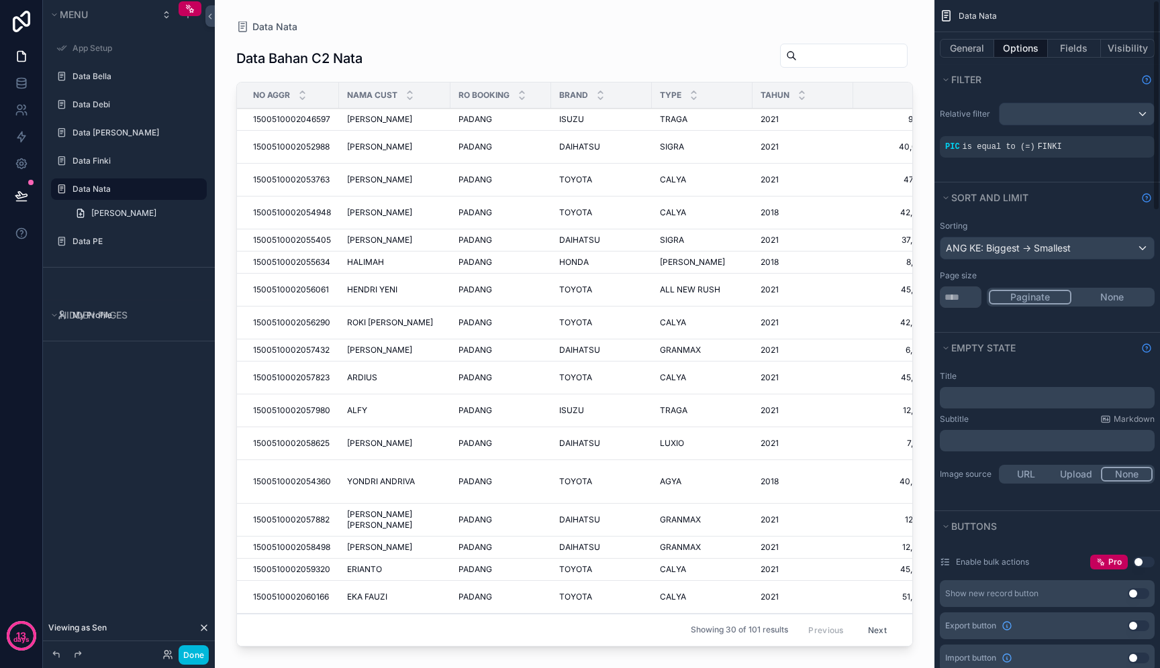
click at [1064, 149] on div "PIC is equal to (=) FINKI" at bounding box center [1047, 147] width 204 height 11
click at [0, 0] on icon "scrollable content" at bounding box center [0, 0] width 0 height 0
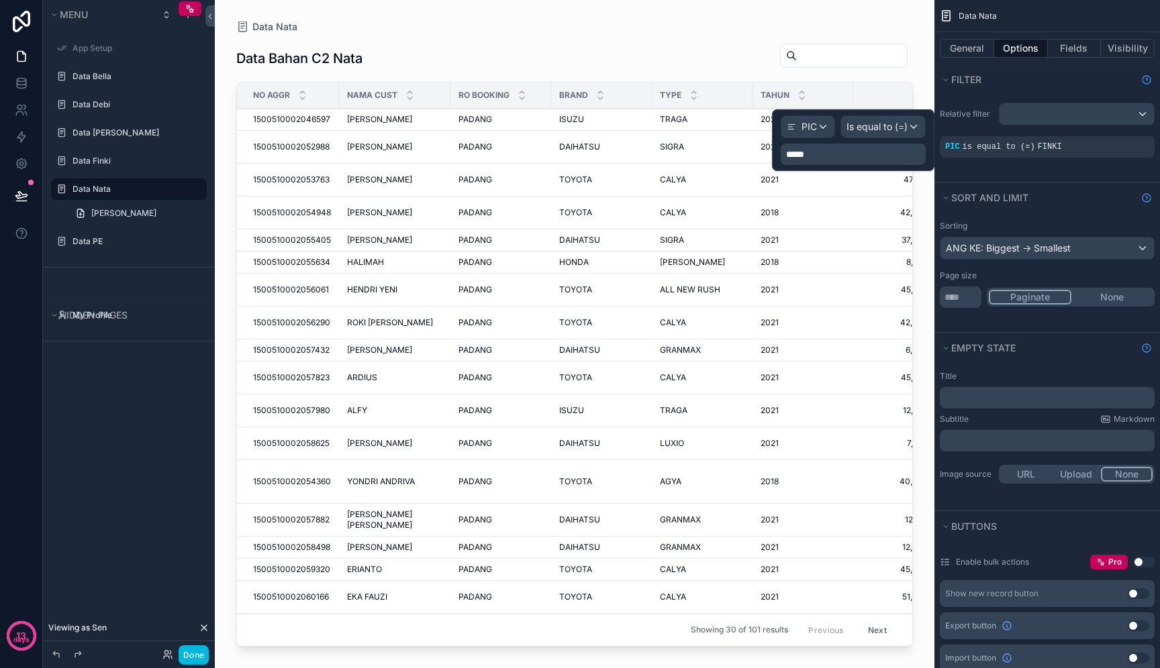
click at [856, 150] on p "*****" at bounding box center [854, 154] width 137 height 13
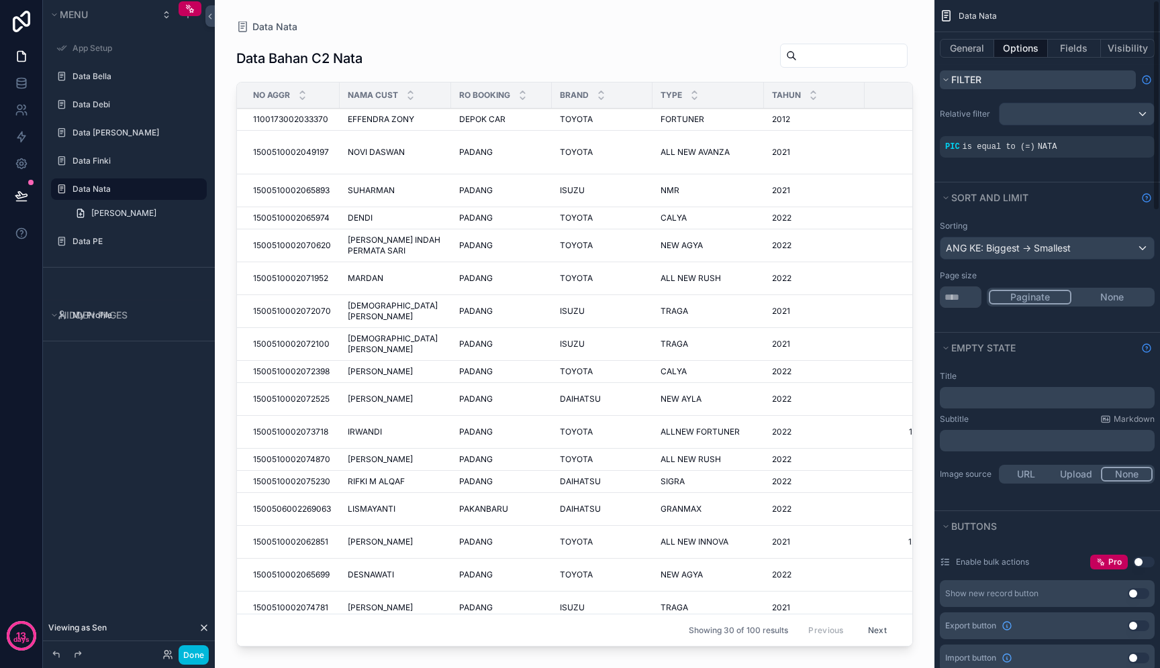
click at [1023, 89] on button "Filter" at bounding box center [1037, 79] width 196 height 19
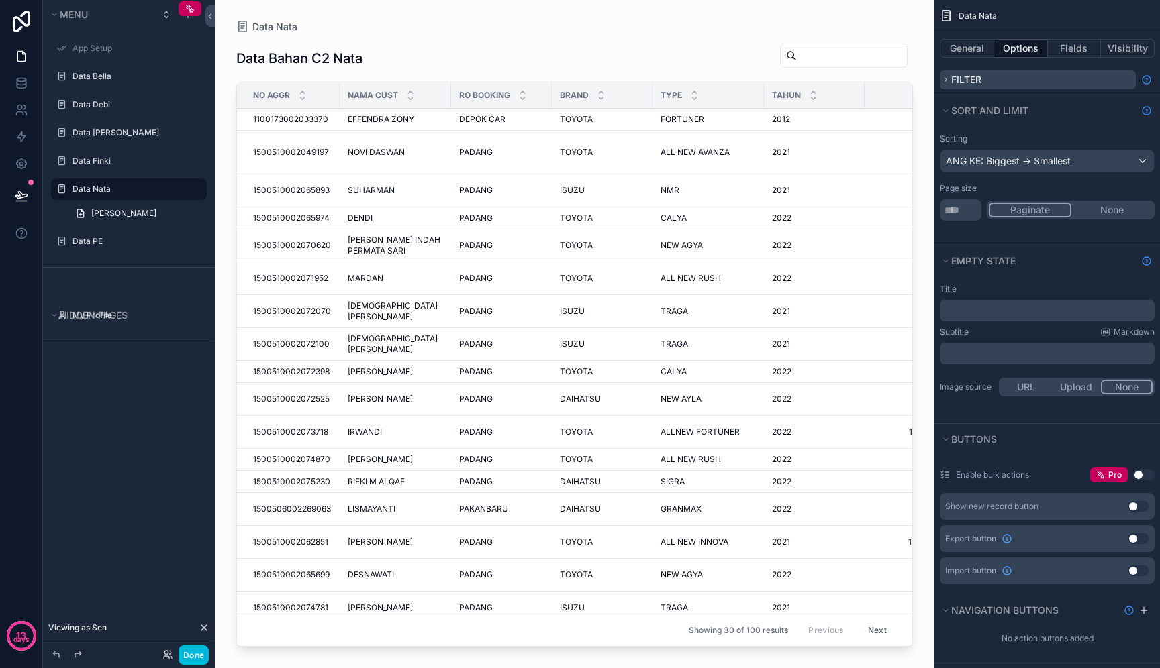
click at [1026, 79] on button "Filter" at bounding box center [1037, 79] width 196 height 19
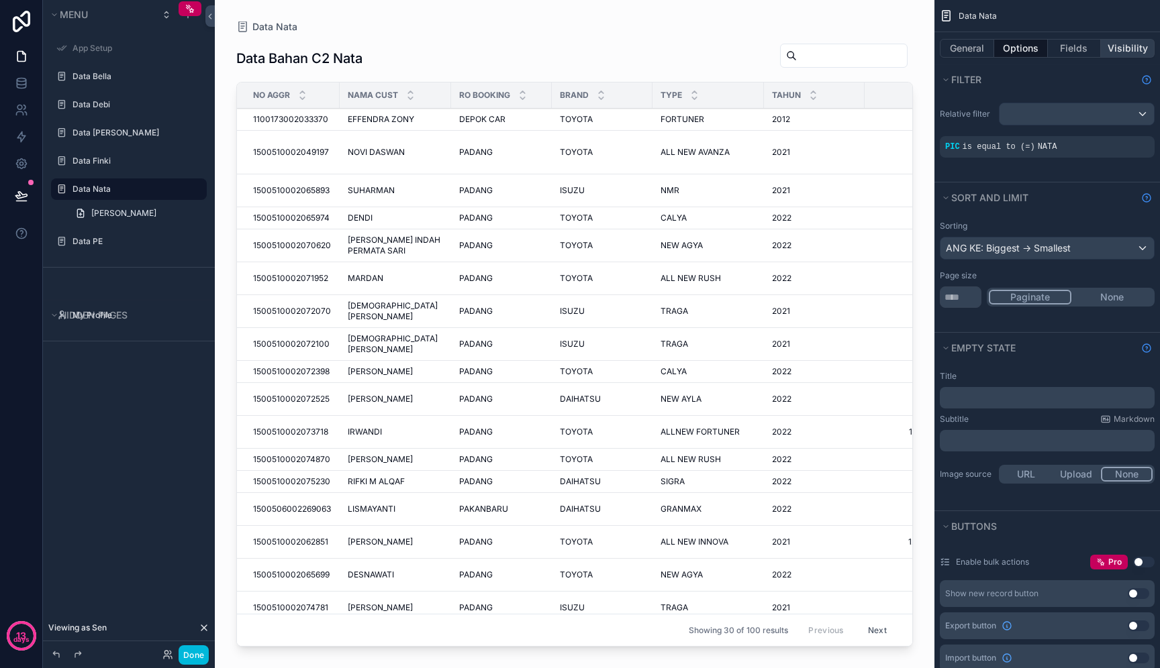
click at [1129, 42] on button "Visibility" at bounding box center [1127, 48] width 54 height 19
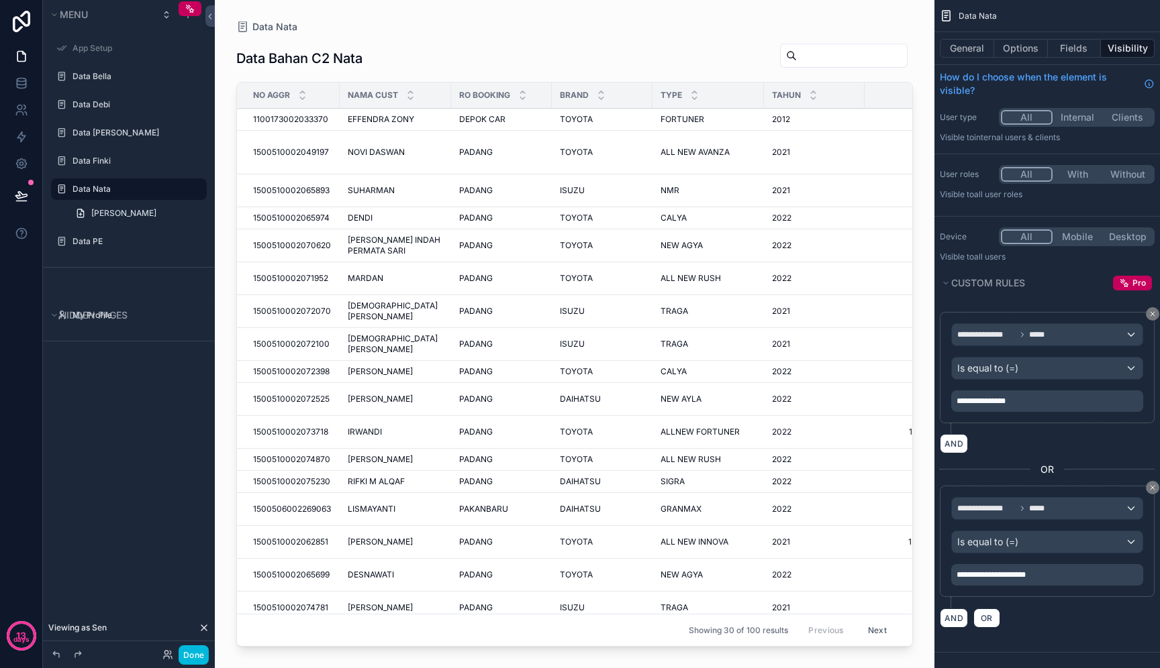
click at [966, 403] on span "**********" at bounding box center [980, 401] width 49 height 8
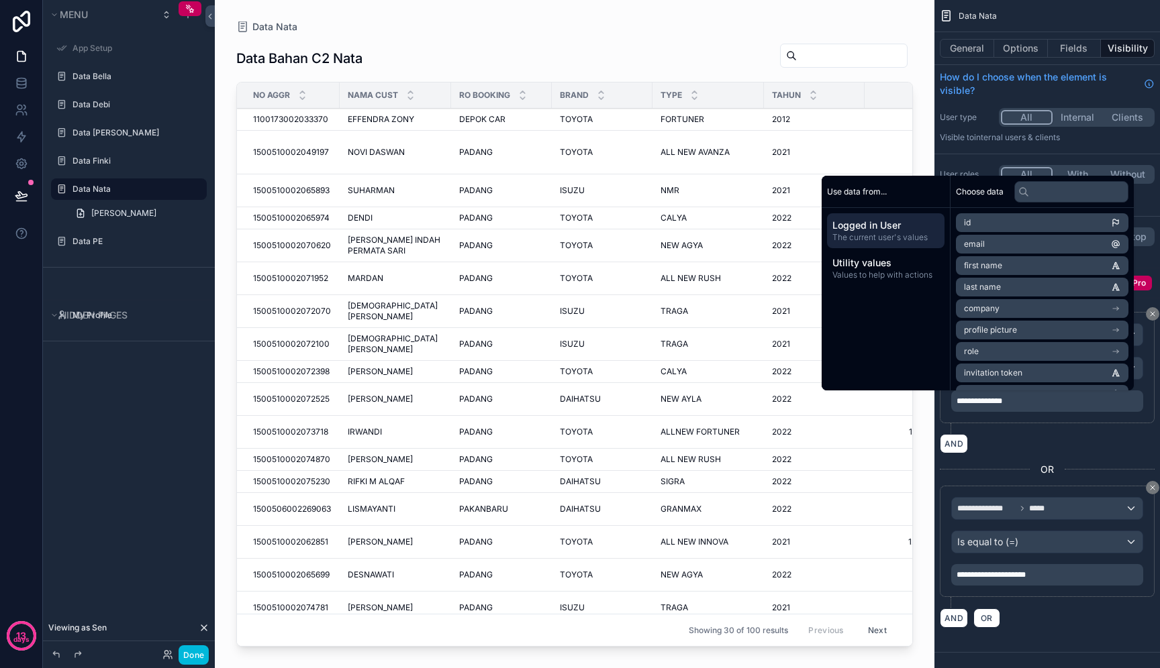
click at [1016, 446] on div "AND" at bounding box center [1046, 443] width 215 height 19
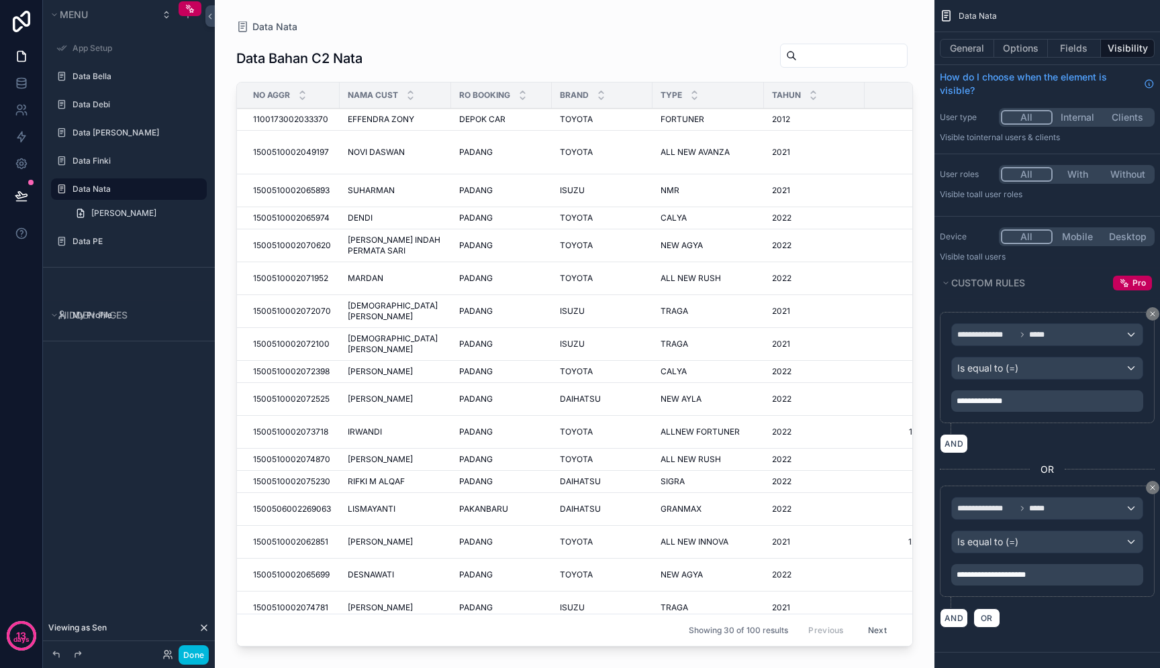
click at [370, 123] on div "scrollable content" at bounding box center [574, 326] width 719 height 652
click at [377, 120] on span "EFFENDRA ZONY" at bounding box center [381, 119] width 66 height 11
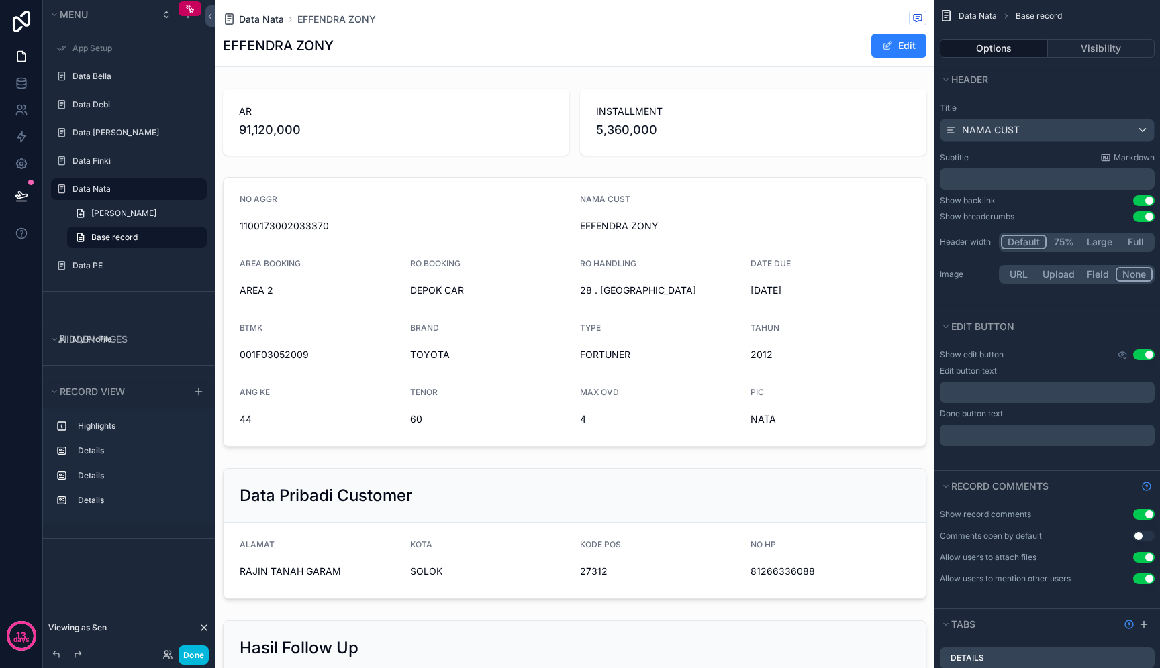
click at [260, 21] on span "Data Nata" at bounding box center [261, 19] width 45 height 13
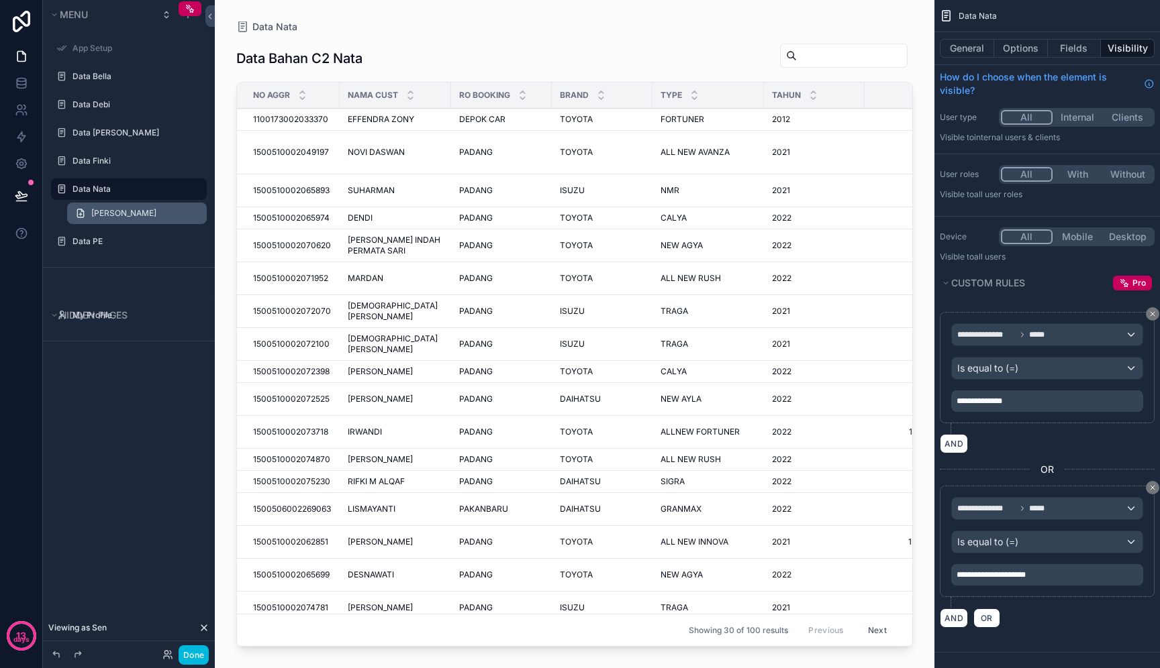
click at [131, 217] on span "Tambah Bahan Finki" at bounding box center [123, 213] width 65 height 11
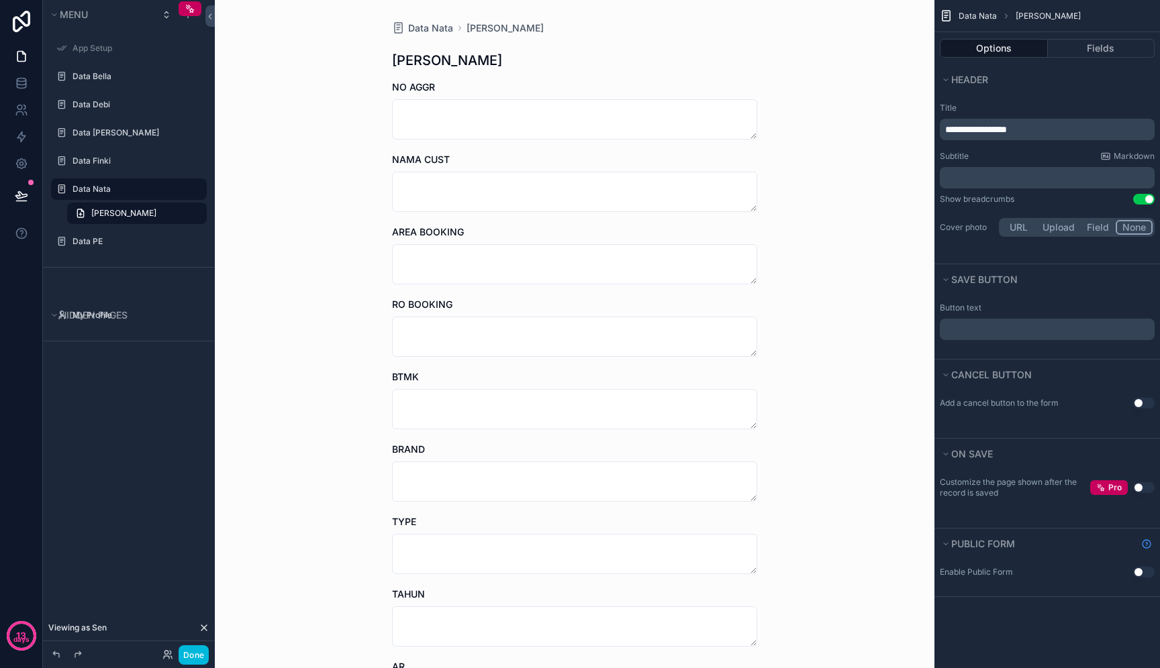
click at [1007, 133] on span "**********" at bounding box center [976, 129] width 62 height 9
click at [845, 98] on div "Data Nata Tambah Bahan Nata Tambah Bahan Nata NO AGGR NAMA CUST AREA BOOKING RO…" at bounding box center [574, 334] width 719 height 668
click at [189, 658] on button "Done" at bounding box center [193, 655] width 30 height 19
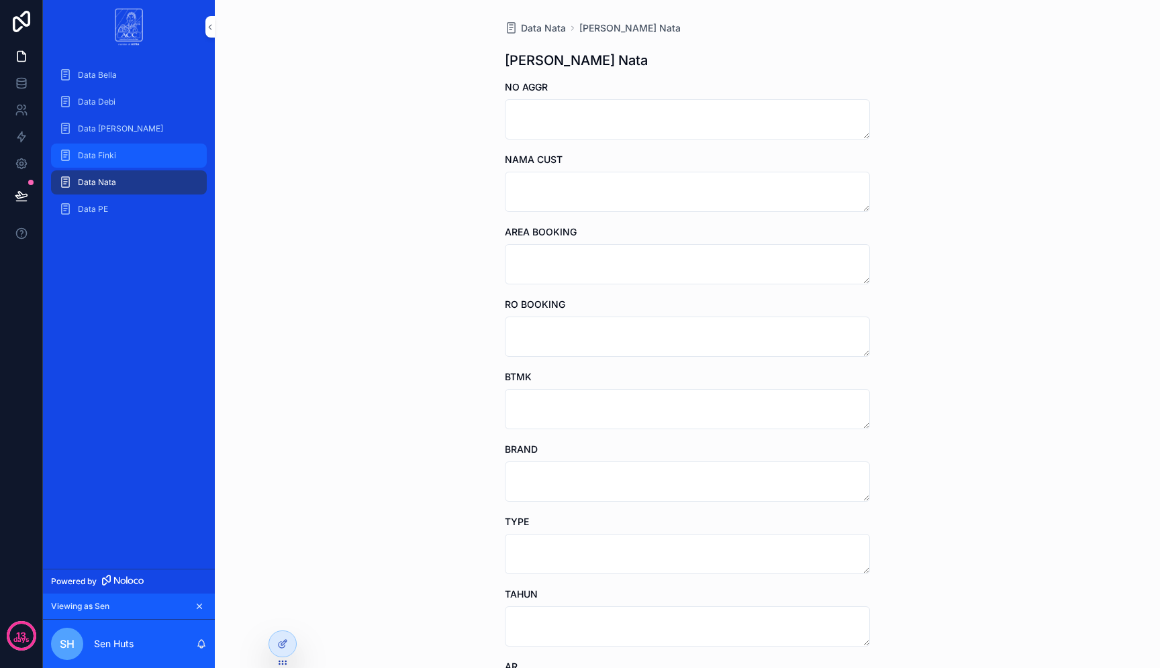
click at [137, 148] on div "Data Finki" at bounding box center [129, 155] width 140 height 21
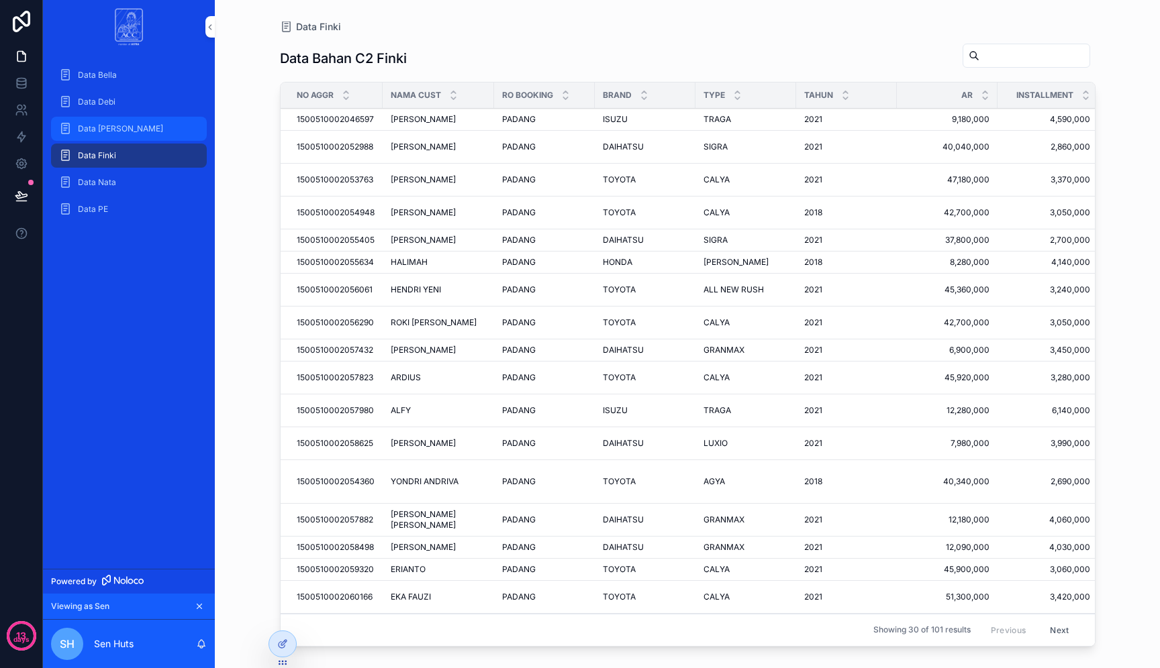
click at [145, 125] on div "Data Dona" at bounding box center [129, 128] width 140 height 21
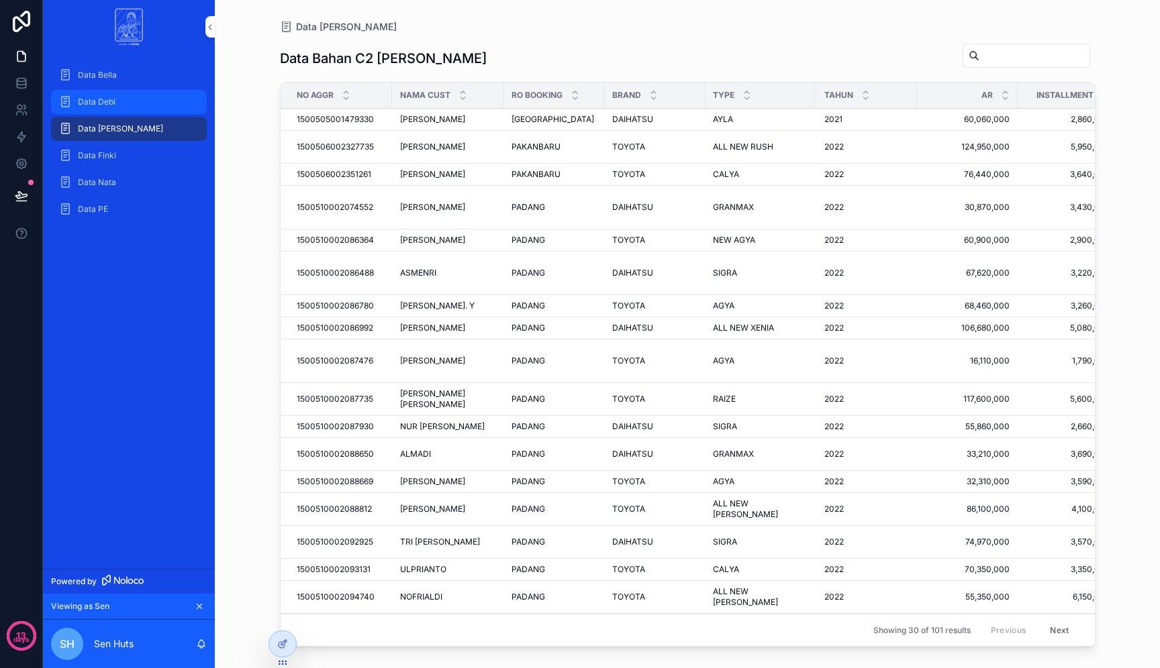
click at [157, 91] on link "Data Debi" at bounding box center [129, 102] width 156 height 24
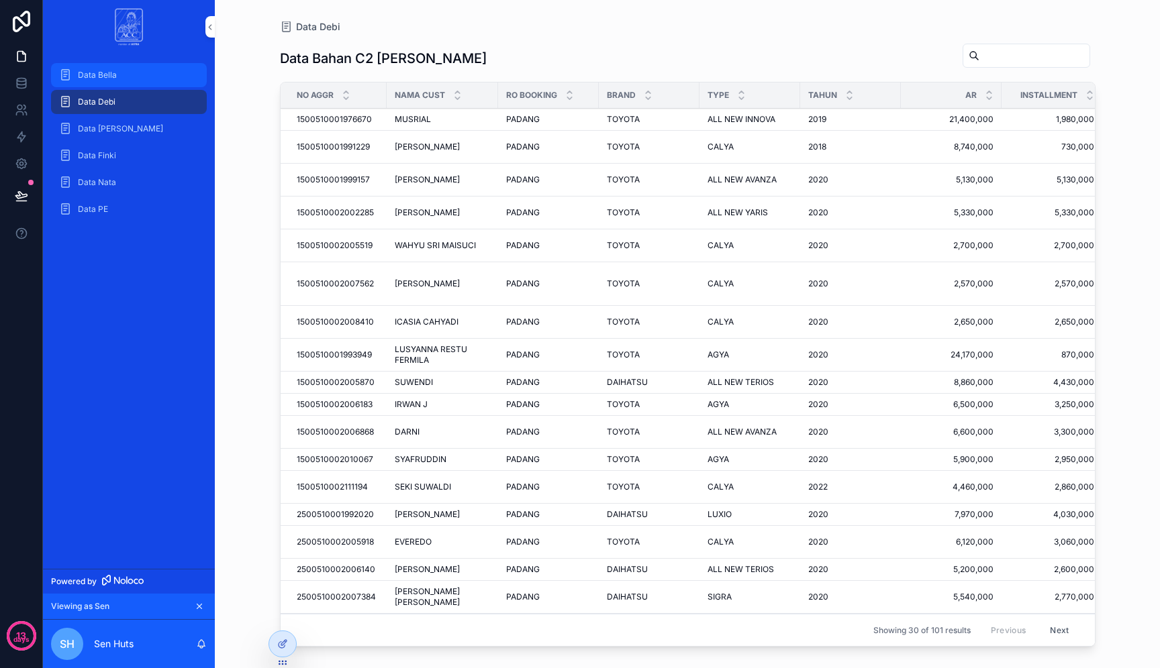
click at [160, 63] on link "Data Bella" at bounding box center [129, 75] width 156 height 24
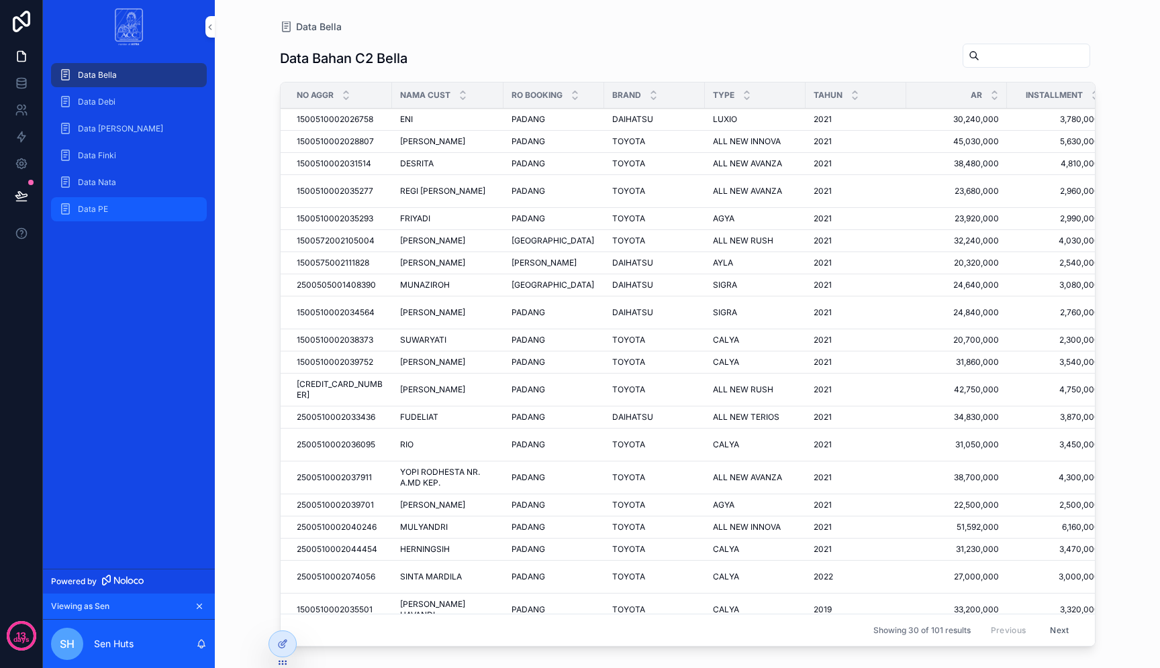
click at [128, 202] on div "Data PE" at bounding box center [129, 209] width 140 height 21
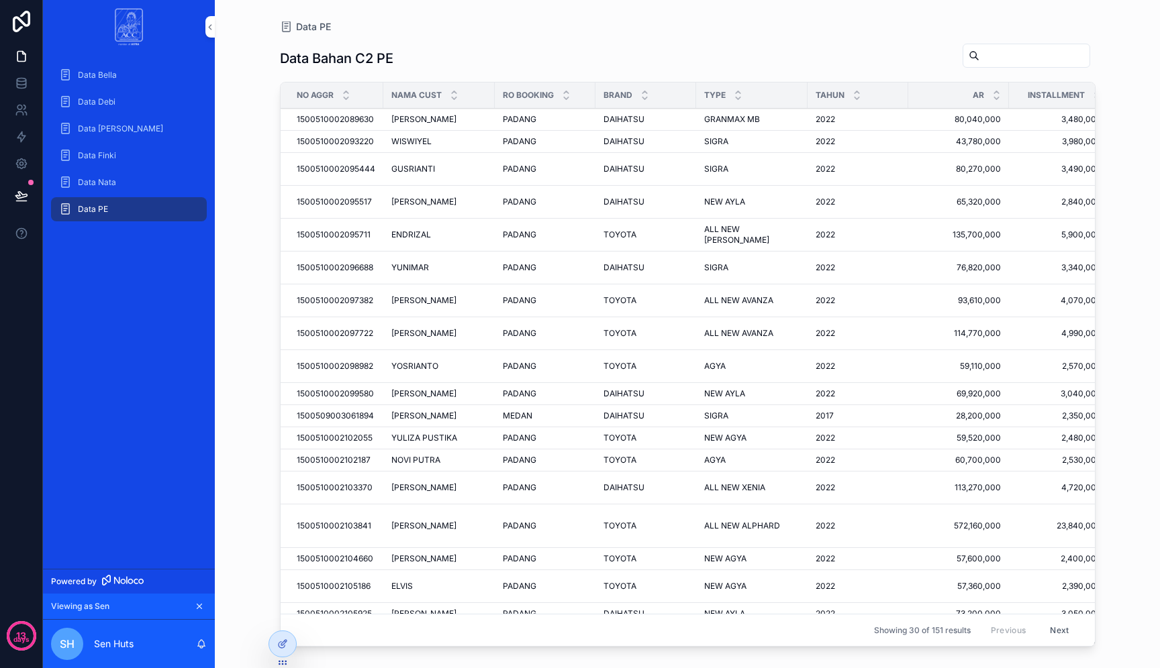
click at [319, 123] on span "1500510002089630" at bounding box center [335, 119] width 77 height 11
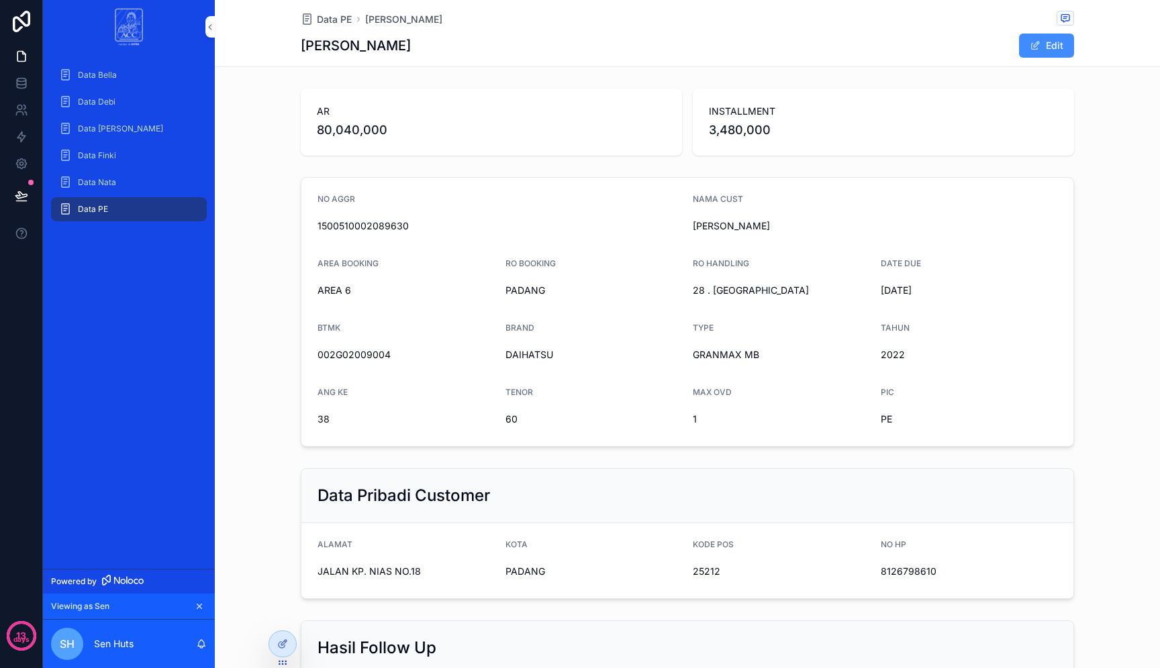
click at [1055, 40] on button "Edit" at bounding box center [1046, 46] width 55 height 24
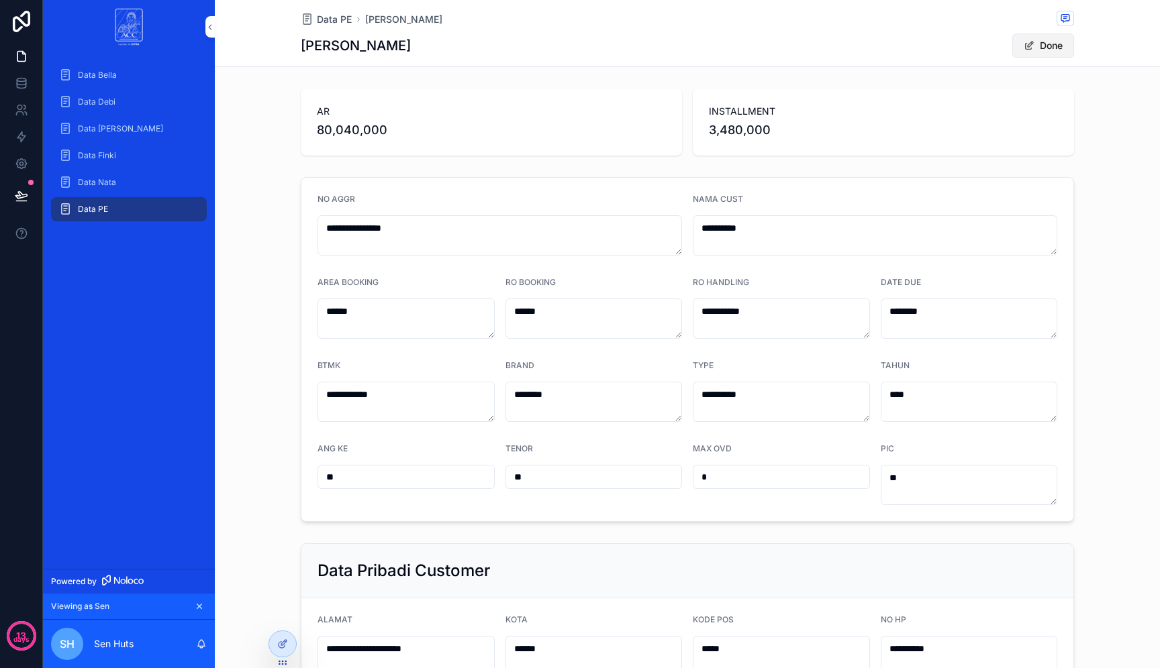
click at [1043, 52] on button "Done" at bounding box center [1043, 46] width 62 height 24
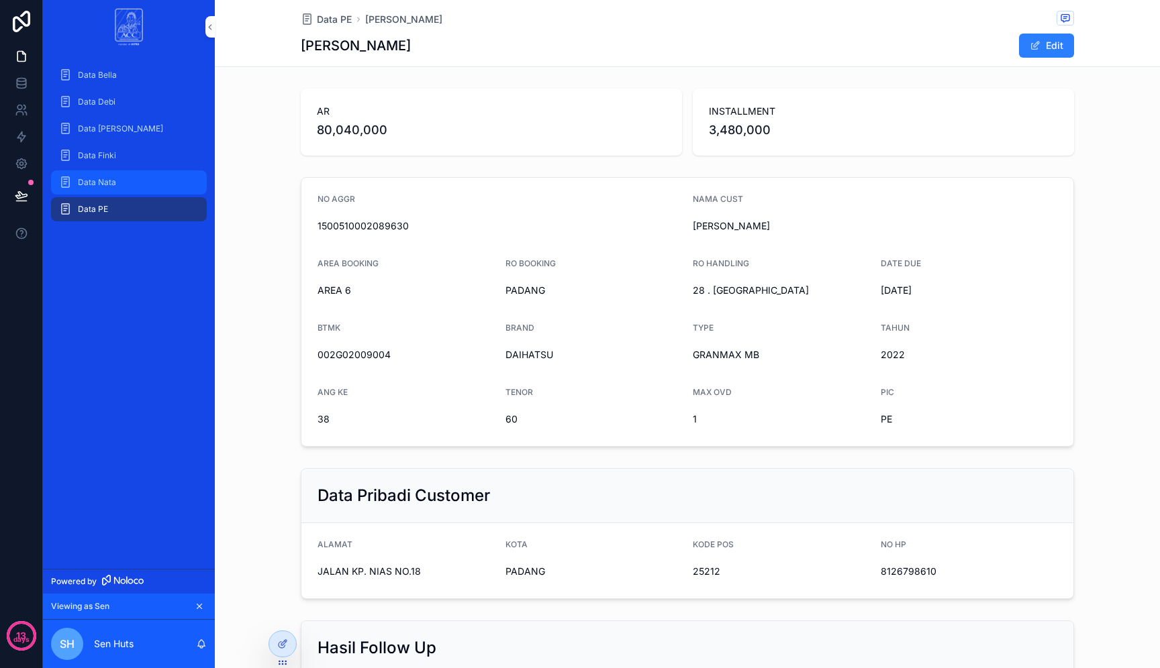
click at [132, 185] on div "Data Nata" at bounding box center [129, 182] width 140 height 21
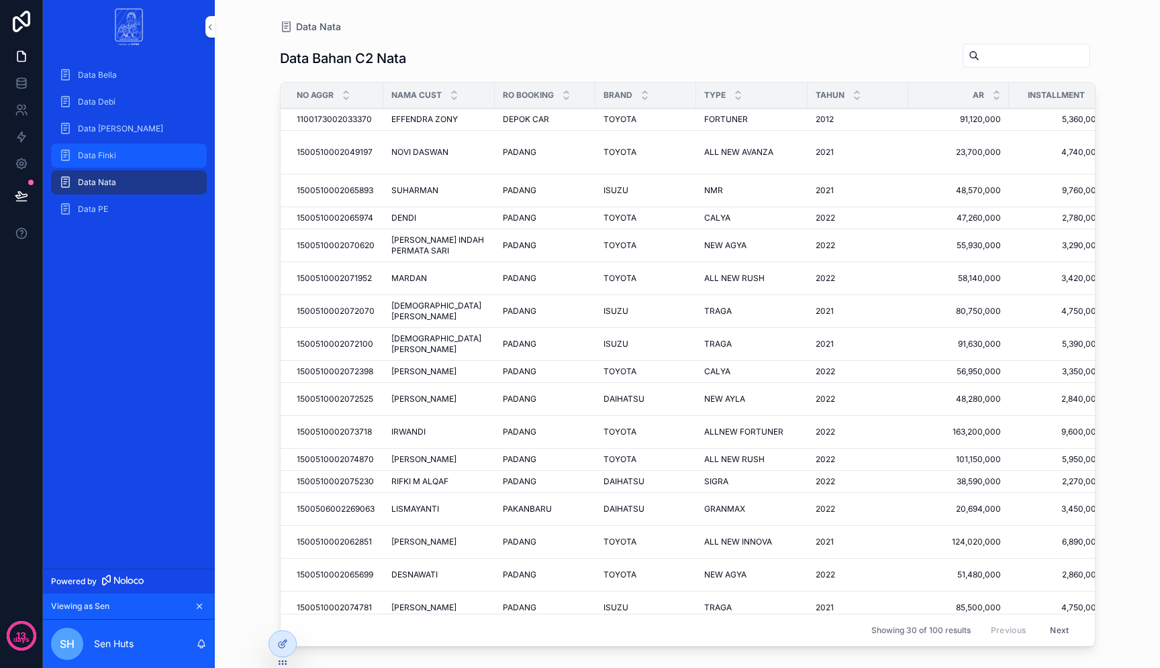
click at [139, 150] on div "Data Finki" at bounding box center [129, 155] width 140 height 21
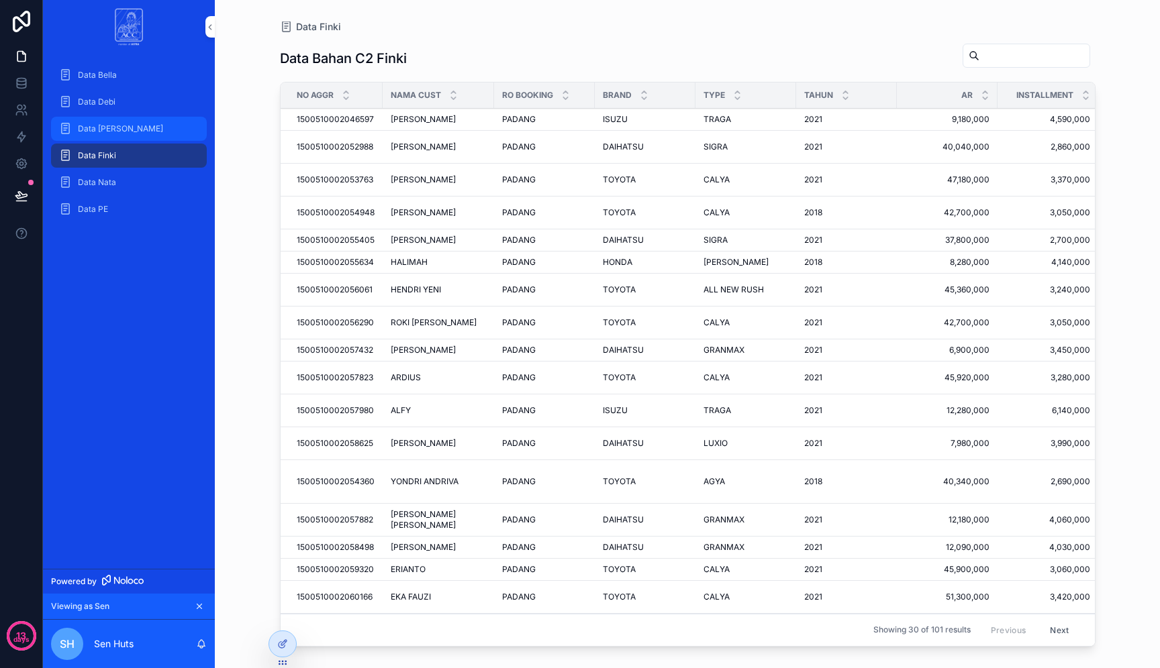
click at [147, 127] on div "Data Dona" at bounding box center [129, 128] width 140 height 21
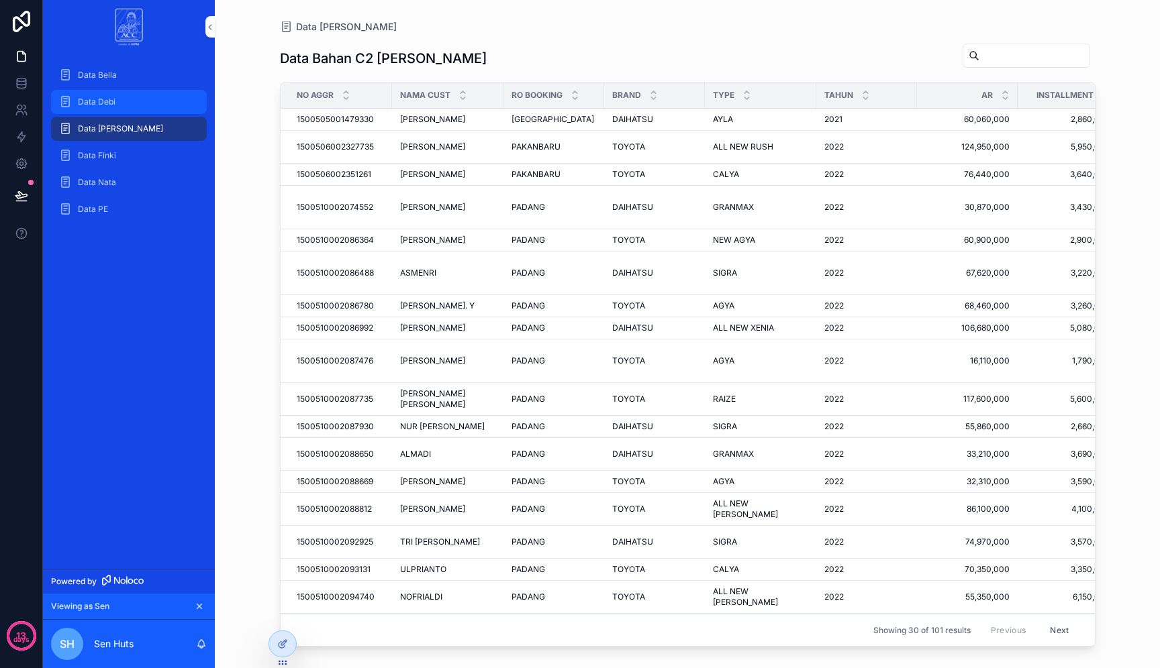
click at [149, 110] on div "Data Debi" at bounding box center [129, 101] width 140 height 21
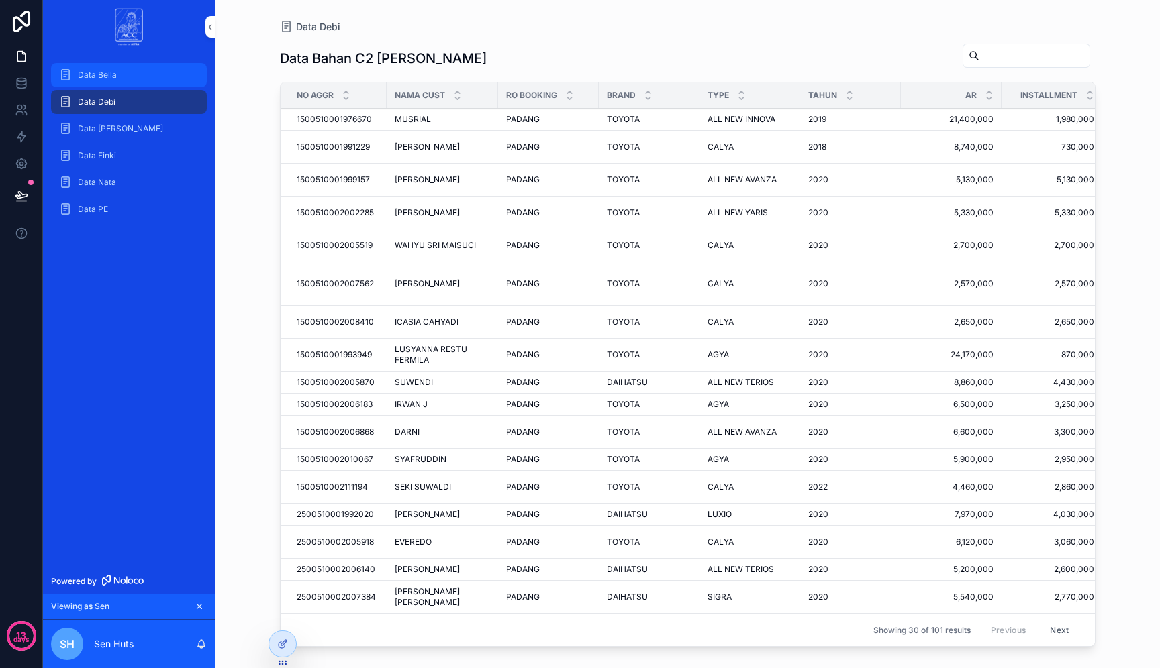
click at [157, 79] on div "Data Bella" at bounding box center [129, 74] width 140 height 21
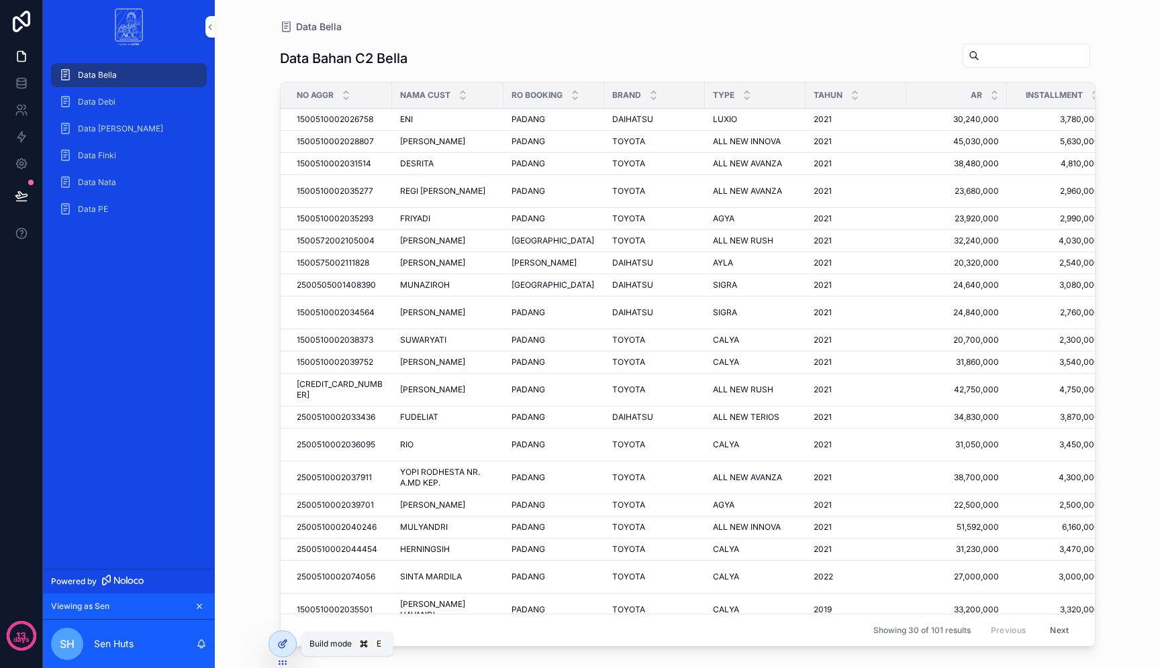
click at [286, 650] on div at bounding box center [282, 643] width 27 height 25
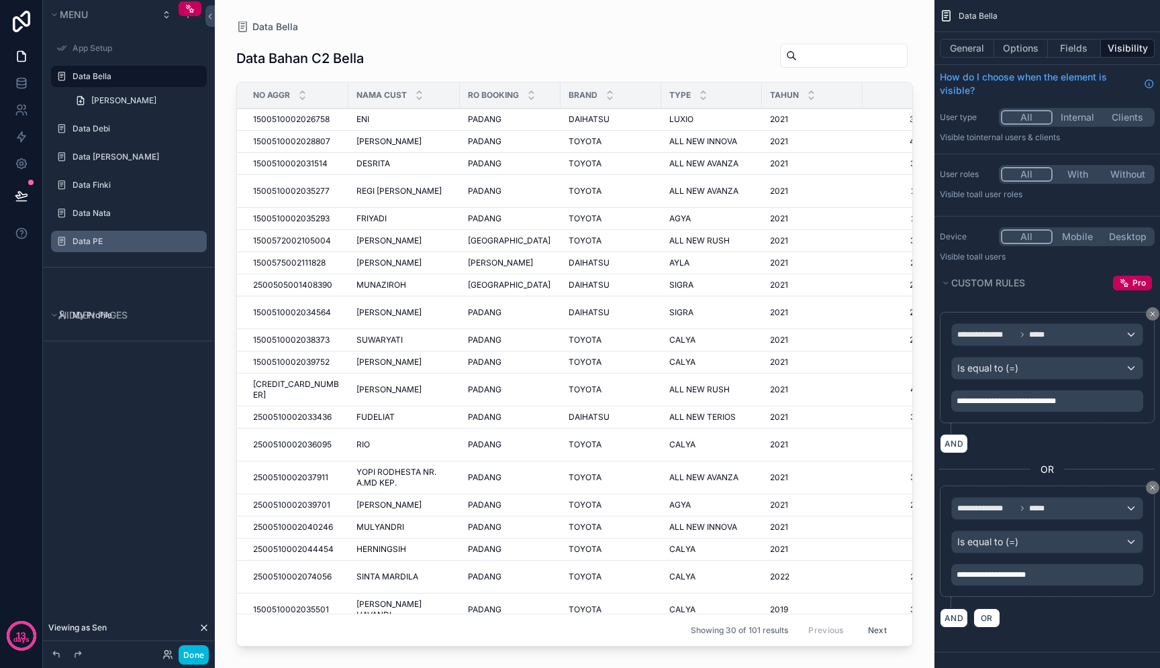
click at [0, 0] on icon "scrollable content" at bounding box center [0, 0] width 0 height 0
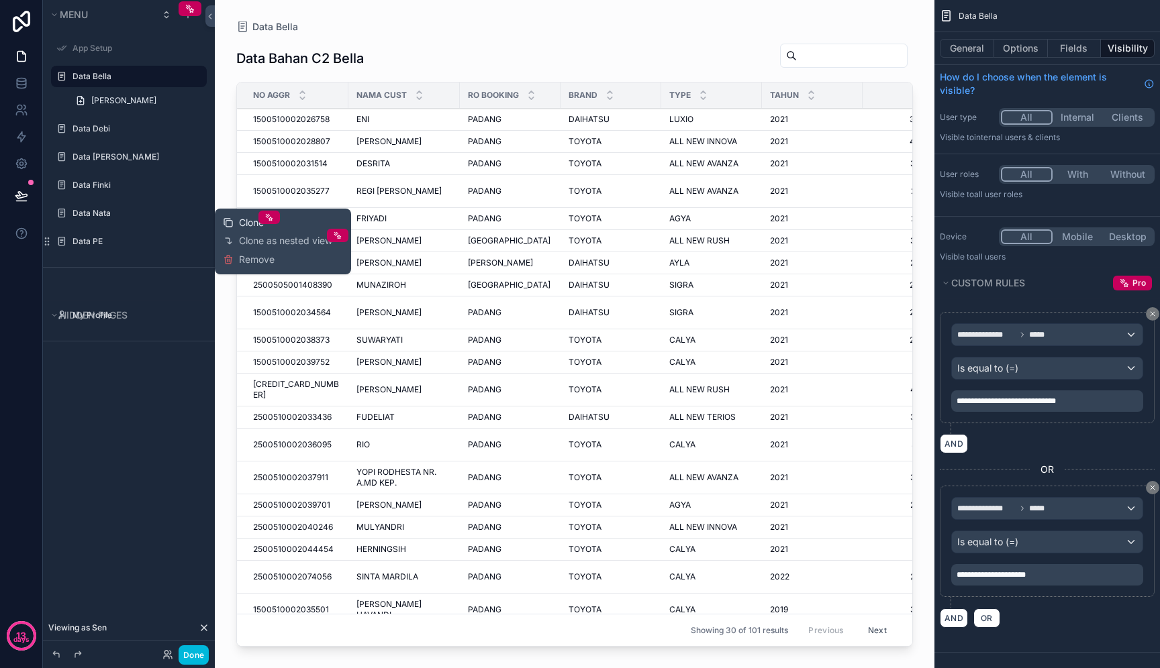
click at [244, 223] on span "Clone" at bounding box center [251, 222] width 25 height 13
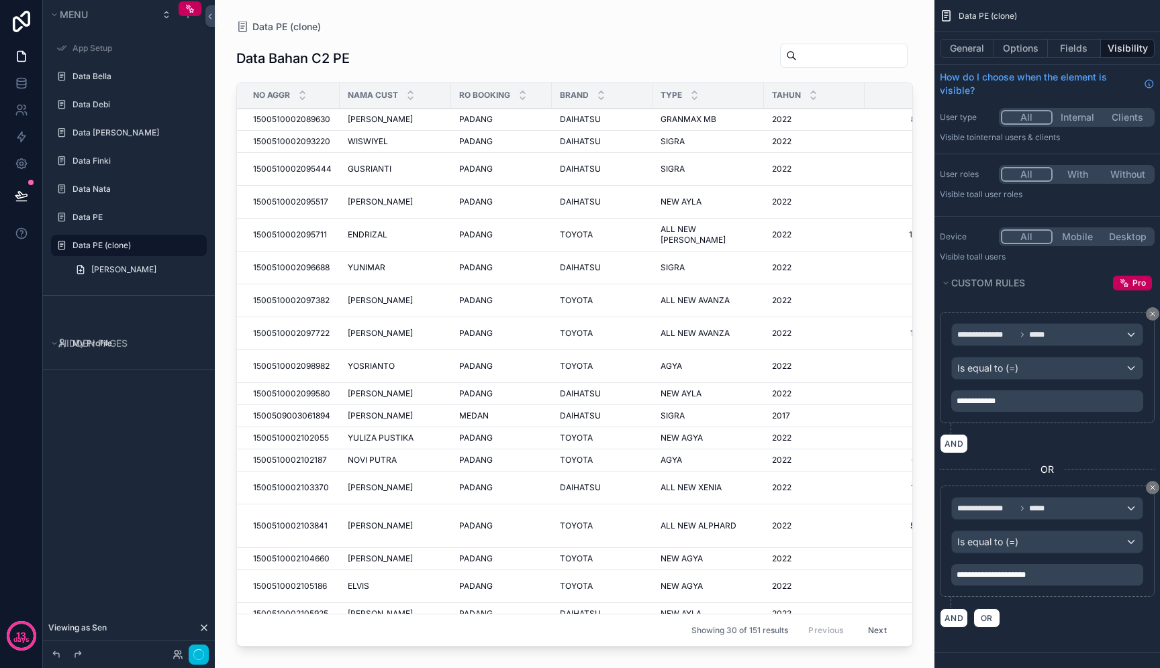
click at [0, 0] on icon "scrollable content" at bounding box center [0, 0] width 0 height 0
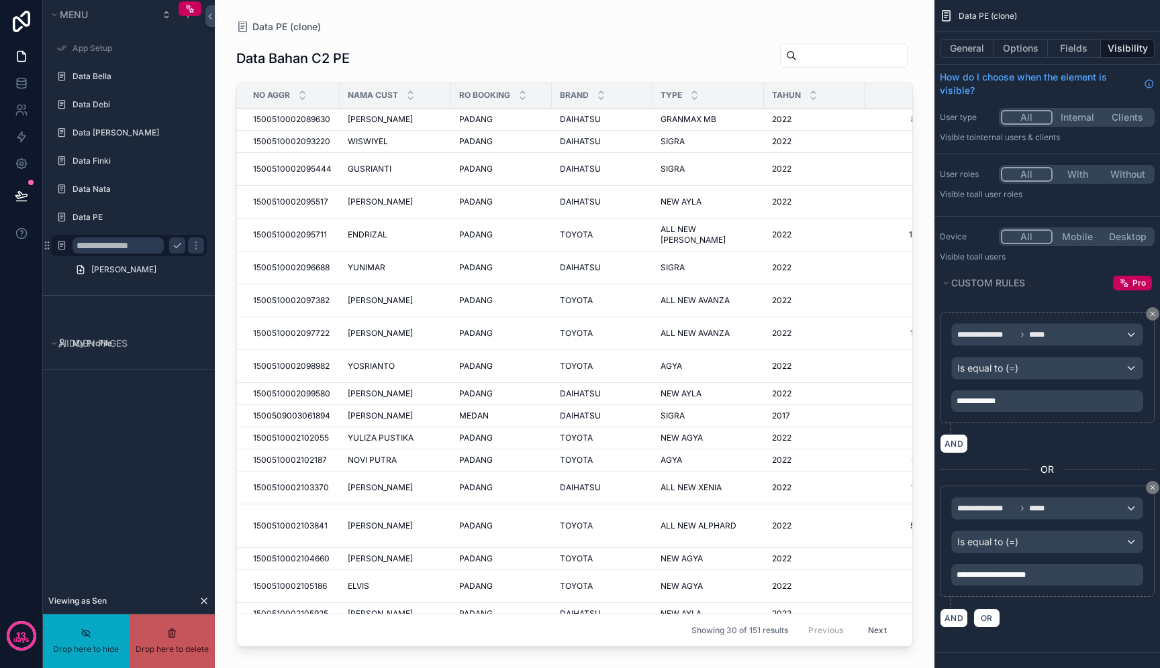
drag, startPoint x: 146, startPoint y: 246, endPoint x: 104, endPoint y: 246, distance: 41.6
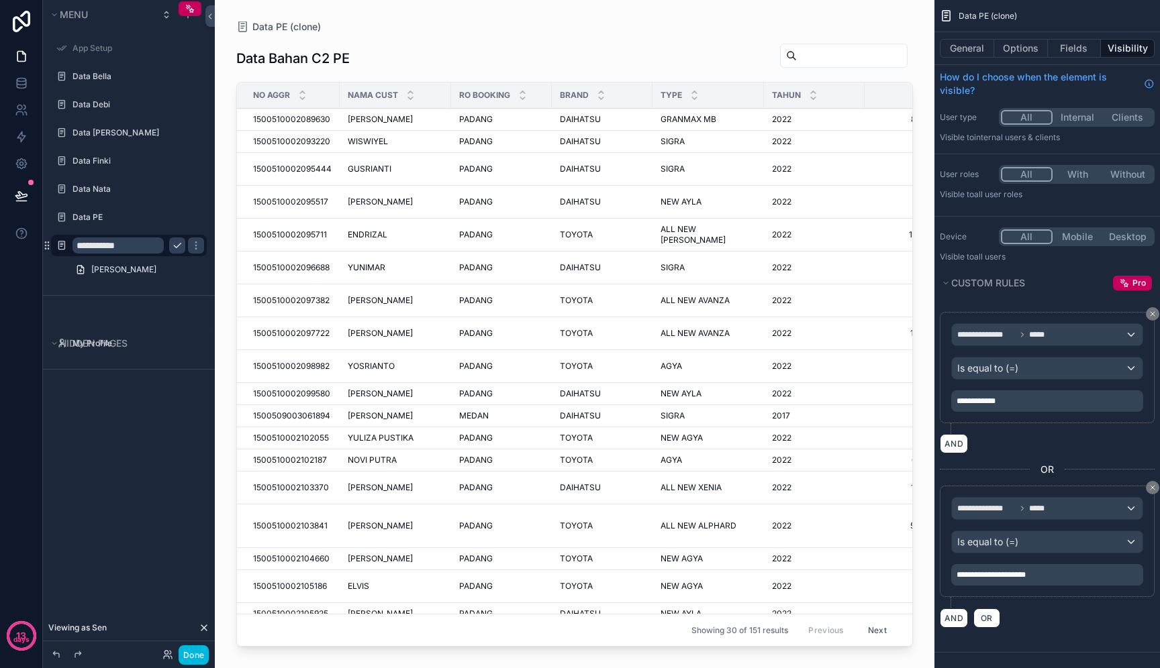
type input "**********"
click at [173, 250] on icon "scrollable content" at bounding box center [177, 245] width 11 height 11
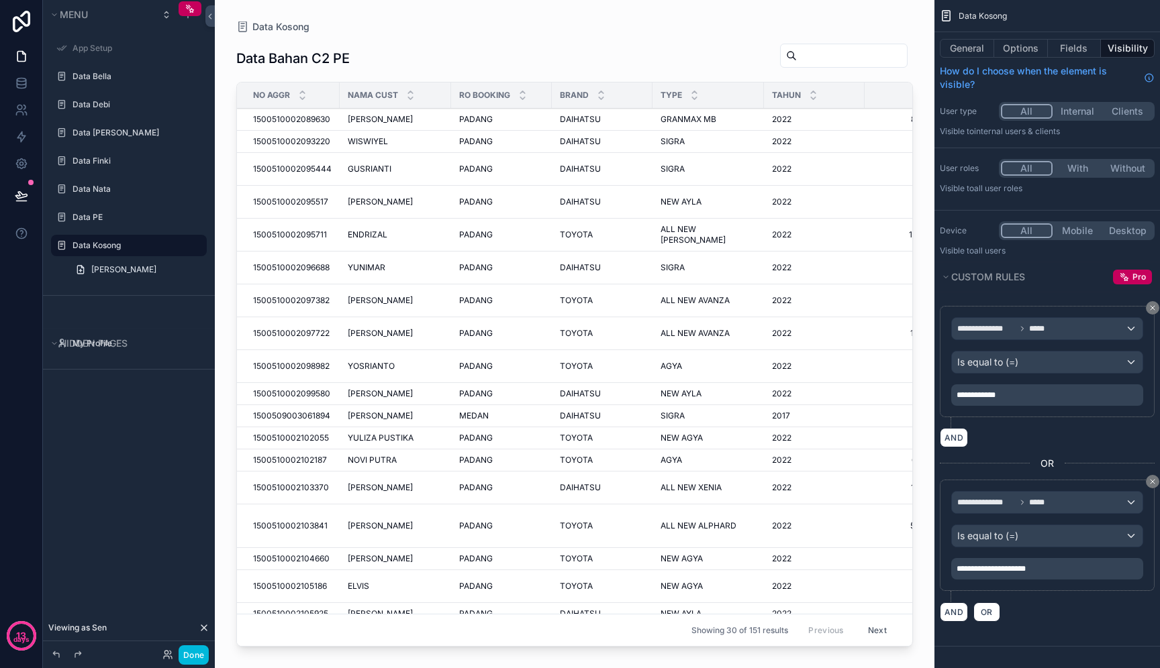
click at [964, 397] on span "**********" at bounding box center [975, 395] width 39 height 8
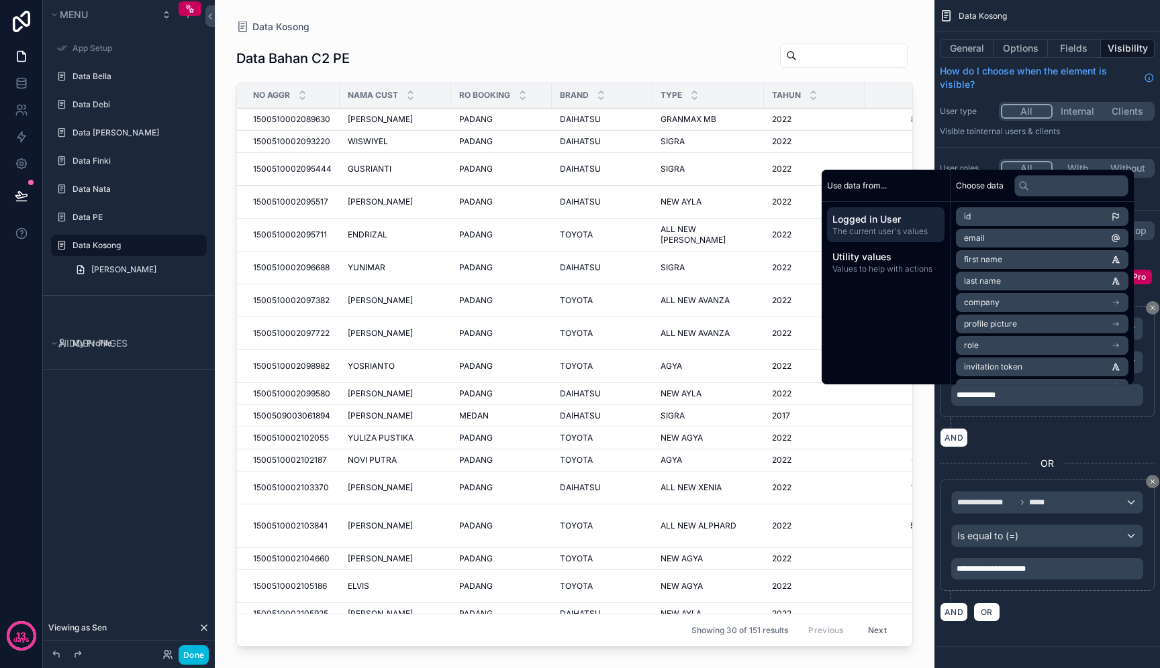
click at [1035, 429] on div "AND" at bounding box center [1046, 437] width 215 height 19
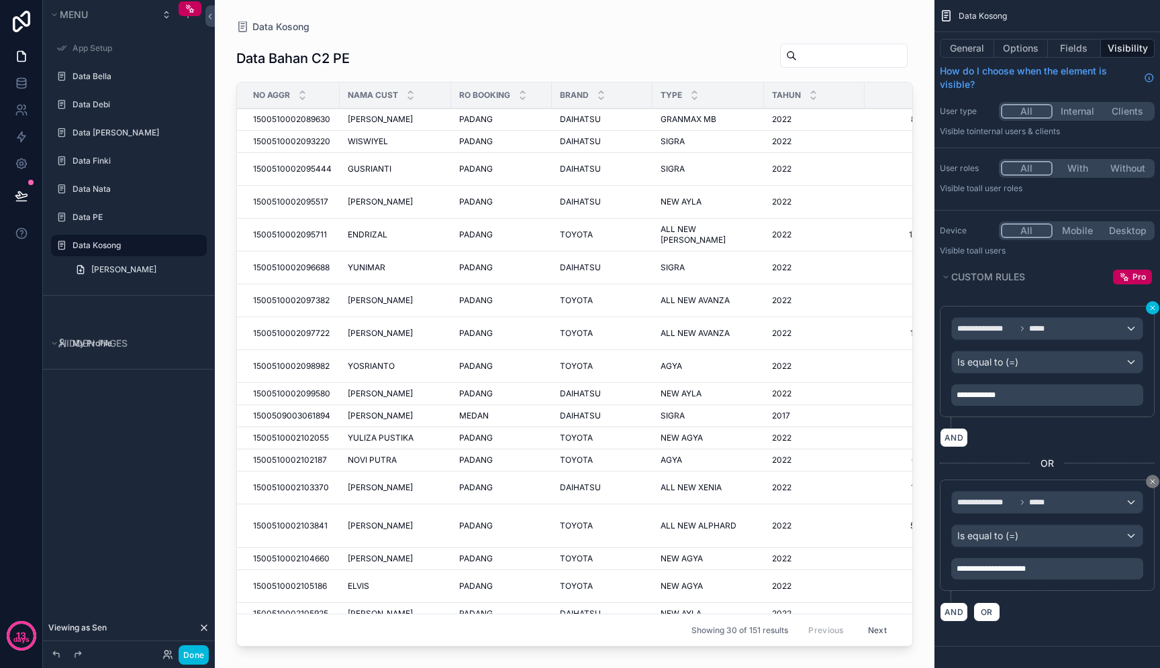
click at [1148, 307] on icon "scrollable content" at bounding box center [1152, 308] width 8 height 8
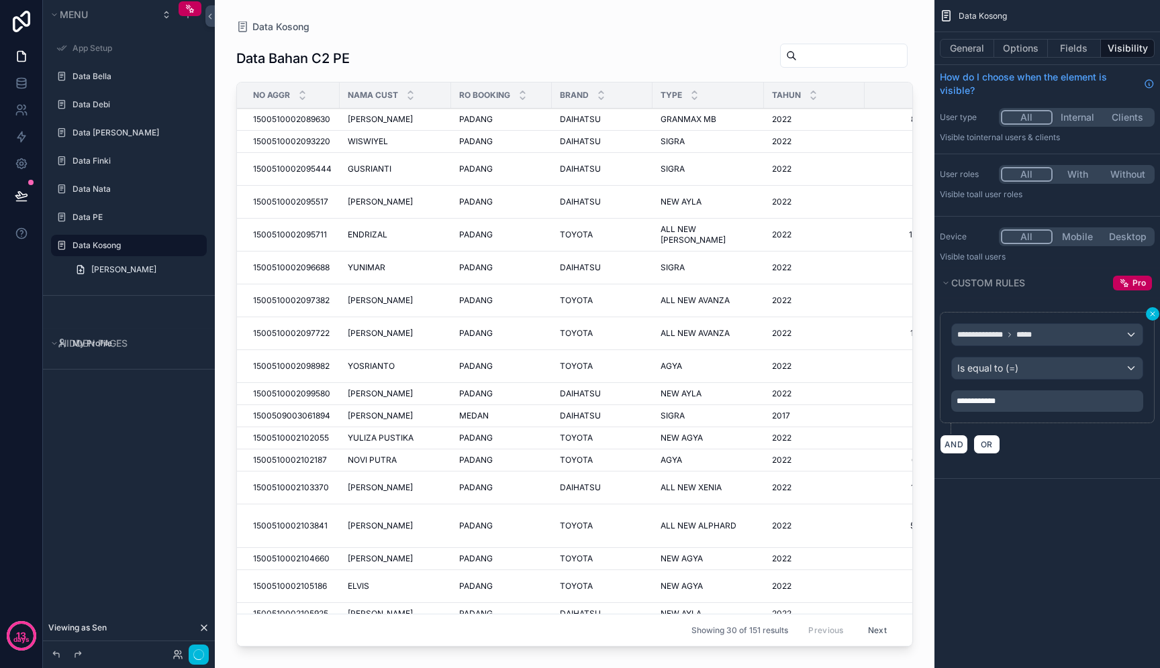
scroll to position [0, 0]
click at [1063, 46] on button "Fields" at bounding box center [1074, 48] width 54 height 19
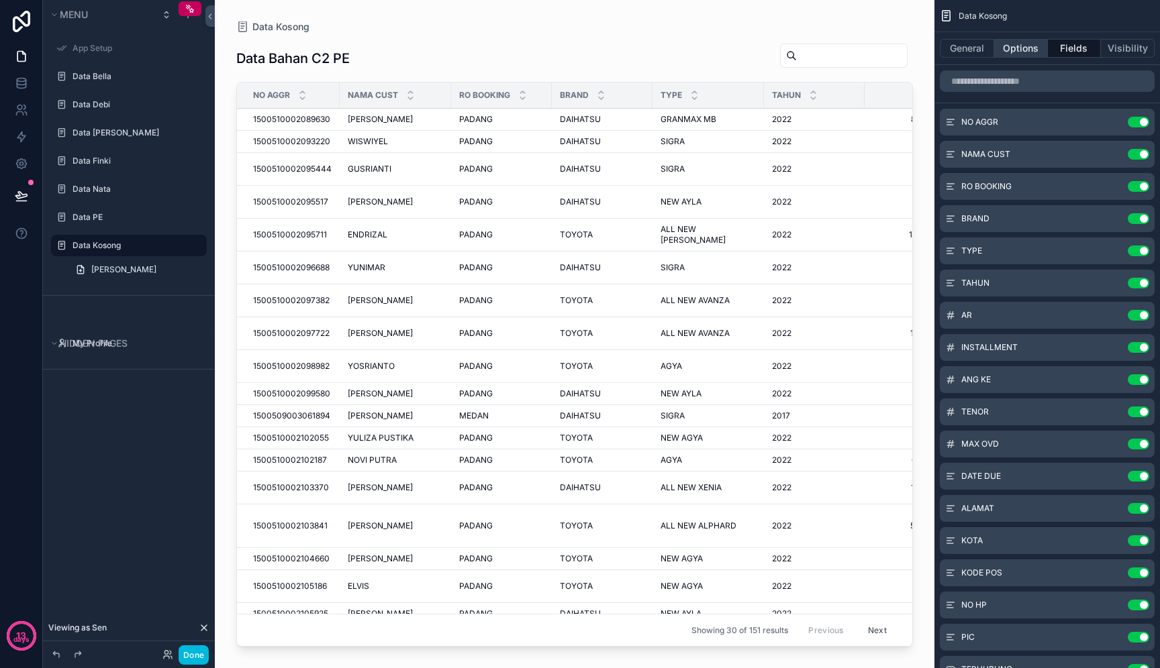
click at [1025, 52] on button "Options" at bounding box center [1021, 48] width 54 height 19
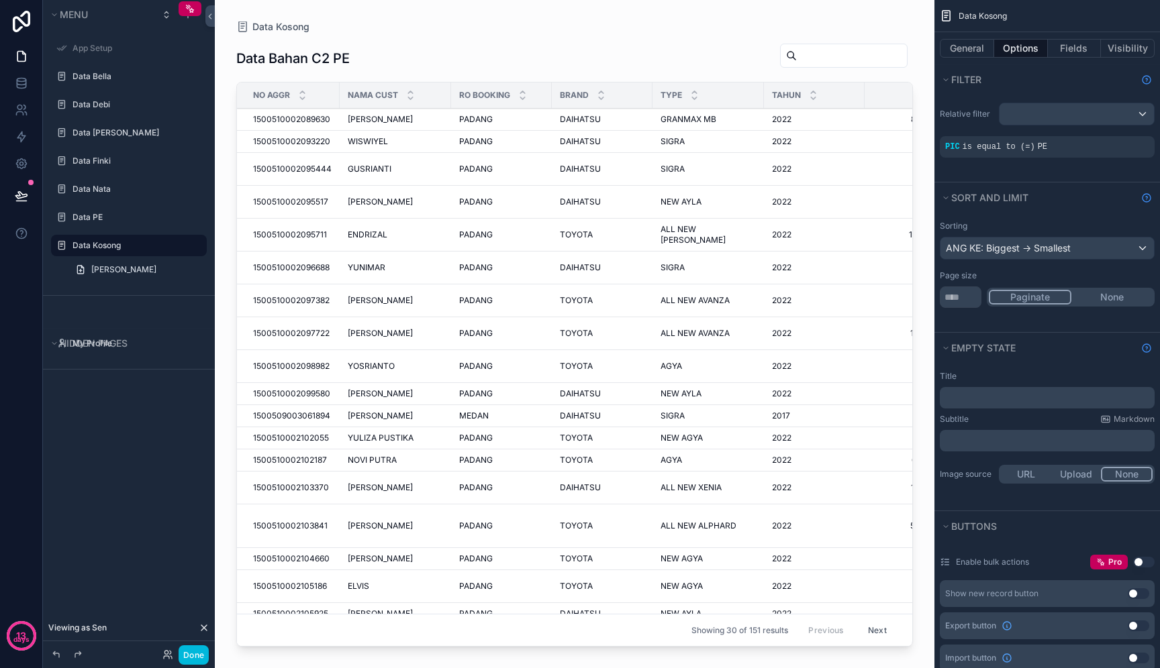
click at [1079, 152] on div "PIC is equal to (=) PE" at bounding box center [1047, 147] width 204 height 11
click at [0, 0] on icon "scrollable content" at bounding box center [0, 0] width 0 height 0
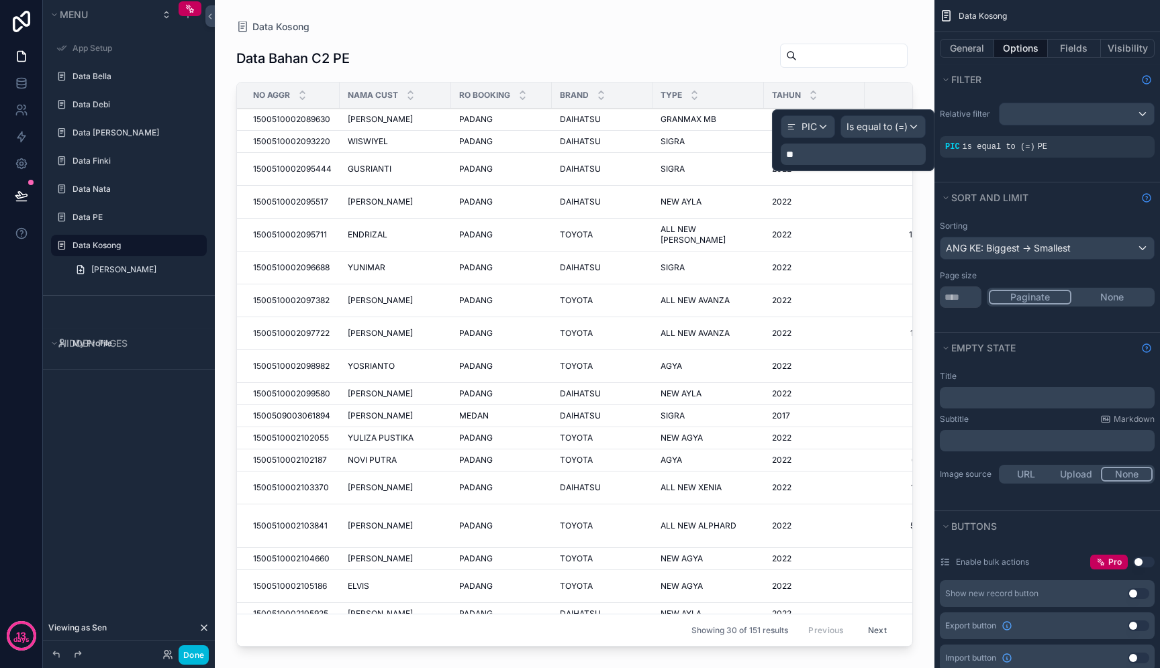
click at [832, 153] on p "**" at bounding box center [854, 154] width 137 height 13
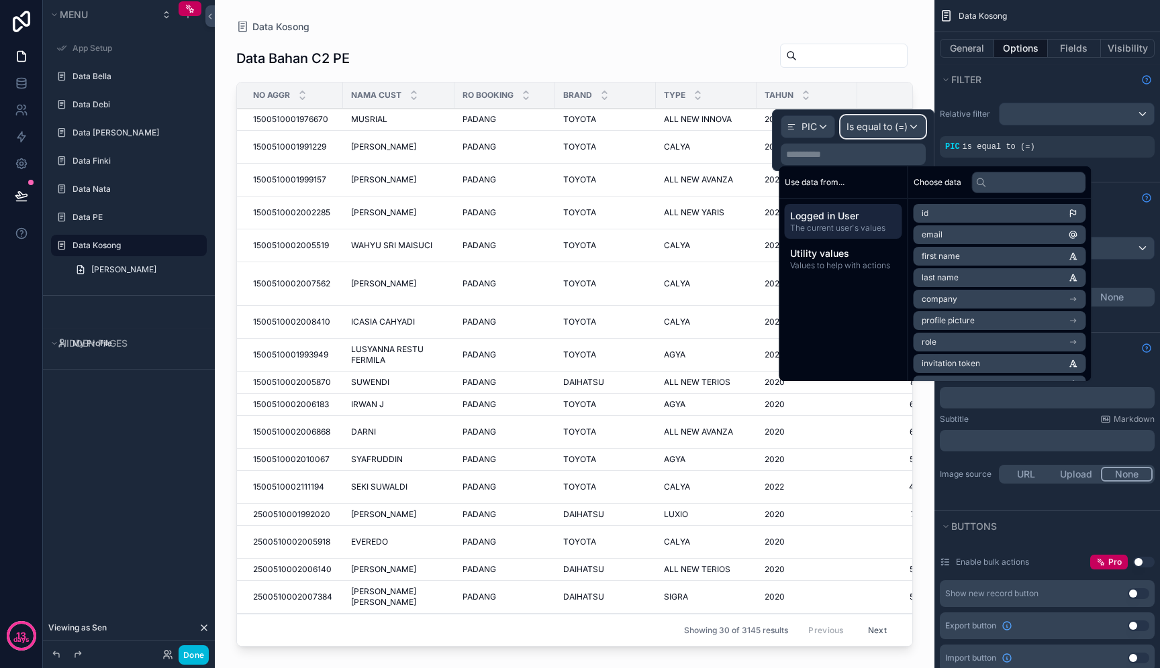
click at [913, 132] on div "Is equal to (=)" at bounding box center [883, 126] width 84 height 21
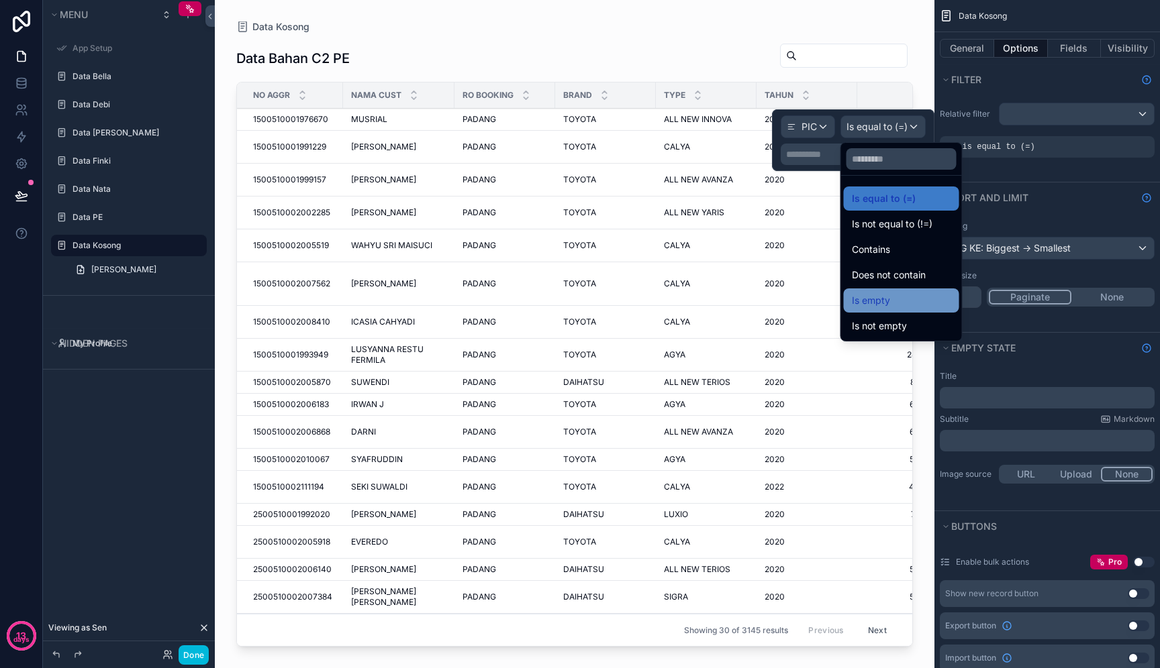
click at [889, 300] on span "Is empty" at bounding box center [871, 301] width 38 height 16
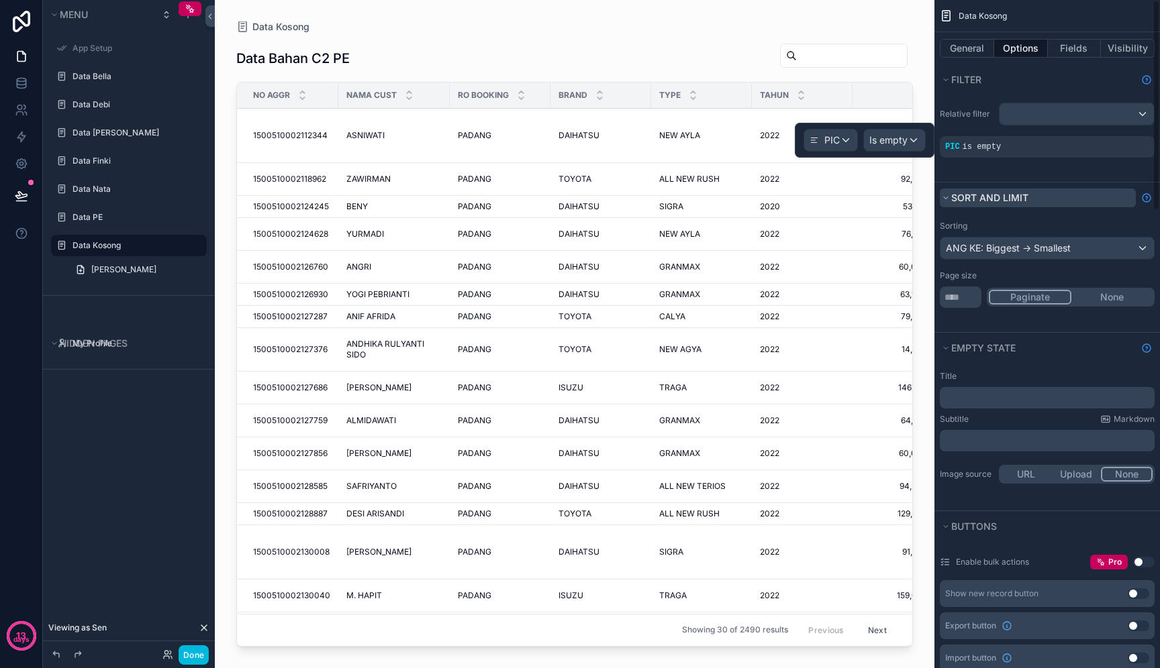
click at [1046, 206] on button "Sort And Limit" at bounding box center [1037, 198] width 196 height 19
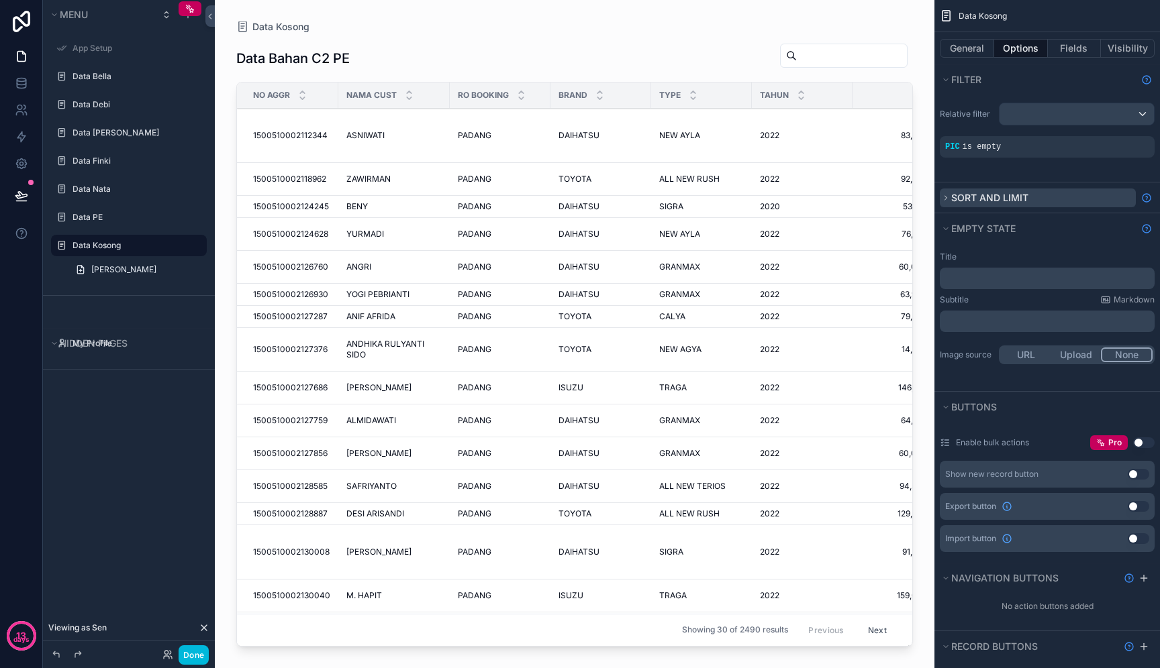
click at [1045, 200] on button "Sort And Limit" at bounding box center [1037, 198] width 196 height 19
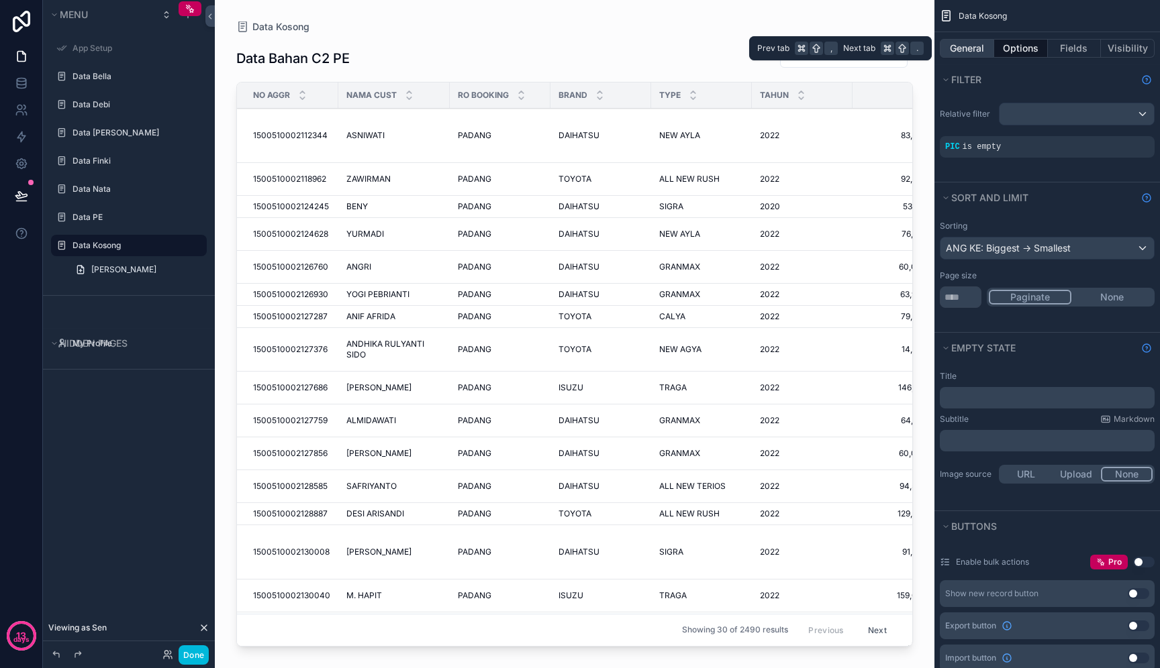
click at [978, 45] on button "General" at bounding box center [966, 48] width 54 height 19
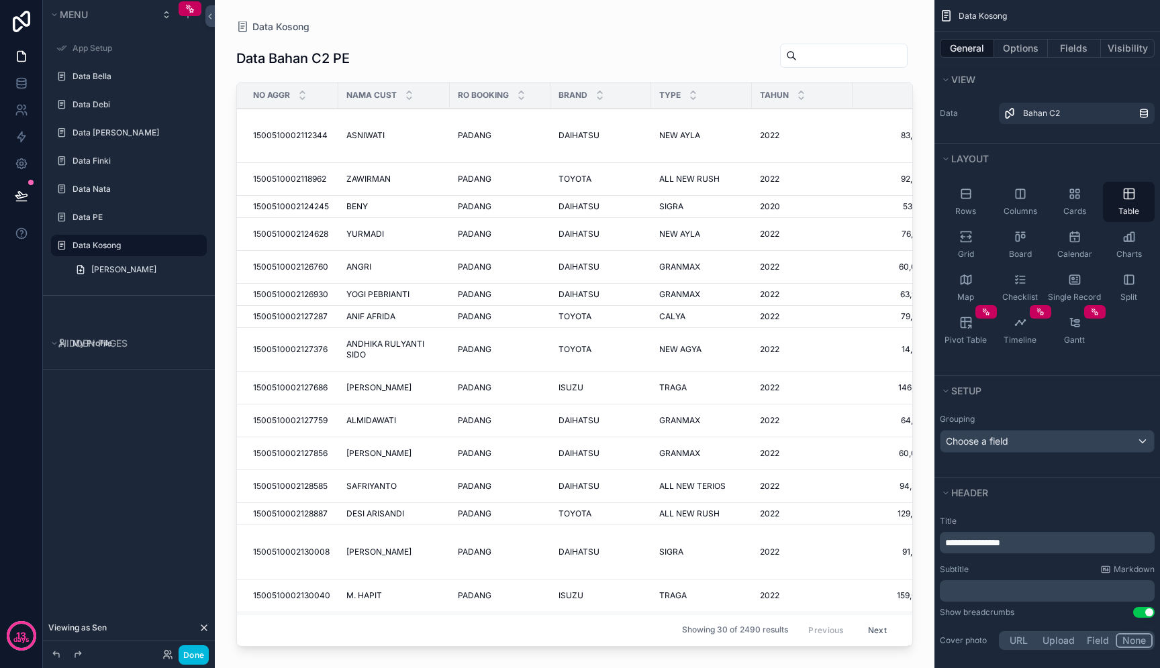
click at [1034, 546] on p "**********" at bounding box center [1048, 542] width 207 height 13
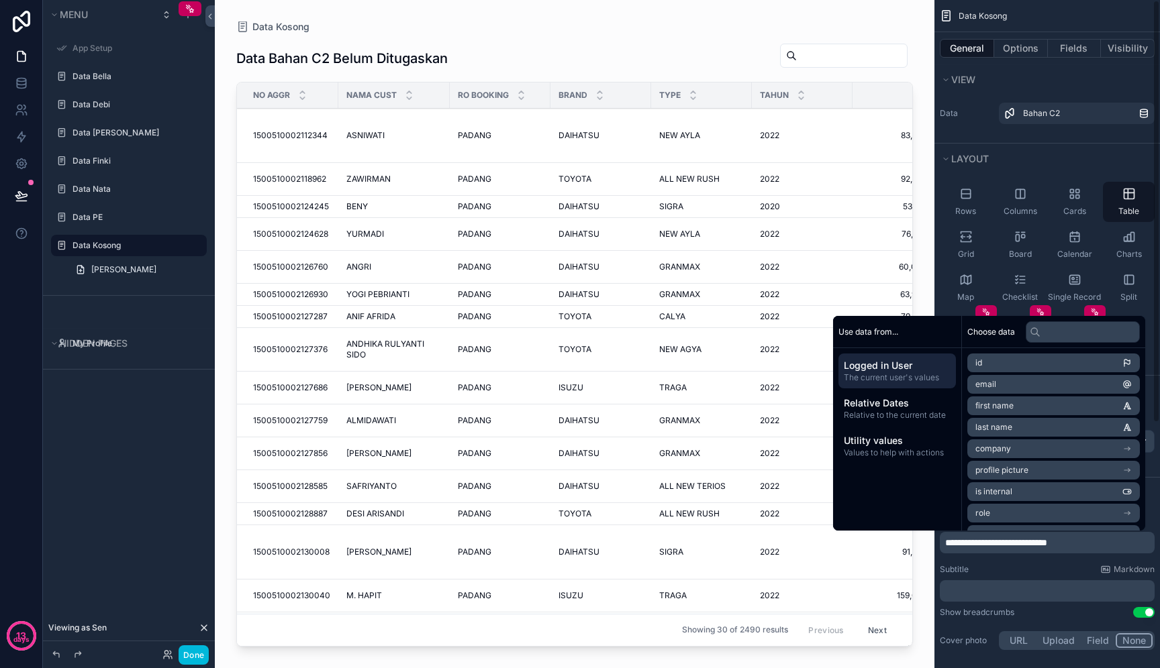
click at [1062, 568] on div "Subtitle Markdown" at bounding box center [1046, 569] width 215 height 11
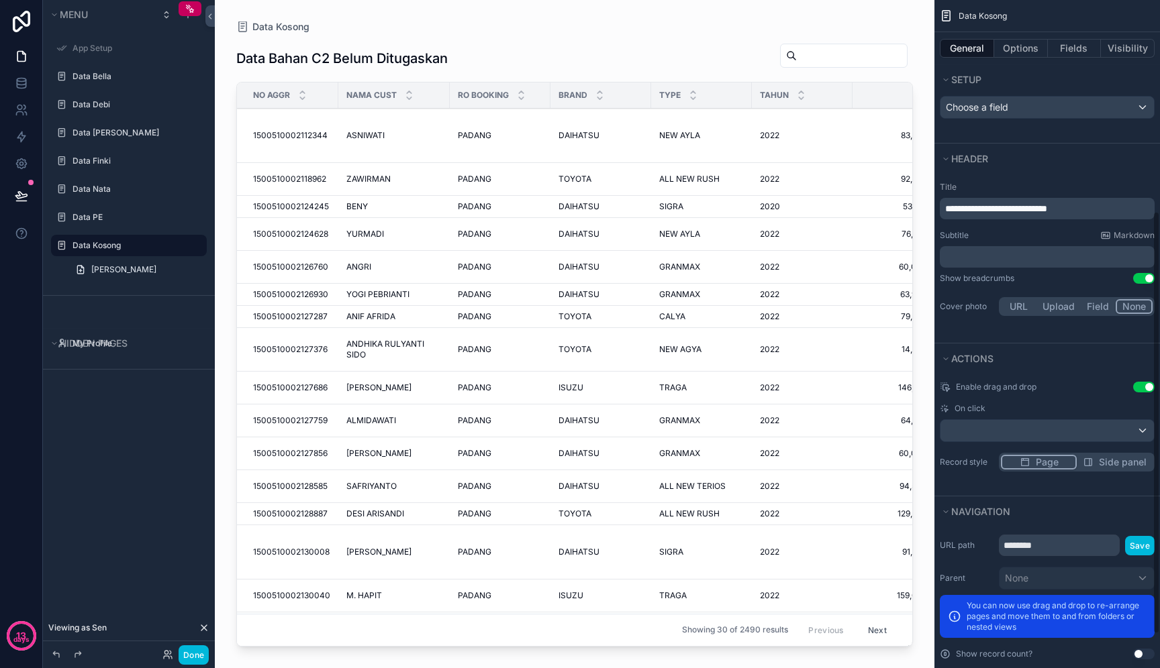
scroll to position [388, 0]
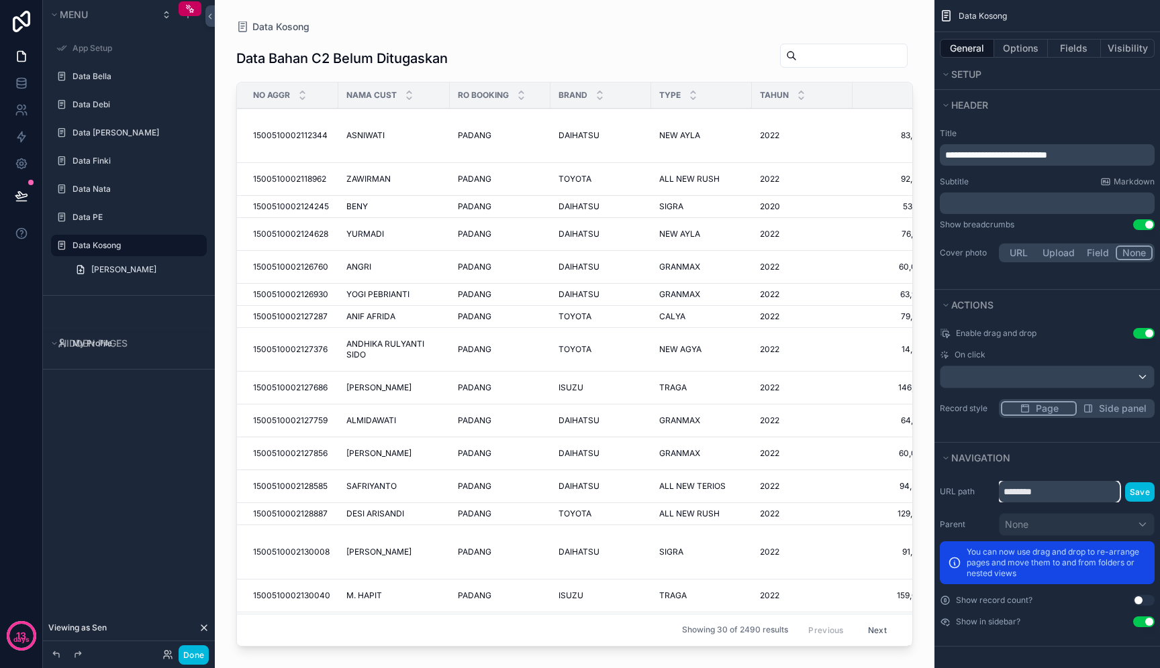
click at [1058, 496] on input "********" at bounding box center [1058, 491] width 121 height 21
type input "*"
type input "**********"
click at [1129, 493] on button "Save" at bounding box center [1140, 491] width 30 height 19
click at [399, 221] on div "scrollable content" at bounding box center [574, 326] width 719 height 652
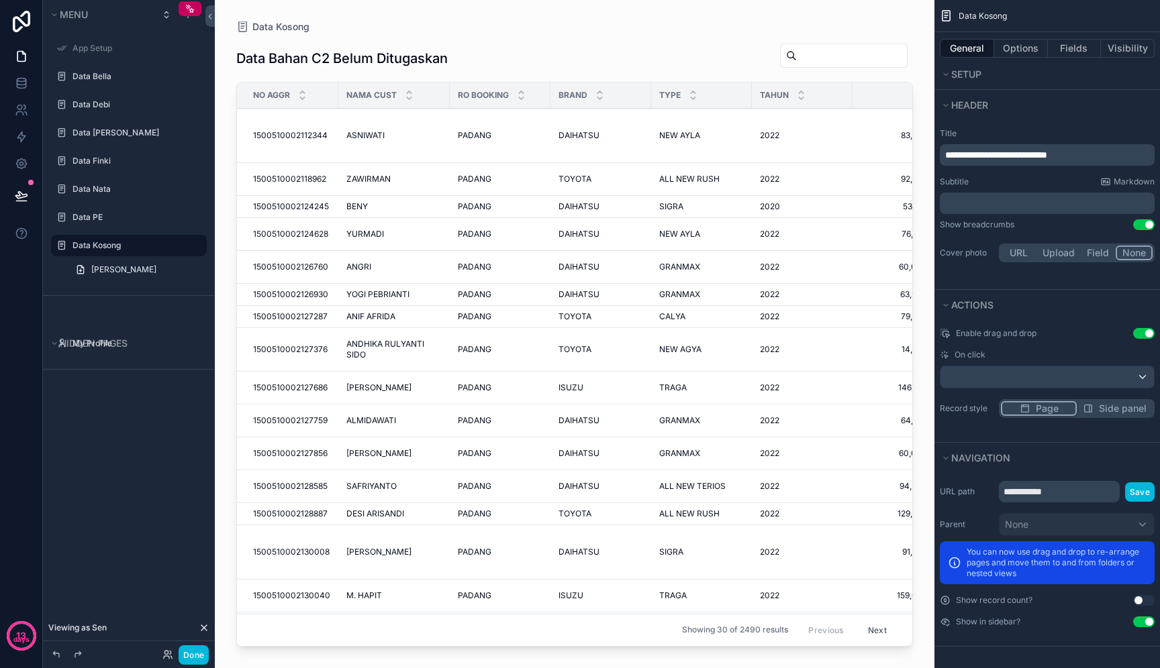
click at [369, 229] on span "YURMADI" at bounding box center [365, 234] width 38 height 11
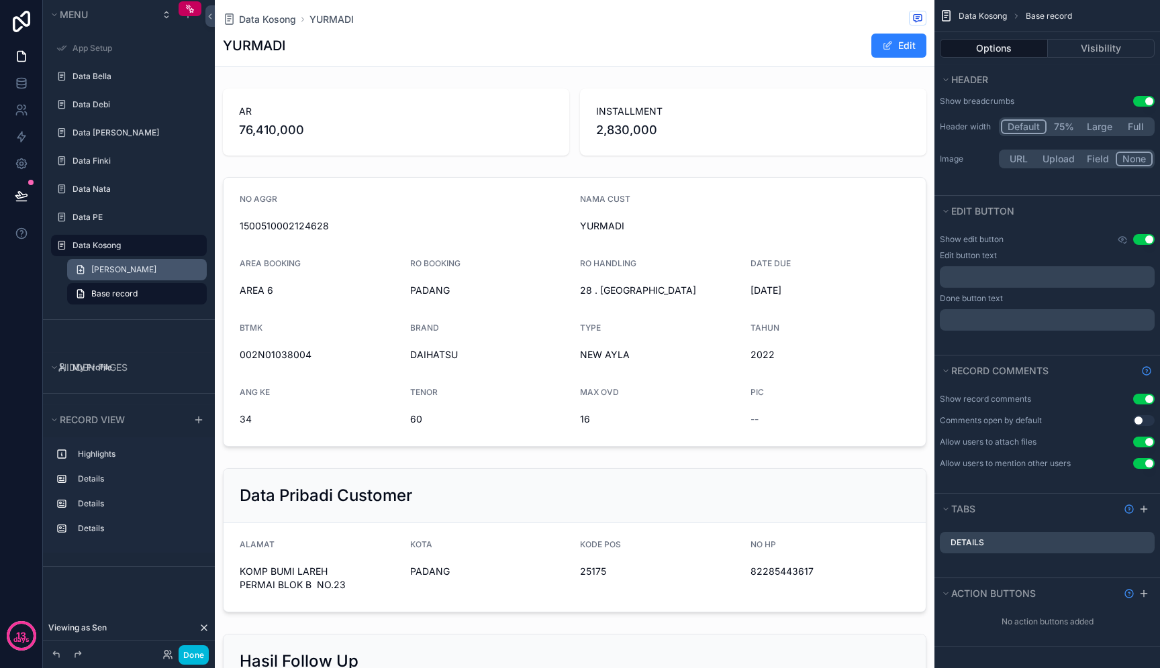
click at [140, 267] on span "Tambah Bahan PE" at bounding box center [123, 269] width 65 height 11
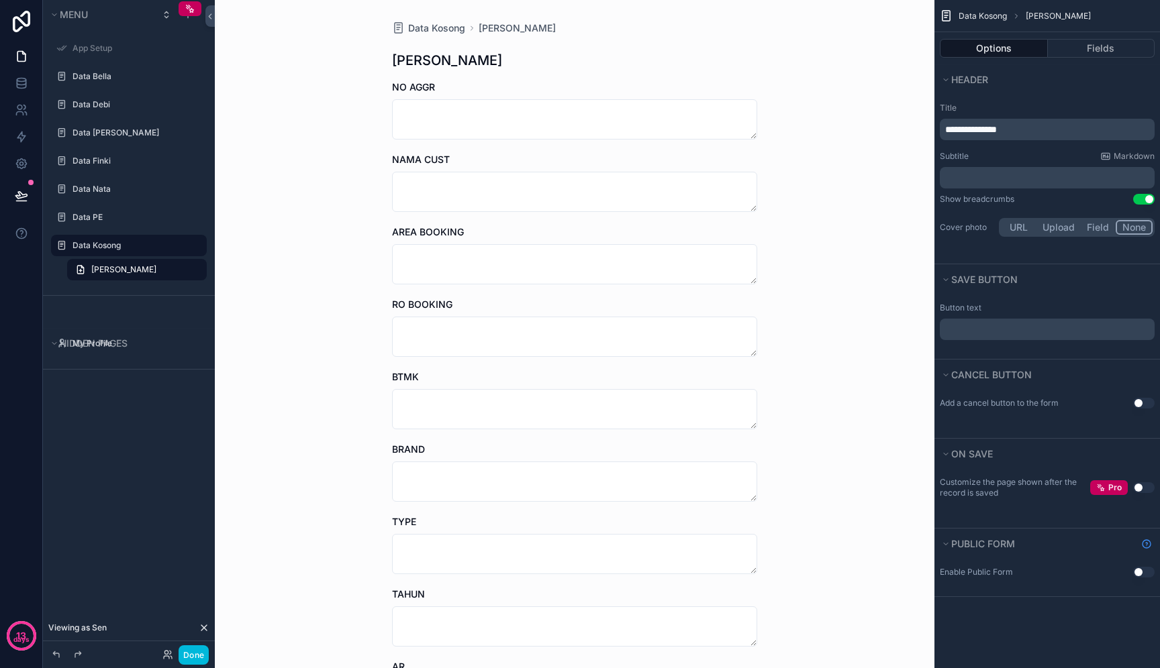
click at [1053, 127] on p "**********" at bounding box center [1048, 129] width 207 height 13
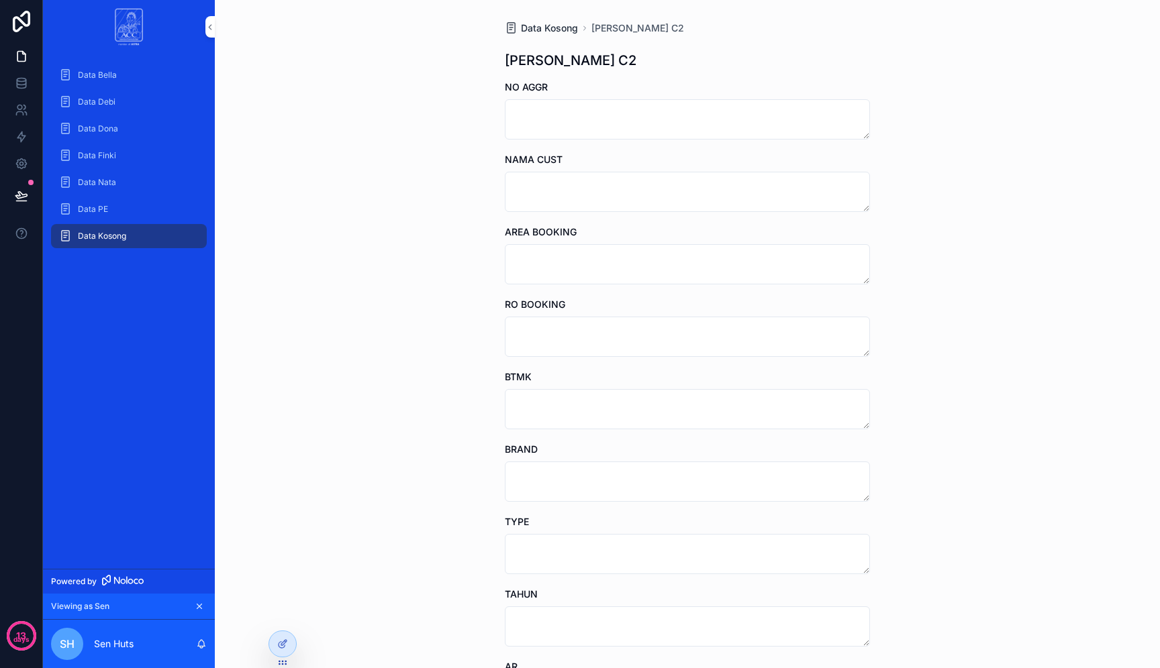
click at [562, 25] on span "Data Kosong" at bounding box center [549, 27] width 57 height 13
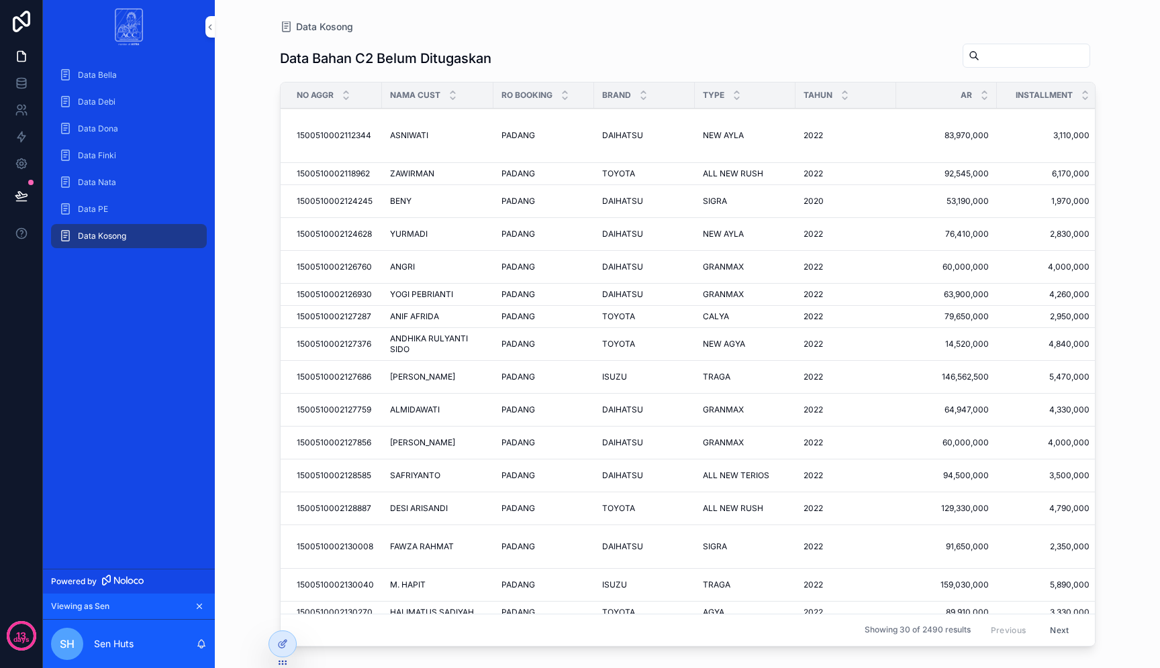
click at [181, 387] on div "Data Bella Data Debi Data Dona Data Finki Data Nata Data PE Data Kosong" at bounding box center [129, 311] width 172 height 515
click at [65, 241] on icon "scrollable content" at bounding box center [65, 235] width 13 height 13
click at [279, 644] on icon at bounding box center [282, 644] width 11 height 11
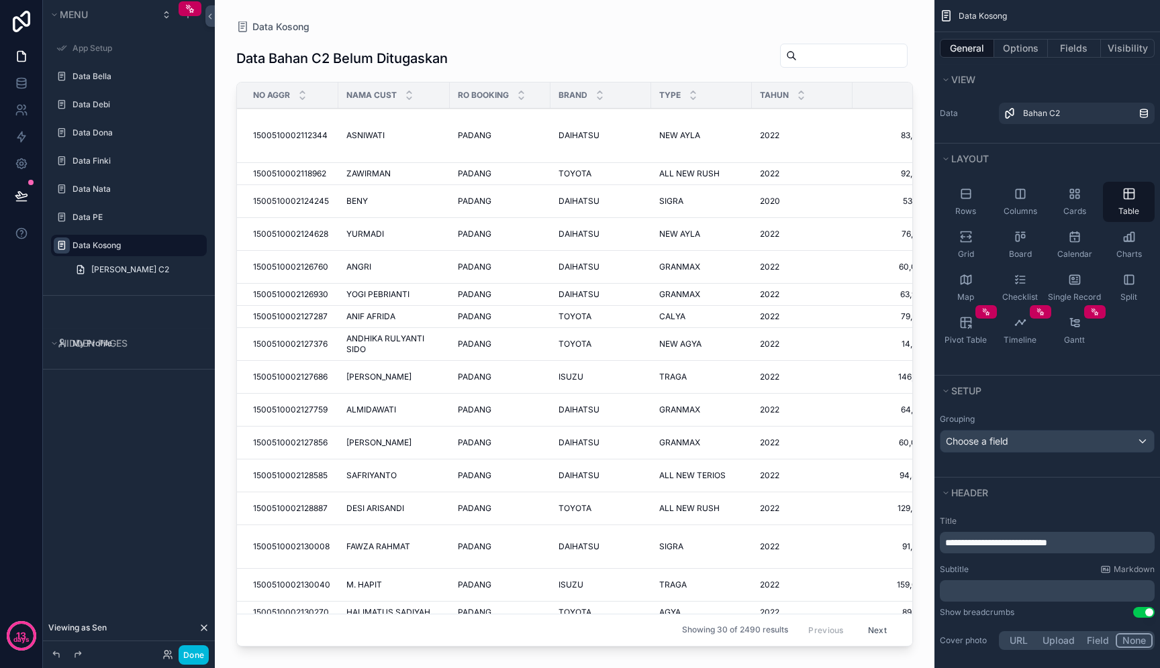
click at [63, 244] on icon "scrollable content" at bounding box center [61, 245] width 11 height 11
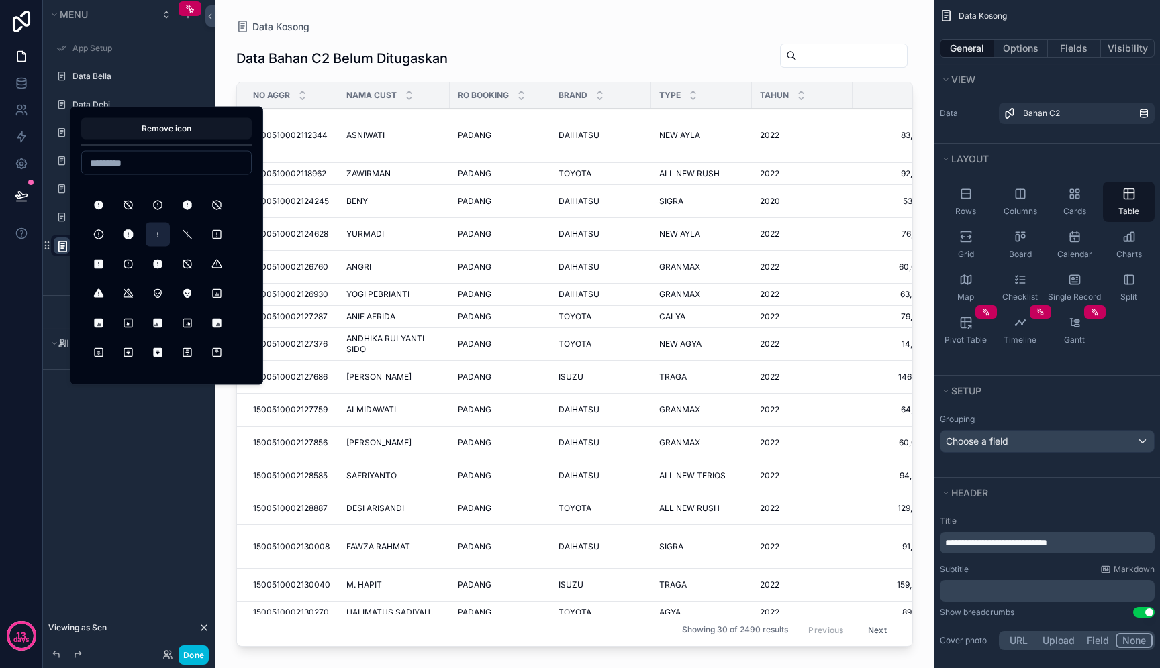
scroll to position [431, 0]
click at [215, 268] on button "AlertTriangle" at bounding box center [217, 263] width 24 height 24
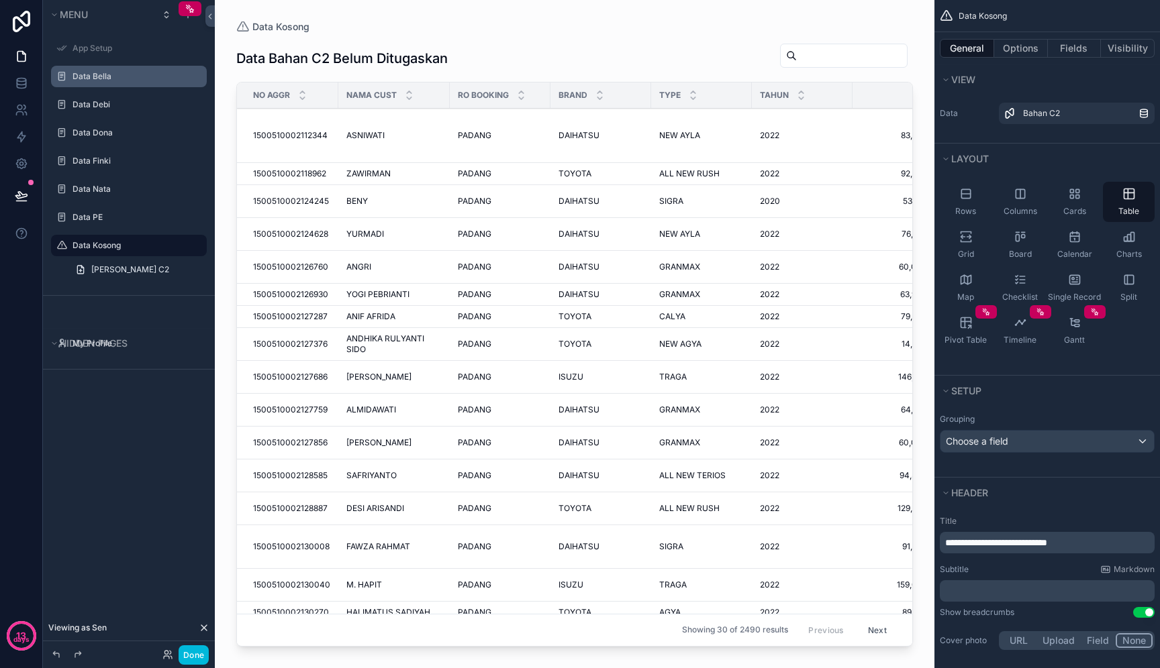
click at [0, 0] on icon "scrollable content" at bounding box center [0, 0] width 0 height 0
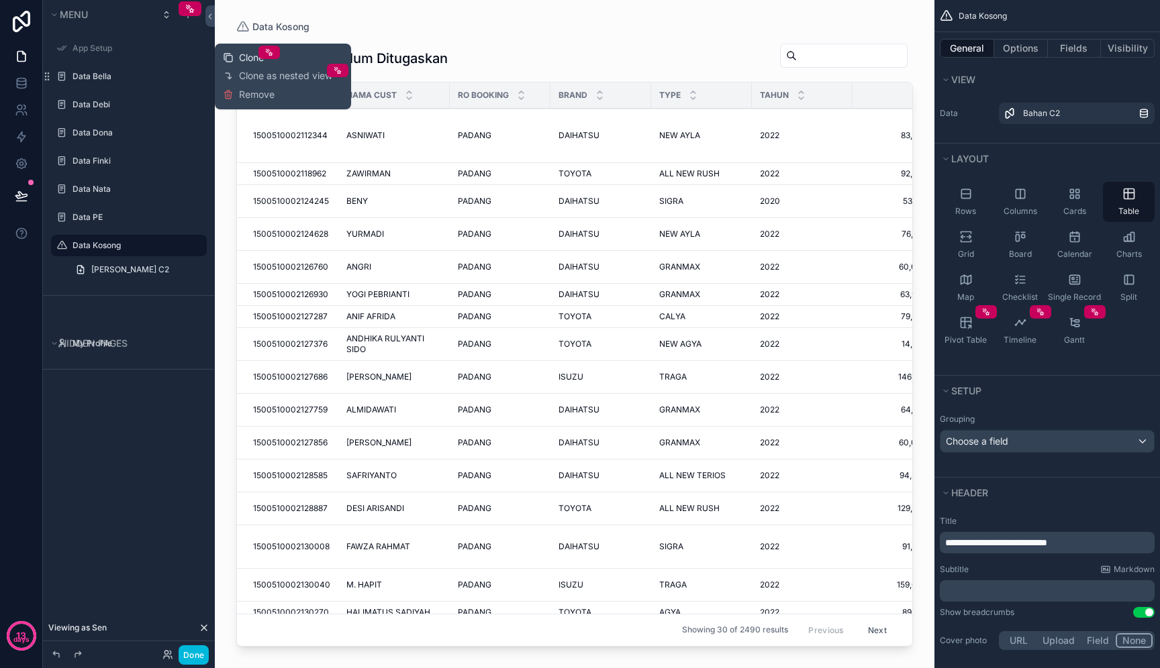
click at [240, 58] on span "Clone" at bounding box center [251, 57] width 25 height 13
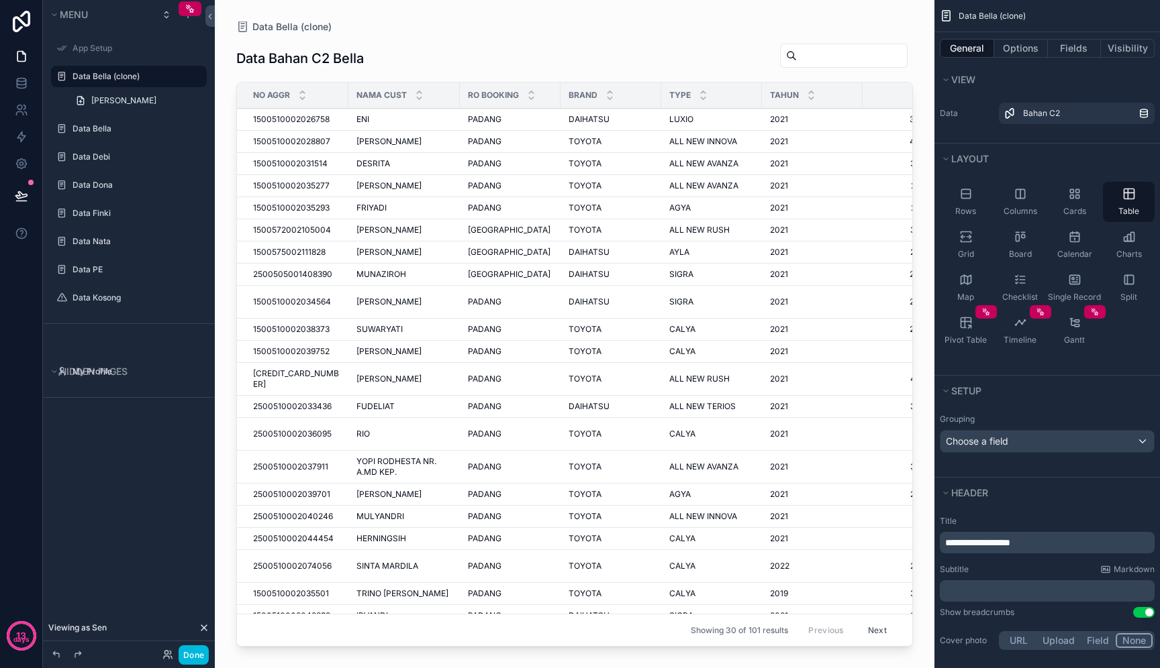
click at [0, 0] on icon "scrollable content" at bounding box center [0, 0] width 0 height 0
drag, startPoint x: 158, startPoint y: 79, endPoint x: 74, endPoint y: 77, distance: 83.9
click at [74, 77] on input "**********" at bounding box center [117, 76] width 91 height 16
type input "**********"
click at [175, 79] on icon "scrollable content" at bounding box center [177, 76] width 11 height 11
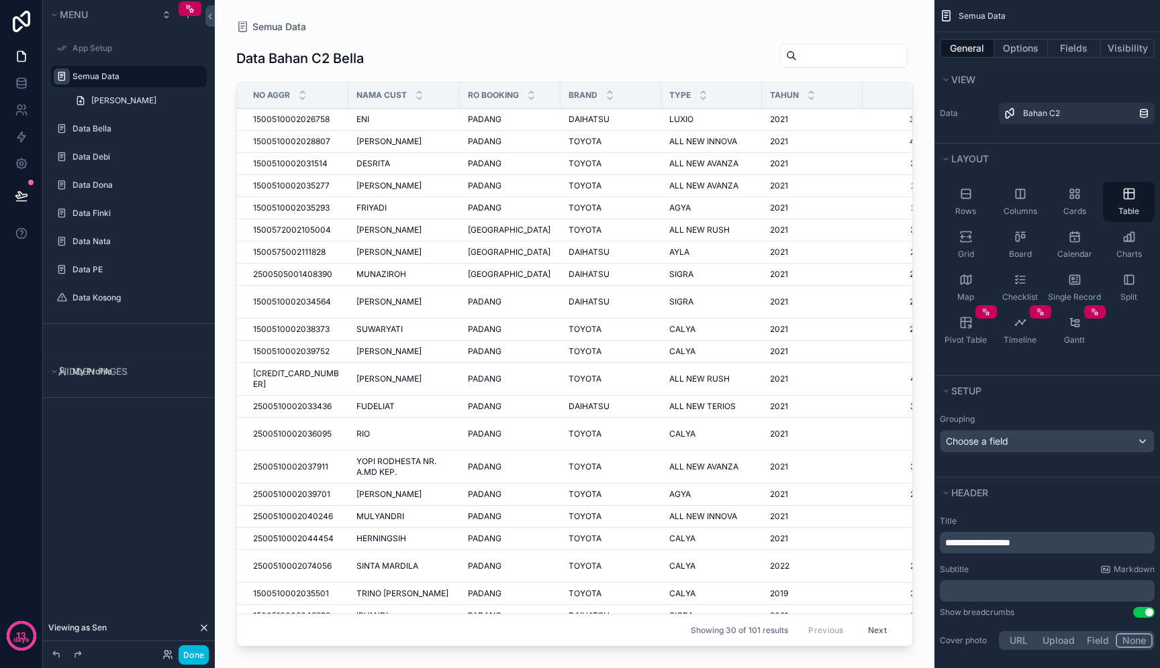
click at [60, 81] on icon "scrollable content" at bounding box center [61, 76] width 11 height 11
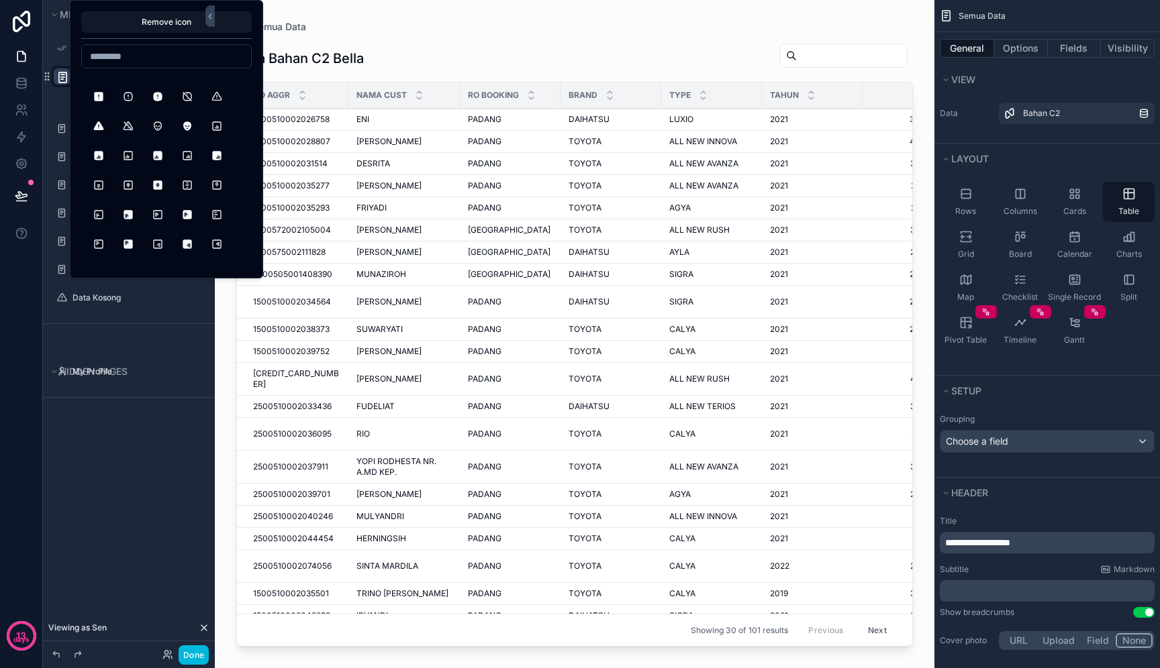
scroll to position [493, 0]
click at [221, 125] on button "AlignBoxBottomCenter" at bounding box center [217, 125] width 24 height 24
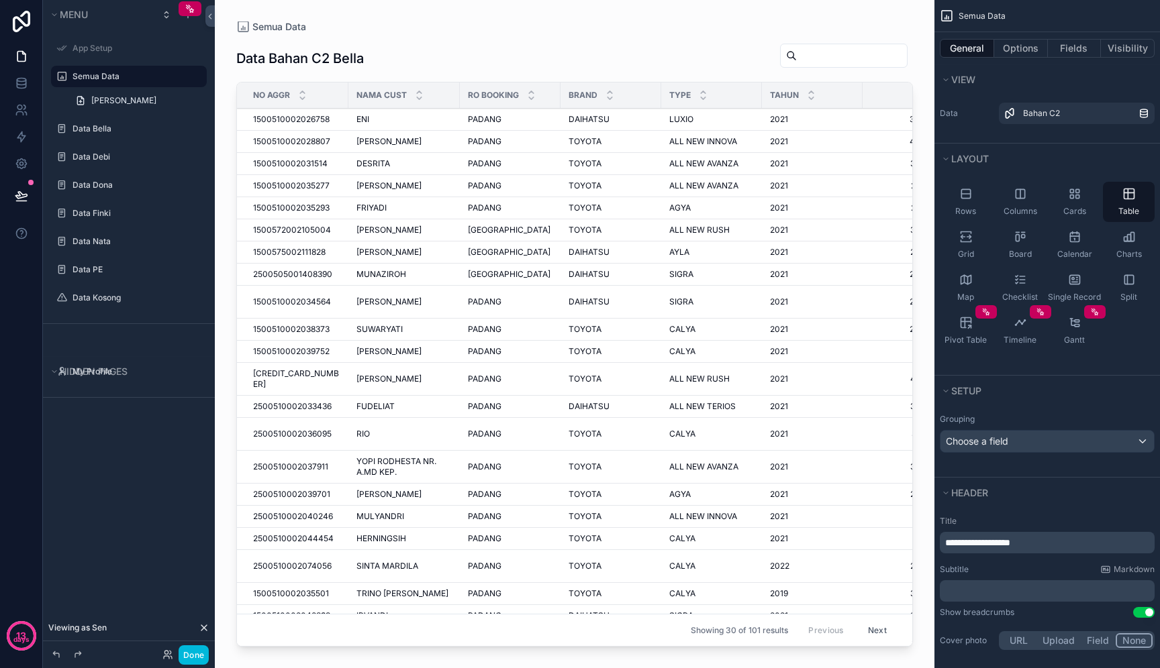
click at [1045, 546] on p "**********" at bounding box center [1048, 542] width 207 height 13
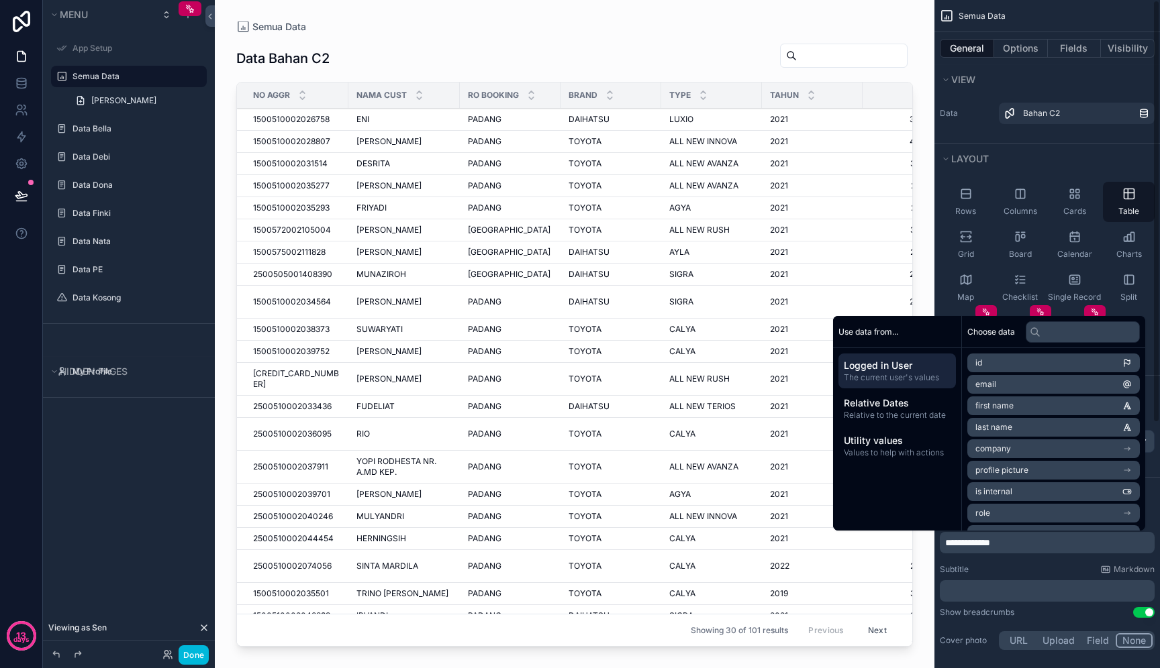
click at [1061, 572] on div "Subtitle Markdown" at bounding box center [1046, 569] width 215 height 11
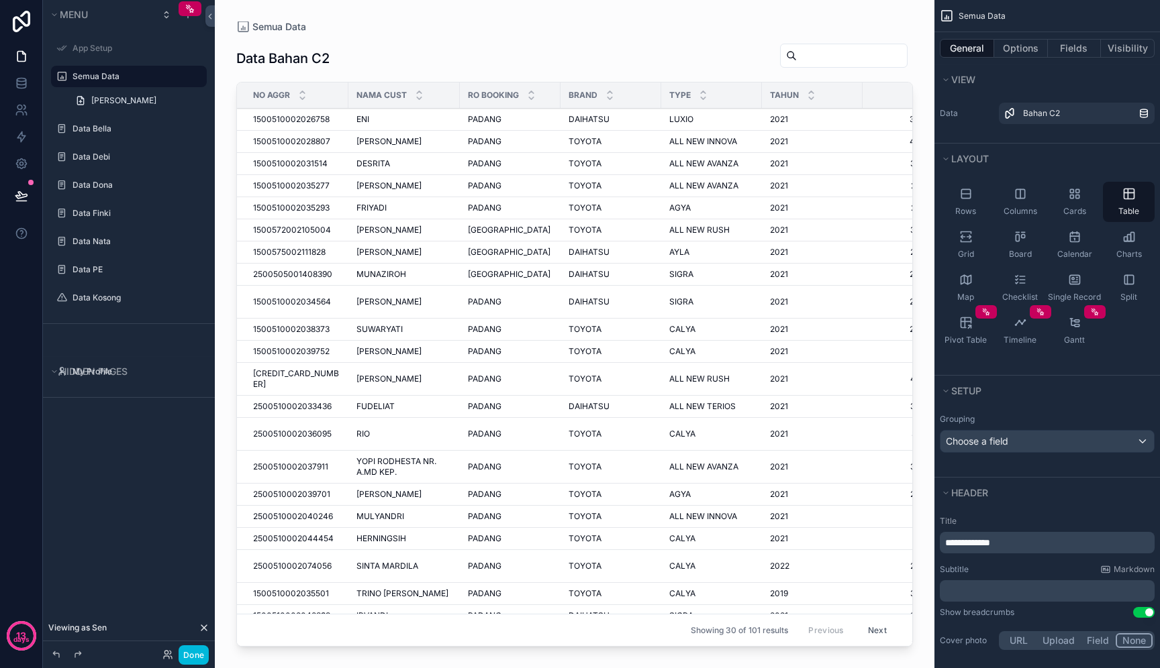
click at [1053, 548] on p "**********" at bounding box center [1048, 542] width 207 height 13
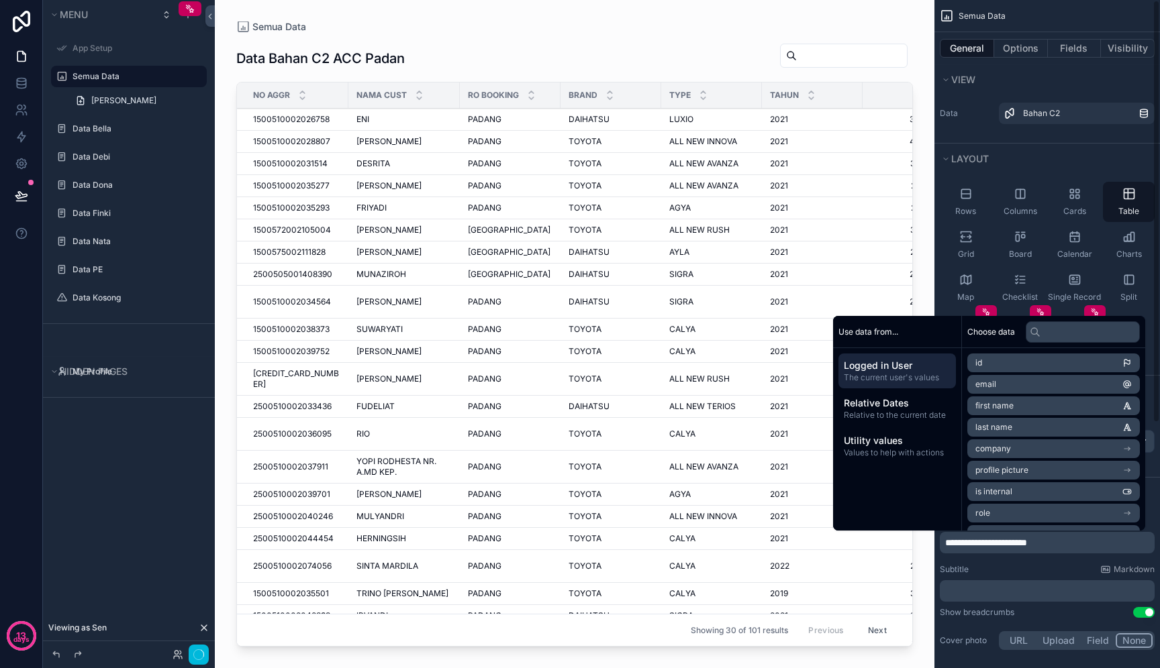
click at [1056, 574] on div "Subtitle Markdown" at bounding box center [1046, 569] width 215 height 11
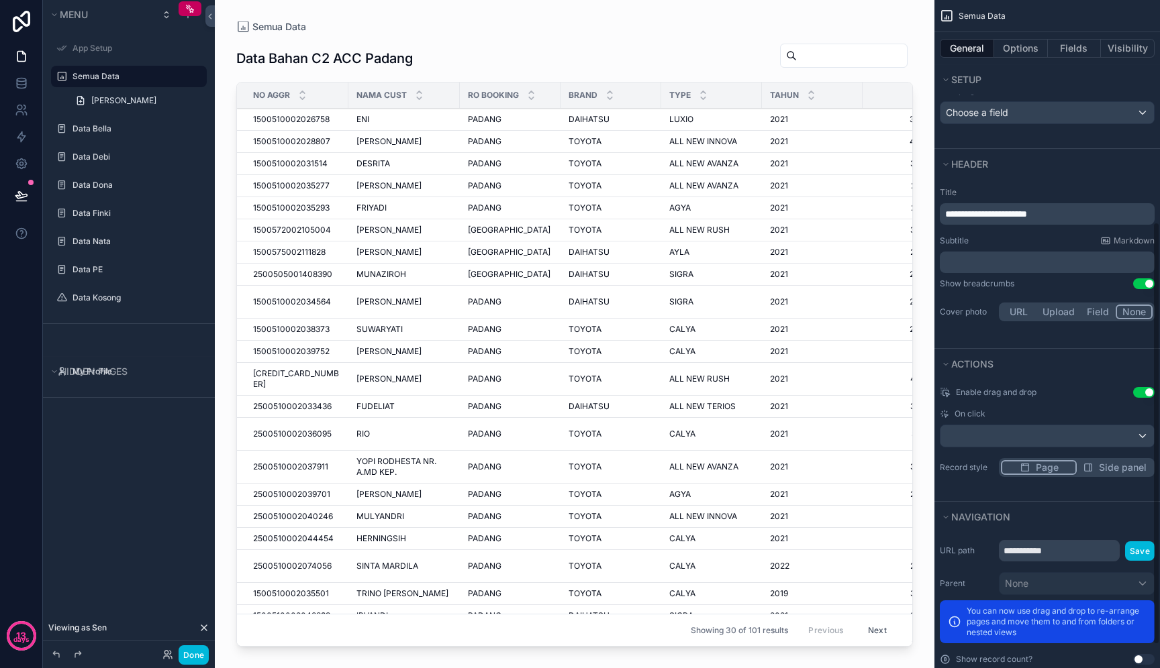
scroll to position [388, 0]
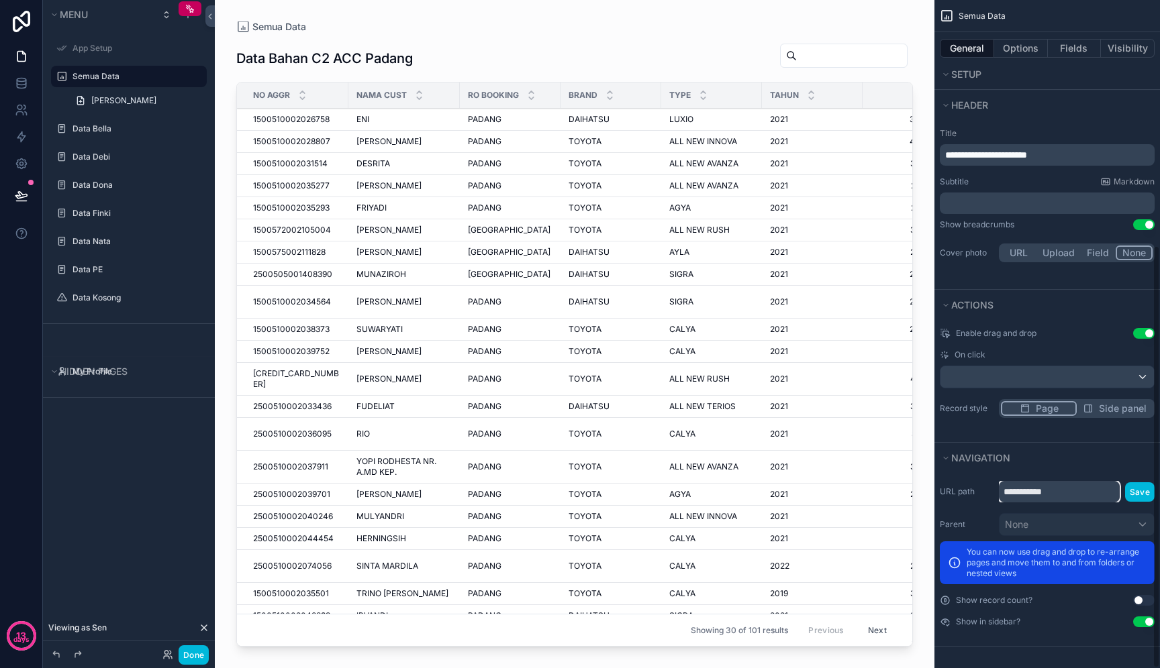
click at [1048, 489] on input "**********" at bounding box center [1058, 491] width 121 height 21
type input "*"
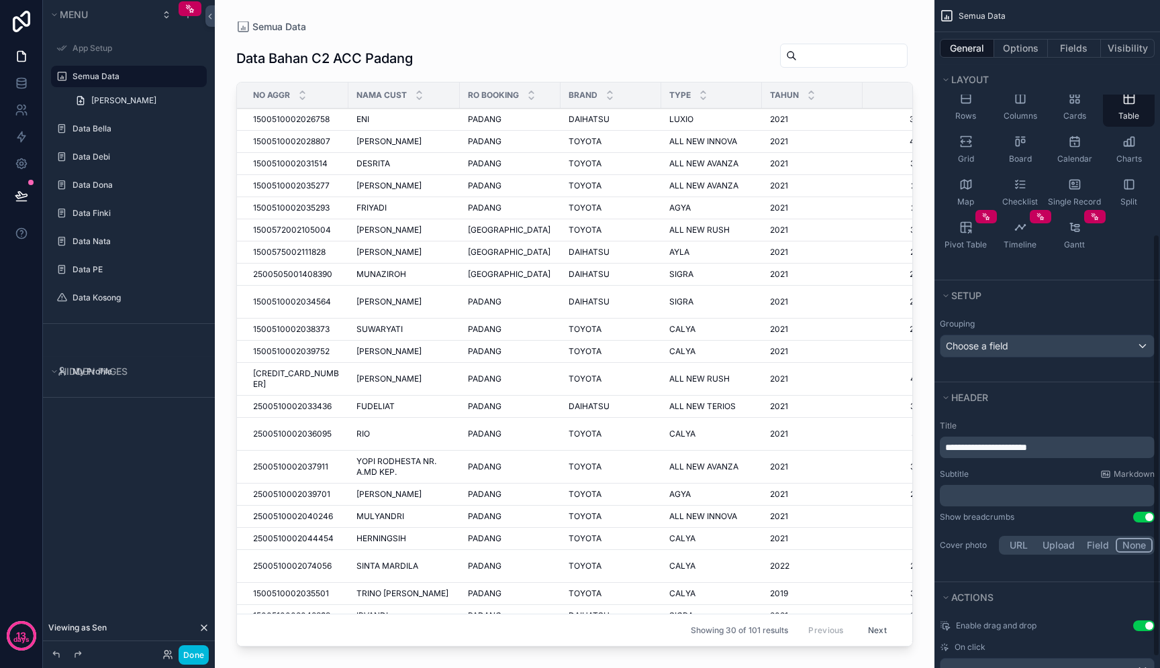
scroll to position [0, 0]
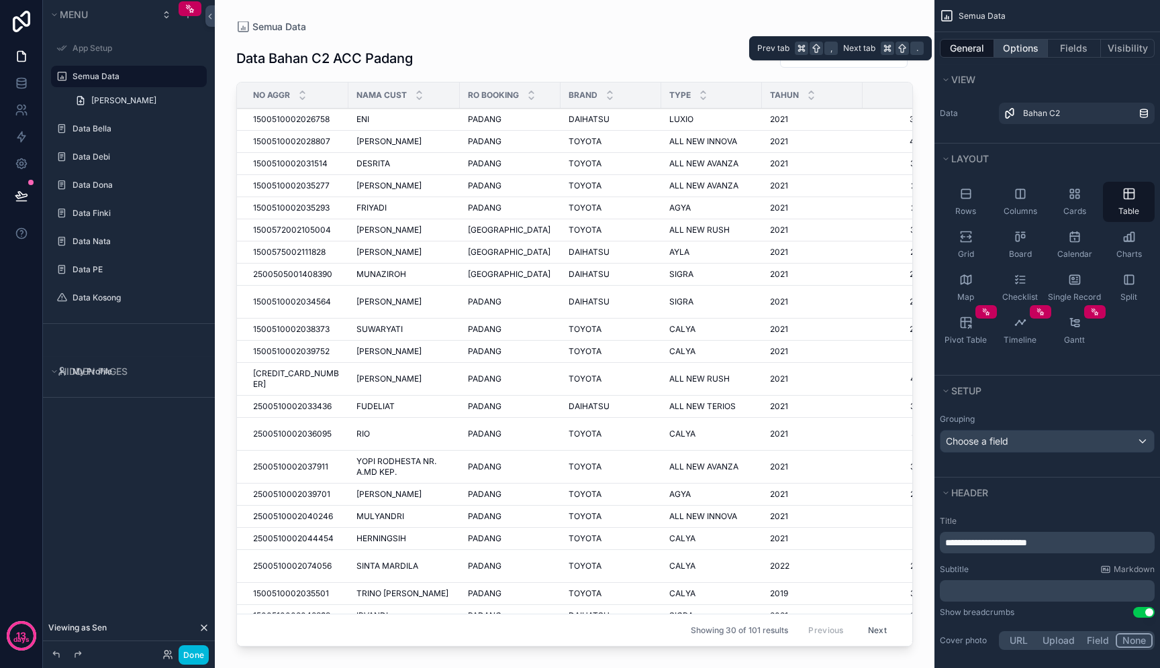
type input "*******"
click at [1025, 50] on button "Options" at bounding box center [1021, 48] width 54 height 19
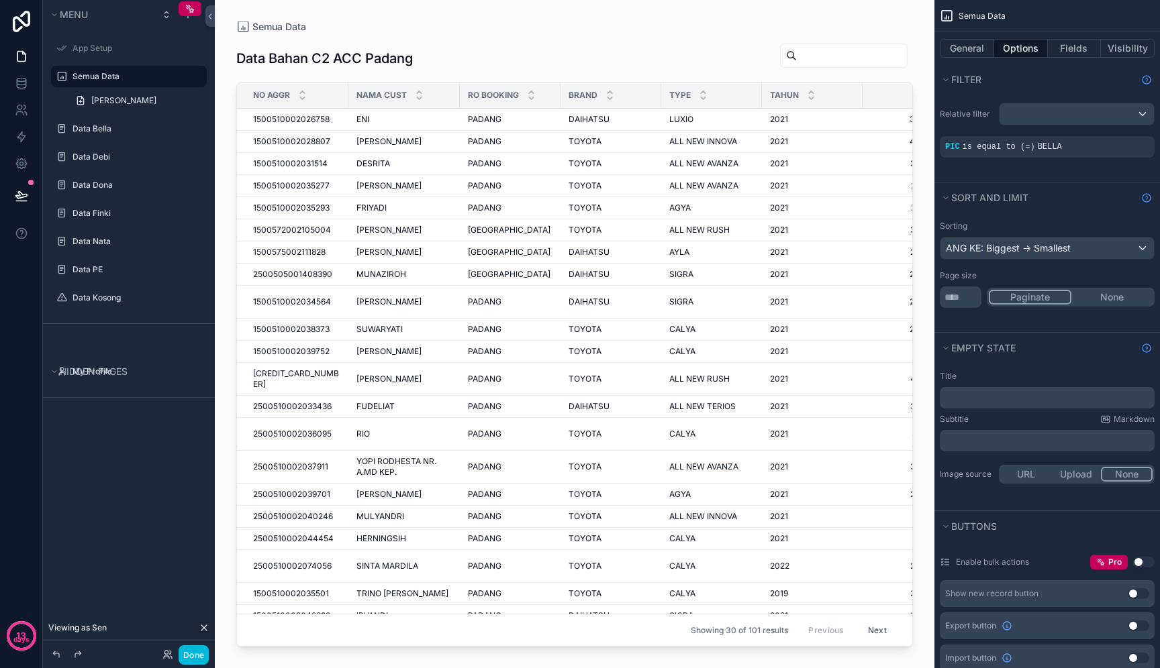
click at [1045, 150] on span "BELLA" at bounding box center [1049, 146] width 24 height 9
click at [0, 0] on icon "scrollable content" at bounding box center [0, 0] width 0 height 0
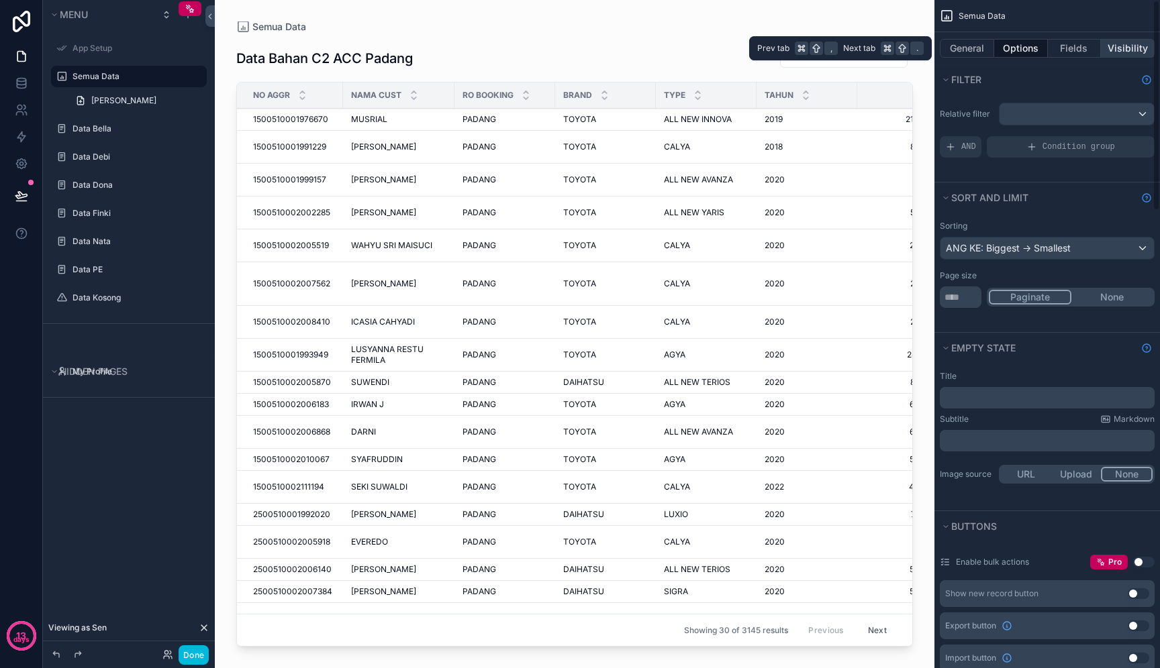
click at [1134, 41] on button "Visibility" at bounding box center [1127, 48] width 54 height 19
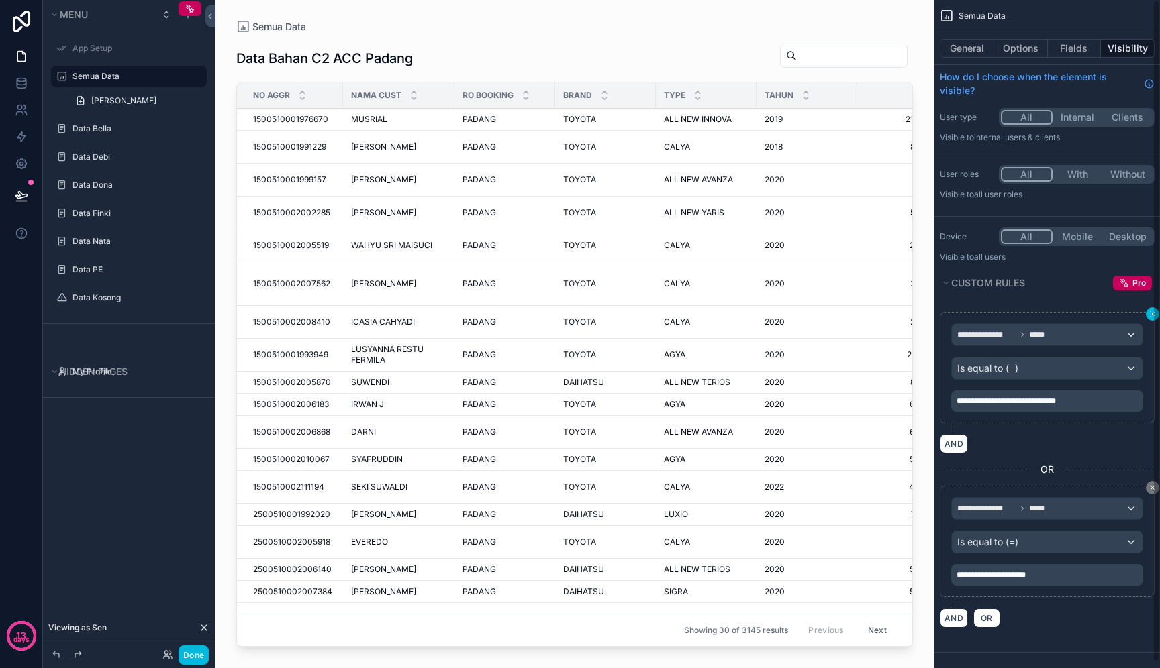
click at [1154, 314] on div "**********" at bounding box center [1046, 334] width 225 height 668
click at [1155, 313] on div "**********" at bounding box center [1046, 334] width 225 height 668
click at [1149, 315] on icon "scrollable content" at bounding box center [1152, 314] width 8 height 8
click at [1151, 318] on button "scrollable content" at bounding box center [1151, 313] width 13 height 13
click at [1087, 396] on p "**********" at bounding box center [1048, 401] width 184 height 11
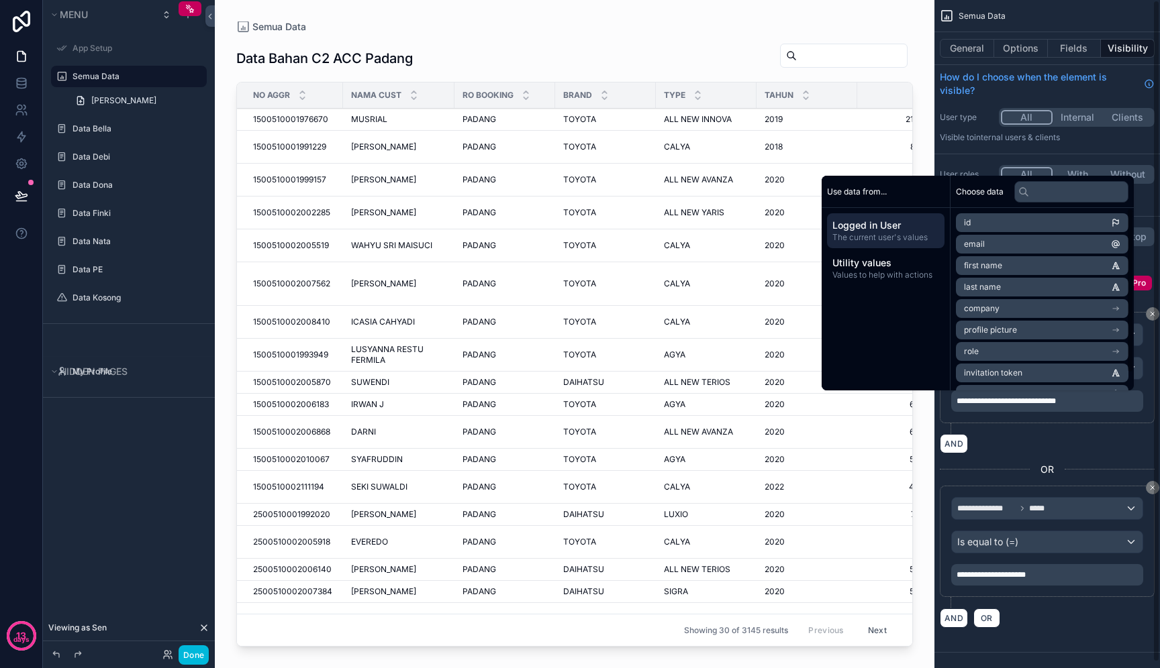
click at [1100, 422] on div "**********" at bounding box center [1046, 367] width 215 height 111
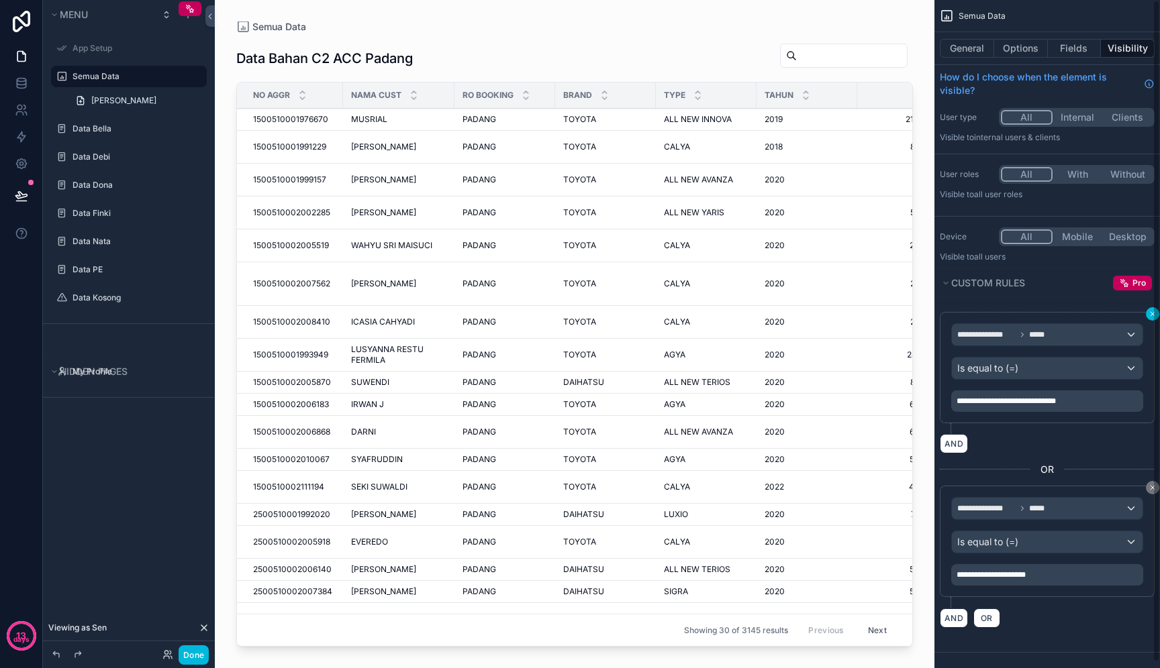
click at [1145, 315] on button "scrollable content" at bounding box center [1151, 313] width 13 height 13
click at [1005, 581] on div "**********" at bounding box center [1047, 574] width 192 height 21
click at [1008, 579] on span "**********" at bounding box center [990, 575] width 69 height 8
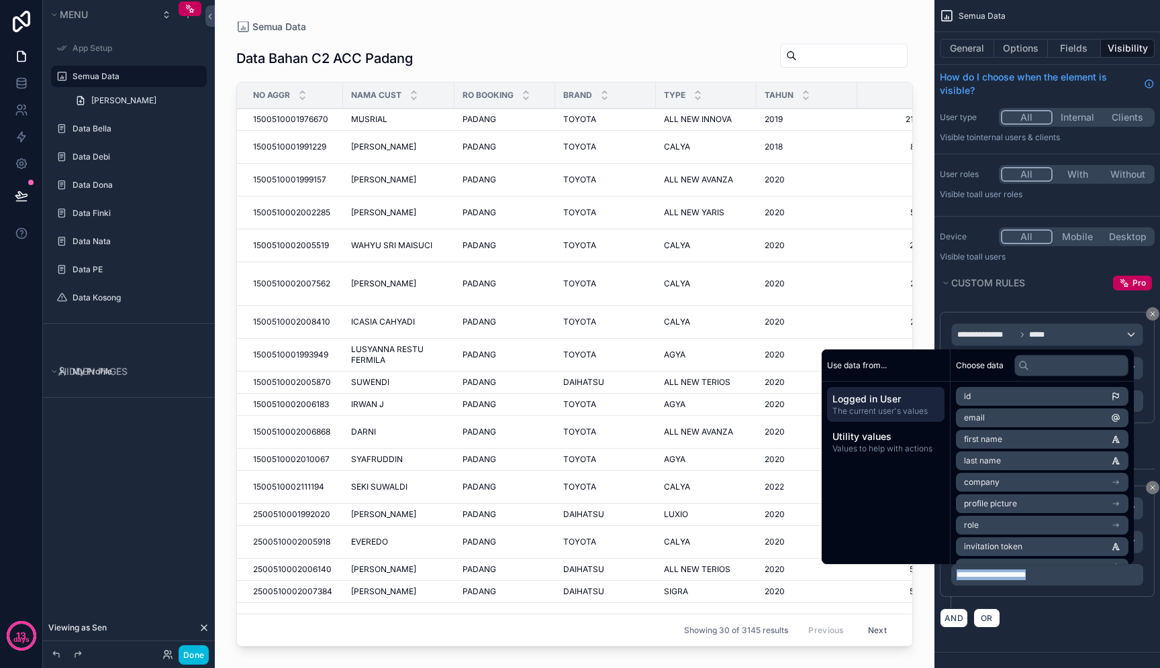
copy span "**********"
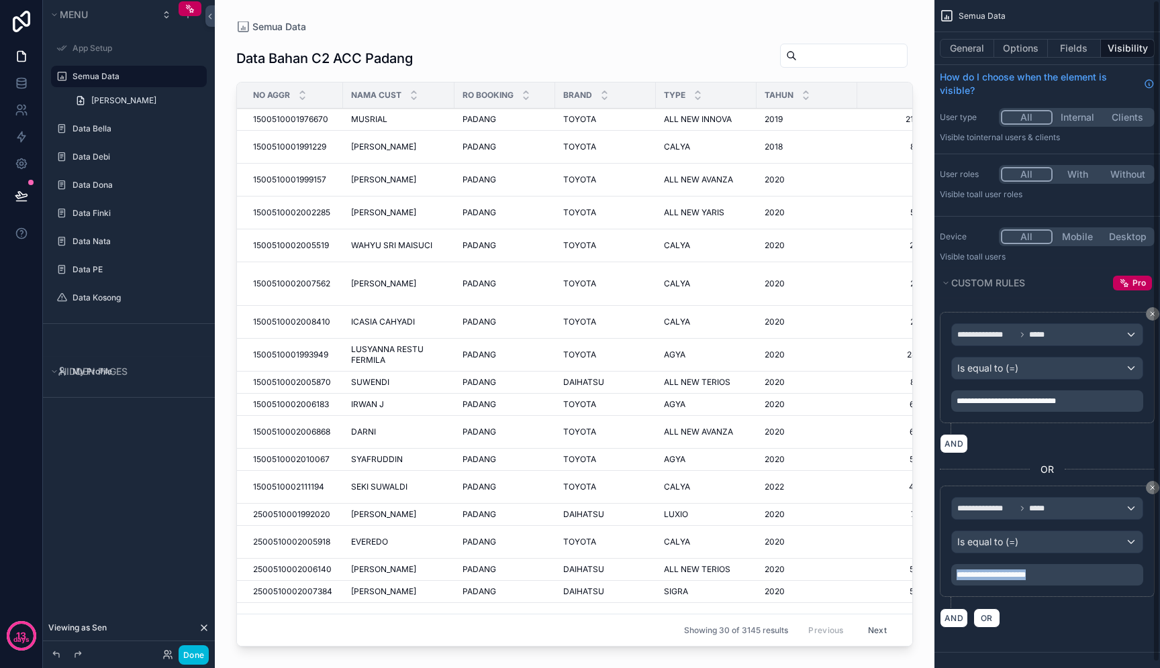
click at [1088, 601] on div "**********" at bounding box center [1046, 547] width 215 height 122
click at [1113, 356] on div "**********" at bounding box center [1047, 367] width 192 height 89
click at [1111, 332] on div "**********" at bounding box center [1046, 334] width 191 height 21
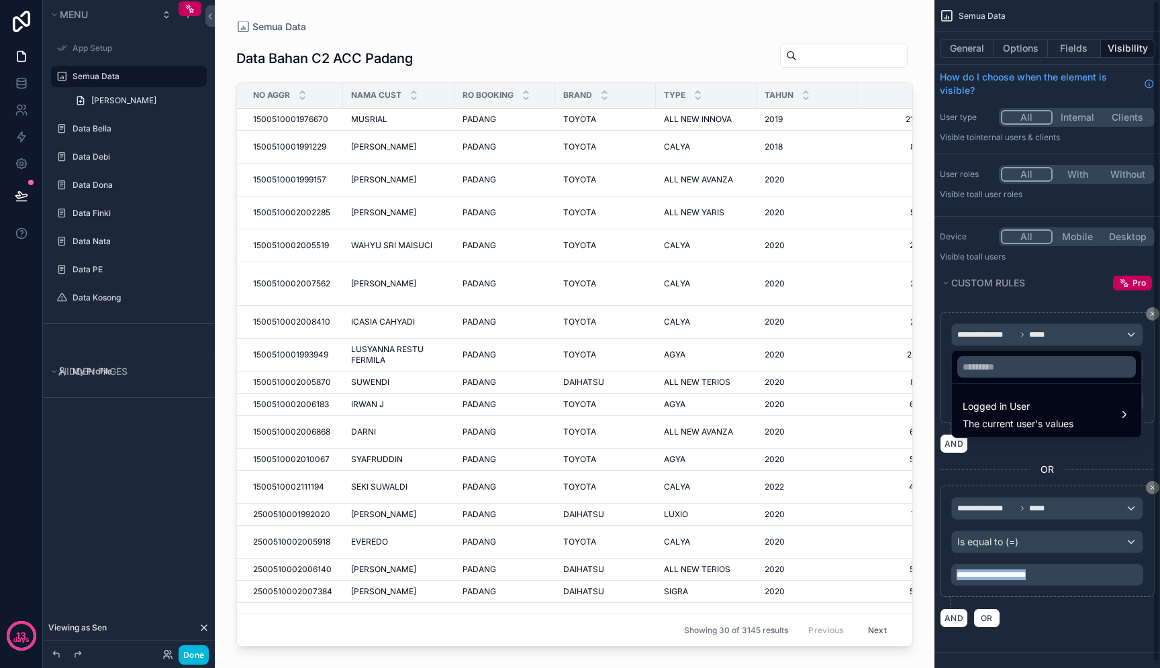
click at [1149, 315] on div "scrollable content" at bounding box center [580, 334] width 1160 height 668
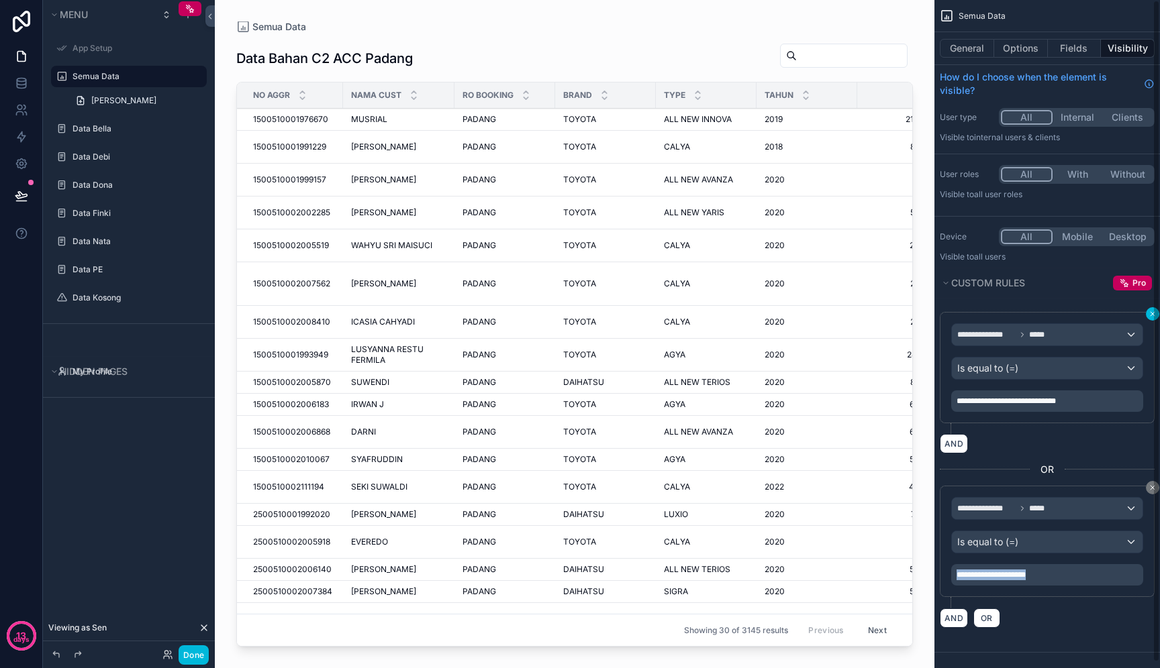
click at [1150, 312] on icon "scrollable content" at bounding box center [1152, 314] width 4 height 4
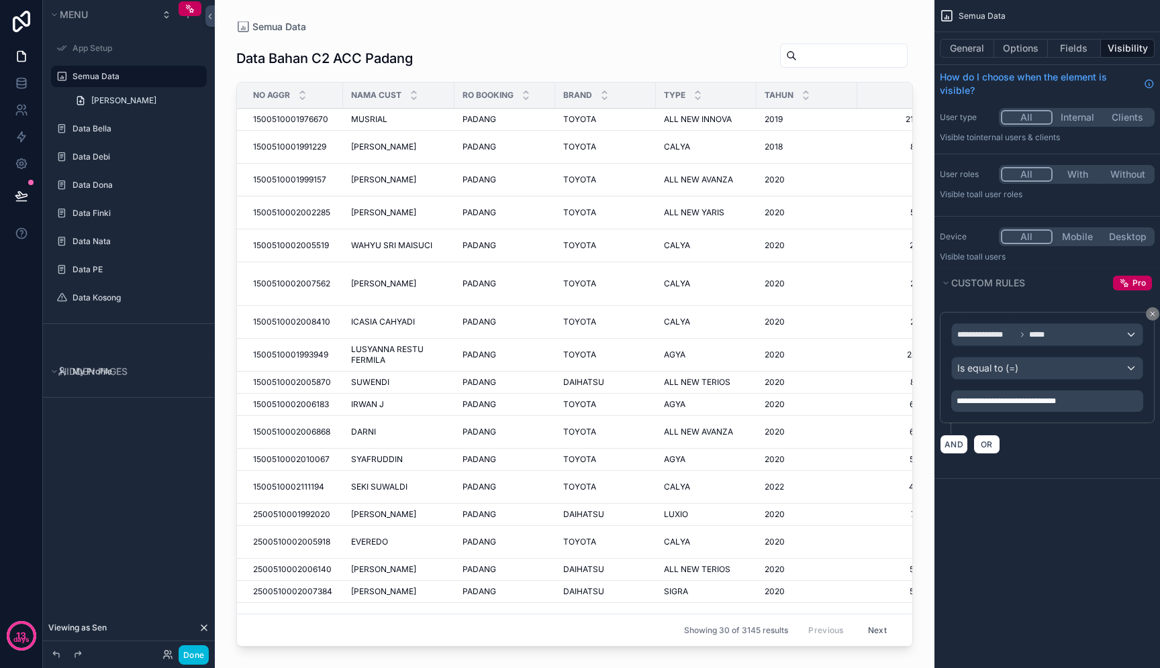
click at [1094, 396] on p "**********" at bounding box center [1048, 401] width 184 height 11
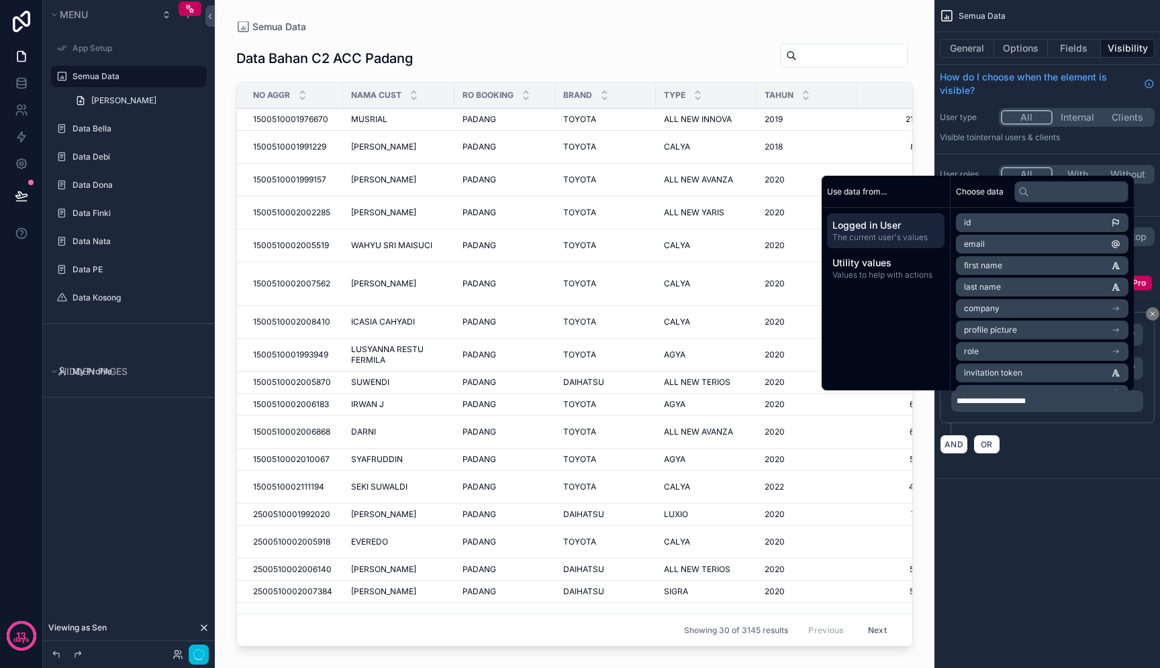
click at [1036, 505] on div "**********" at bounding box center [1046, 334] width 225 height 668
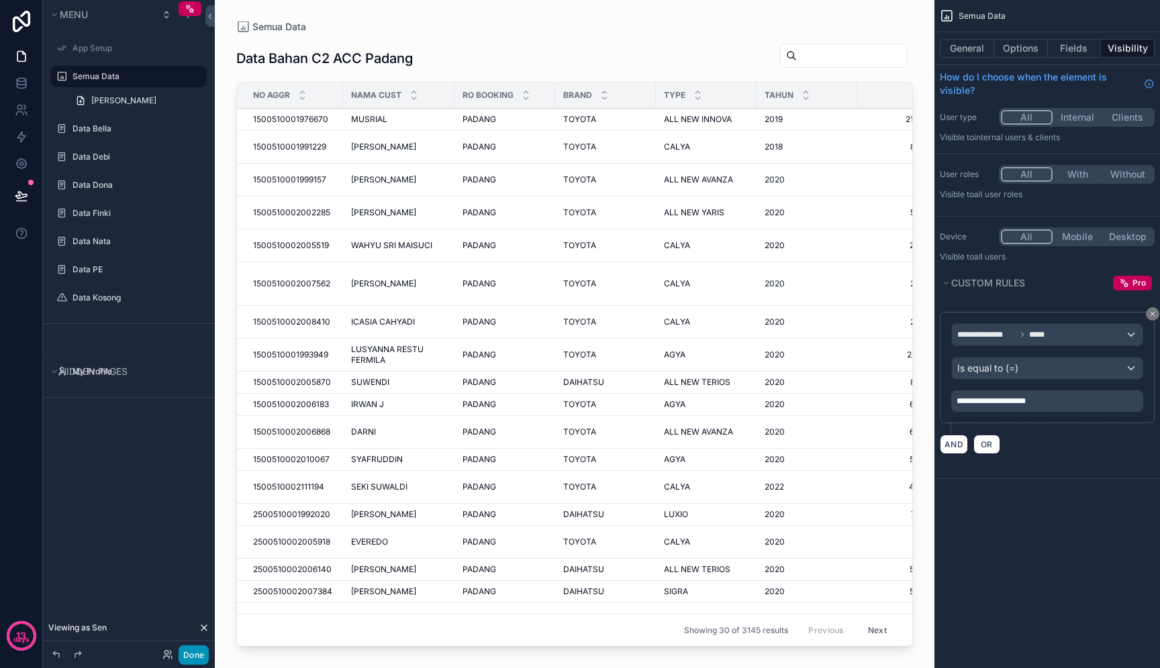
click at [198, 663] on button "Done" at bounding box center [193, 655] width 30 height 19
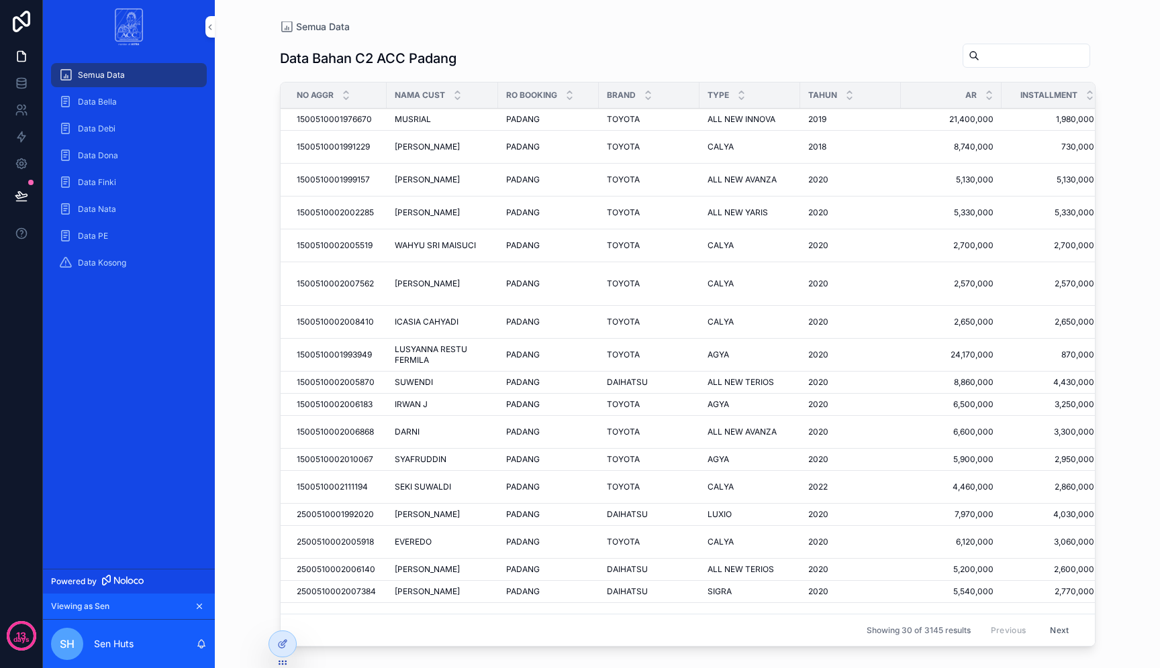
click at [432, 120] on div "MUSRIAL MUSRIAL" at bounding box center [442, 119] width 95 height 11
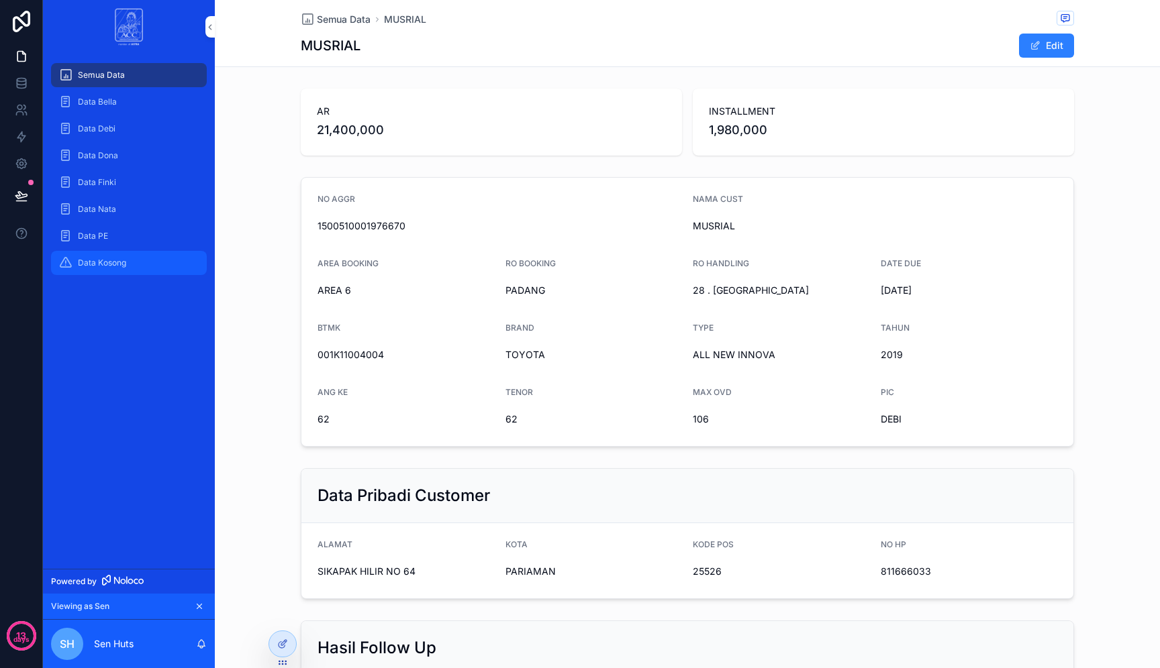
click at [135, 260] on div "Data Kosong" at bounding box center [129, 262] width 140 height 21
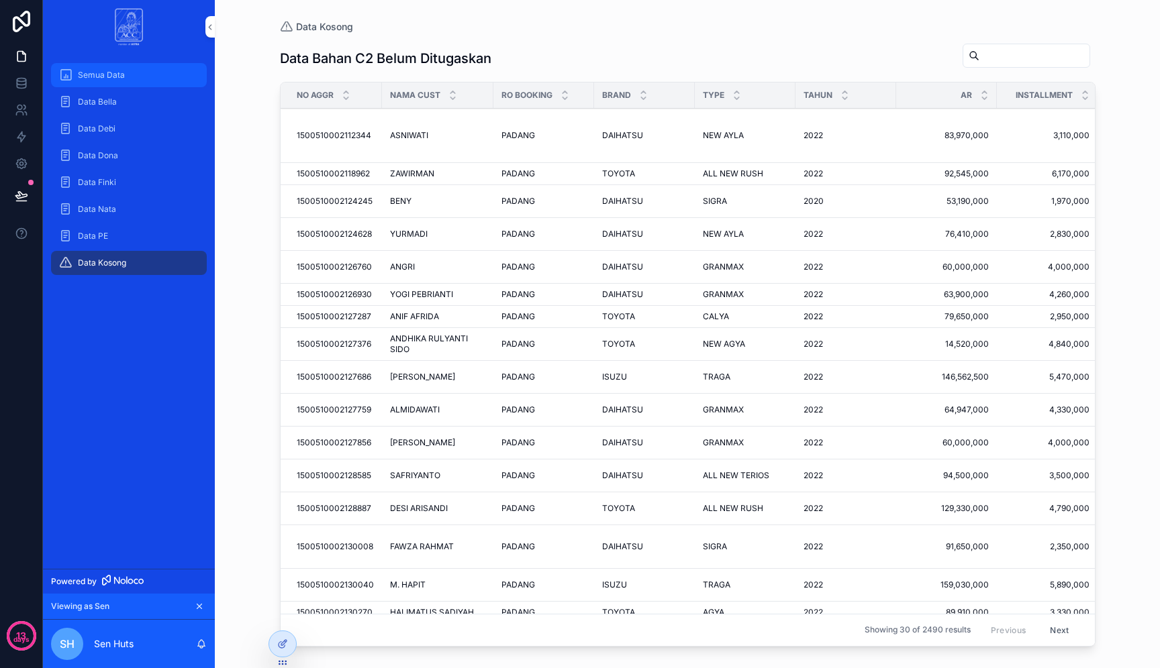
click at [169, 64] on div "Semua Data" at bounding box center [129, 74] width 140 height 21
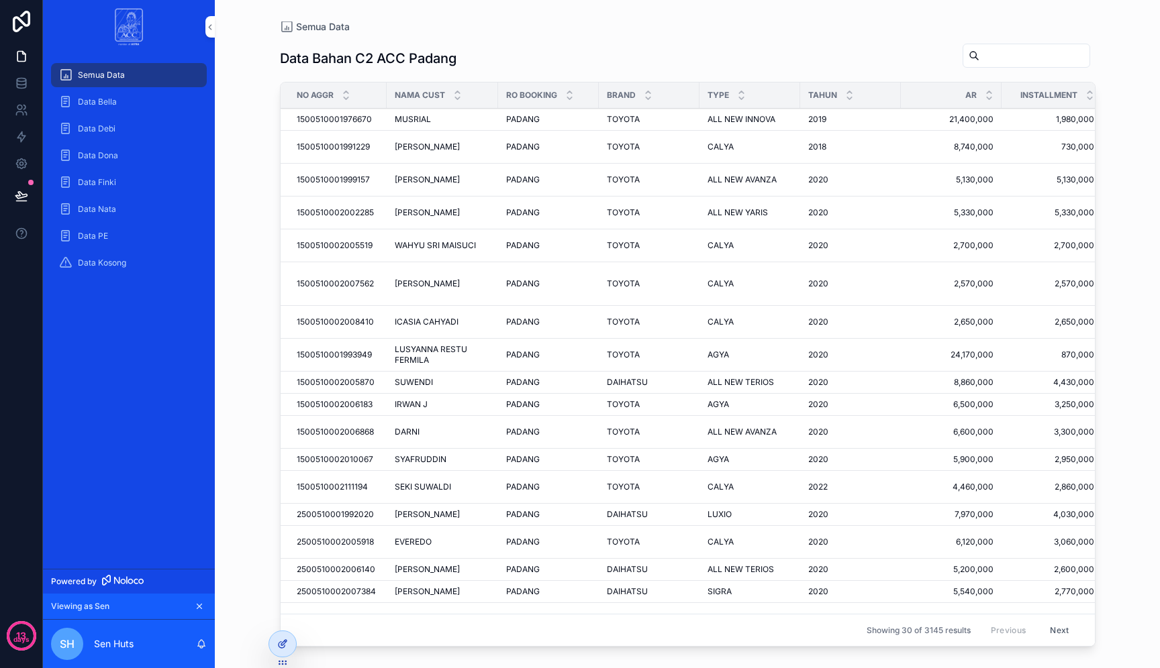
click at [286, 638] on div at bounding box center [282, 643] width 27 height 25
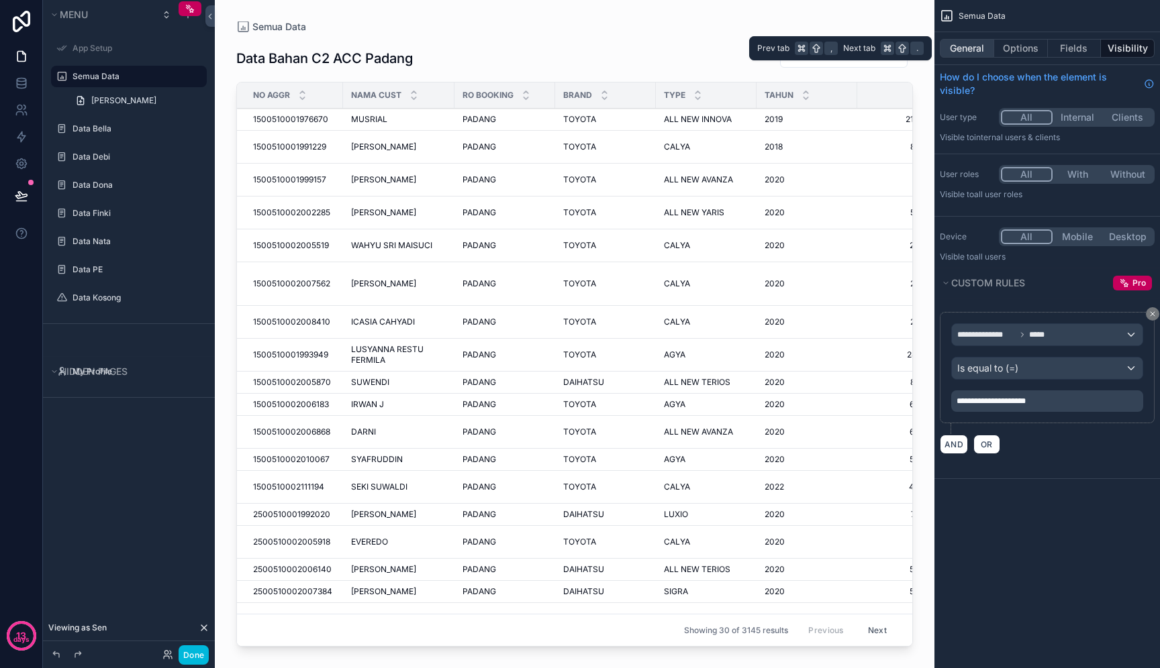
click at [971, 46] on button "General" at bounding box center [966, 48] width 54 height 19
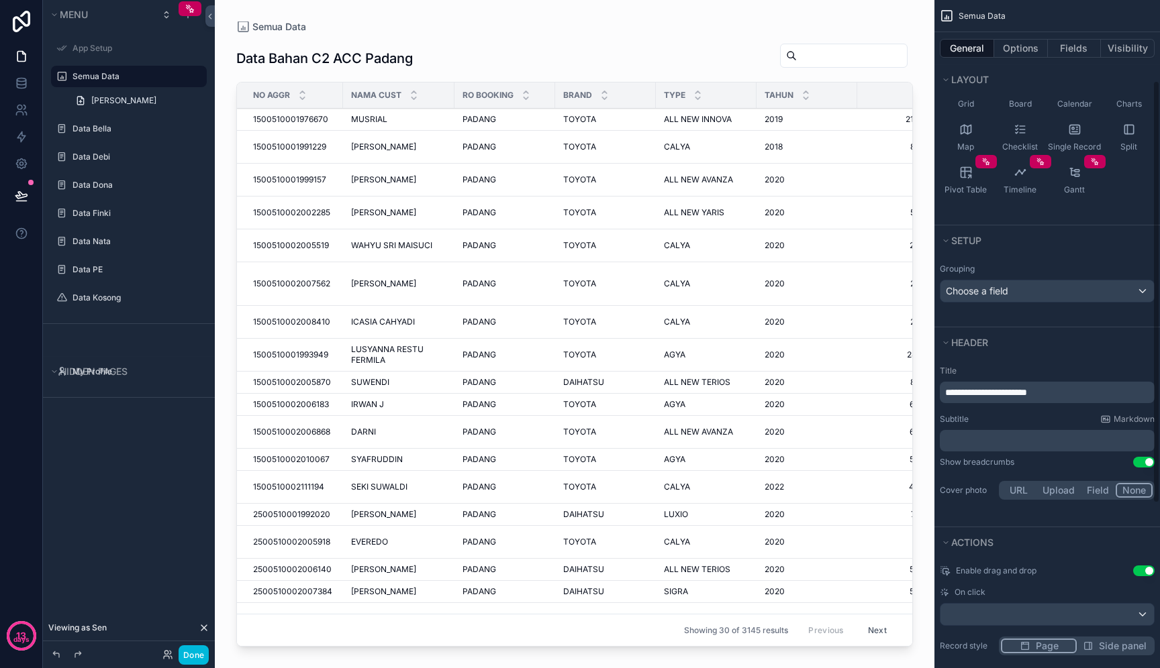
scroll to position [388, 0]
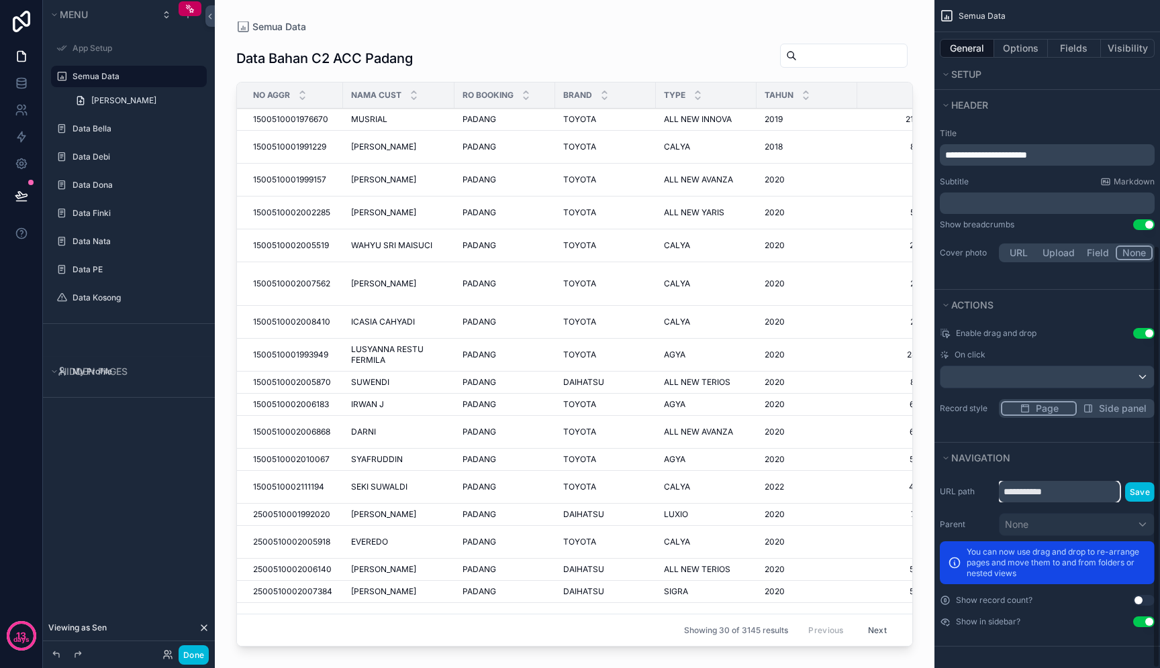
click at [1083, 493] on input "**********" at bounding box center [1058, 491] width 121 height 21
type input "**********"
click at [1135, 486] on button "Save" at bounding box center [1140, 491] width 30 height 19
click at [1001, 48] on button "Options" at bounding box center [1021, 48] width 54 height 19
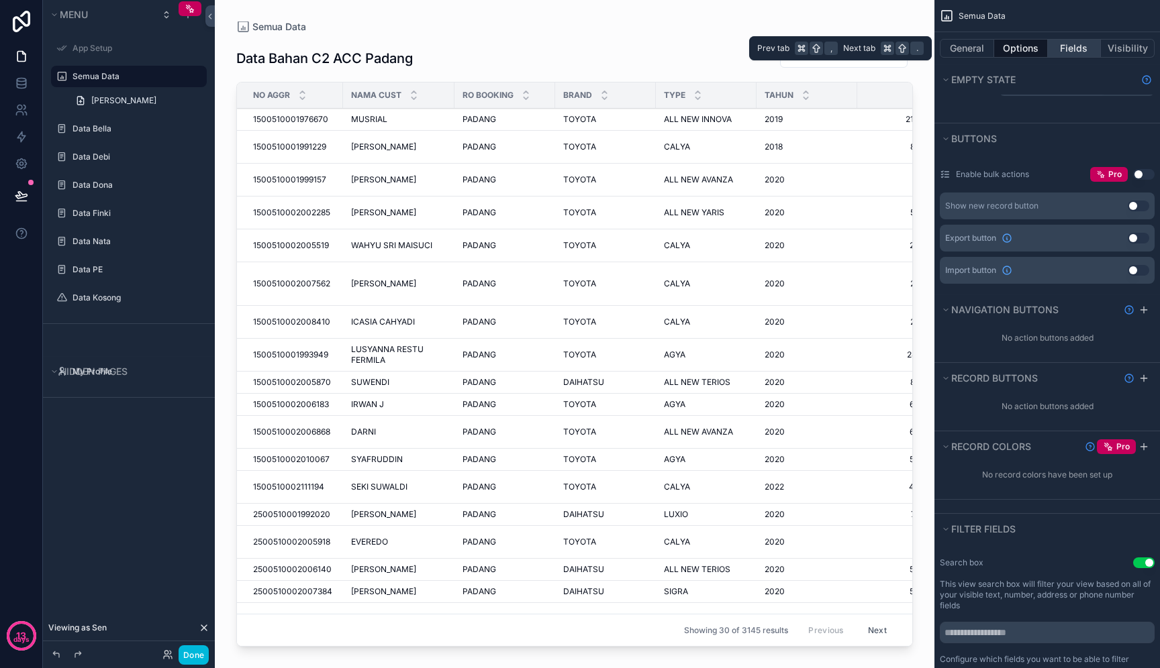
click at [1072, 46] on button "Fields" at bounding box center [1074, 48] width 54 height 19
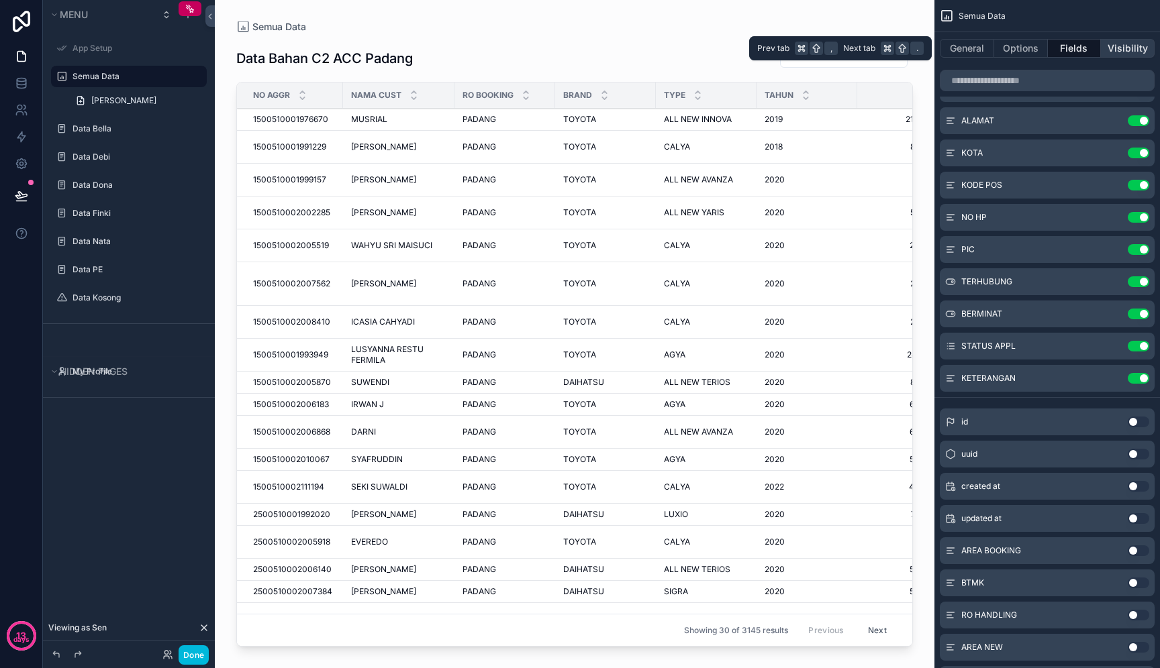
click at [1115, 48] on button "Visibility" at bounding box center [1127, 48] width 54 height 19
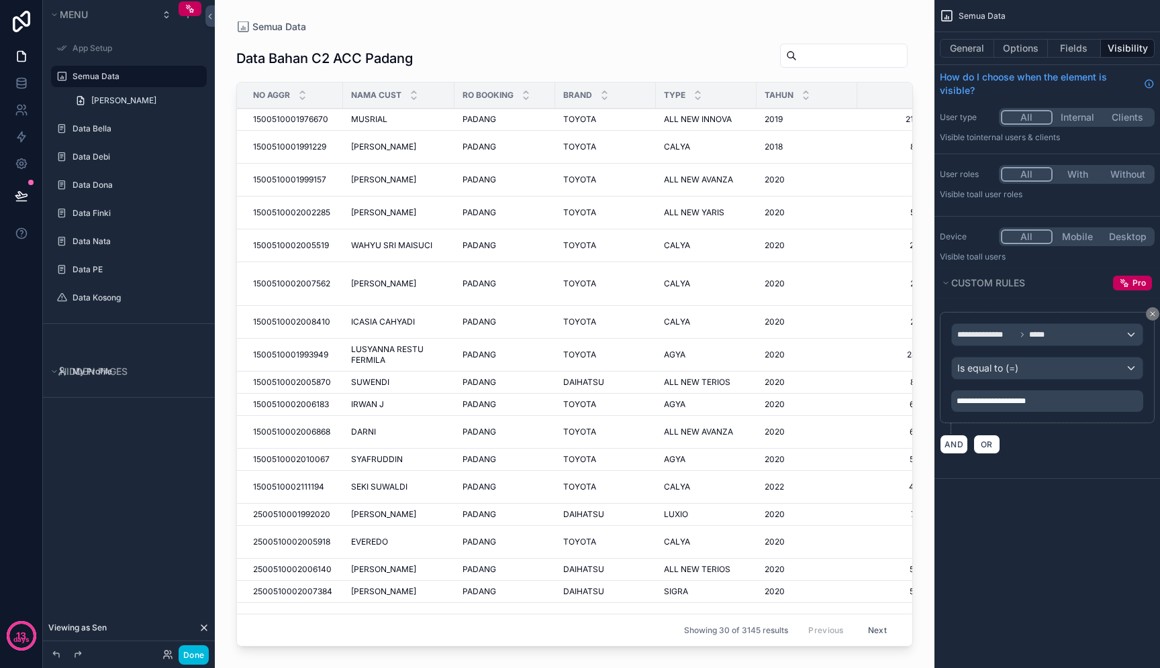
click at [1002, 503] on div "**********" at bounding box center [1046, 334] width 225 height 668
click at [132, 95] on span "Tambah Bahan Bella" at bounding box center [123, 100] width 65 height 11
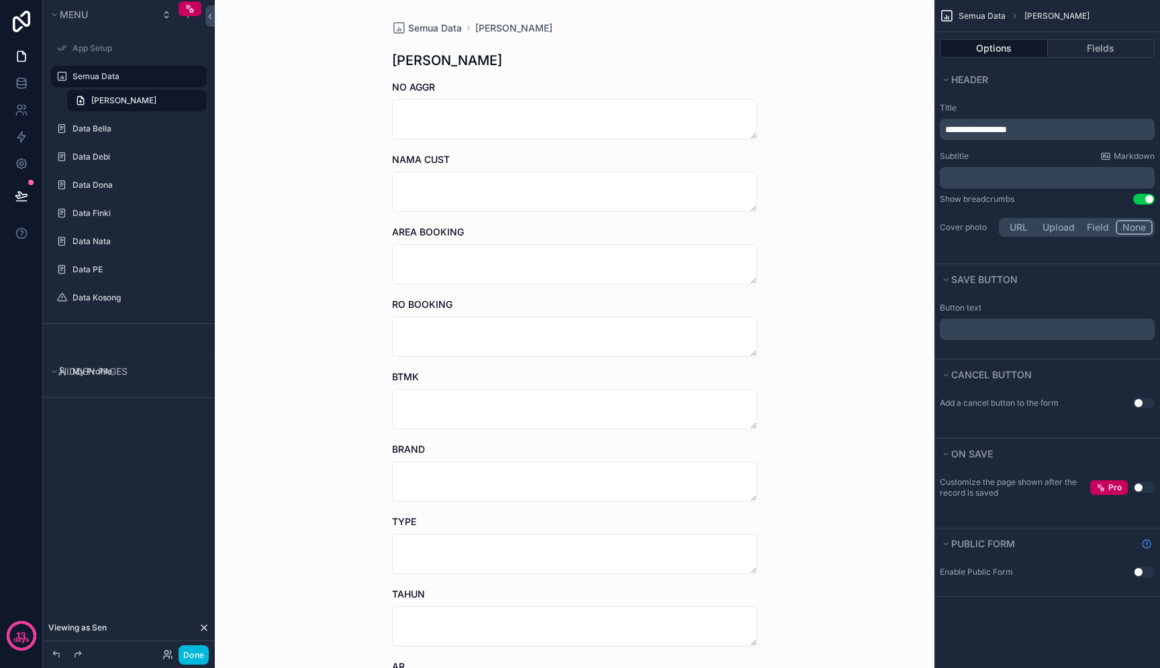
click at [1027, 121] on div "**********" at bounding box center [1046, 129] width 215 height 21
click at [1007, 129] on span "**********" at bounding box center [976, 129] width 62 height 9
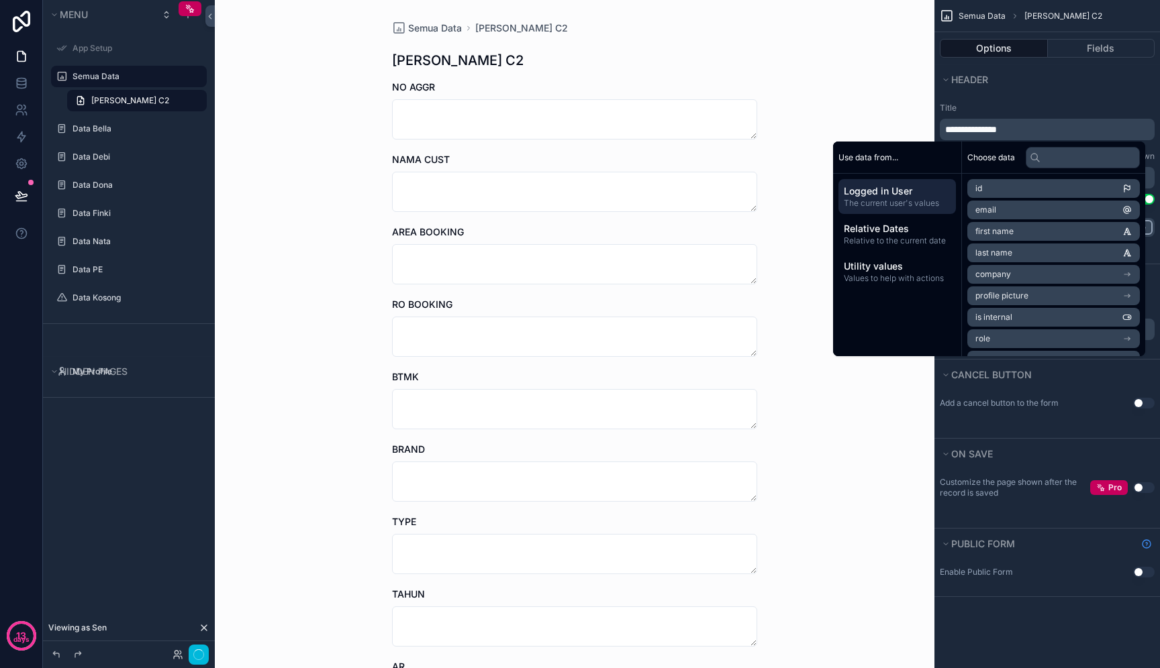
click at [1087, 106] on label "Title" at bounding box center [1046, 108] width 215 height 11
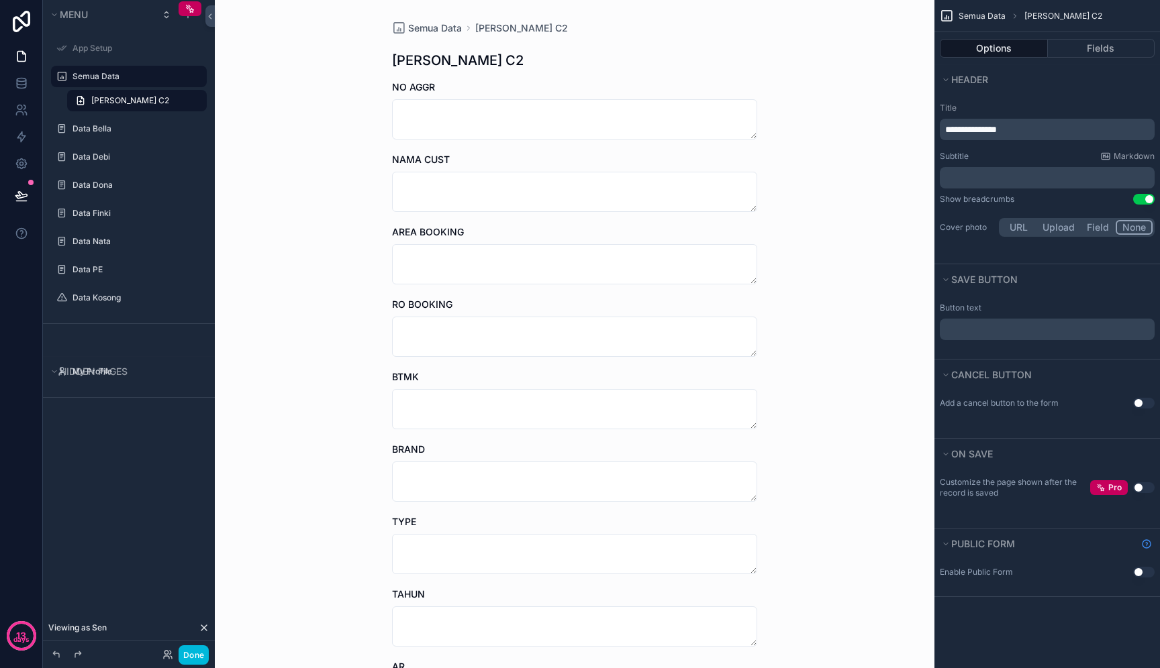
click at [852, 101] on div "Semua Data Tambah Bahan C2 Tambah Bahan C2 NO AGGR NAMA CUST AREA BOOKING RO BO…" at bounding box center [574, 334] width 719 height 668
click at [198, 652] on button "Done" at bounding box center [193, 655] width 30 height 19
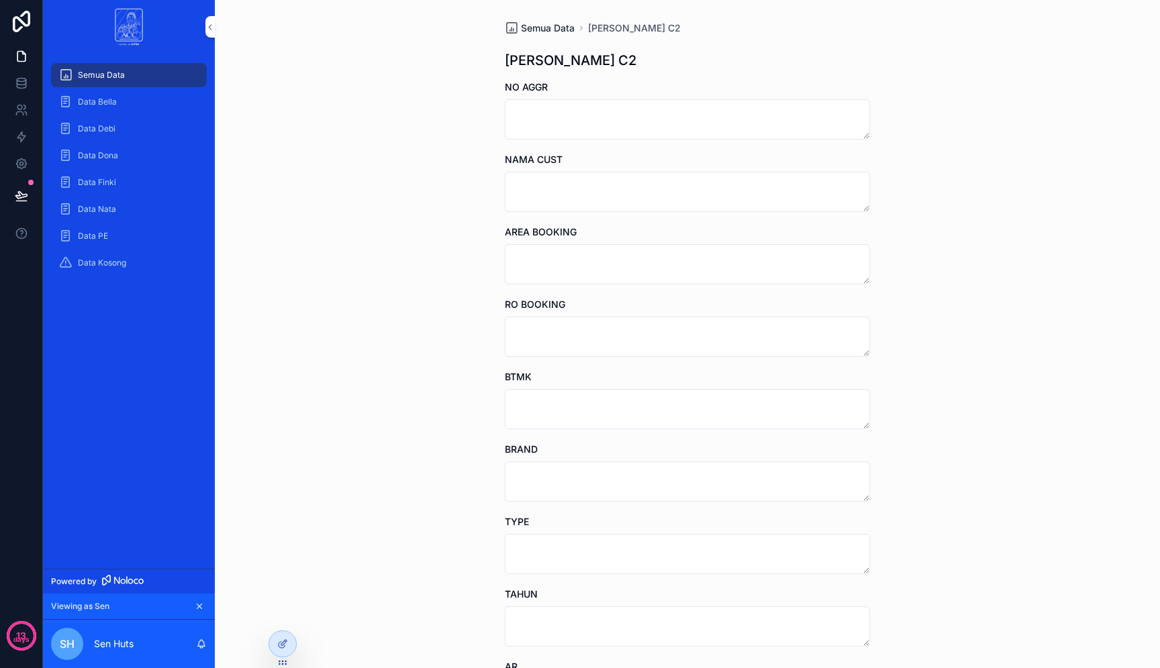
click at [558, 24] on span "Semua Data" at bounding box center [548, 27] width 54 height 13
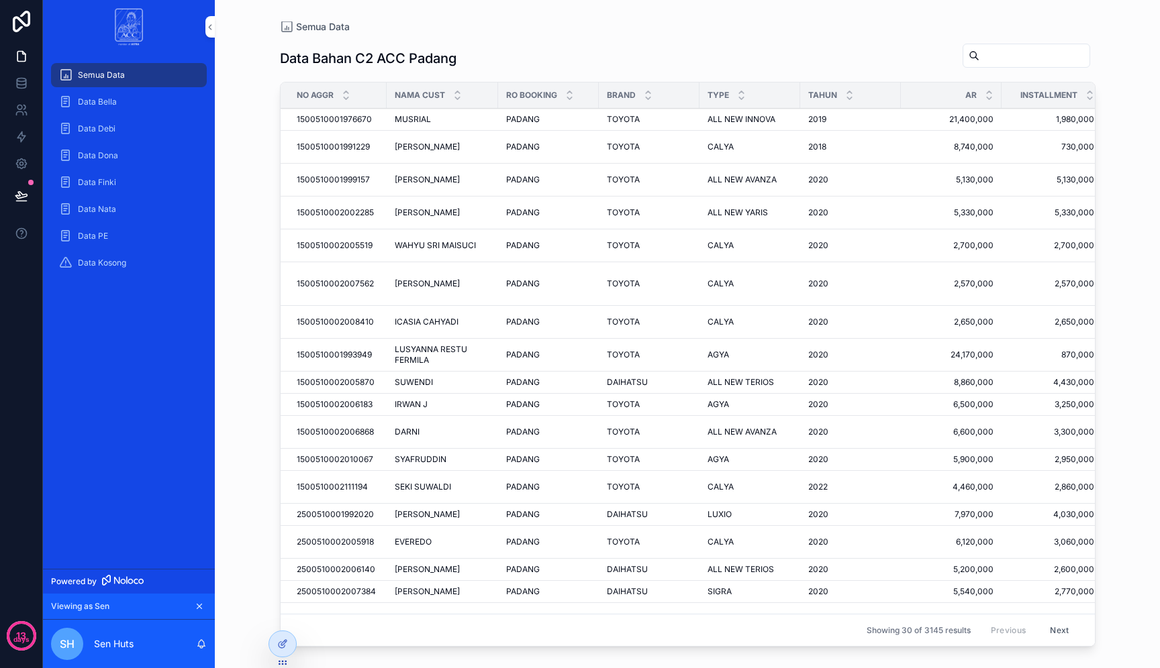
click at [128, 302] on div "Semua Data Data Bella Data Debi Data Dona Data Finki Data Nata Data PE Data Kos…" at bounding box center [129, 311] width 172 height 515
click at [133, 273] on div "Data Kosong" at bounding box center [129, 262] width 140 height 21
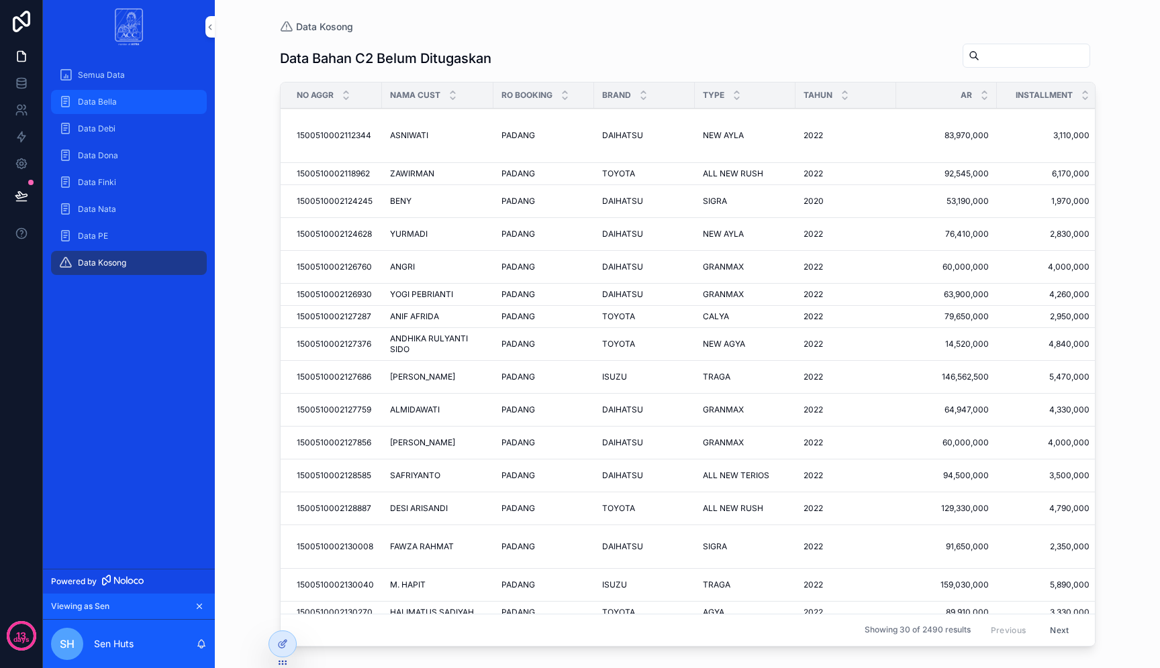
click at [144, 96] on div "Data Bella" at bounding box center [129, 101] width 140 height 21
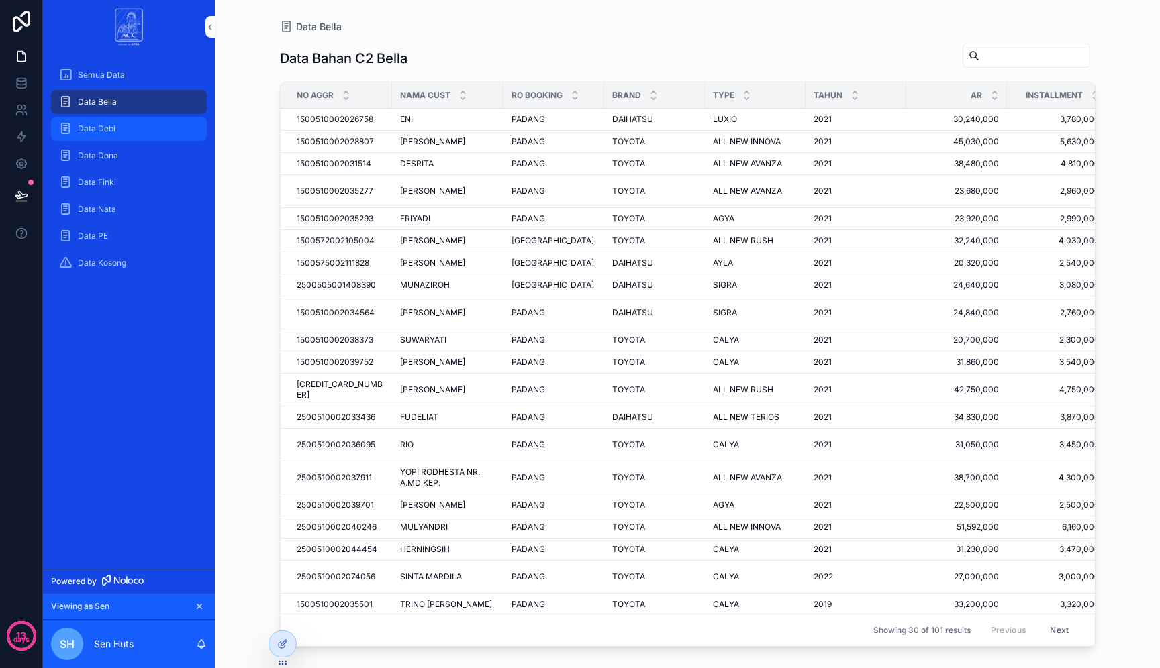
click at [140, 134] on div "Data Debi" at bounding box center [129, 128] width 140 height 21
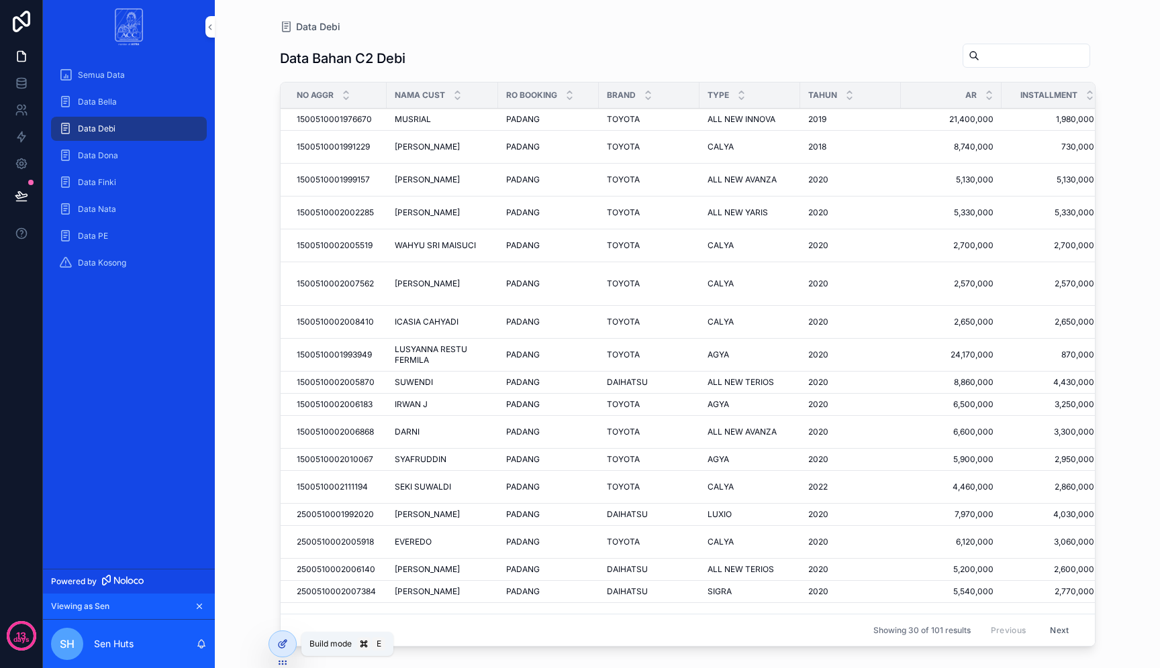
click at [280, 641] on icon at bounding box center [282, 644] width 11 height 11
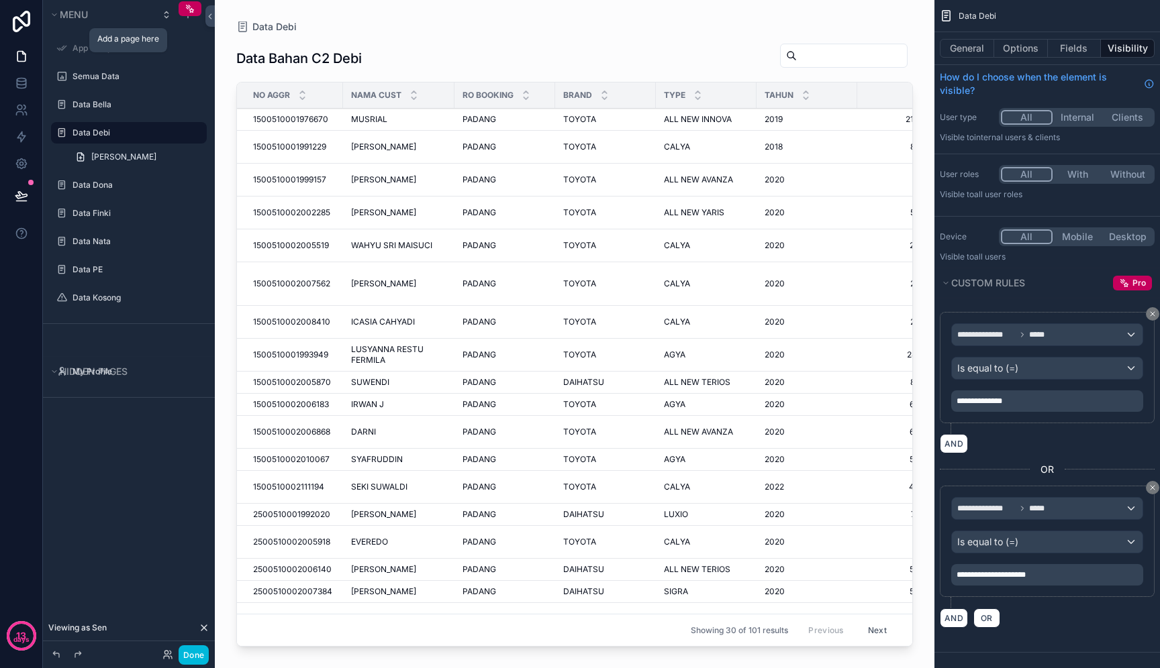
click at [0, 0] on icon "scrollable content" at bounding box center [0, 0] width 0 height 0
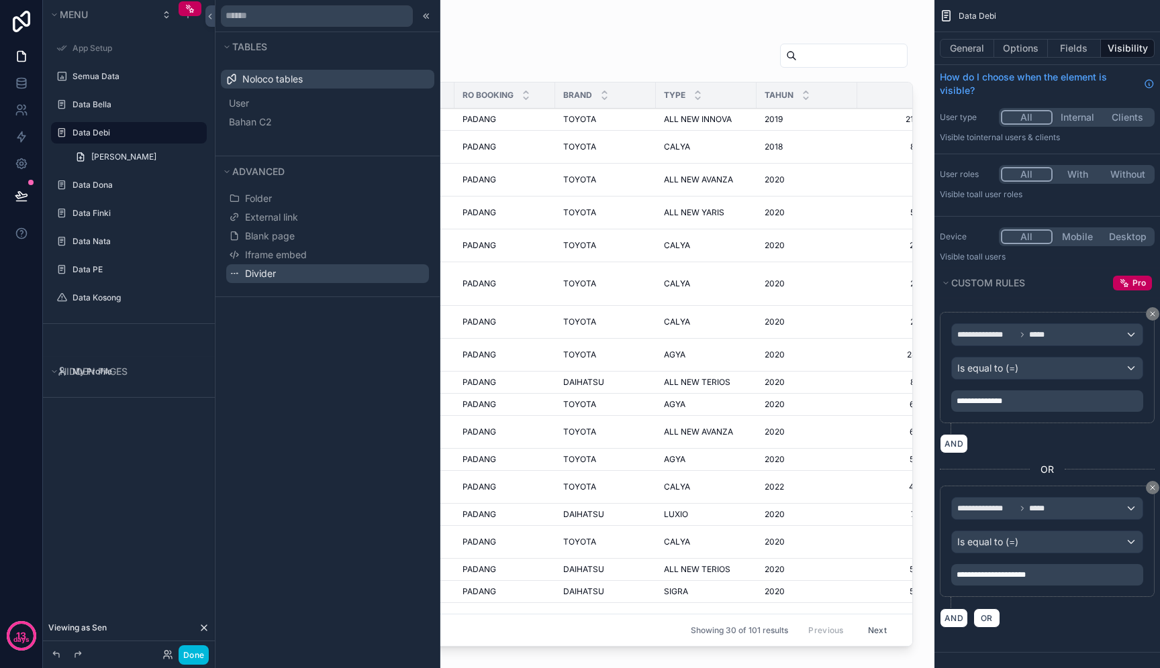
click at [283, 276] on button "Divider" at bounding box center [327, 273] width 203 height 19
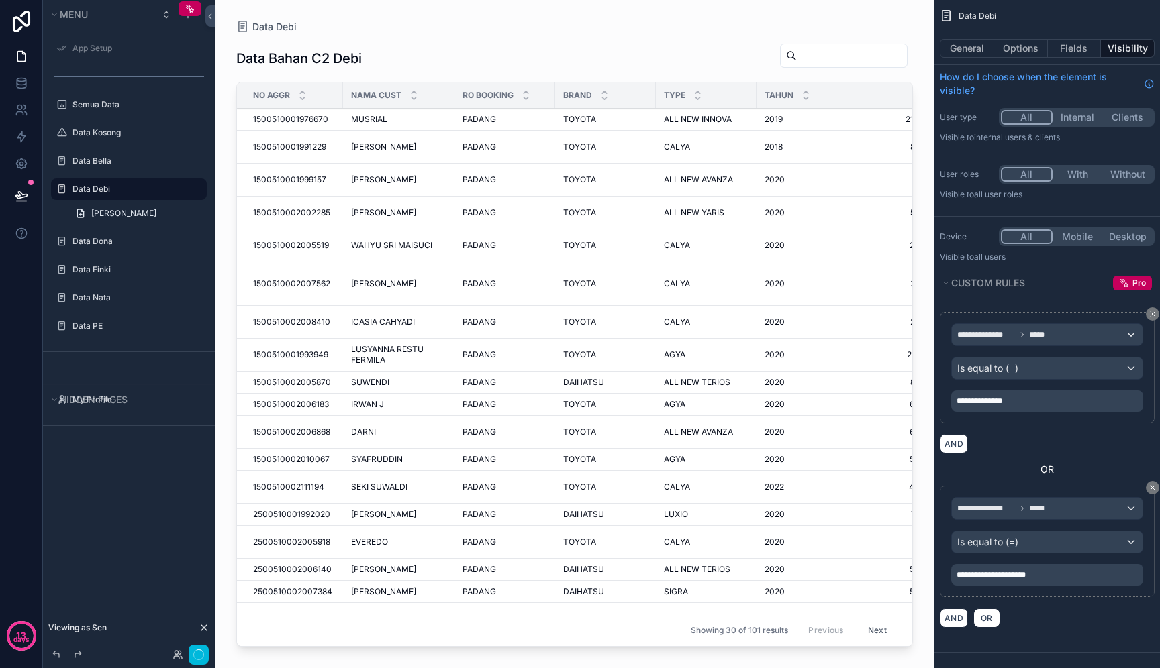
click at [115, 147] on div "scrollable content" at bounding box center [129, 146] width 172 height 3
click at [112, 149] on div "Data Bella" at bounding box center [129, 161] width 172 height 24
click at [0, 0] on icon "scrollable content" at bounding box center [0, 0] width 0 height 0
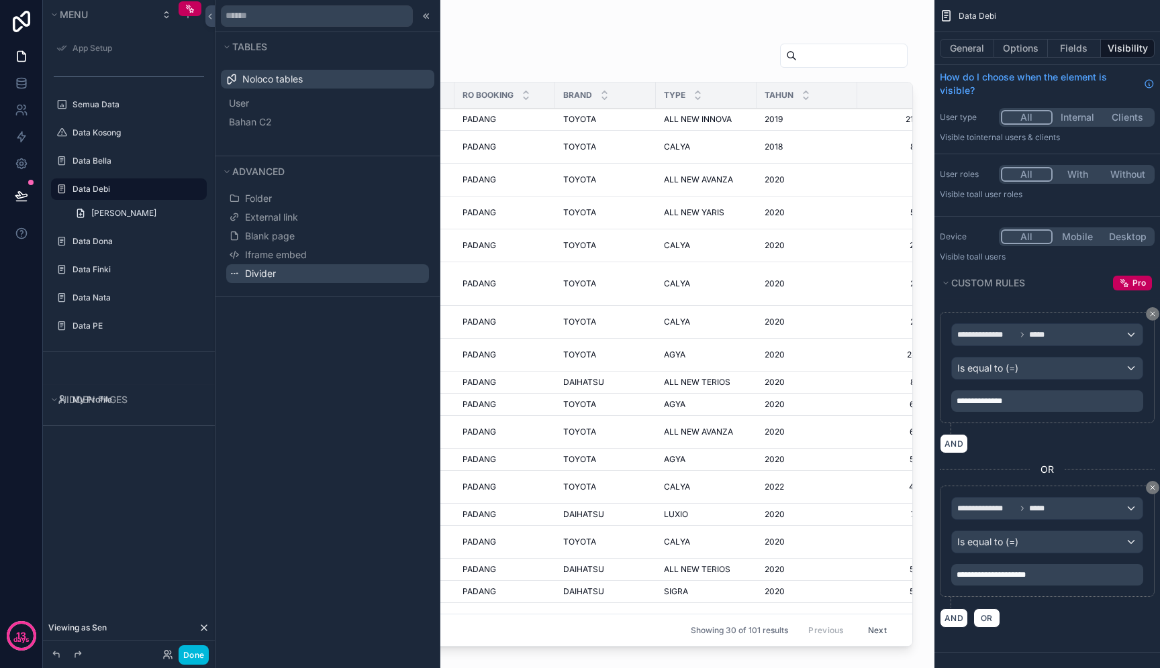
click at [267, 267] on span "Divider" at bounding box center [260, 273] width 31 height 13
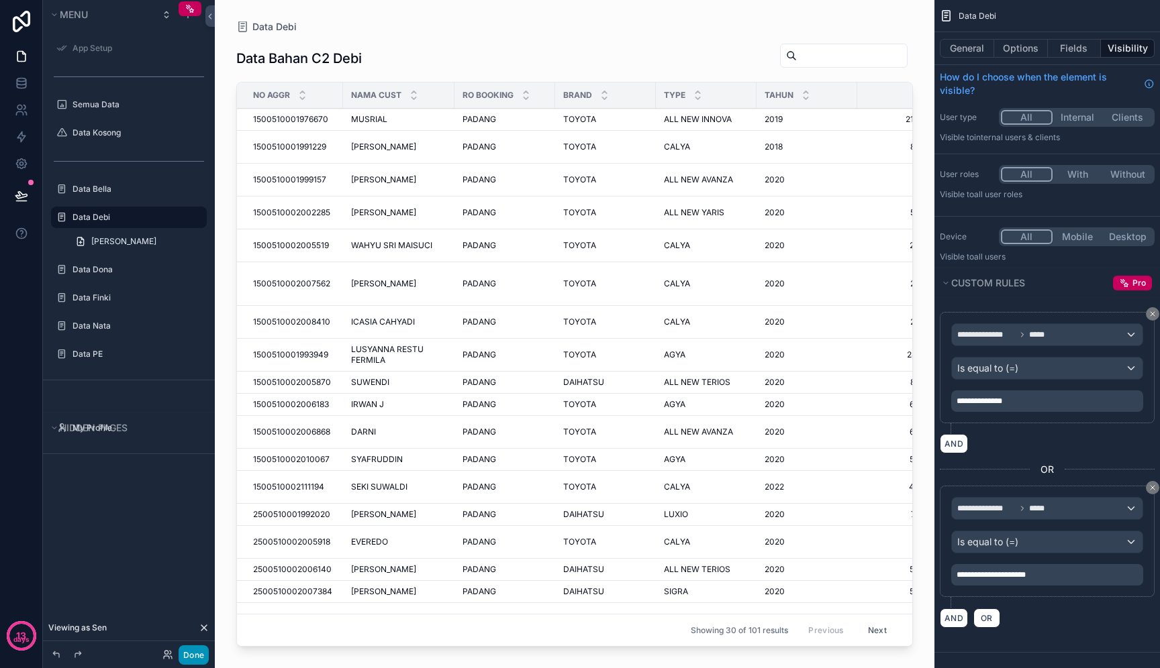
click at [202, 652] on button "Done" at bounding box center [193, 655] width 30 height 19
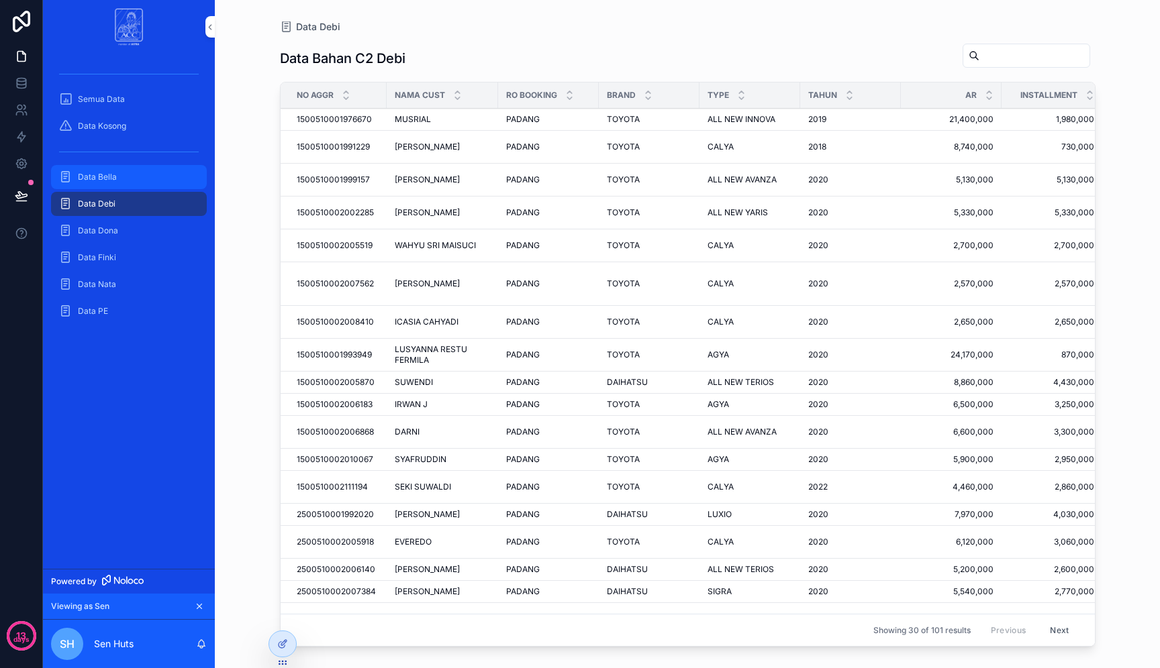
click at [147, 180] on div "Data Bella" at bounding box center [129, 176] width 140 height 21
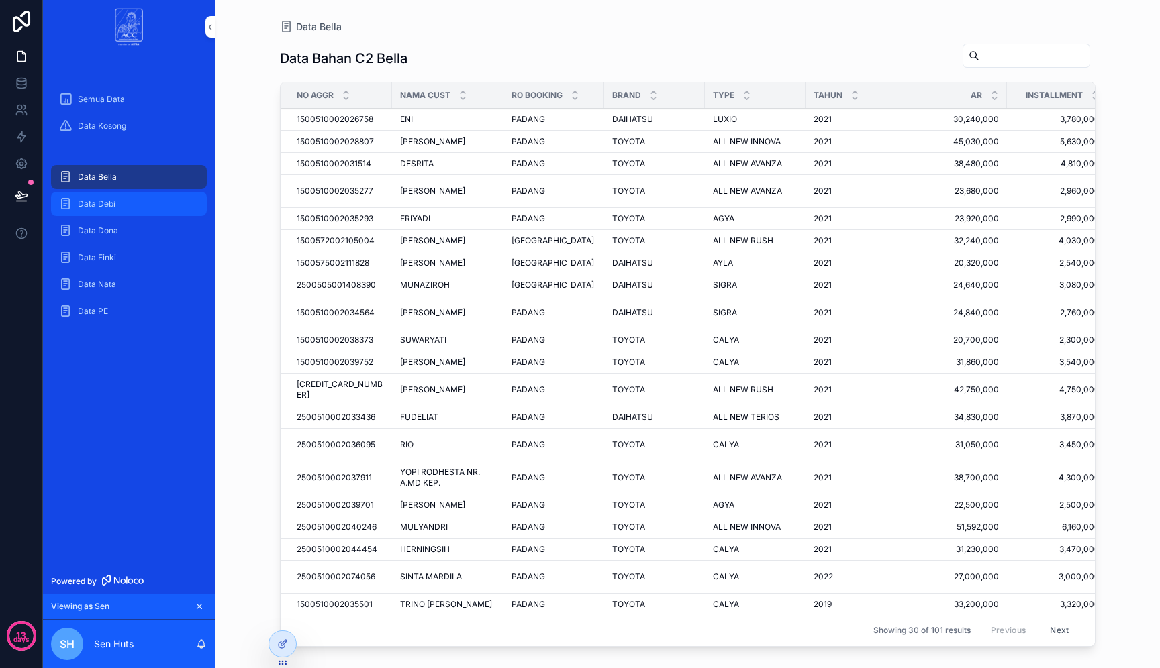
click at [144, 207] on div "Data Debi" at bounding box center [129, 203] width 140 height 21
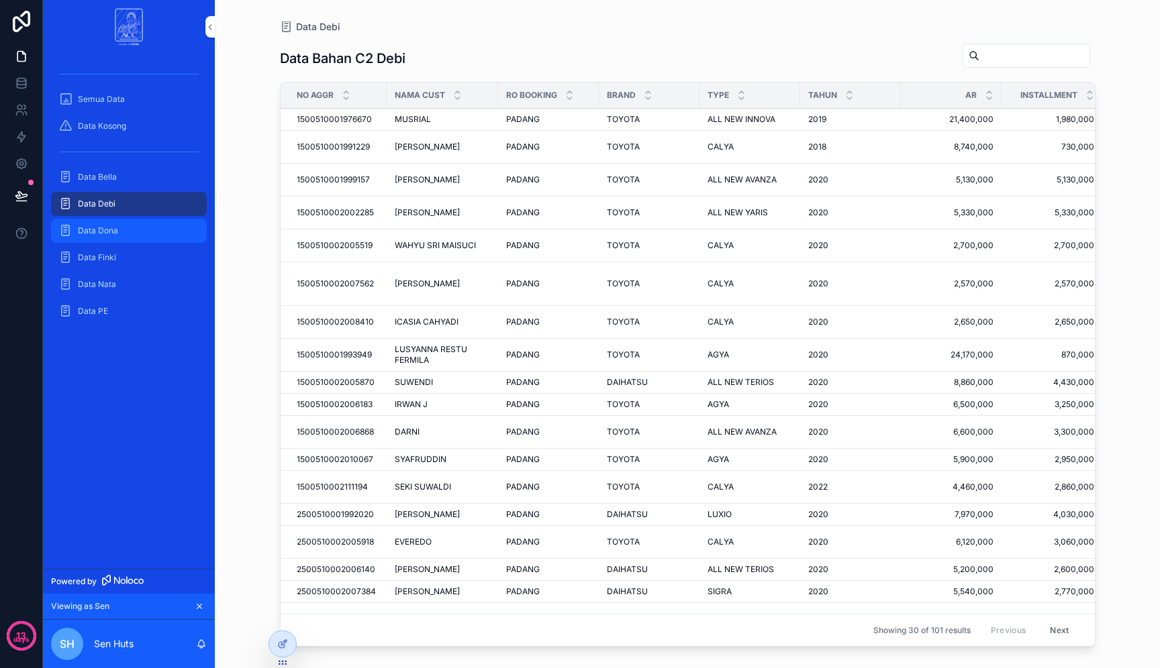
click at [143, 228] on div "Data Dona" at bounding box center [129, 230] width 140 height 21
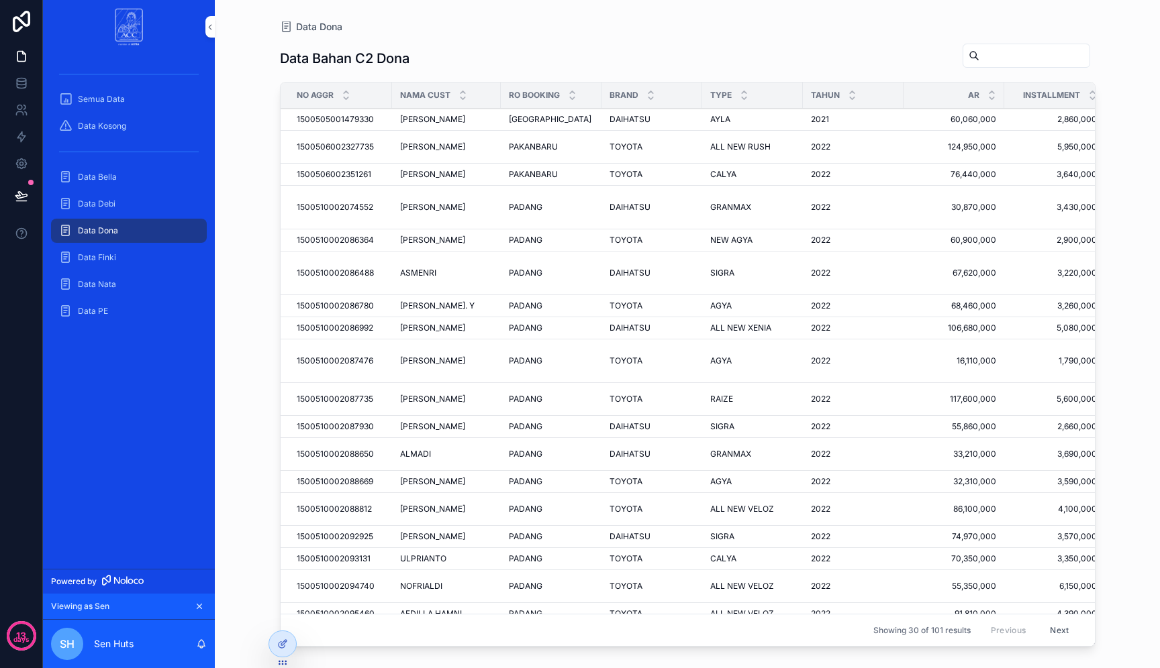
click at [139, 244] on div "Data Dona" at bounding box center [129, 230] width 172 height 27
click at [137, 255] on div "Data Finki" at bounding box center [129, 257] width 140 height 21
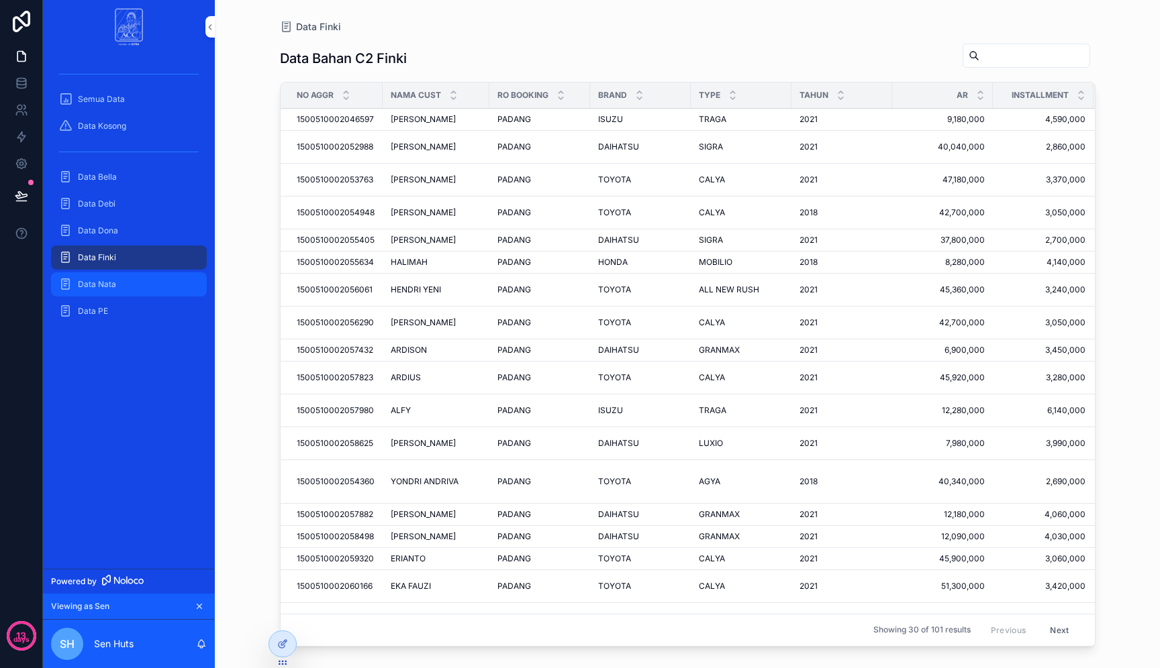
click at [137, 282] on div "Data Nata" at bounding box center [129, 284] width 140 height 21
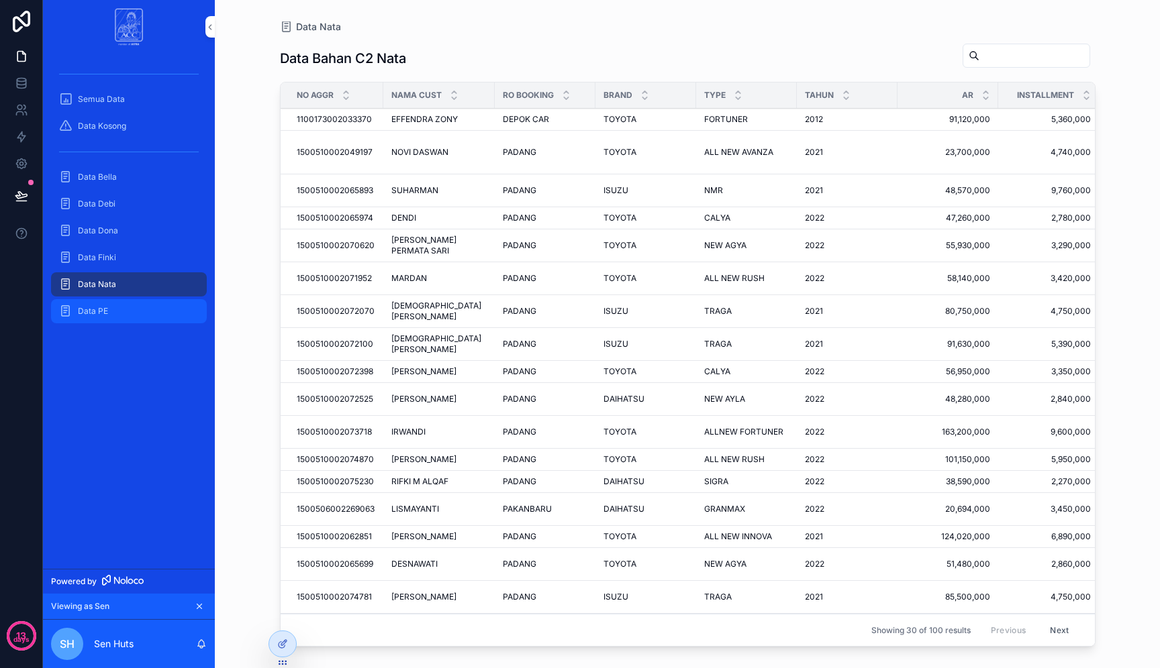
click at [153, 314] on div "Data PE" at bounding box center [129, 311] width 140 height 21
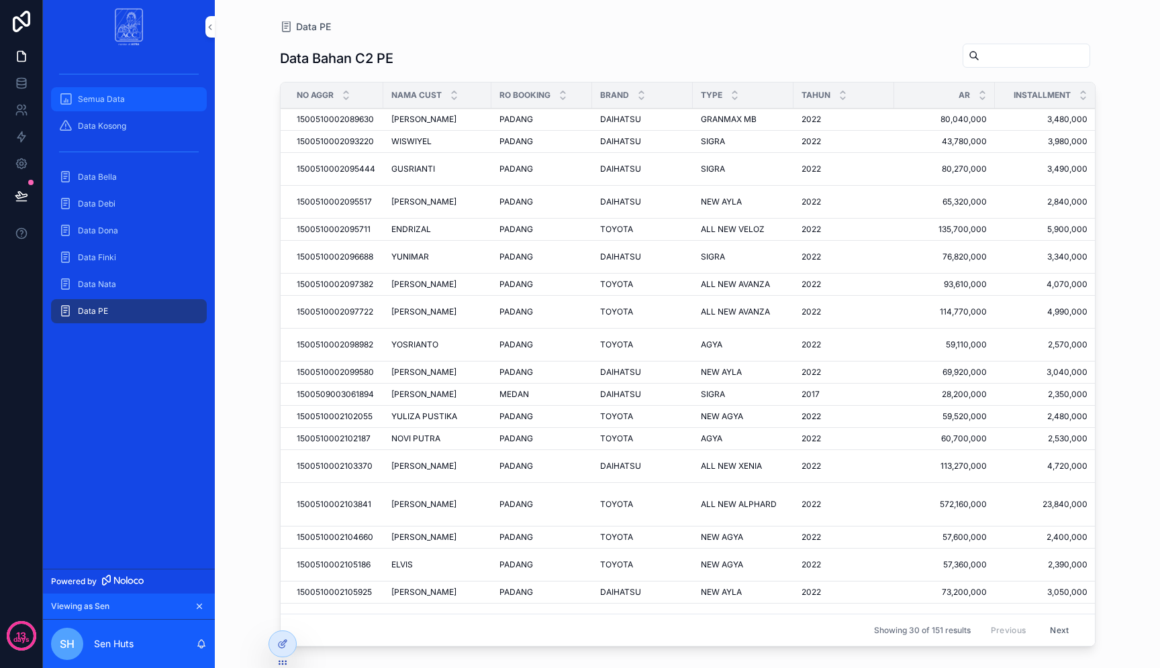
click at [109, 109] on div "Semua Data" at bounding box center [129, 99] width 140 height 21
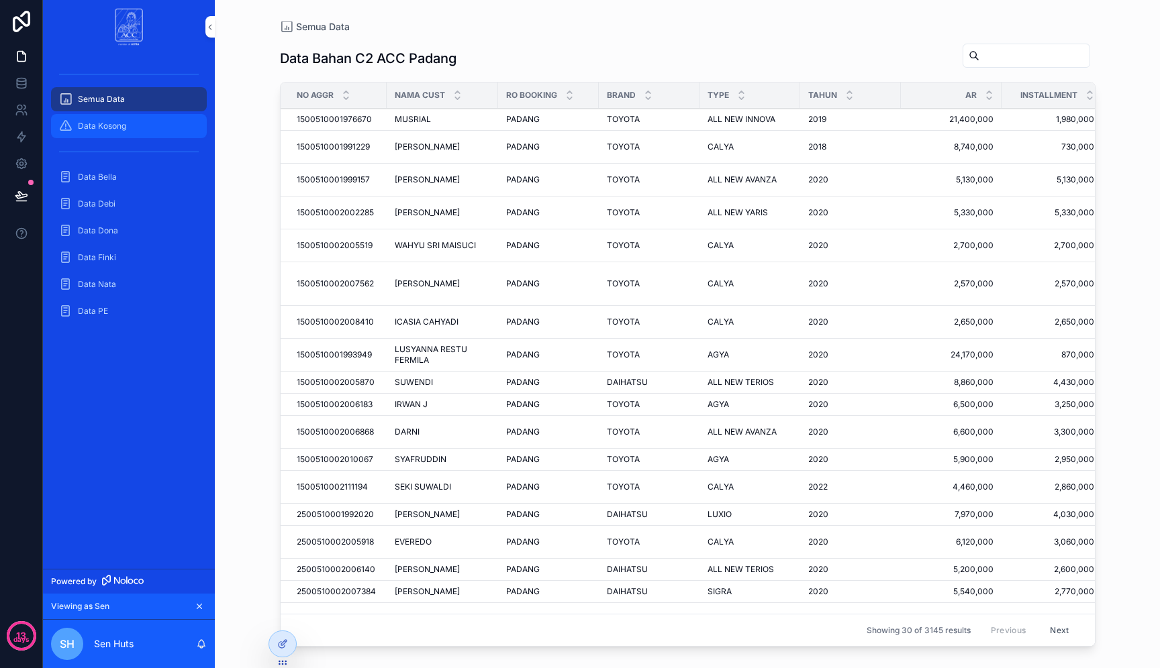
click at [114, 124] on span "Data Kosong" at bounding box center [102, 126] width 48 height 11
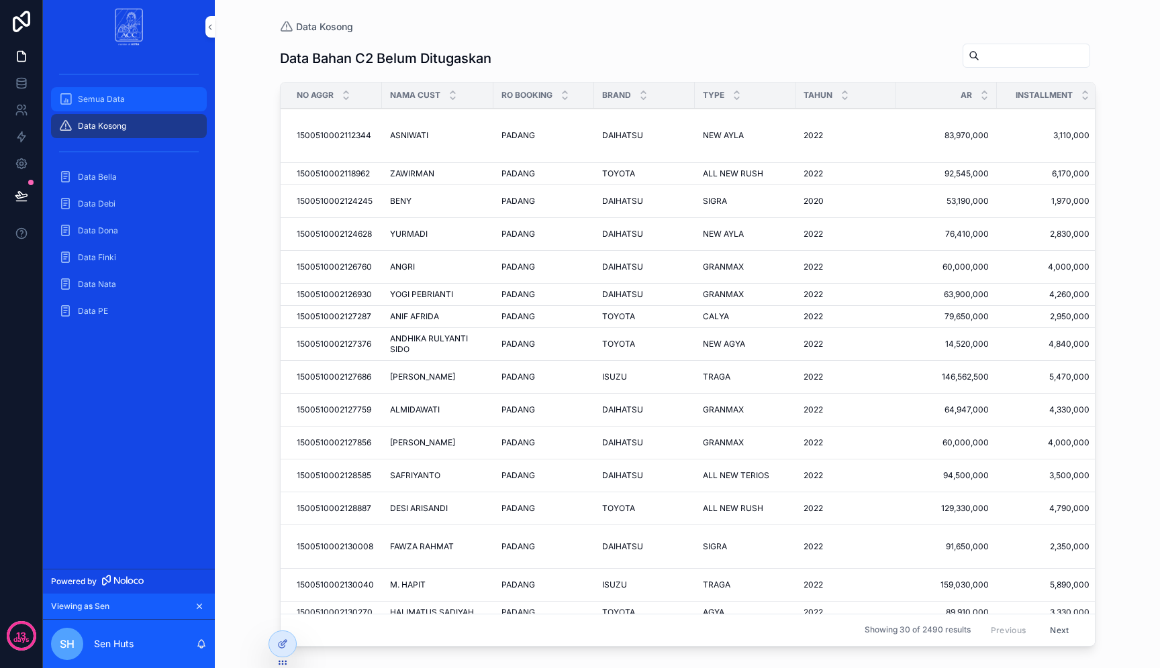
click at [139, 103] on div "Semua Data" at bounding box center [129, 99] width 140 height 21
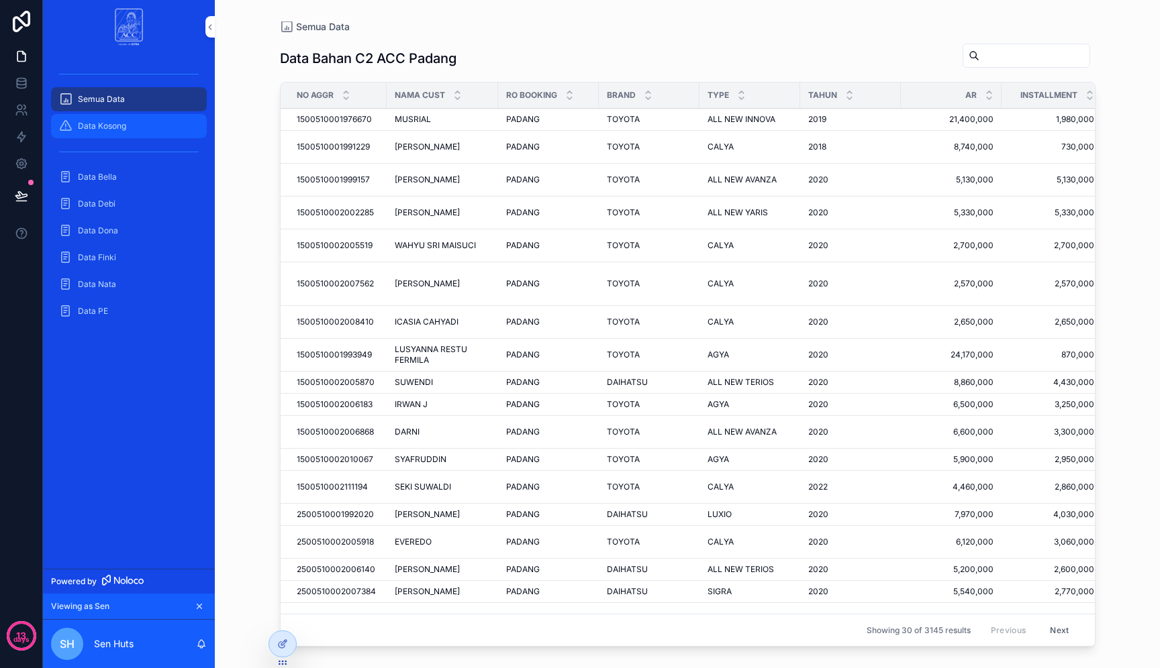
click at [151, 121] on div "Data Kosong" at bounding box center [129, 125] width 140 height 21
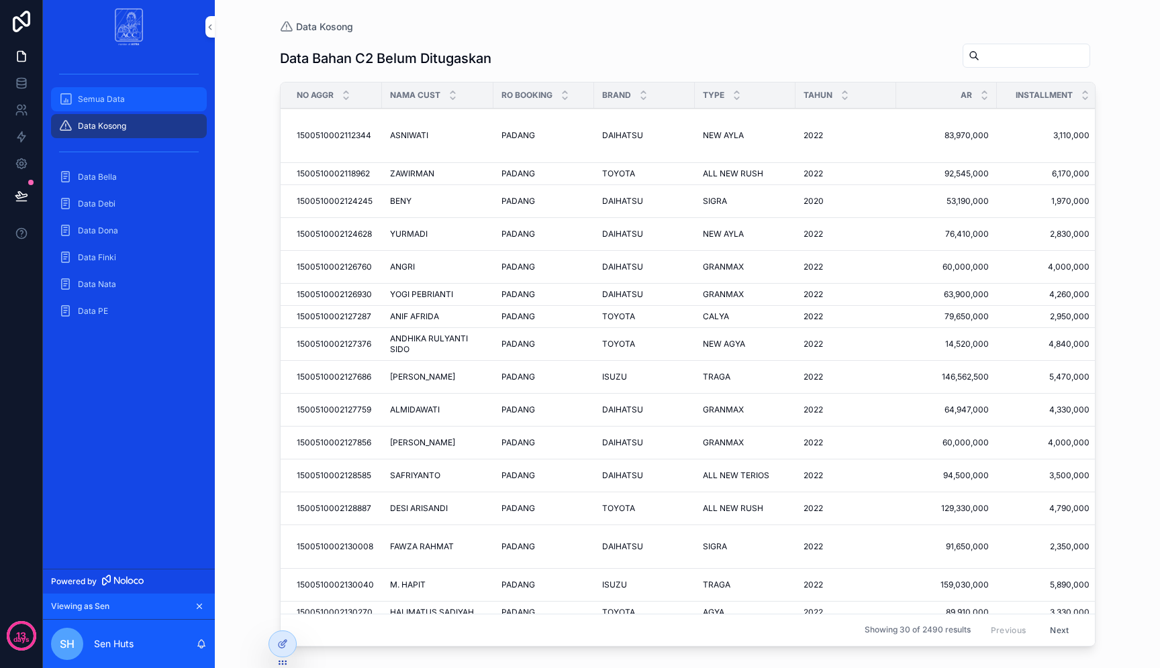
click at [136, 100] on div "Semua Data" at bounding box center [129, 99] width 140 height 21
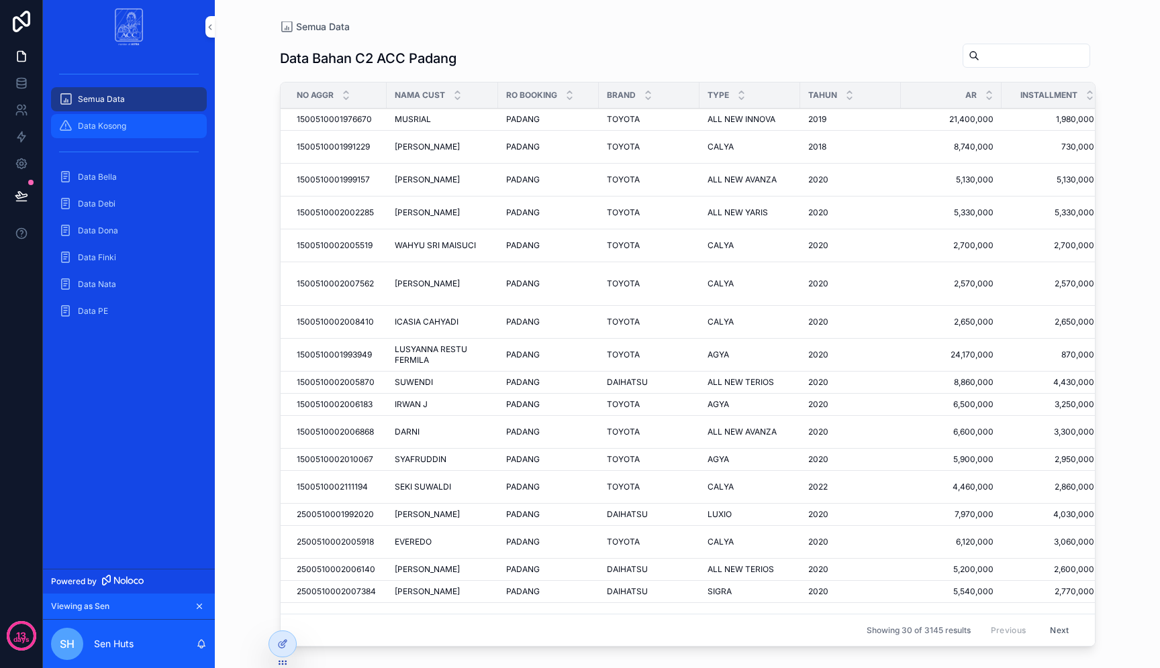
click at [146, 123] on div "Data Kosong" at bounding box center [129, 125] width 140 height 21
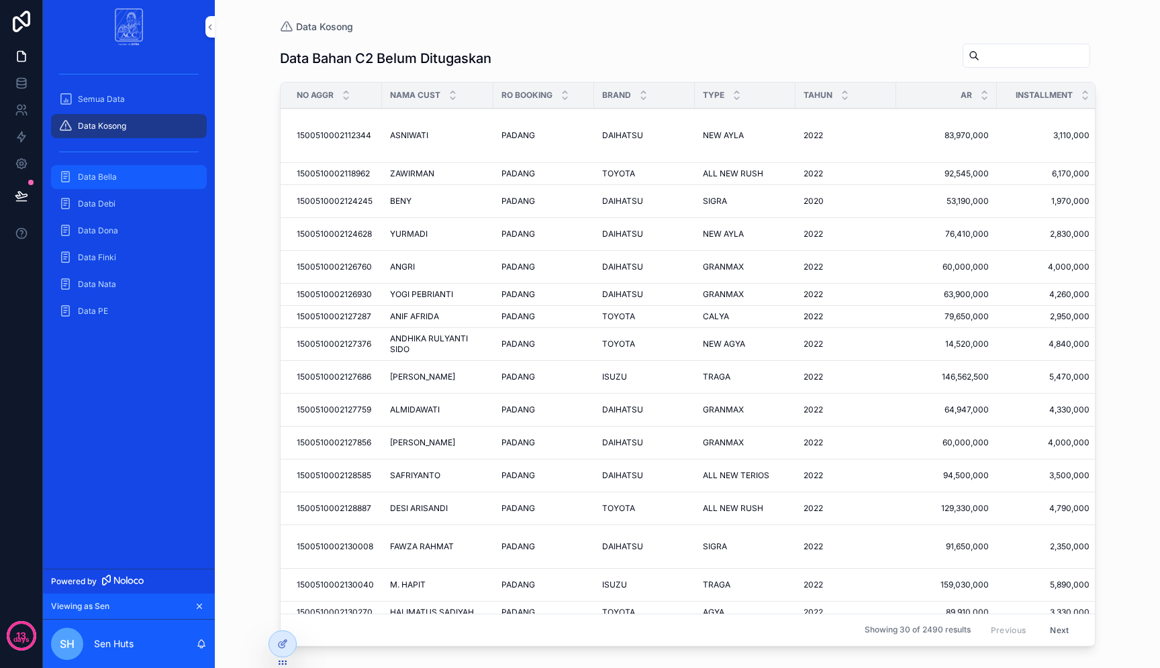
click at [138, 187] on div "Data Bella" at bounding box center [129, 176] width 140 height 21
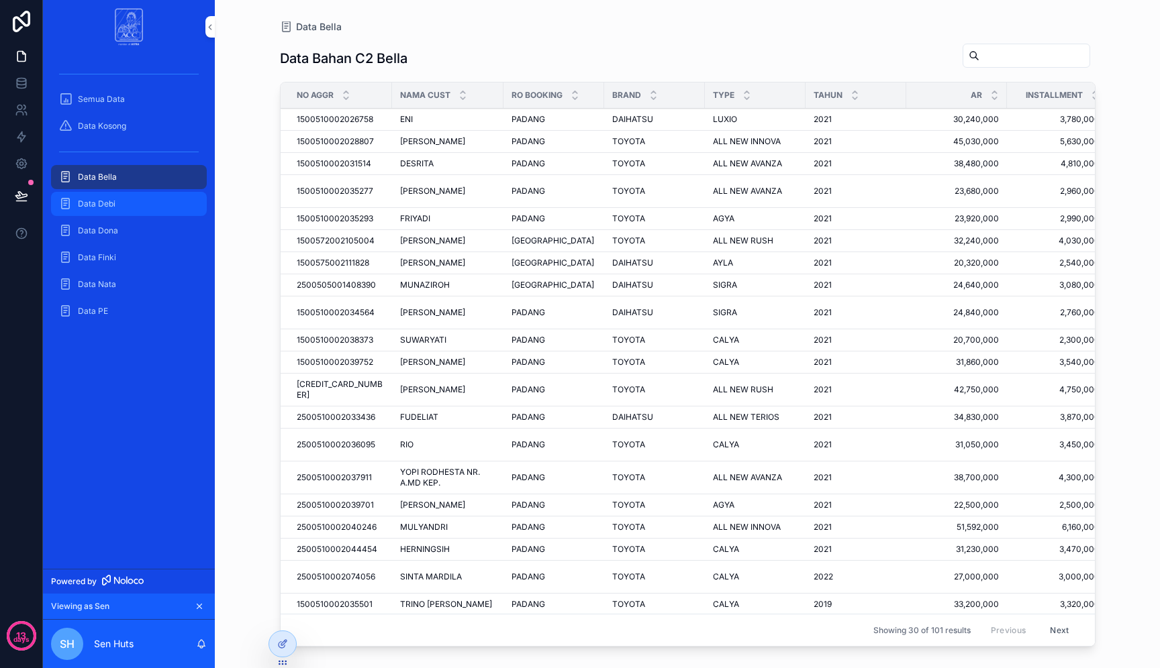
click at [140, 213] on div "Data Debi" at bounding box center [129, 203] width 140 height 21
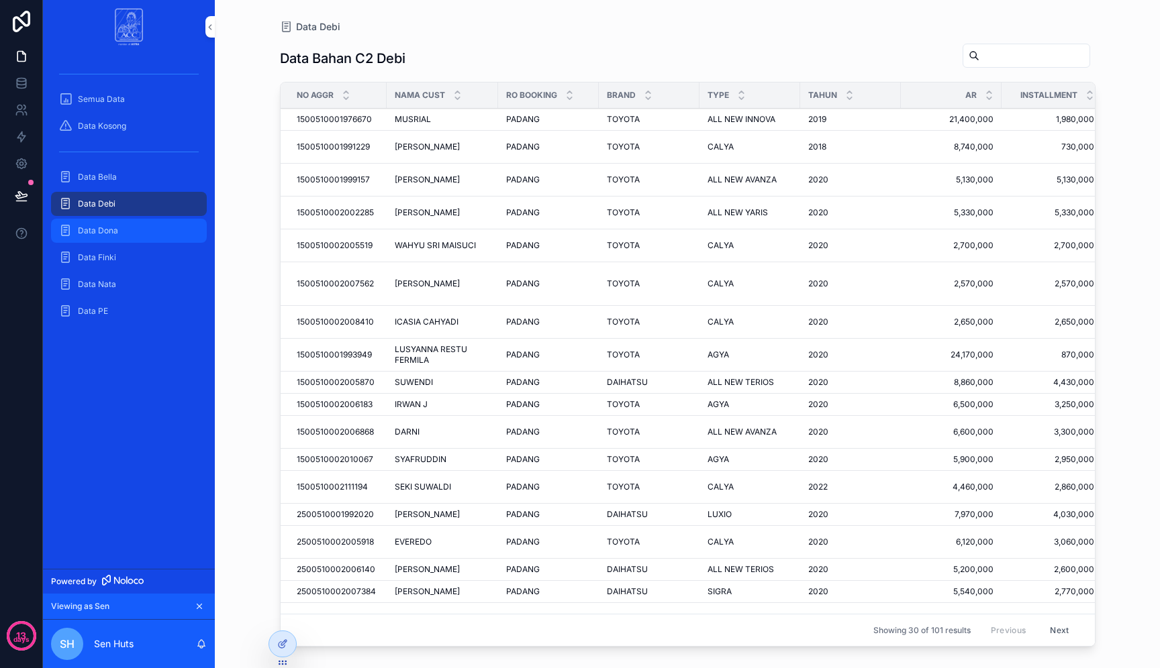
click at [139, 239] on div "Data Dona" at bounding box center [129, 230] width 140 height 21
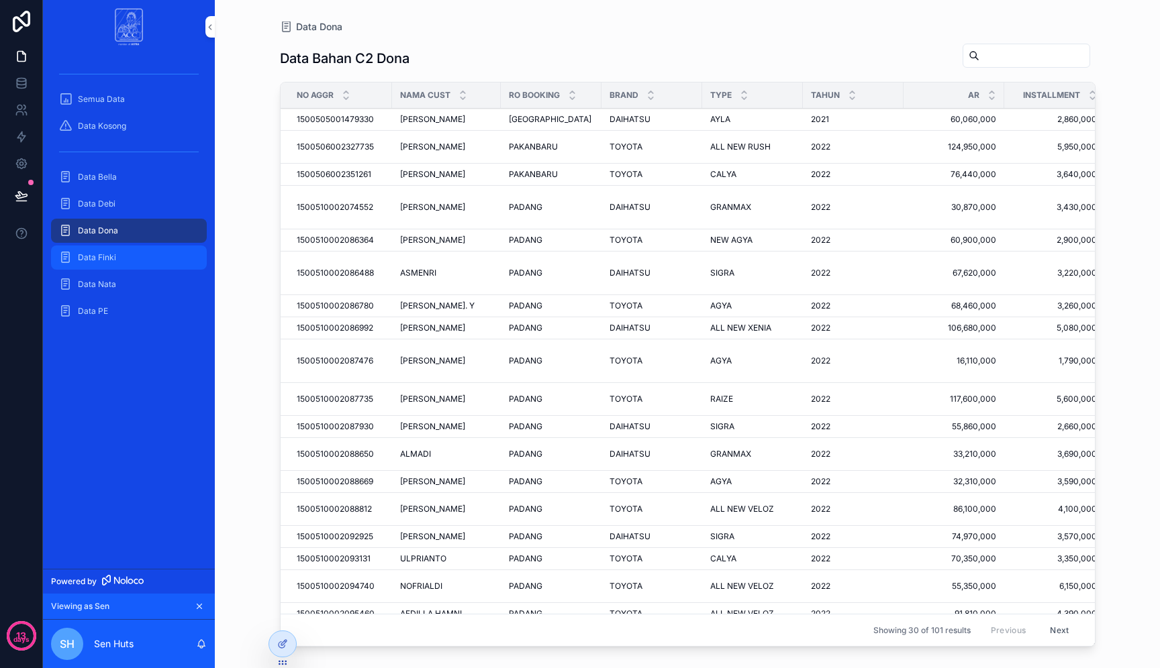
click at [139, 263] on div "Data Finki" at bounding box center [129, 257] width 140 height 21
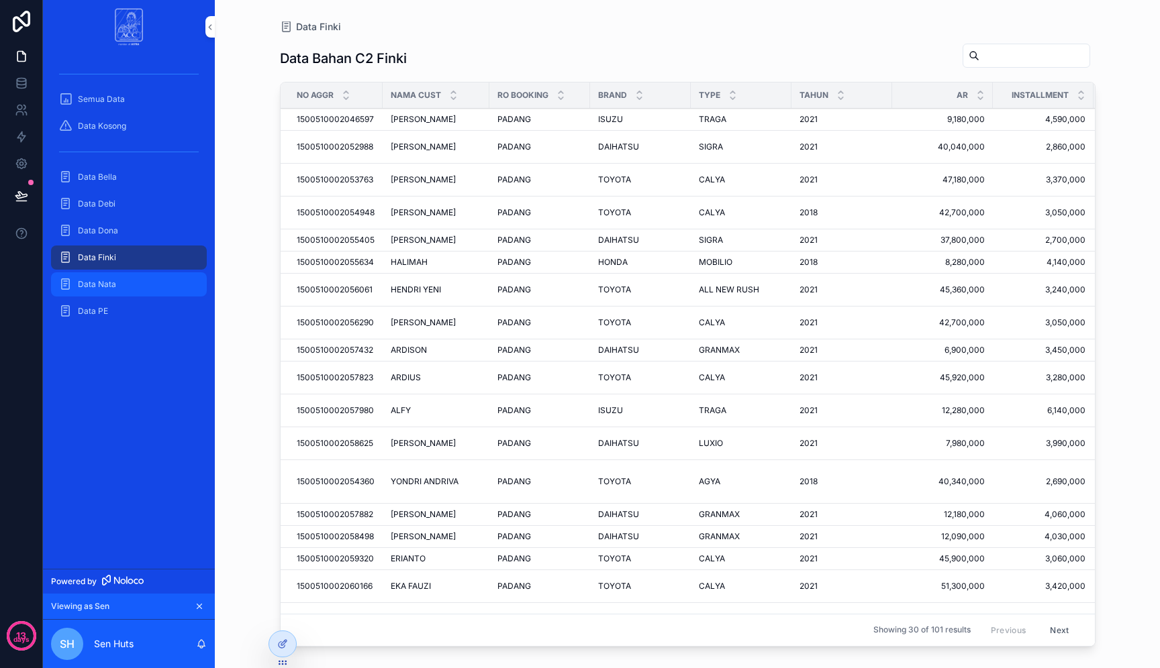
click at [142, 292] on div "Data Nata" at bounding box center [129, 284] width 140 height 21
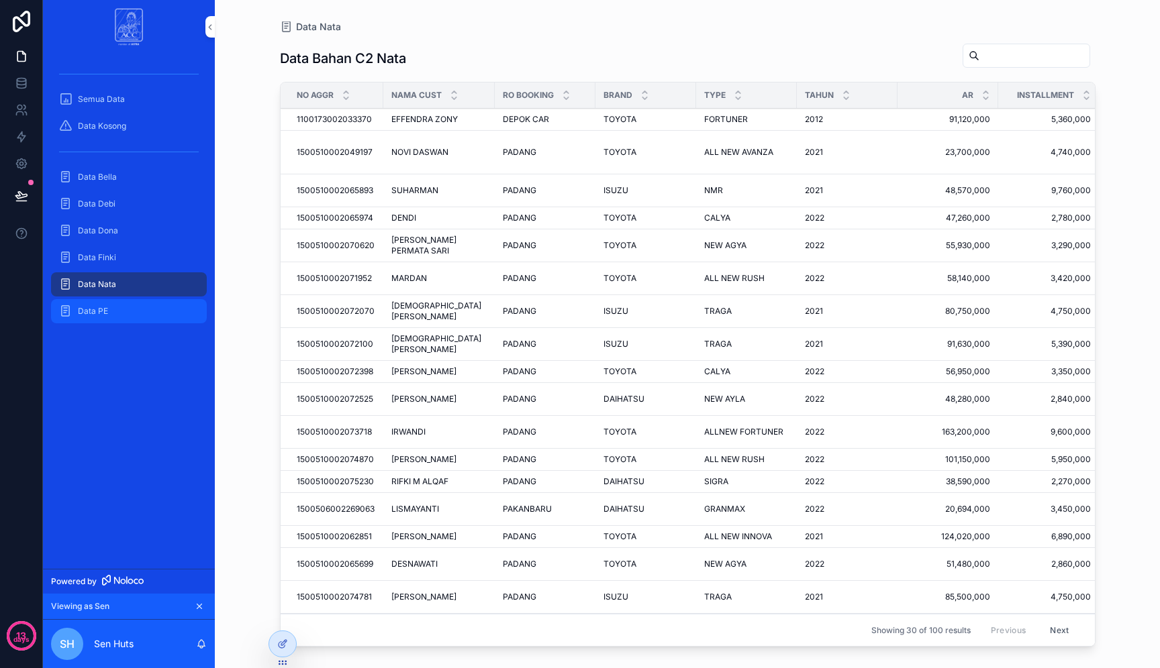
click at [142, 314] on div "Data PE" at bounding box center [129, 311] width 140 height 21
click at [119, 100] on span "Semua Data" at bounding box center [101, 99] width 47 height 11
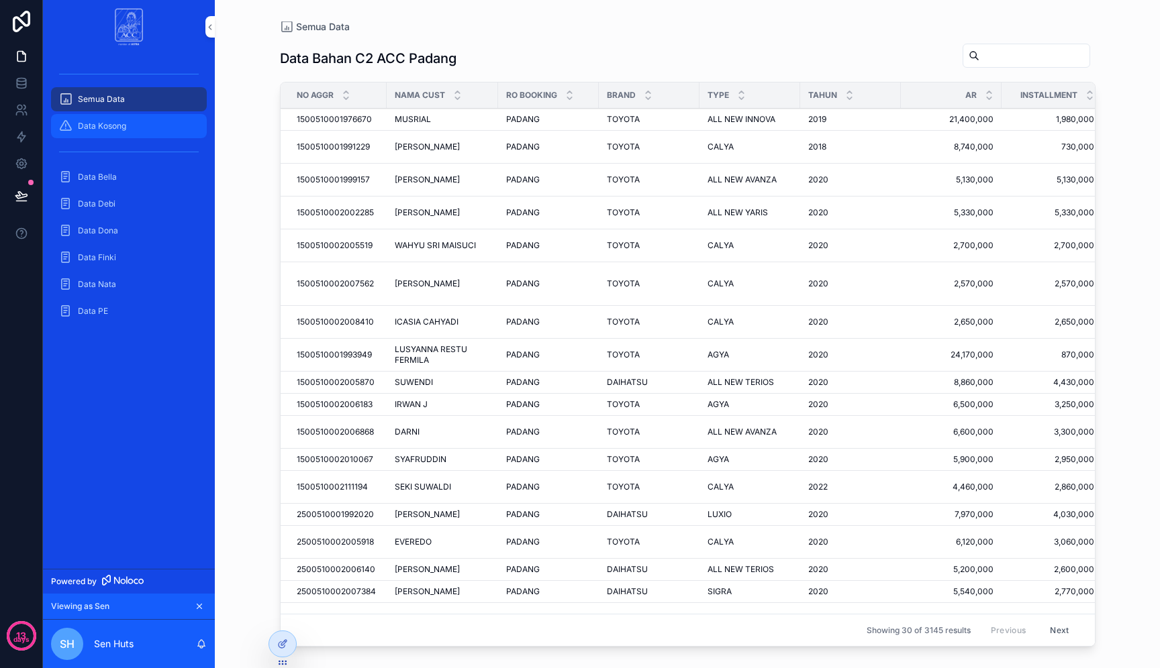
click at [124, 121] on span "Data Kosong" at bounding box center [102, 126] width 48 height 11
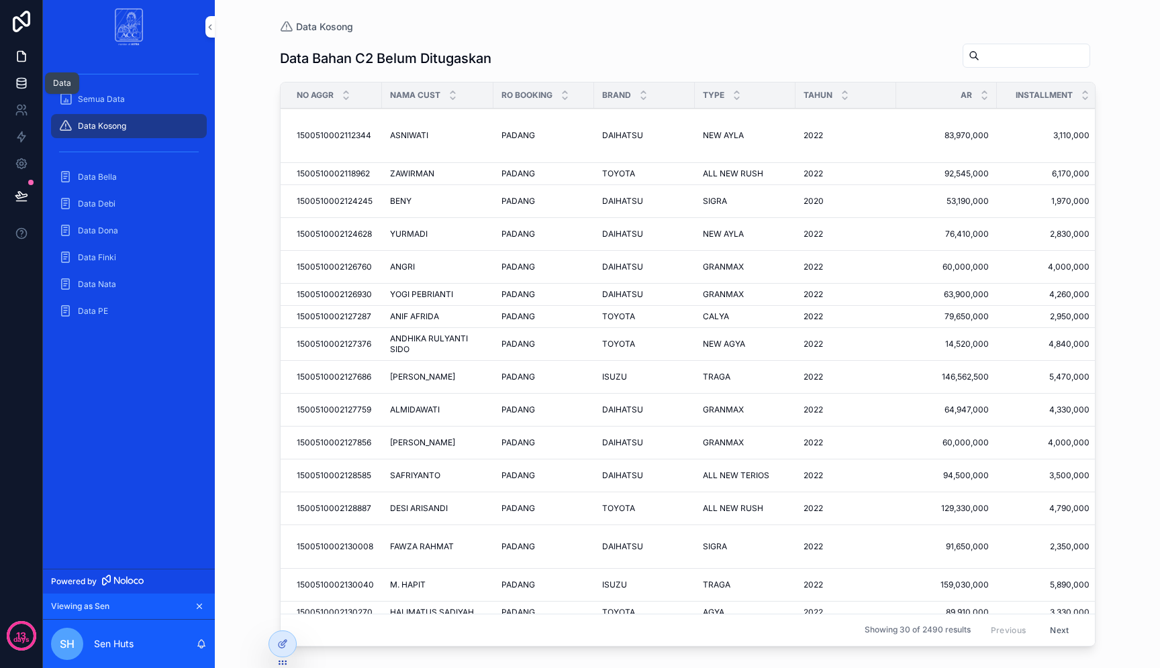
click at [26, 84] on icon at bounding box center [21, 82] width 13 height 13
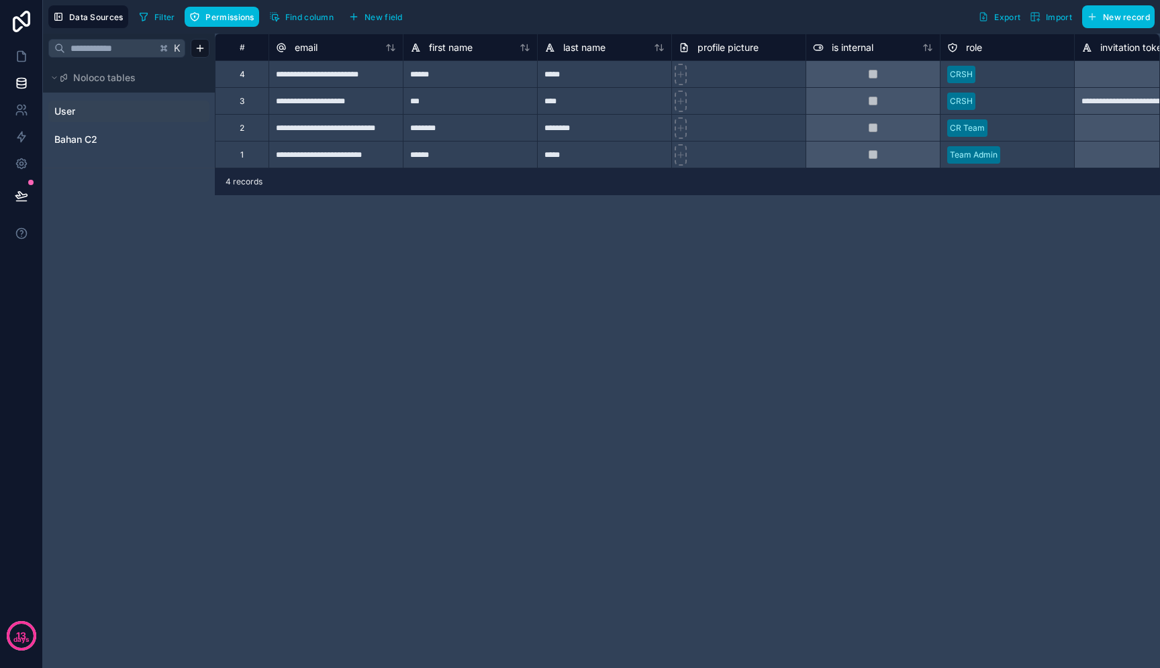
click at [101, 115] on link "User" at bounding box center [108, 111] width 109 height 13
click at [23, 115] on icon at bounding box center [21, 109] width 13 height 13
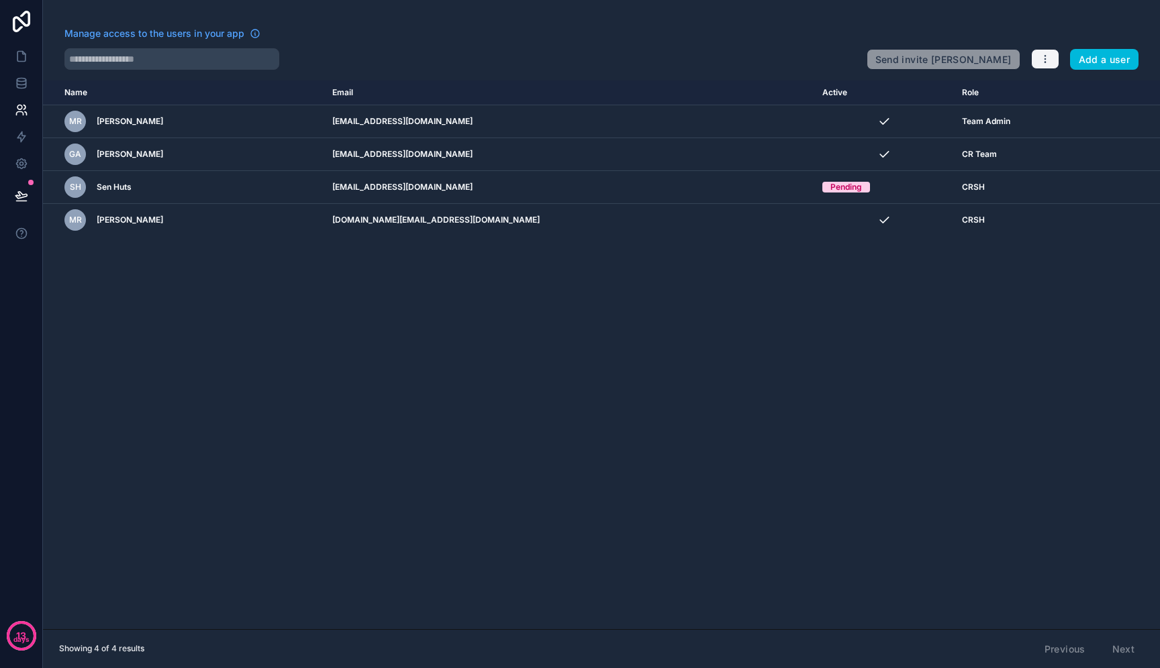
click at [1046, 57] on icon "button" at bounding box center [1044, 59] width 11 height 11
click at [1053, 88] on link "Manage roles" at bounding box center [1072, 91] width 84 height 21
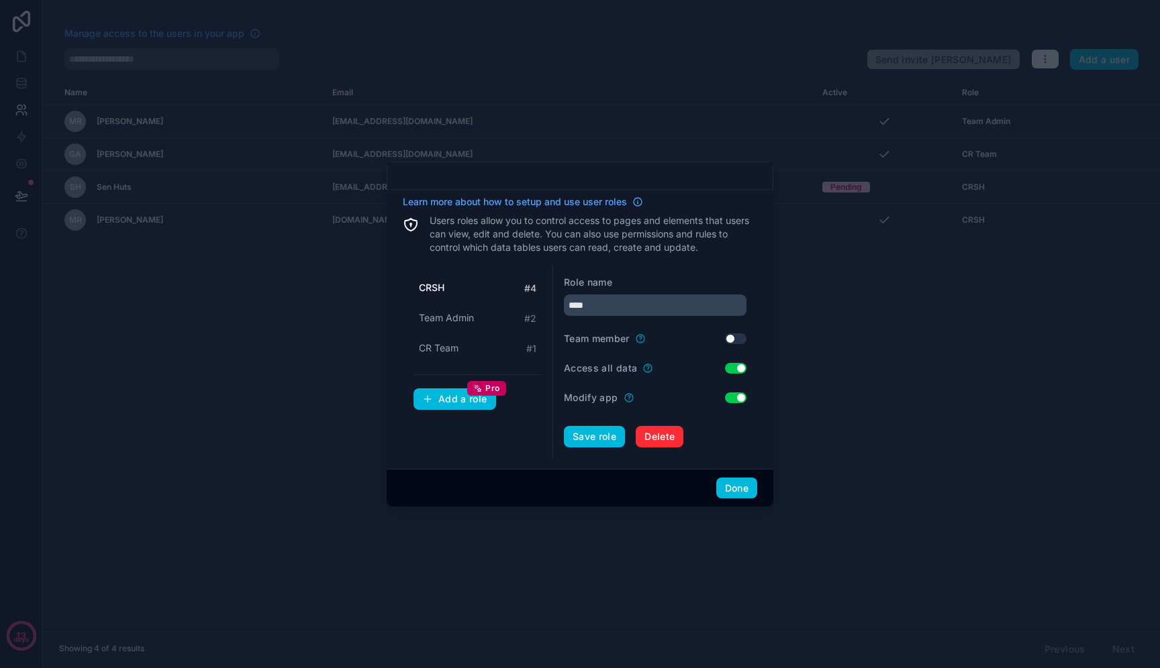
click at [676, 517] on div at bounding box center [580, 334] width 1160 height 668
click at [743, 483] on button "Done" at bounding box center [736, 488] width 41 height 21
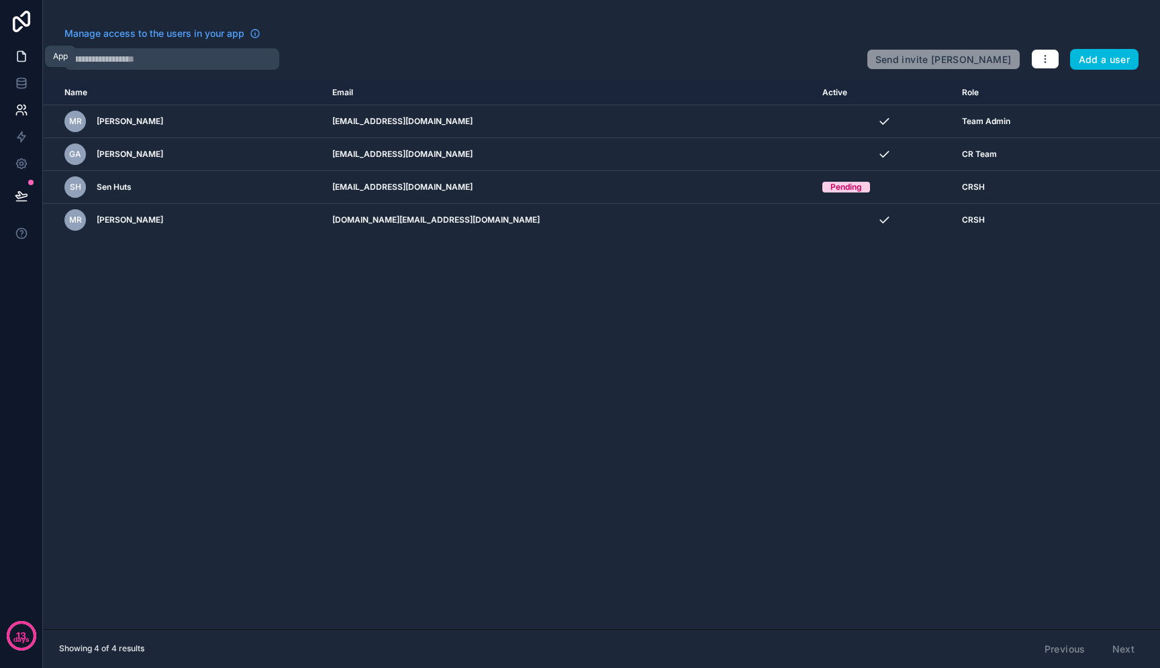
click at [21, 59] on icon at bounding box center [21, 56] width 13 height 13
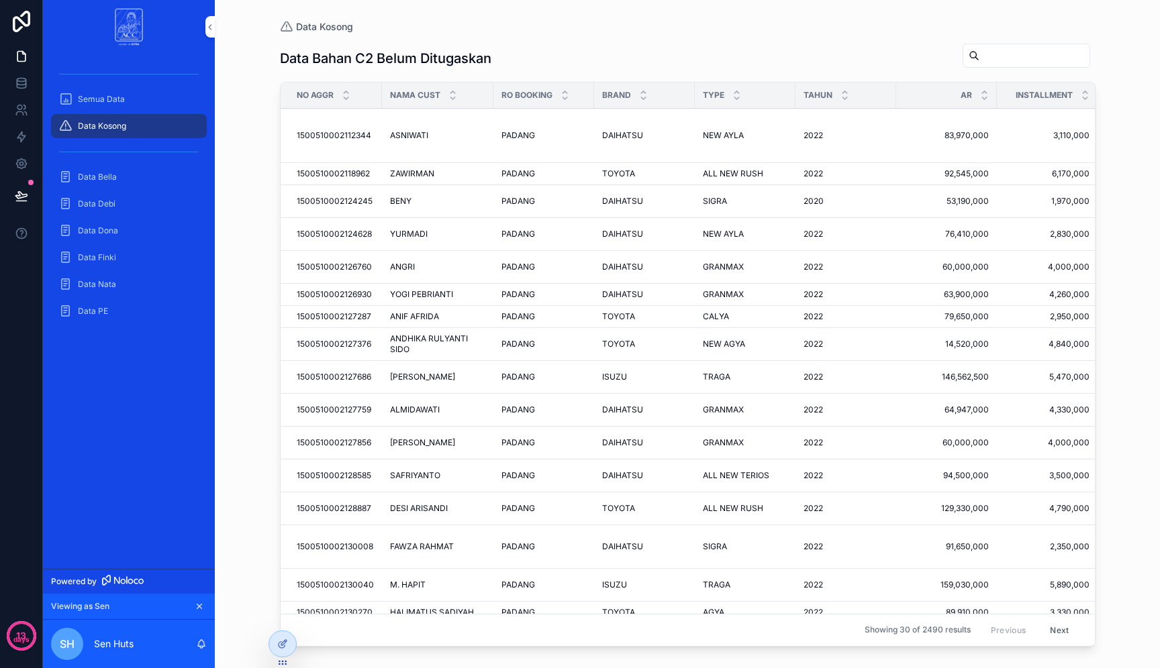
click at [201, 608] on icon "scrollable content" at bounding box center [199, 607] width 5 height 5
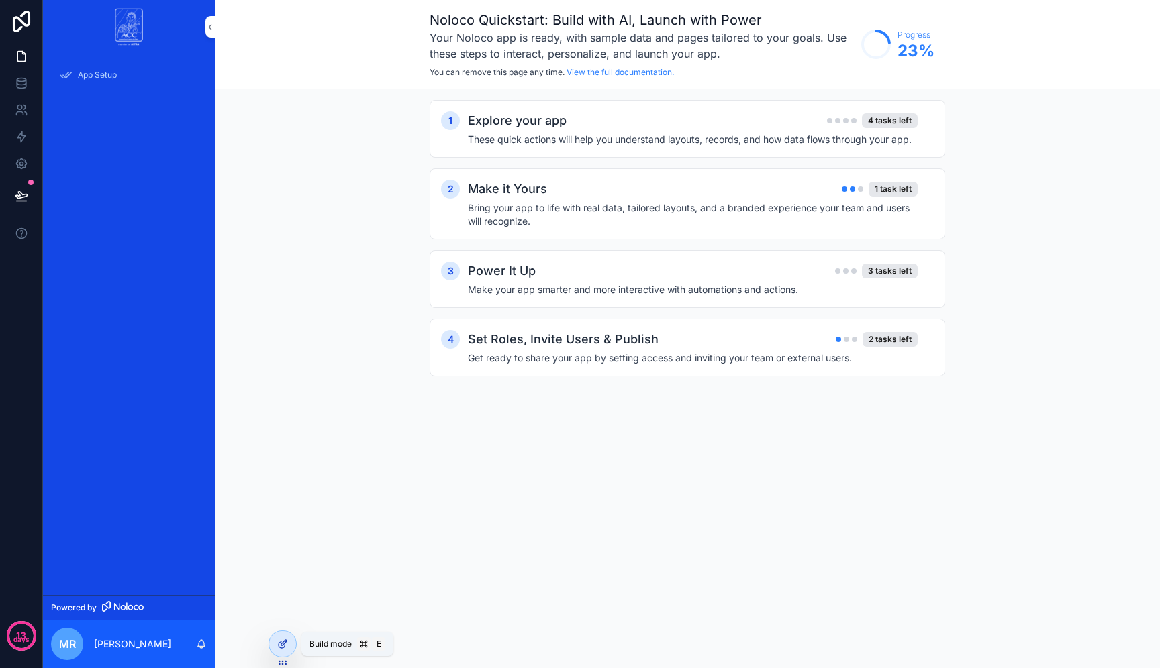
click at [281, 643] on icon at bounding box center [283, 642] width 5 height 5
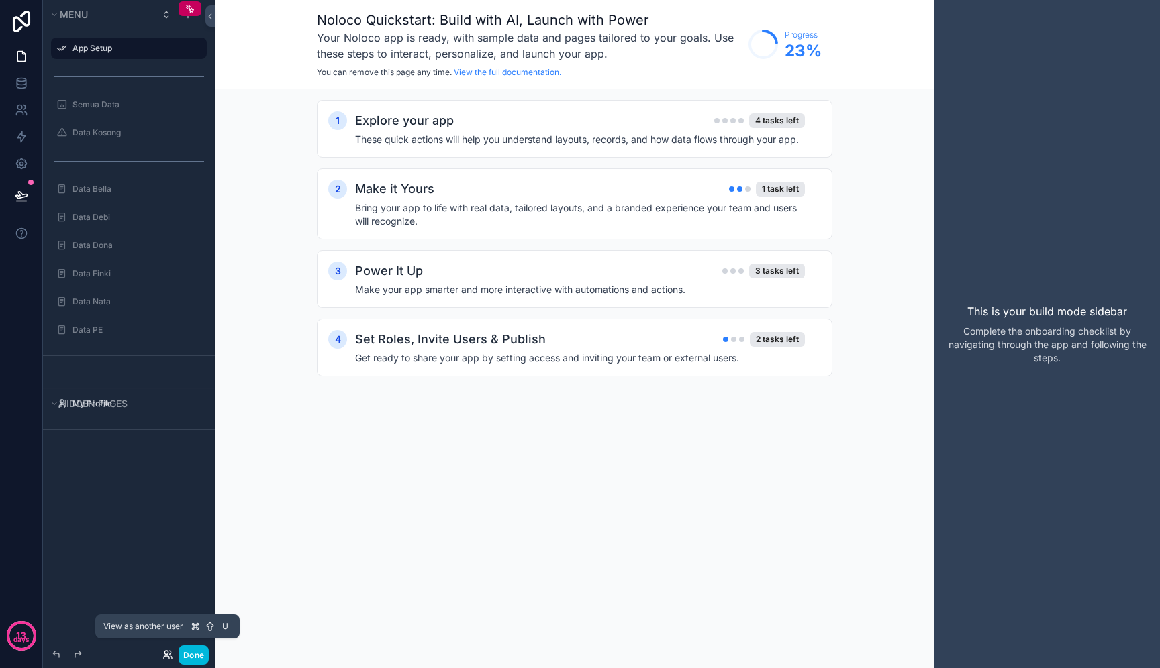
click at [167, 656] on icon at bounding box center [166, 657] width 5 height 3
click at [90, 576] on div "Menu App Setup Semua Data Data Kosong Data Bella Data [PERSON_NAME] Data [PERSO…" at bounding box center [129, 326] width 172 height 652
click at [183, 646] on button "Done" at bounding box center [193, 655] width 30 height 19
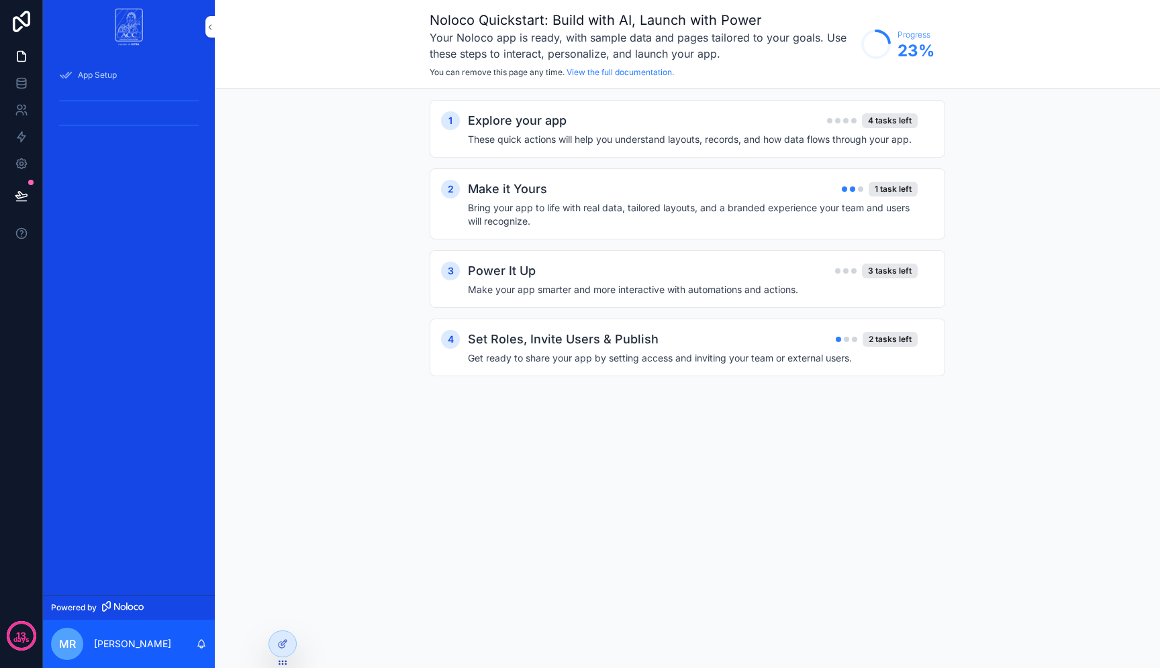
click at [0, 0] on div at bounding box center [0, 0] width 0 height 0
click at [0, 0] on icon at bounding box center [0, 0] width 0 height 0
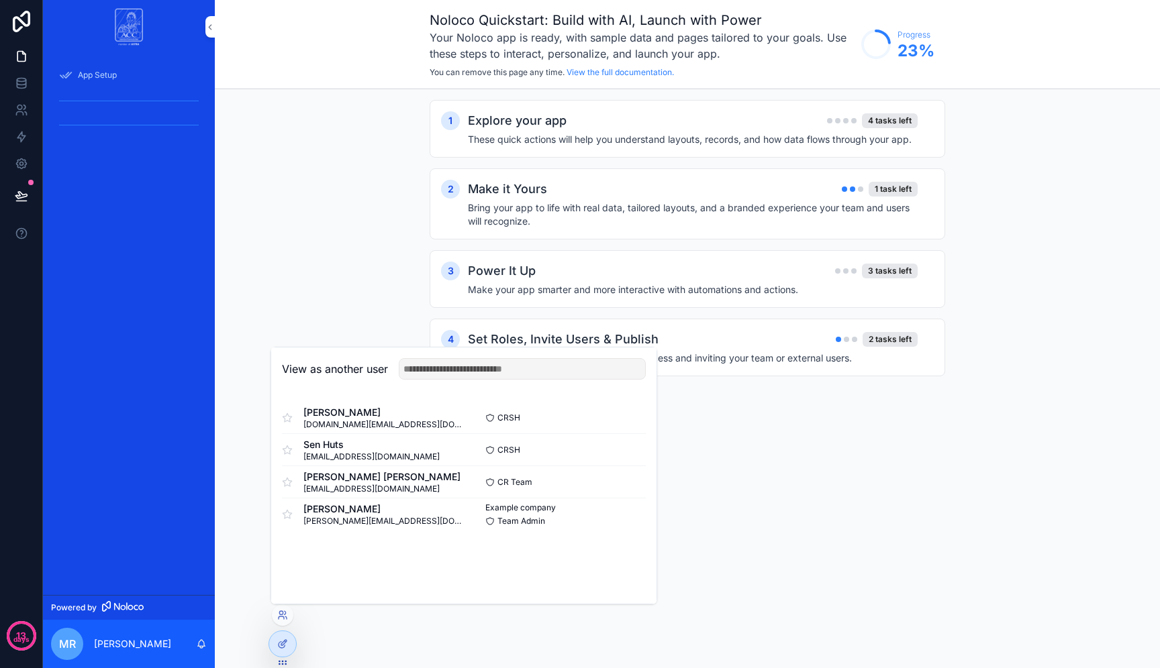
click at [0, 0] on button "Select" at bounding box center [0, 0] width 0 height 0
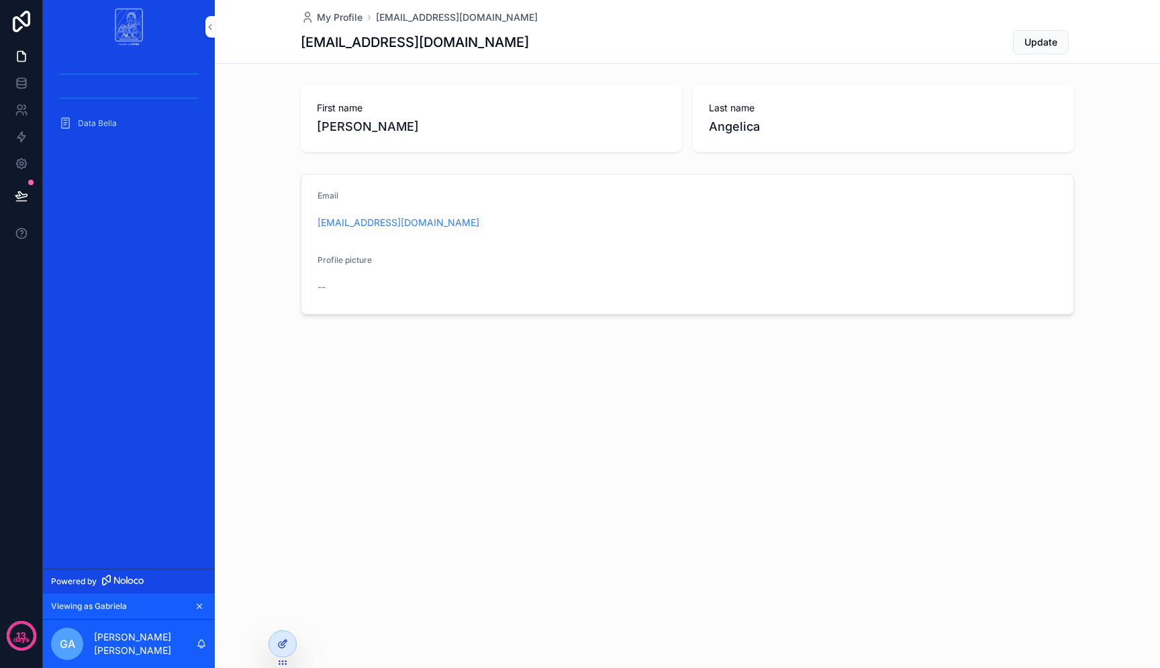
click at [282, 641] on icon at bounding box center [282, 644] width 11 height 11
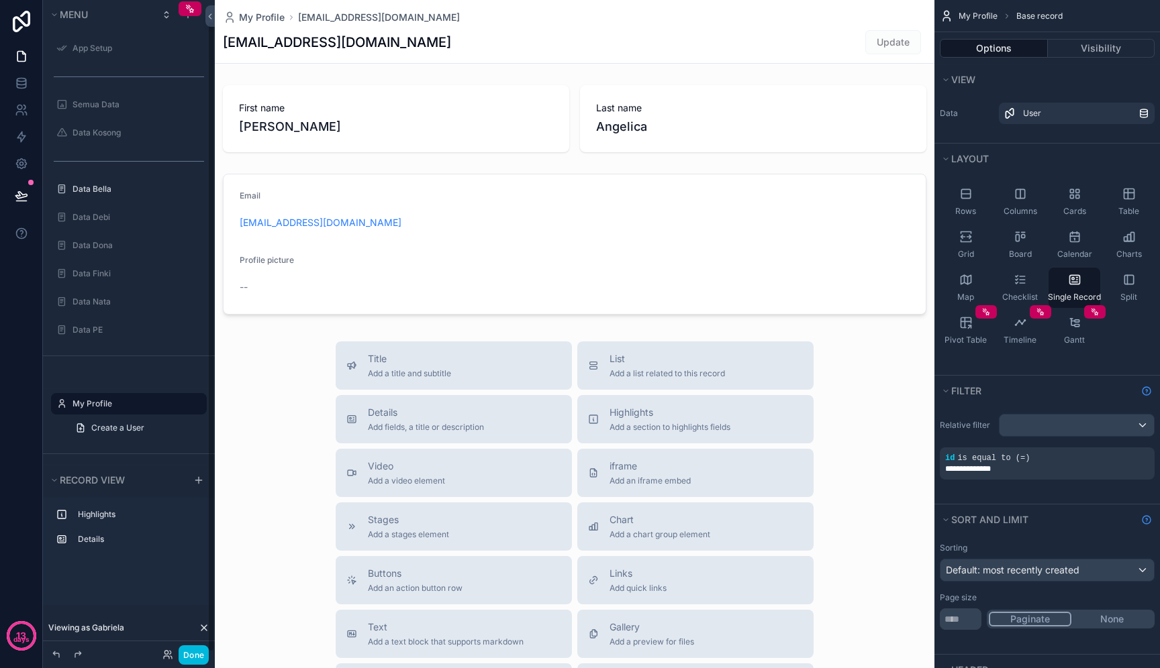
scroll to position [21, 0]
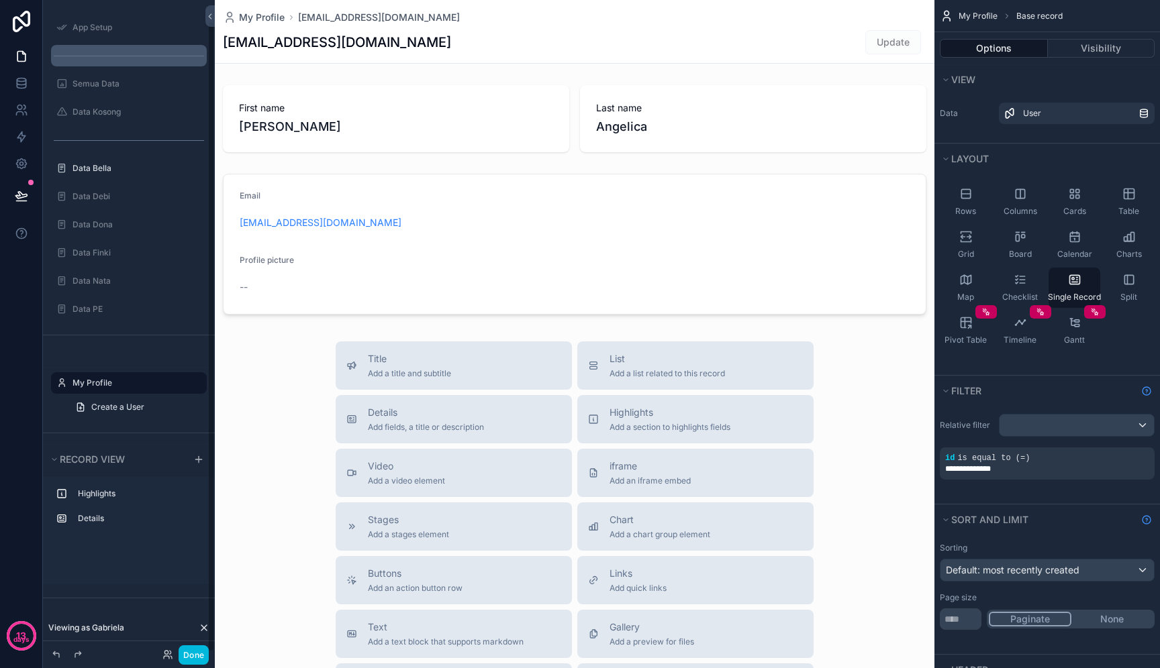
click at [169, 56] on hr "scrollable content" at bounding box center [129, 56] width 150 height 1
click at [0, 0] on icon "scrollable content" at bounding box center [0, 0] width 0 height 0
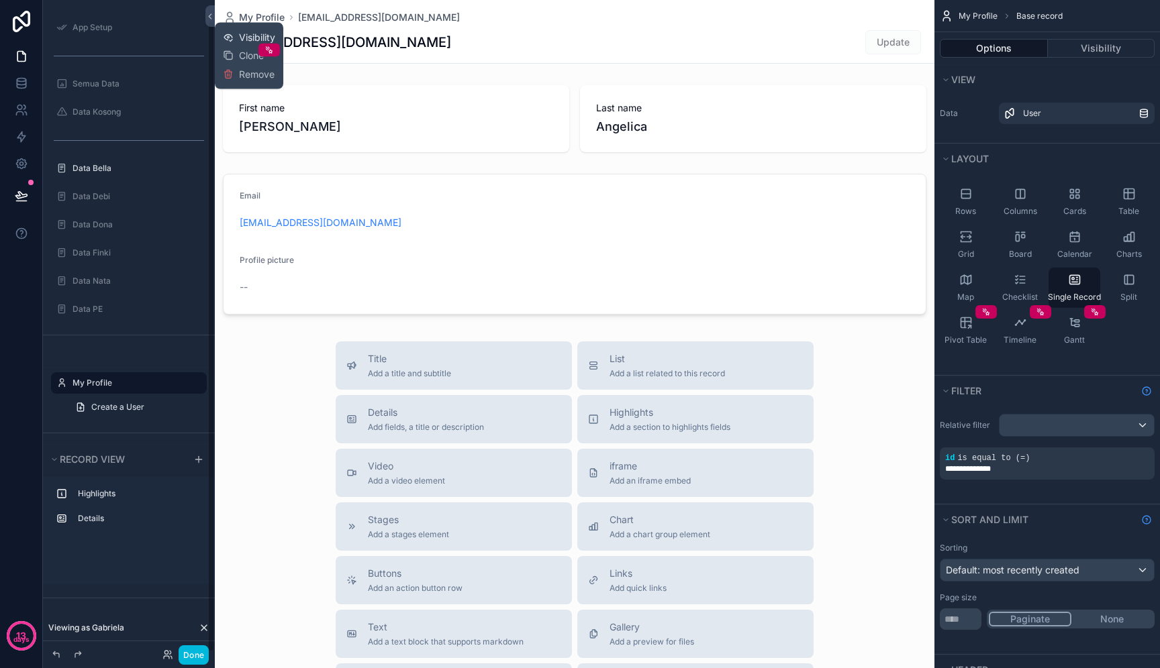
click at [238, 39] on button "Visibility" at bounding box center [249, 37] width 52 height 13
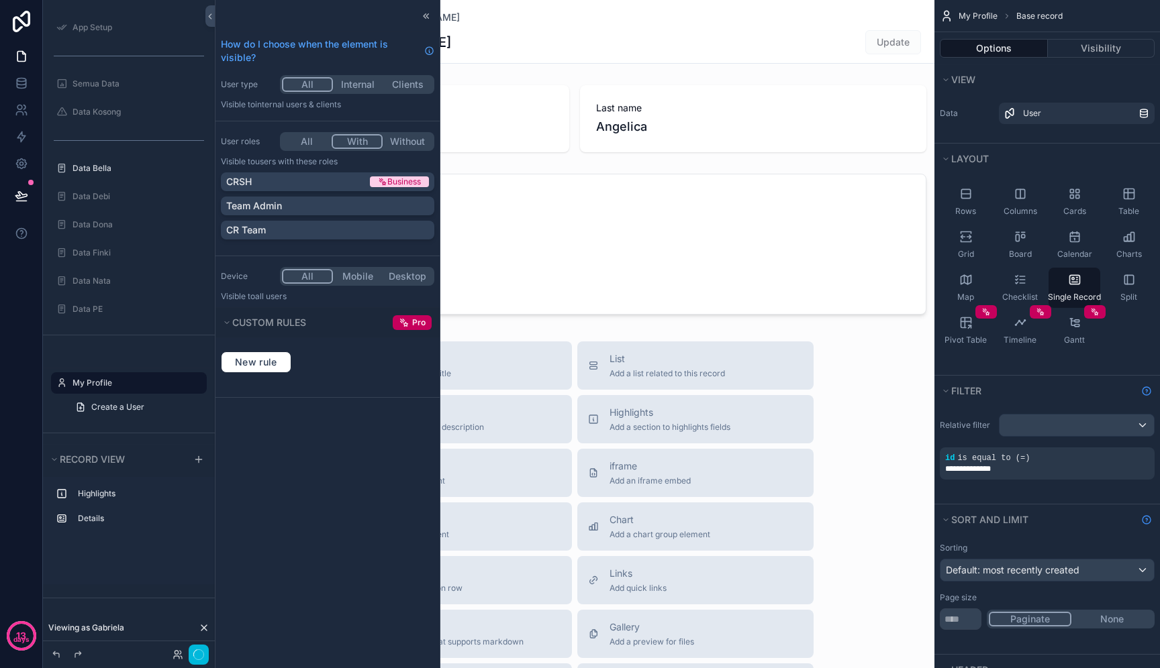
click at [362, 144] on button "With" at bounding box center [356, 141] width 51 height 15
click at [404, 144] on button "Without" at bounding box center [407, 141] width 50 height 15
click at [307, 237] on div "CR Team" at bounding box center [327, 230] width 213 height 19
click at [407, 142] on button "Without" at bounding box center [407, 141] width 50 height 15
click at [359, 232] on div "CR Team" at bounding box center [319, 229] width 187 height 13
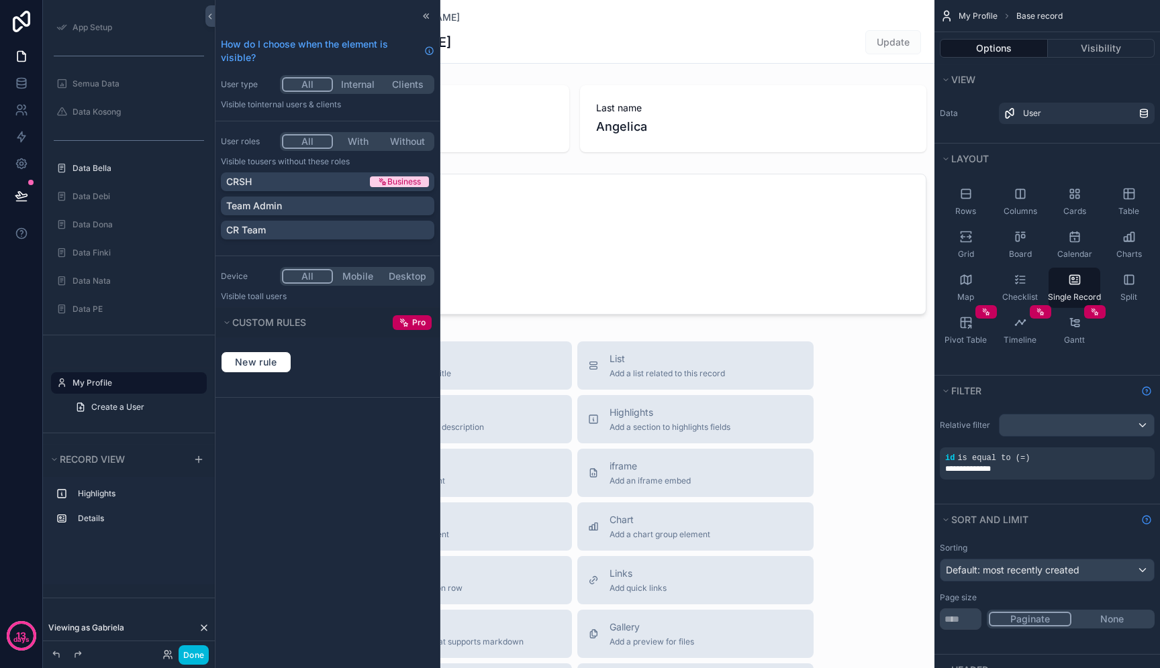
click at [401, 141] on button "Without" at bounding box center [407, 141] width 50 height 15
click at [349, 228] on div "CR Team" at bounding box center [327, 229] width 203 height 13
click at [401, 140] on button "Without" at bounding box center [406, 141] width 51 height 15
click at [136, 137] on div "scrollable content" at bounding box center [129, 140] width 156 height 21
click at [0, 0] on icon "scrollable content" at bounding box center [0, 0] width 0 height 0
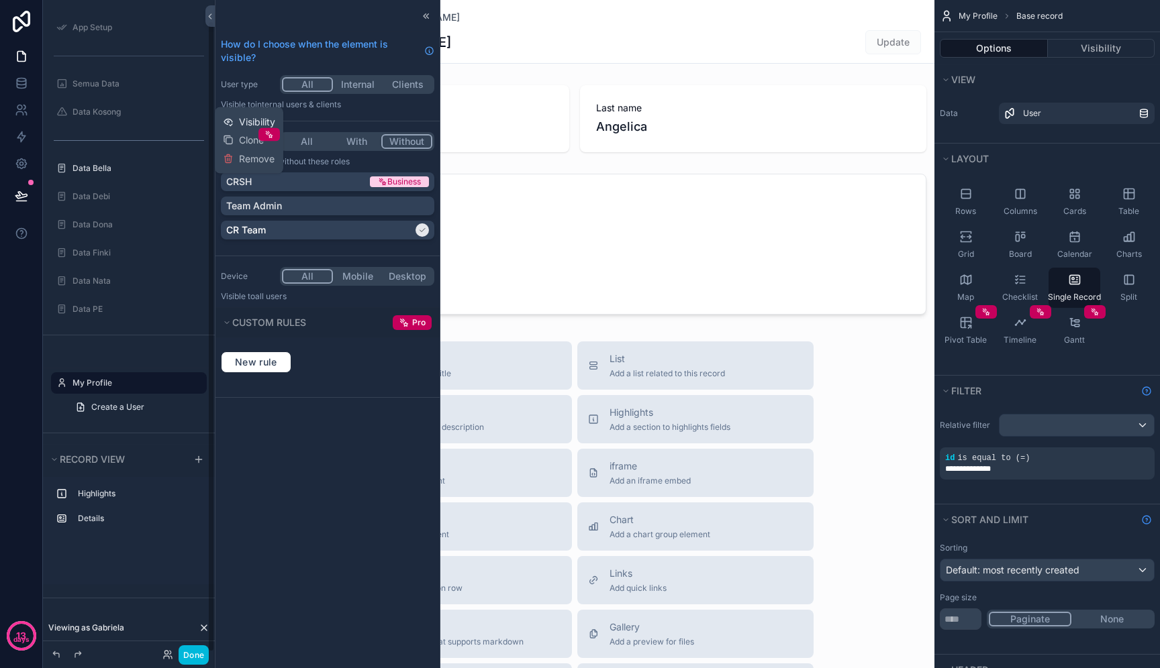
click at [244, 123] on span "Visibility" at bounding box center [257, 121] width 36 height 13
click at [413, 142] on button "Without" at bounding box center [407, 141] width 50 height 15
click at [349, 231] on div "CR Team" at bounding box center [327, 229] width 203 height 13
click at [410, 144] on button "Without" at bounding box center [407, 141] width 50 height 15
click at [175, 60] on div "scrollable content" at bounding box center [129, 55] width 156 height 21
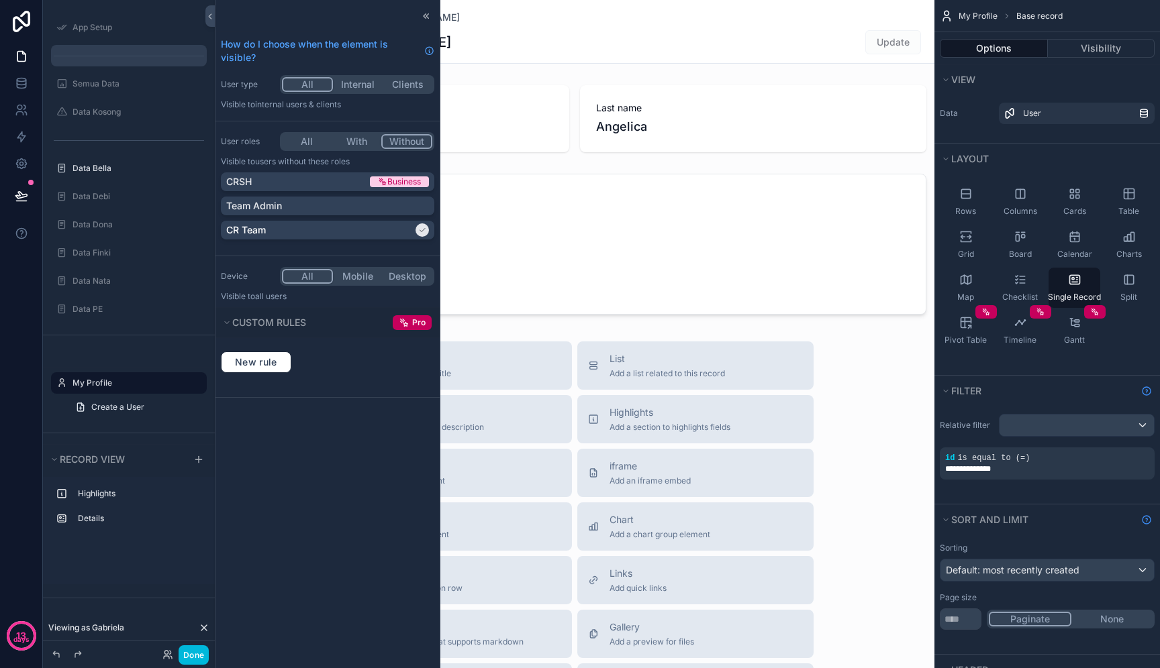
click at [0, 0] on icon "scrollable content" at bounding box center [0, 0] width 0 height 0
click at [236, 40] on button "Visibility" at bounding box center [249, 37] width 52 height 13
click at [427, 11] on icon at bounding box center [426, 16] width 11 height 11
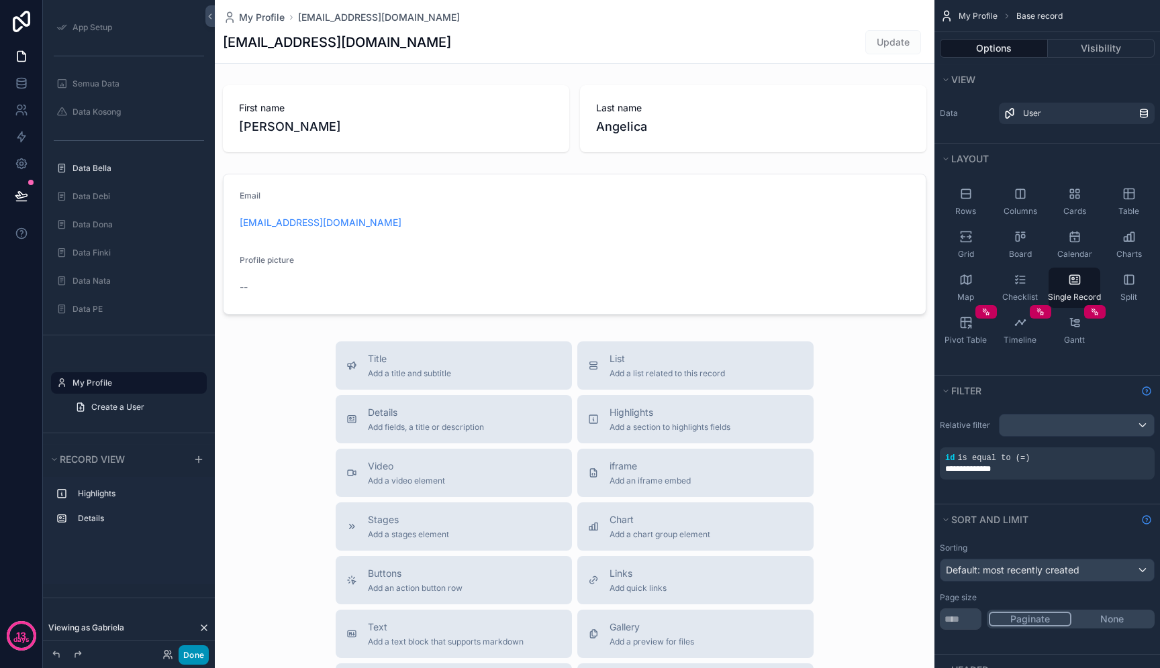
click at [196, 654] on button "Done" at bounding box center [193, 655] width 30 height 19
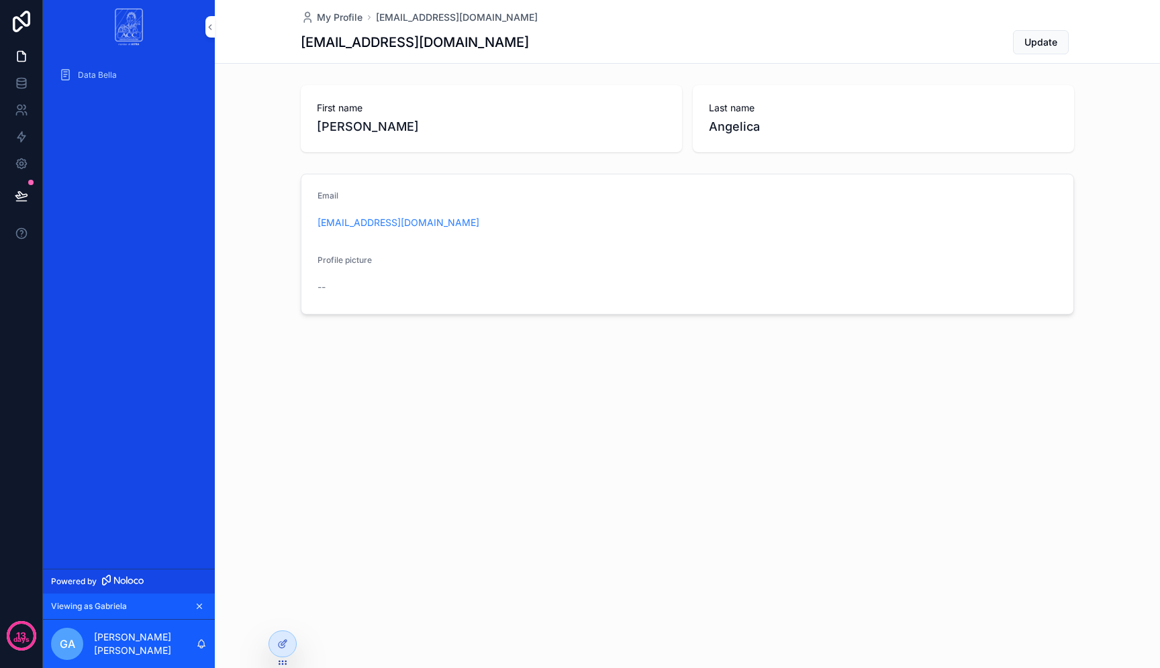
click at [0, 0] on icon at bounding box center [0, 0] width 0 height 0
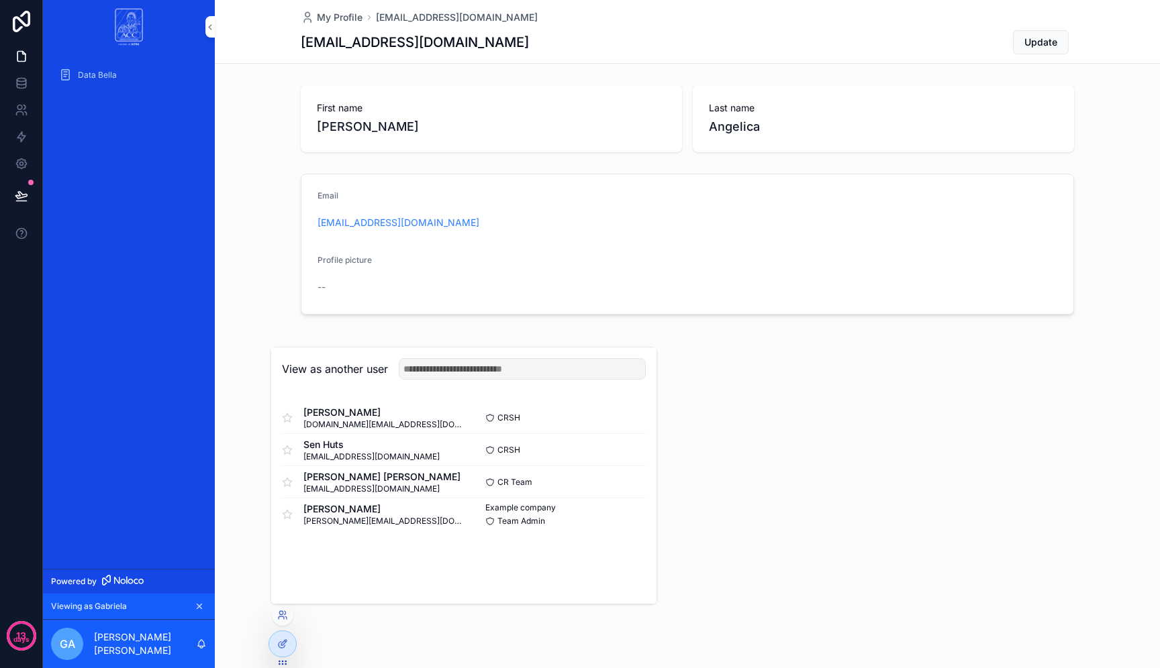
click at [0, 0] on button "Select" at bounding box center [0, 0] width 0 height 0
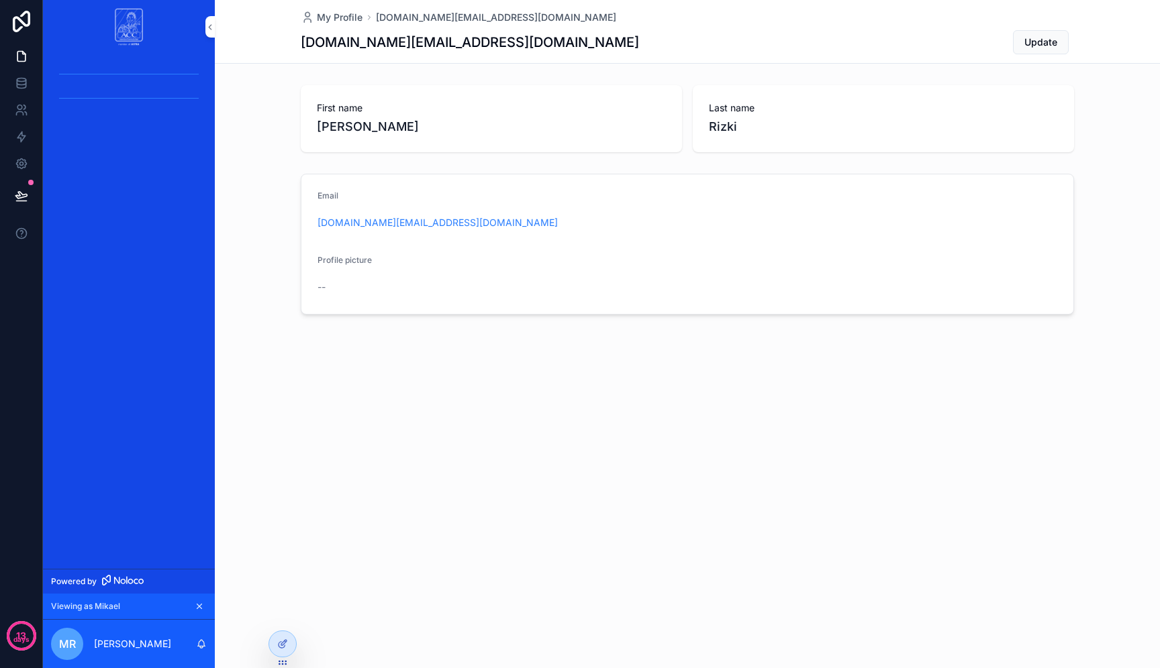
click at [0, 0] on div at bounding box center [0, 0] width 0 height 0
click at [0, 0] on icon at bounding box center [0, 0] width 0 height 0
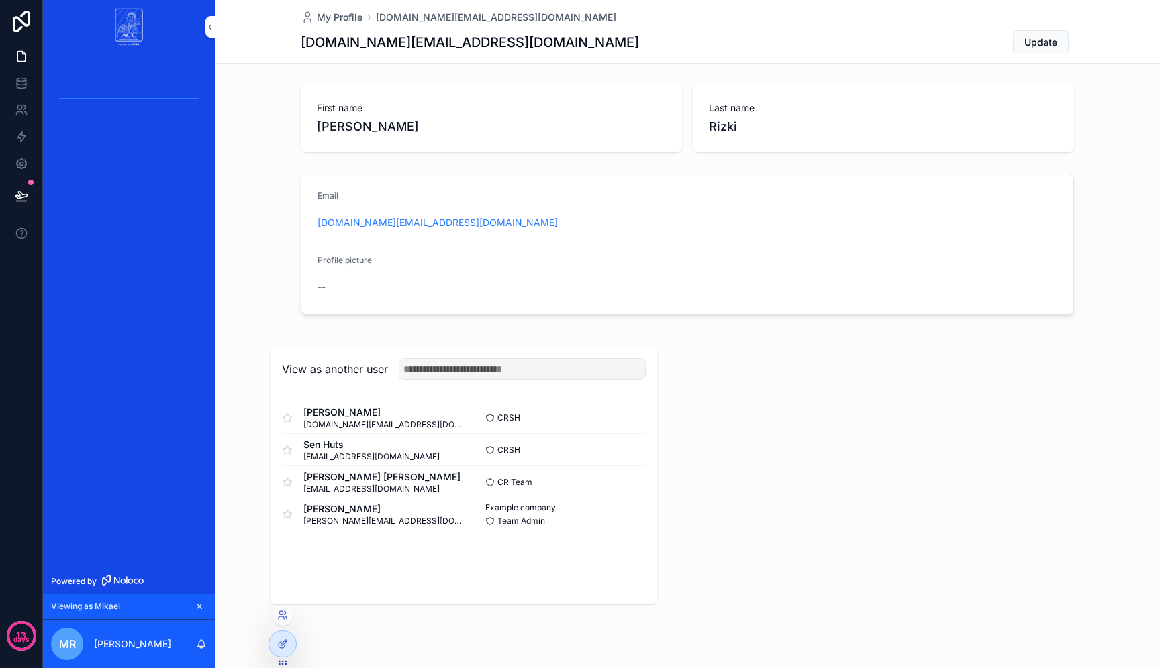
click at [0, 0] on button "Select" at bounding box center [0, 0] width 0 height 0
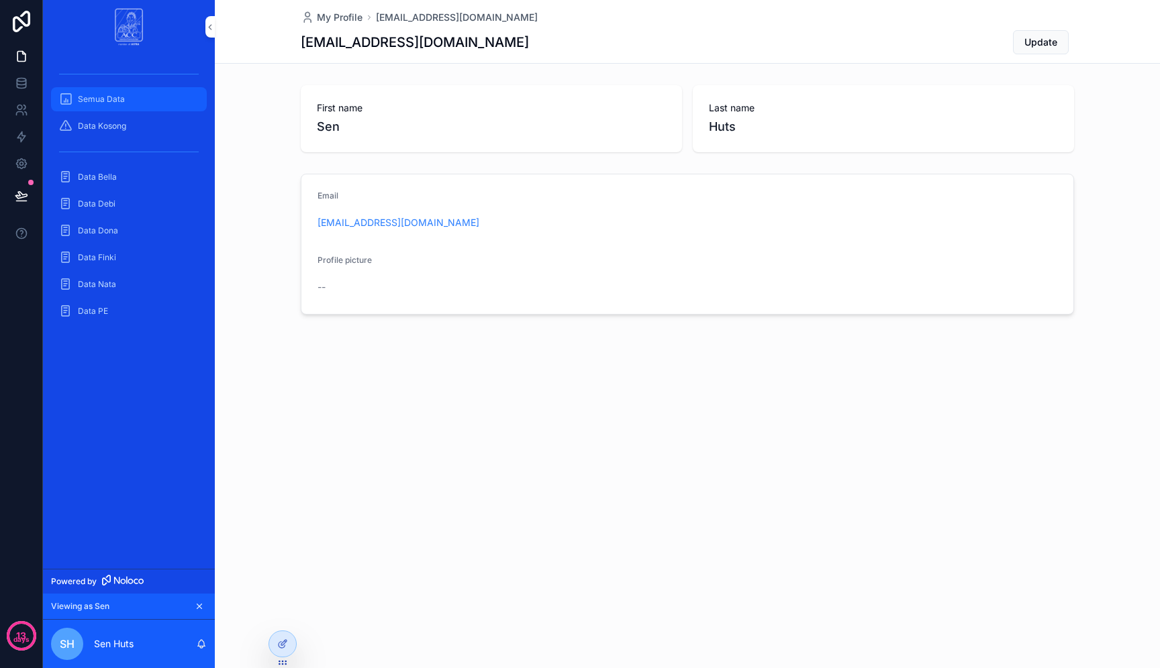
click at [95, 104] on span "Semua Data" at bounding box center [101, 99] width 47 height 11
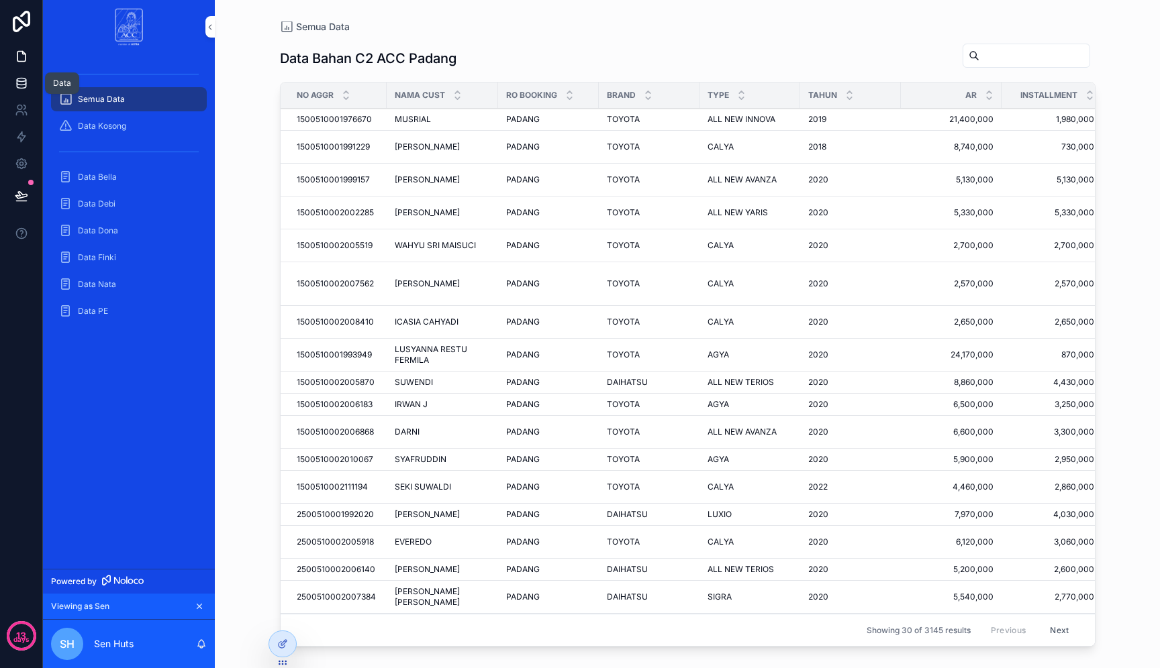
click at [27, 83] on icon at bounding box center [21, 82] width 13 height 13
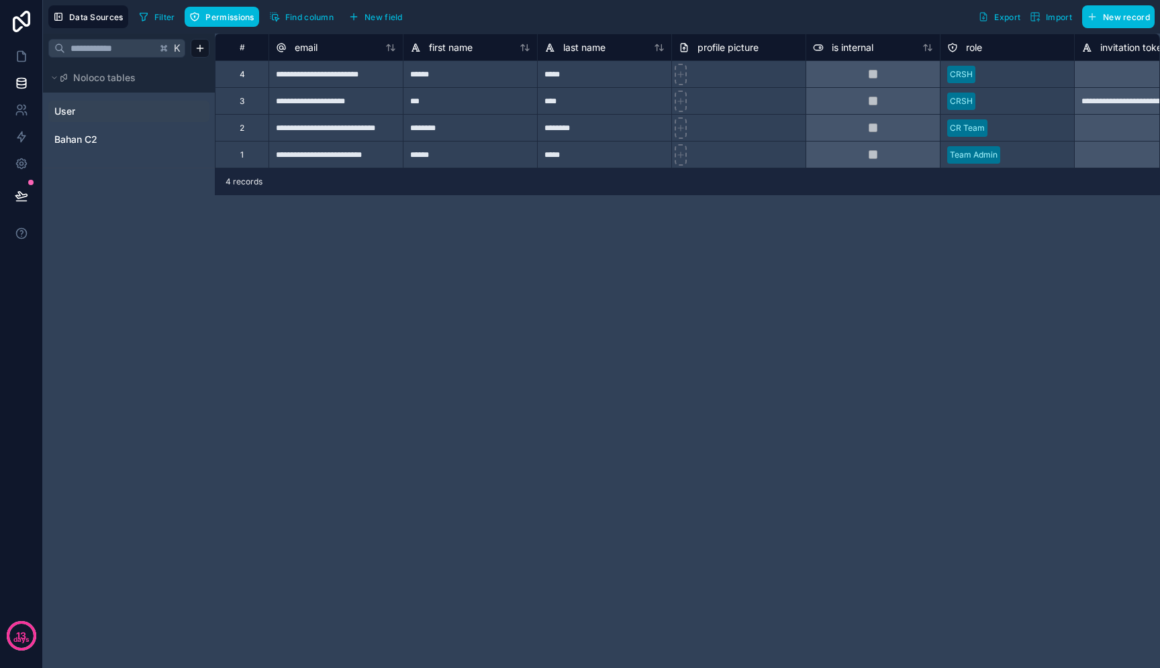
click at [104, 115] on link "User" at bounding box center [108, 111] width 109 height 13
click at [100, 142] on link "Bahan C2" at bounding box center [108, 139] width 109 height 13
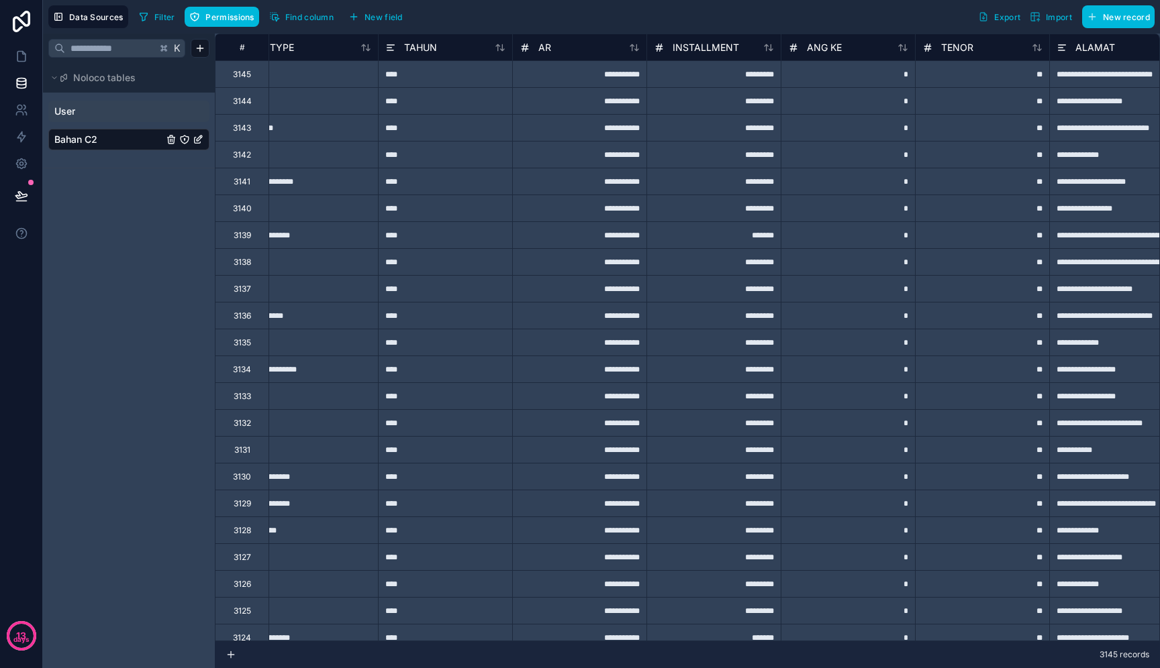
scroll to position [0, 825]
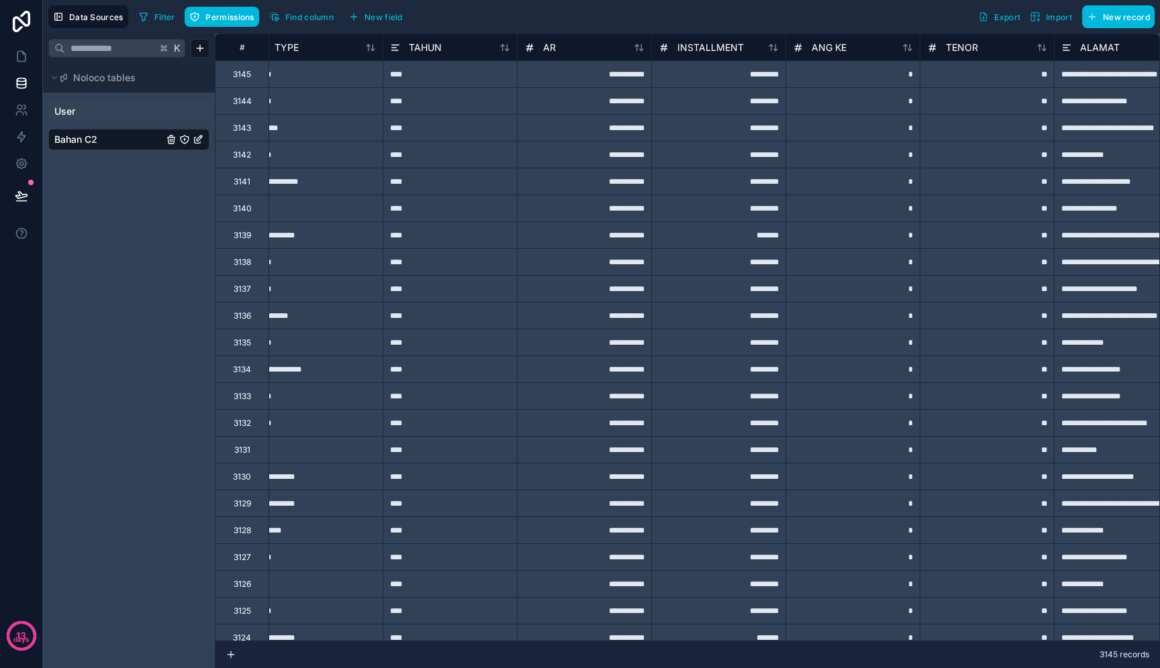
click at [907, 49] on icon at bounding box center [907, 47] width 11 height 11
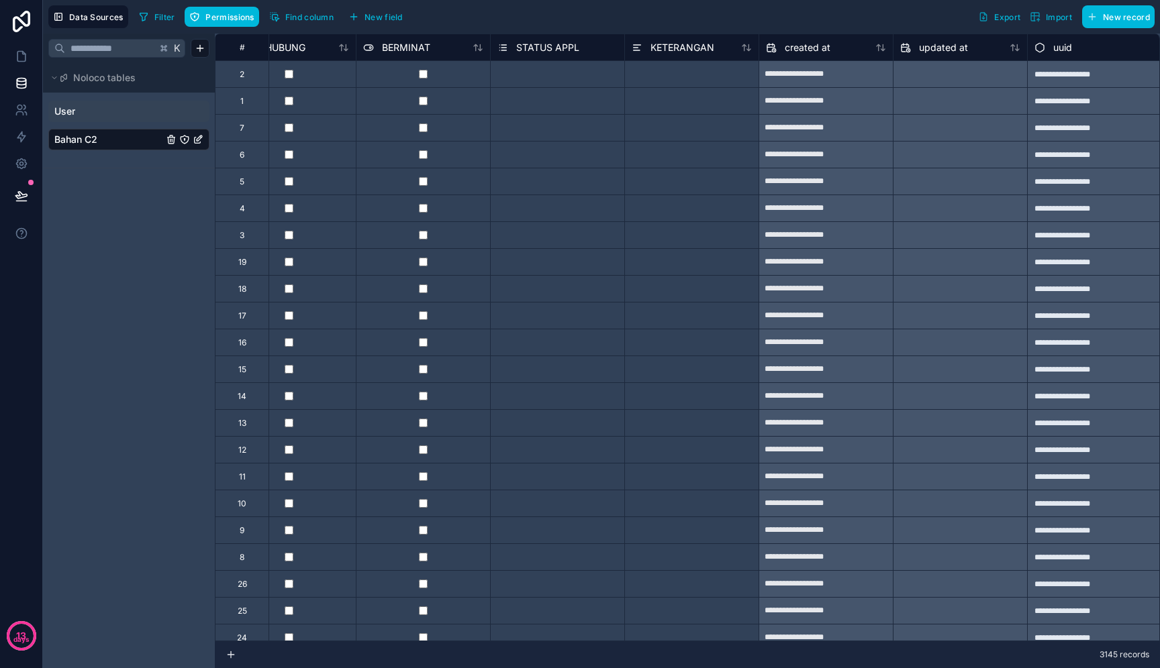
scroll to position [0, 3001]
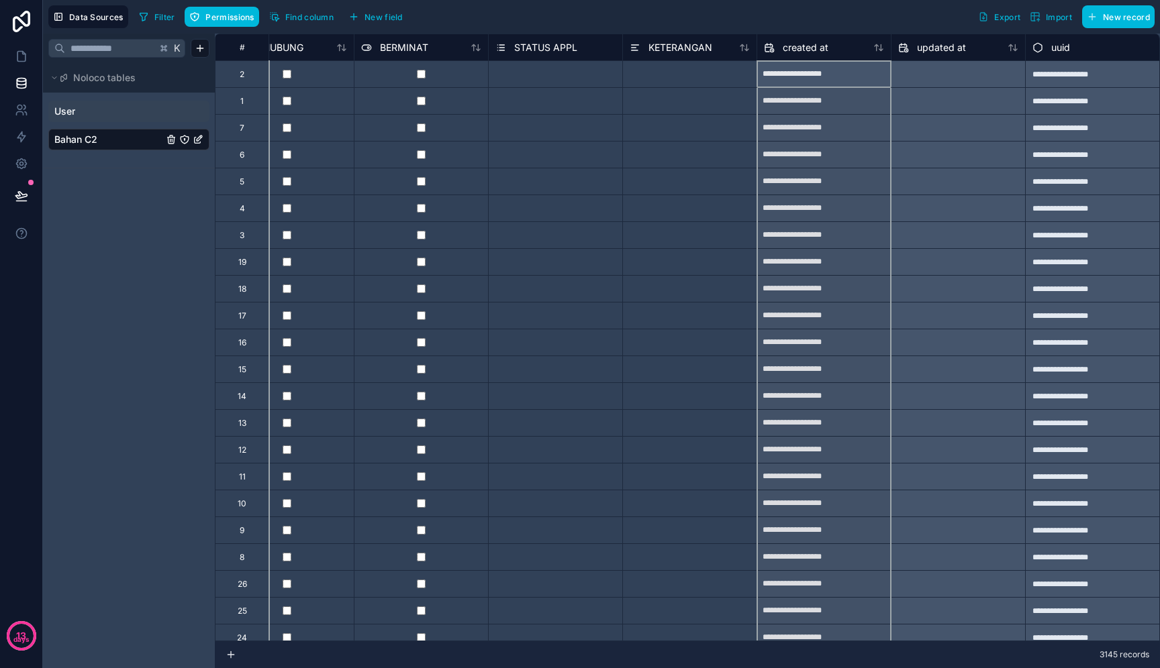
click at [881, 52] on icon at bounding box center [878, 47] width 11 height 11
click at [881, 48] on icon at bounding box center [881, 47] width 0 height 5
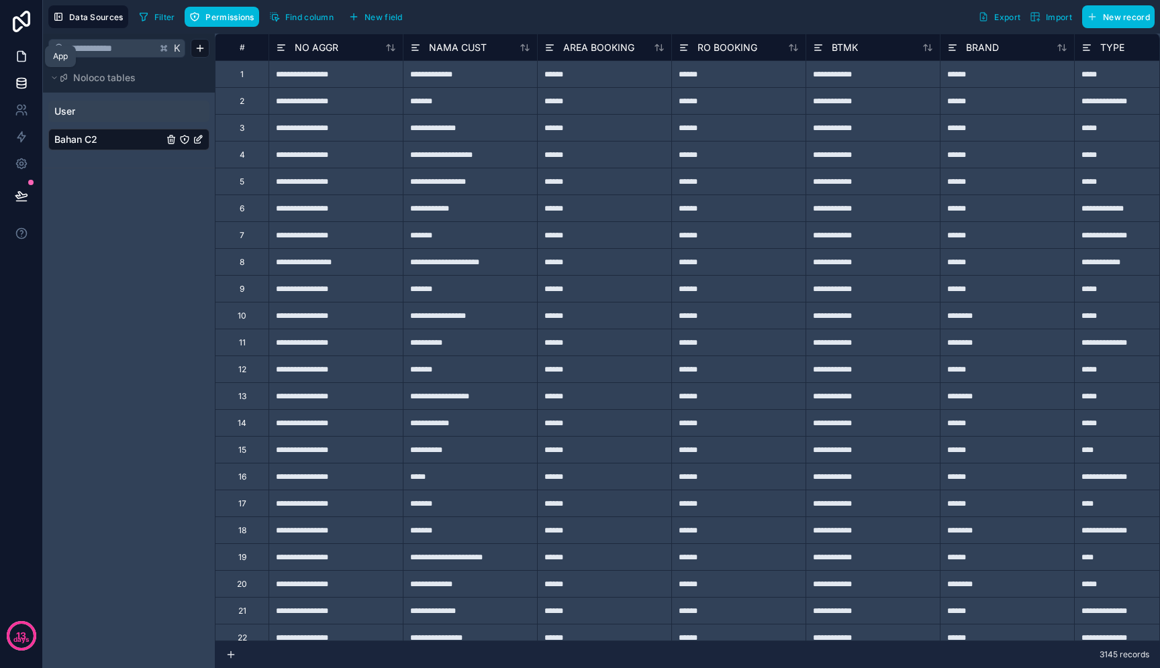
click at [15, 52] on icon at bounding box center [21, 56] width 13 height 13
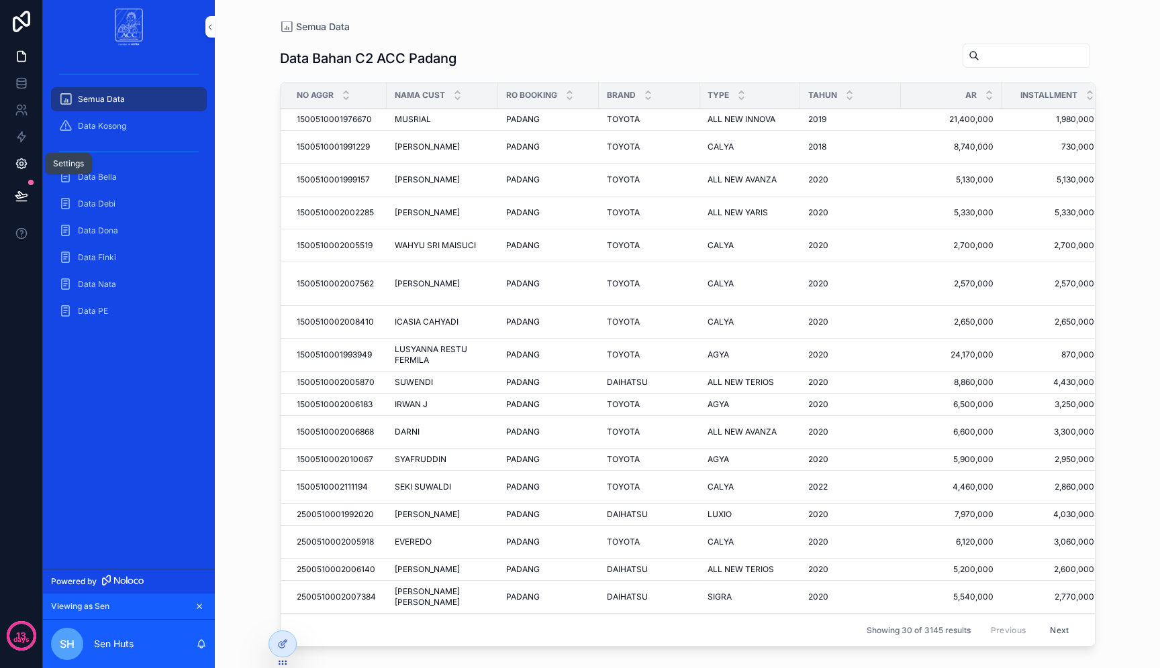
click at [19, 160] on icon at bounding box center [21, 164] width 10 height 10
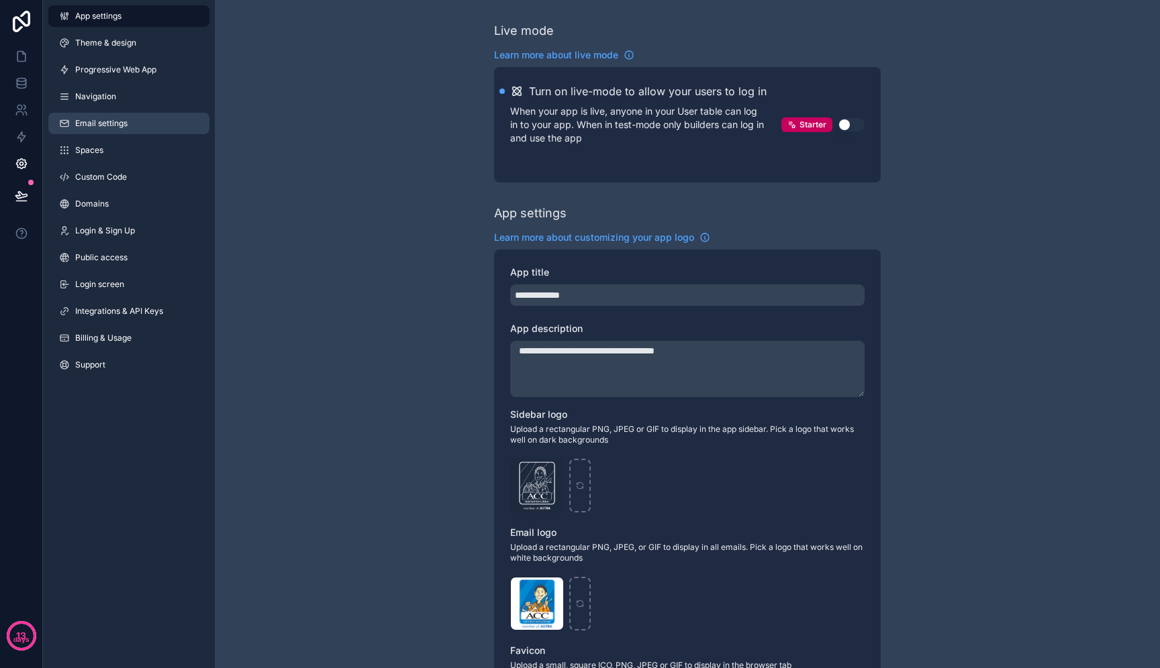
click at [116, 119] on span "Email settings" at bounding box center [101, 123] width 52 height 11
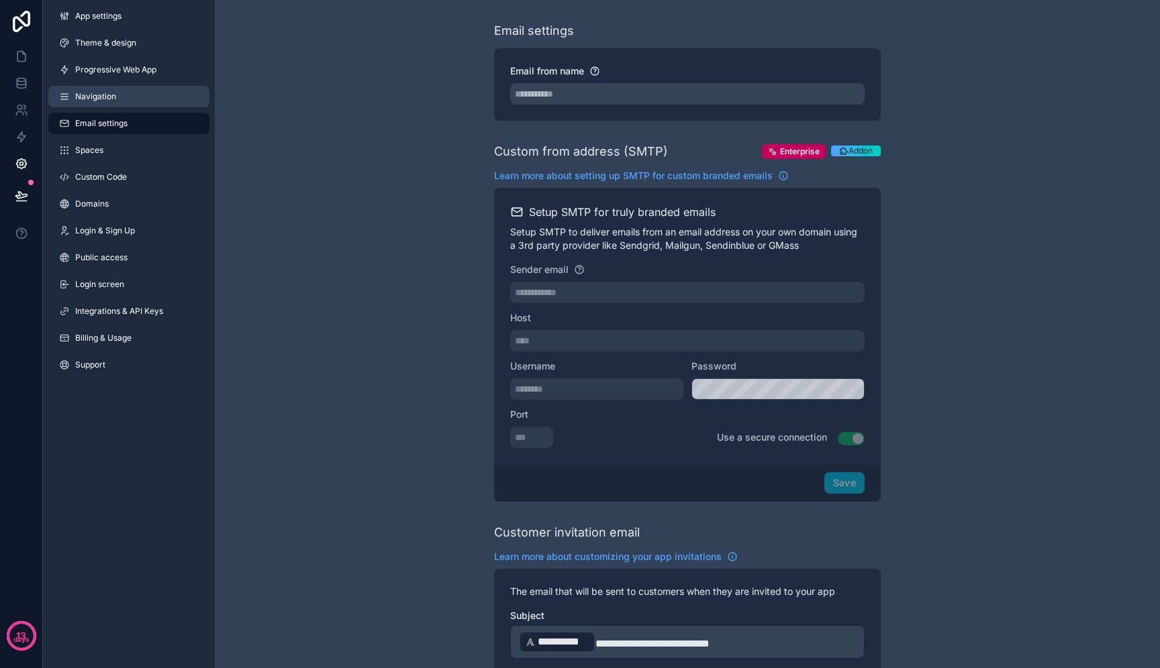
click at [132, 91] on link "Navigation" at bounding box center [128, 96] width 161 height 21
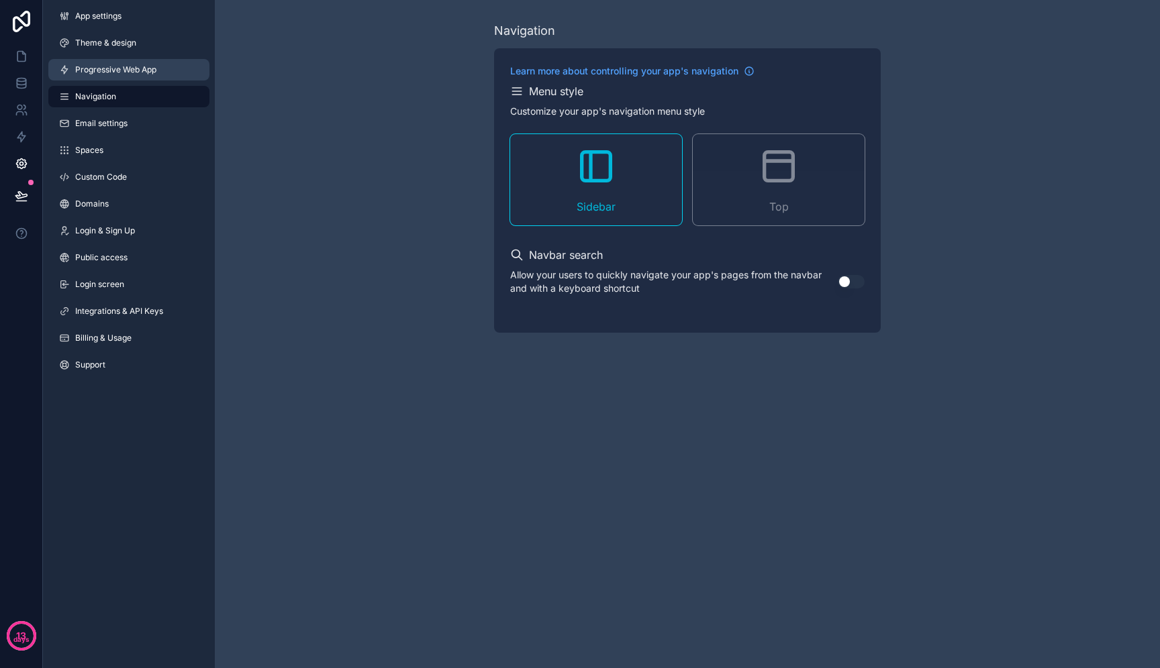
click at [141, 75] on link "Progressive Web App" at bounding box center [128, 69] width 161 height 21
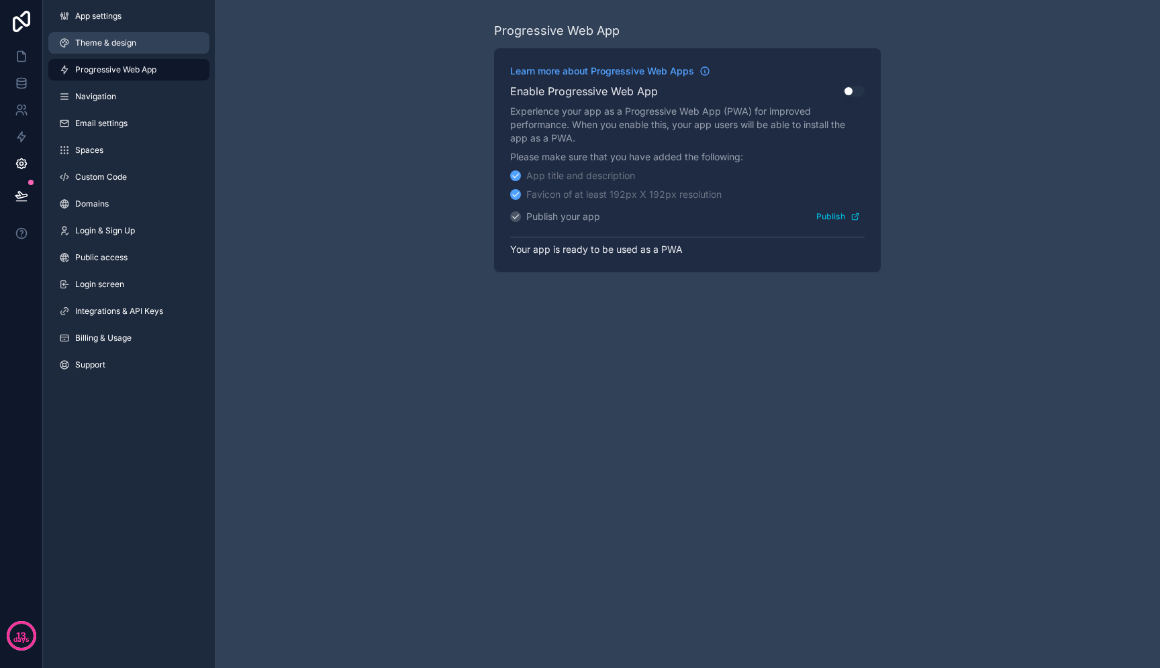
click at [125, 42] on span "Theme & design" at bounding box center [105, 43] width 61 height 11
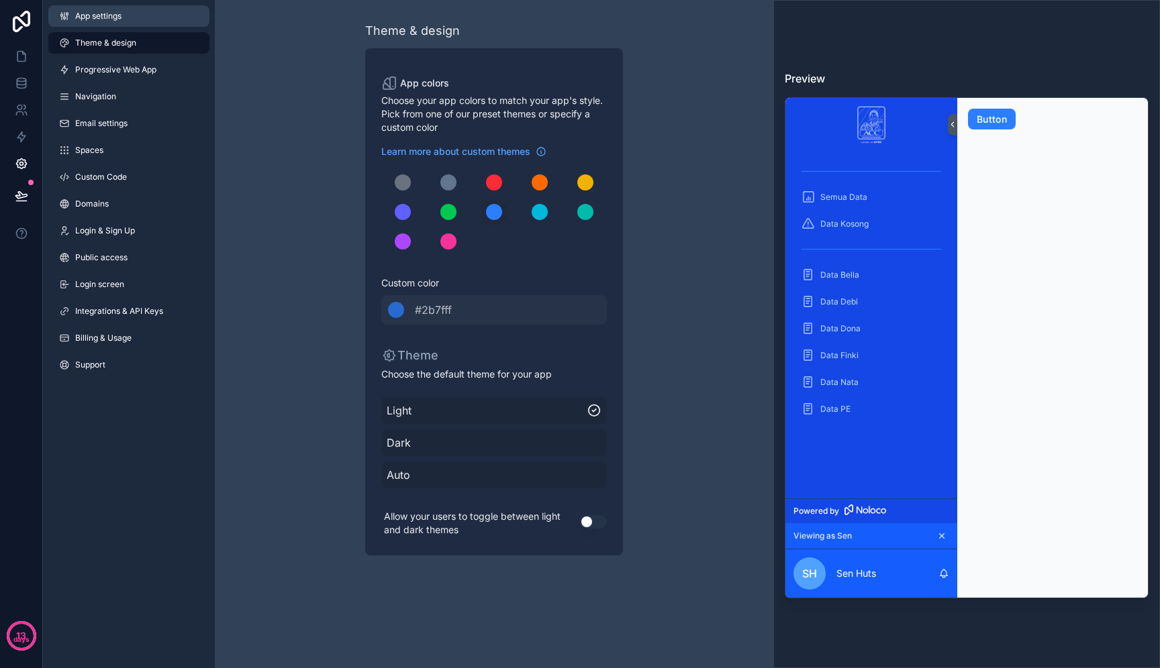
click at [131, 22] on link "App settings" at bounding box center [128, 15] width 161 height 21
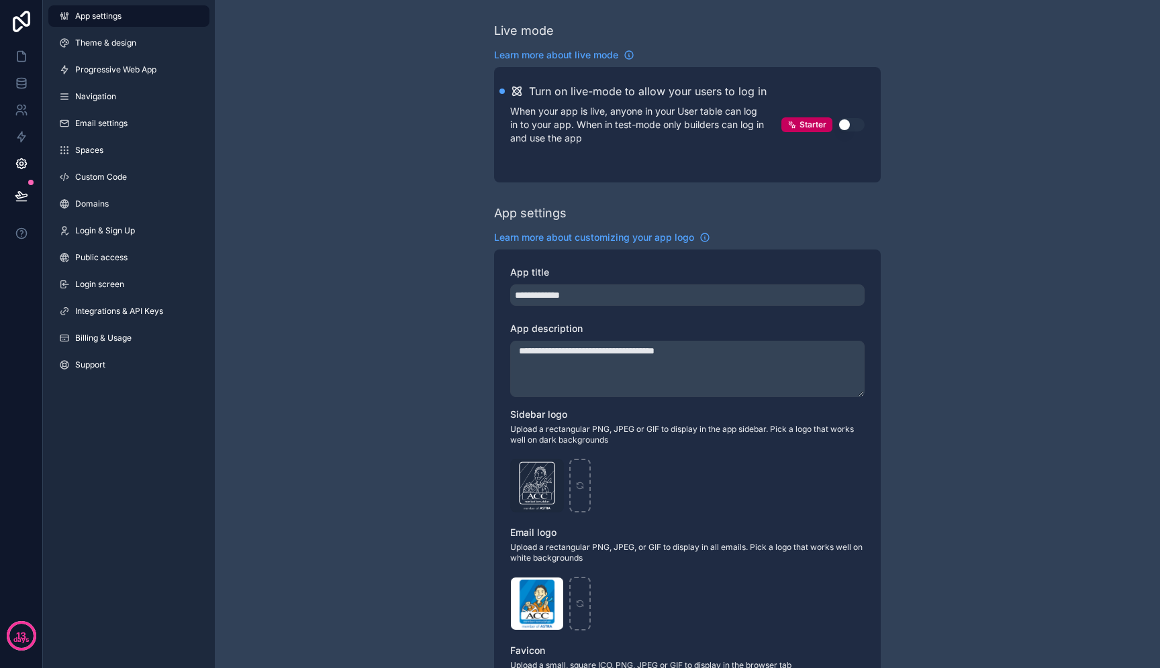
click at [134, 244] on div "App settings Theme & design Progressive Web App Navigation Email settings Space…" at bounding box center [129, 193] width 172 height 387
click at [153, 227] on link "Login & Sign Up" at bounding box center [128, 230] width 161 height 21
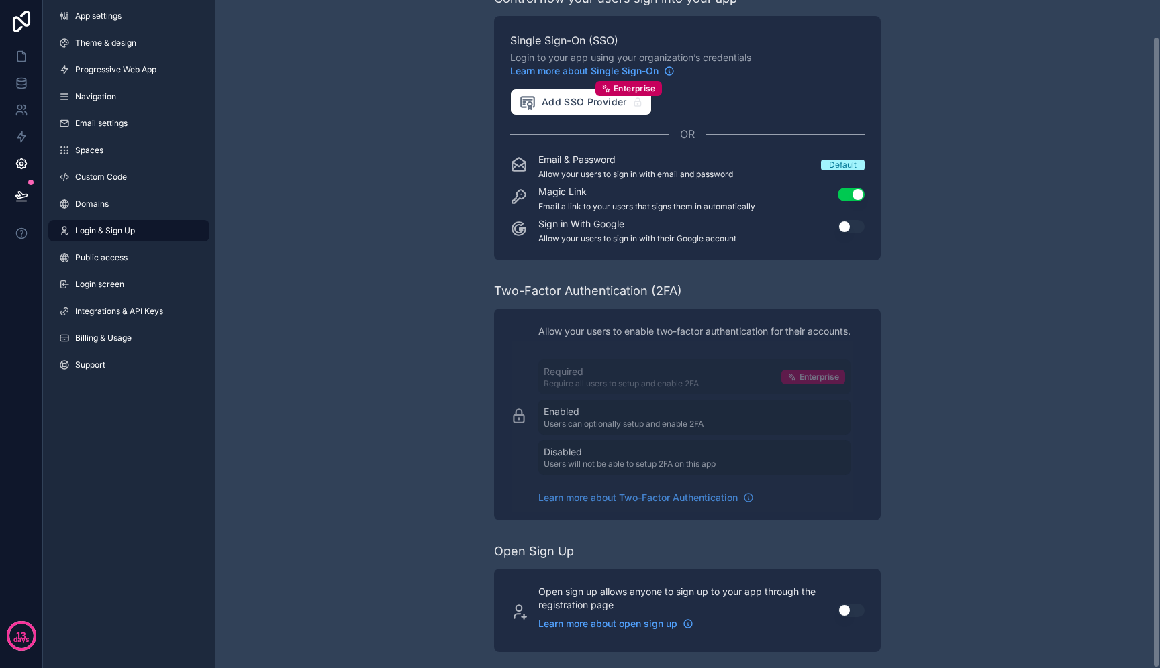
scroll to position [38, 0]
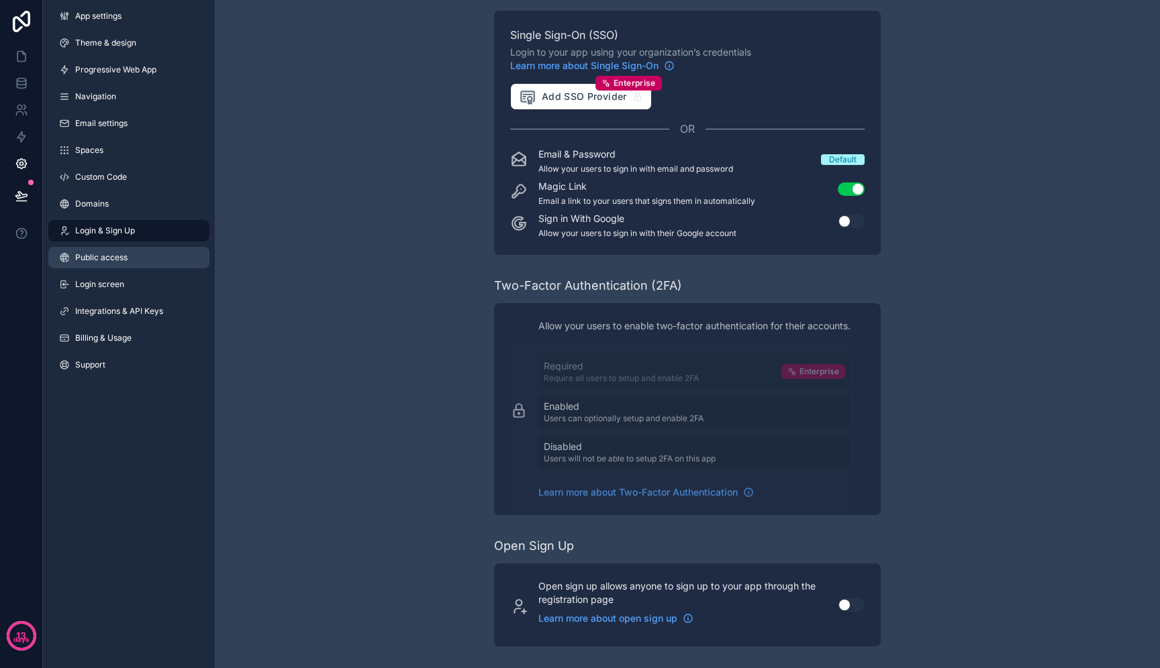
click at [149, 262] on link "Public access" at bounding box center [128, 257] width 161 height 21
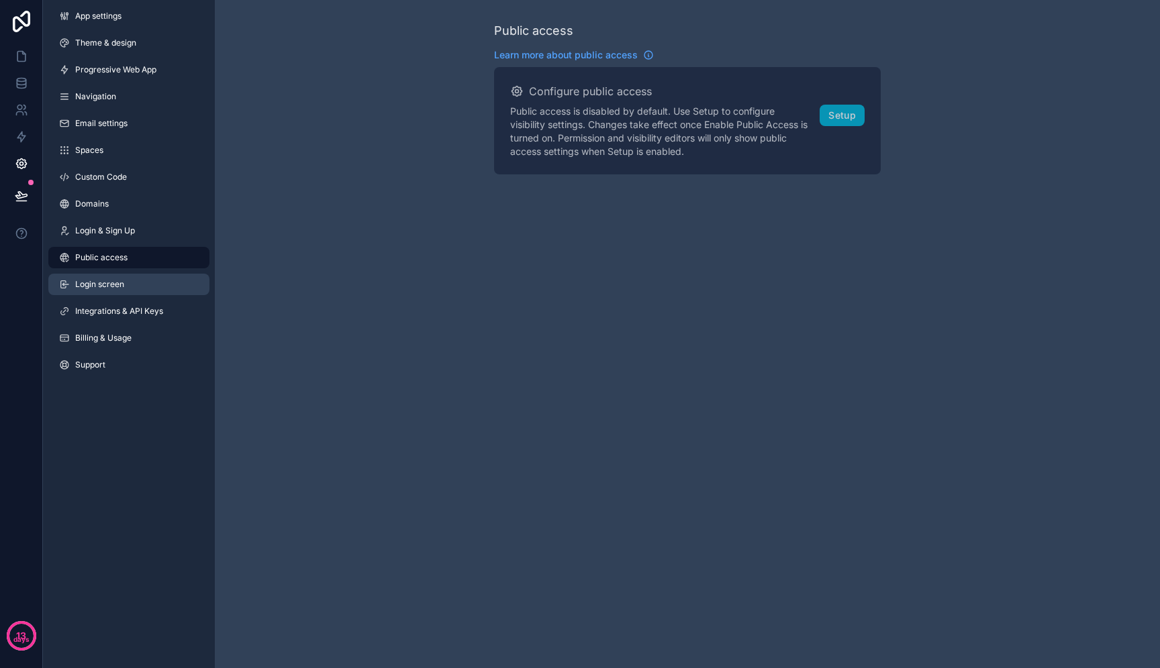
click at [186, 278] on link "Login screen" at bounding box center [128, 284] width 161 height 21
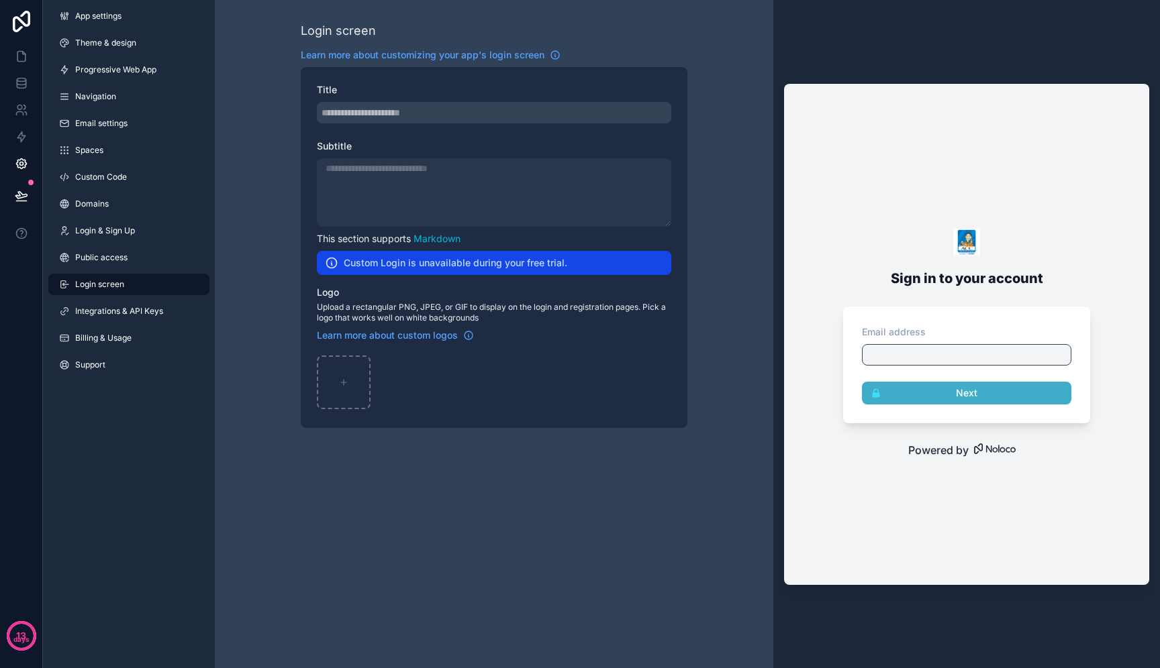
click at [411, 259] on h2 "Custom Login is unavailable during your free trial." at bounding box center [455, 262] width 223 height 13
click at [425, 220] on div "scrollable content" at bounding box center [494, 192] width 354 height 68
click at [487, 107] on div "scrollable content" at bounding box center [494, 112] width 354 height 21
click at [149, 16] on link "App settings" at bounding box center [128, 15] width 161 height 21
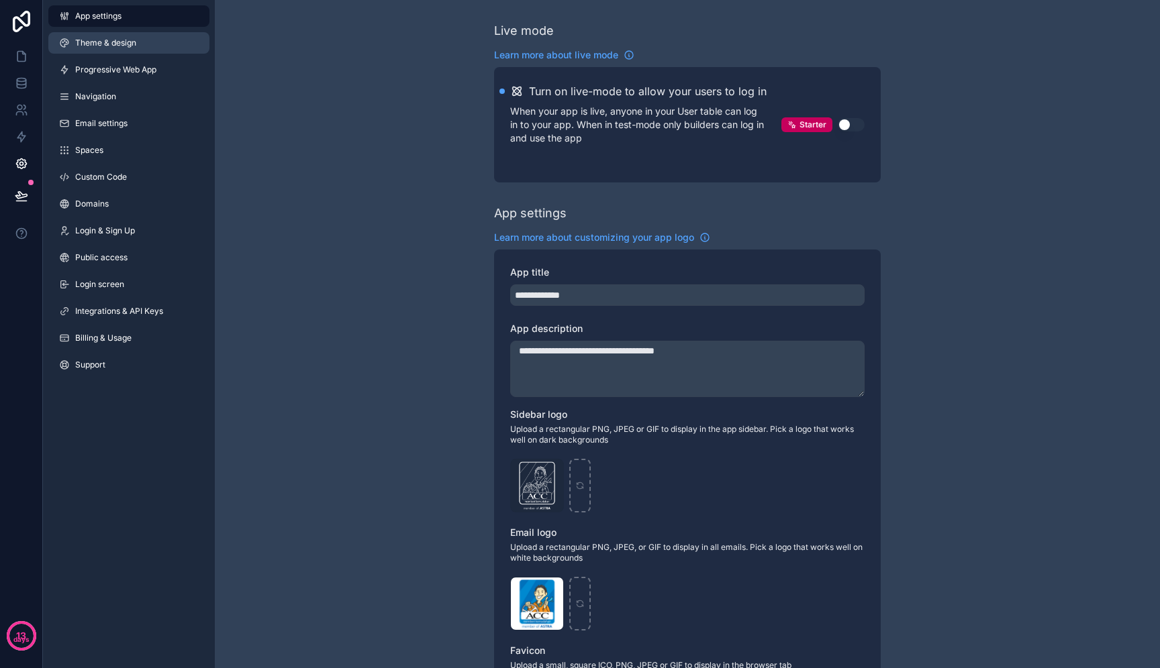
click at [137, 42] on link "Theme & design" at bounding box center [128, 42] width 161 height 21
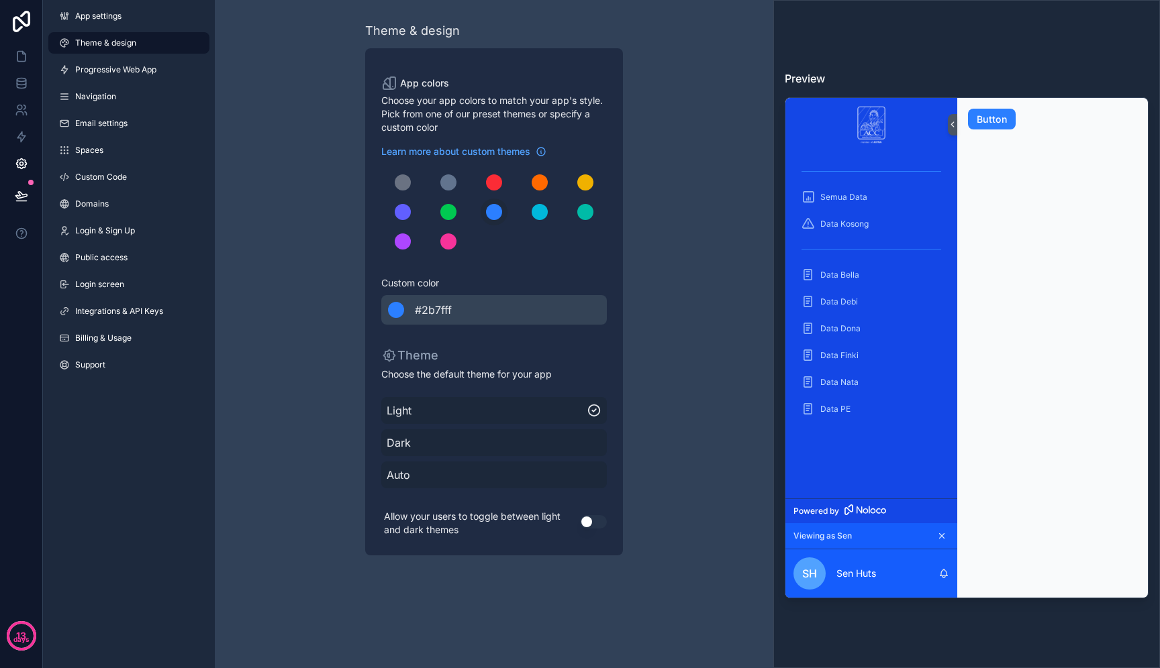
click at [487, 318] on div "******* #2b7fff" at bounding box center [493, 310] width 225 height 30
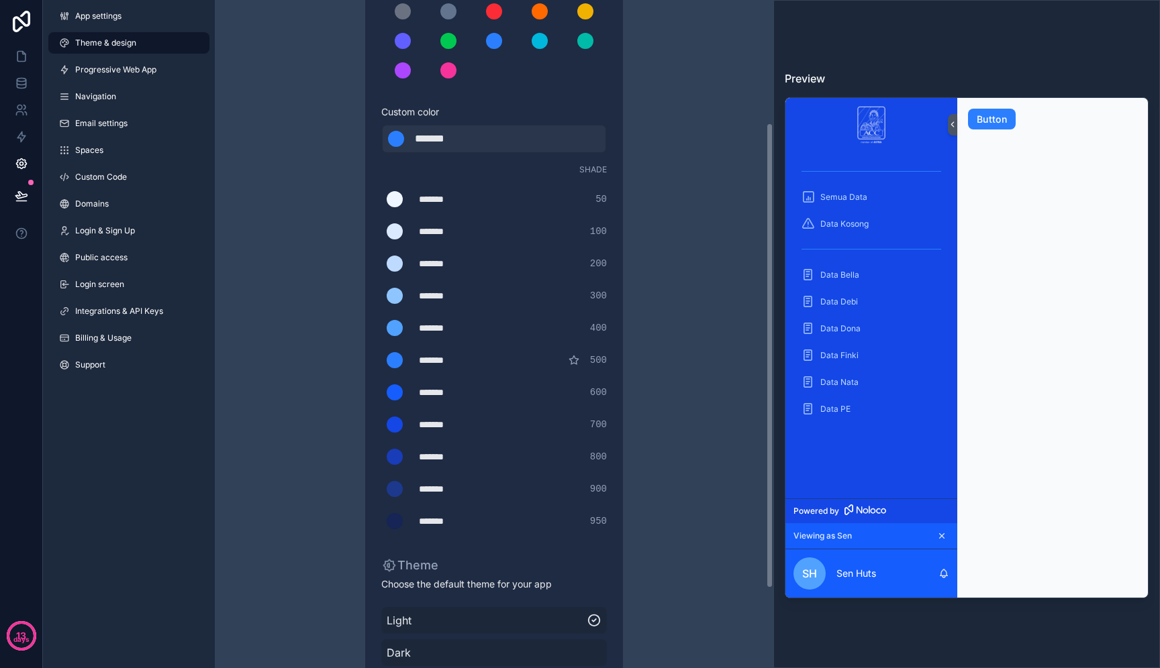
scroll to position [176, 0]
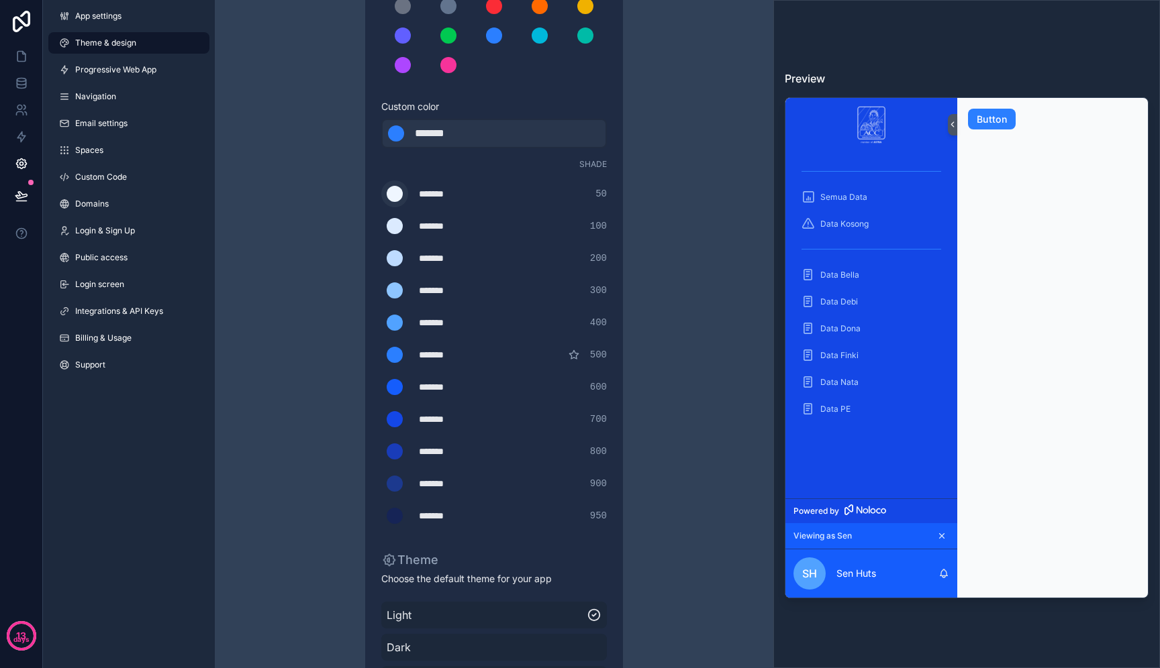
click at [395, 194] on div "scrollable content" at bounding box center [395, 194] width 16 height 16
click at [381, 194] on input "*******" at bounding box center [381, 194] width 0 height 0
click at [439, 172] on div "Shade ******* ******* #eff6ff 50 ******* ******* #dbeafe 100 ******* ******* #b…" at bounding box center [493, 344] width 225 height 370
click at [406, 64] on div "scrollable content" at bounding box center [403, 65] width 16 height 16
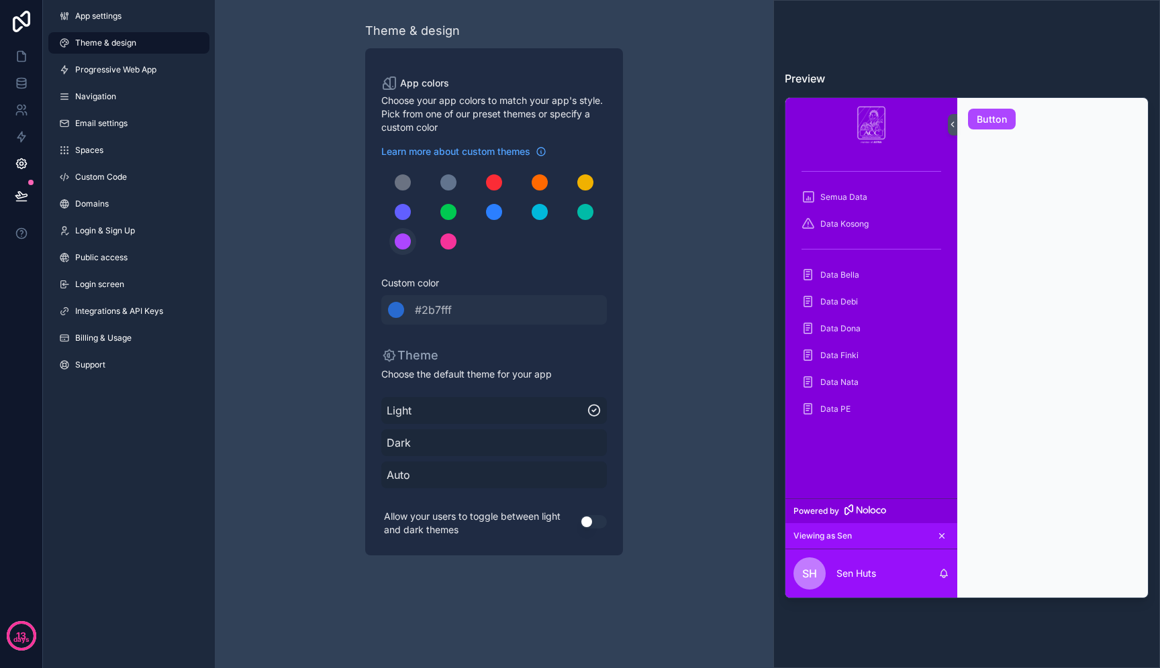
scroll to position [0, 0]
click at [498, 184] on div "scrollable content" at bounding box center [494, 182] width 16 height 16
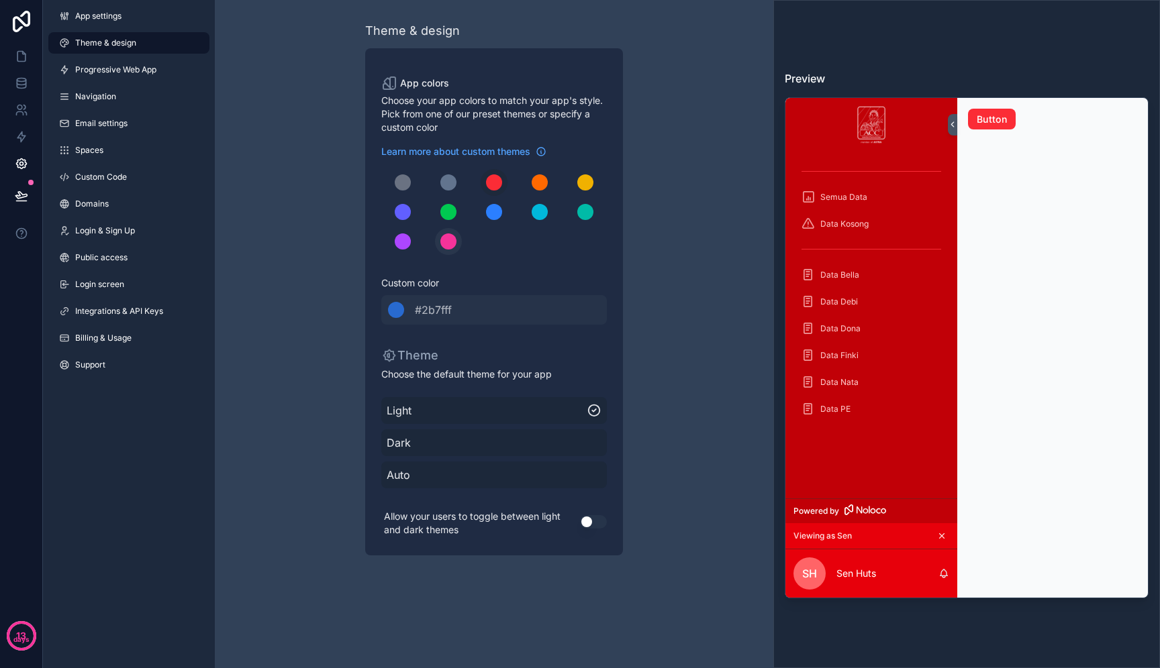
click at [459, 236] on button "scrollable content" at bounding box center [448, 241] width 27 height 27
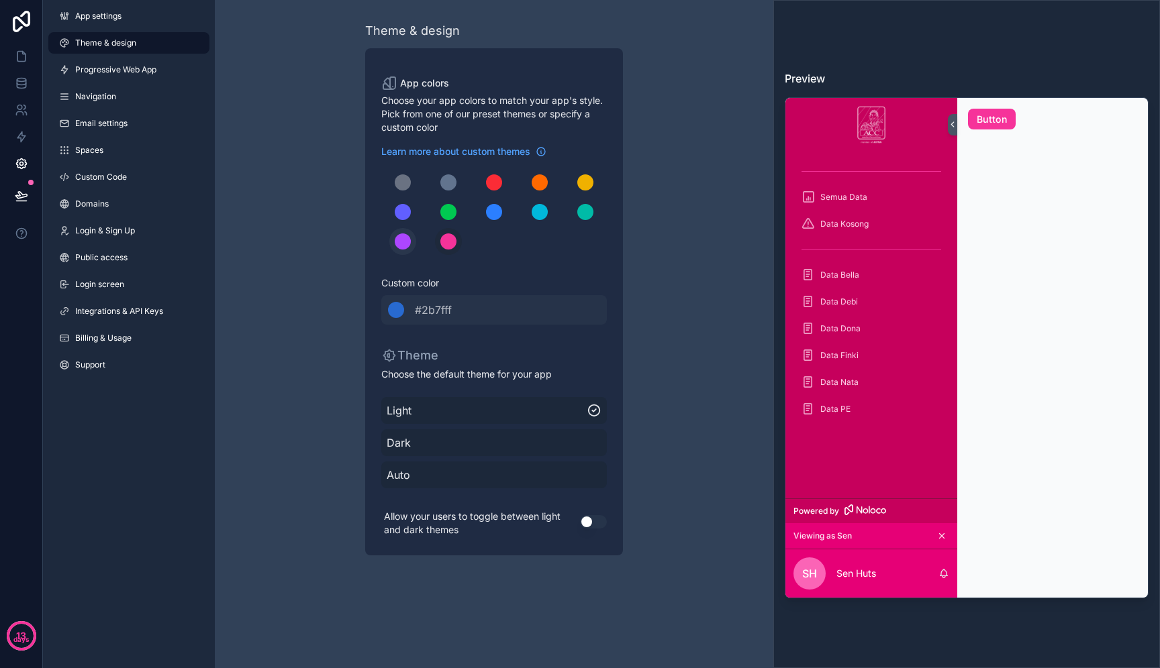
click at [409, 246] on button "scrollable content" at bounding box center [402, 241] width 27 height 27
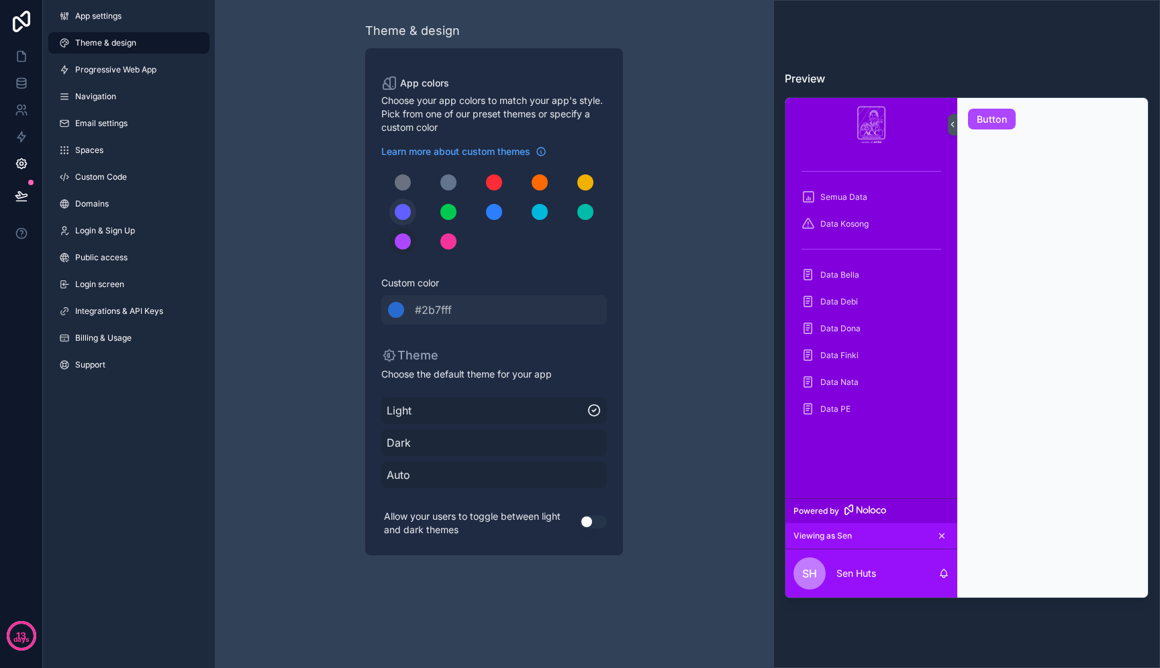
click at [407, 217] on div "scrollable content" at bounding box center [403, 212] width 16 height 16
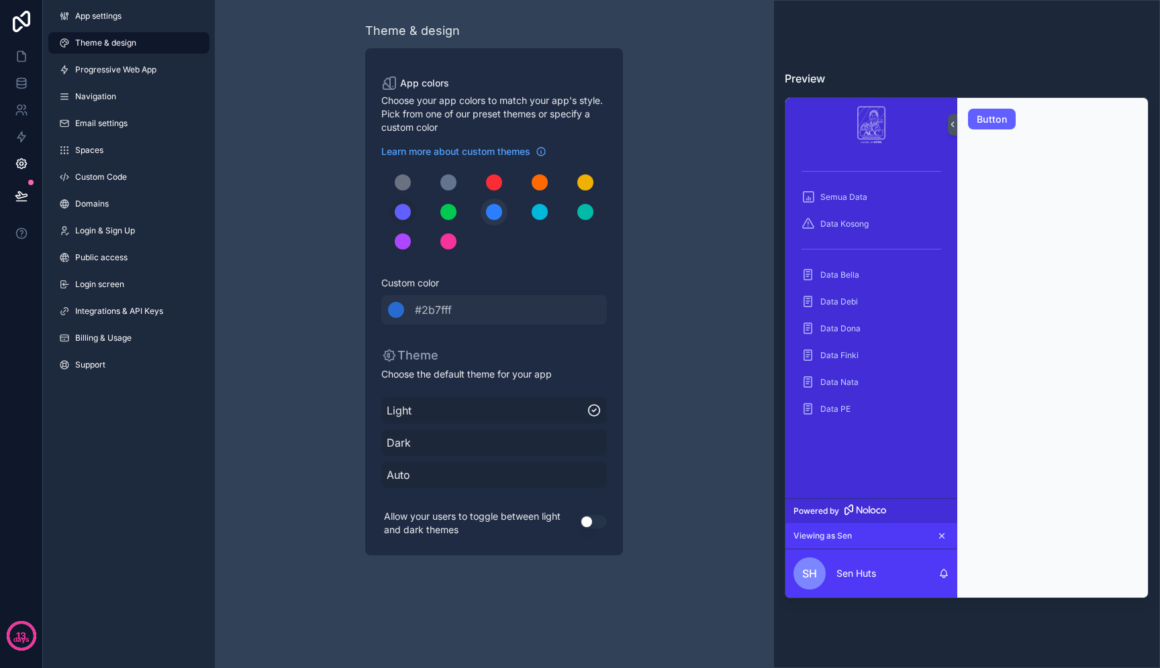
click at [497, 220] on button "scrollable content" at bounding box center [493, 212] width 27 height 27
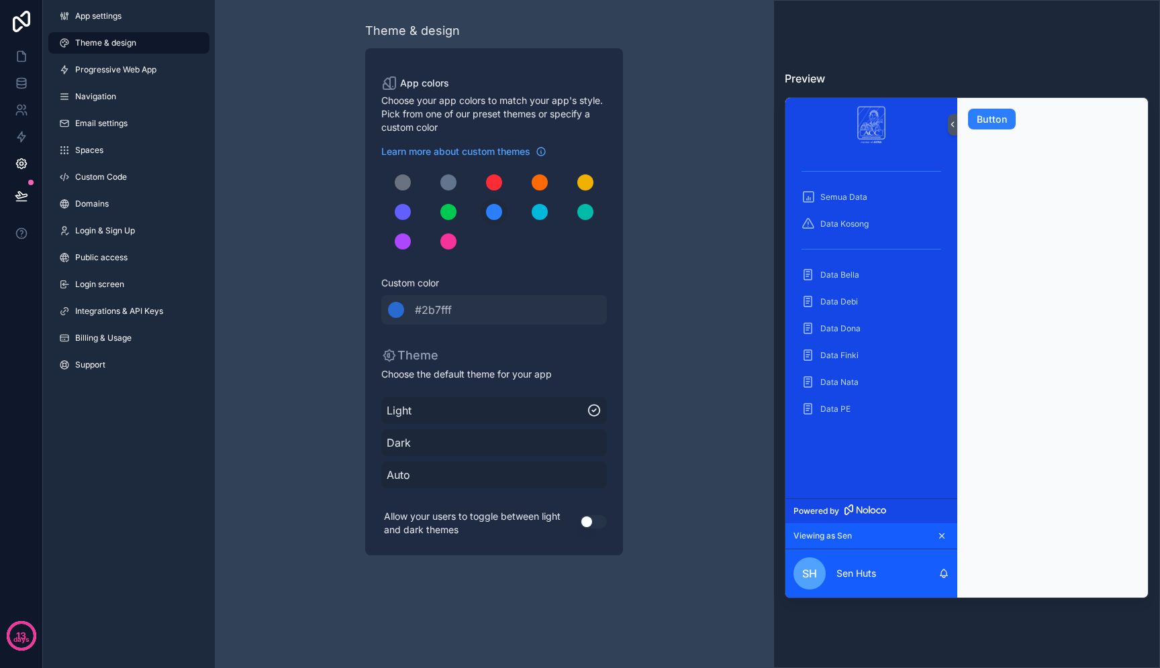
click at [340, 272] on div "Theme & design App colors Choose your app colors to match your app's style. Pic…" at bounding box center [494, 288] width 387 height 577
click at [391, 444] on span "Dark" at bounding box center [494, 443] width 215 height 16
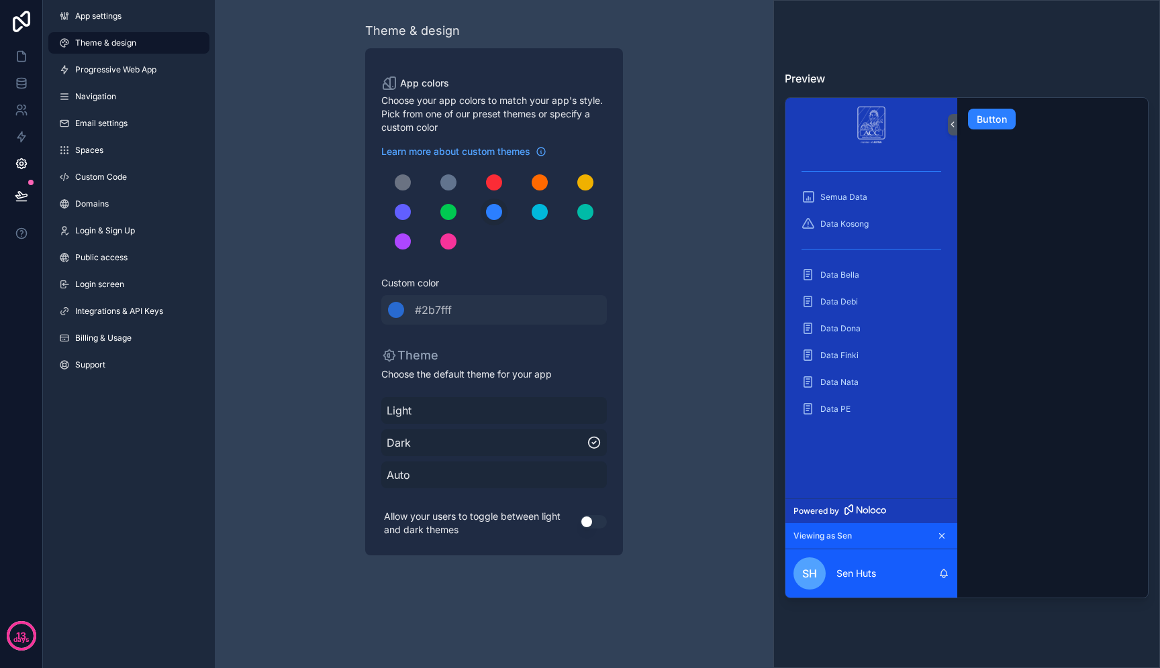
click at [417, 409] on span "Light" at bounding box center [494, 411] width 215 height 16
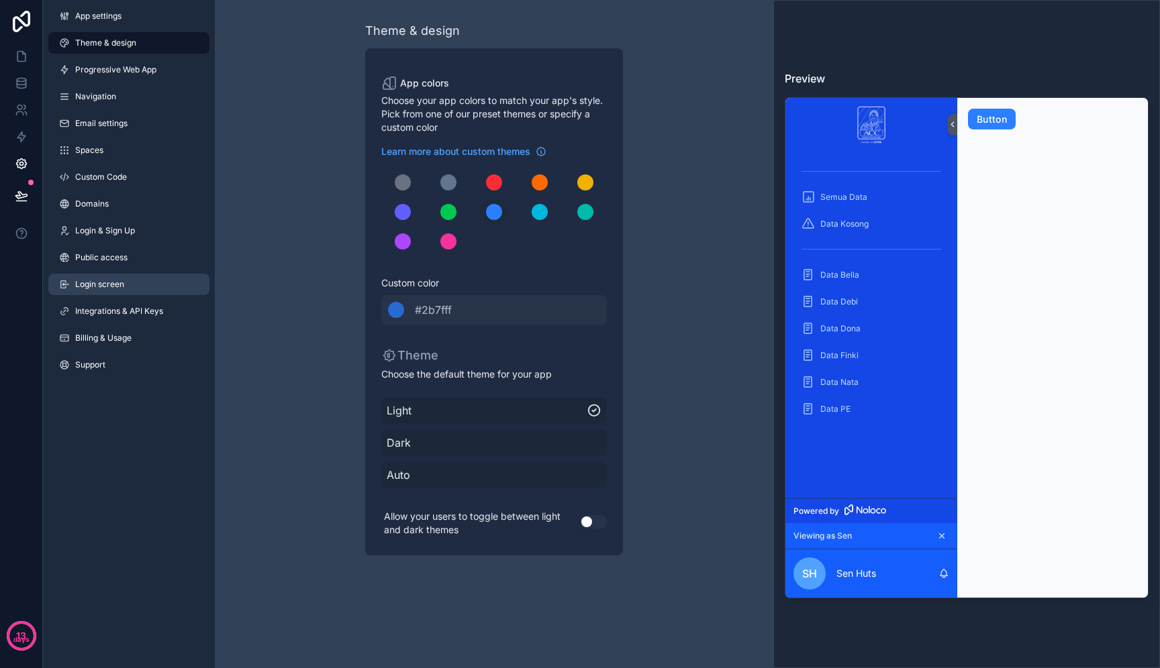
click at [111, 289] on span "Login screen" at bounding box center [99, 284] width 49 height 11
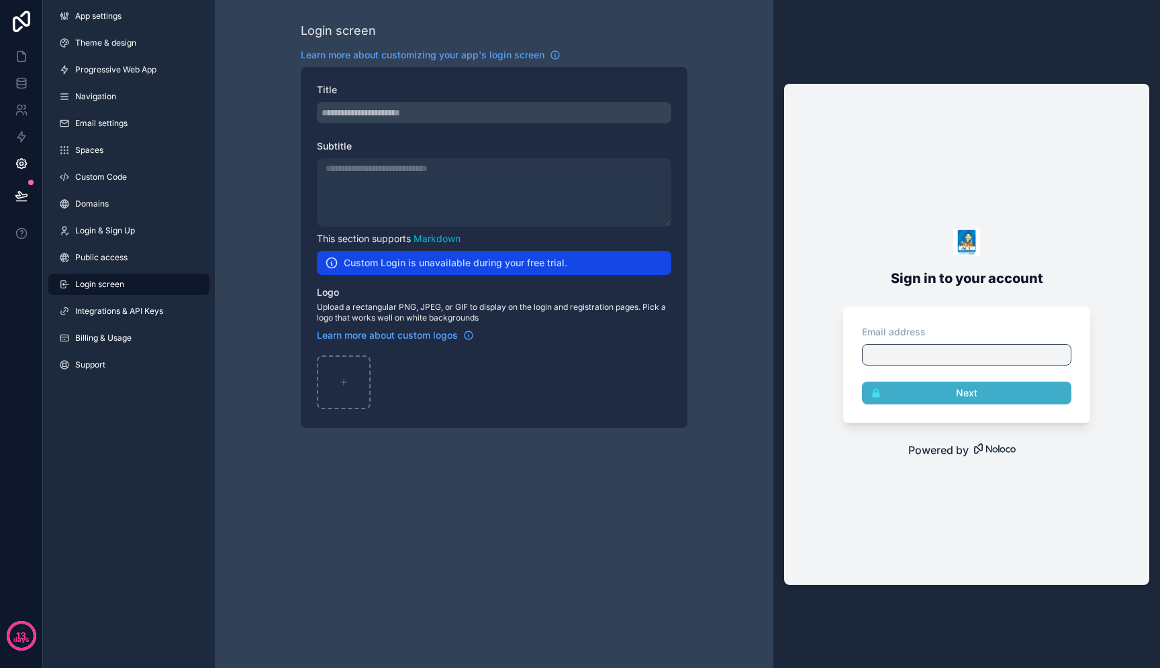
click at [954, 450] on span "Powered by" at bounding box center [938, 450] width 60 height 16
click at [23, 199] on icon at bounding box center [21, 195] width 13 height 13
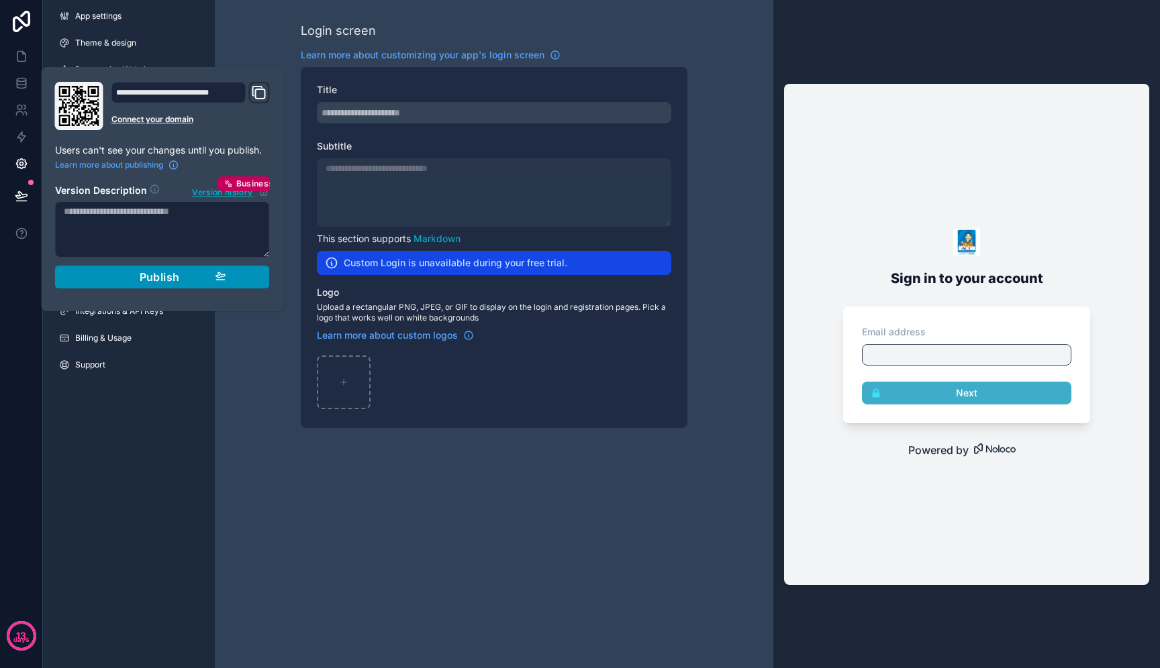
click at [127, 280] on div "Publish" at bounding box center [162, 276] width 127 height 13
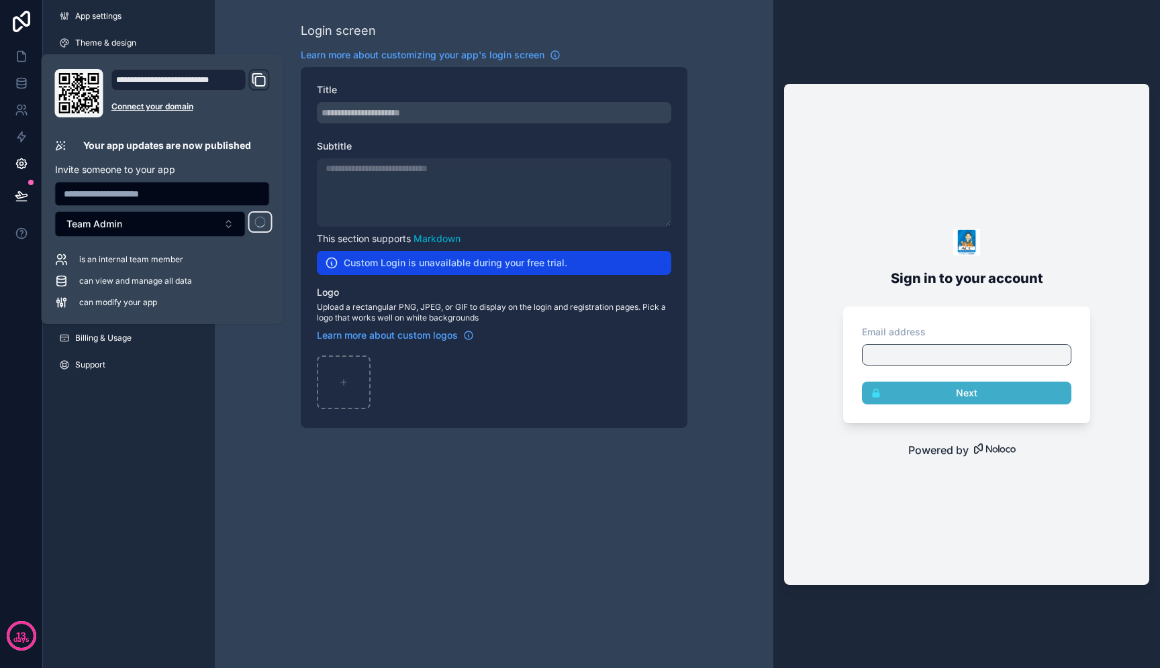
click at [780, 463] on div "Sign in to your account Email address Next Powered by" at bounding box center [966, 334] width 387 height 668
